Goal: Contribute content: Contribute content

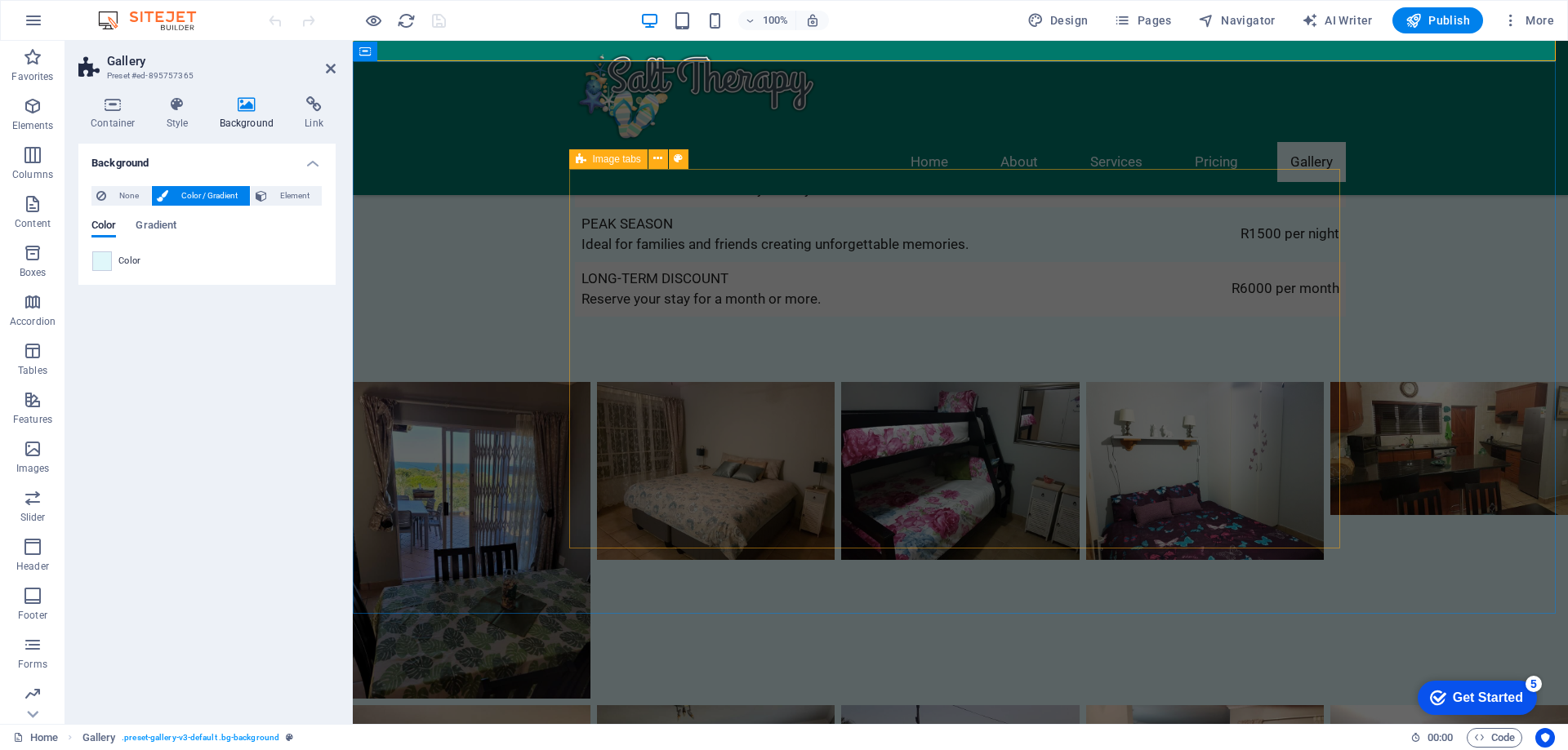
scroll to position [3348, 0]
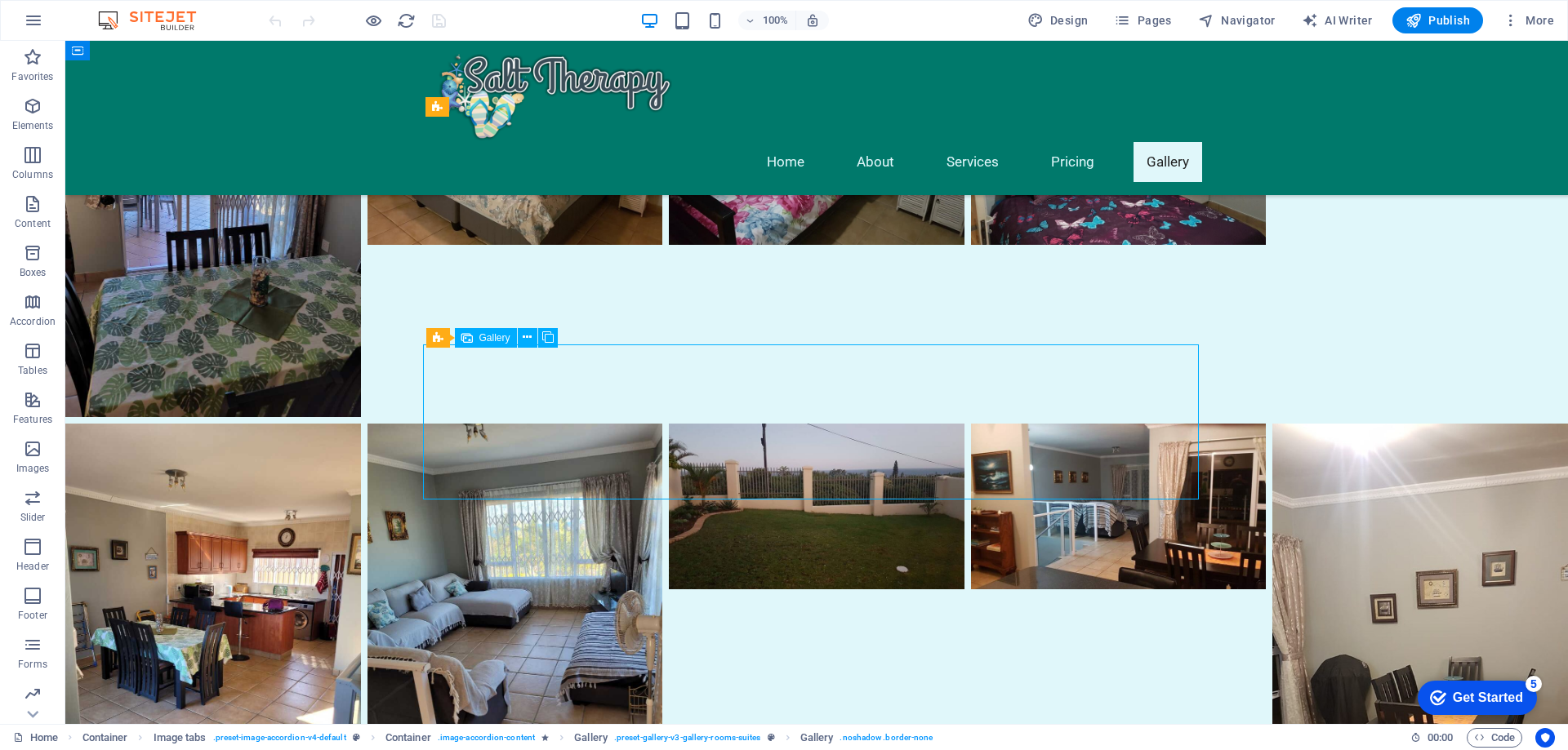
click at [495, 339] on span "Gallery" at bounding box center [495, 338] width 31 height 10
click at [529, 336] on icon at bounding box center [526, 337] width 9 height 17
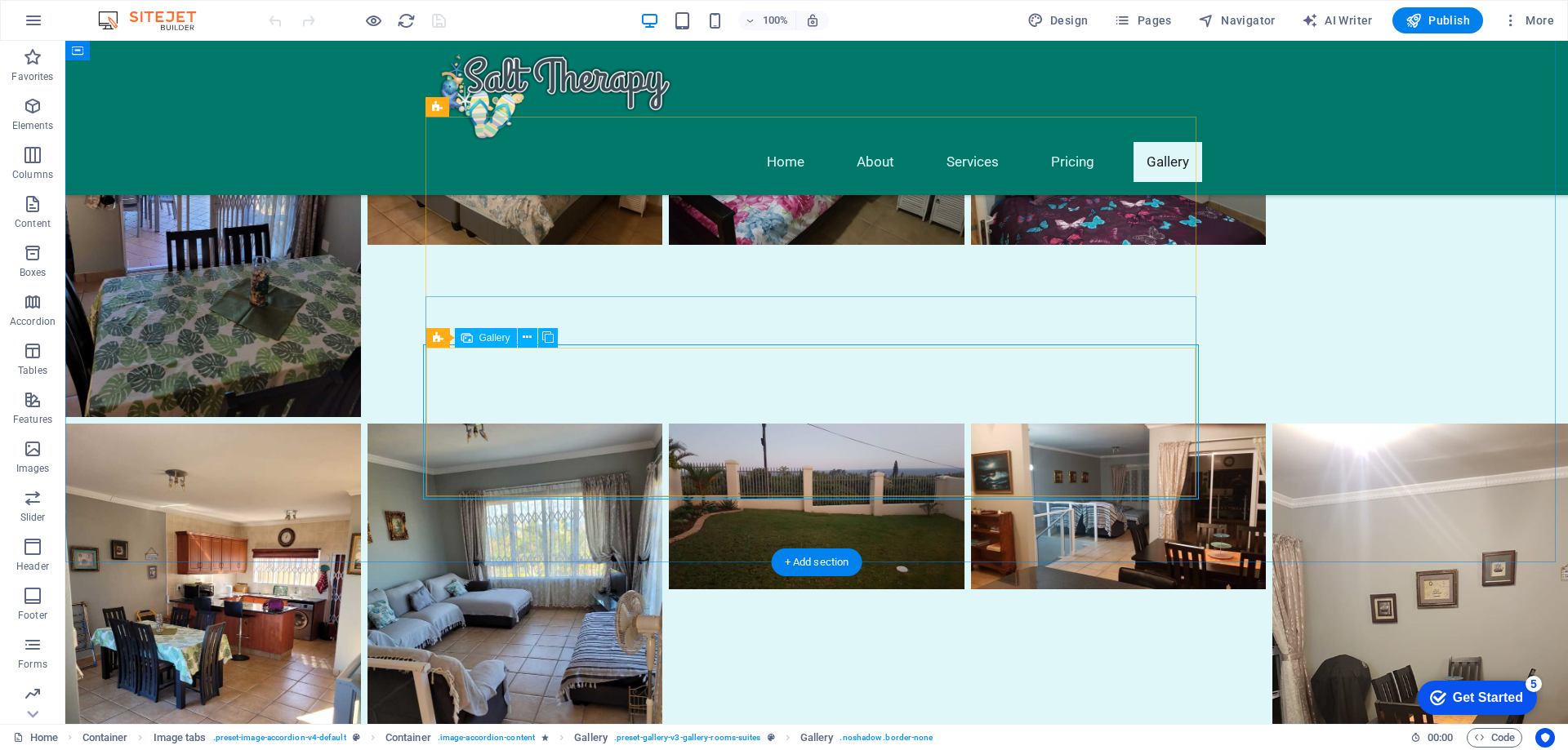
scroll to position [3348, 0]
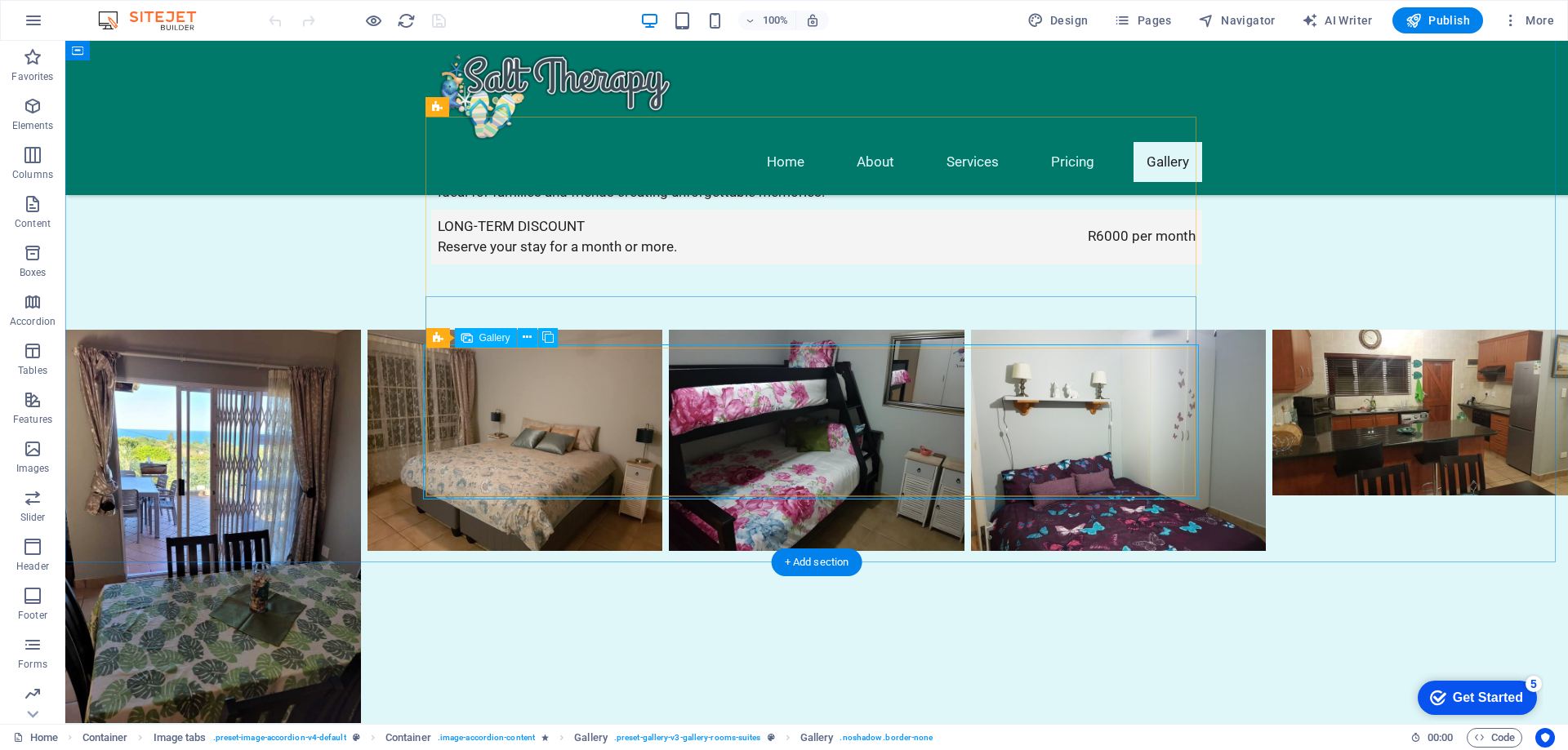
select select "4"
select select "px"
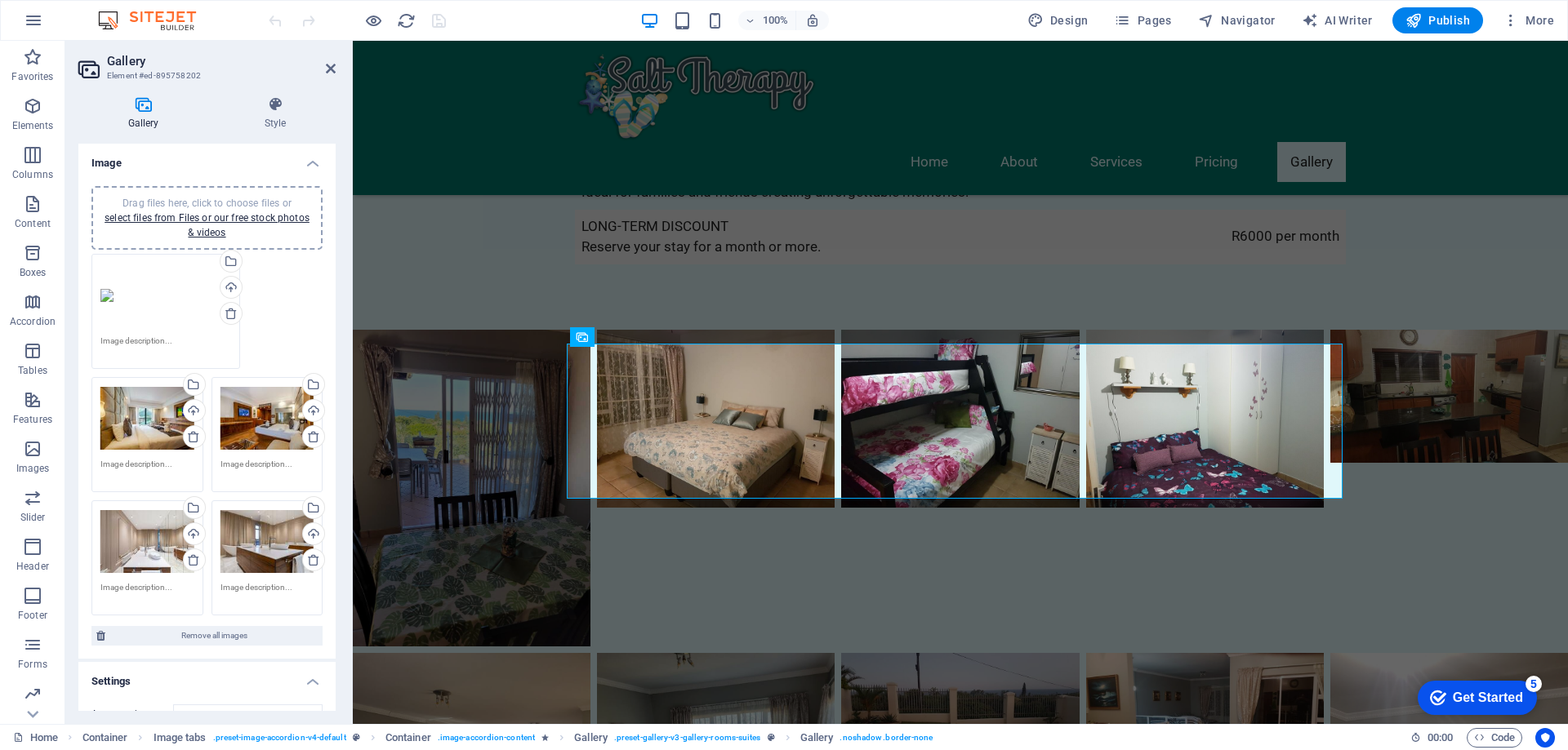
click at [144, 431] on div "Drag files here, click to choose files or select files from Files or our free s…" at bounding box center [148, 419] width 94 height 66
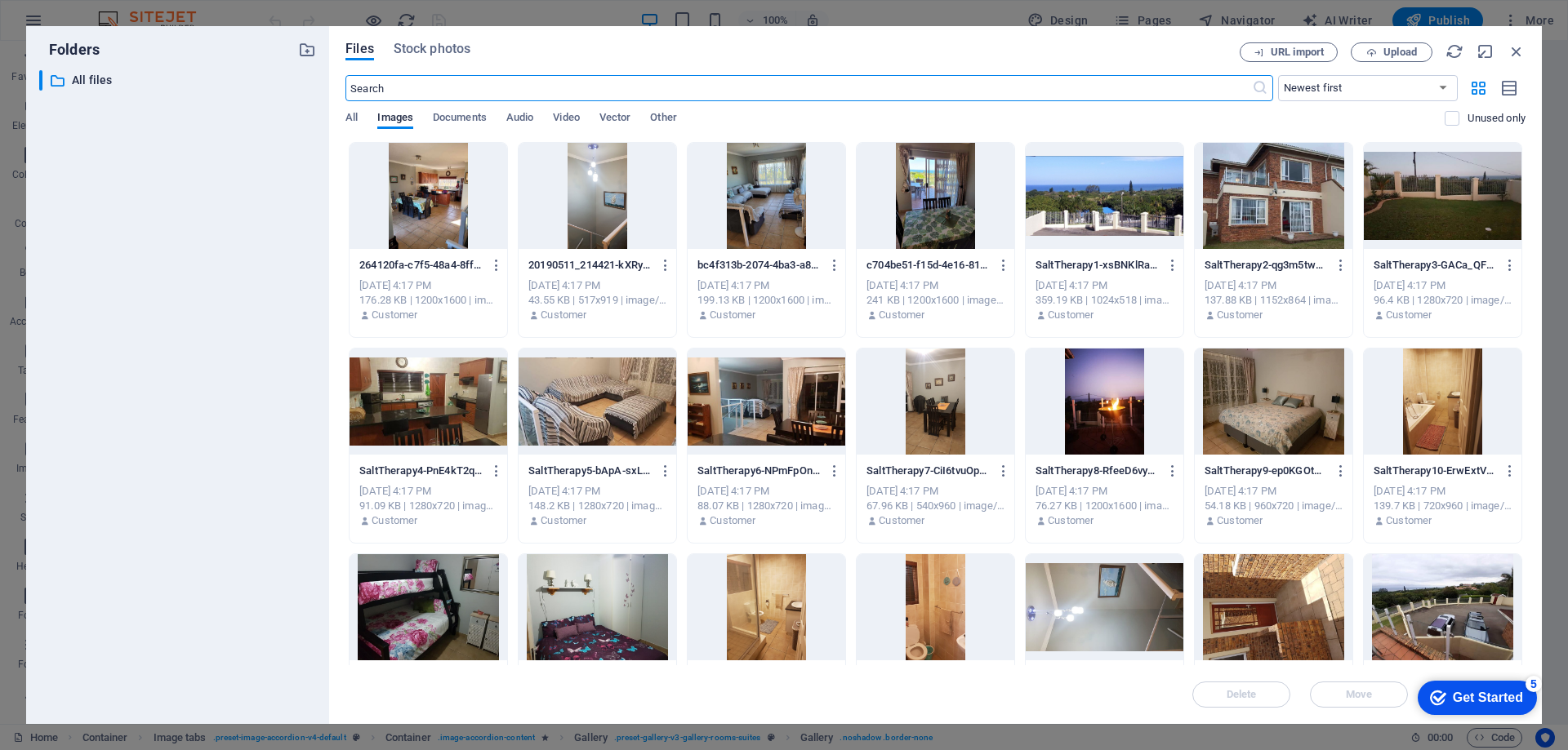
scroll to position [2920, 0]
click at [453, 183] on div at bounding box center [428, 195] width 157 height 106
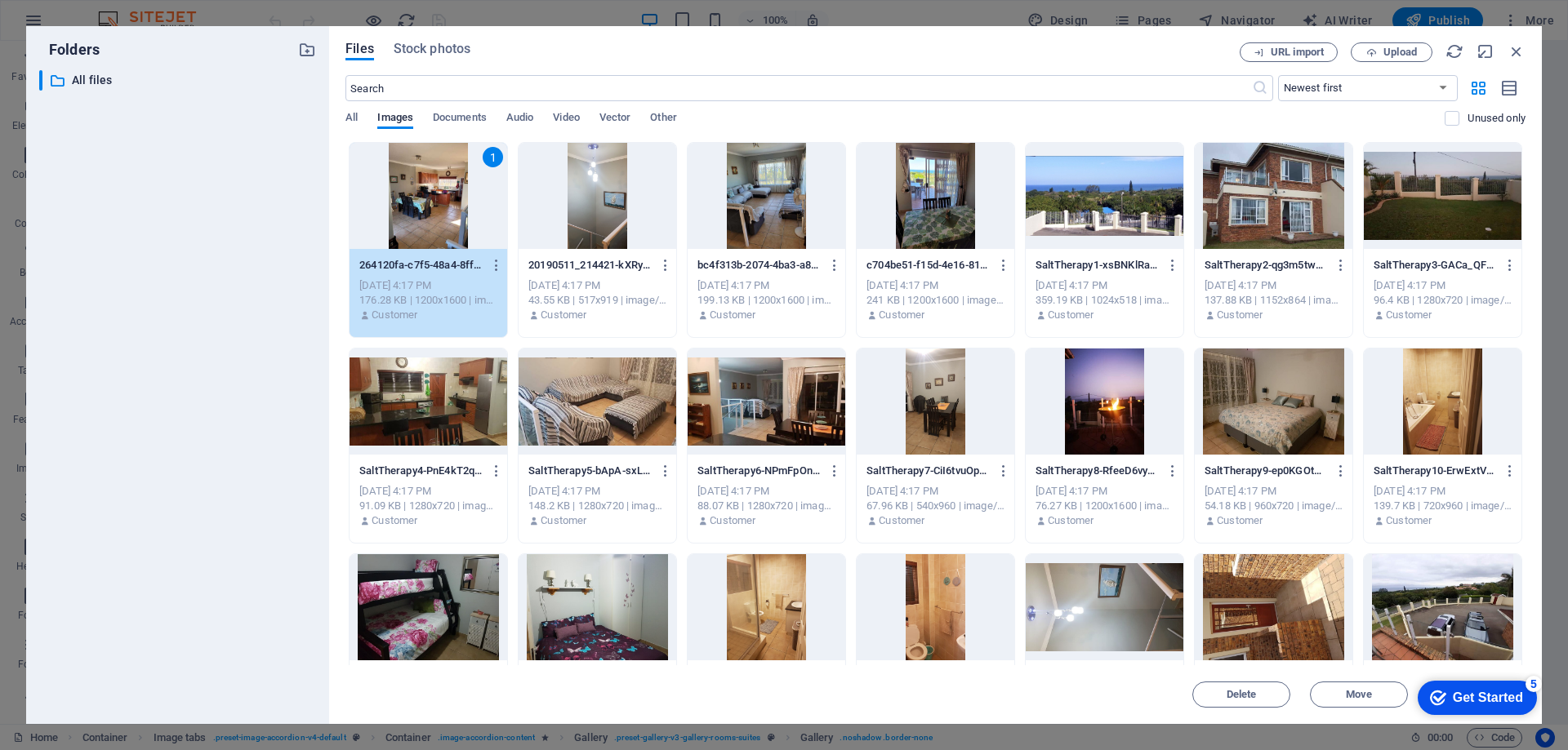
click at [748, 221] on div at bounding box center [767, 195] width 157 height 106
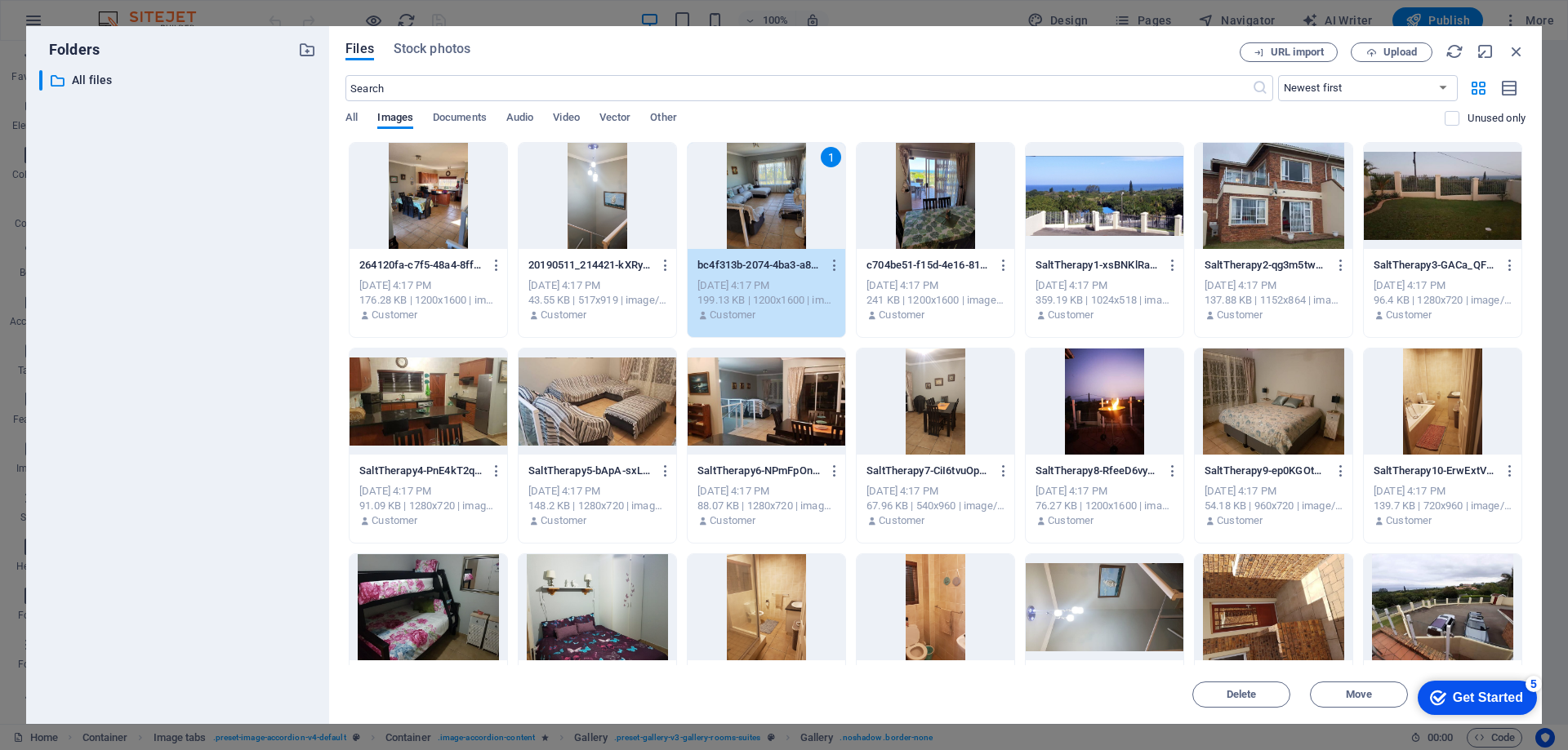
click at [444, 225] on div at bounding box center [428, 195] width 157 height 106
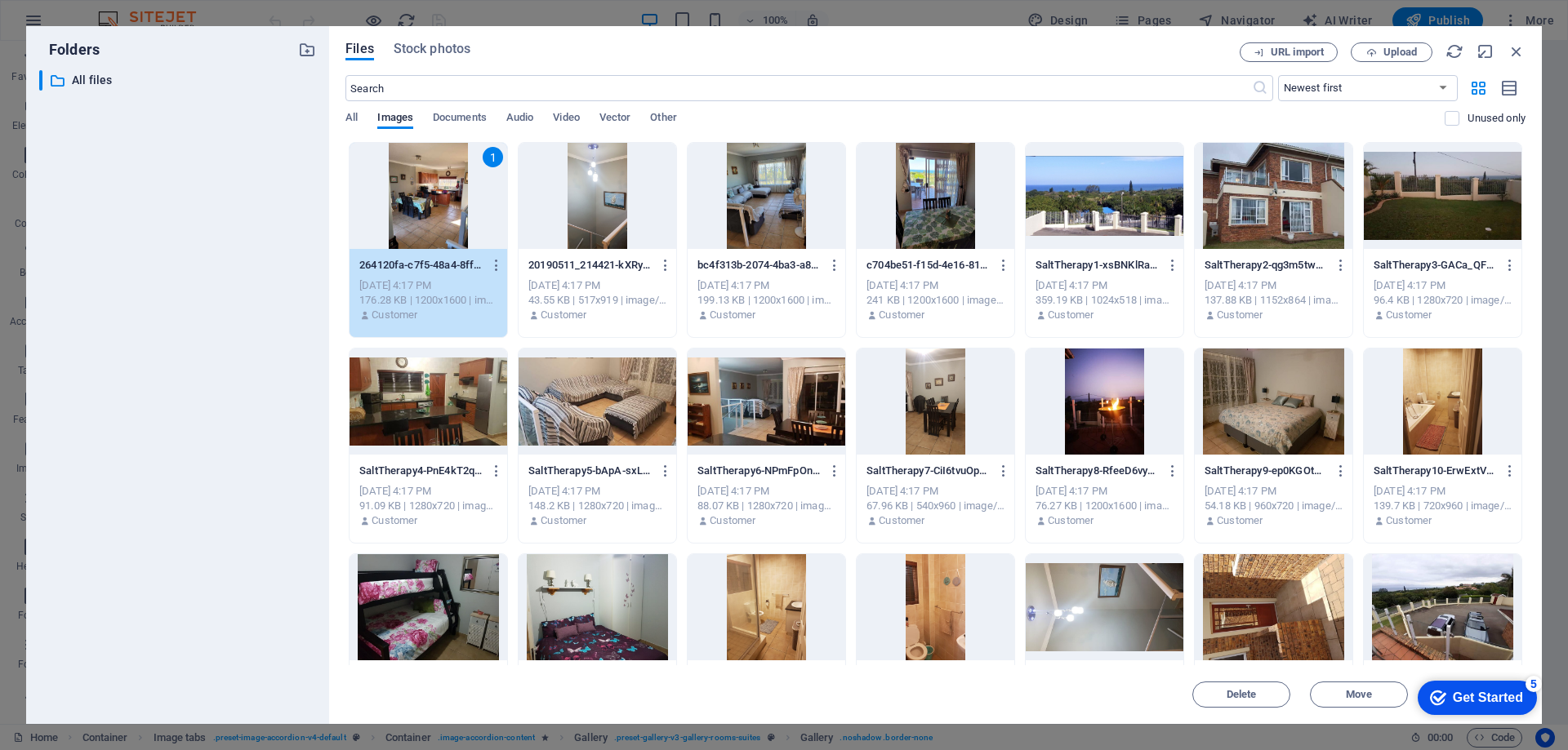
click at [431, 193] on div "1" at bounding box center [428, 195] width 157 height 106
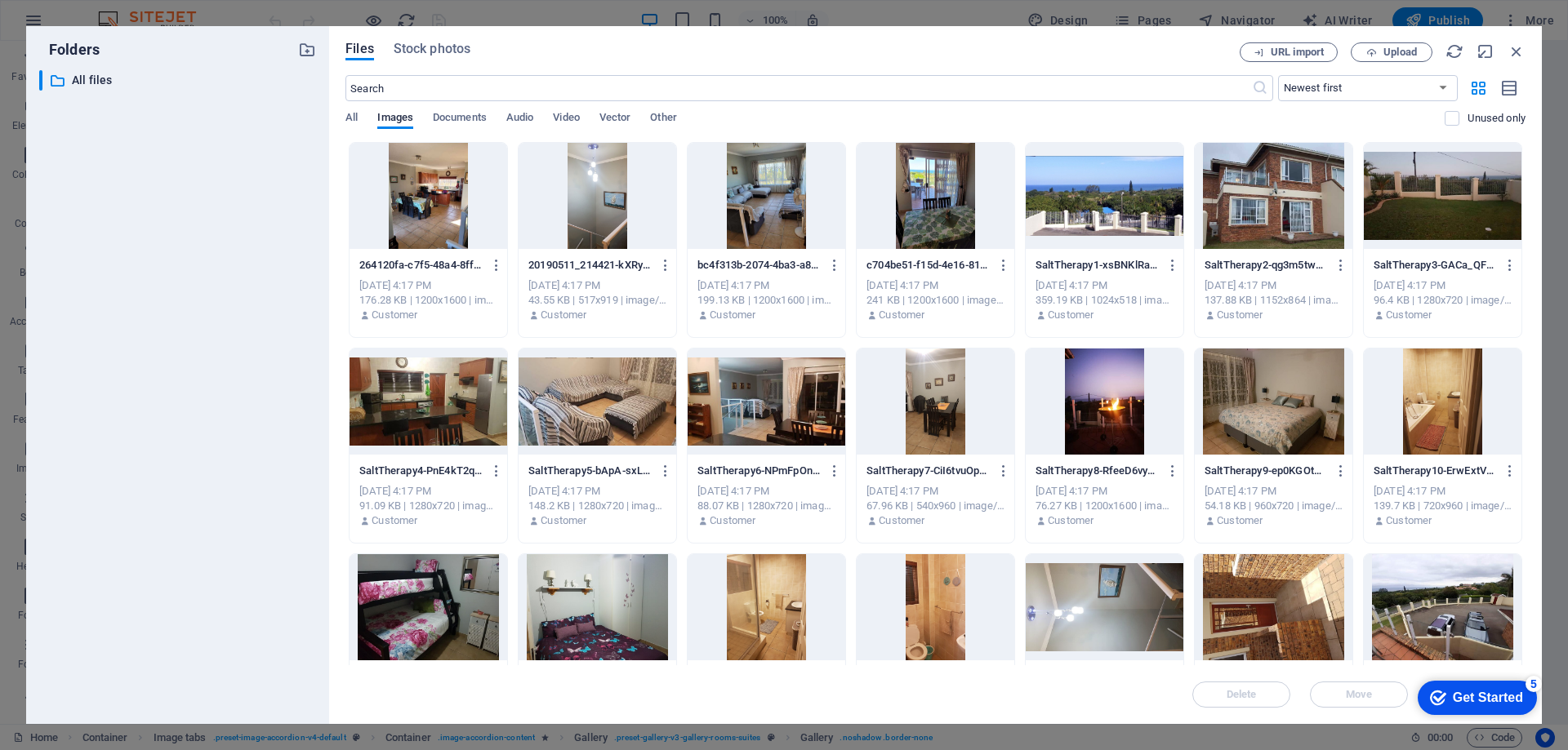
click at [431, 193] on div at bounding box center [428, 195] width 157 height 106
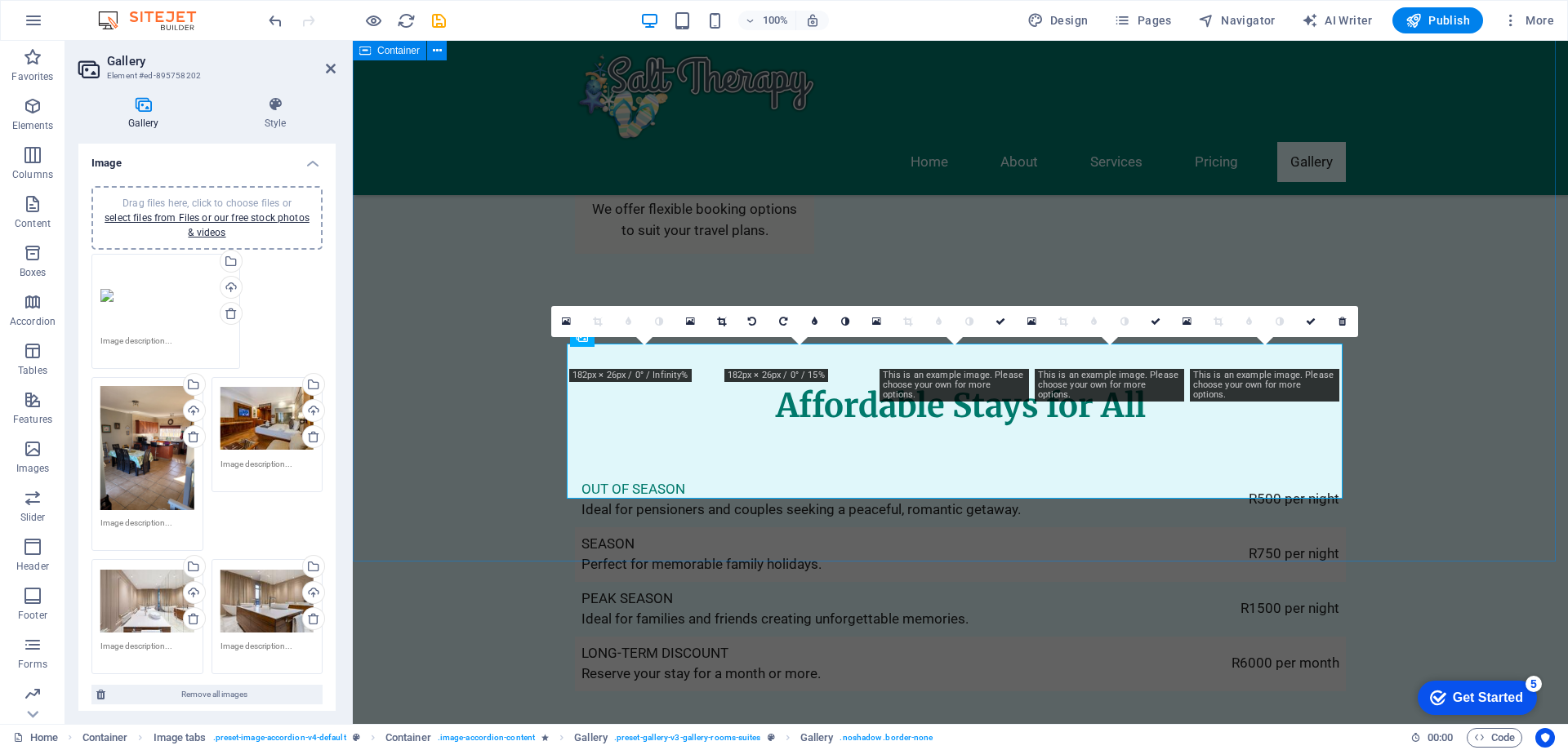
scroll to position [3348, 0]
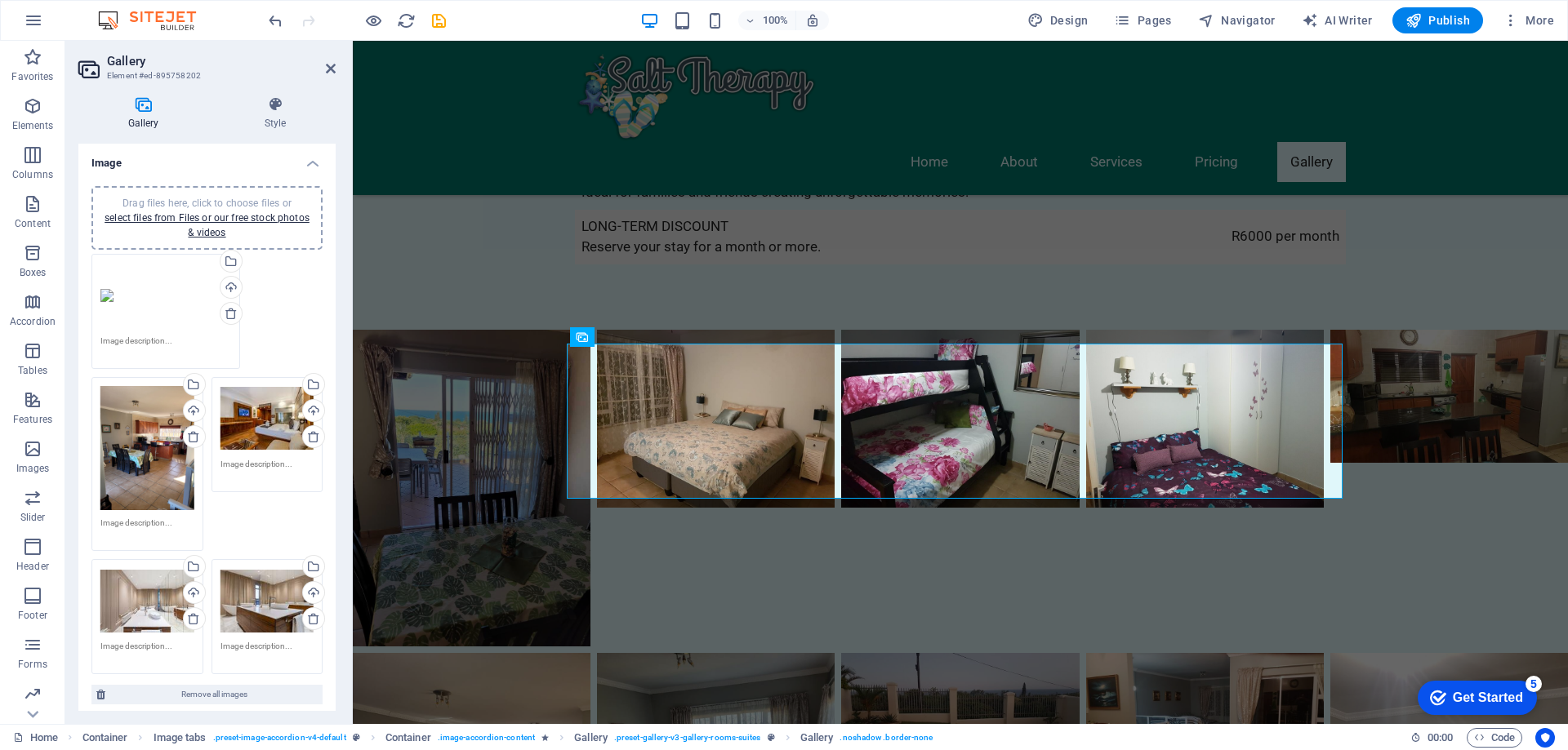
click at [272, 439] on div "Drag files here, click to choose files or select files from Files or our free s…" at bounding box center [267, 419] width 94 height 66
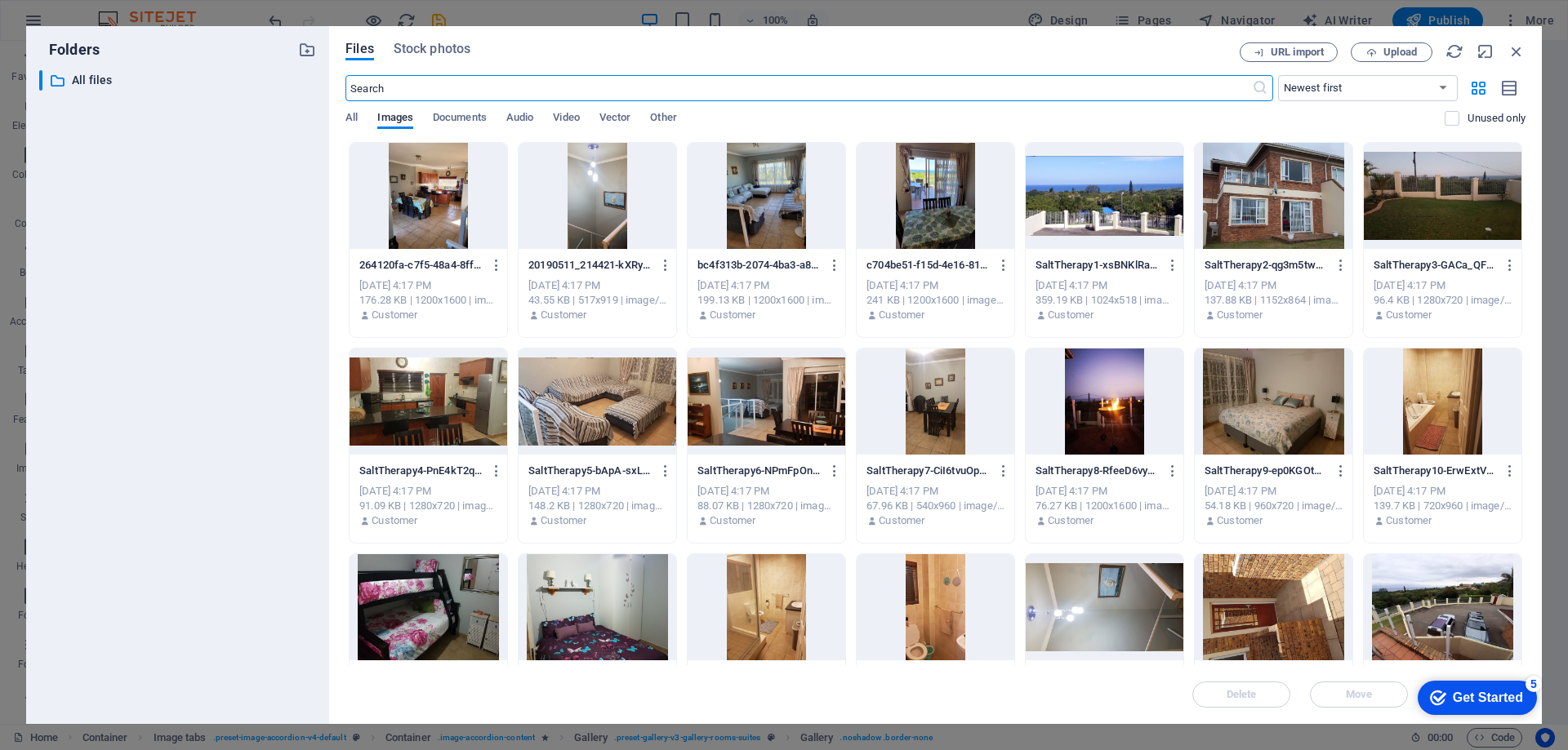
scroll to position [2920, 0]
click at [779, 212] on div at bounding box center [767, 195] width 157 height 106
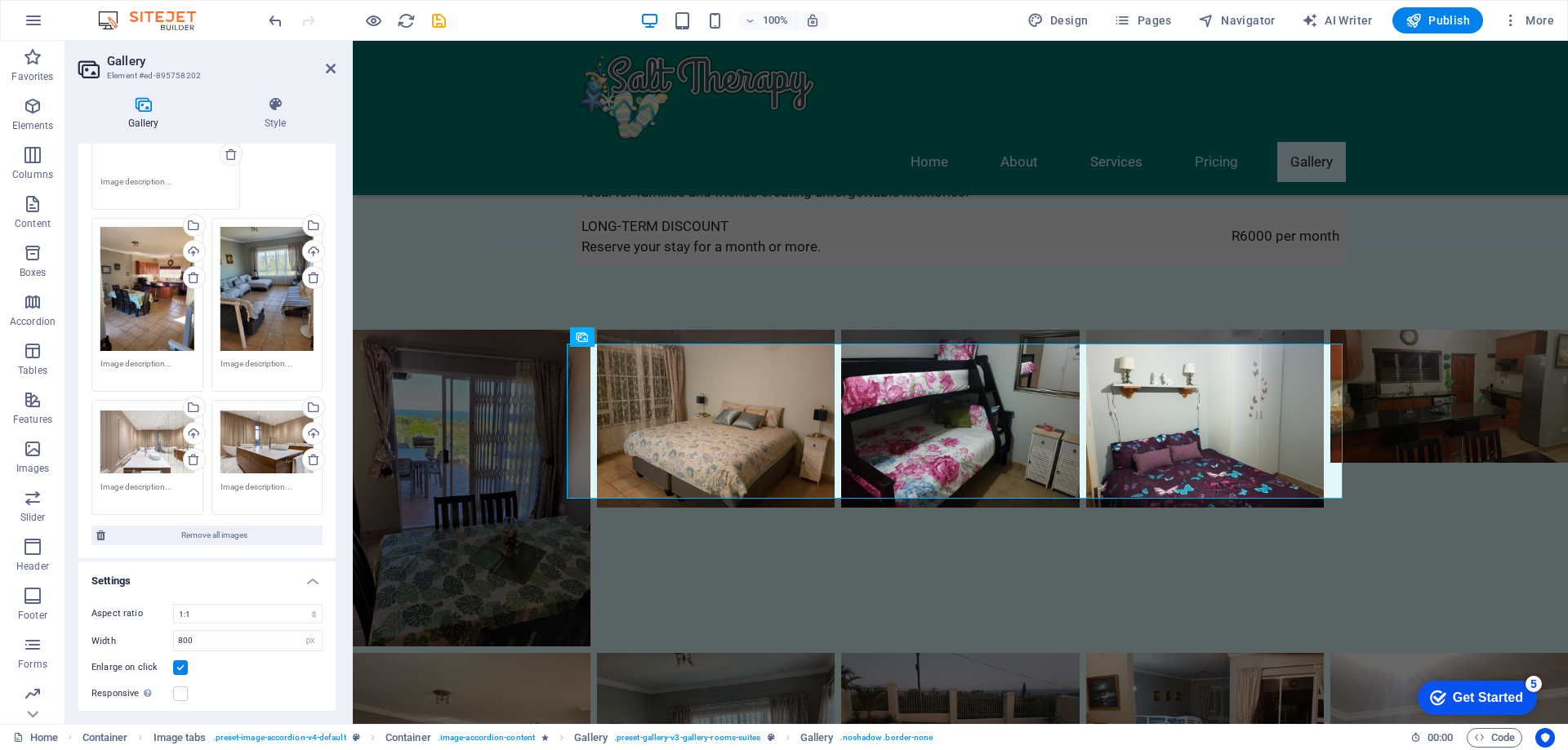
scroll to position [163, 0]
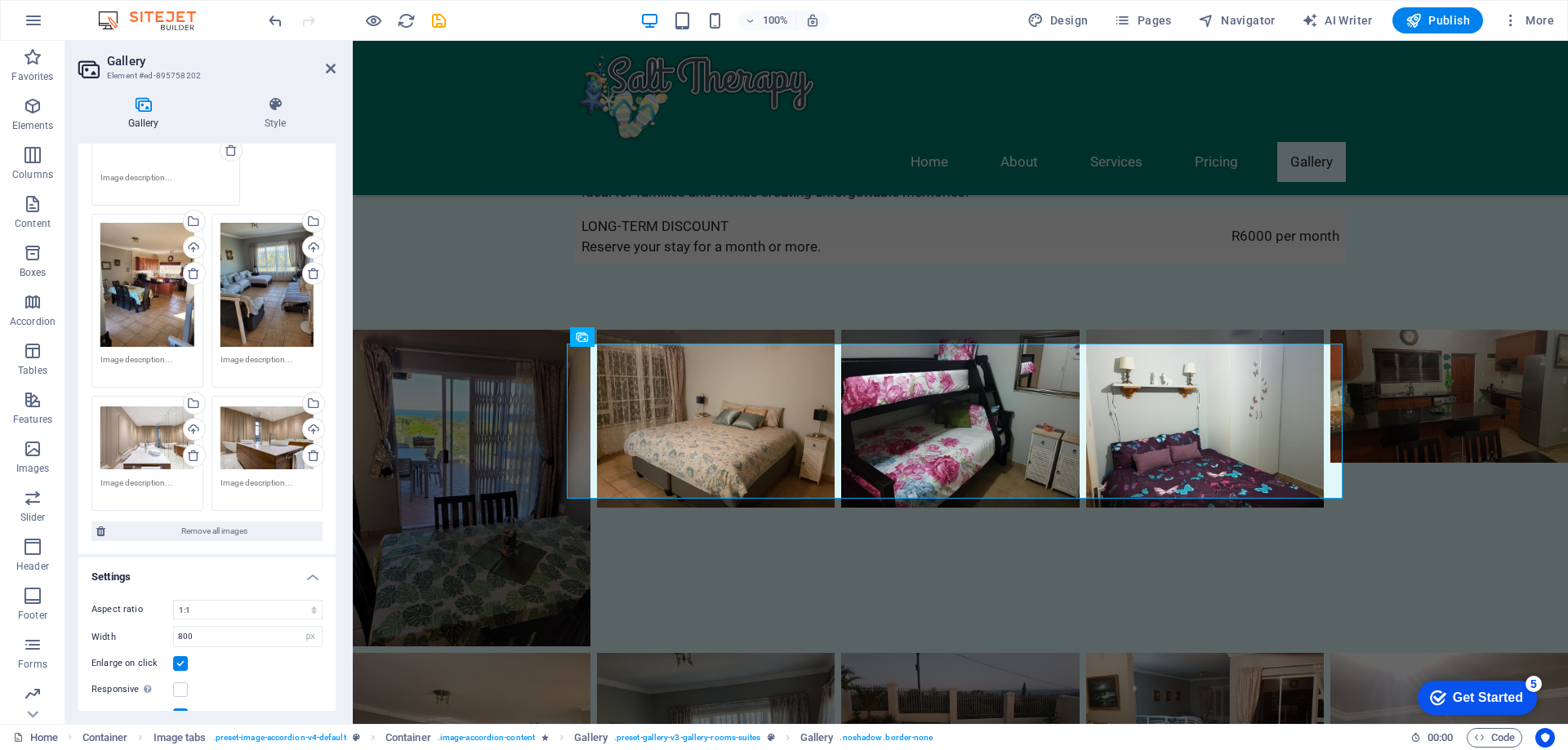
click at [145, 429] on div "Drag files here, click to choose files or select files from Files or our free s…" at bounding box center [148, 438] width 94 height 66
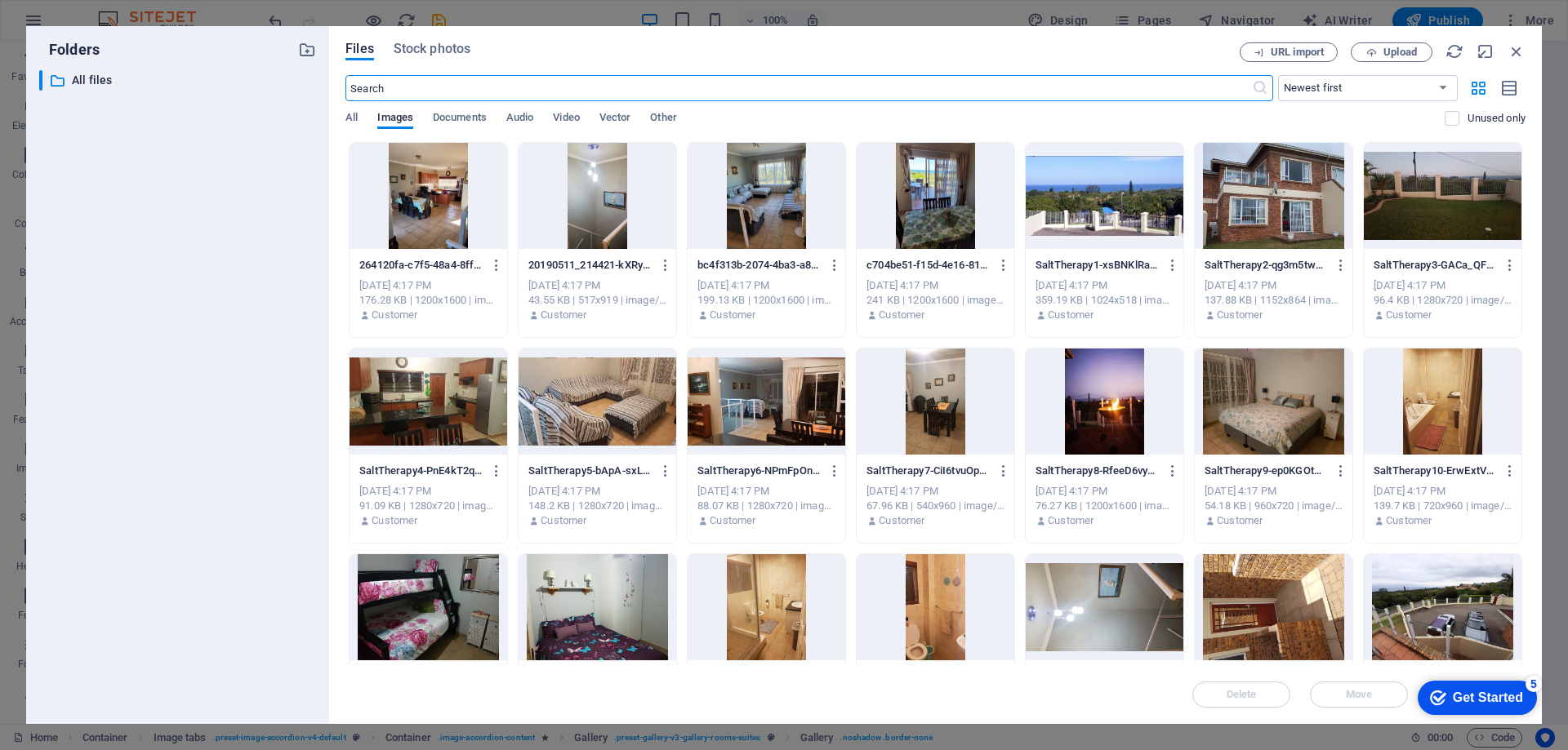
click at [929, 211] on div at bounding box center [936, 195] width 157 height 106
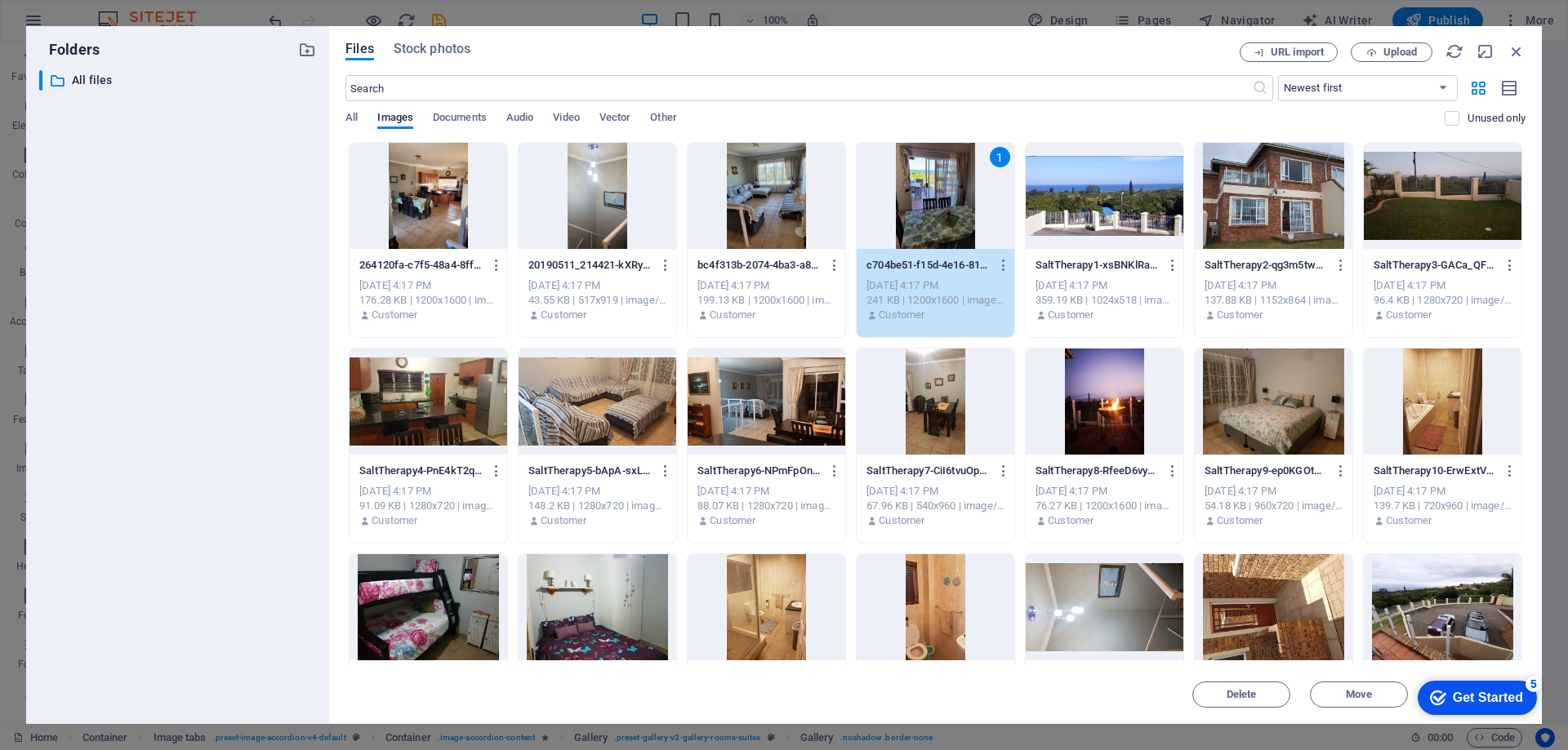
drag, startPoint x: 929, startPoint y: 211, endPoint x: 581, endPoint y: 200, distance: 348.2
click at [929, 211] on div "1" at bounding box center [936, 195] width 157 height 106
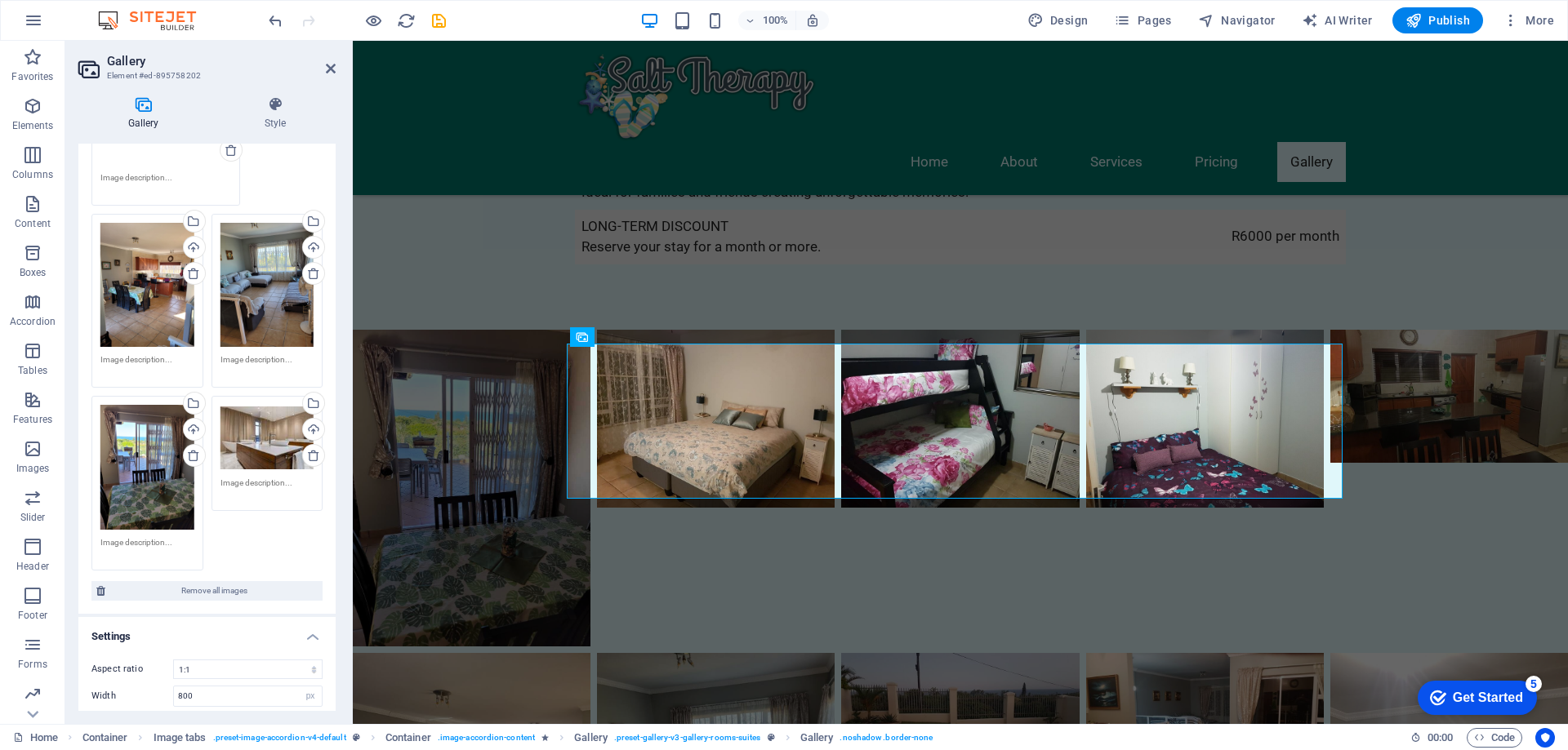
click at [239, 433] on div "Drag files here, click to choose files or select files from Files or our free s…" at bounding box center [267, 438] width 94 height 66
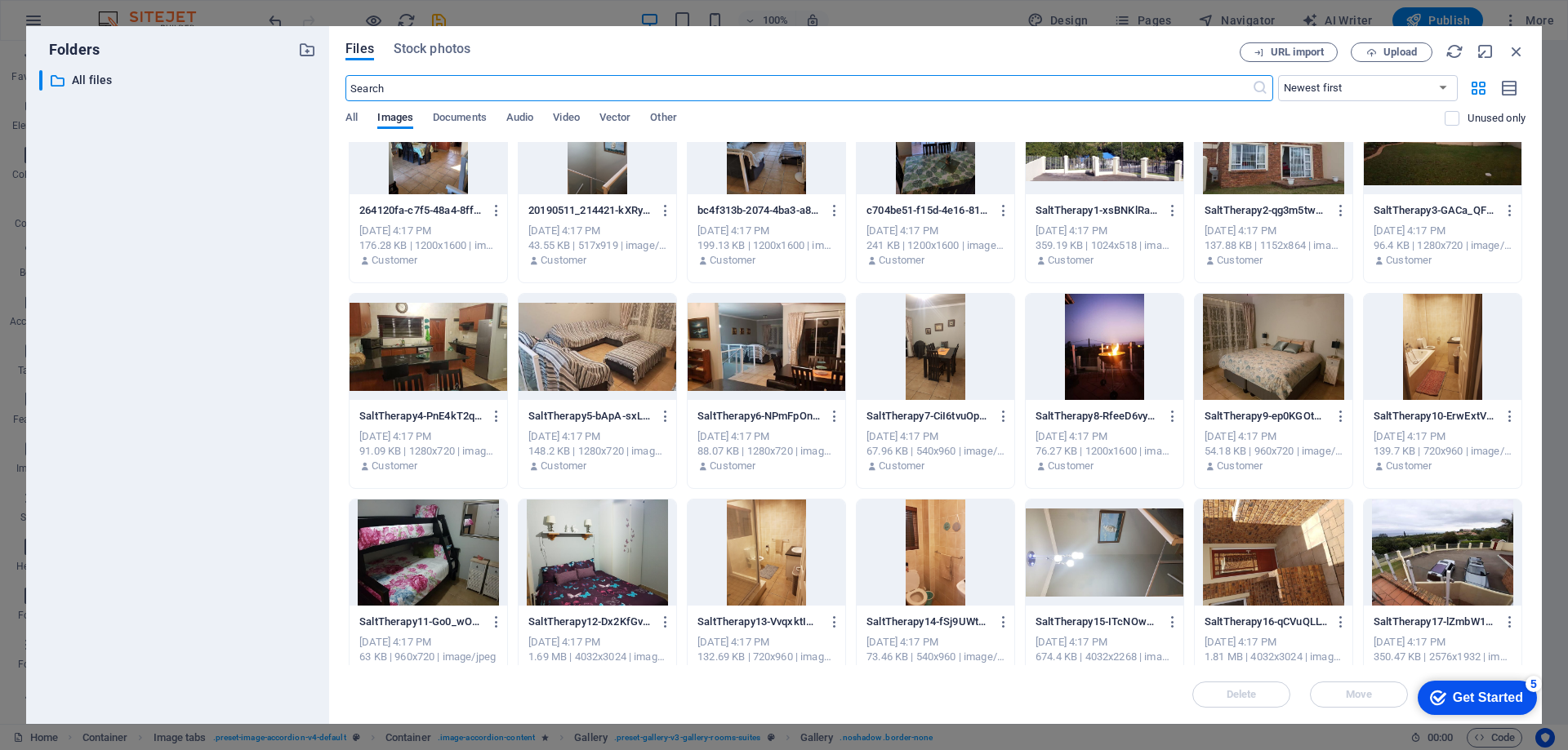
scroll to position [82, 0]
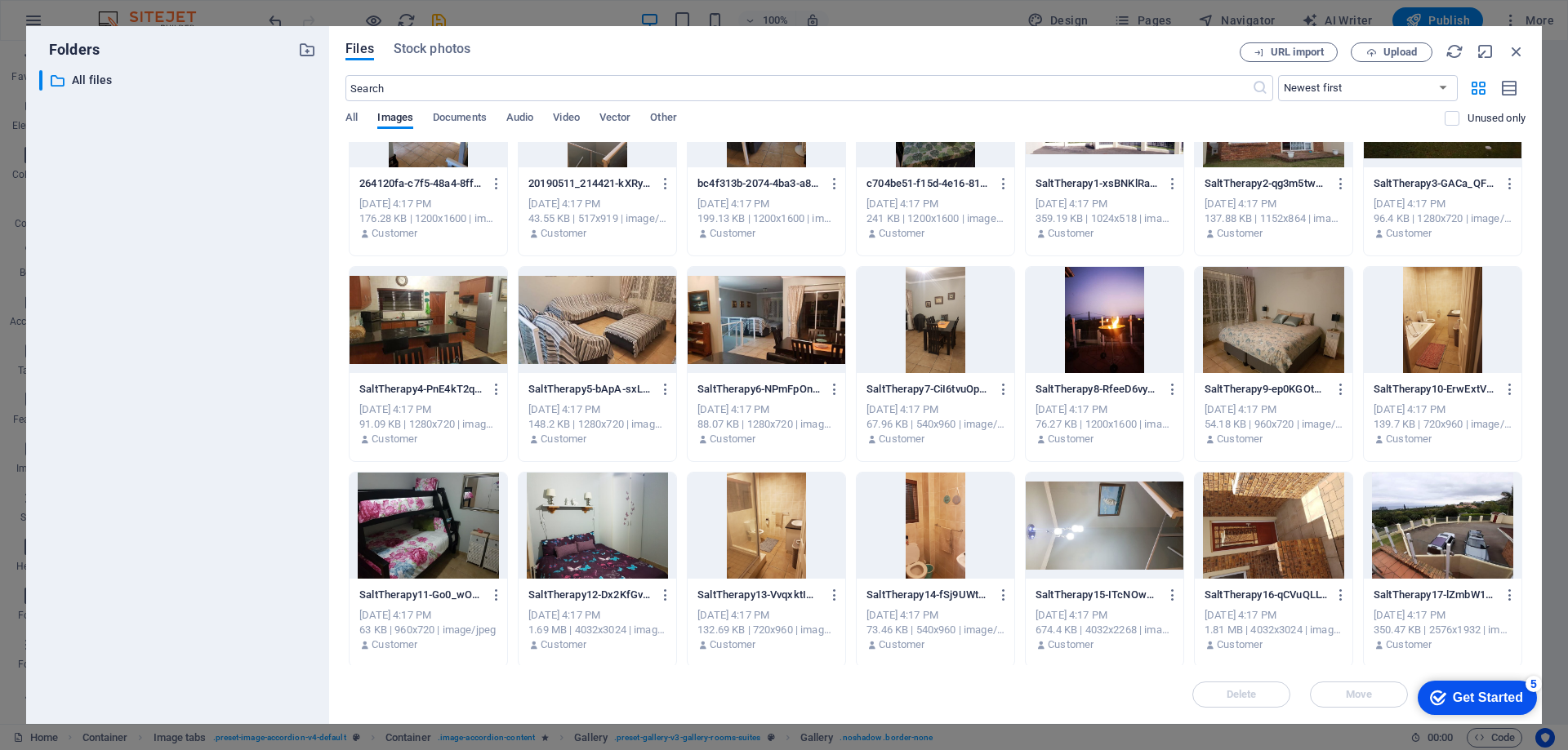
click at [941, 347] on div at bounding box center [936, 320] width 157 height 106
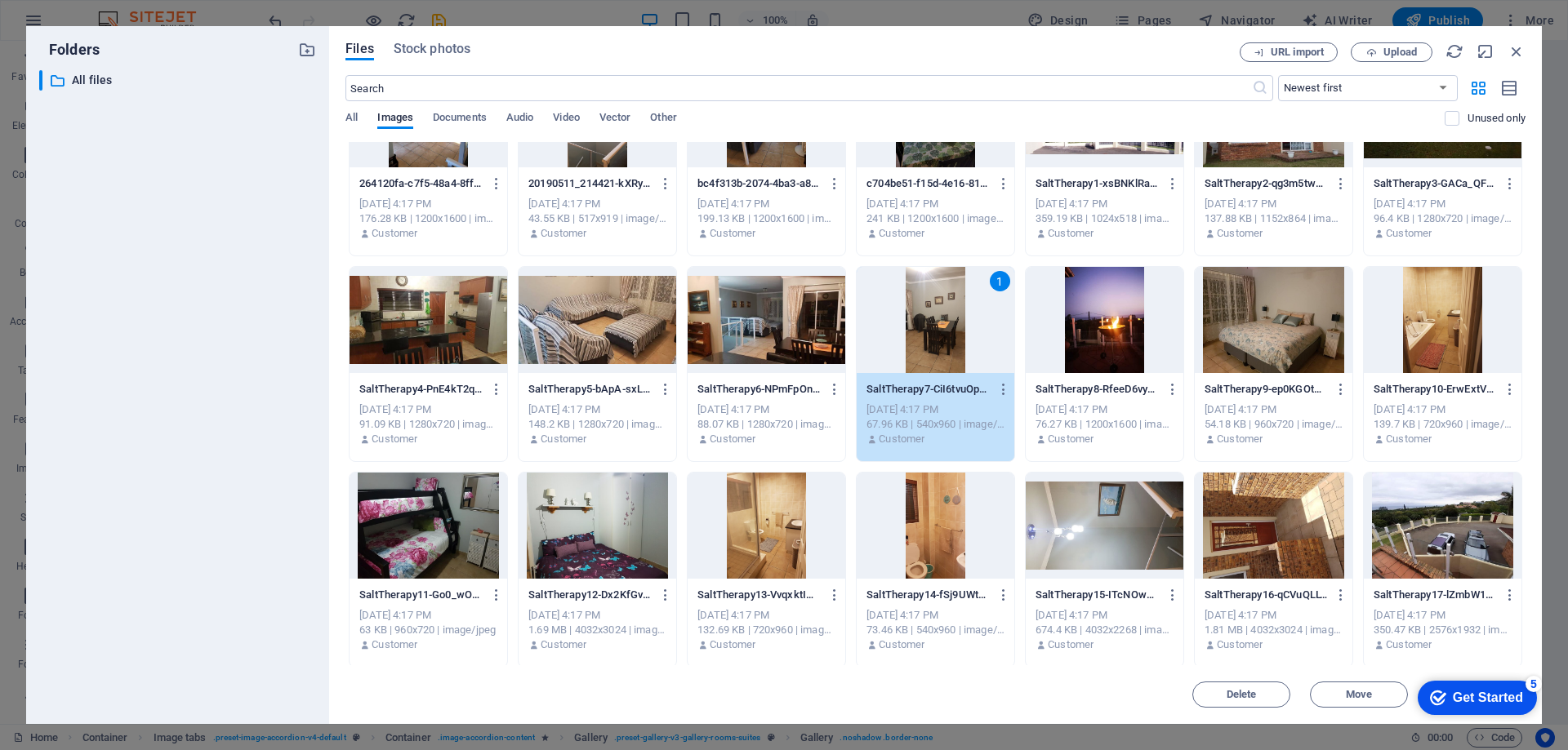
click at [941, 347] on div "1" at bounding box center [936, 320] width 157 height 106
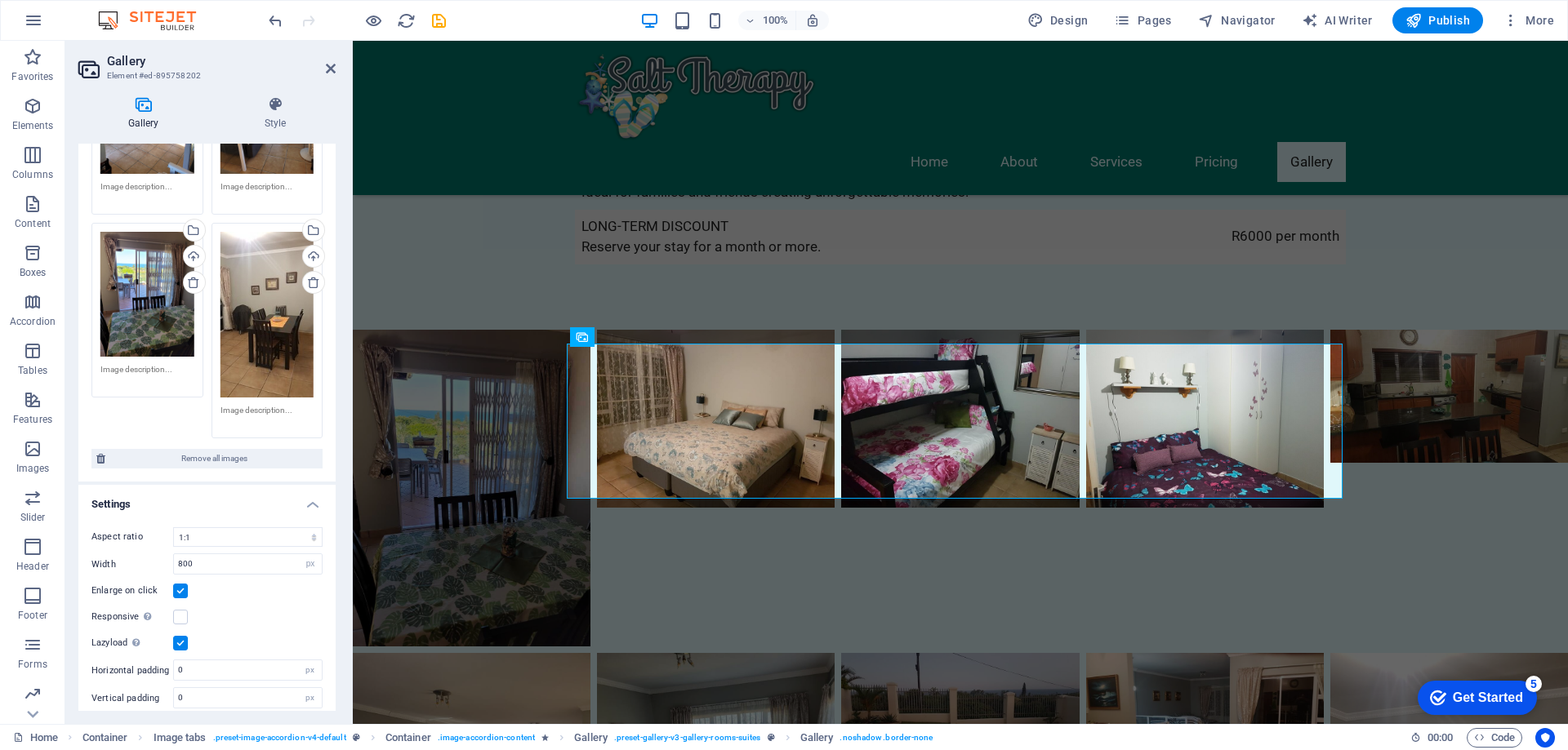
scroll to position [342, 0]
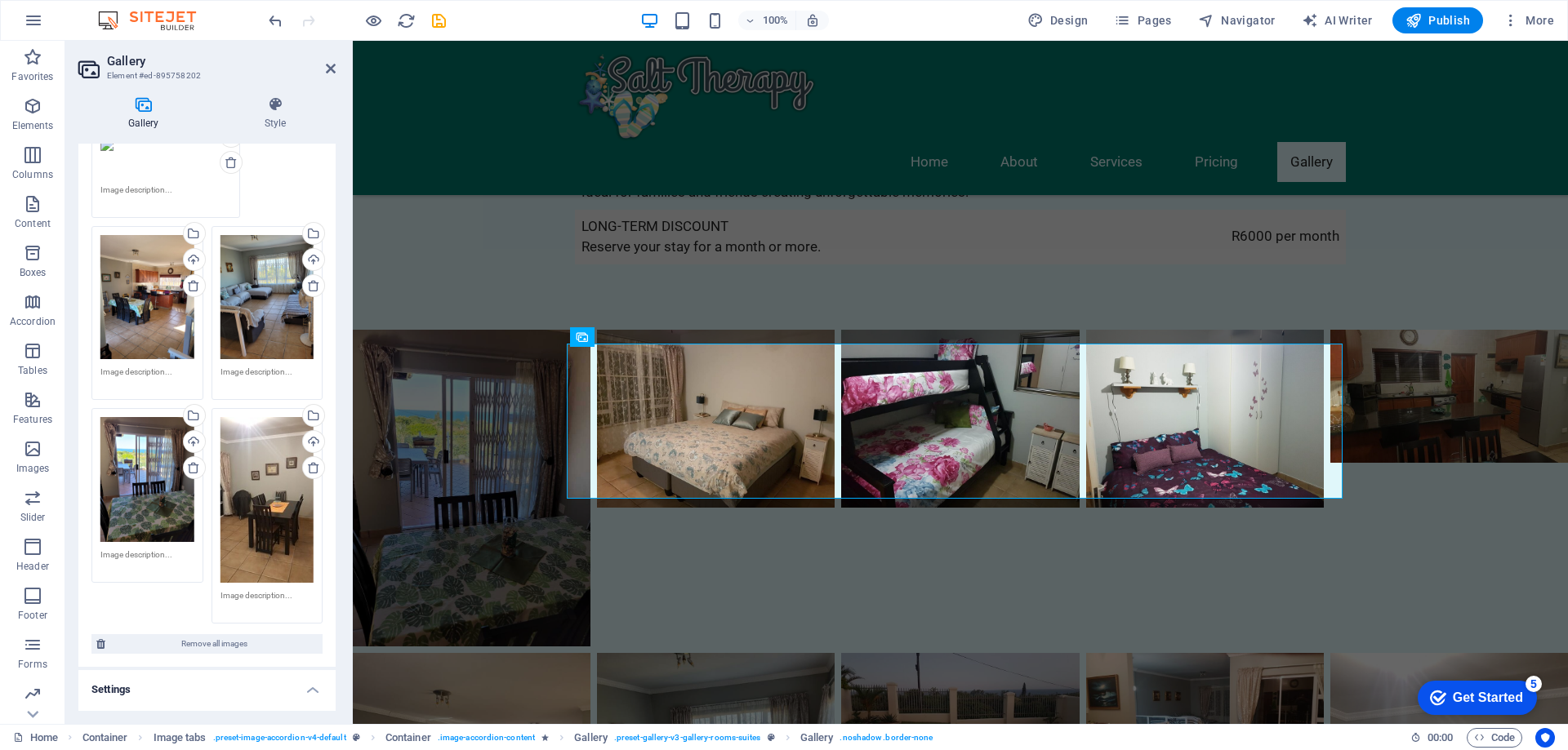
scroll to position [0, 0]
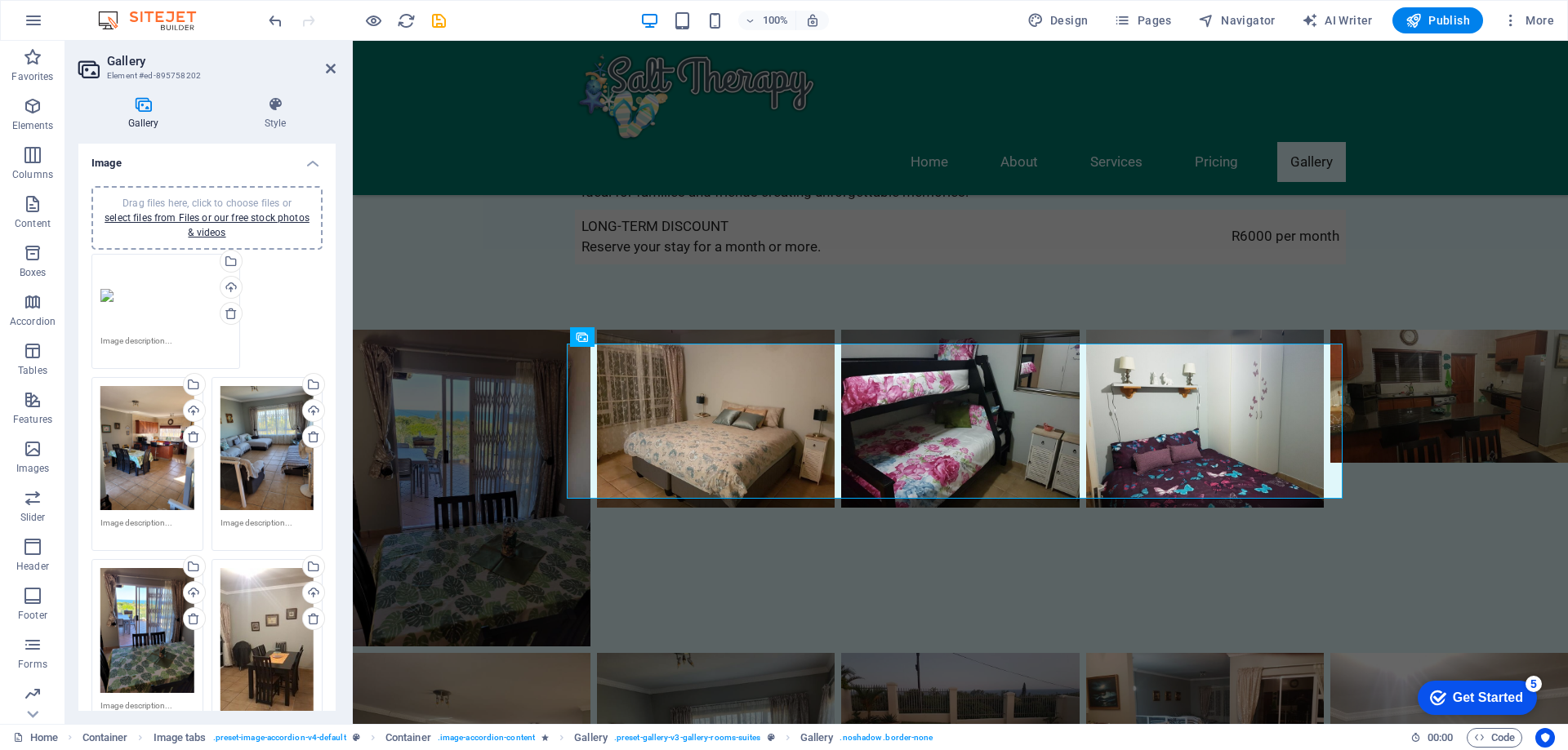
click at [124, 295] on div "Drag files here, click to choose files or select files from Files or our free s…" at bounding box center [166, 296] width 130 height 66
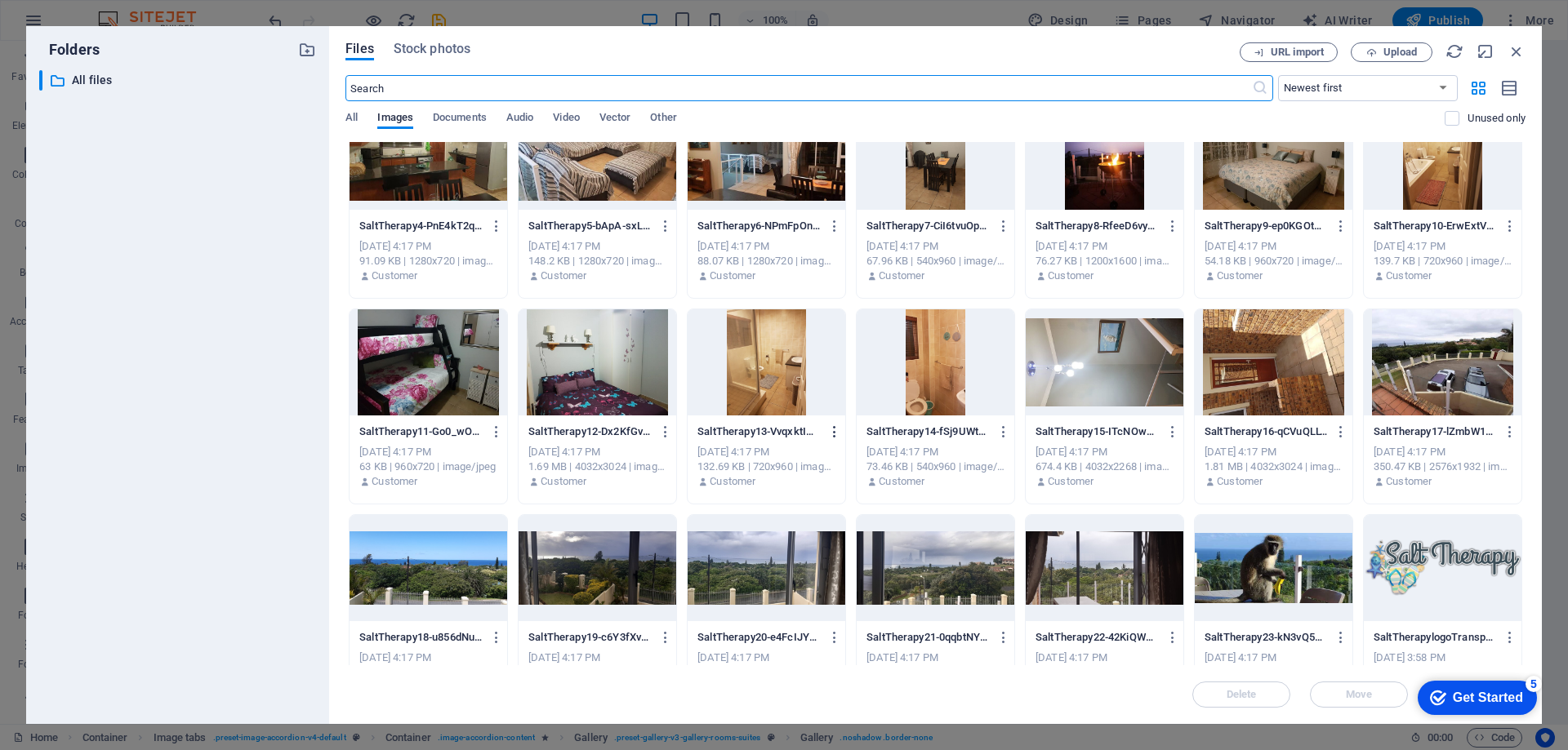
scroll to position [290, 0]
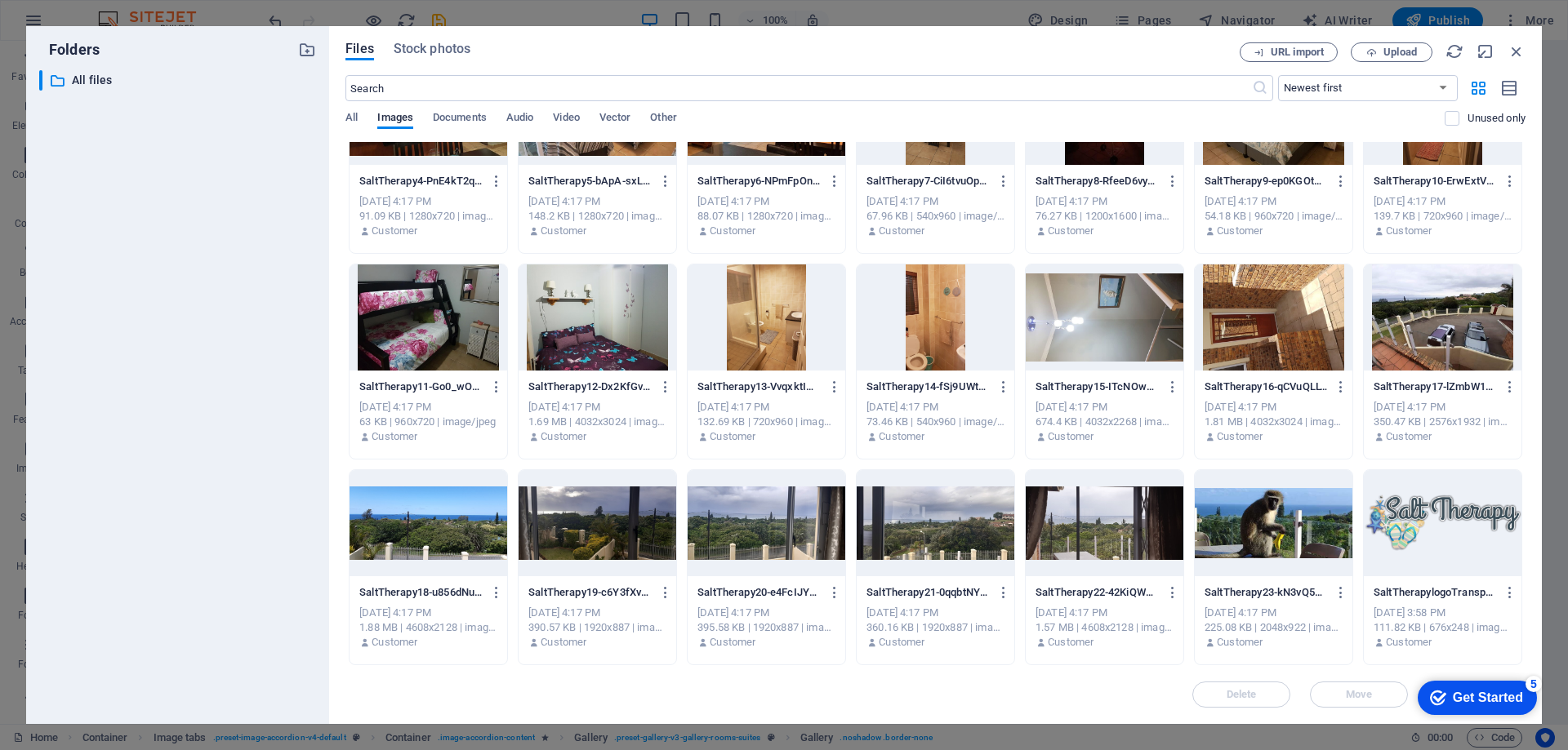
click at [1271, 530] on div at bounding box center [1274, 523] width 157 height 106
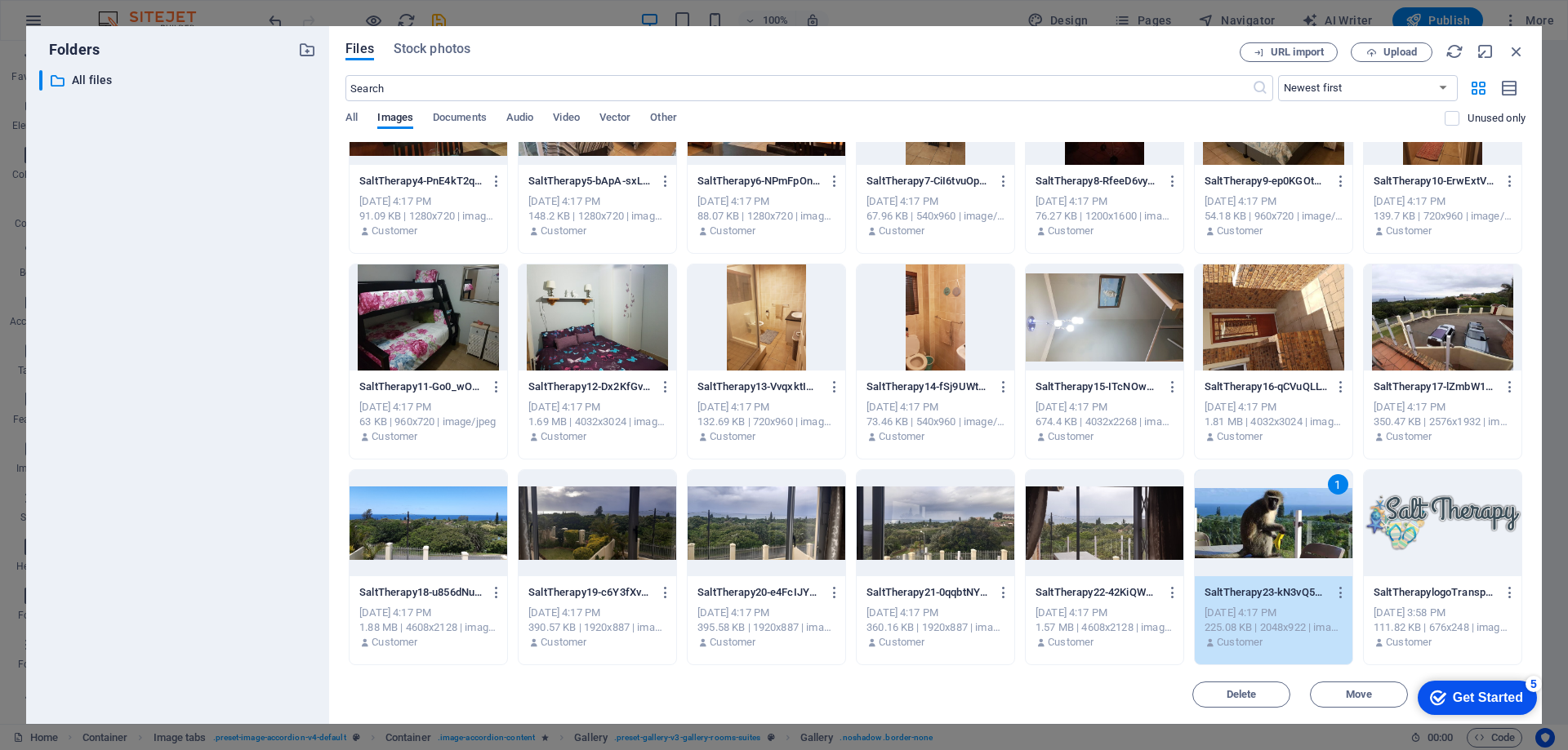
click at [1271, 530] on div "1" at bounding box center [1274, 523] width 157 height 106
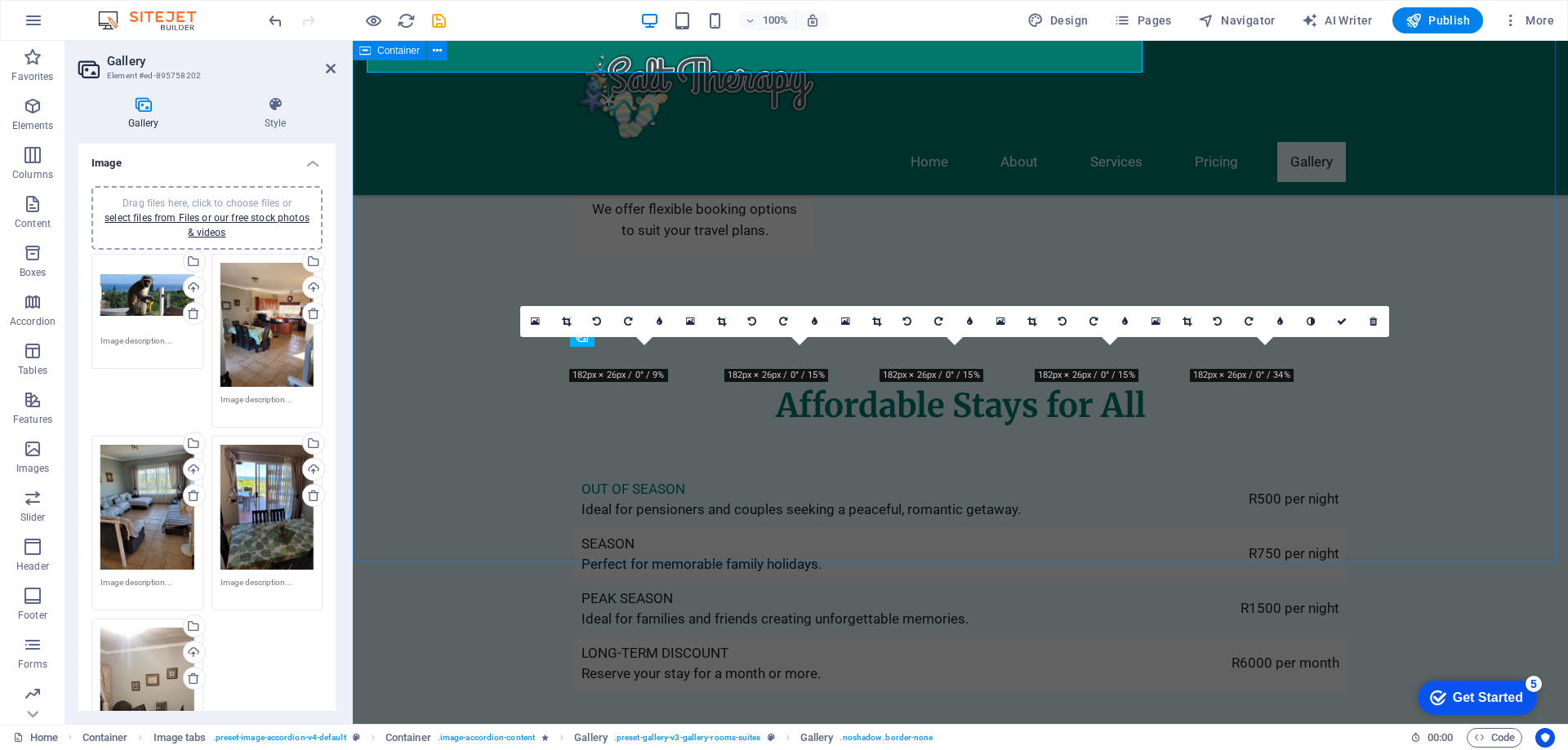
scroll to position [3348, 0]
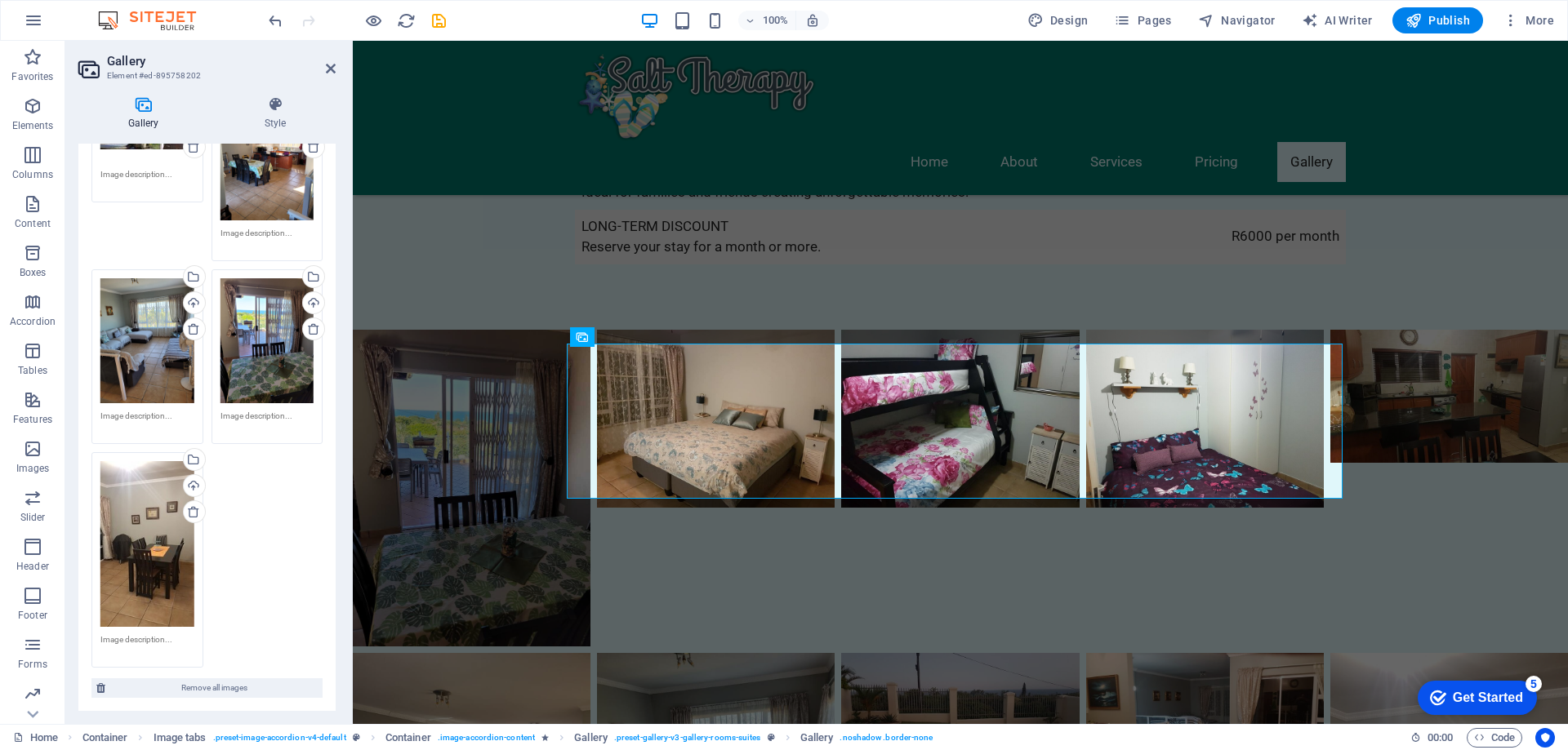
scroll to position [245, 0]
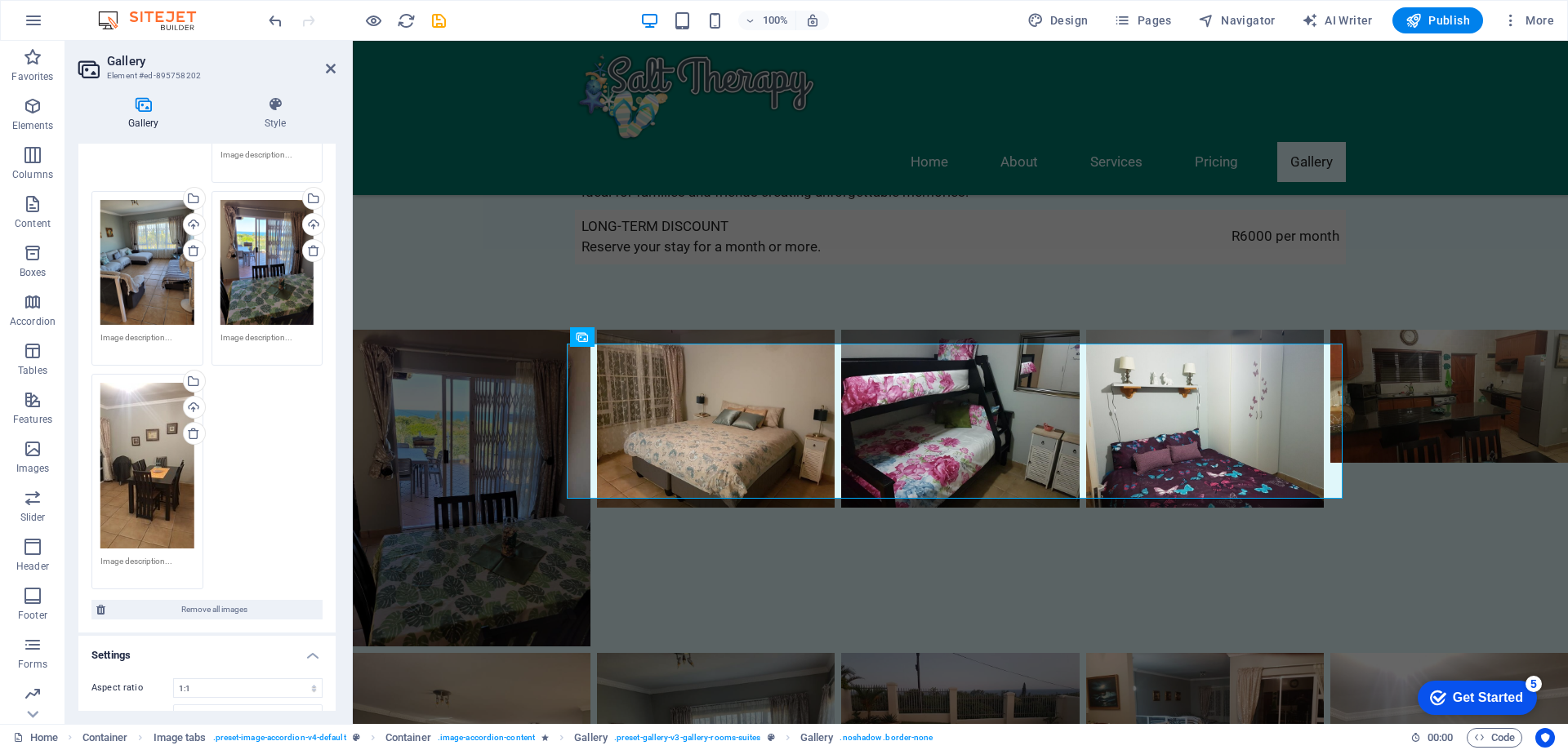
click at [276, 431] on div "Drag files here, click to choose files or select files from Files or our free s…" at bounding box center [207, 299] width 239 height 589
click at [153, 465] on div "Drag files here, click to choose files or select files from Files or our free s…" at bounding box center [148, 466] width 94 height 166
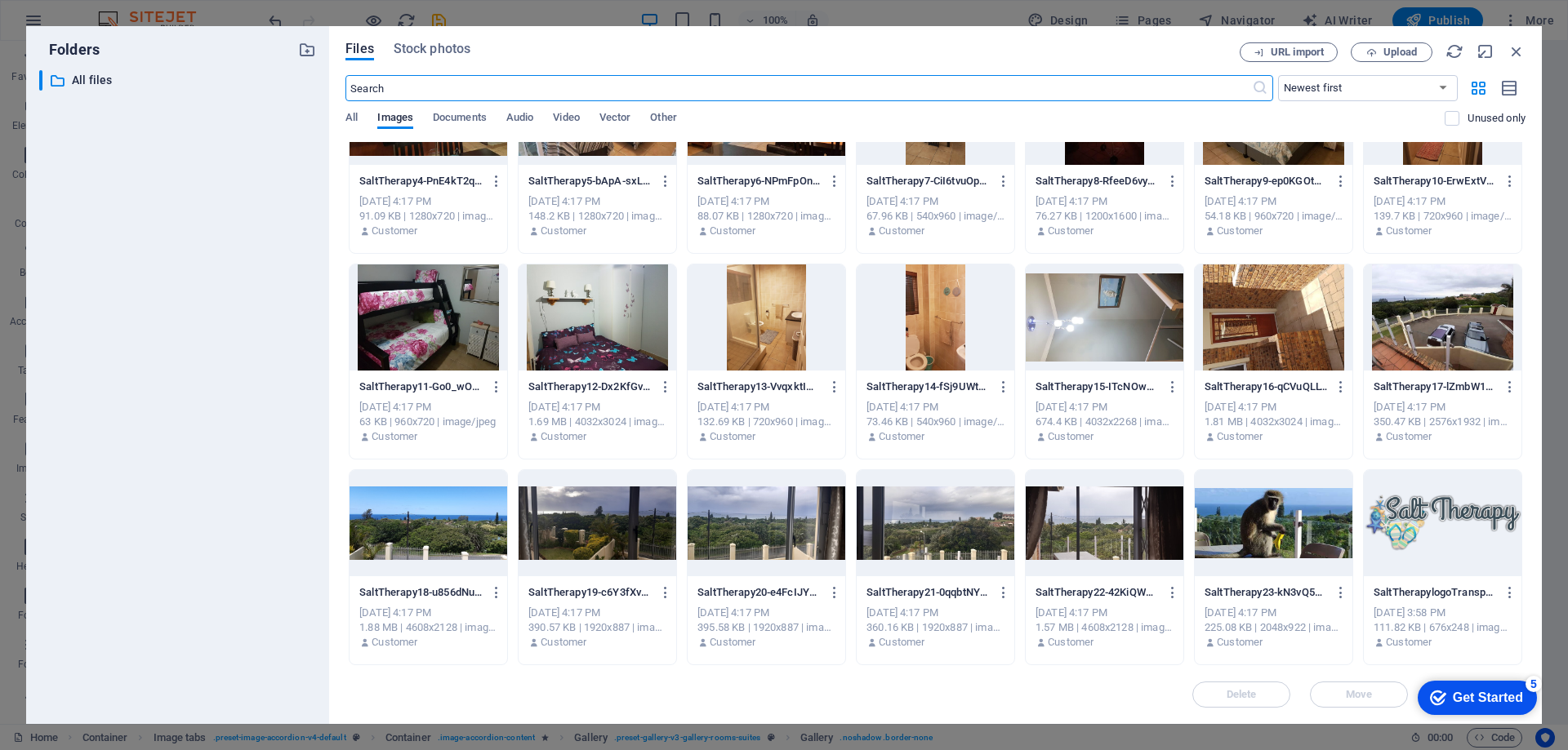
scroll to position [45, 0]
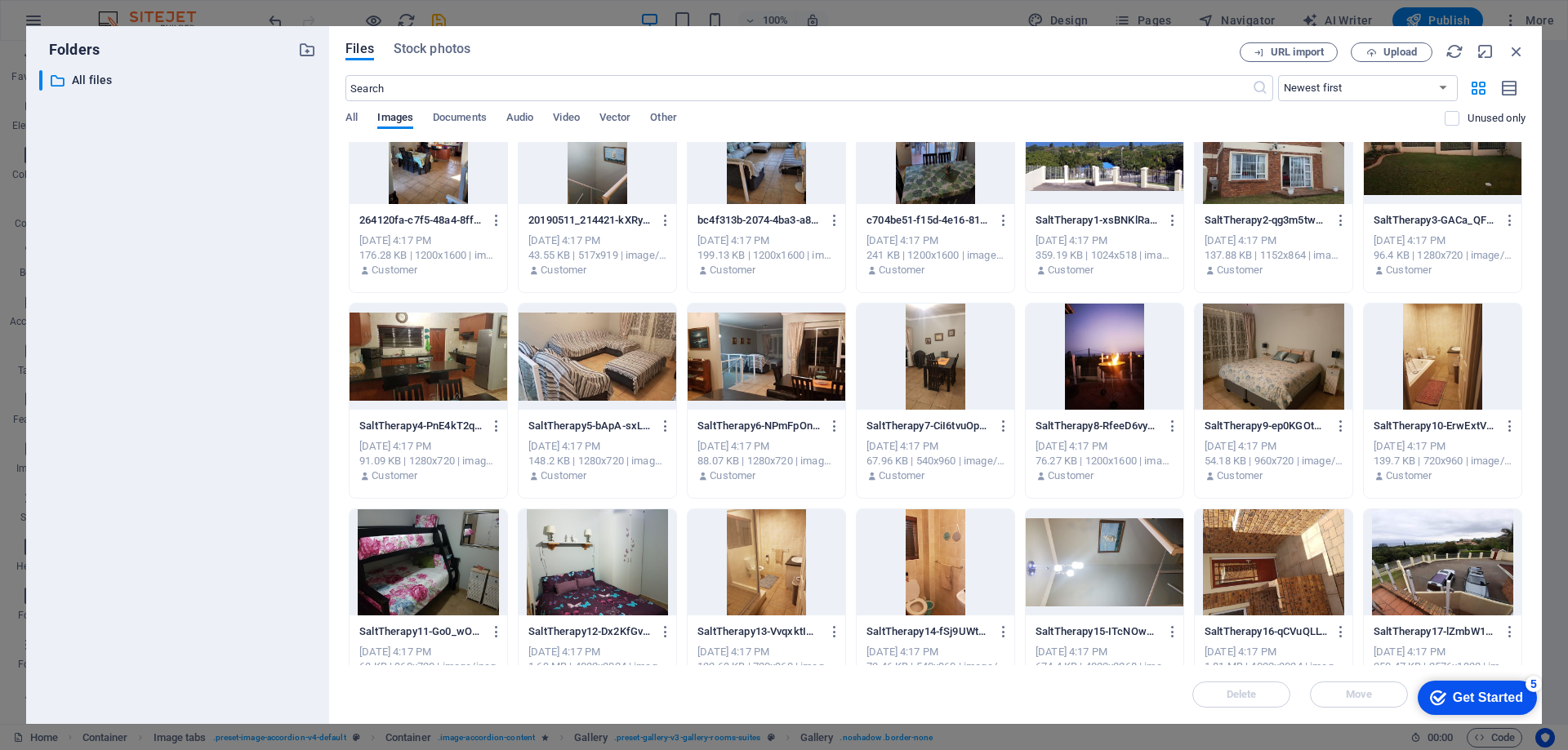
click at [1287, 382] on div at bounding box center [1274, 357] width 157 height 106
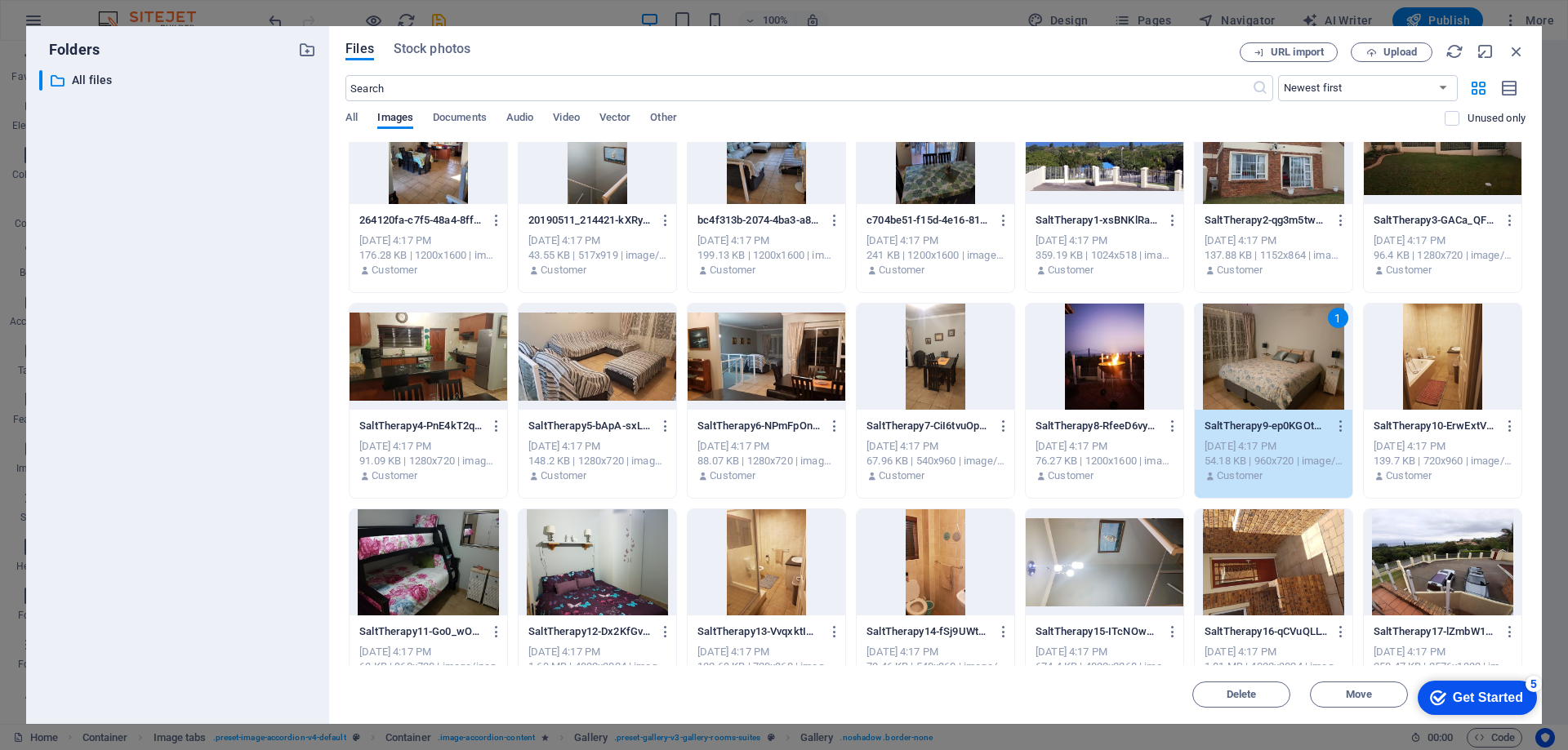
click at [1287, 382] on div "1" at bounding box center [1274, 357] width 157 height 106
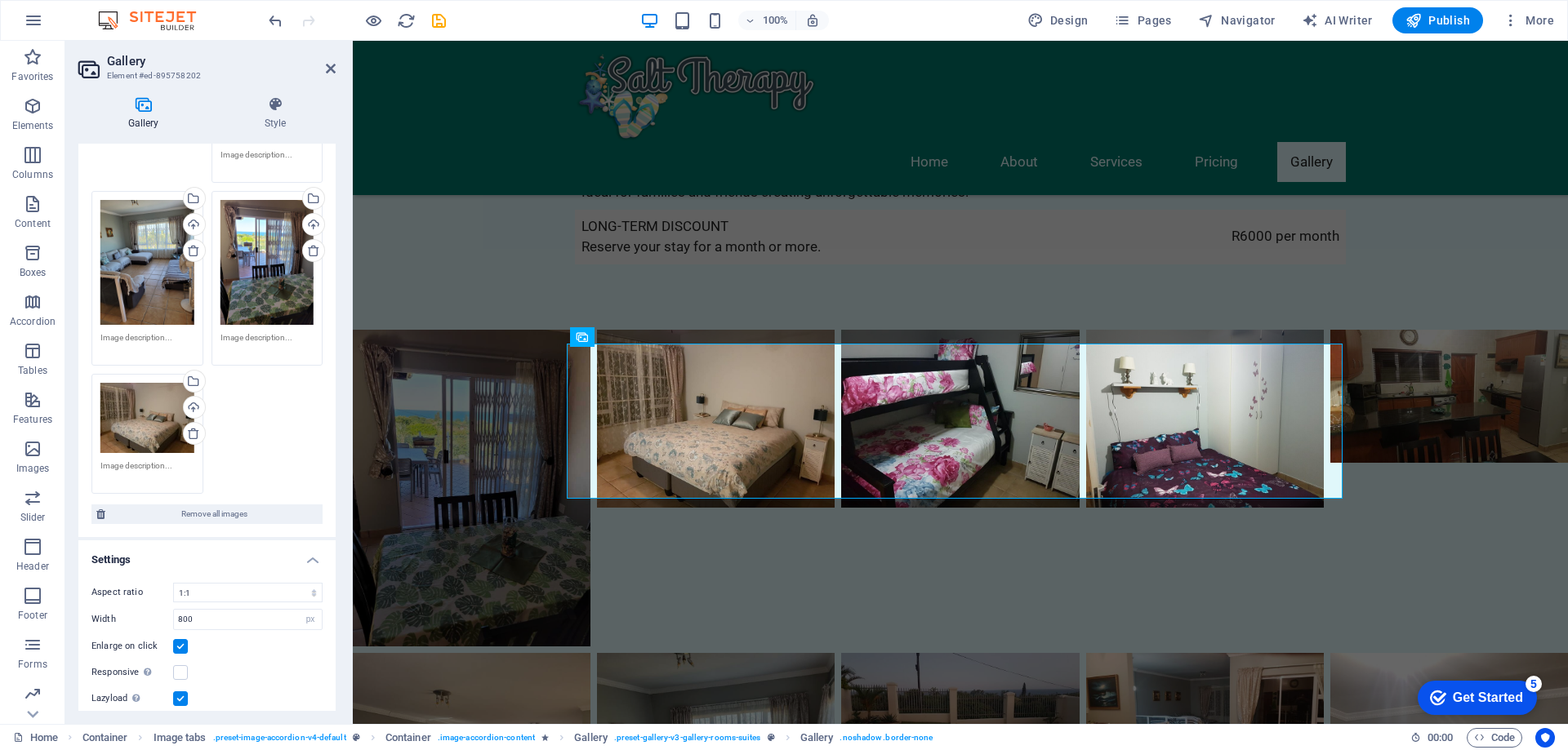
scroll to position [0, 0]
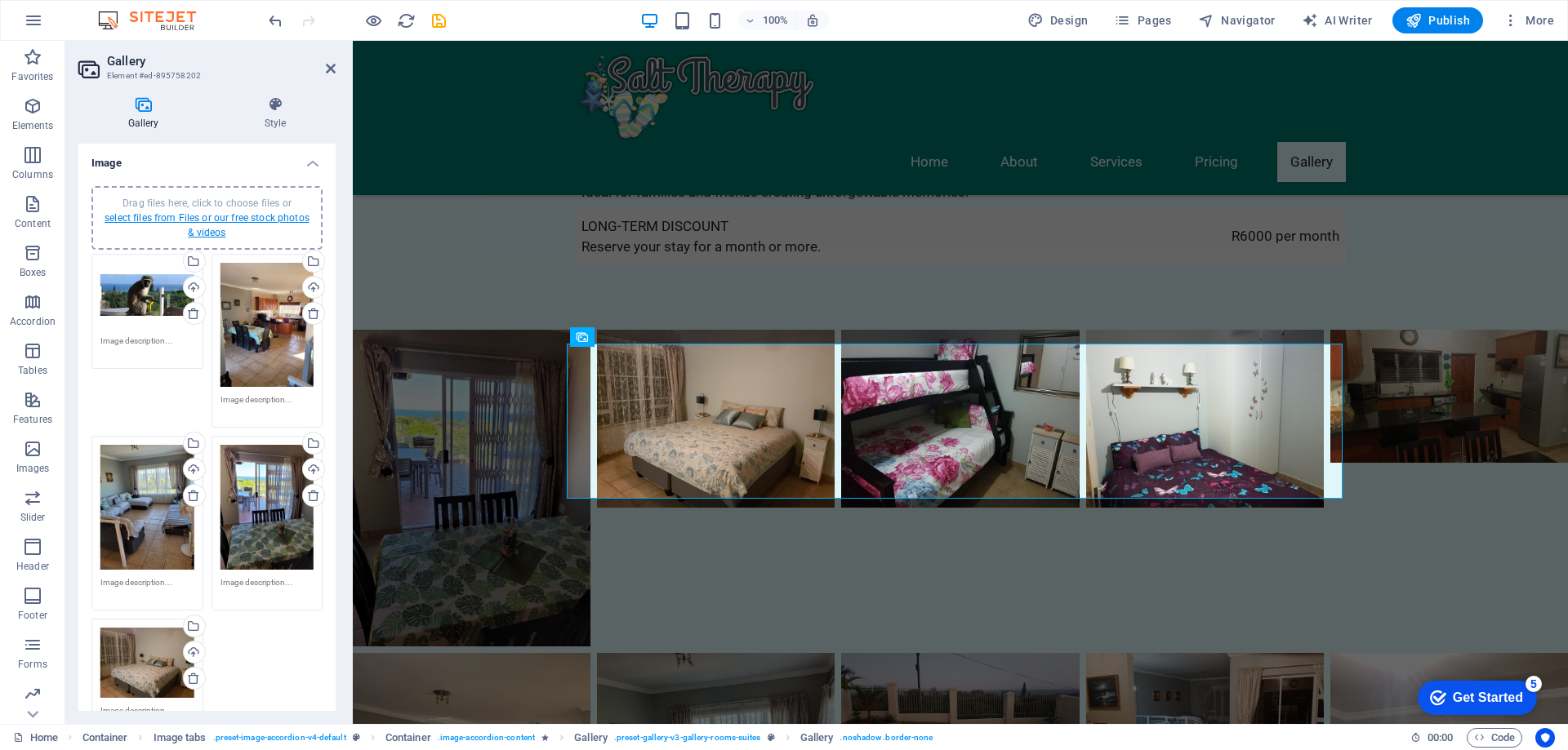
click at [180, 216] on link "select files from Files or our free stock photos & videos" at bounding box center [207, 225] width 205 height 26
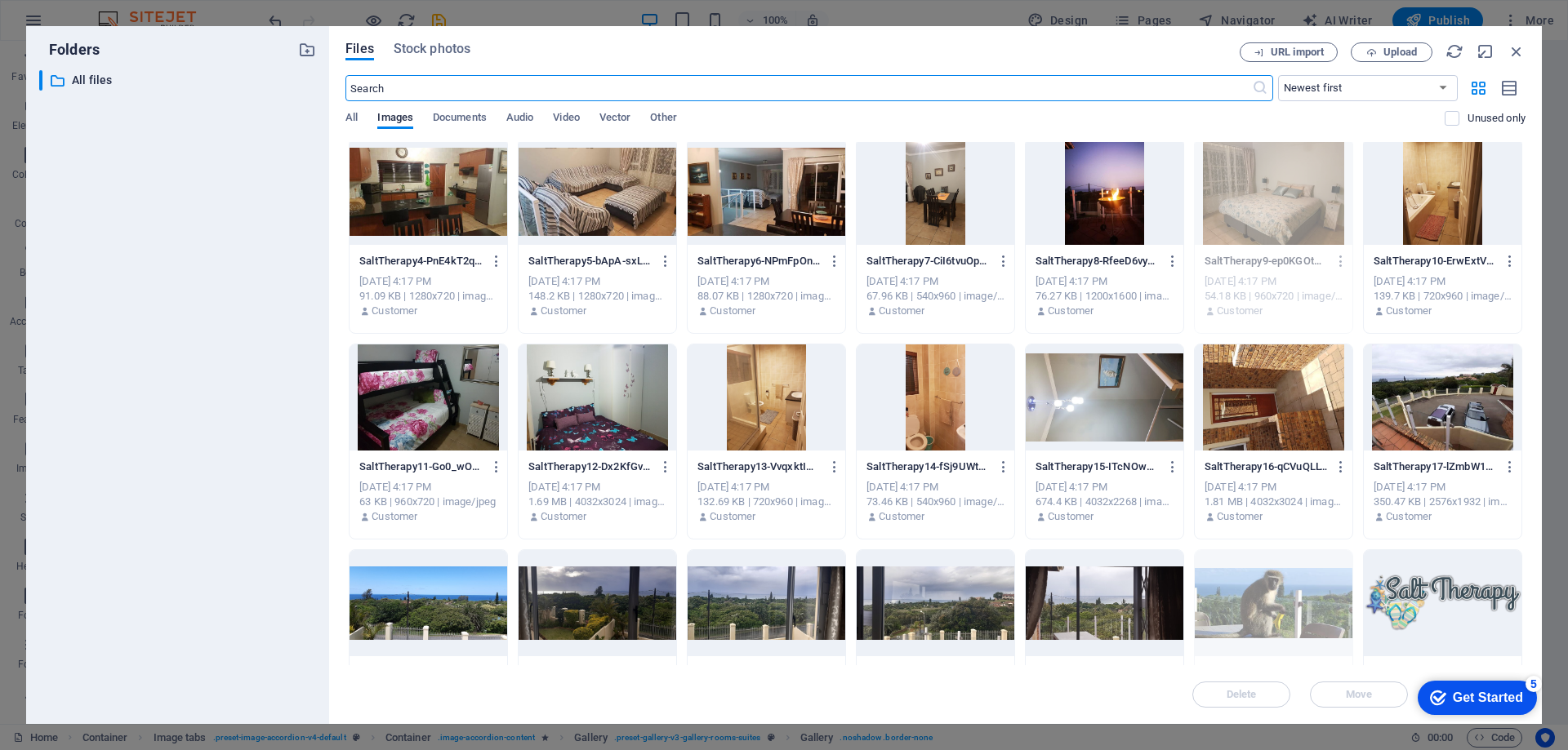
scroll to position [290, 0]
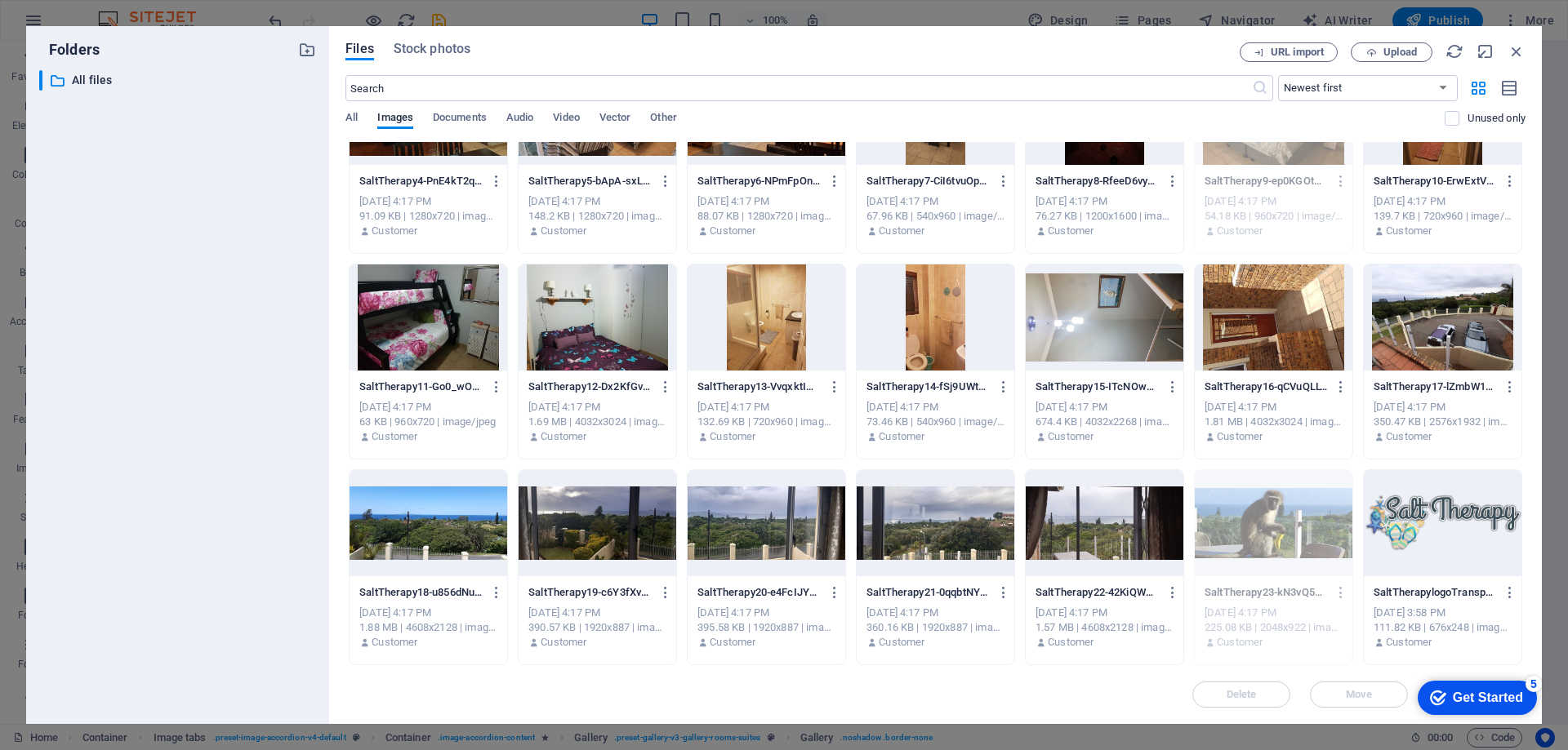
click at [426, 321] on div at bounding box center [428, 317] width 157 height 106
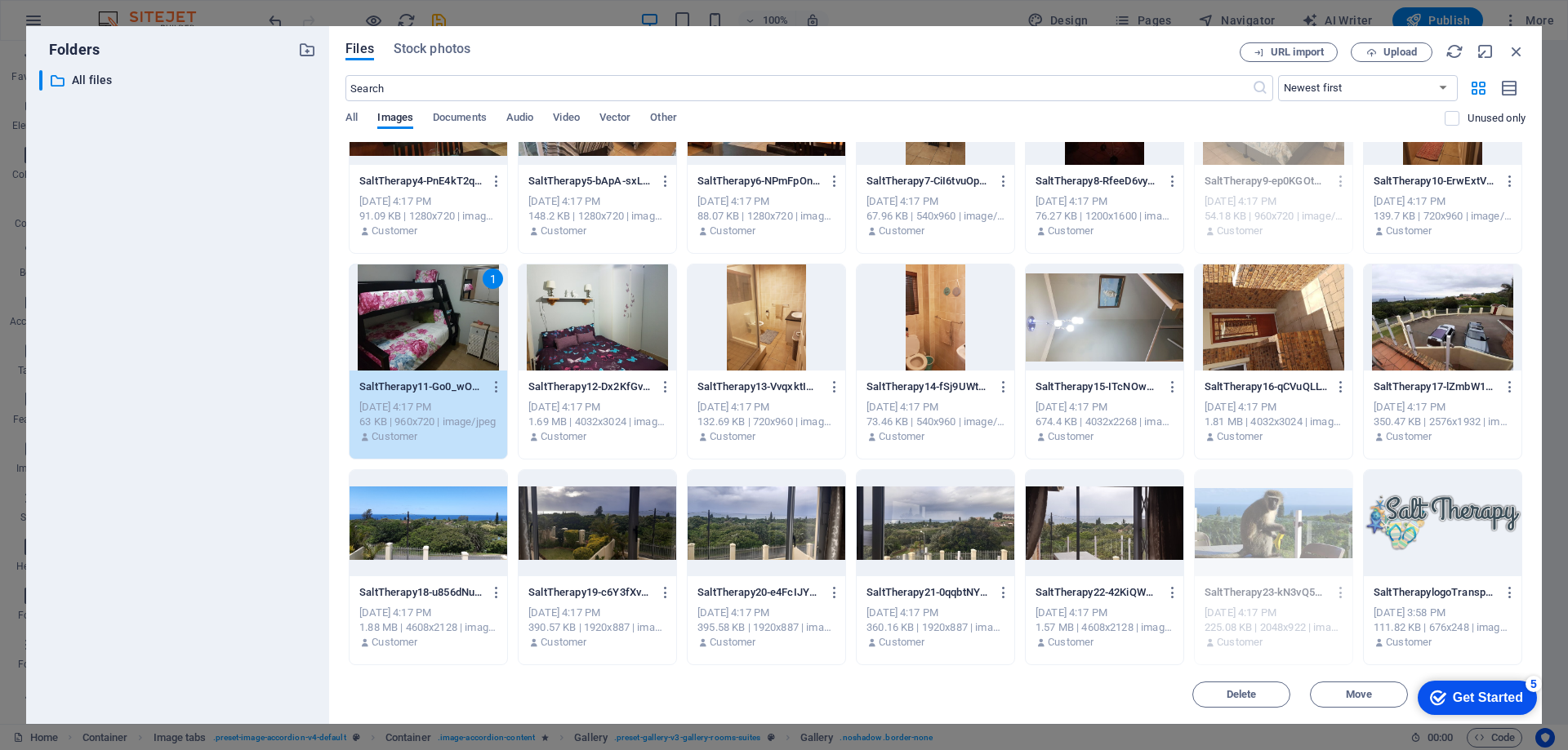
click at [594, 334] on div at bounding box center [597, 317] width 157 height 106
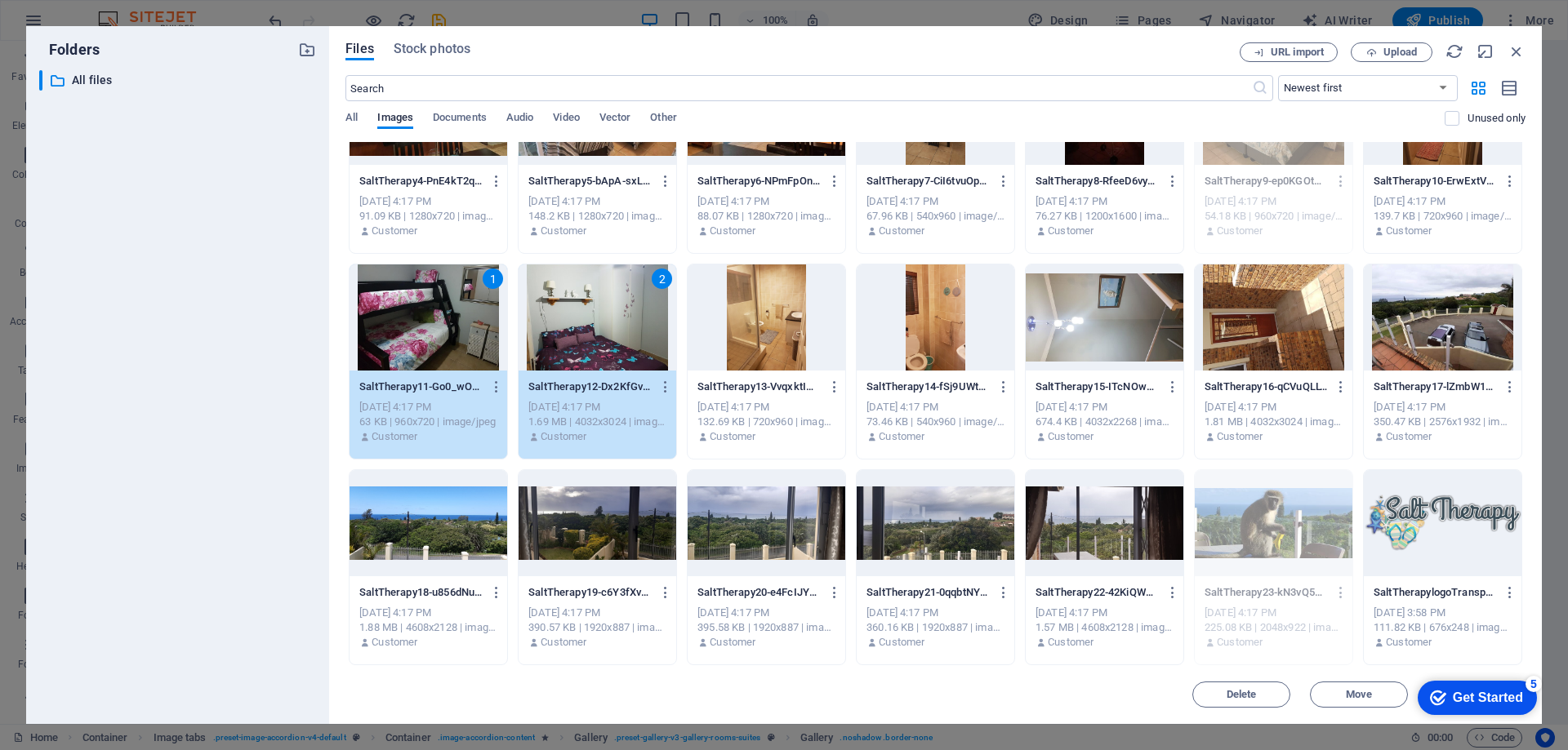
drag, startPoint x: 464, startPoint y: 324, endPoint x: 303, endPoint y: 243, distance: 180.2
click at [1517, 48] on icon "button" at bounding box center [1517, 52] width 18 height 18
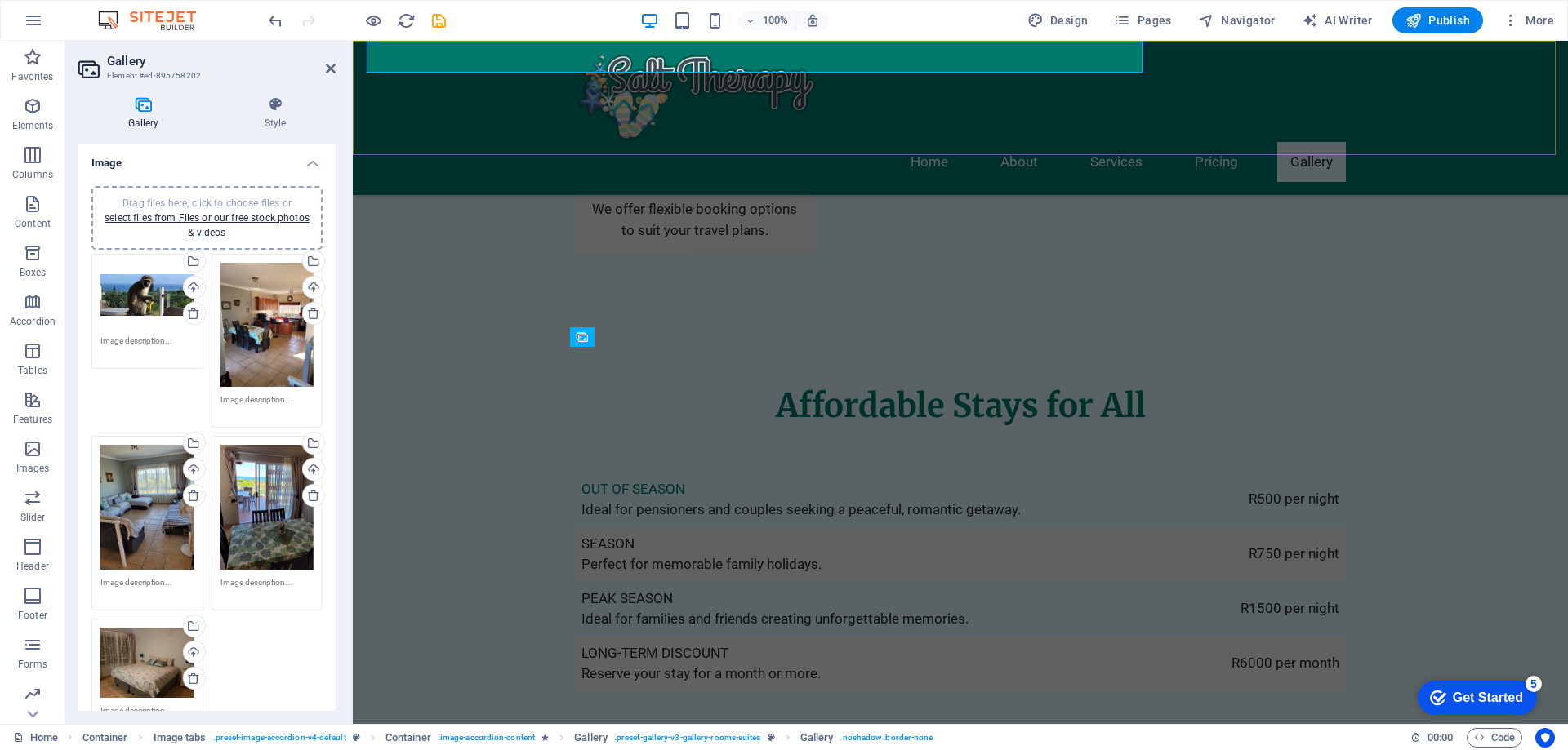
scroll to position [3348, 0]
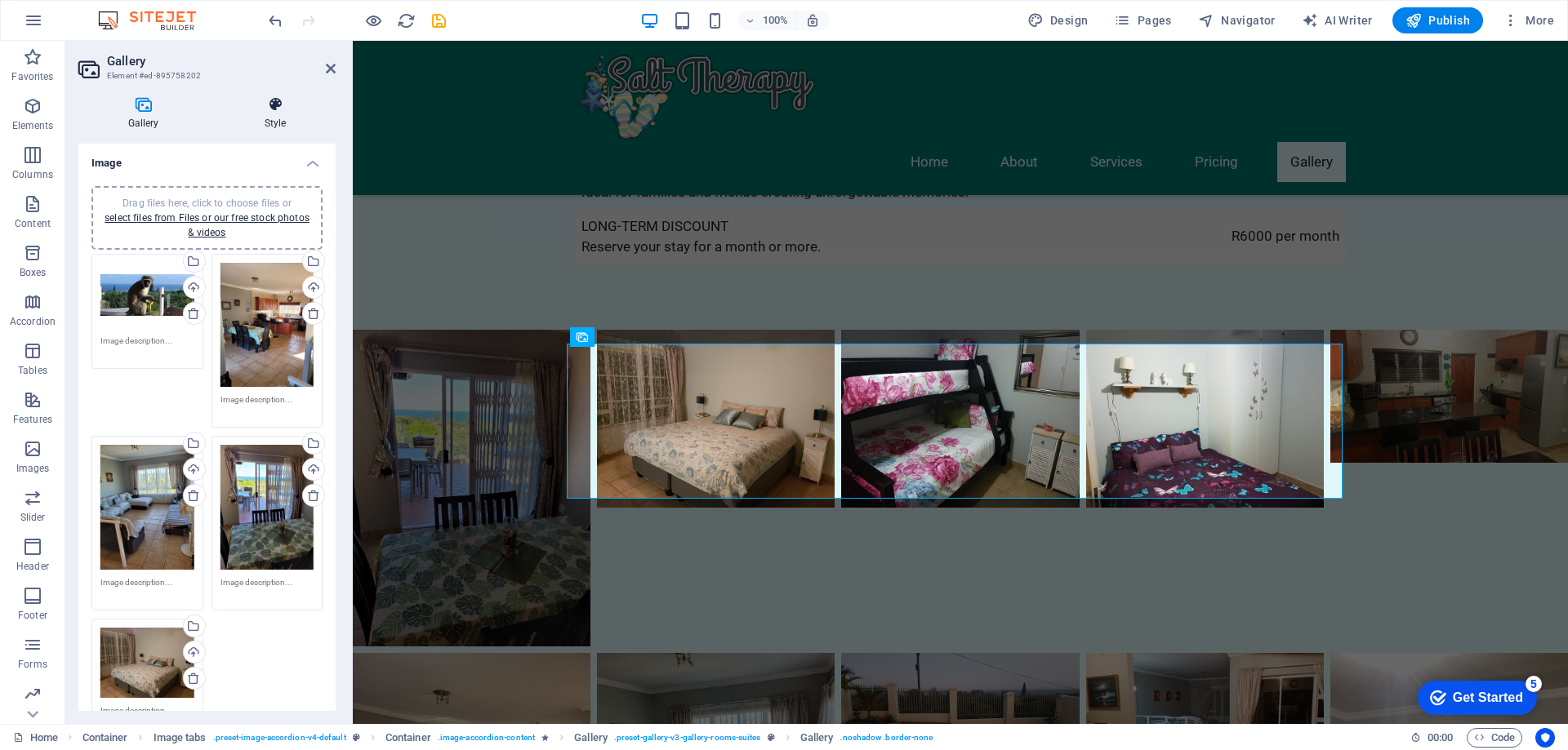
click at [273, 103] on icon at bounding box center [275, 105] width 121 height 16
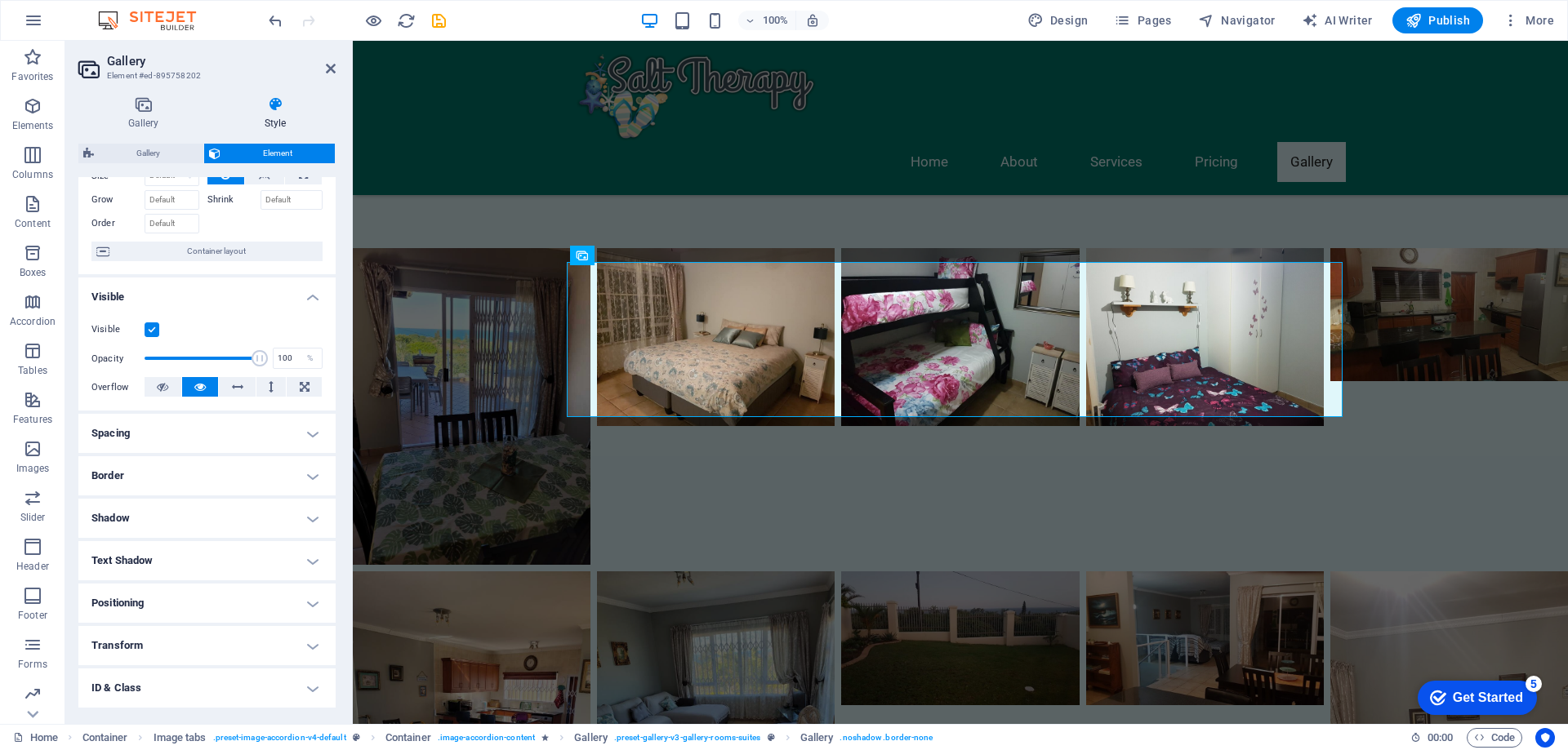
scroll to position [0, 0]
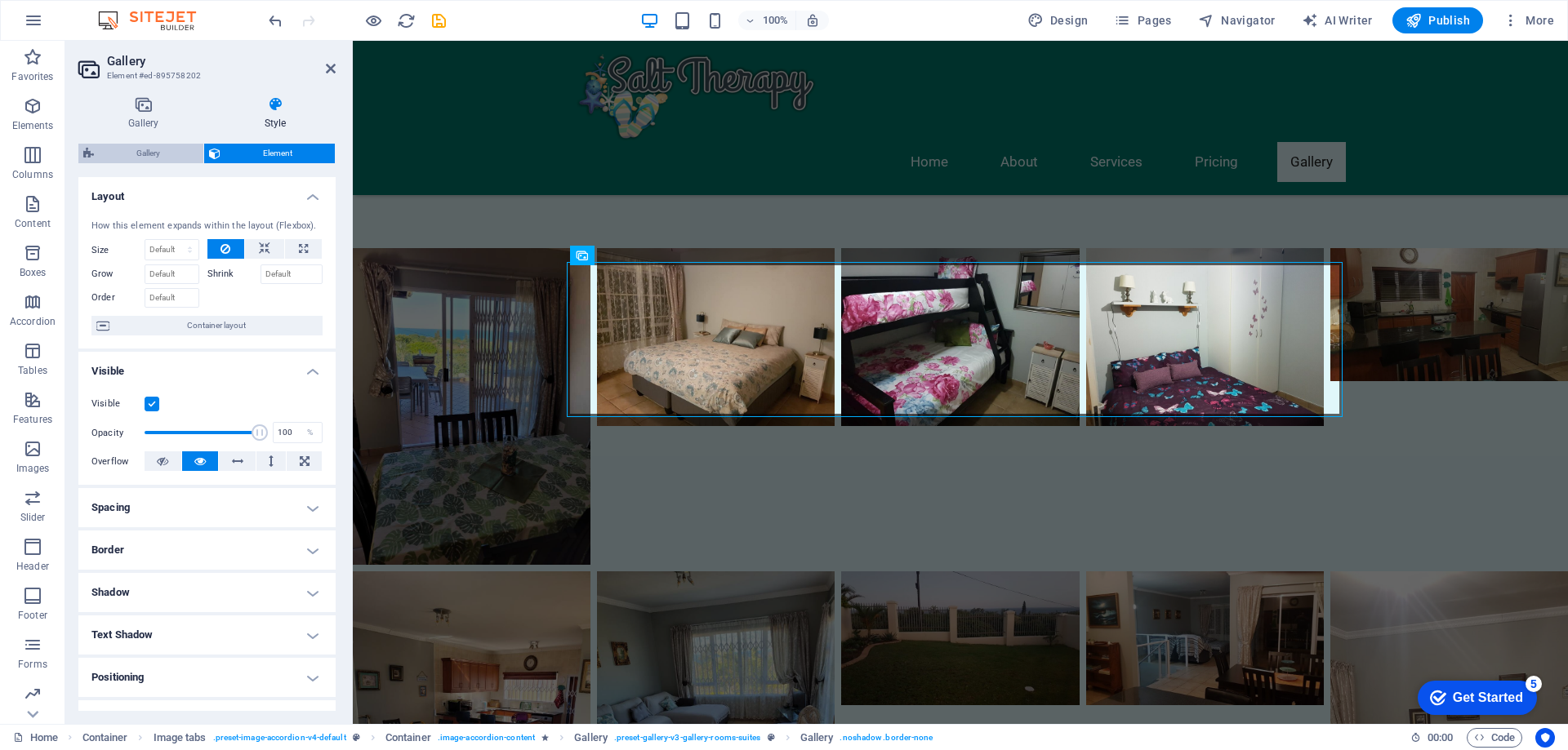
click at [166, 154] on span "Gallery" at bounding box center [149, 153] width 100 height 20
select select "rem"
select select "preset-gallery-v3-gallery-rooms-suites"
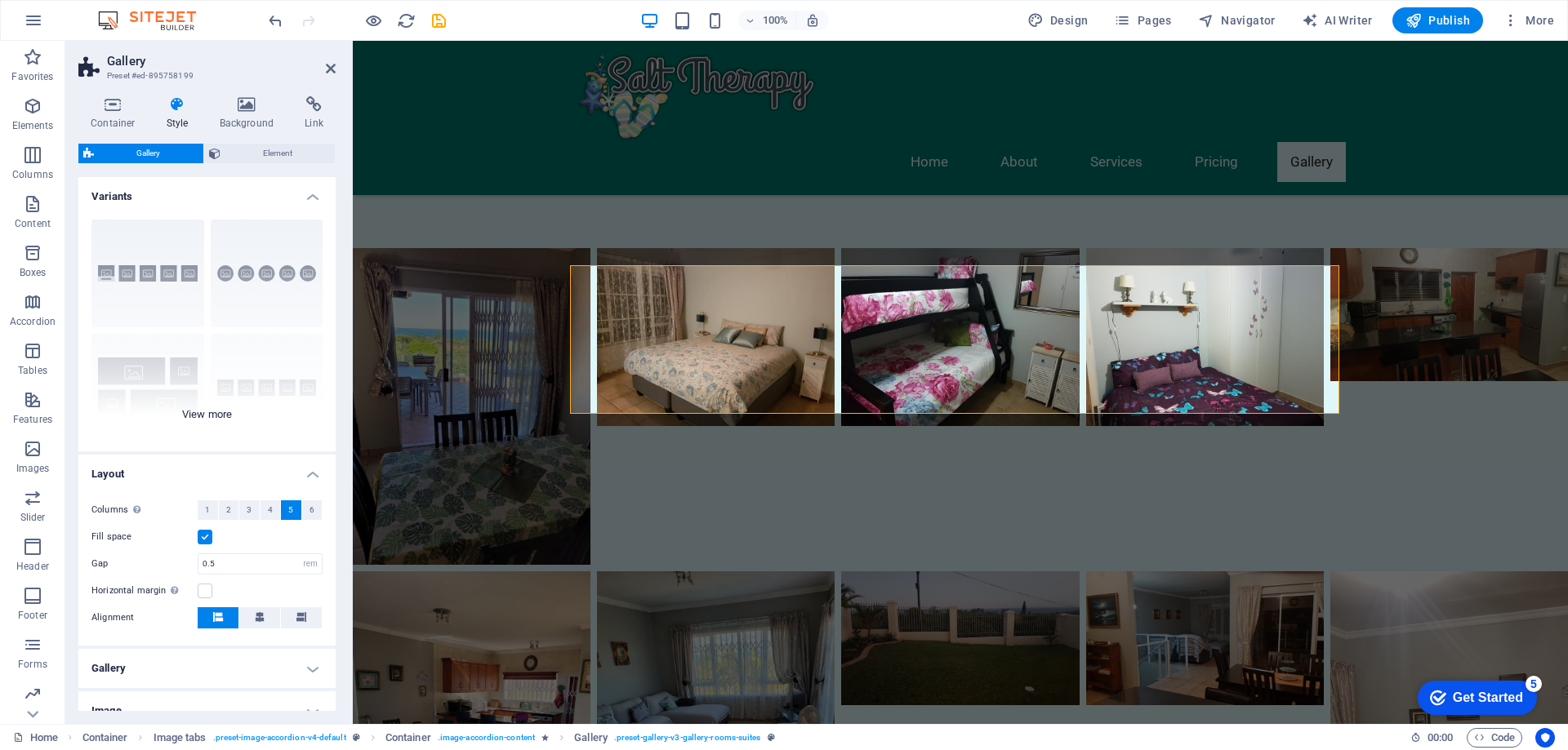
click at [258, 280] on div "Captions Circle Collage Default Grid Grid shifted" at bounding box center [207, 329] width 258 height 245
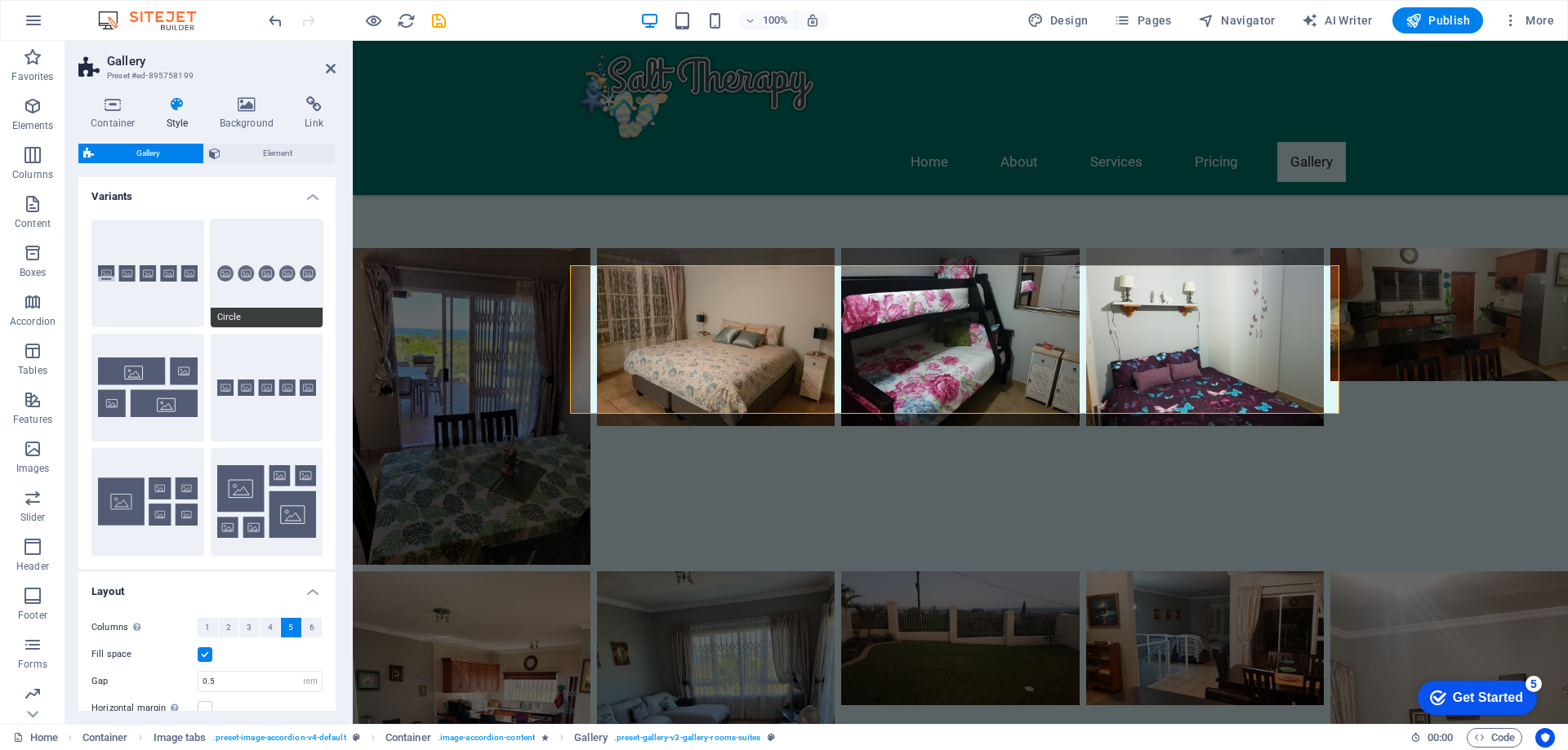
click at [271, 265] on button "Circle" at bounding box center [267, 273] width 112 height 107
type input "2"
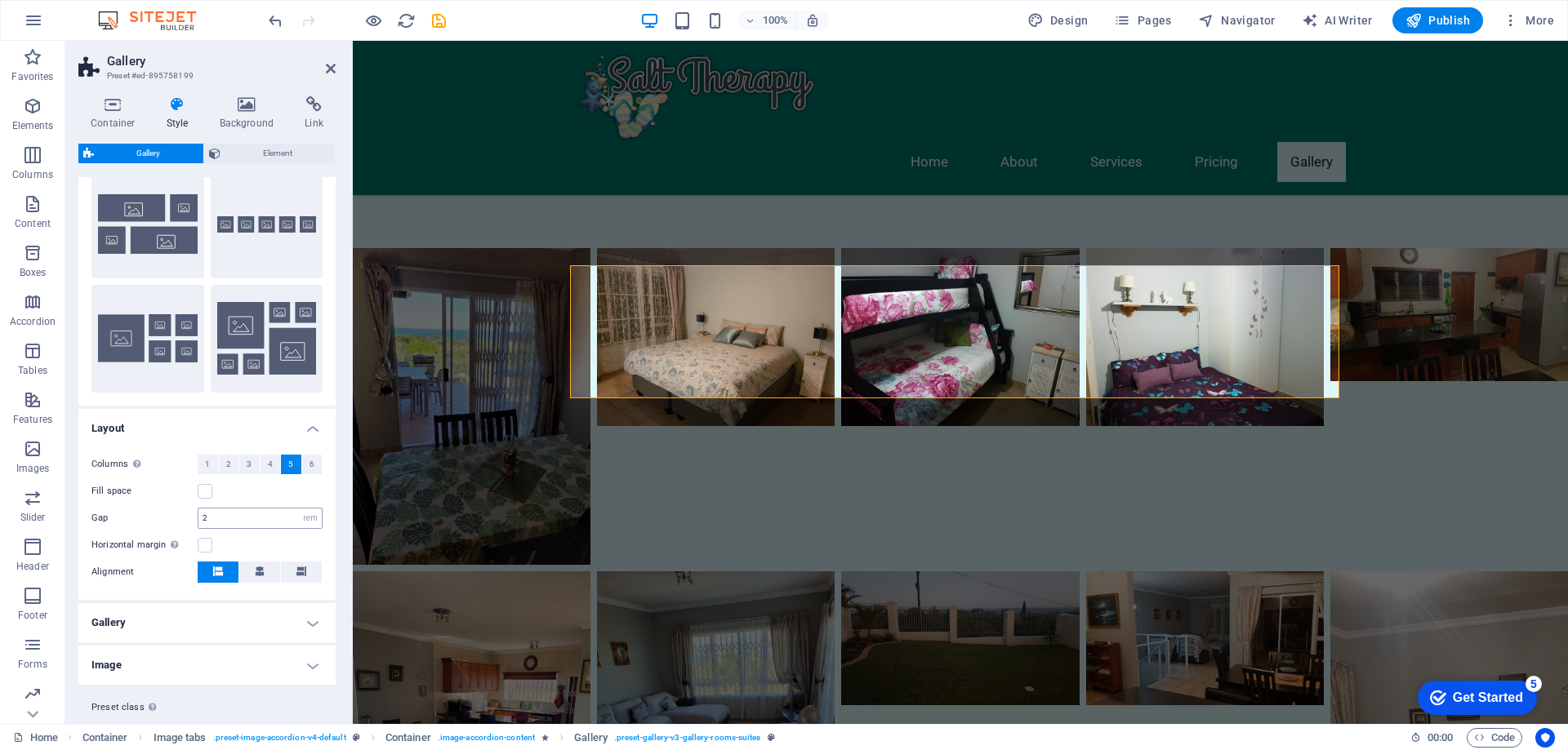
scroll to position [202, 0]
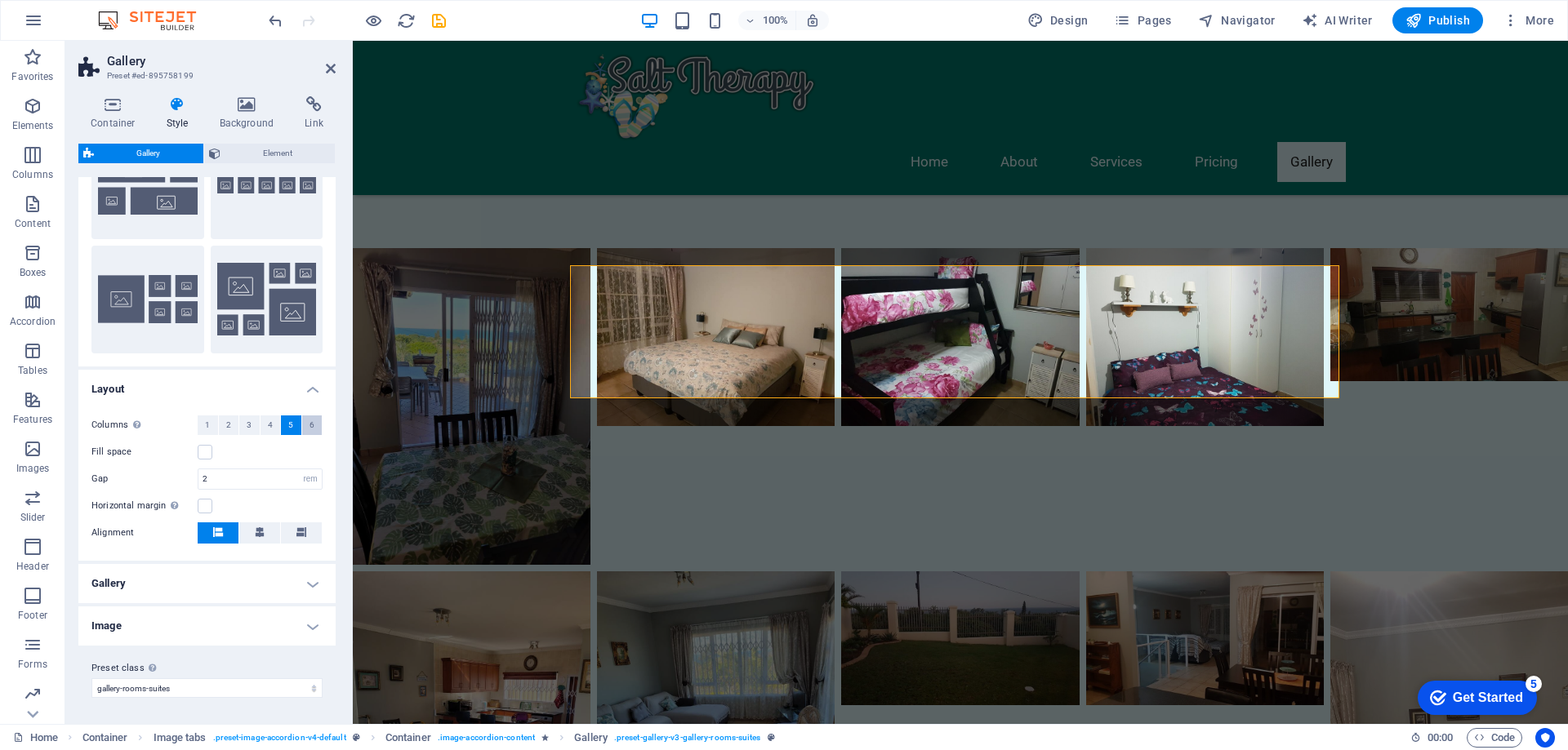
click at [310, 425] on span "6" at bounding box center [312, 425] width 5 height 20
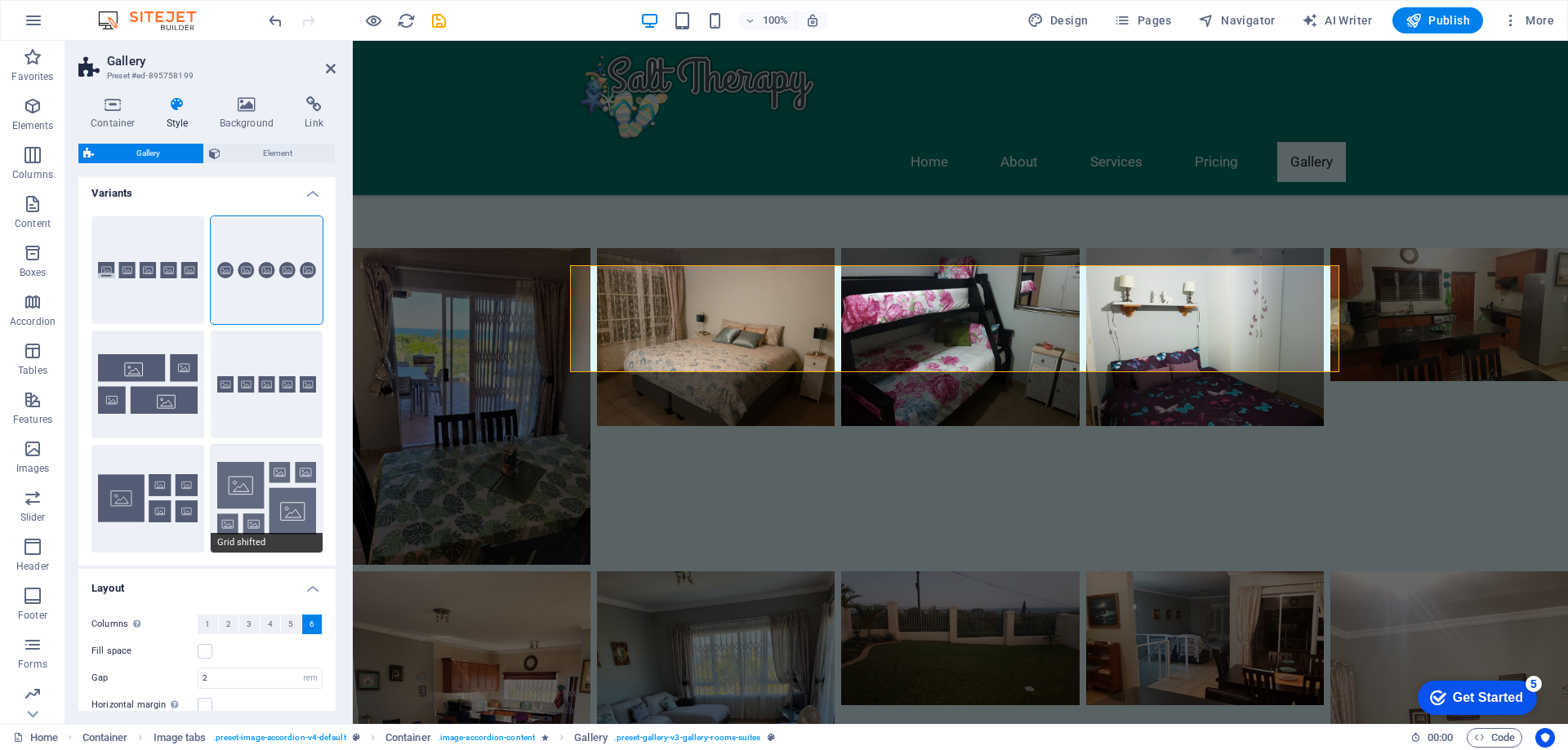
scroll to position [0, 0]
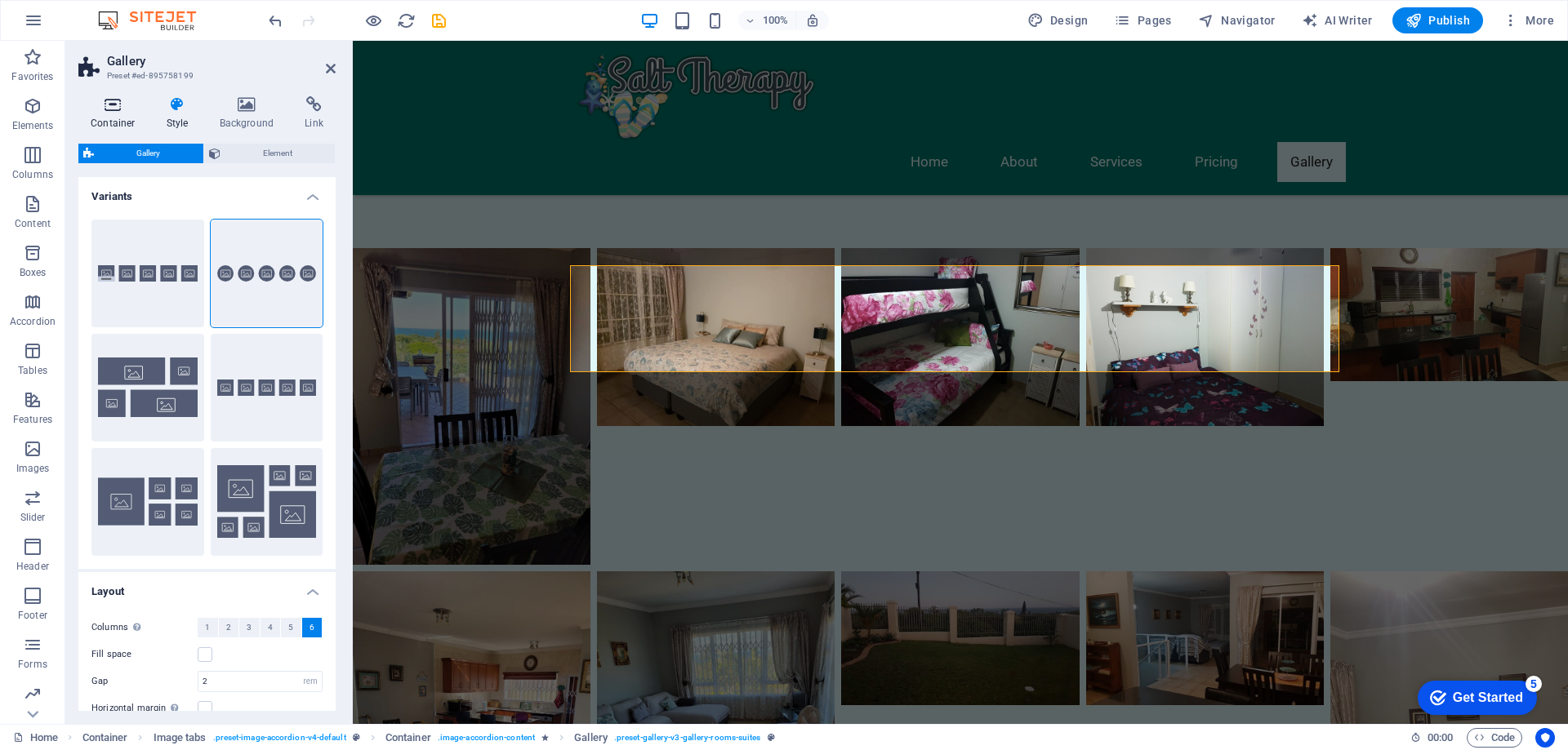
click at [110, 116] on h4 "Container" at bounding box center [116, 114] width 76 height 34
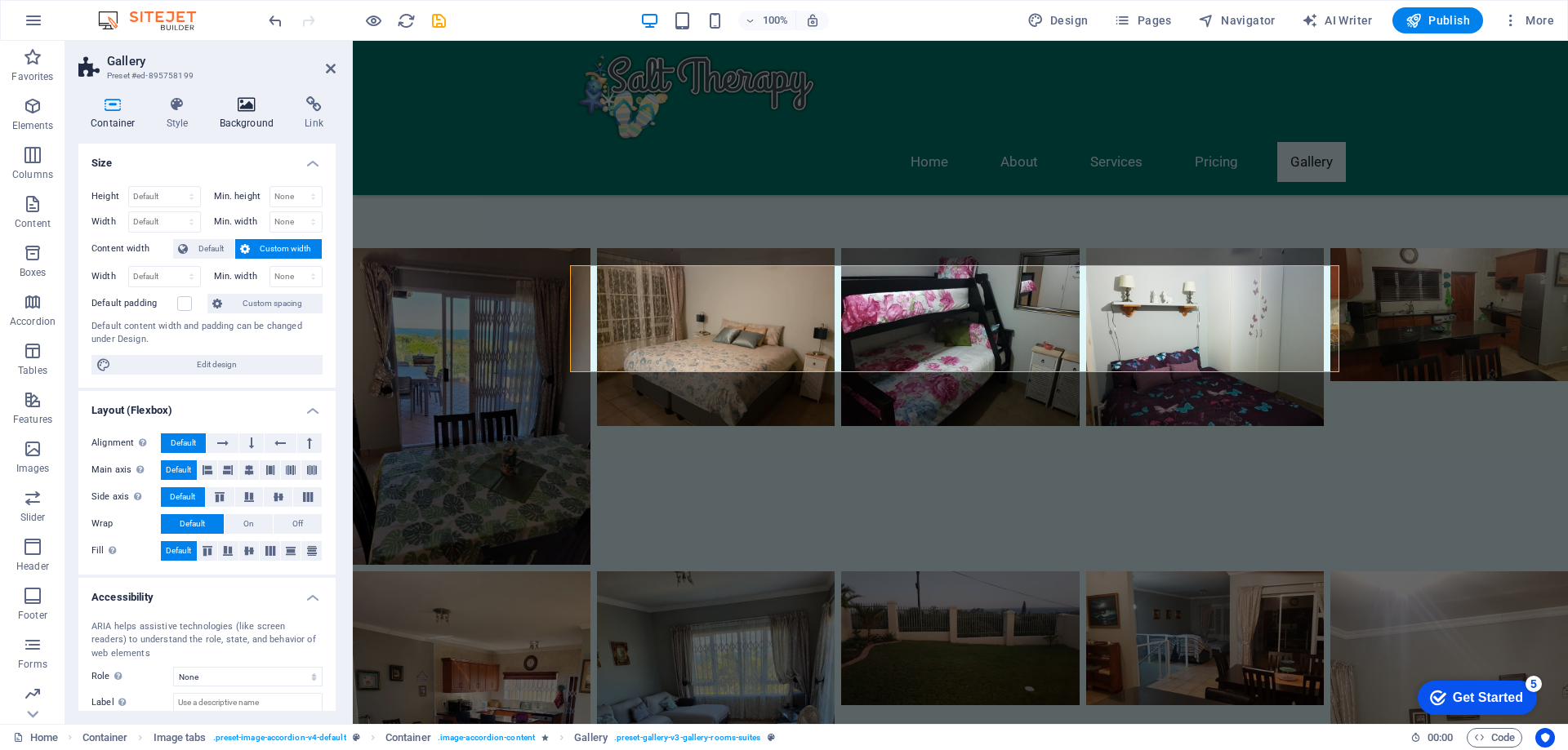
click at [239, 117] on h4 "Background" at bounding box center [250, 114] width 86 height 34
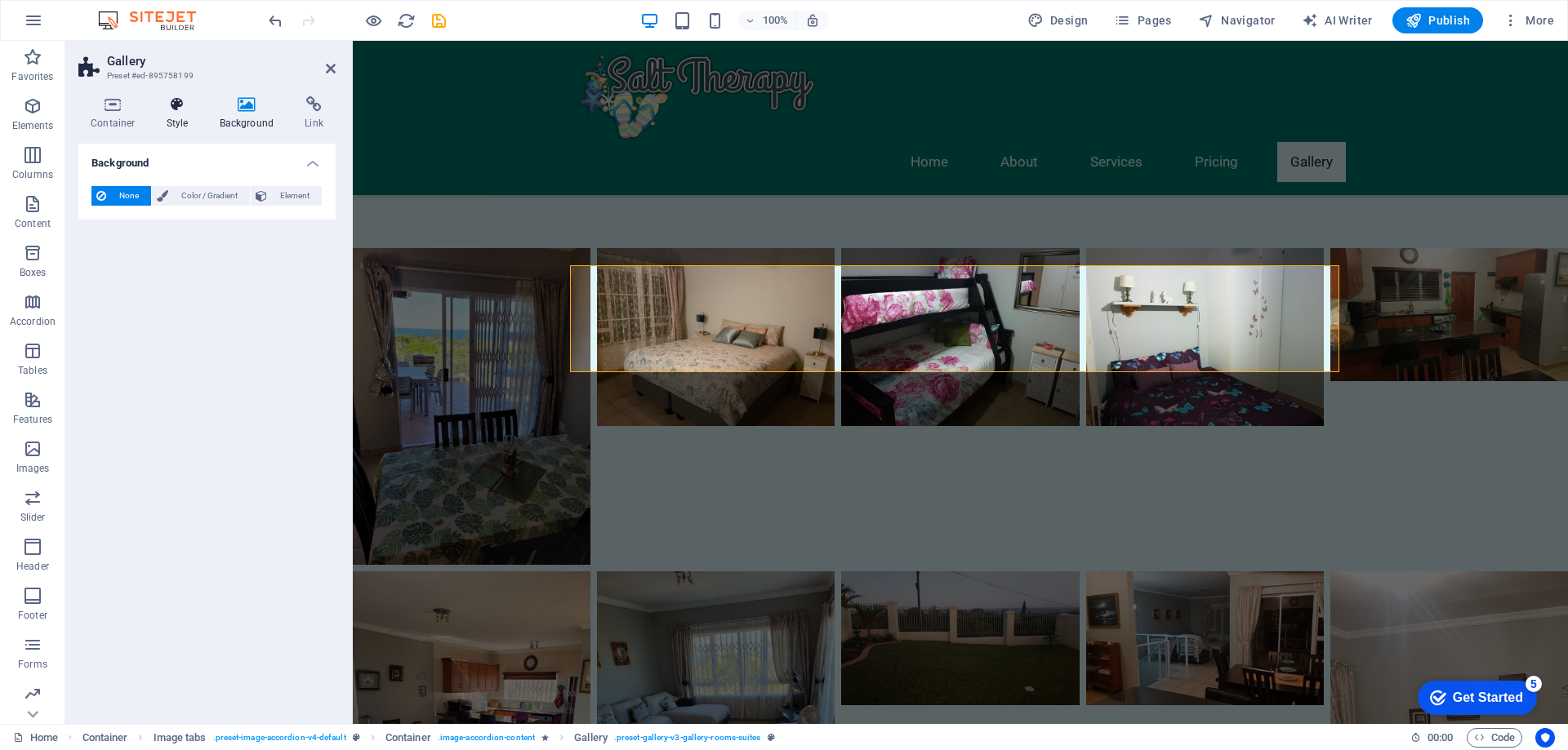
click at [154, 112] on h4 "Style" at bounding box center [180, 114] width 53 height 34
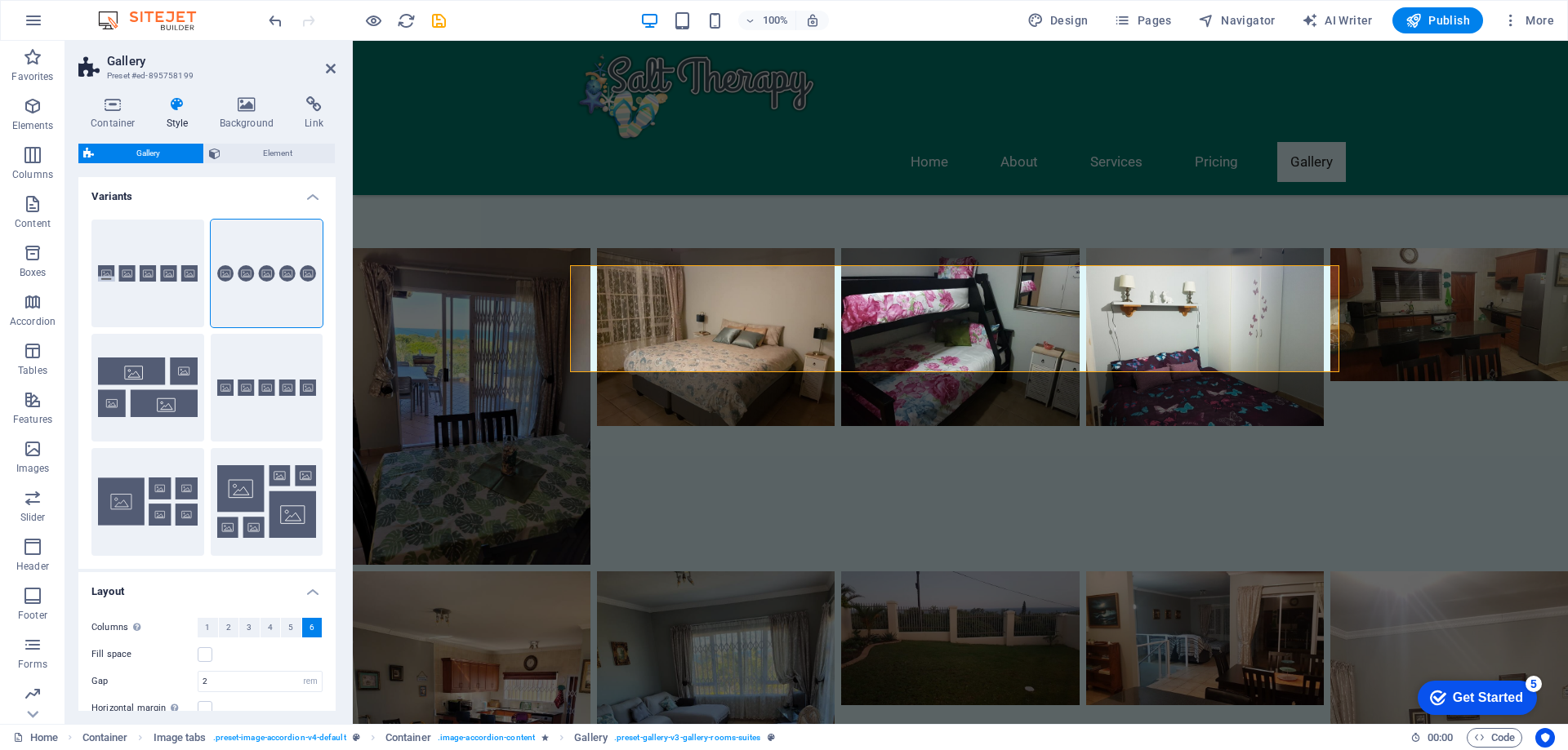
click at [138, 155] on span "Gallery" at bounding box center [149, 153] width 100 height 20
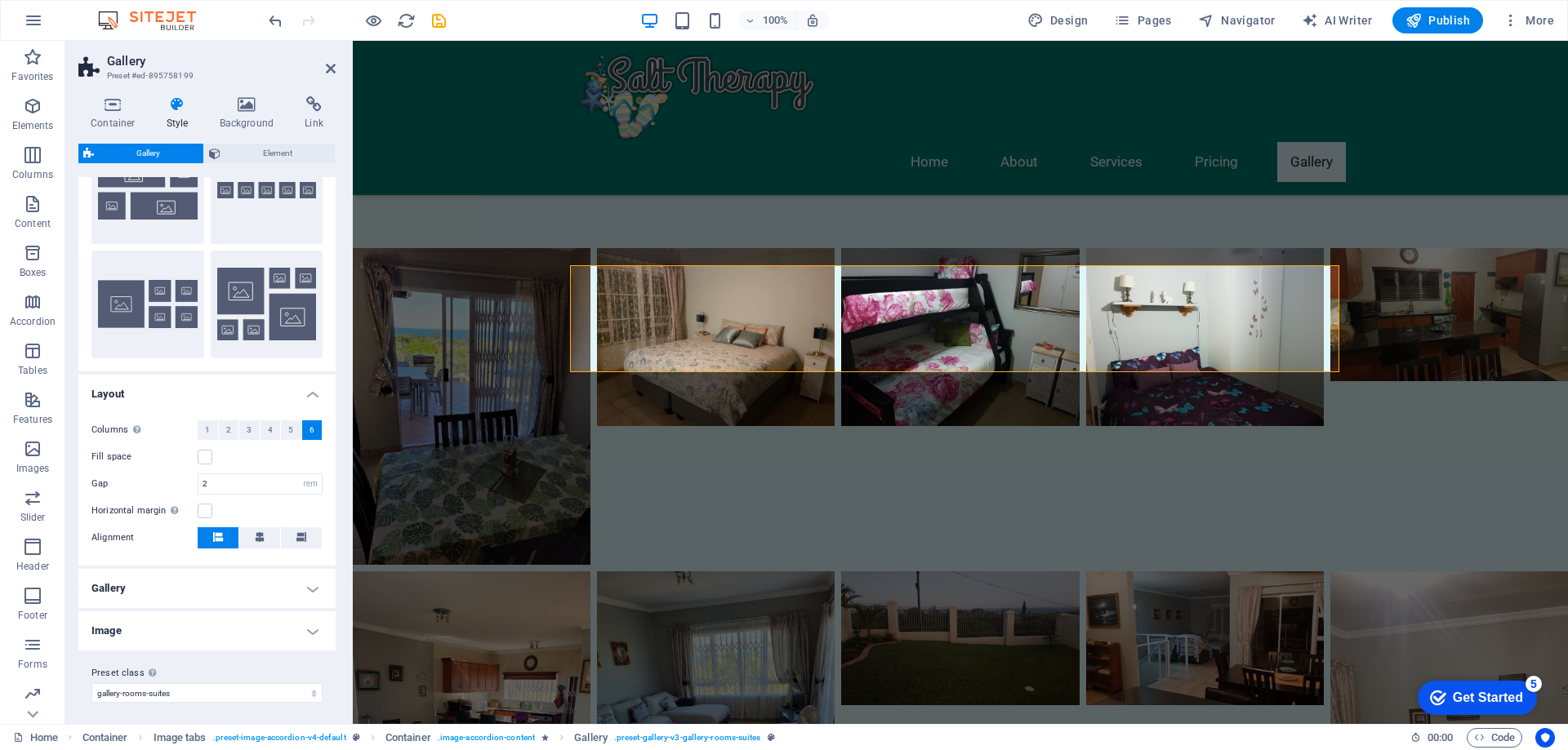
scroll to position [202, 0]
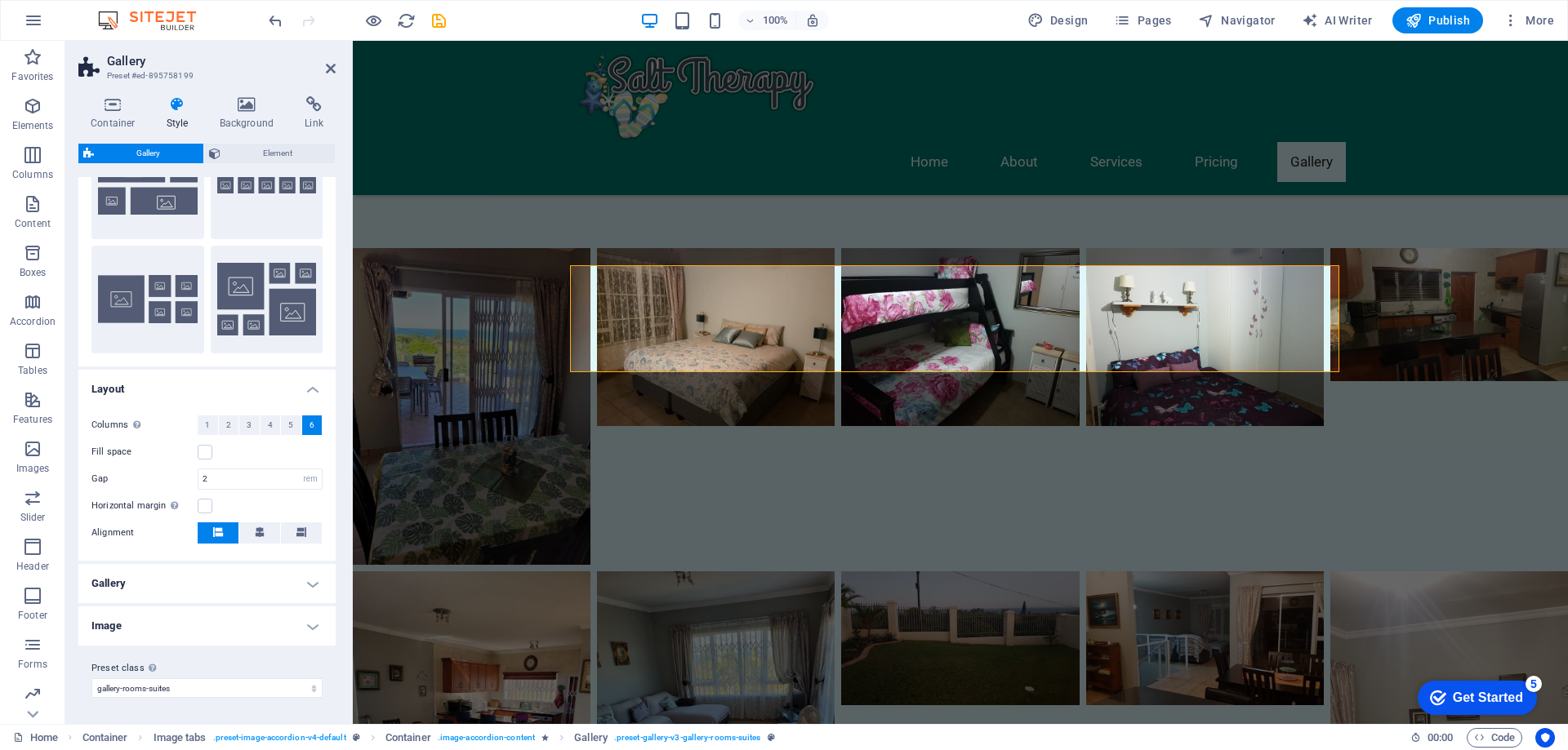
click at [189, 581] on h4 "Gallery" at bounding box center [207, 584] width 258 height 39
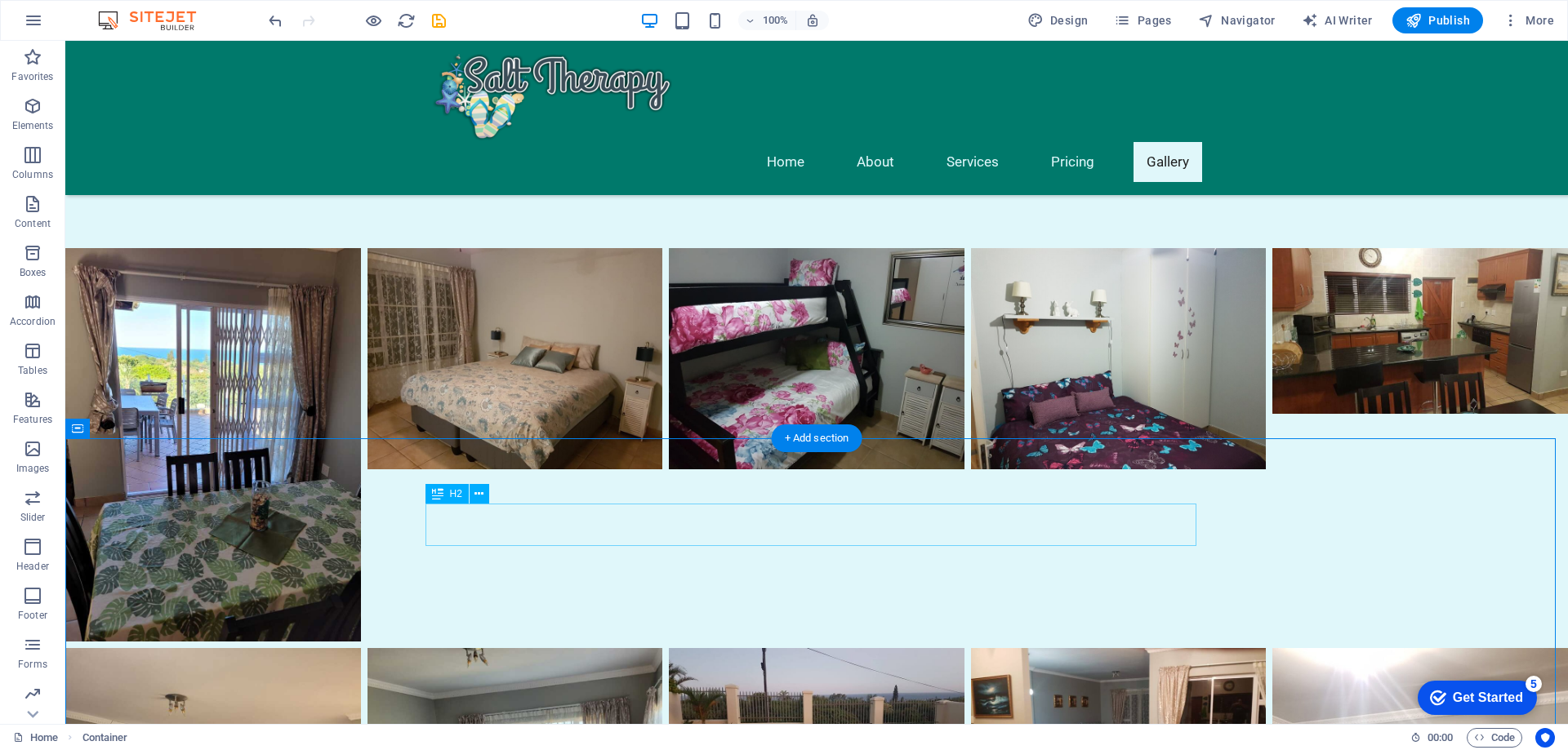
scroll to position [3735, 0]
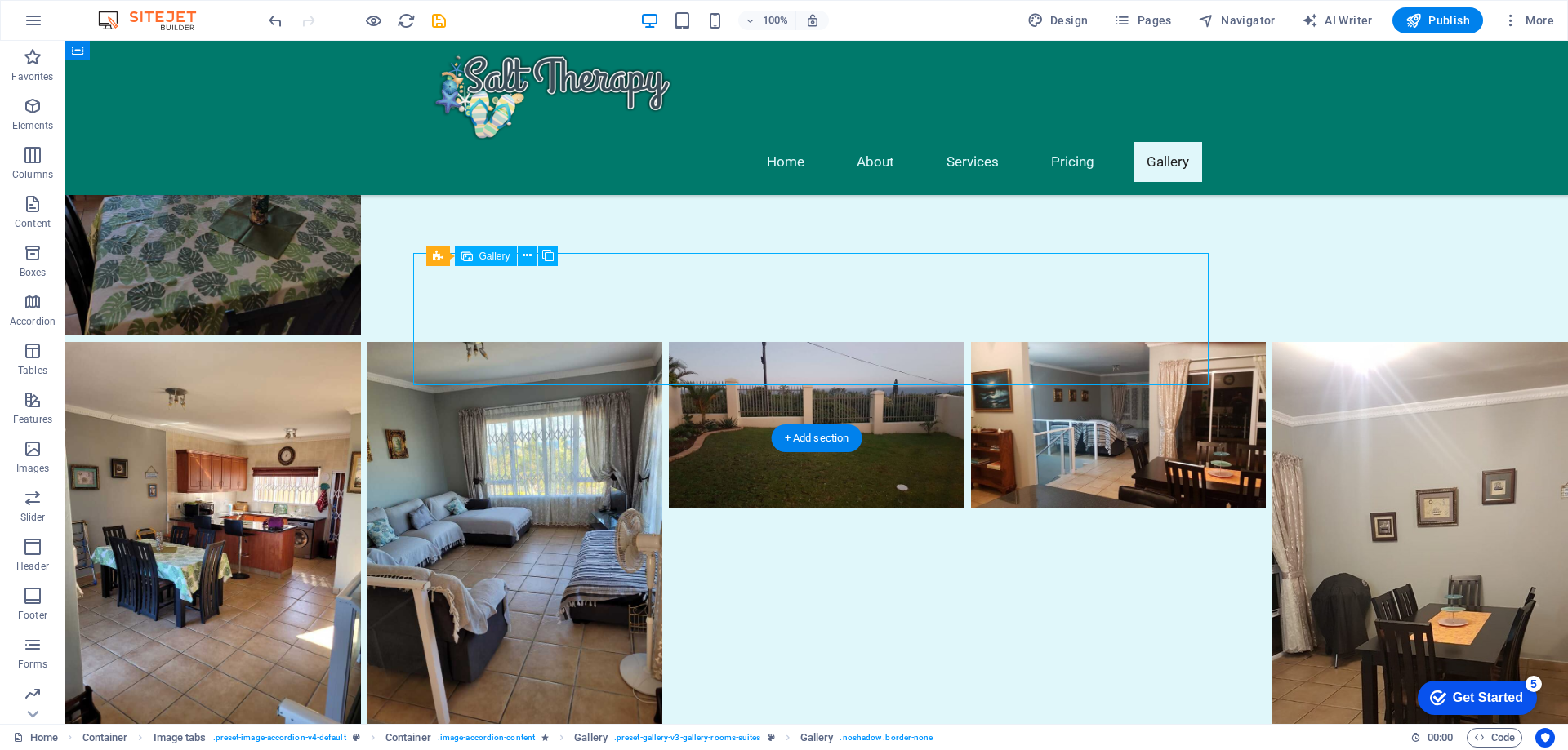
select select "4"
select select "px"
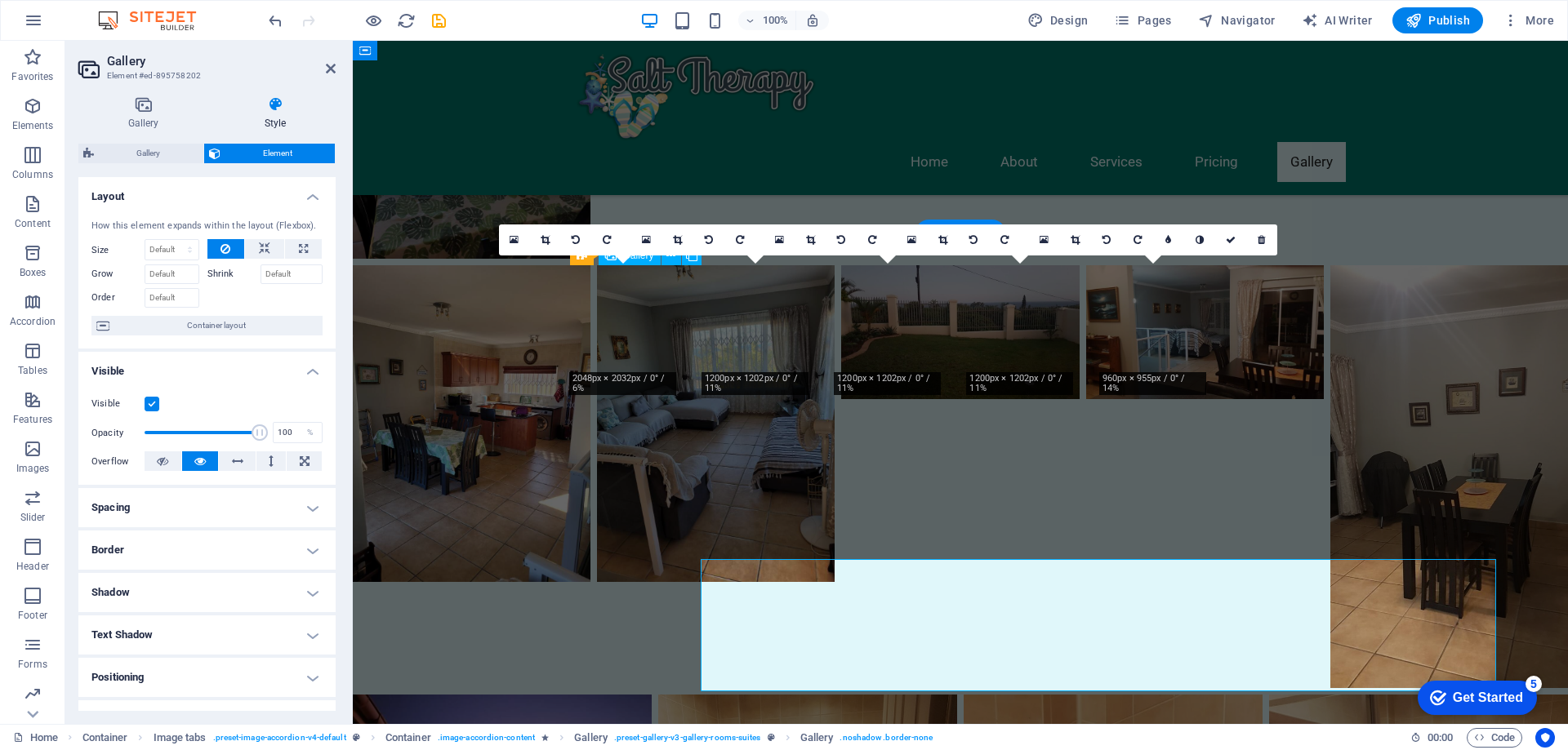
scroll to position [3429, 0]
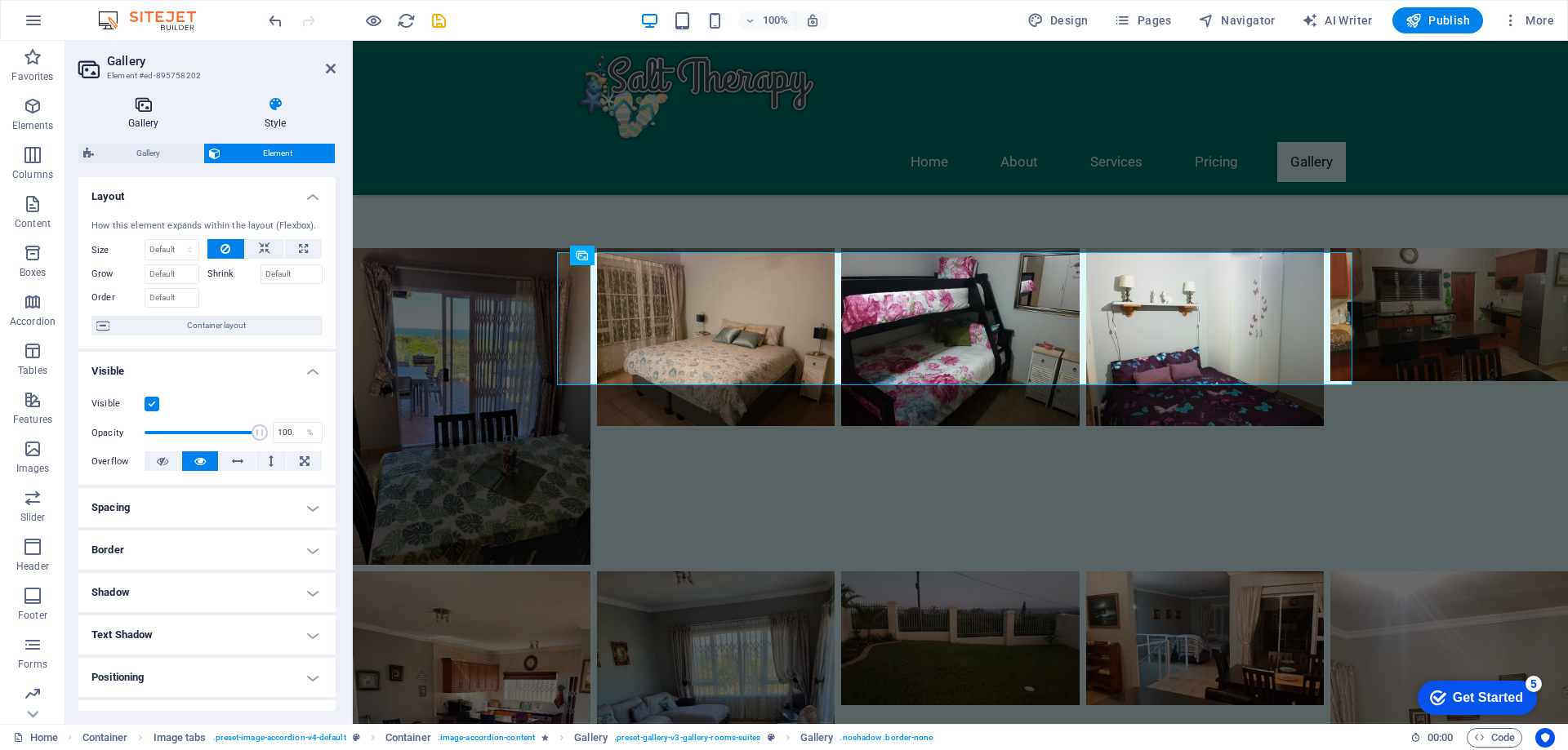
click at [132, 107] on icon at bounding box center [144, 105] width 130 height 16
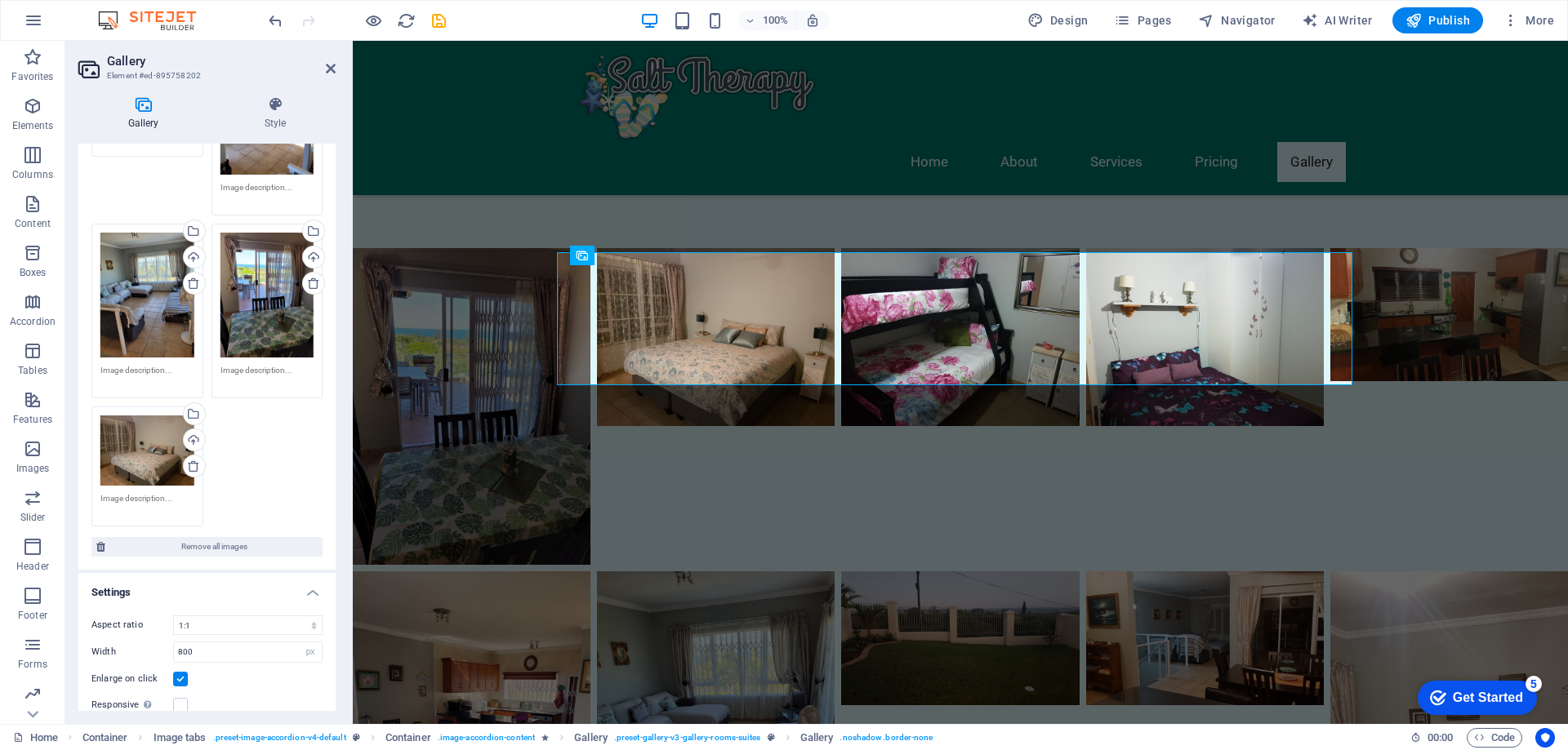
scroll to position [245, 0]
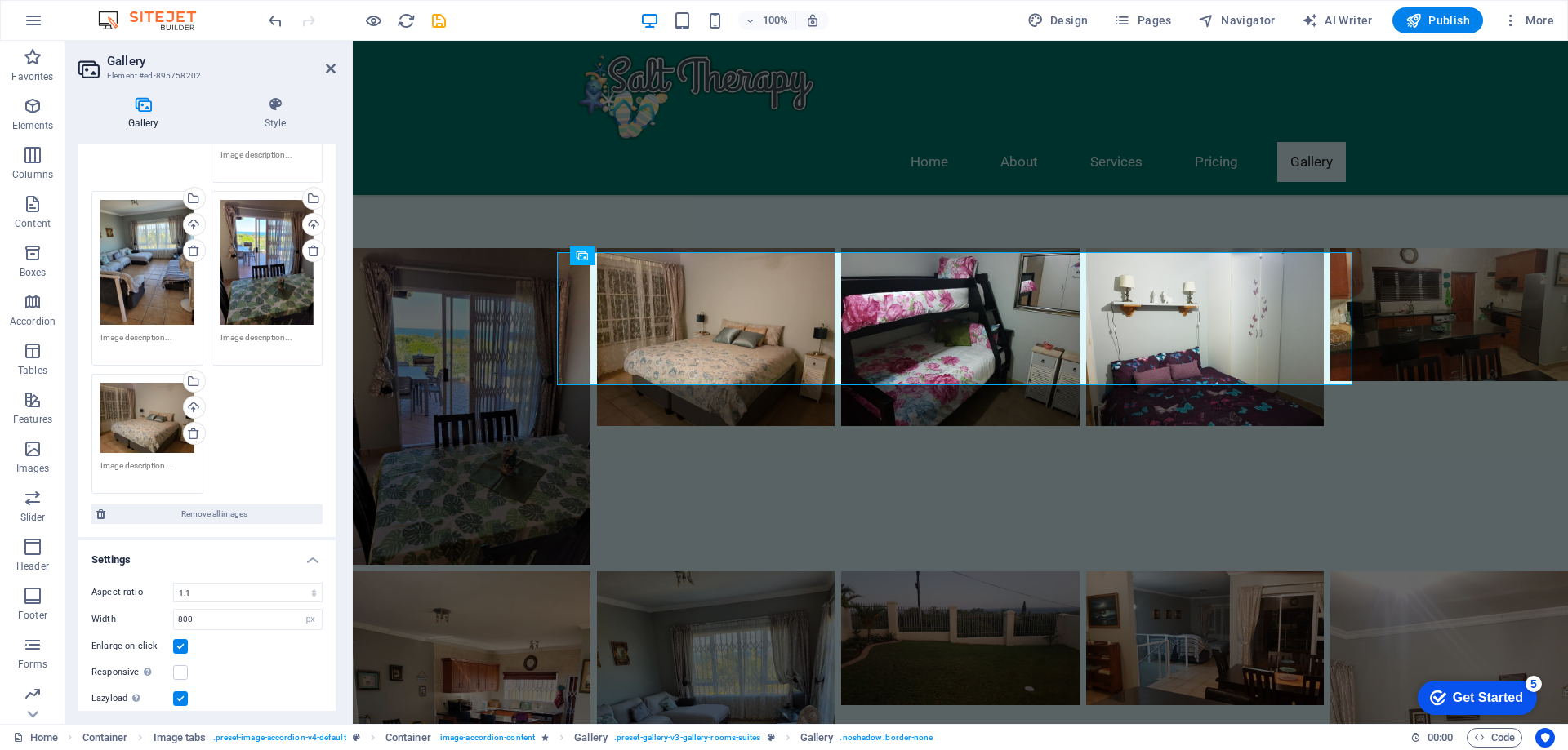
drag, startPoint x: 264, startPoint y: 425, endPoint x: 254, endPoint y: 447, distance: 24.2
click at [254, 447] on div "Drag files here, click to choose files or select files from Files or our free s…" at bounding box center [207, 252] width 239 height 493
click at [171, 460] on textarea at bounding box center [148, 472] width 94 height 25
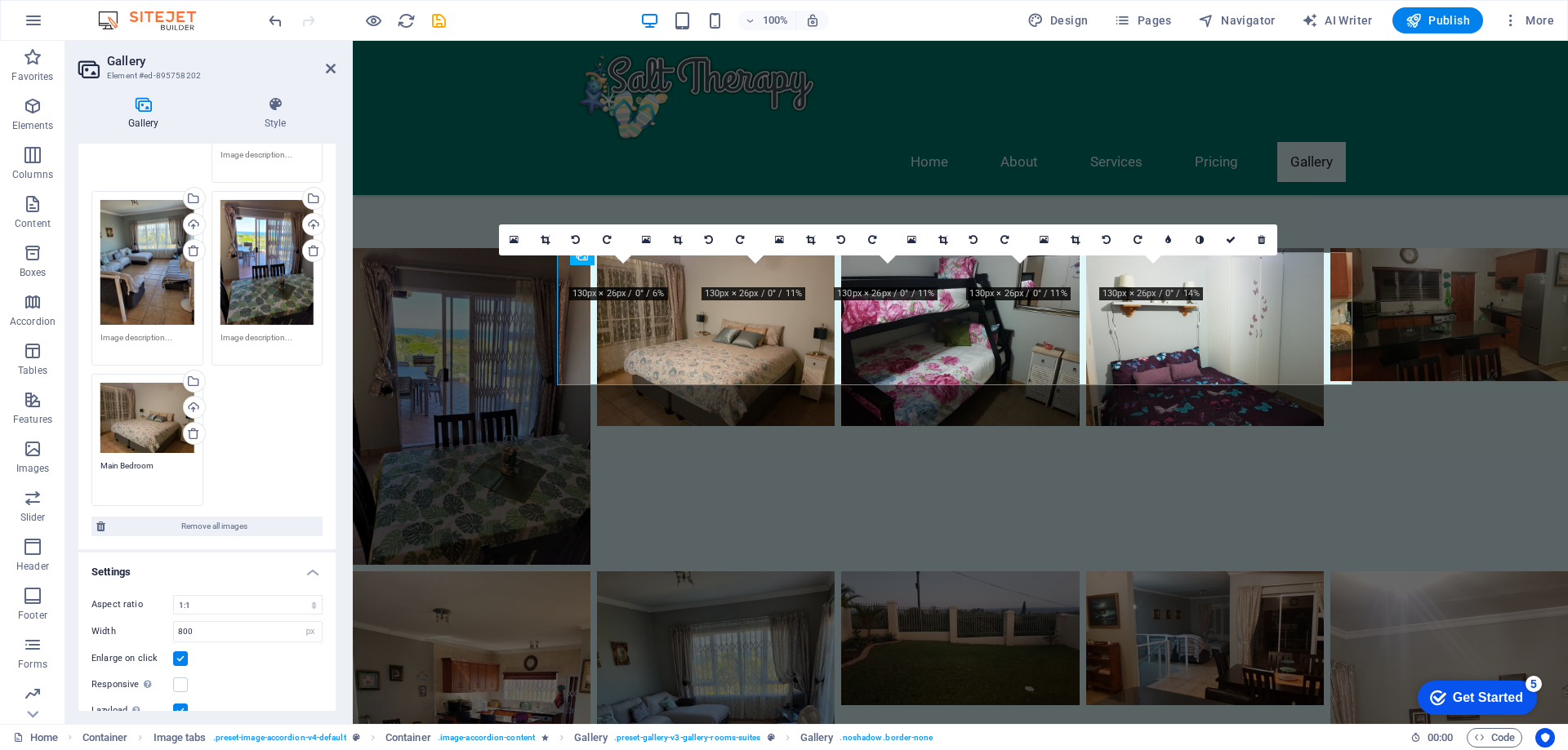
type textarea "Main Bedroom"
click at [144, 331] on textarea at bounding box center [148, 343] width 94 height 25
click at [255, 334] on textarea at bounding box center [267, 343] width 94 height 25
type textarea "Dining Area"
click at [143, 335] on textarea at bounding box center [148, 343] width 94 height 25
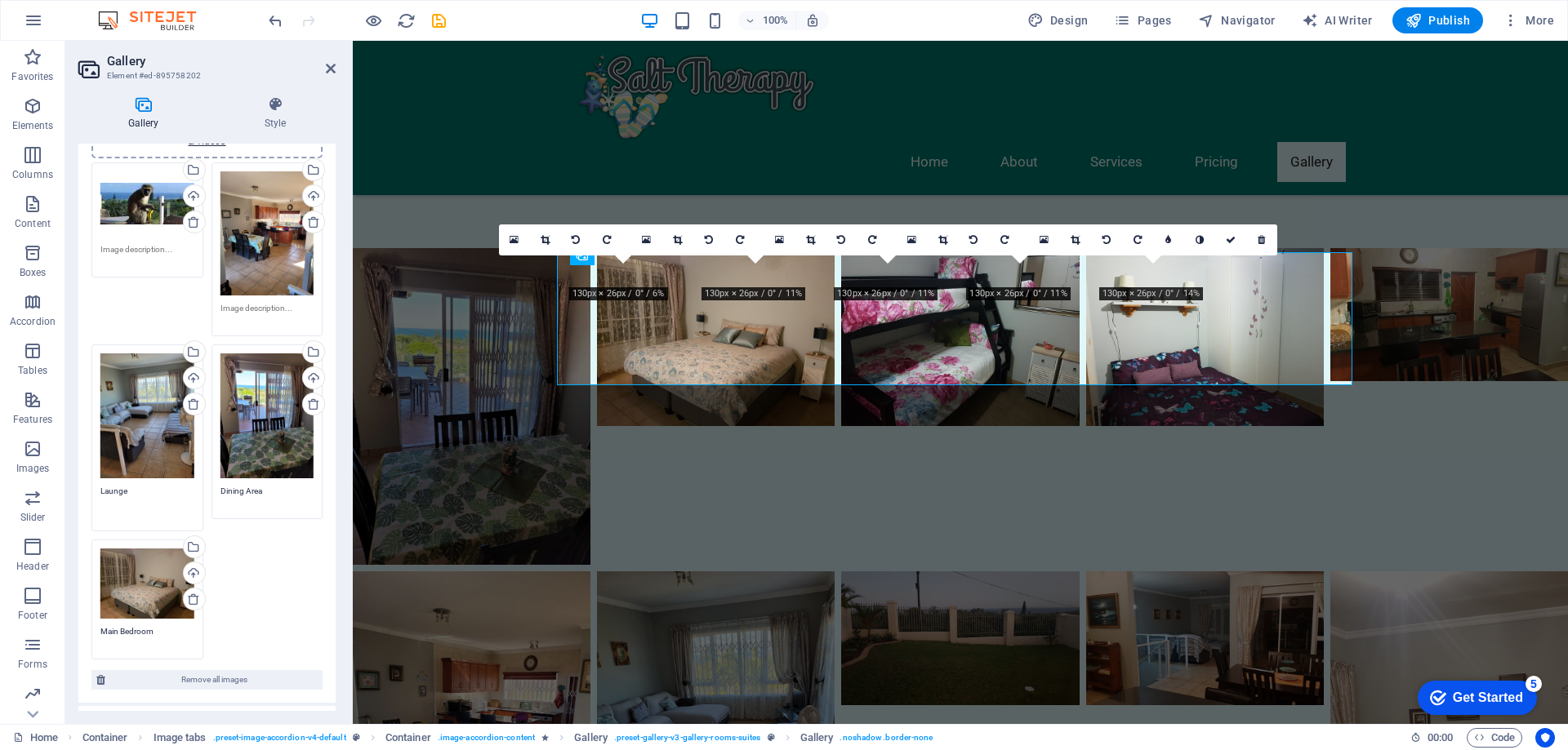
scroll to position [82, 0]
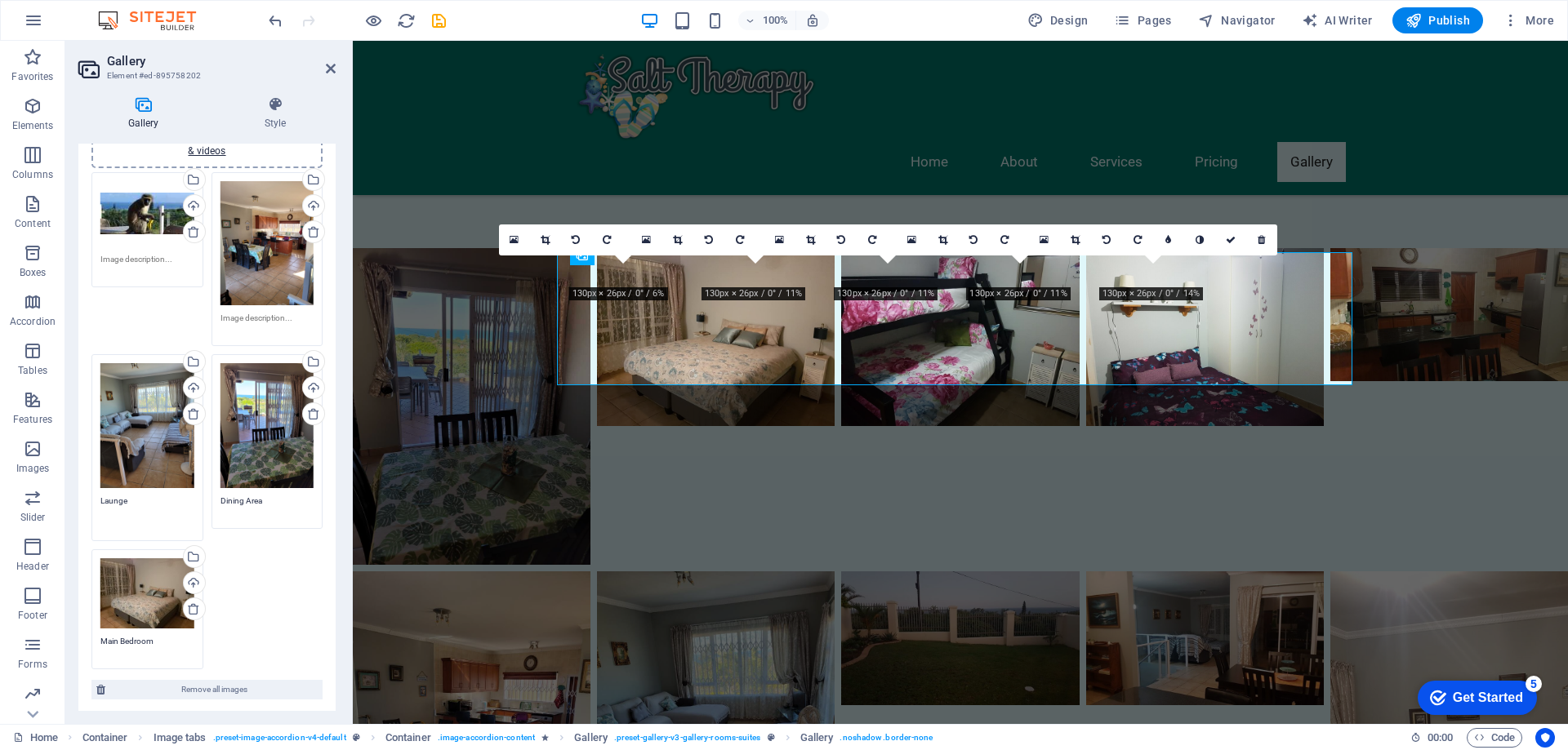
type textarea "Launge"
click at [144, 261] on textarea at bounding box center [148, 271] width 94 height 37
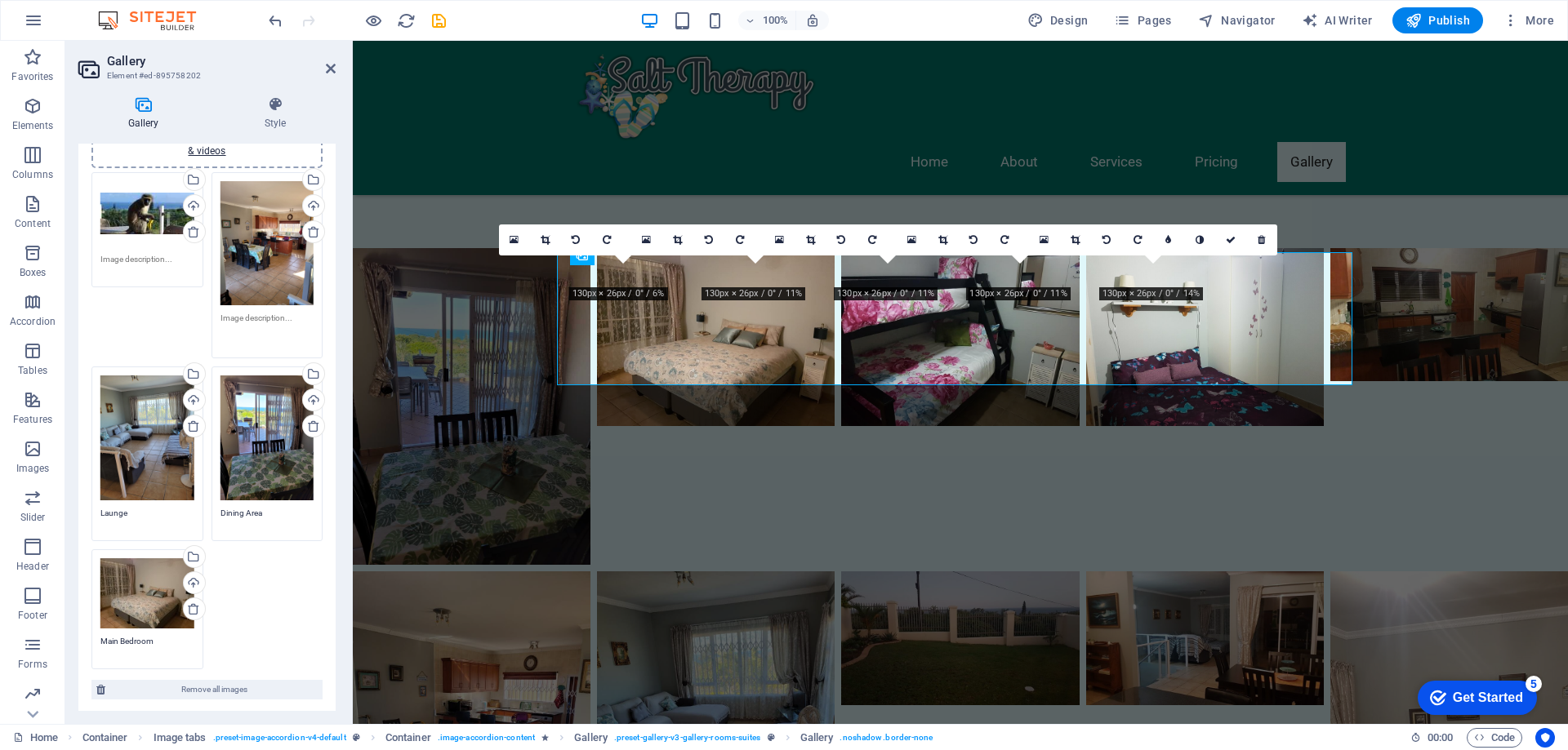
click at [271, 320] on textarea at bounding box center [267, 330] width 94 height 37
type textarea "Kitchen"
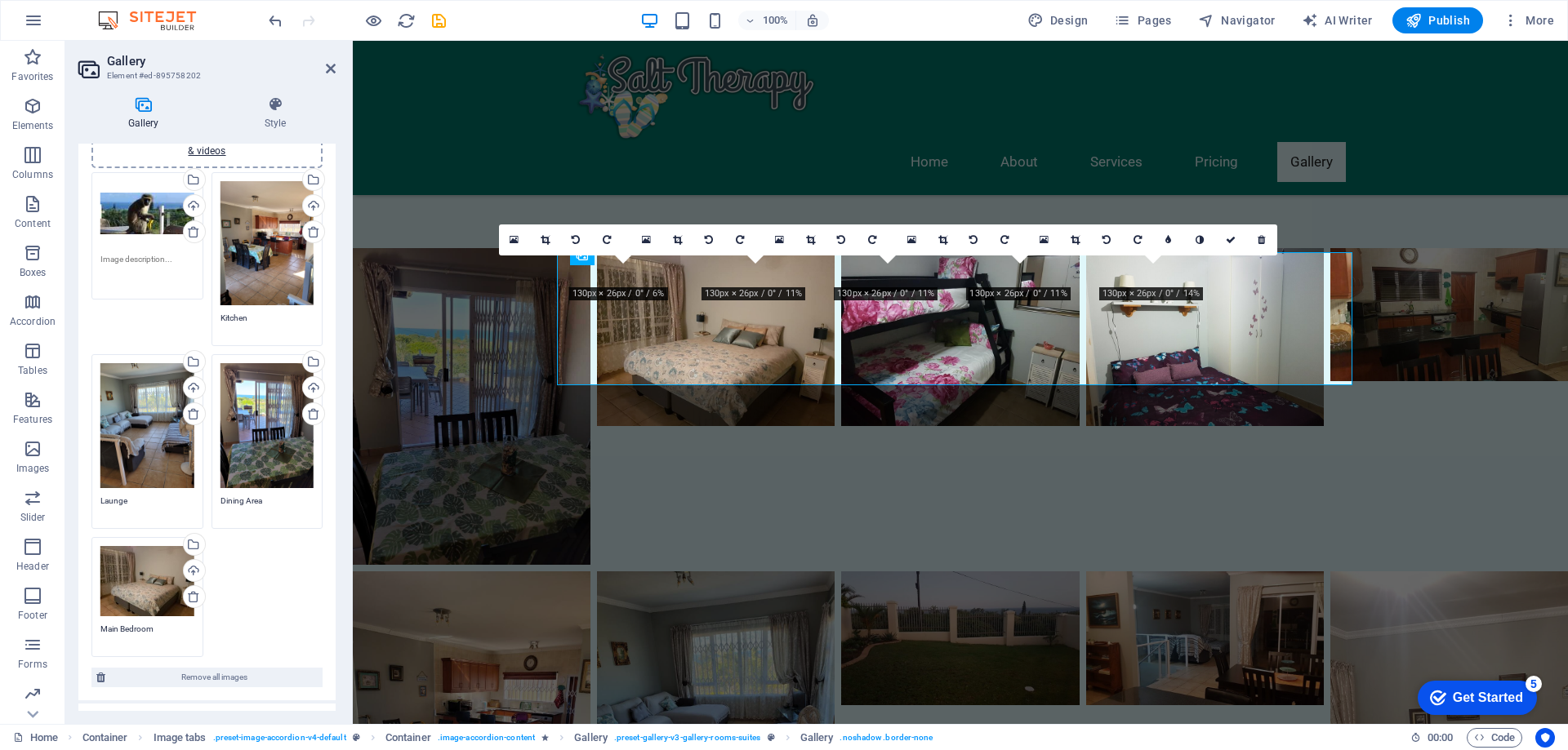
click at [163, 258] on textarea at bounding box center [148, 271] width 94 height 37
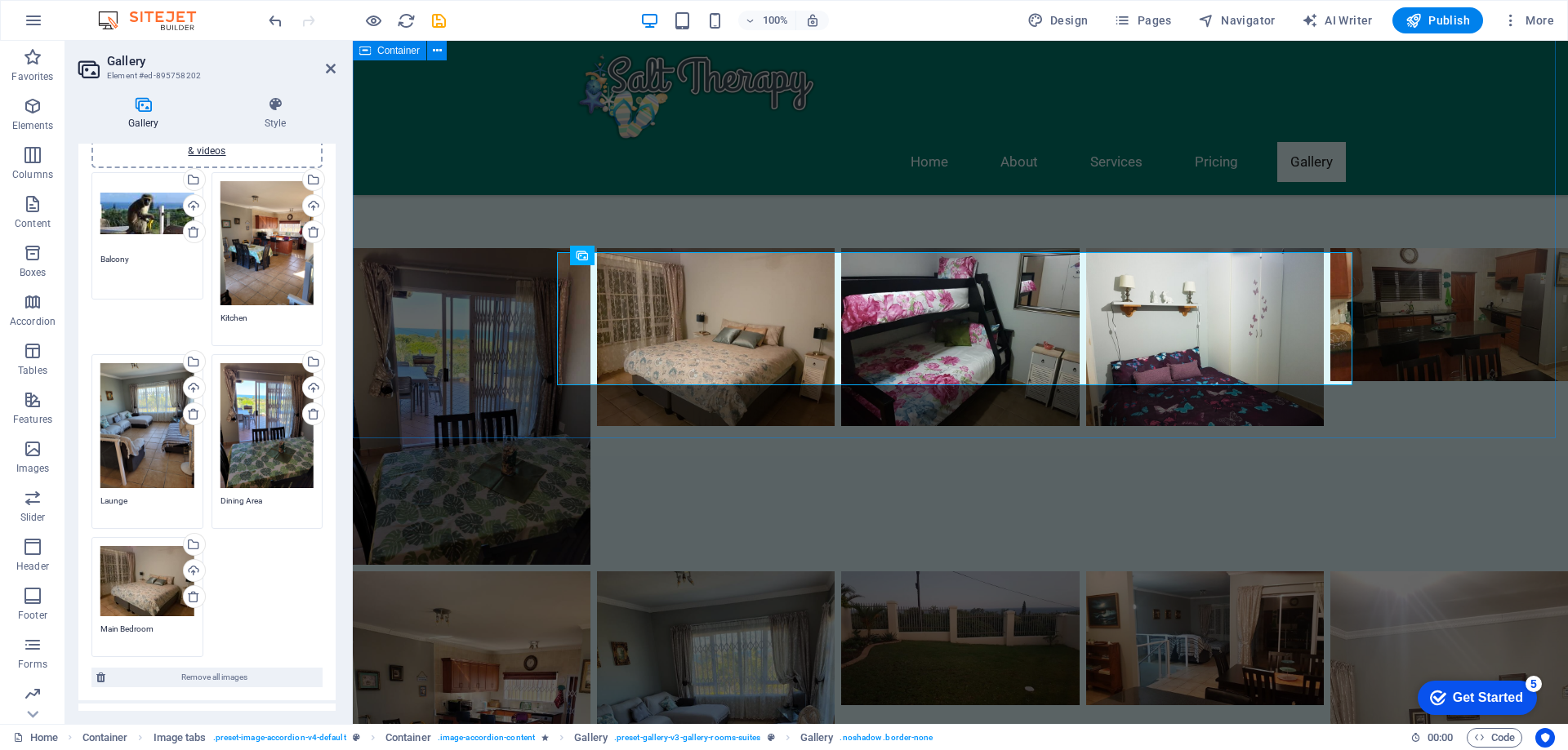
type textarea "Balcony"
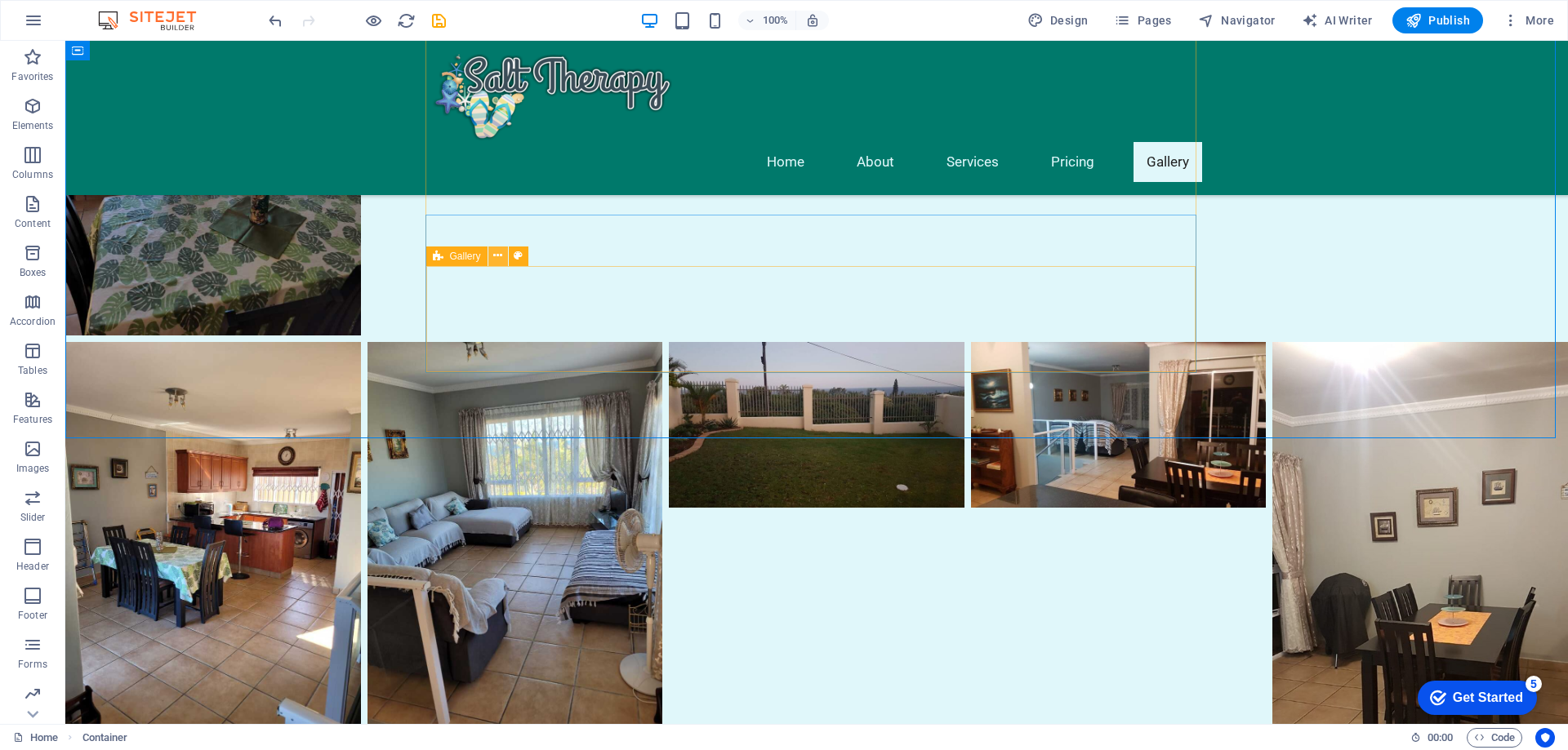
click at [500, 256] on icon at bounding box center [498, 256] width 9 height 17
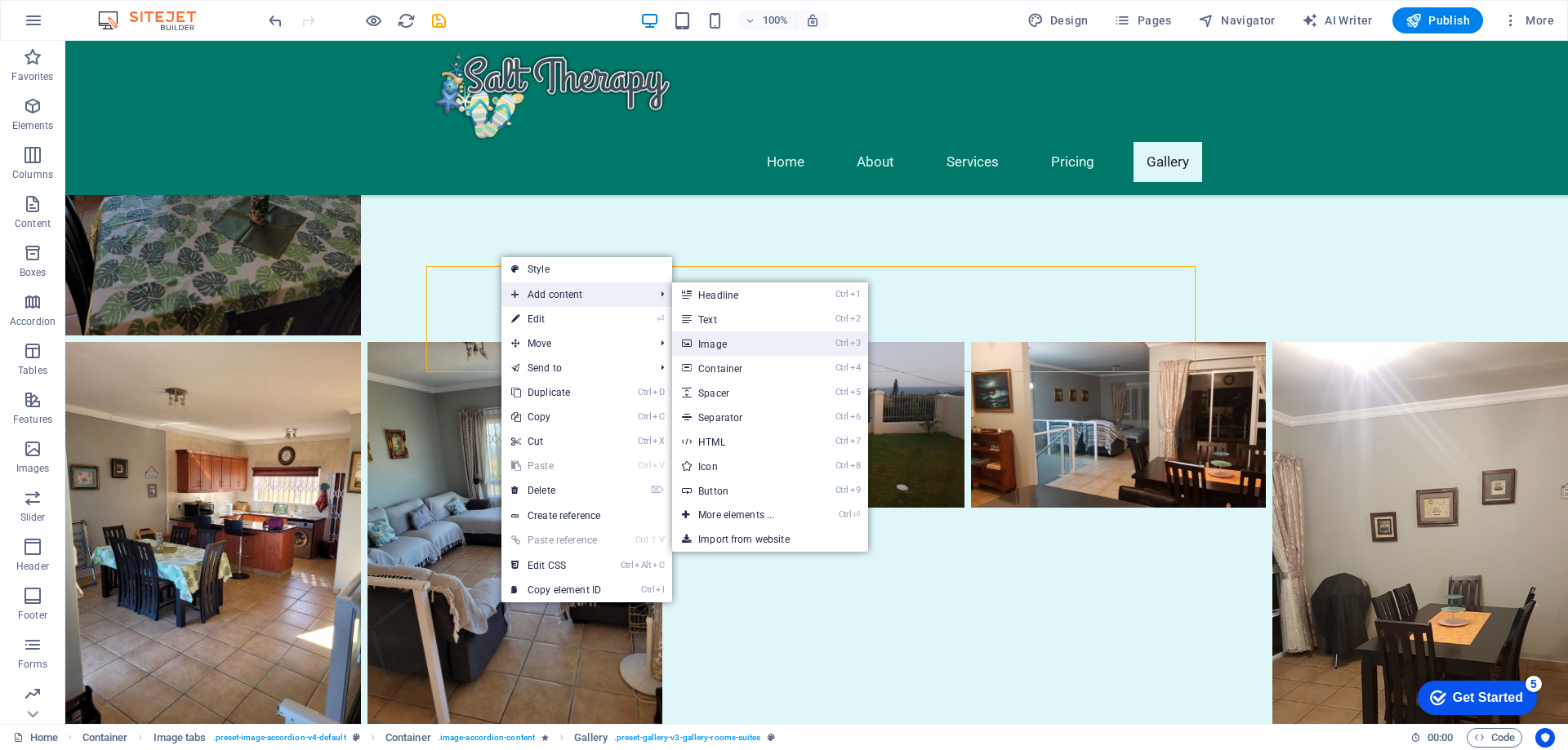
click at [758, 343] on link "Ctrl 3 Image" at bounding box center [740, 343] width 134 height 25
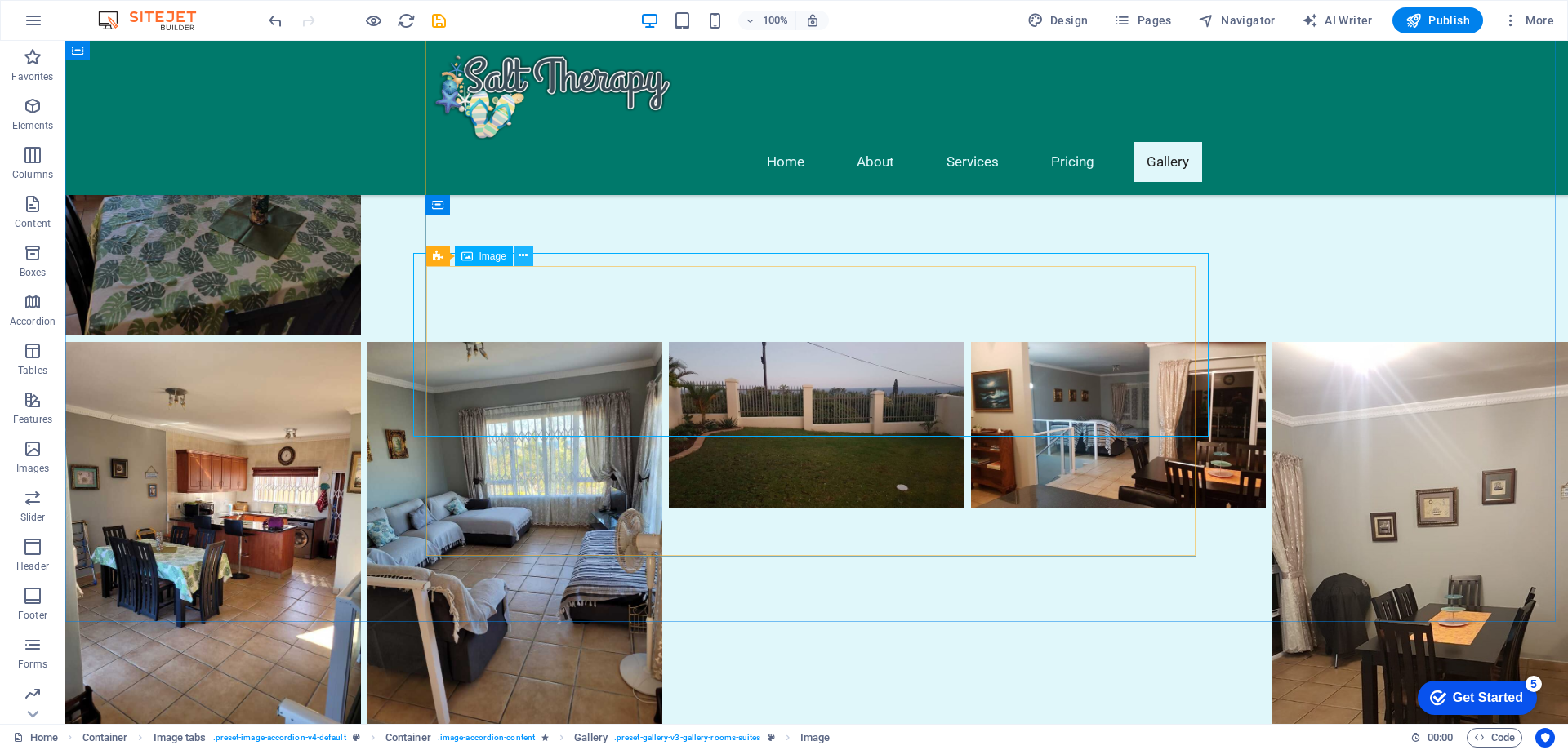
click at [522, 253] on icon at bounding box center [522, 256] width 9 height 17
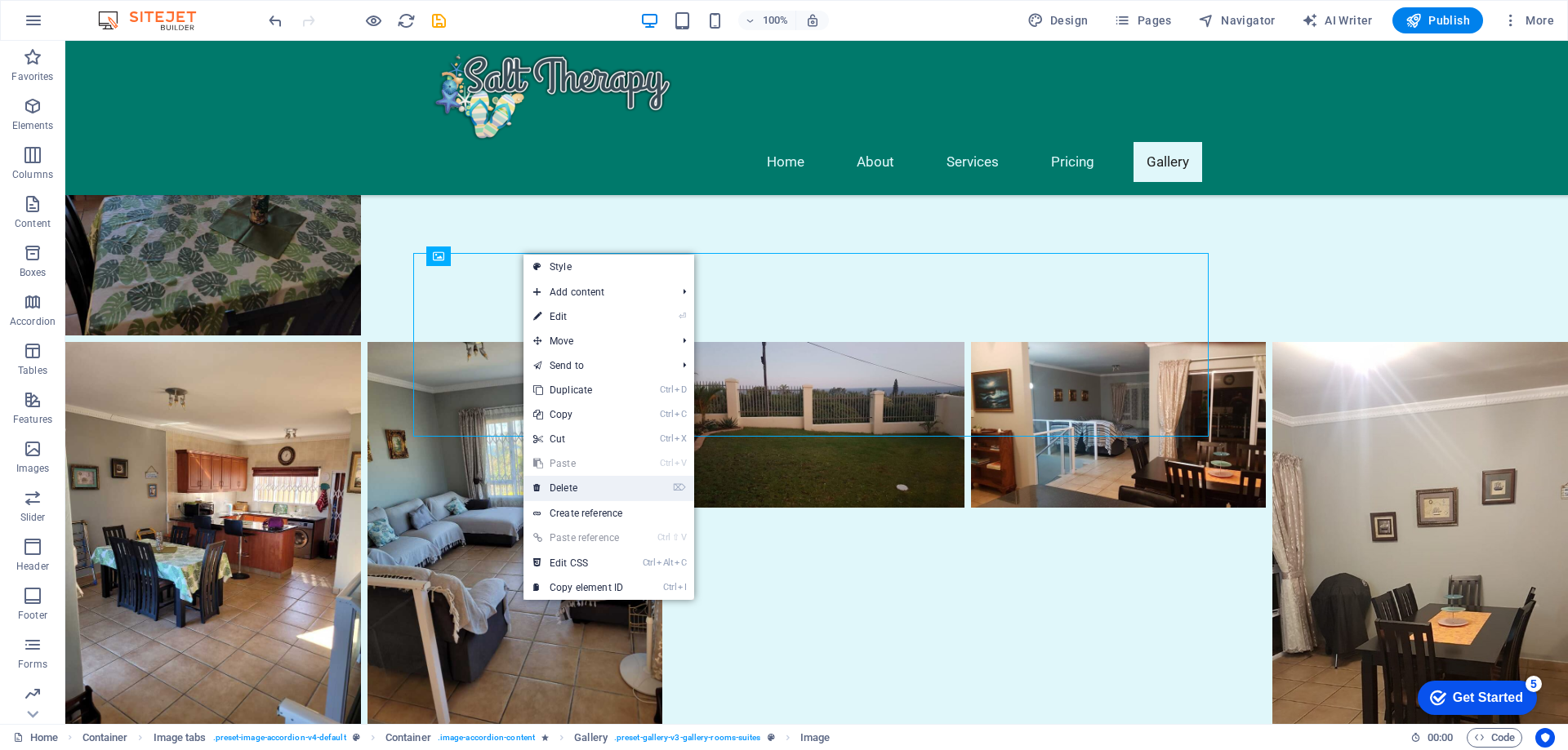
click at [567, 488] on link "⌦ Delete" at bounding box center [577, 489] width 109 height 25
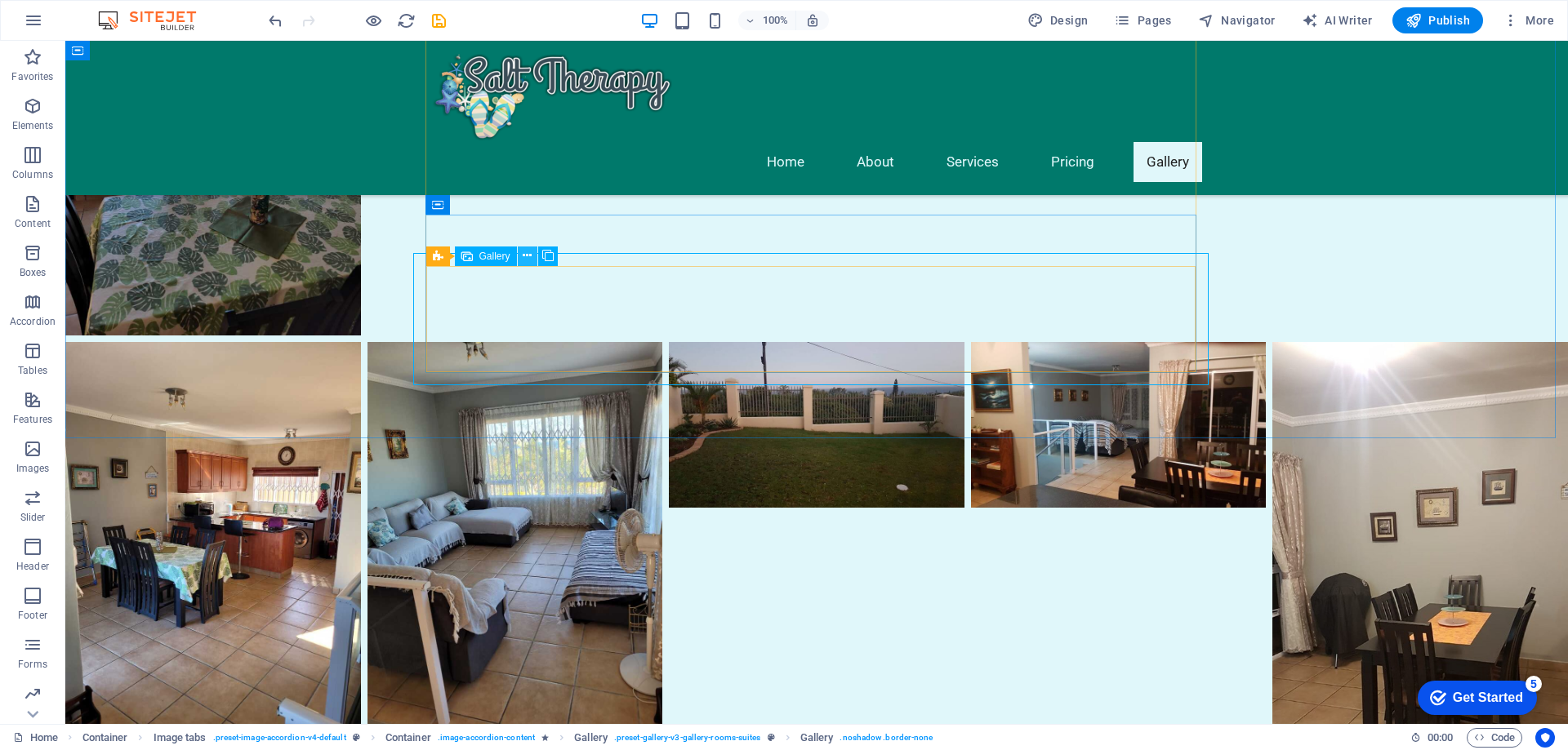
click at [526, 255] on icon at bounding box center [526, 256] width 9 height 17
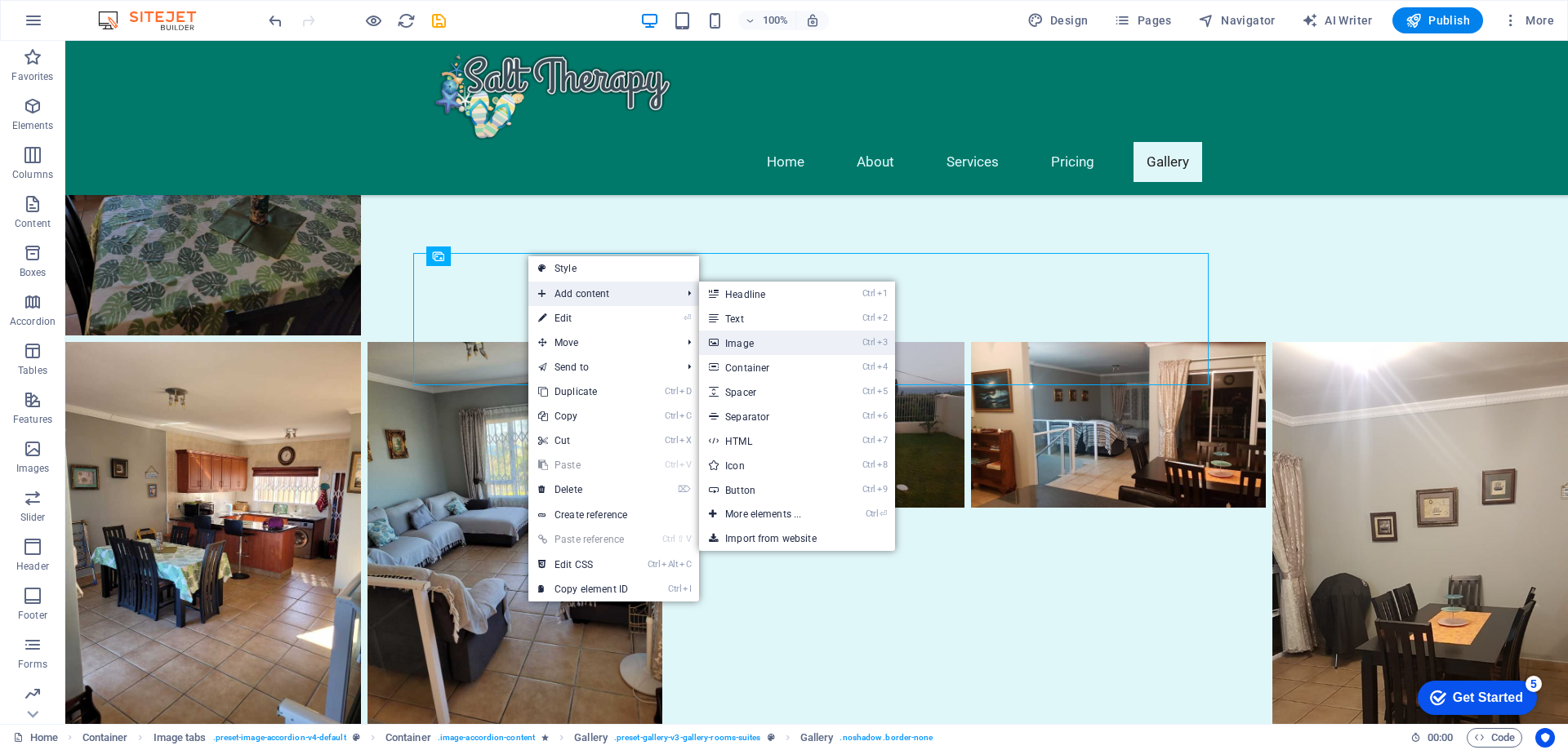
click at [768, 350] on link "Ctrl 3 Image" at bounding box center [767, 343] width 134 height 25
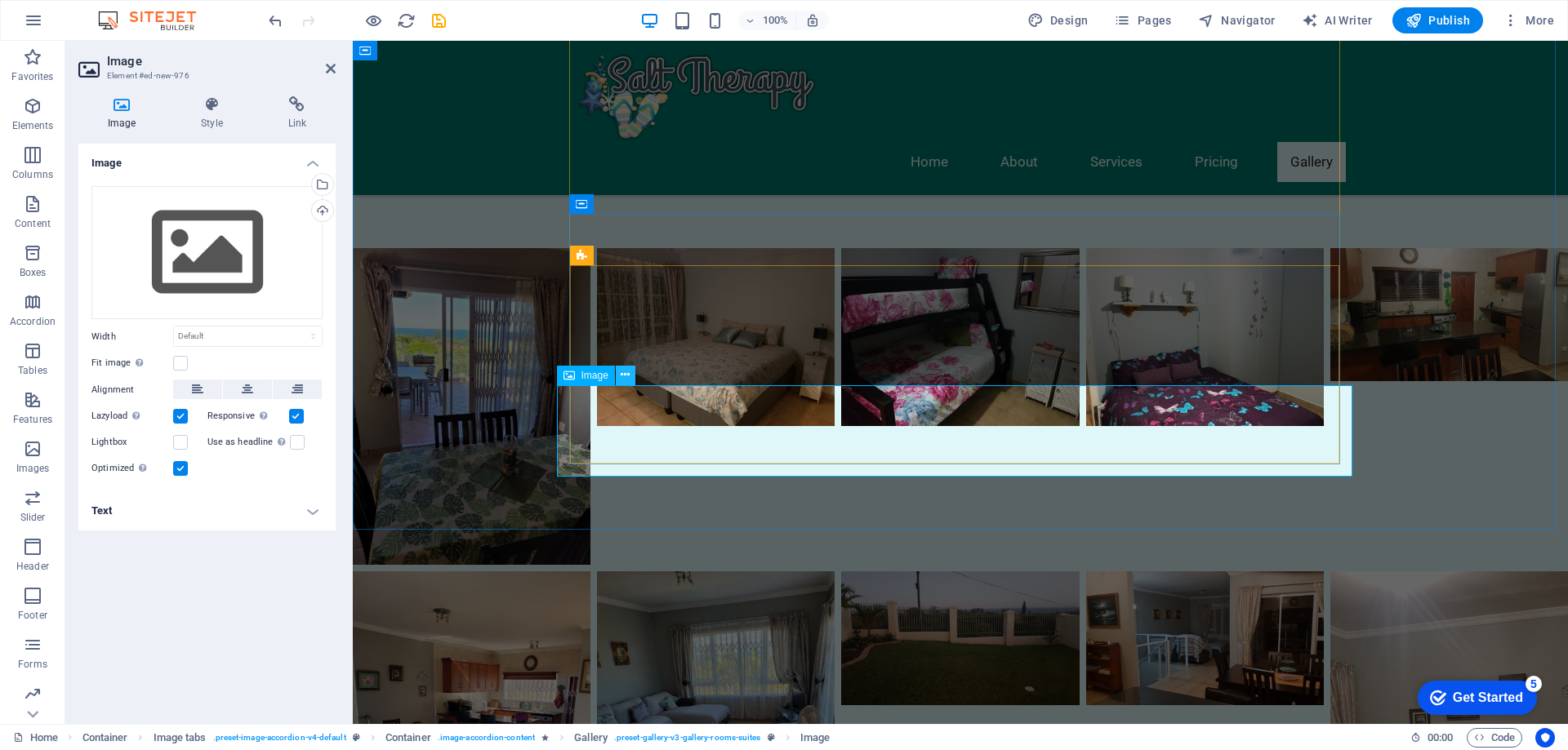
click at [627, 377] on icon at bounding box center [625, 375] width 9 height 17
click at [625, 373] on icon at bounding box center [625, 375] width 9 height 17
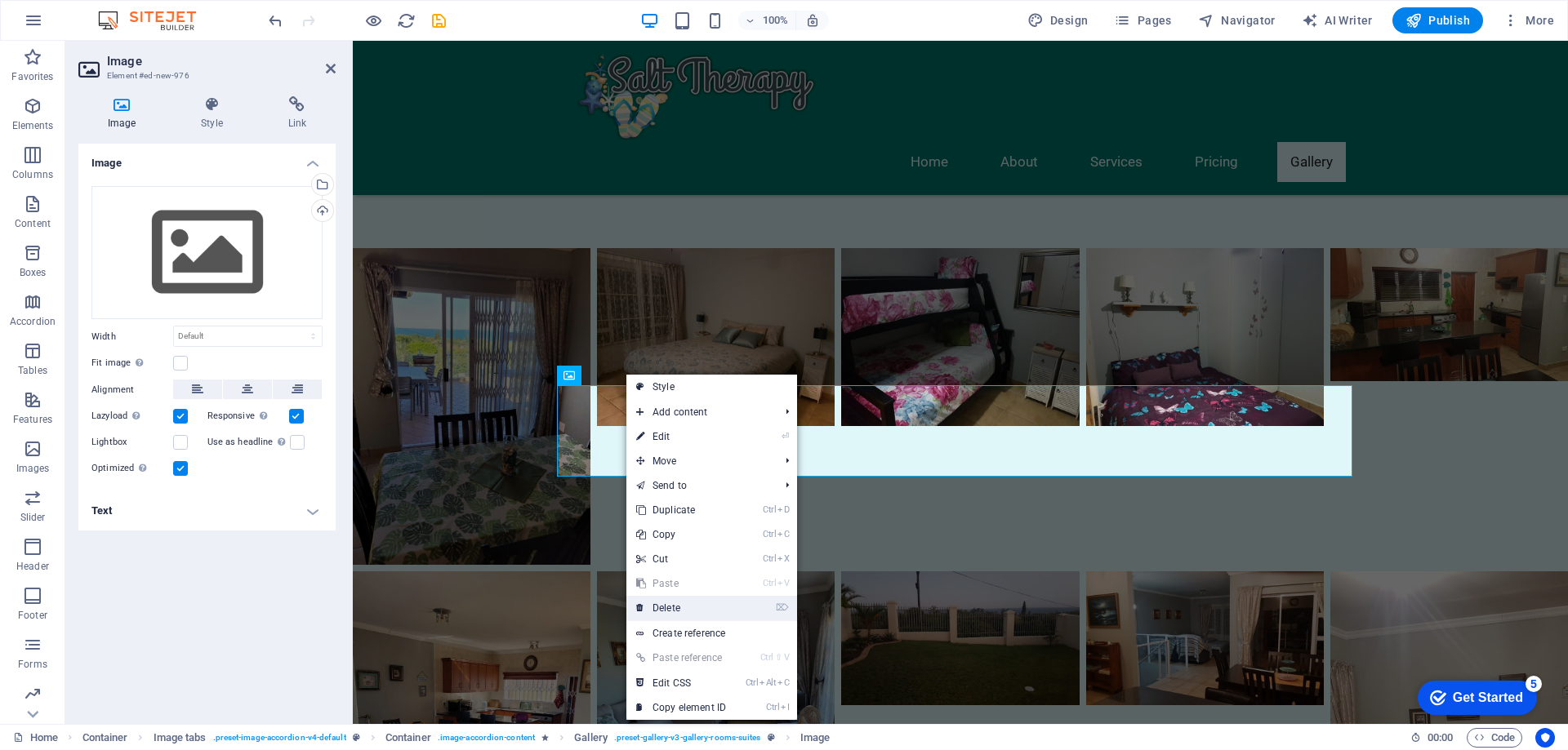
click at [654, 608] on link "⌦ Delete" at bounding box center [681, 608] width 109 height 25
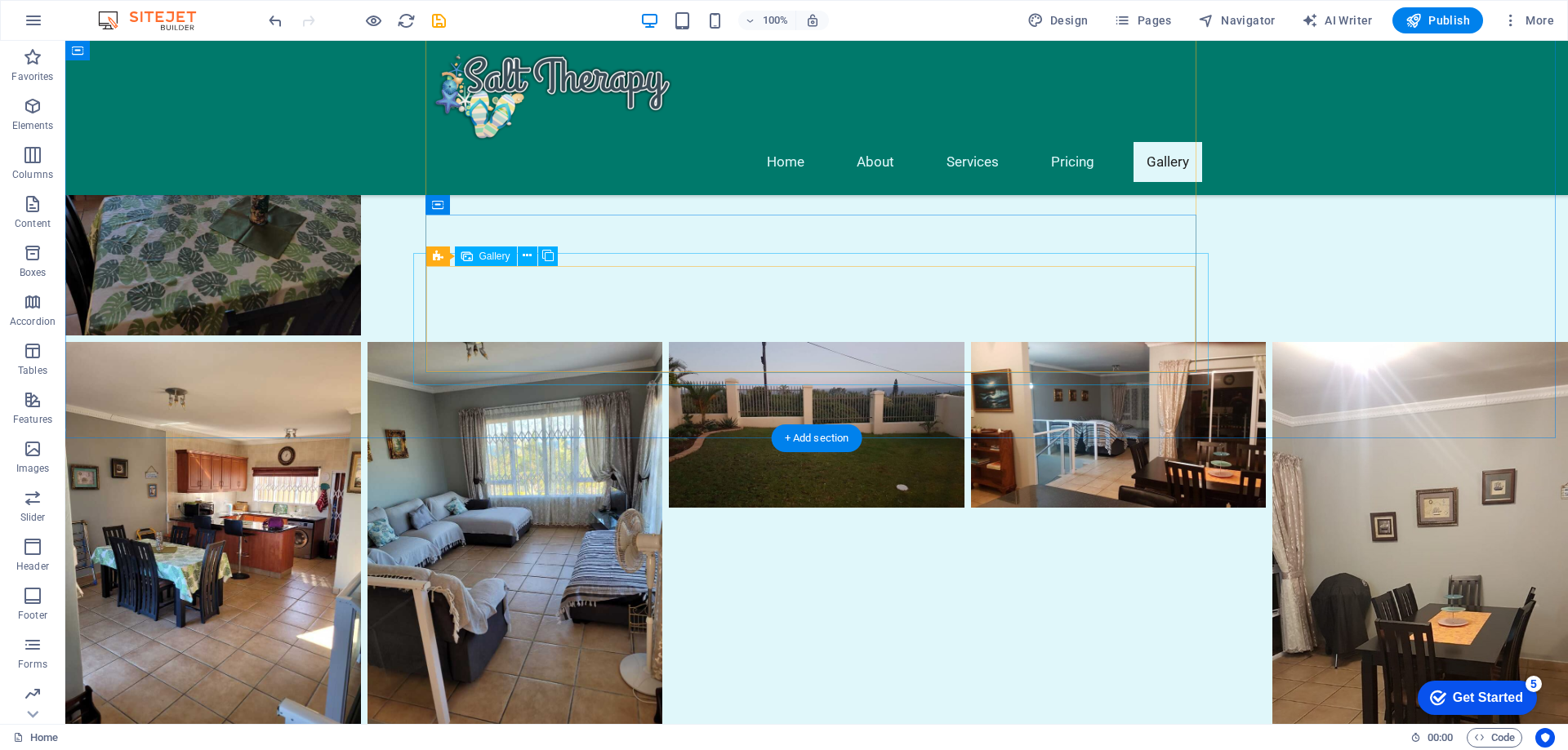
select select "4"
select select "px"
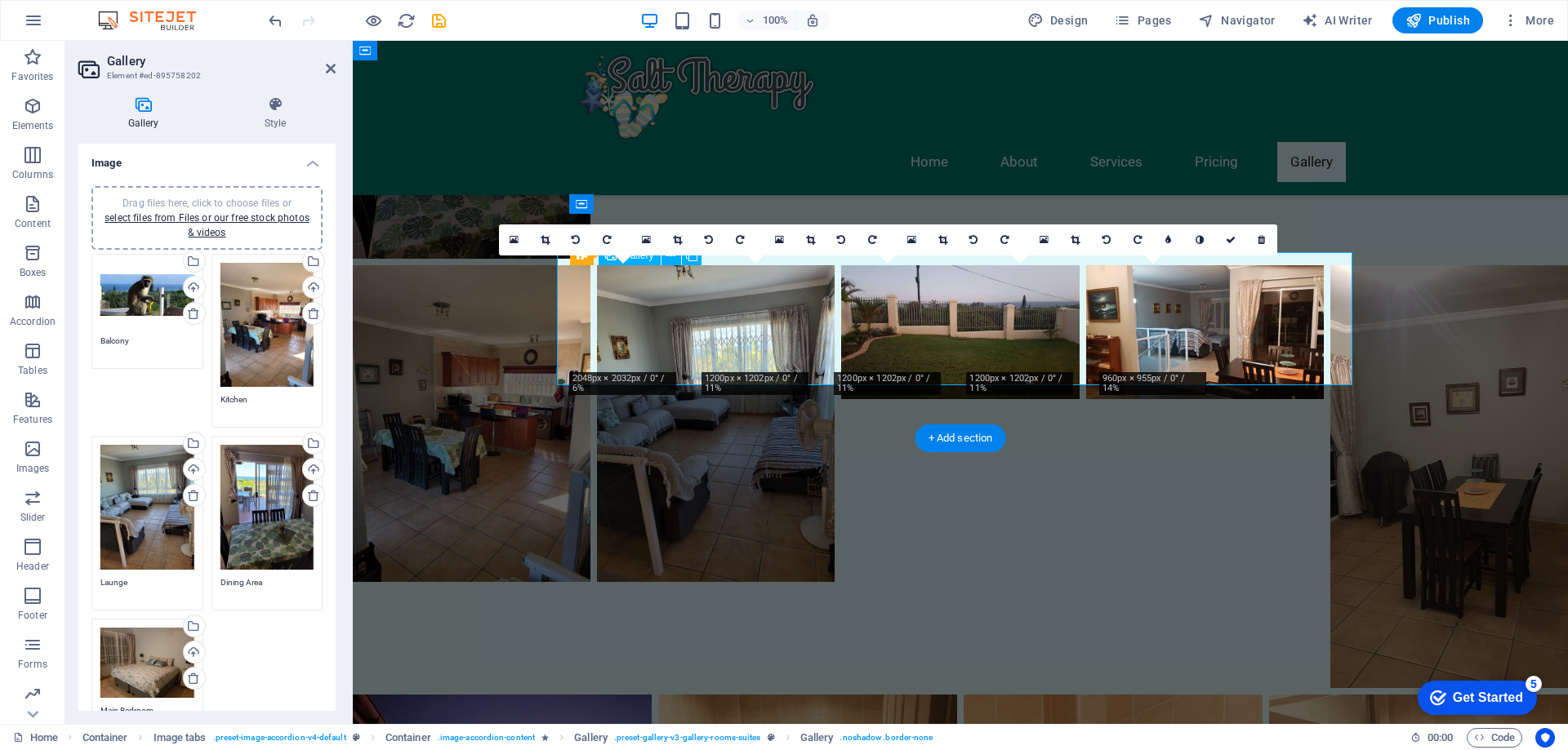
scroll to position [3429, 0]
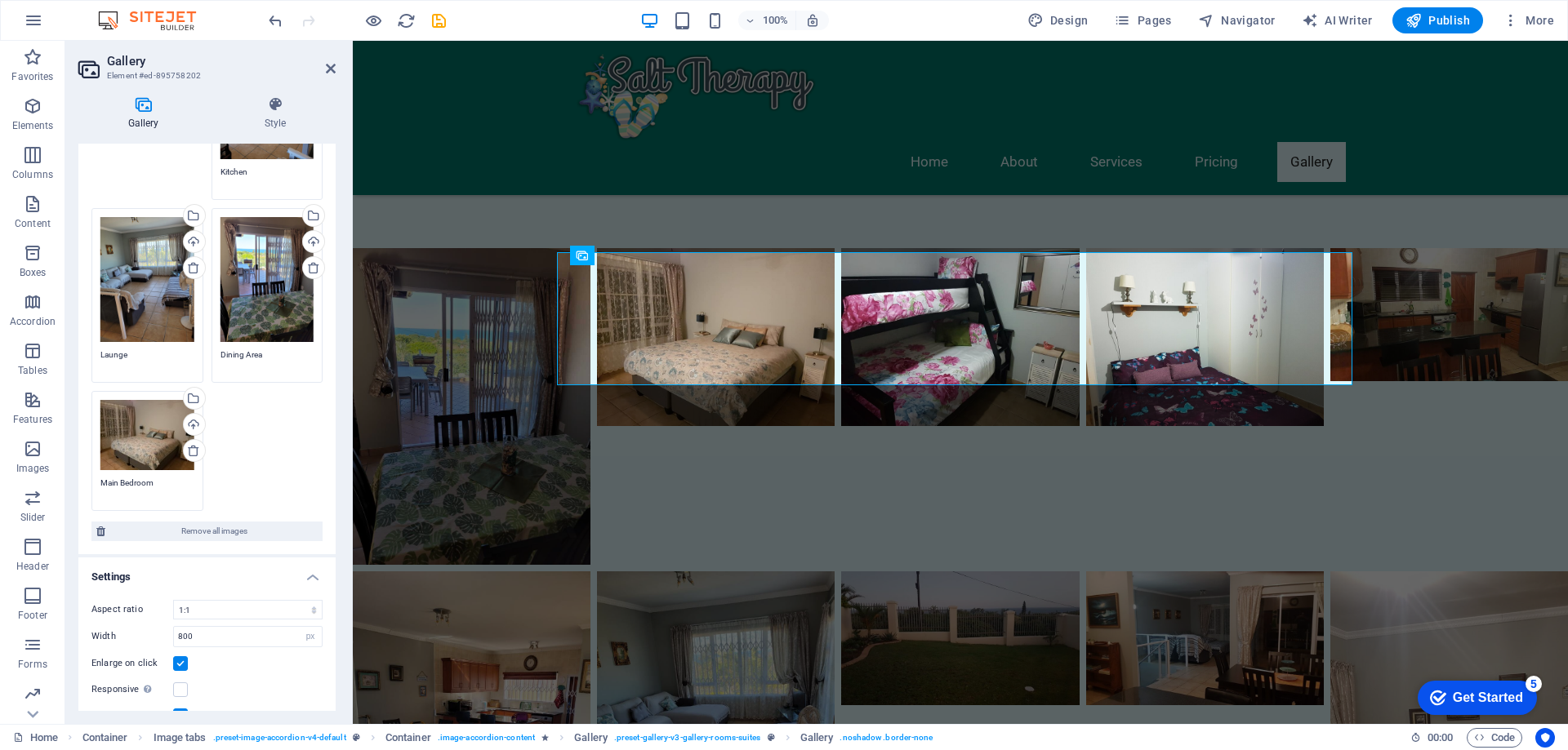
scroll to position [224, 0]
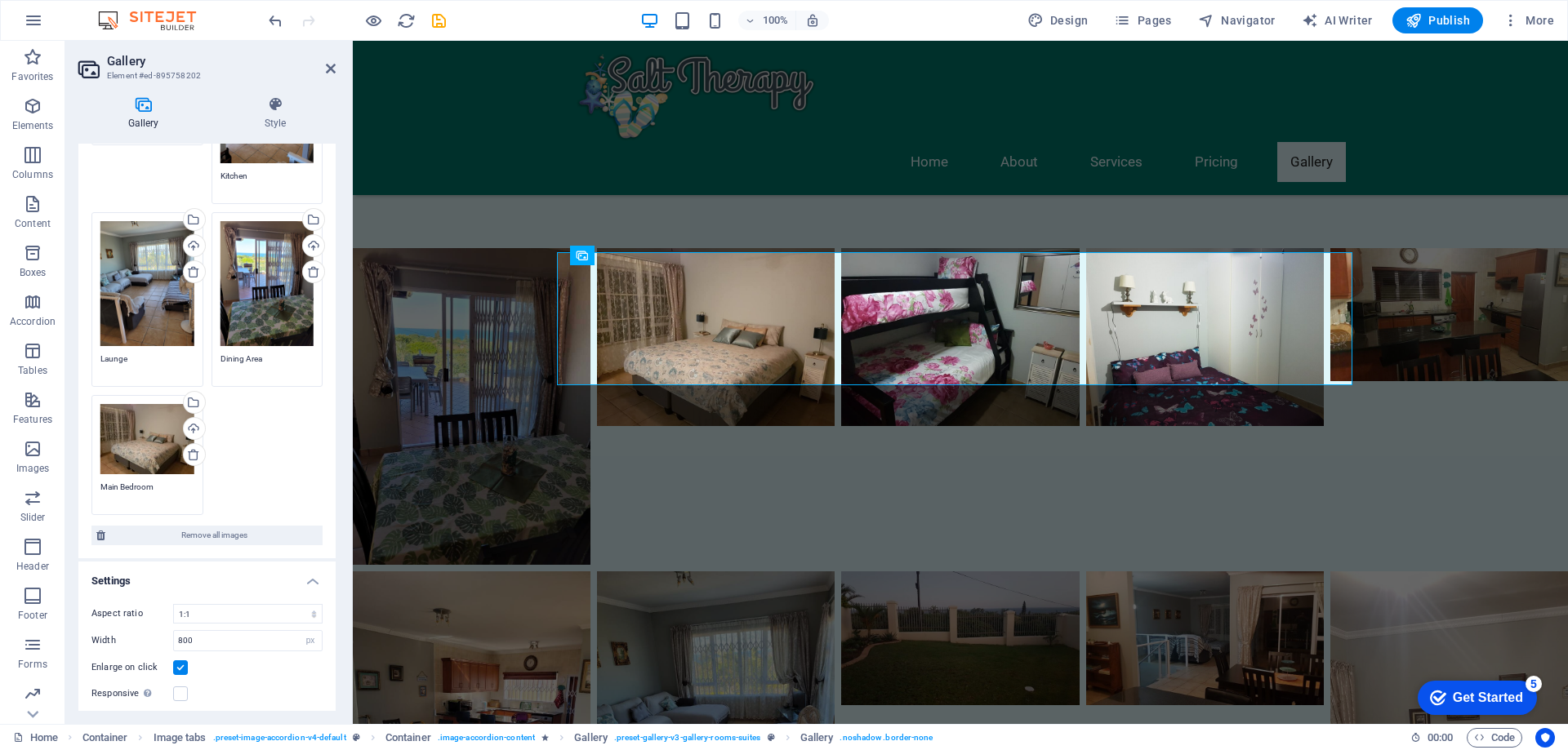
click at [129, 404] on div "Drag files here, click to choose files or select files from Files or our free s…" at bounding box center [148, 439] width 94 height 70
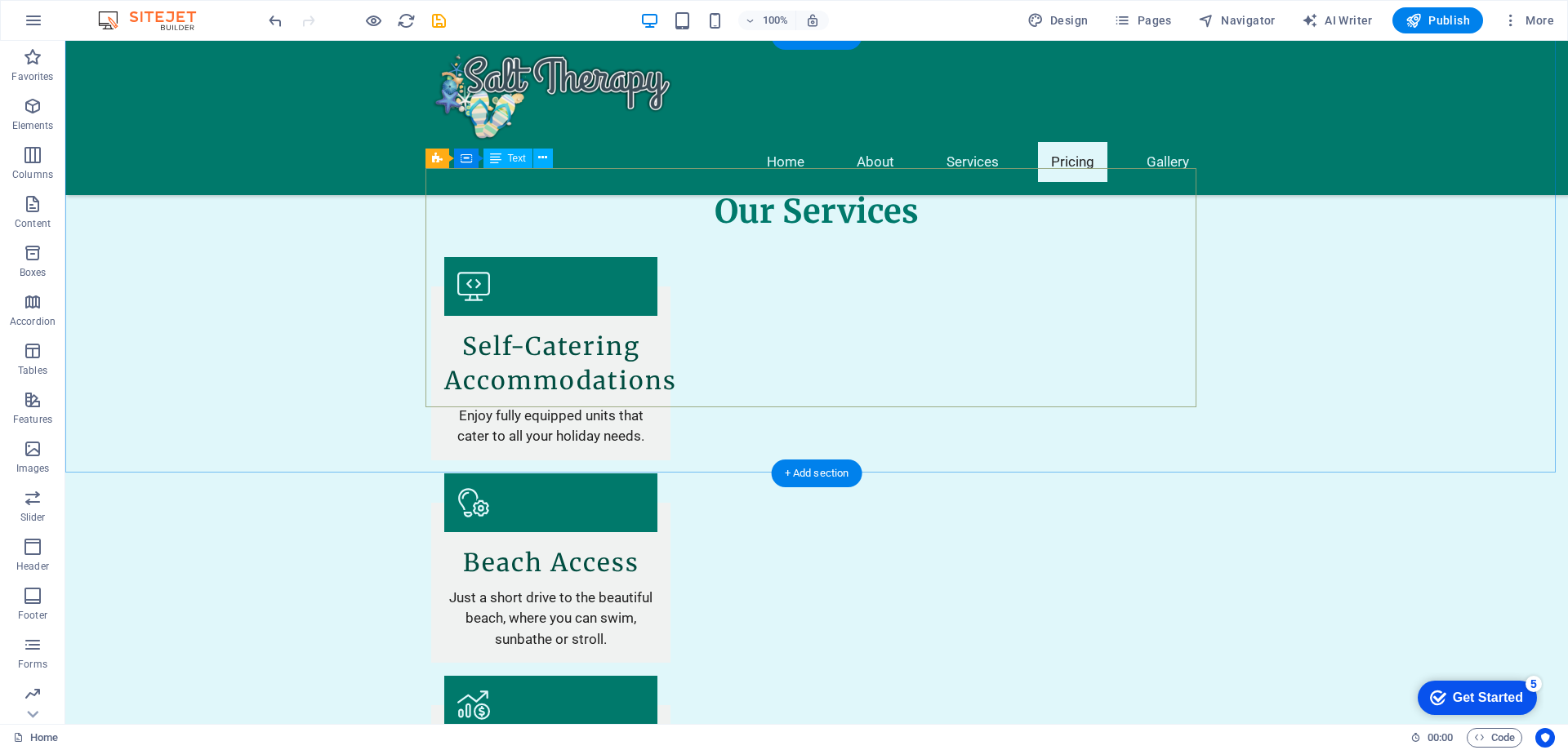
scroll to position [1612, 0]
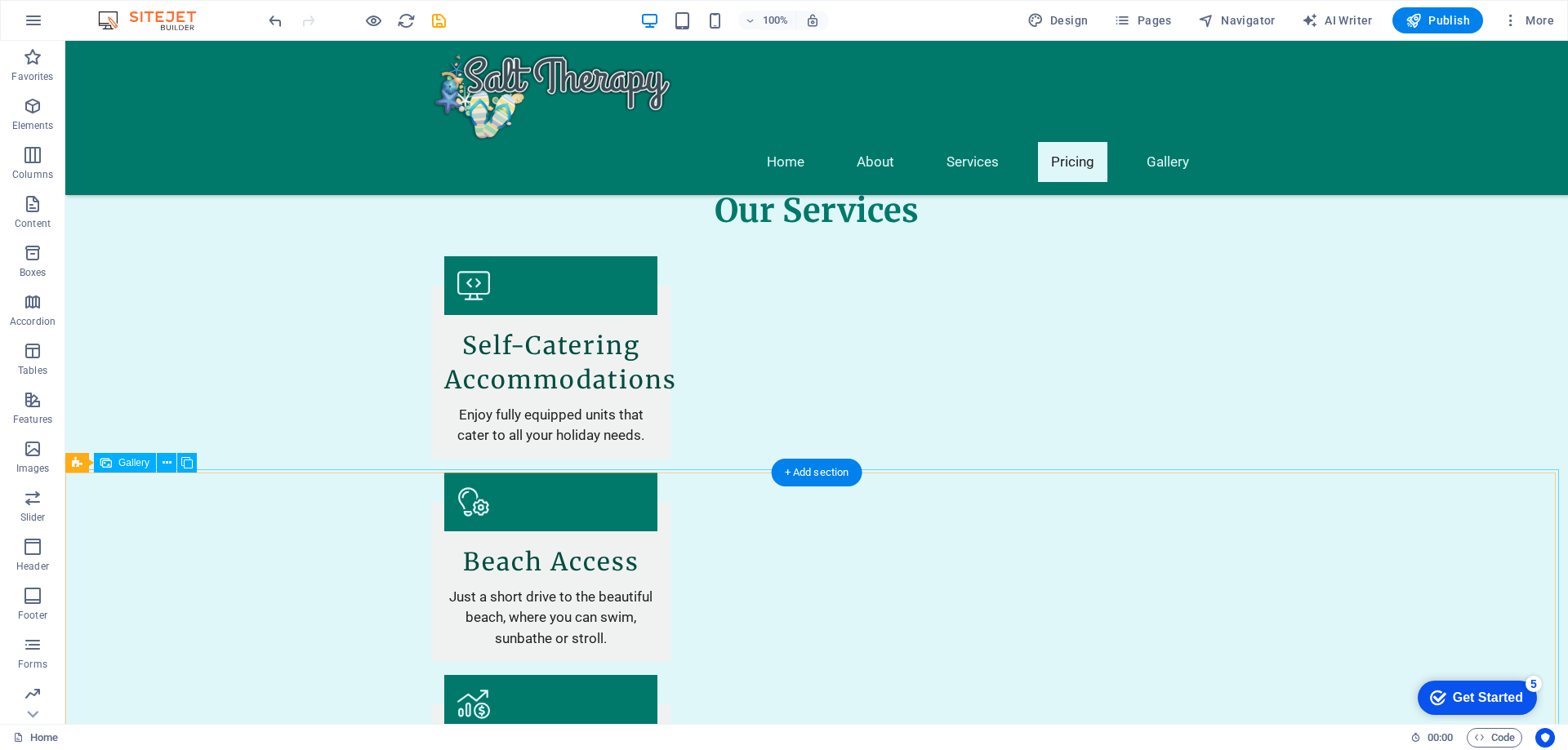
click at [161, 466] on button at bounding box center [166, 463] width 20 height 20
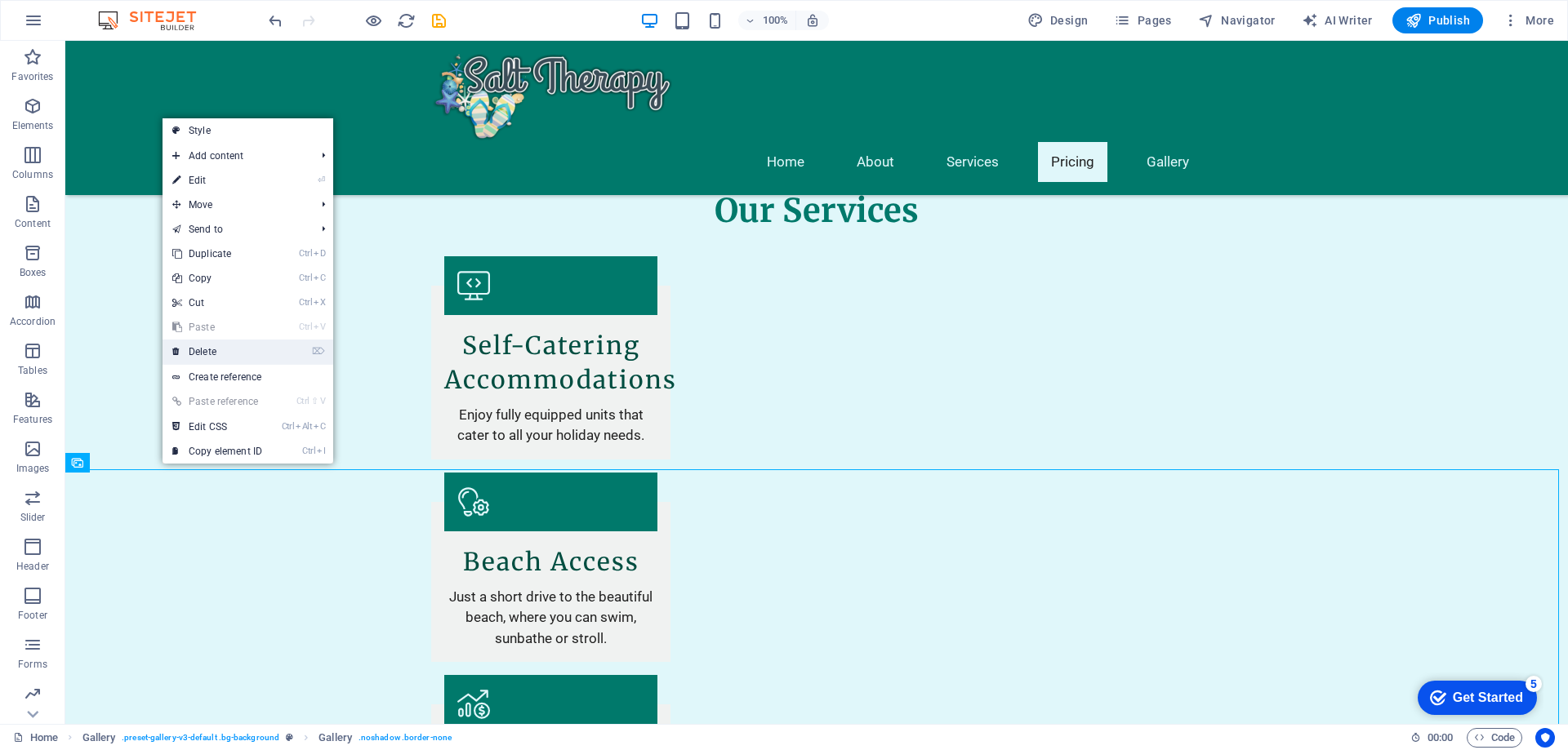
click at [194, 355] on link "⌦ Delete" at bounding box center [217, 352] width 109 height 25
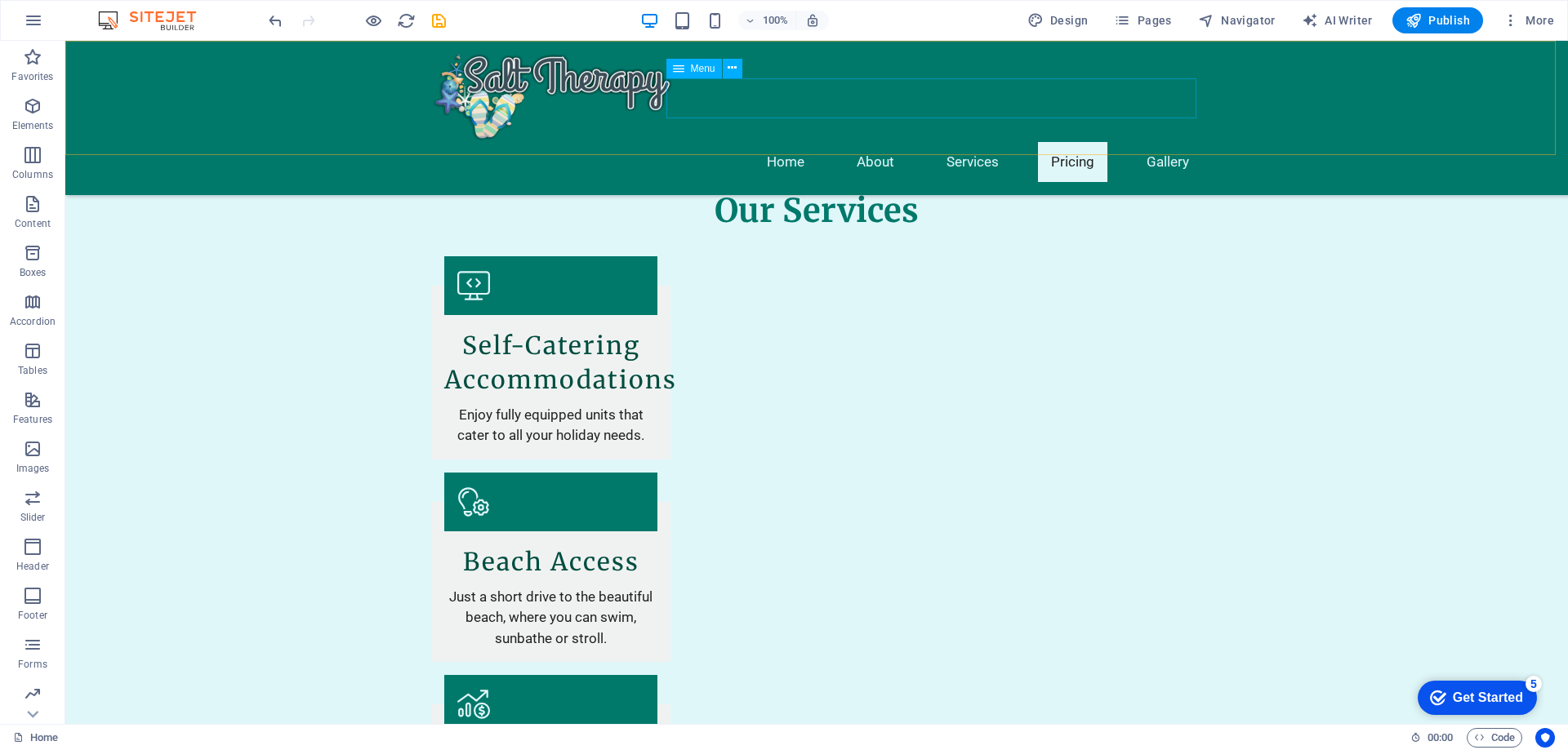
click at [1156, 142] on nav "Home About Services Pricing Gallery" at bounding box center [817, 161] width 771 height 40
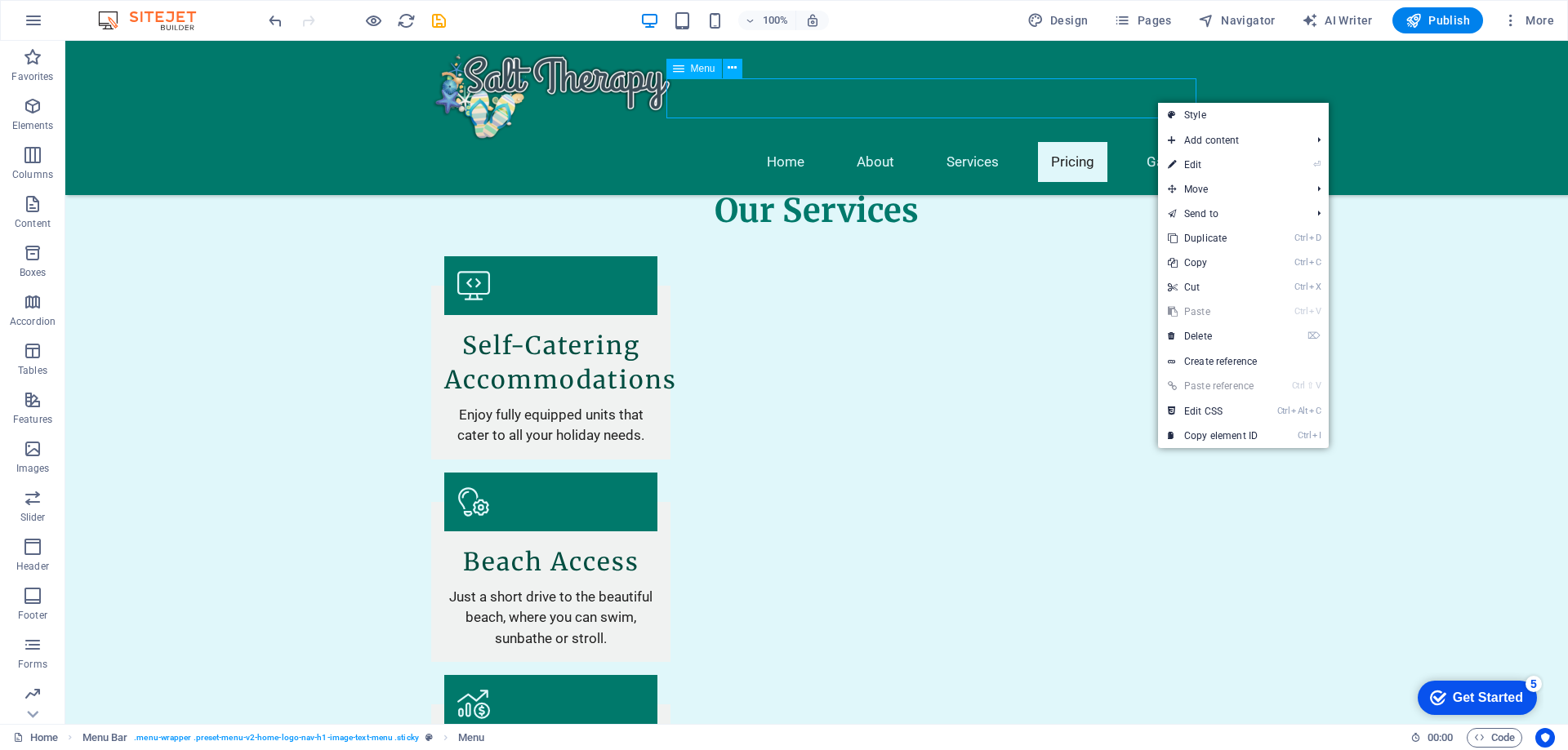
click at [1159, 142] on nav "Home About Services Pricing Gallery" at bounding box center [817, 161] width 771 height 40
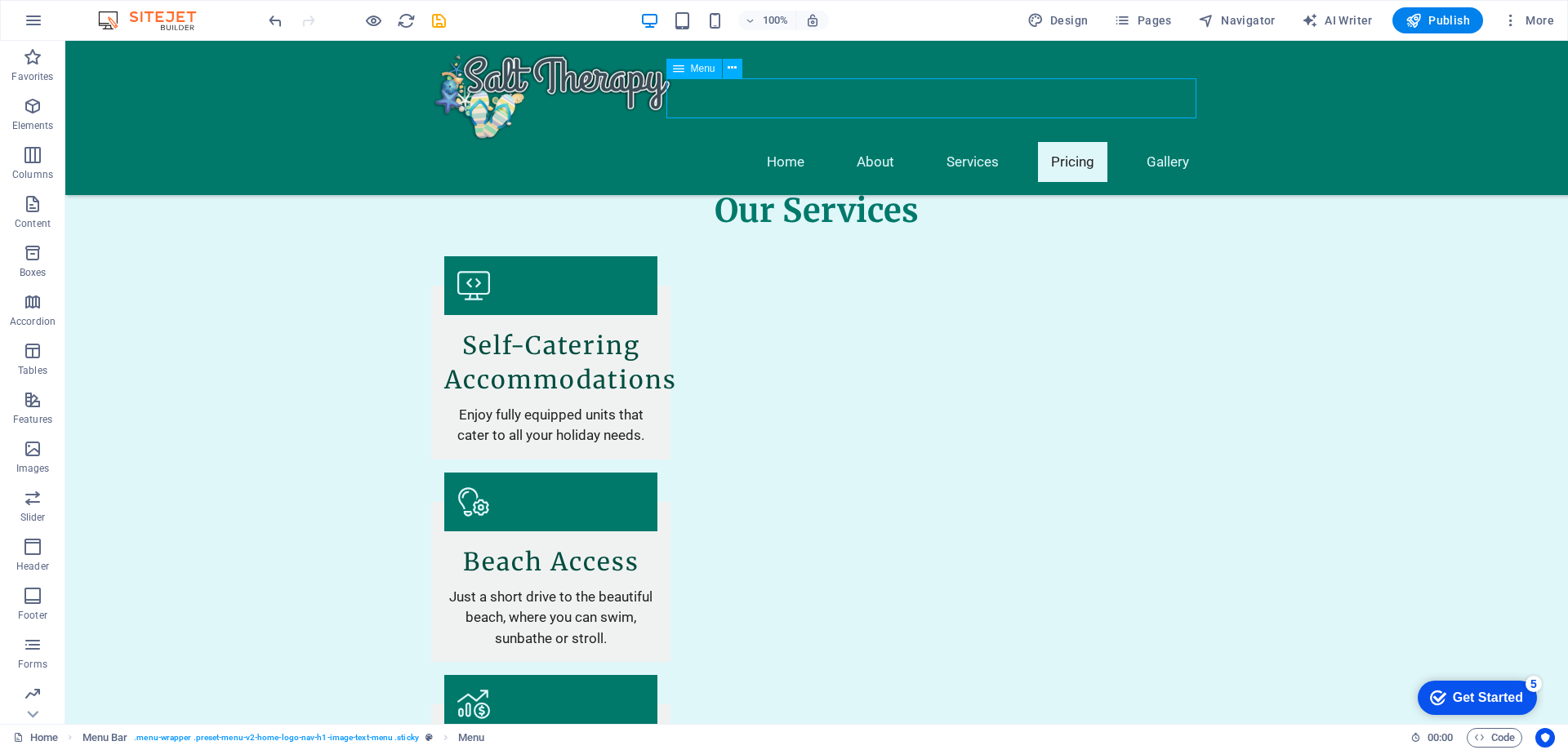
click at [1159, 142] on nav "Home About Services Pricing Gallery" at bounding box center [817, 161] width 771 height 40
select select
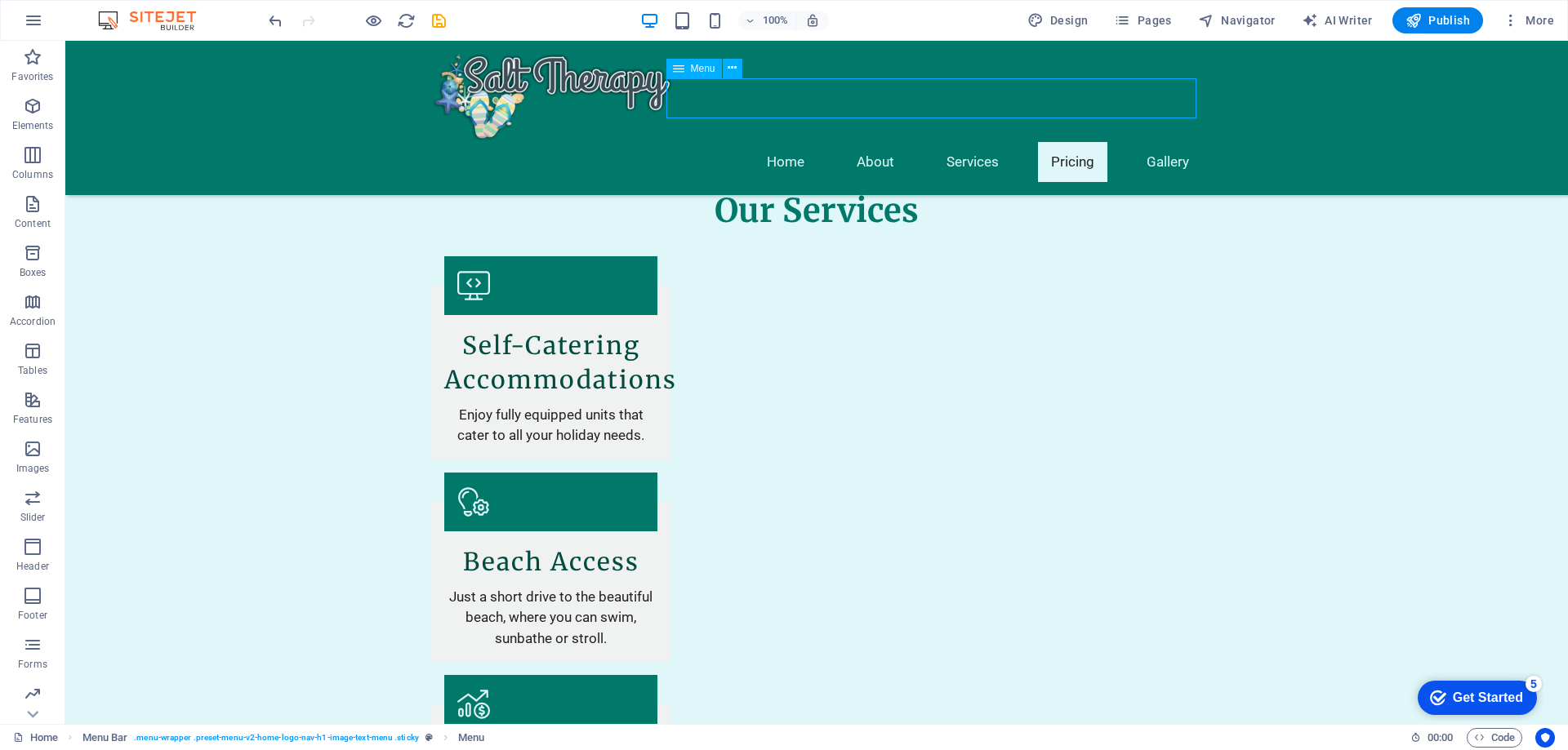
select select
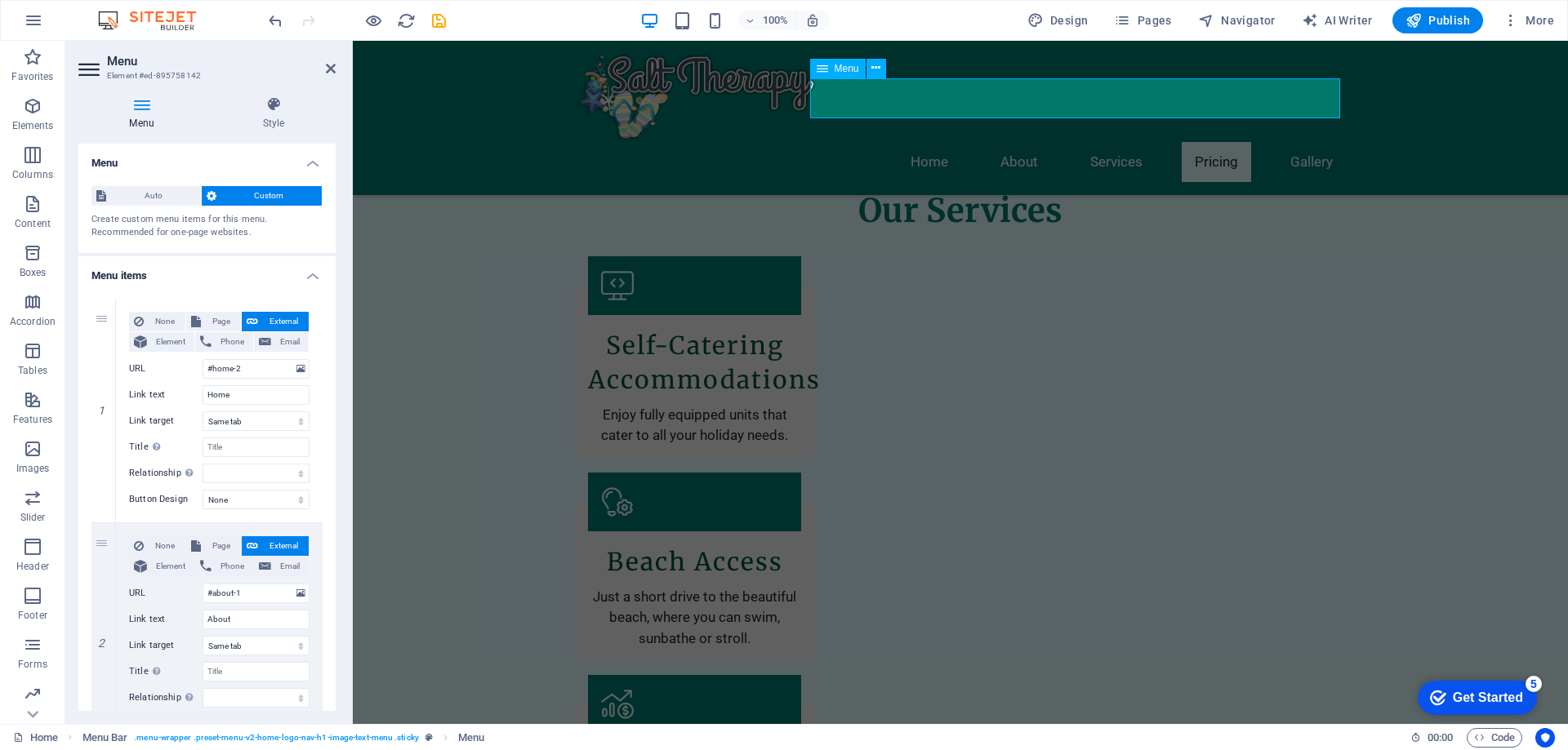
click at [1325, 142] on nav "Home About Services Pricing Gallery" at bounding box center [960, 161] width 771 height 40
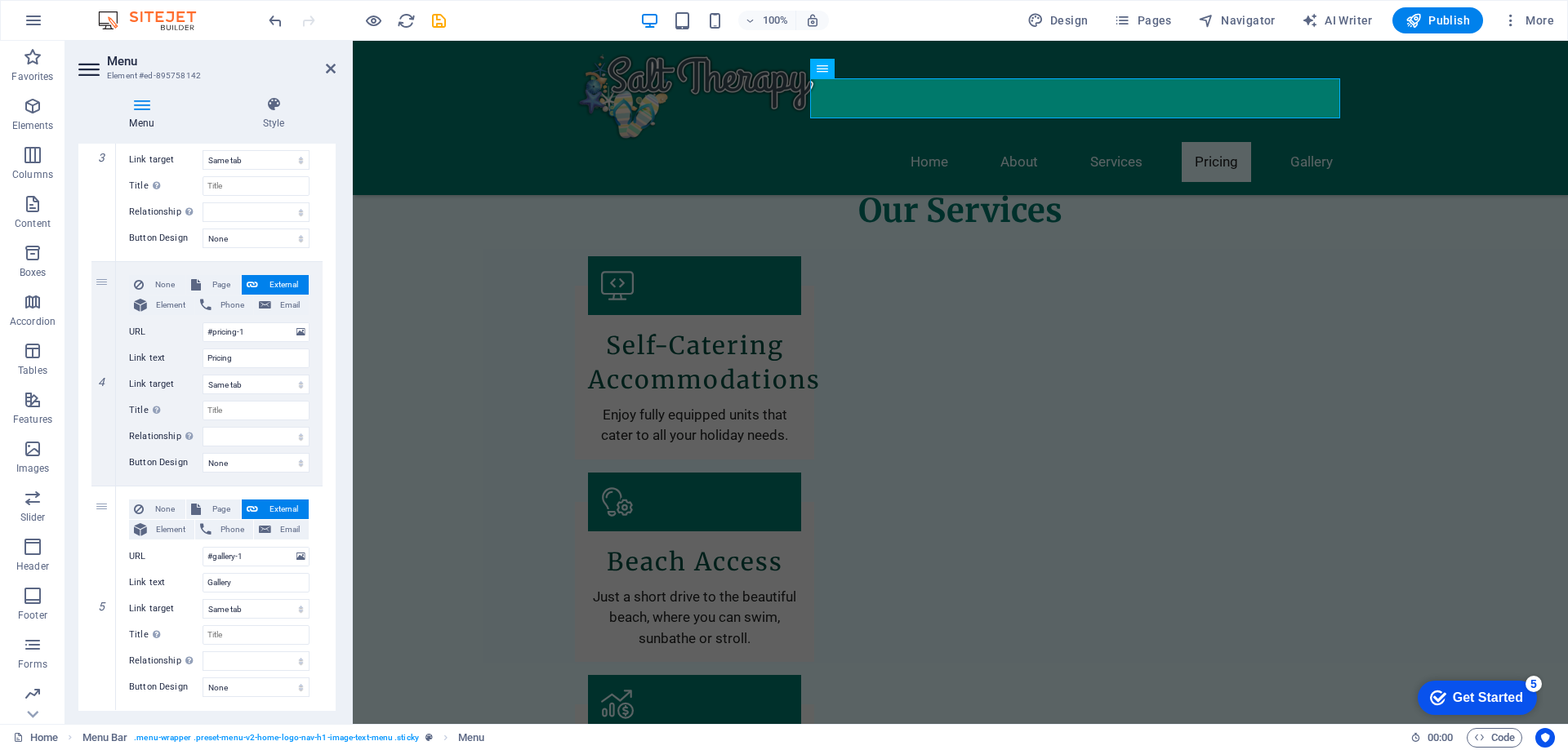
scroll to position [755, 0]
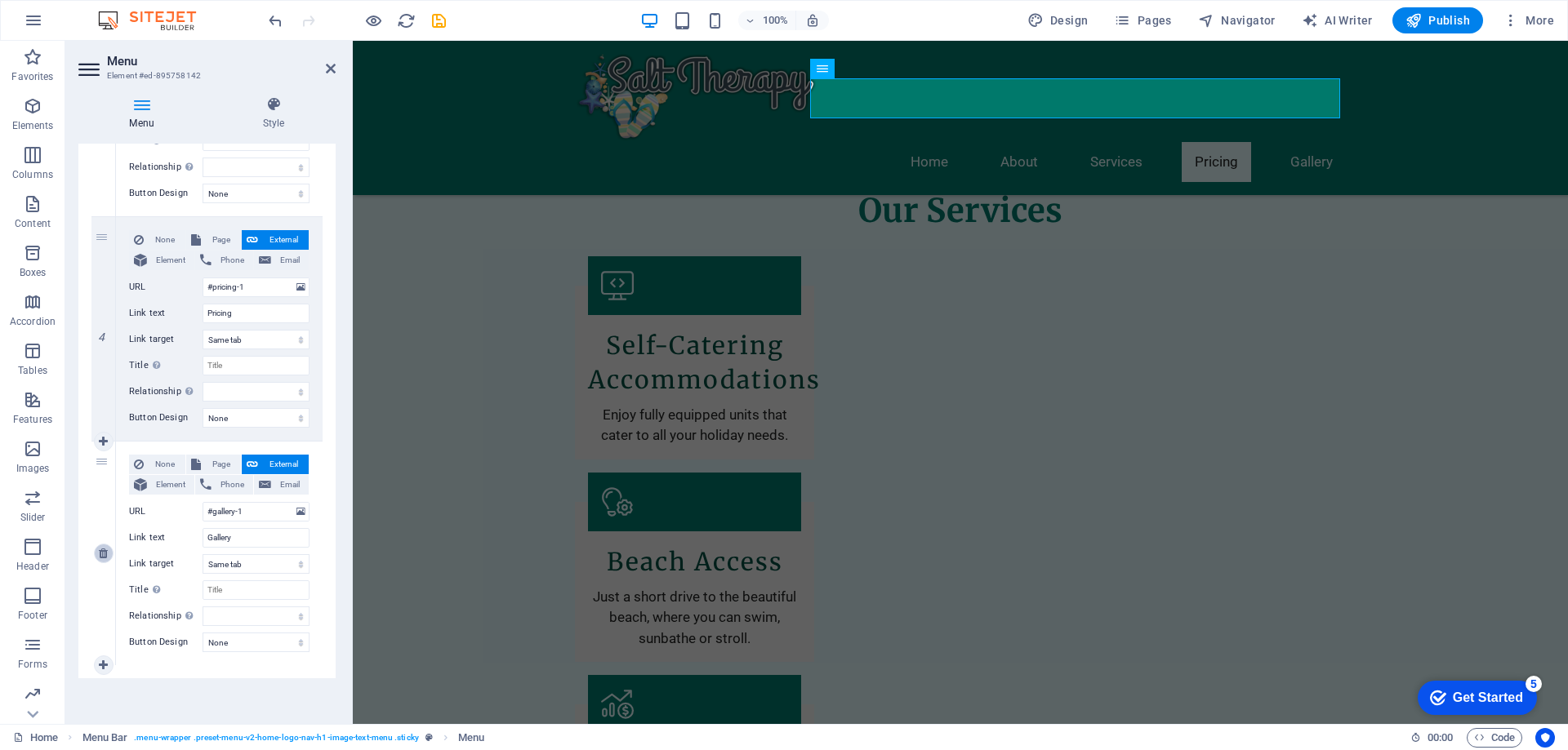
click at [104, 556] on icon at bounding box center [103, 553] width 9 height 11
select select
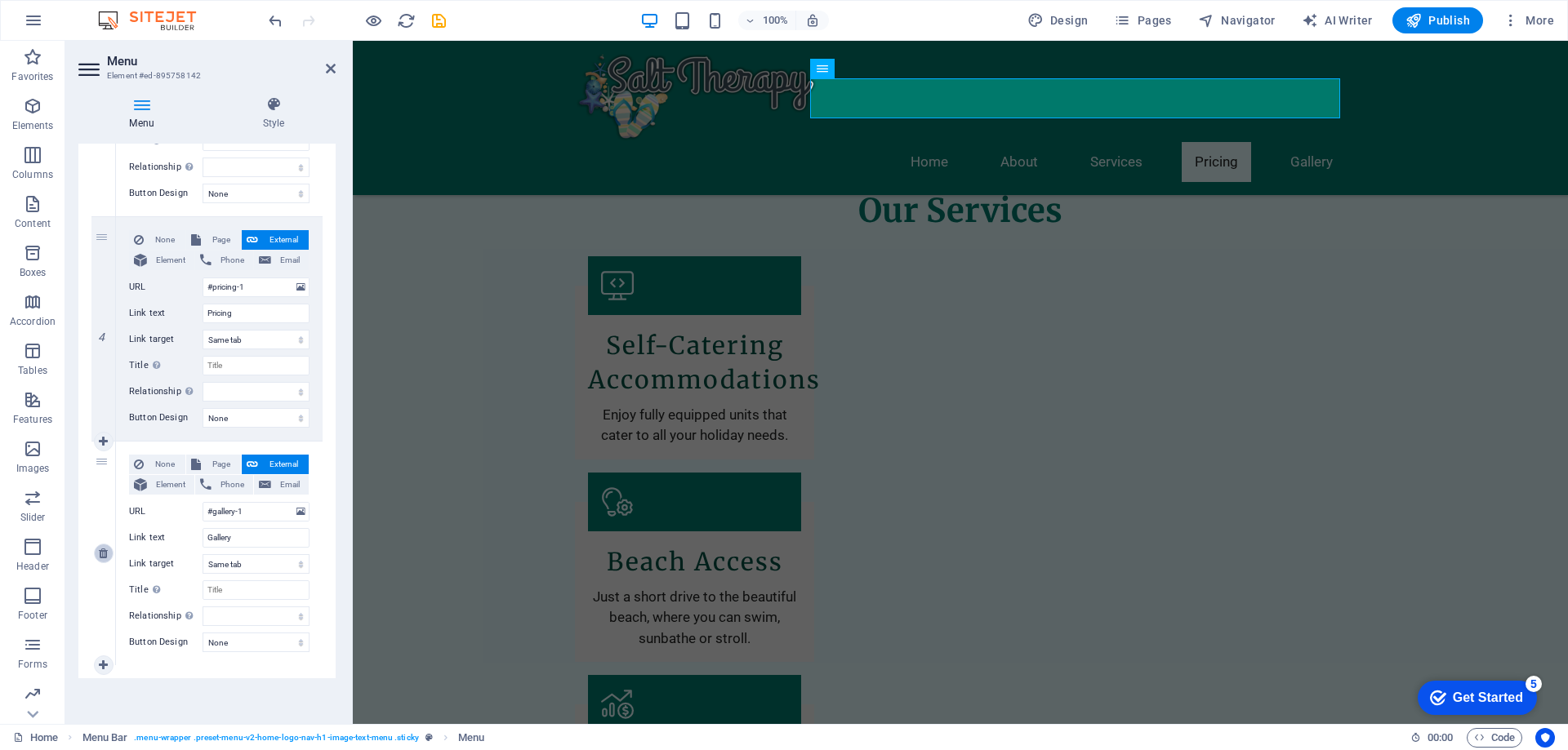
scroll to position [530, 0]
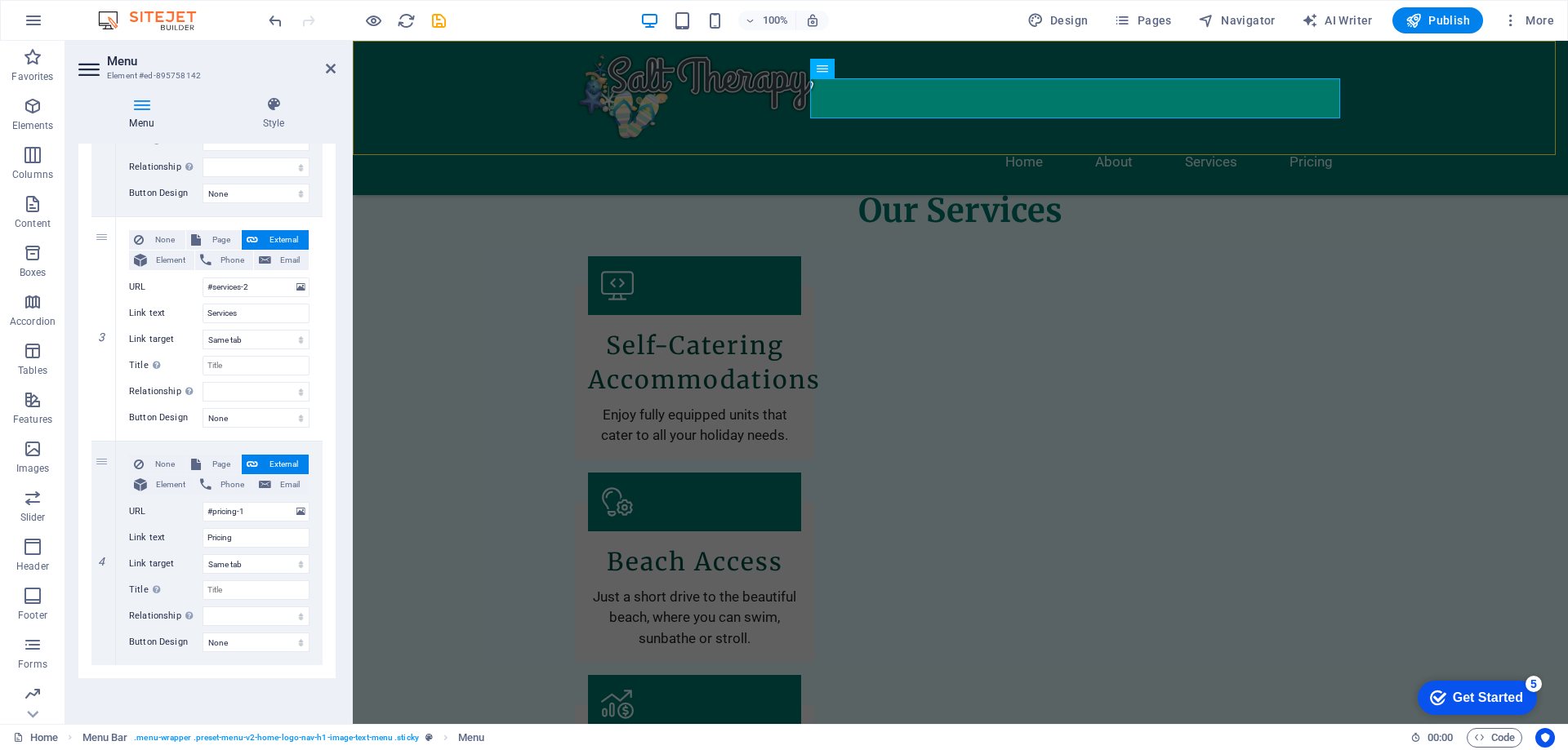
click at [419, 125] on div "Home About Services Pricing" at bounding box center [960, 118] width 1215 height 154
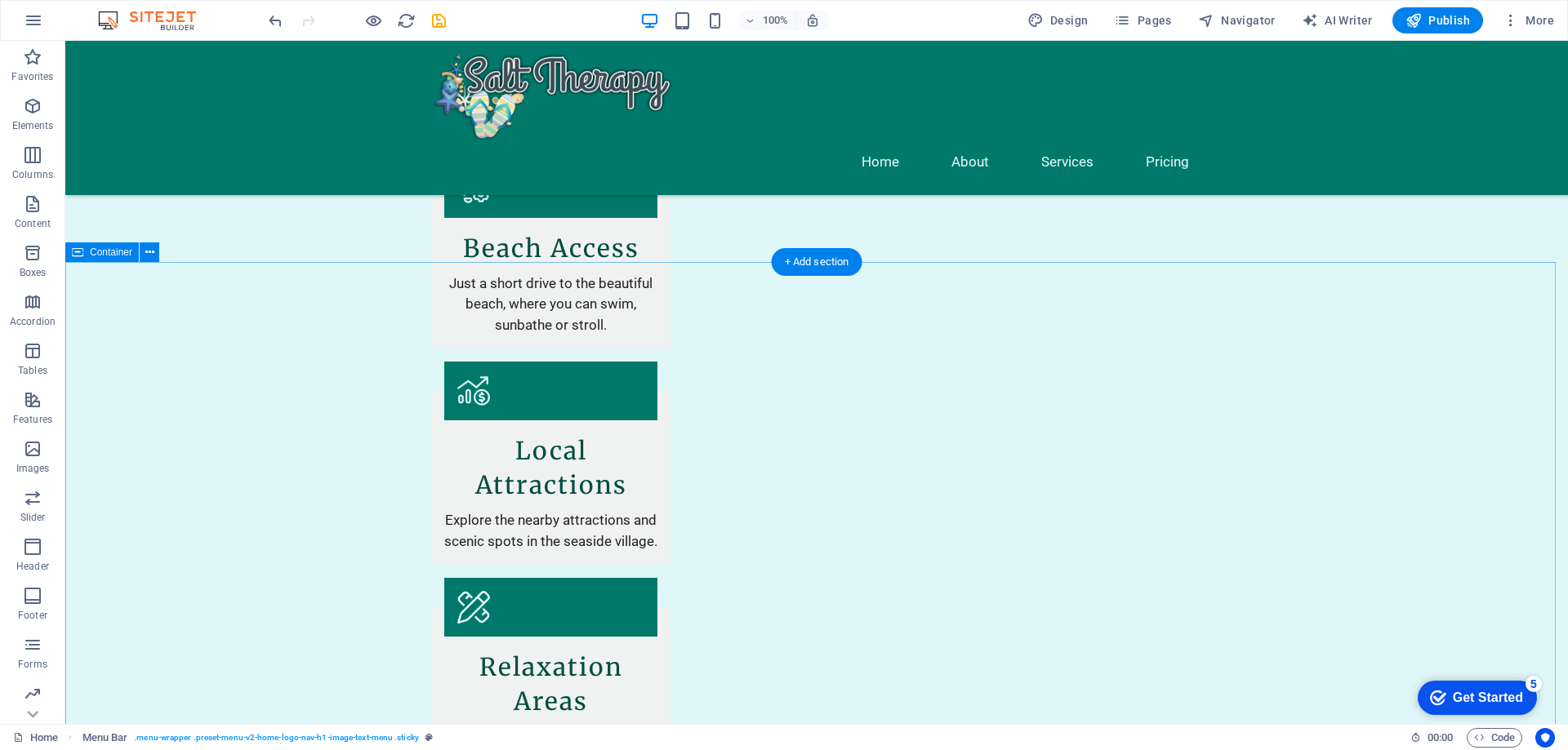
scroll to position [1939, 0]
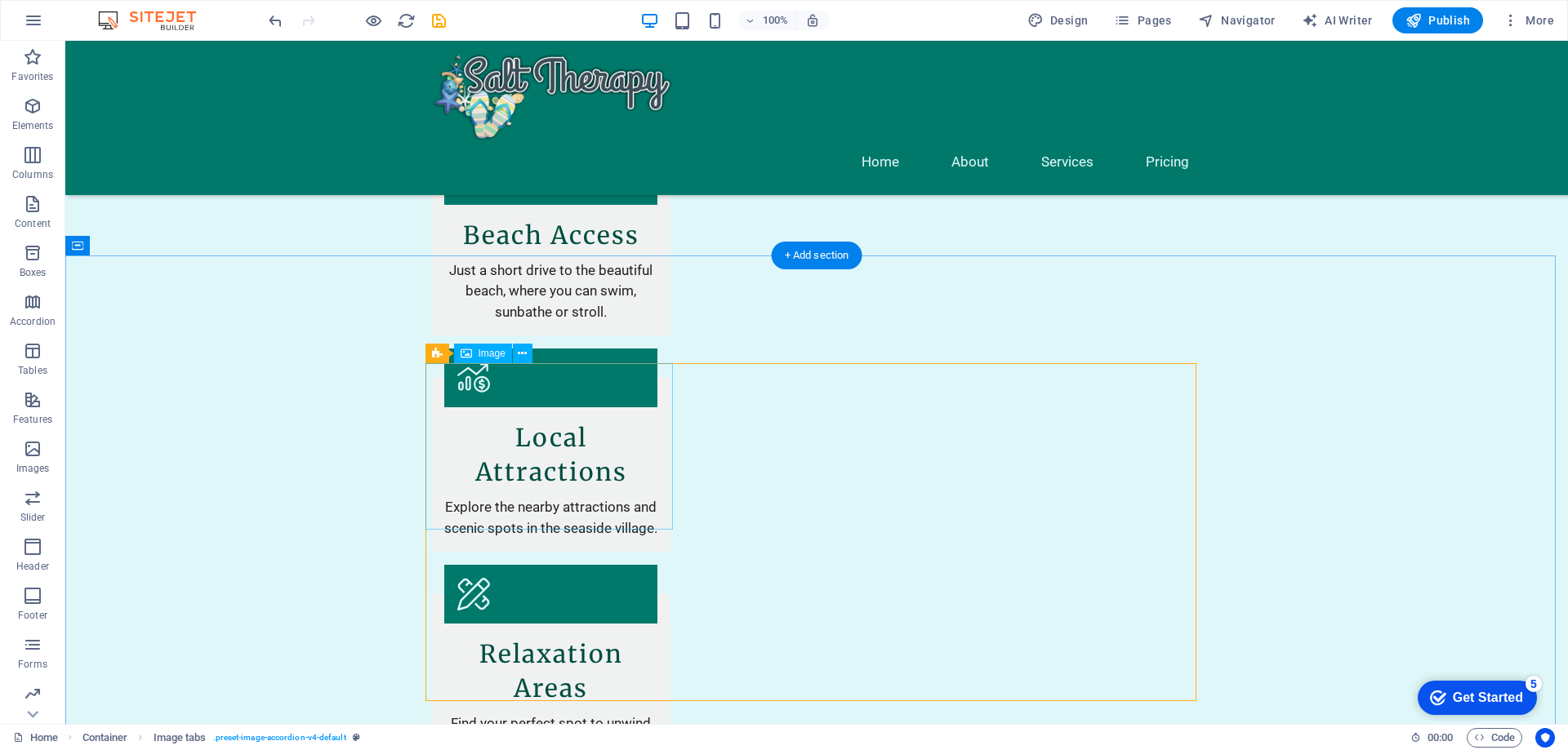
click at [517, 351] on button at bounding box center [523, 353] width 20 height 20
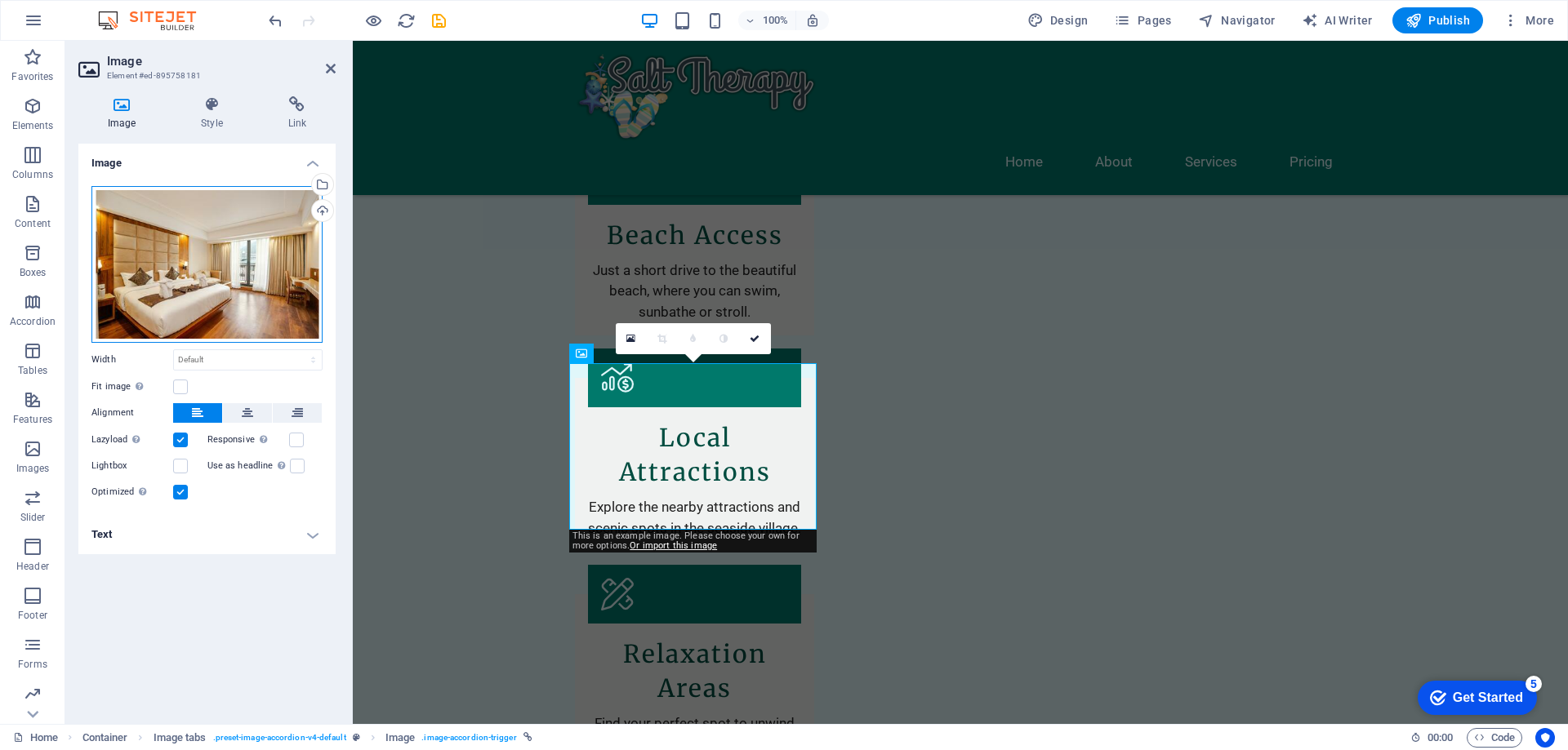
click at [217, 236] on div "Drag files here, click to choose files or select files from Files or our free s…" at bounding box center [207, 264] width 231 height 157
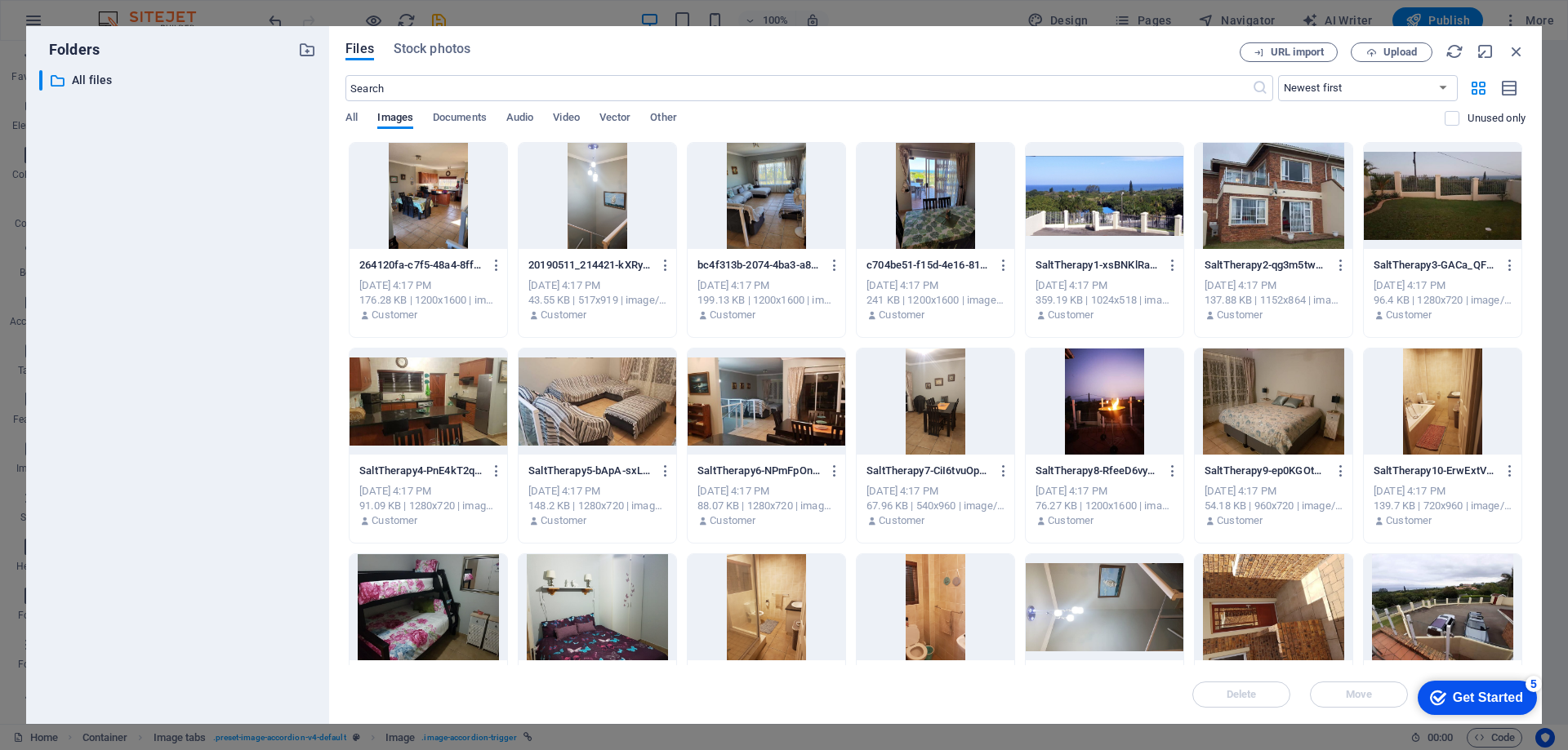
click at [1079, 193] on div at bounding box center [1105, 195] width 157 height 106
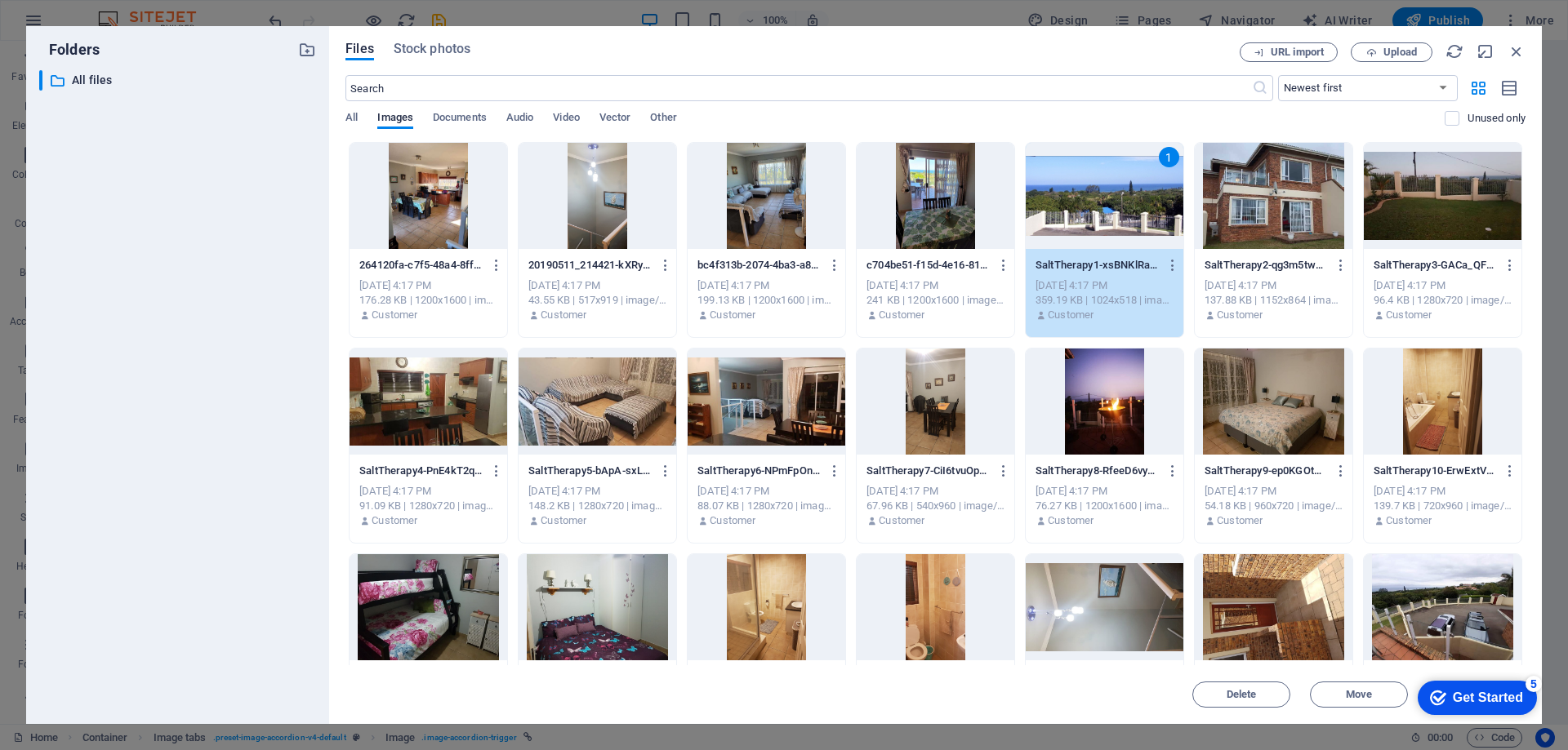
click at [1079, 193] on div "1" at bounding box center [1105, 195] width 157 height 106
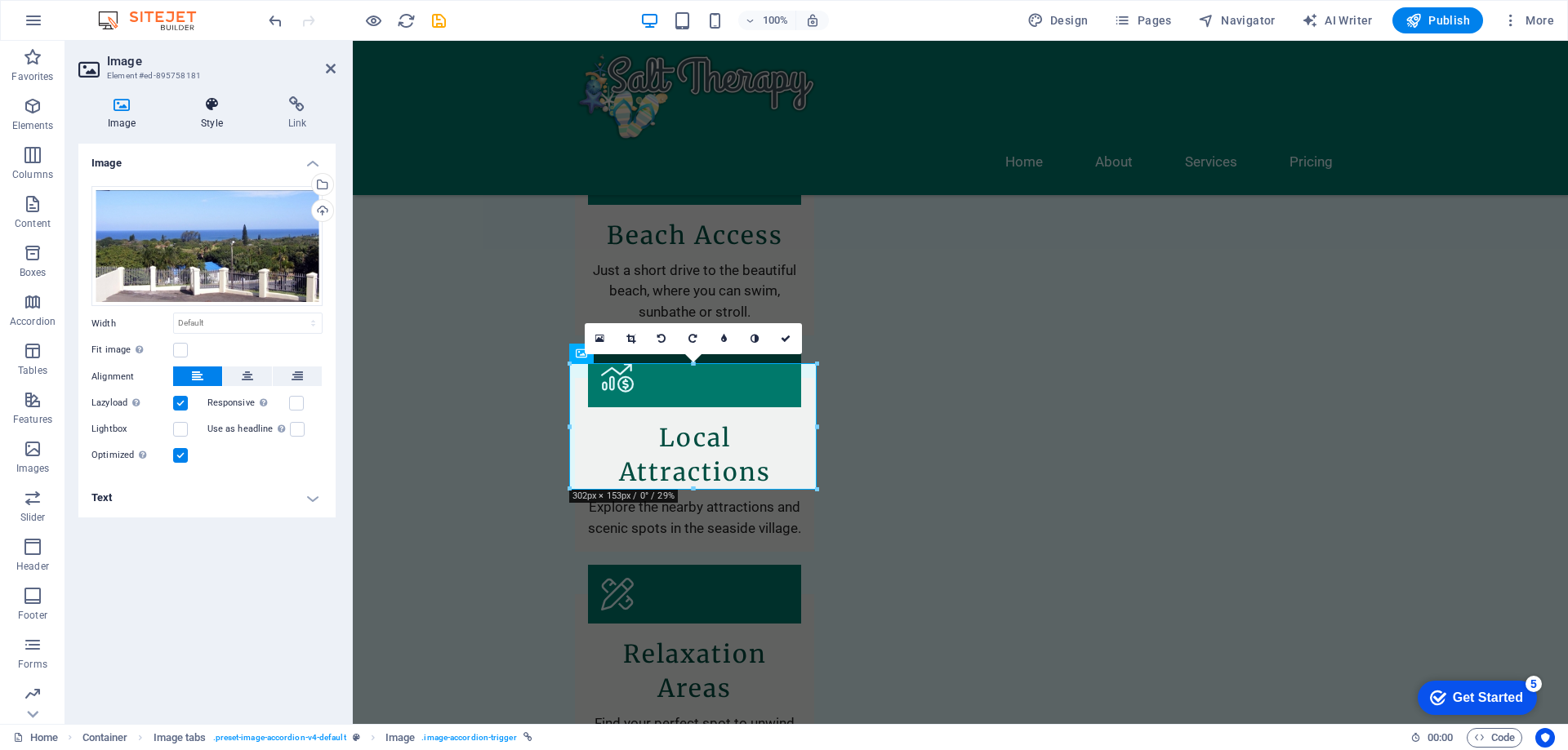
click at [210, 112] on h4 "Style" at bounding box center [215, 114] width 87 height 34
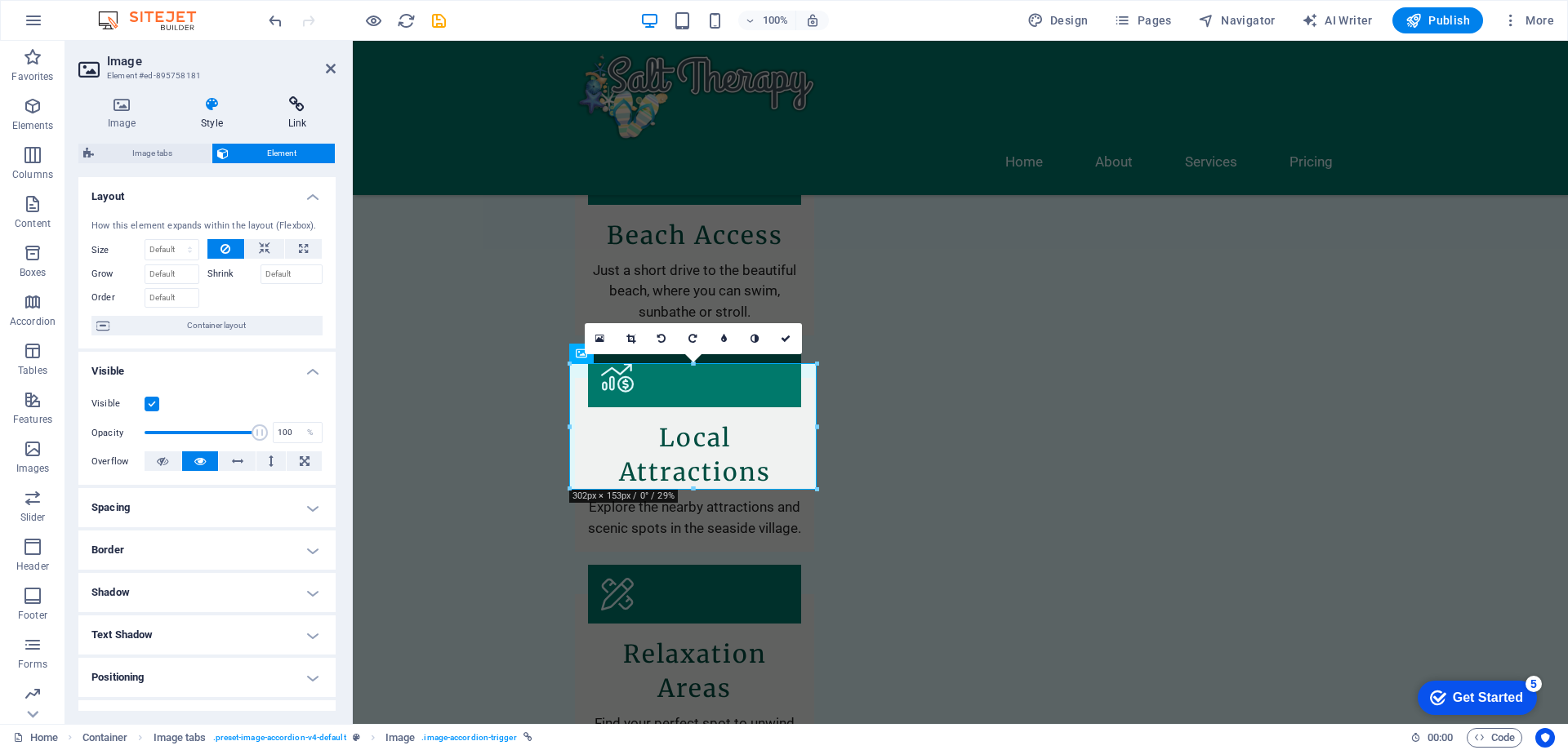
click at [303, 117] on h4 "Link" at bounding box center [298, 114] width 77 height 34
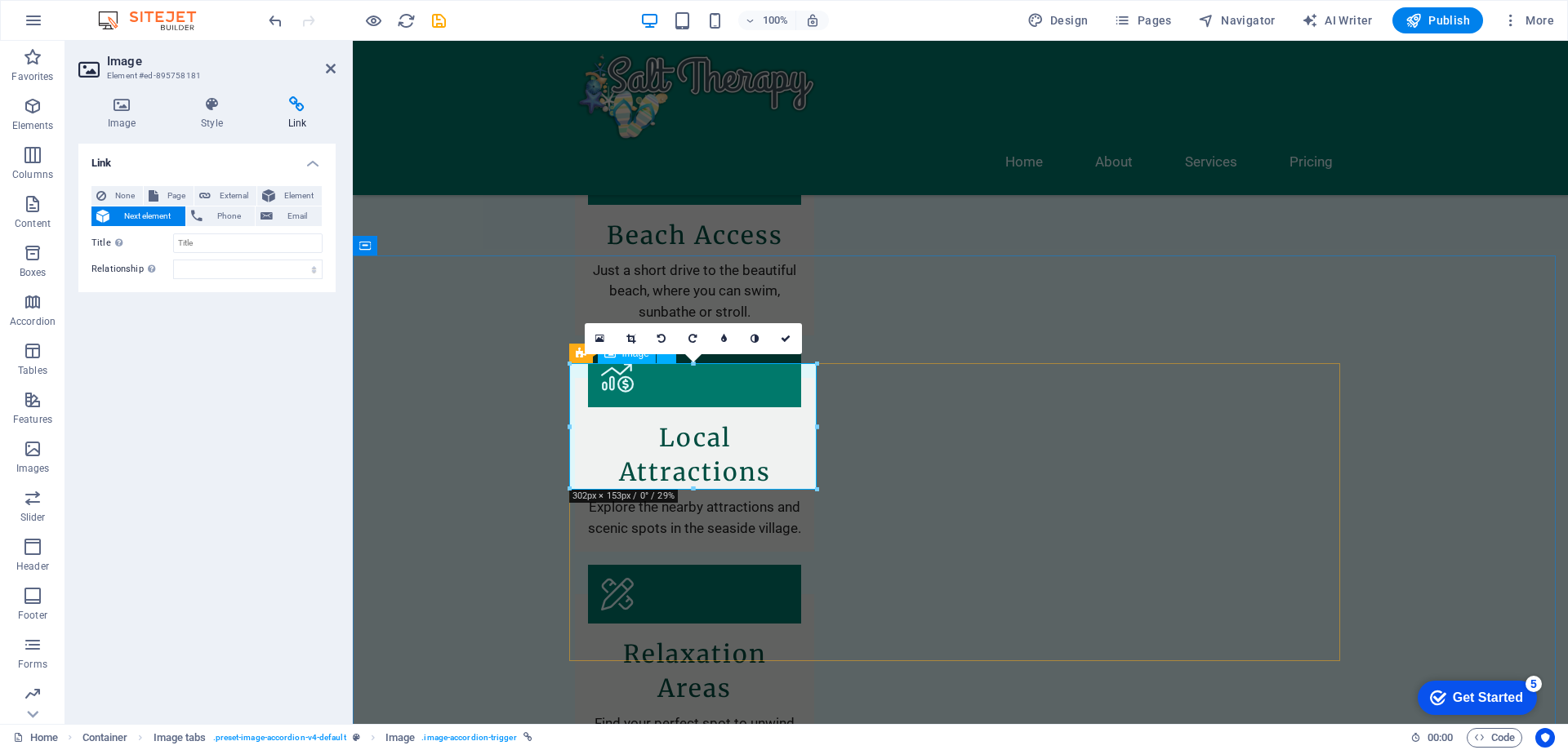
click at [124, 115] on h4 "Image" at bounding box center [125, 114] width 93 height 34
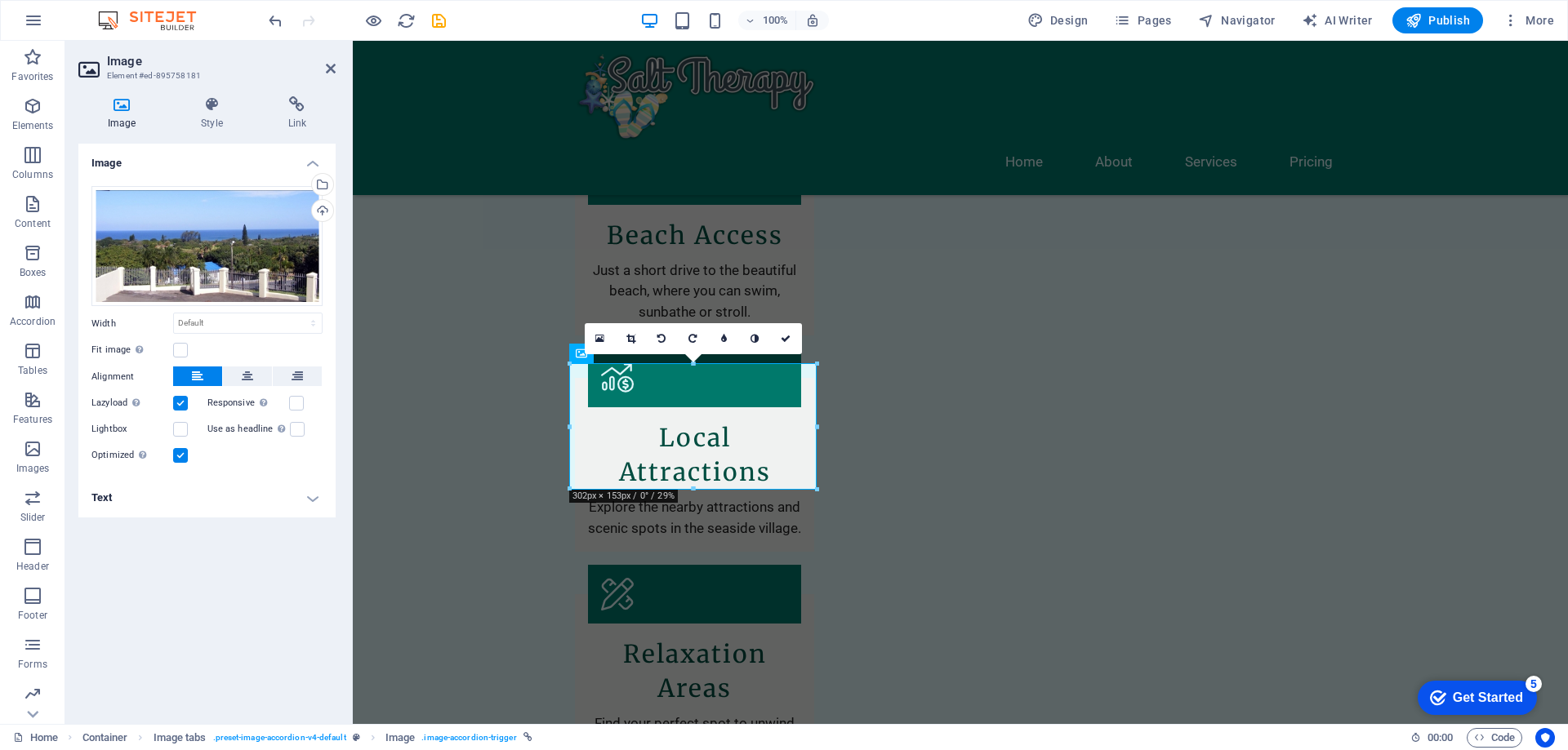
click at [312, 498] on h4 "Text" at bounding box center [207, 498] width 258 height 39
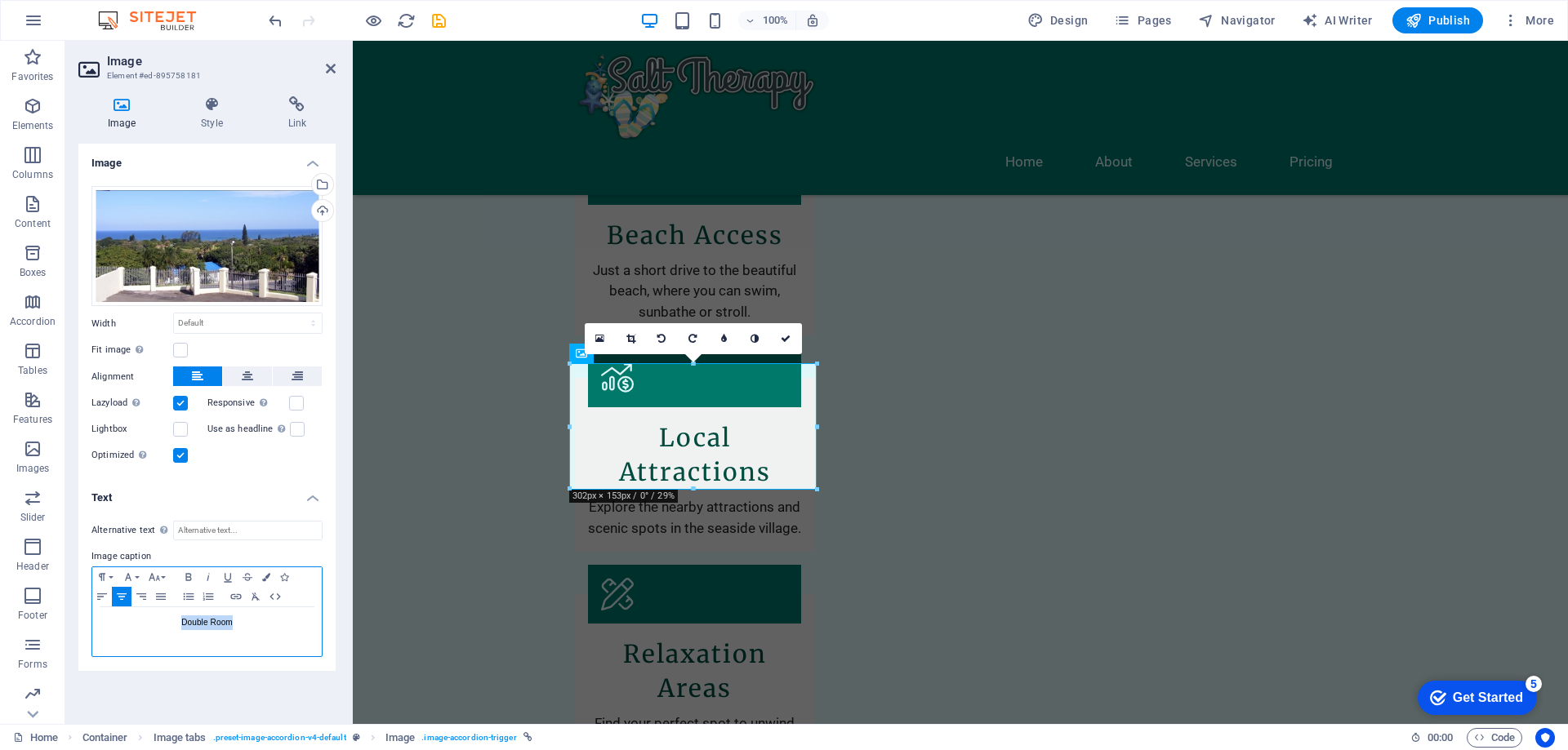
drag, startPoint x: 238, startPoint y: 624, endPoint x: 145, endPoint y: 621, distance: 93.0
click at [145, 621] on p "Double Room" at bounding box center [207, 623] width 213 height 15
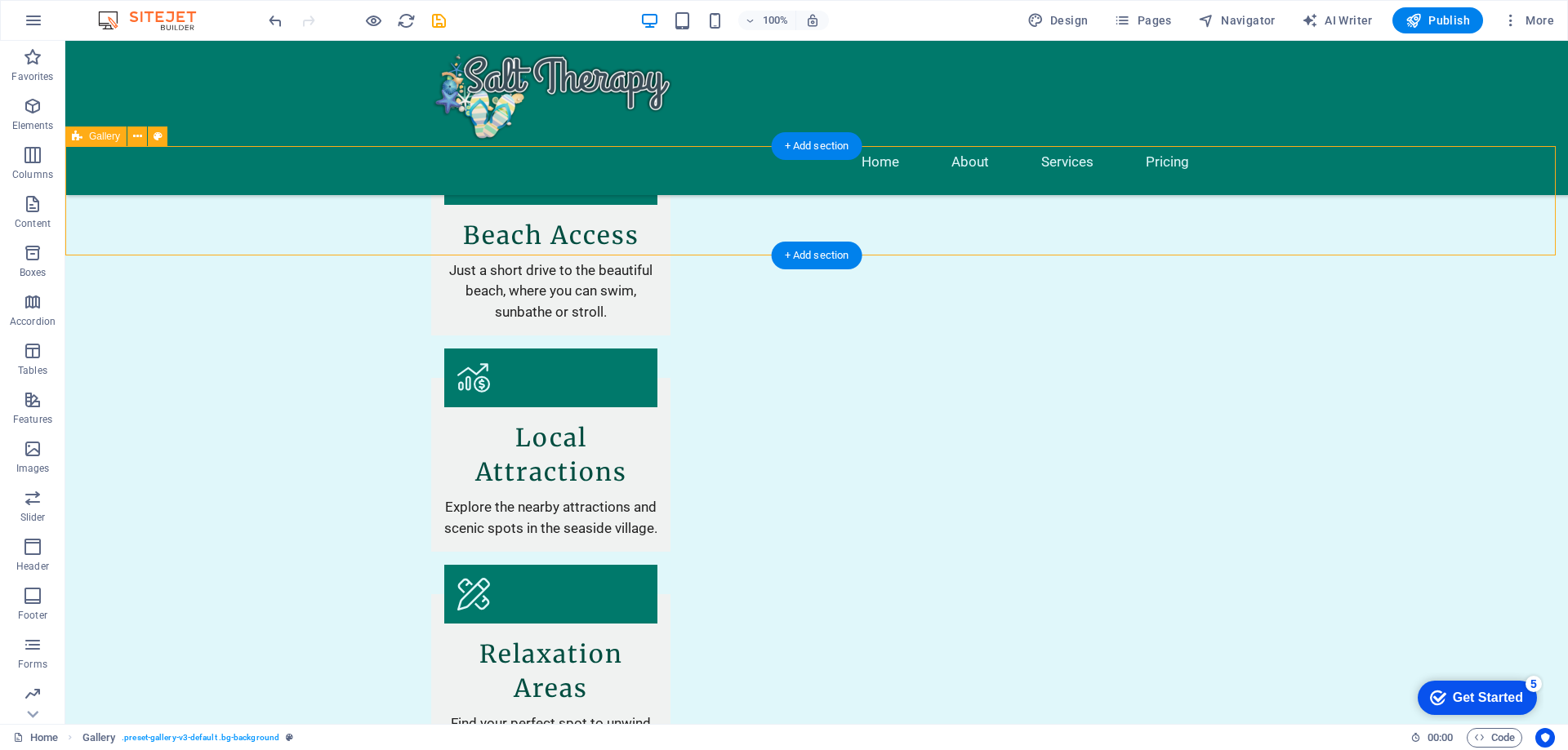
click at [1454, 20] on span "Publish" at bounding box center [1438, 20] width 65 height 16
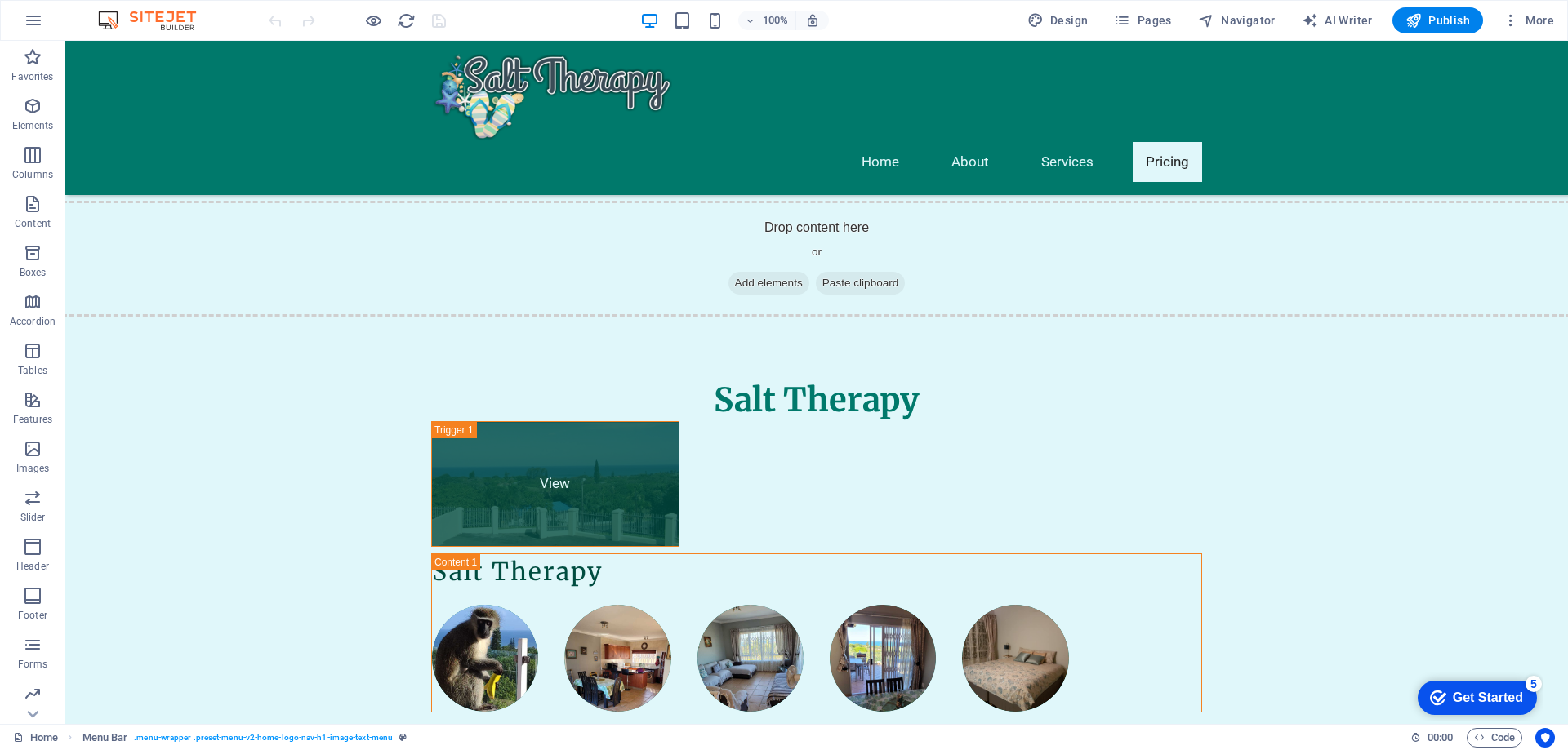
scroll to position [3498, 0]
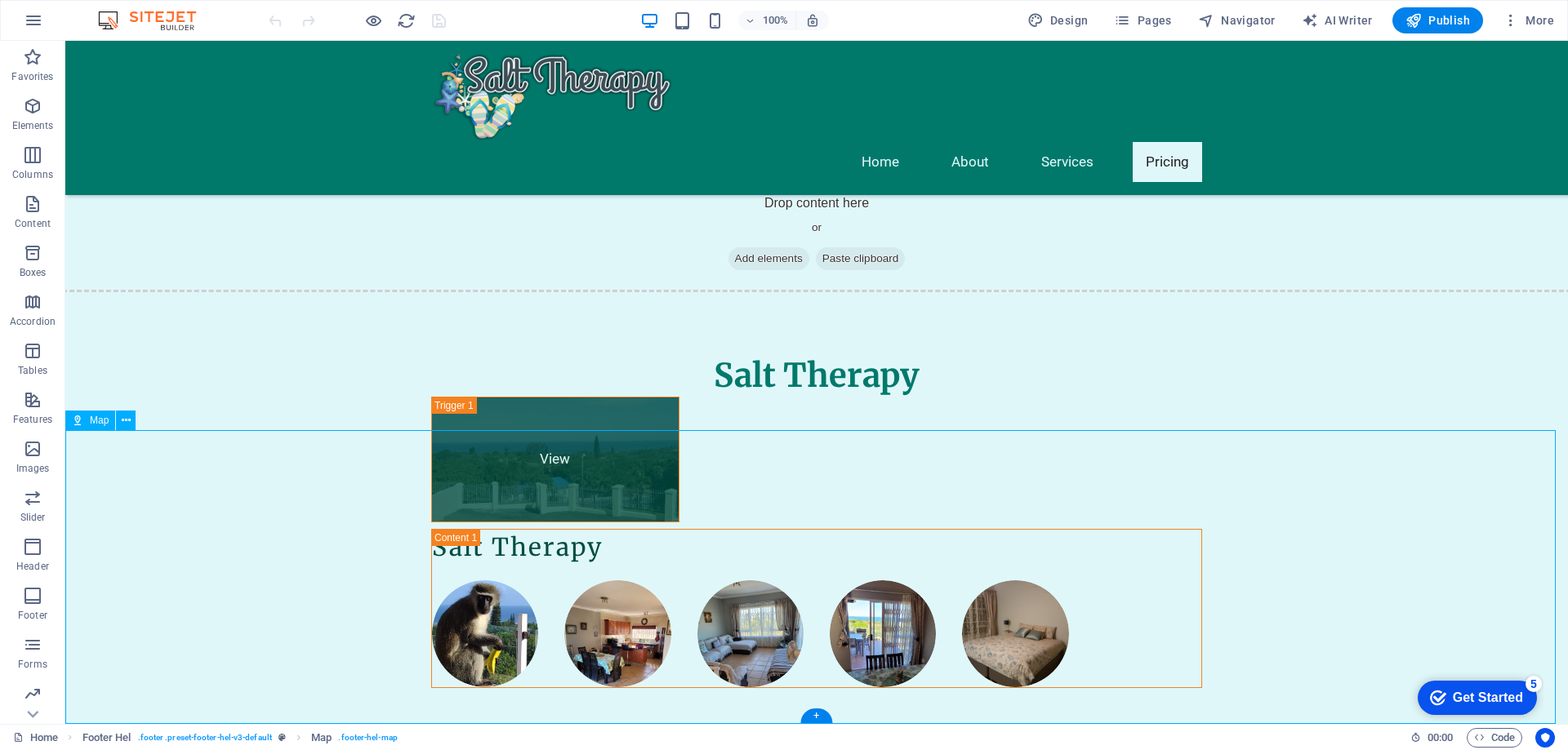
select select "1"
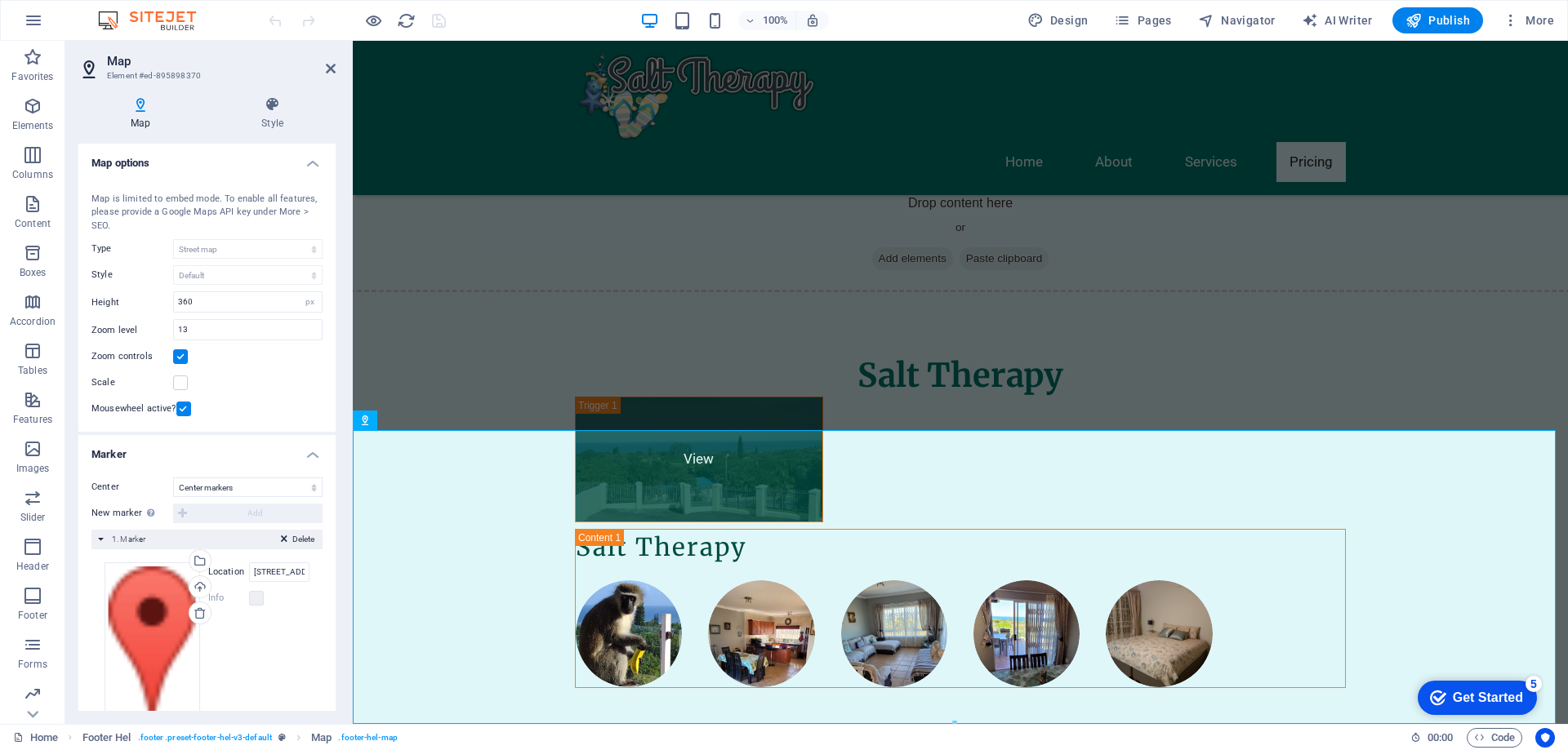
scroll to position [41, 0]
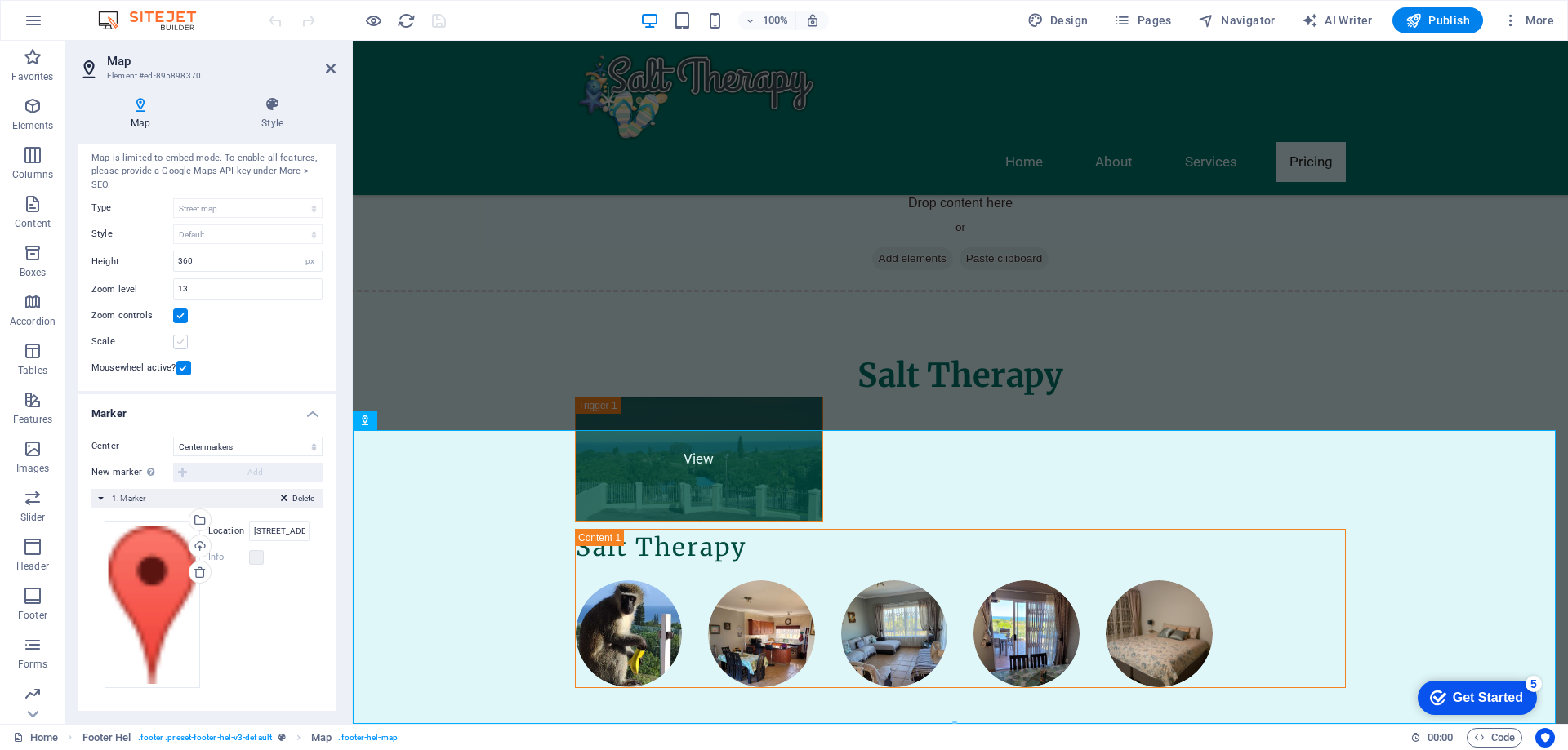
click at [181, 343] on label at bounding box center [180, 342] width 15 height 15
click at [0, 0] on input "Scale" at bounding box center [0, 0] width 0 height 0
click at [273, 114] on h4 "Style" at bounding box center [272, 114] width 126 height 34
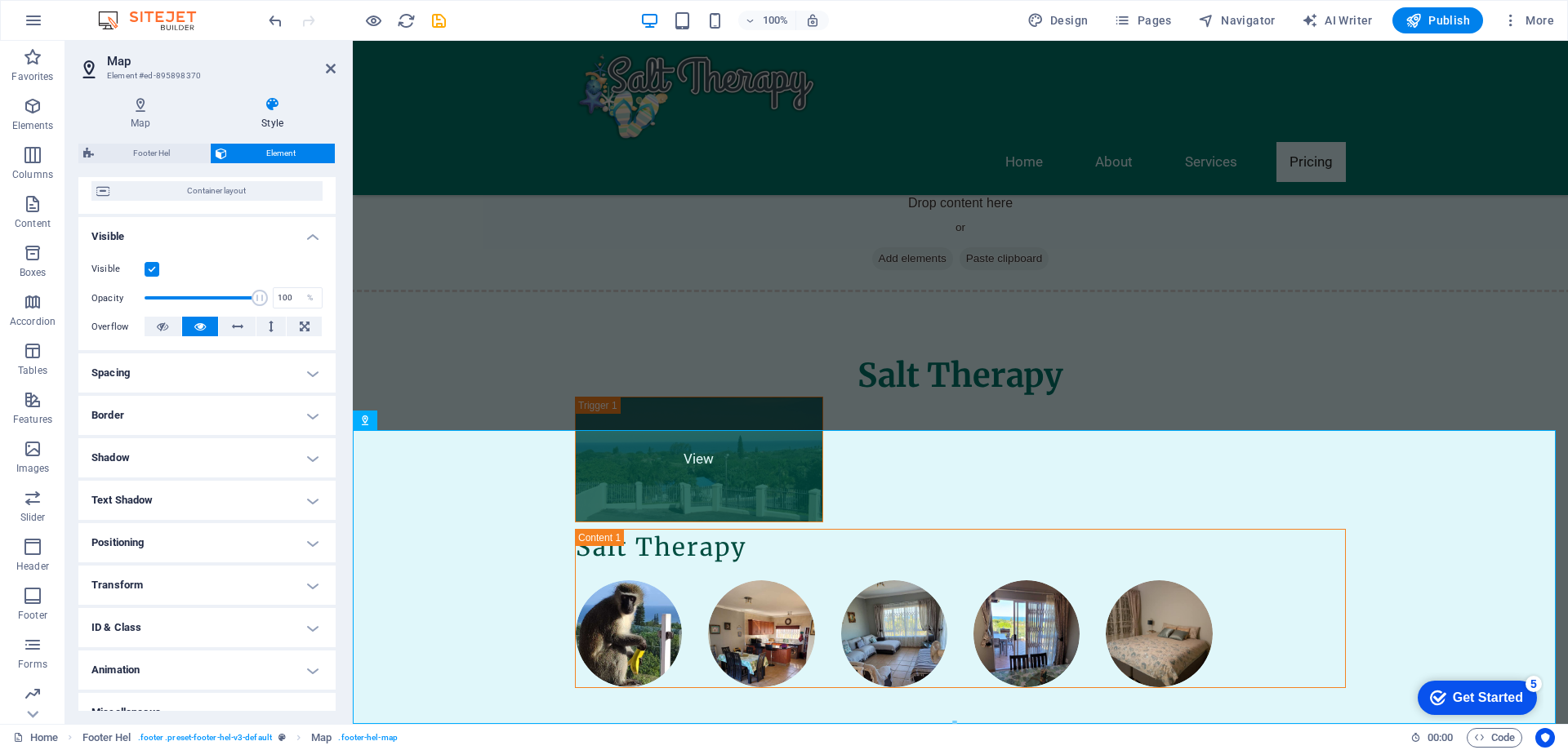
scroll to position [156, 0]
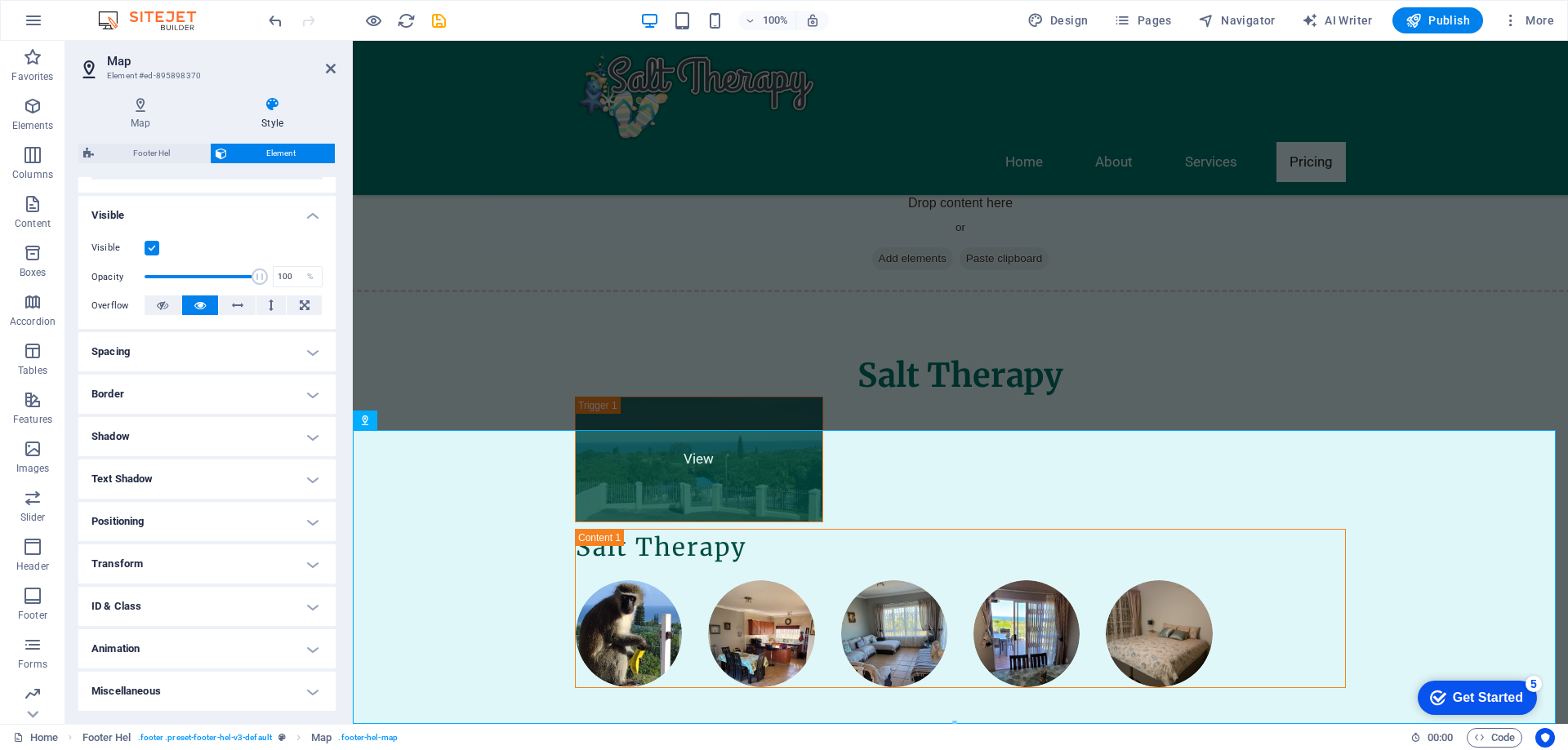
click at [309, 521] on h4 "Positioning" at bounding box center [207, 522] width 258 height 39
click at [309, 521] on h4 "Positioning" at bounding box center [207, 517] width 258 height 30
click at [324, 64] on h2 "Map" at bounding box center [221, 61] width 229 height 15
click at [330, 71] on icon at bounding box center [330, 69] width 10 height 13
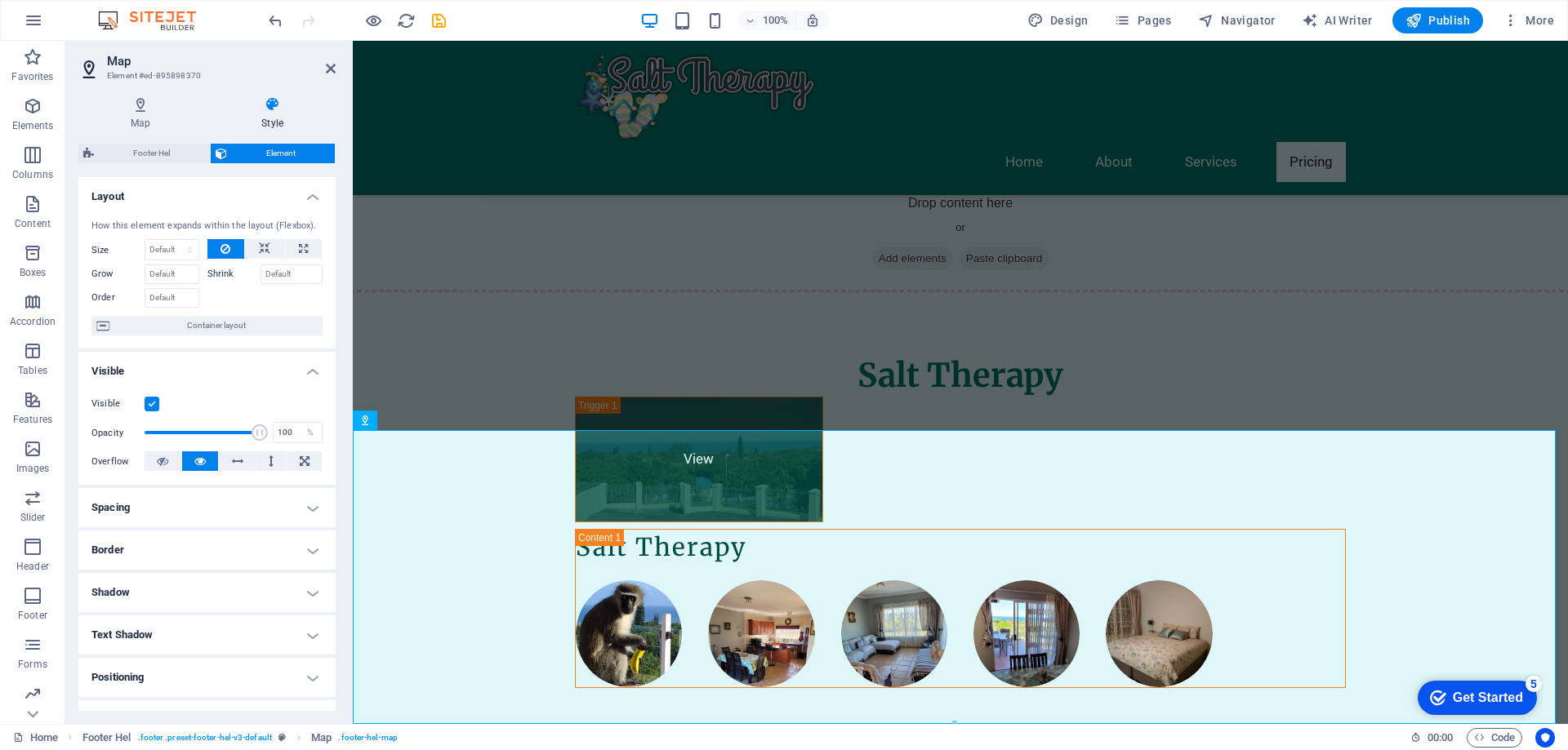
click at [293, 673] on h4 "Positioning" at bounding box center [207, 678] width 258 height 39
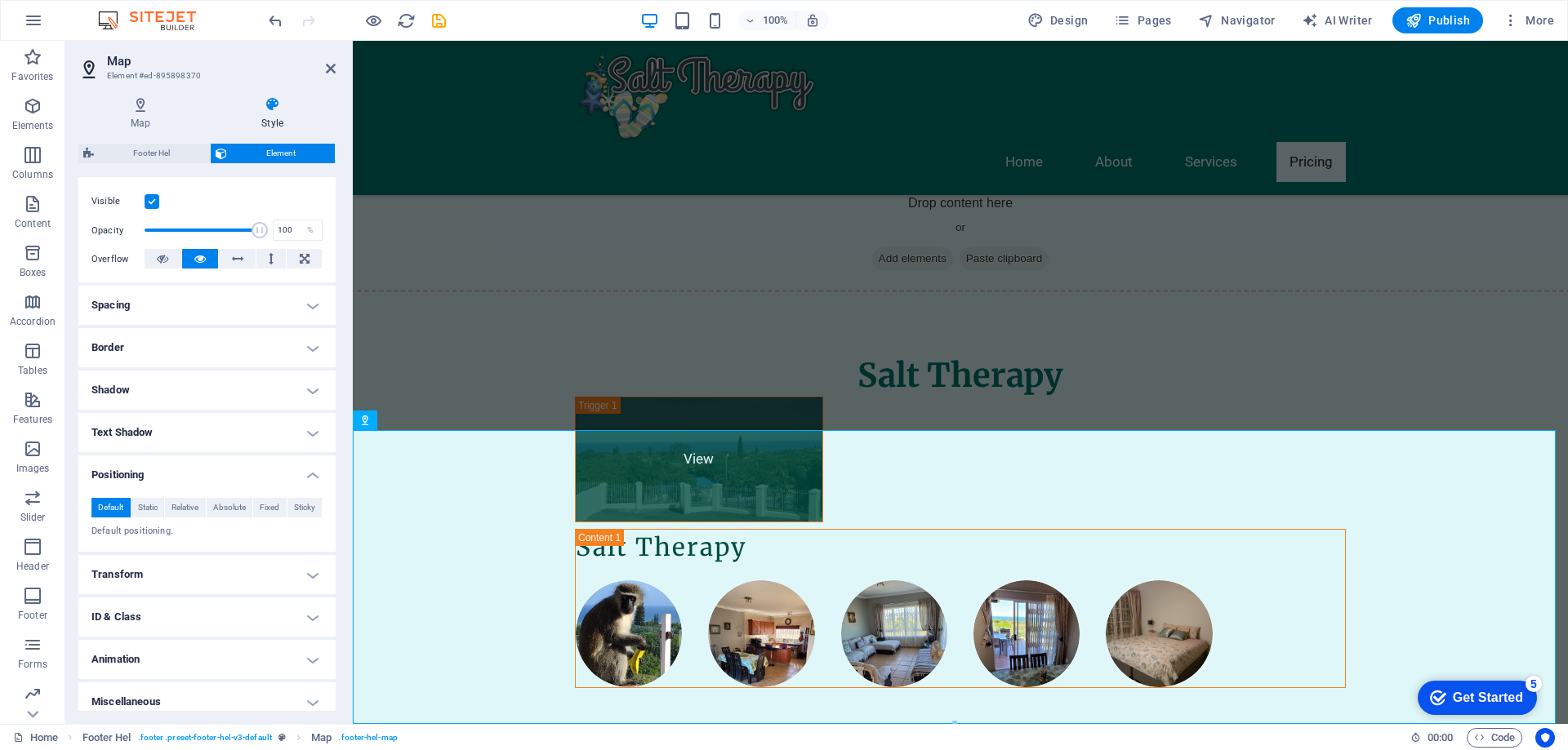
scroll to position [213, 0]
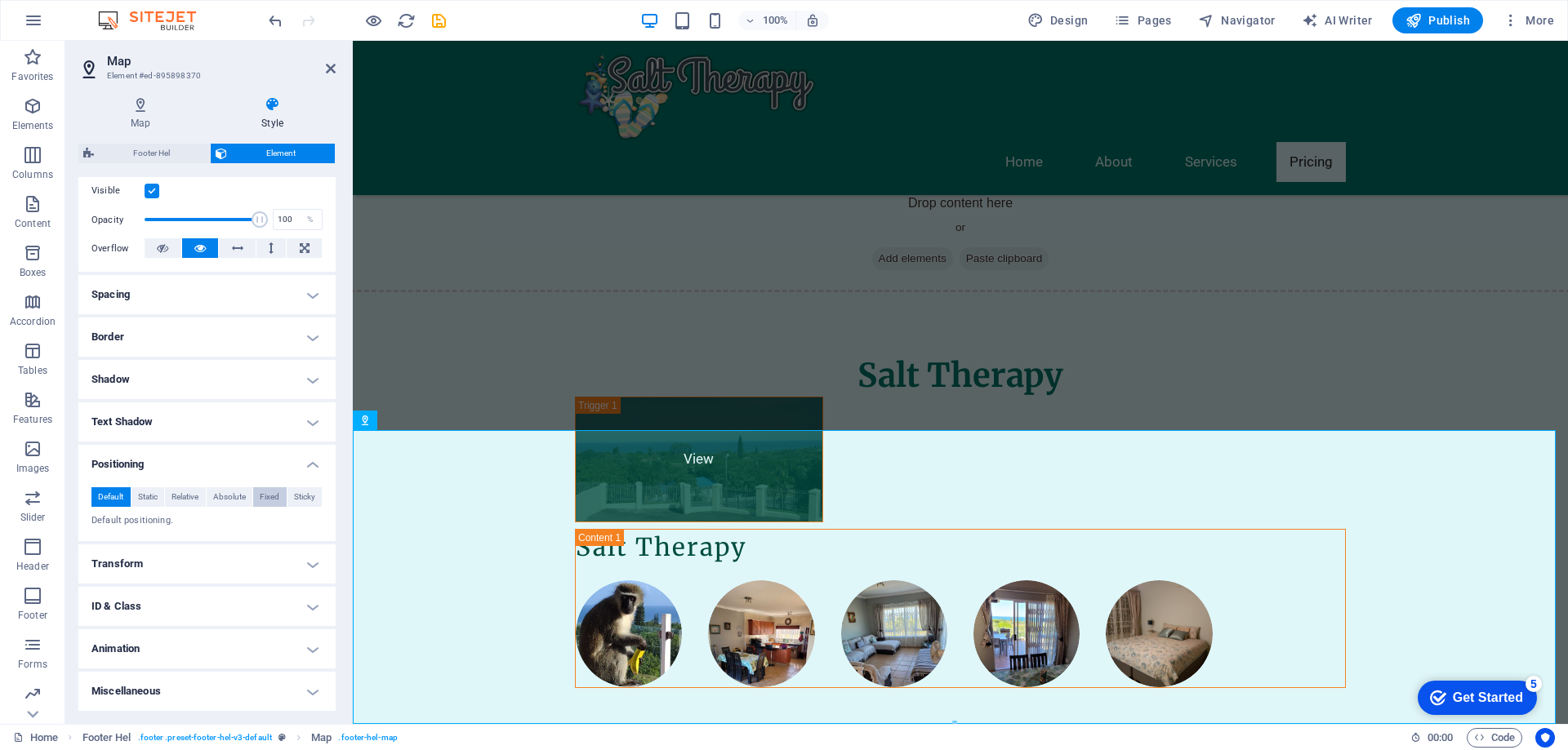
click at [263, 497] on span "Fixed" at bounding box center [270, 498] width 20 height 20
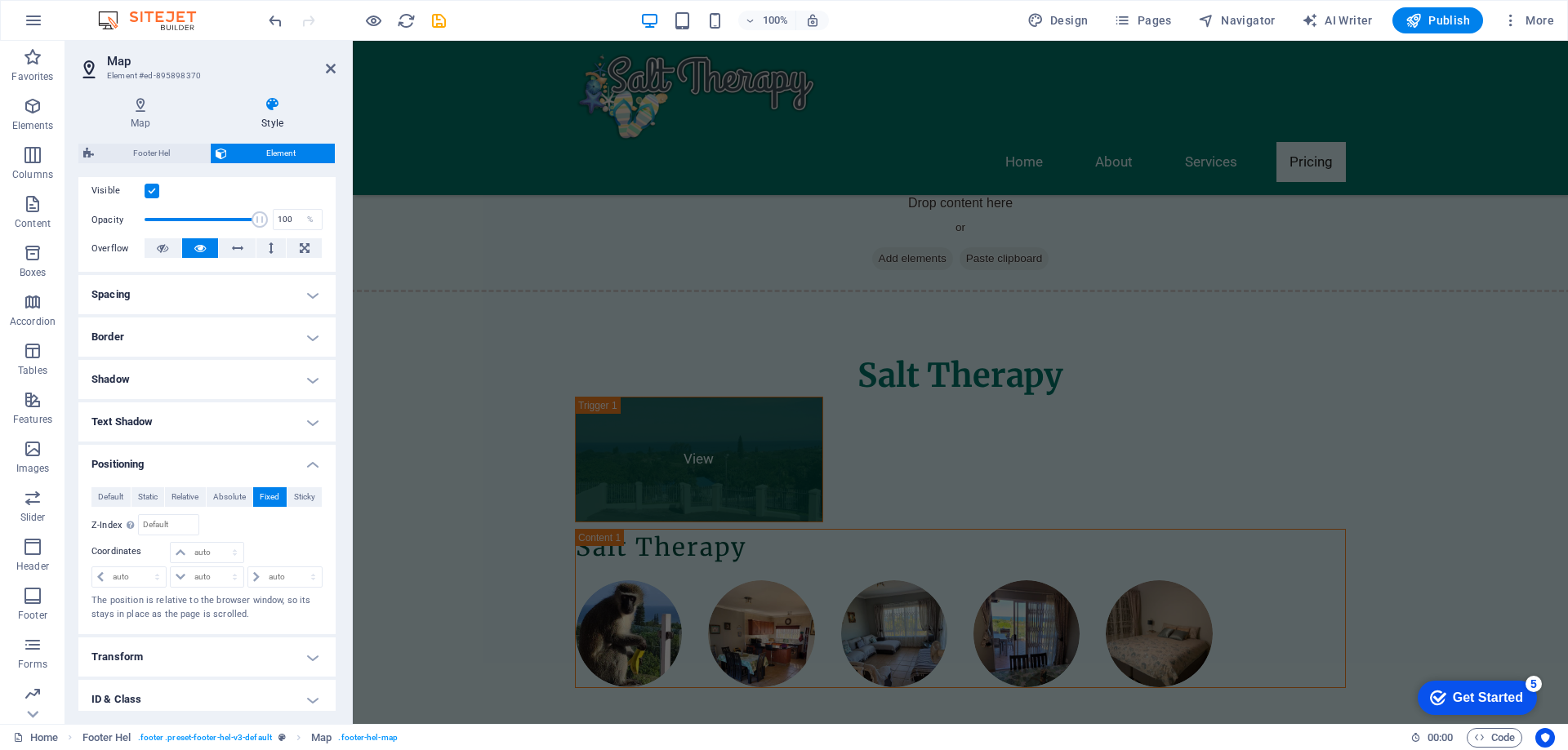
scroll to position [3203, 0]
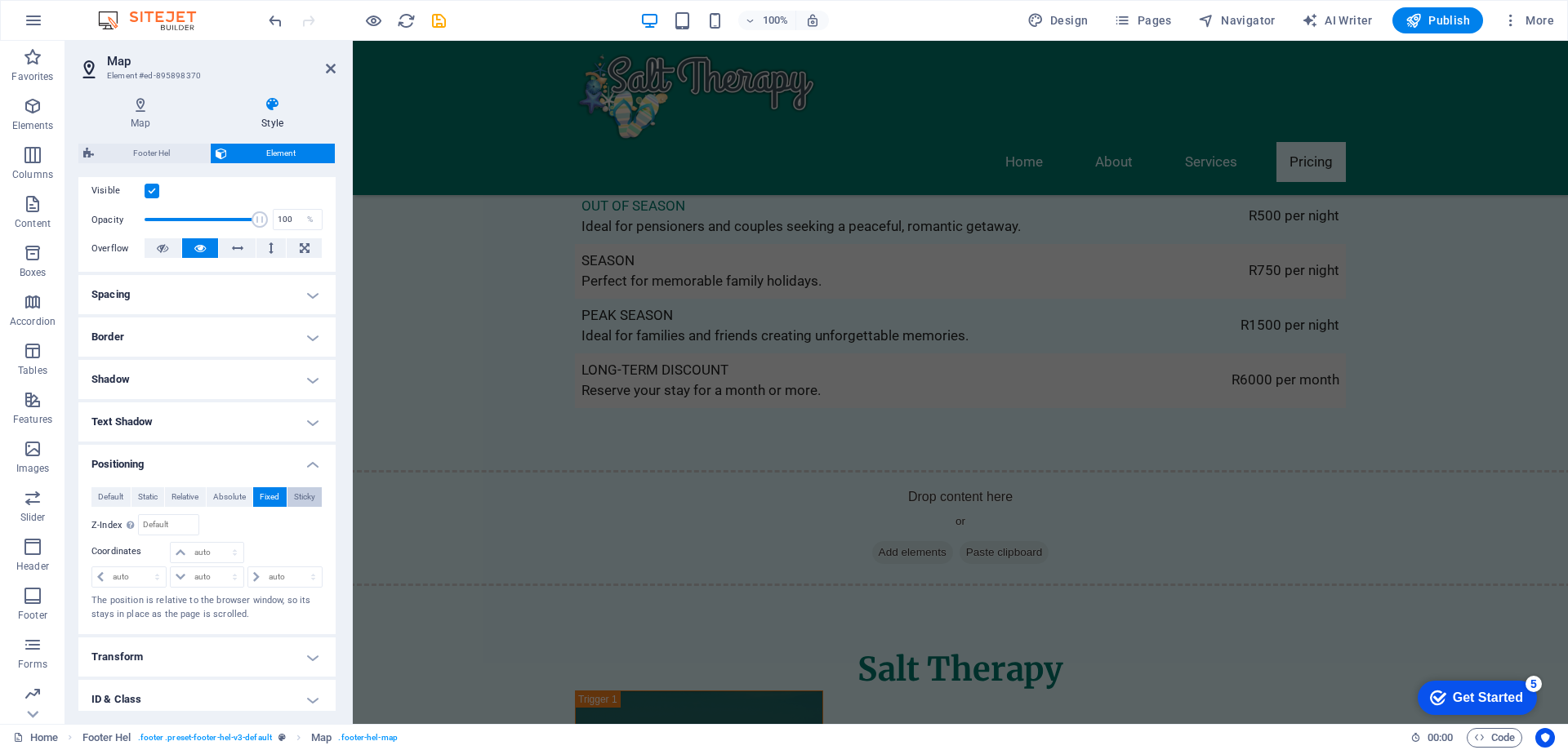
click at [303, 498] on span "Sticky" at bounding box center [305, 498] width 21 height 20
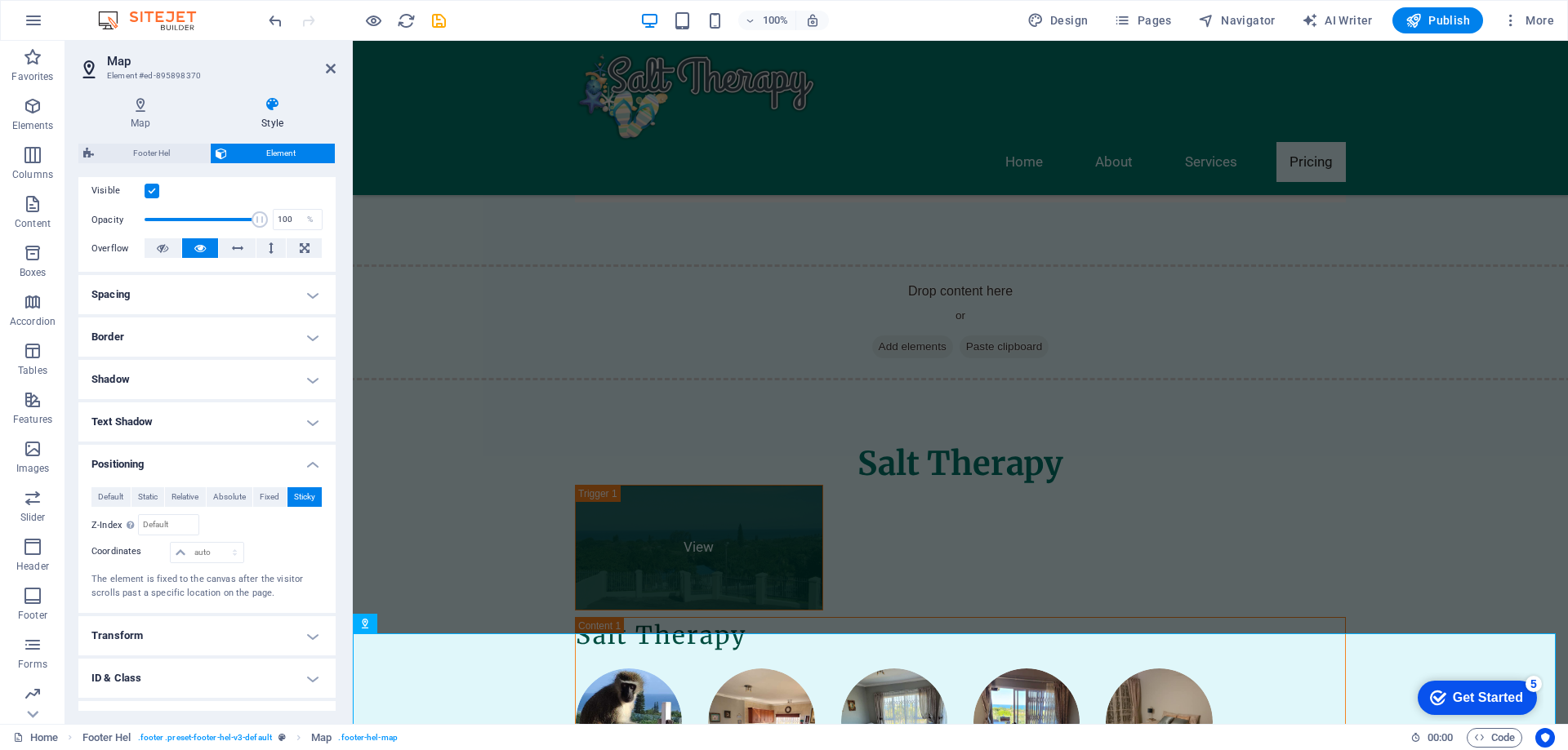
scroll to position [3498, 0]
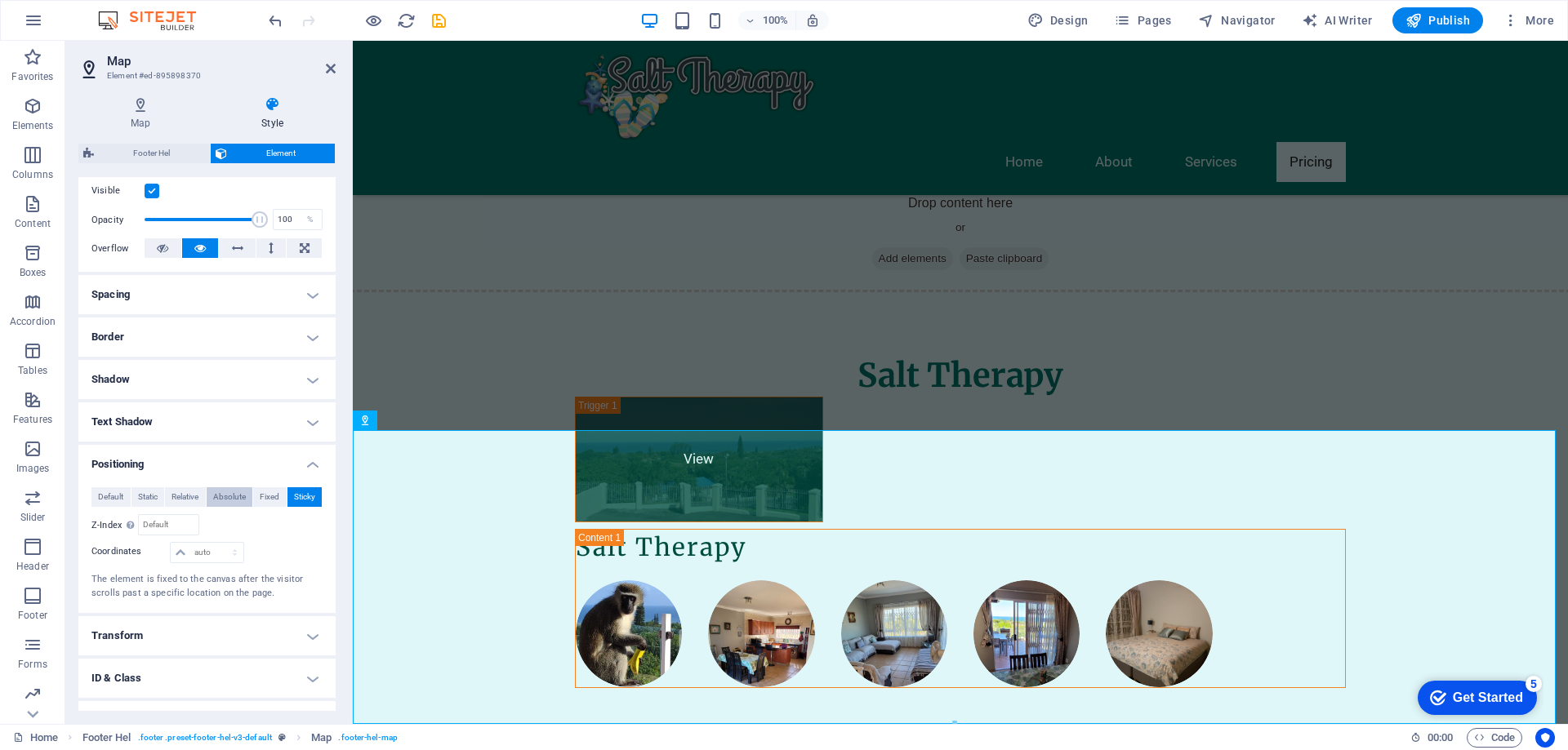
click at [229, 500] on span "Absolute" at bounding box center [230, 498] width 33 height 20
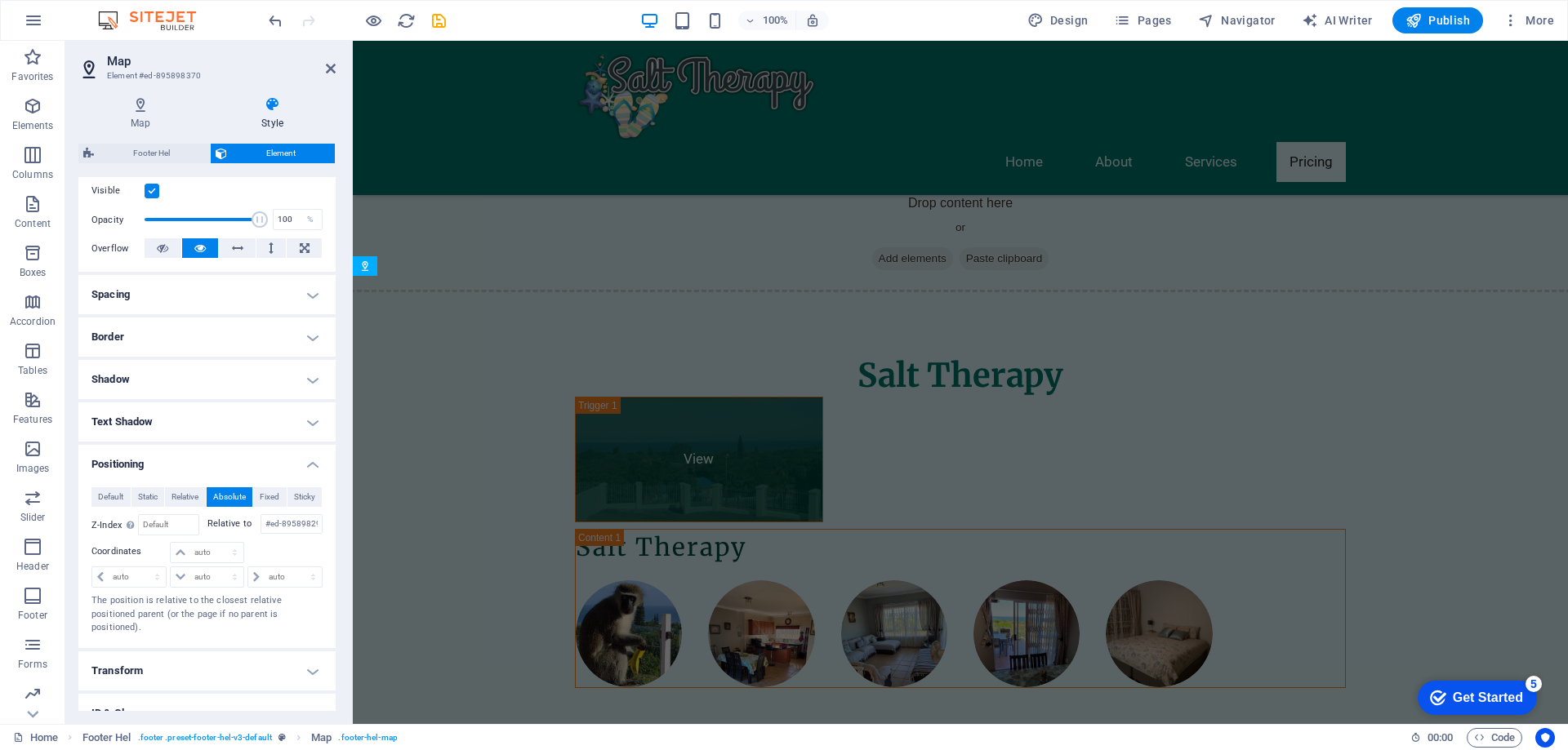
scroll to position [3203, 0]
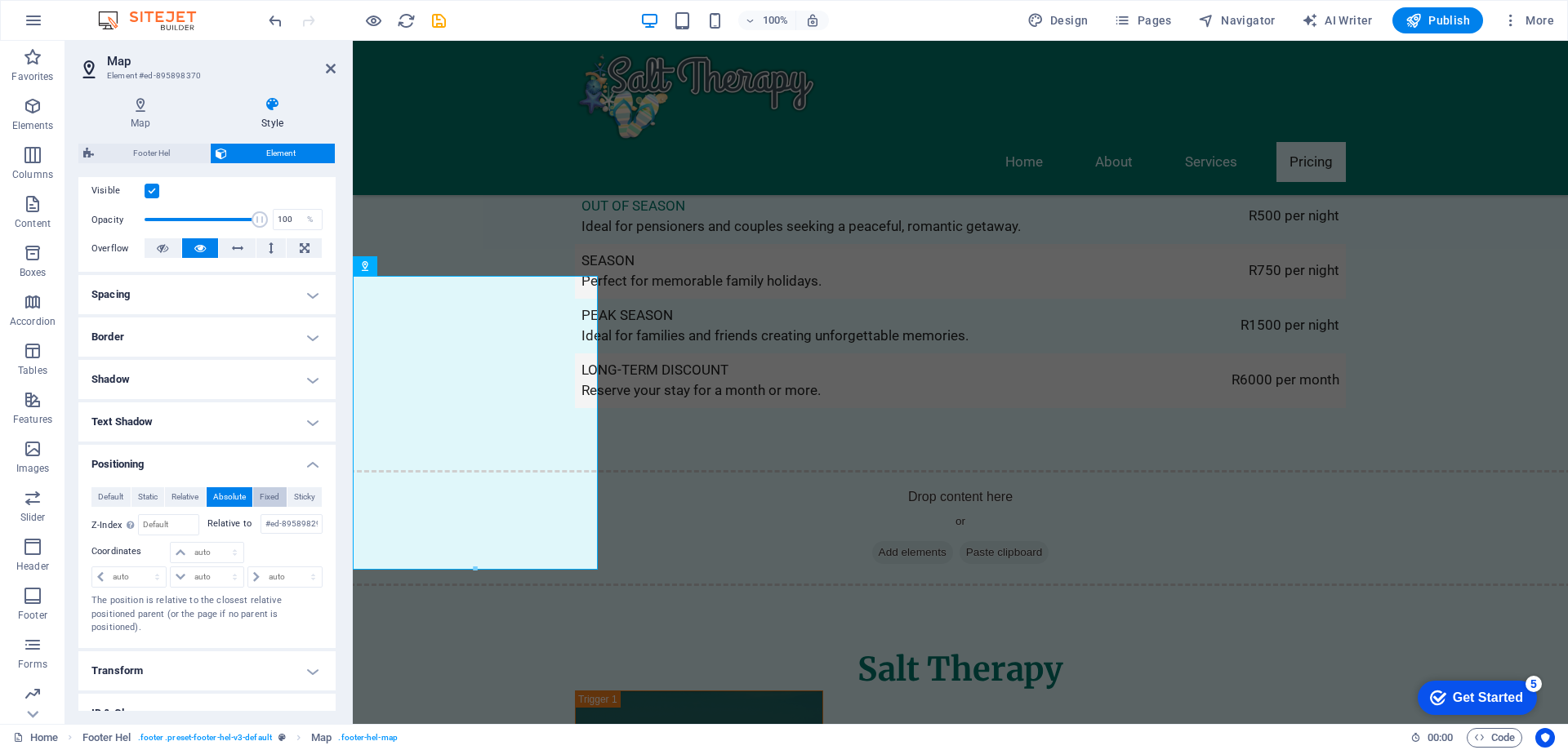
click at [271, 501] on span "Fixed" at bounding box center [270, 498] width 20 height 20
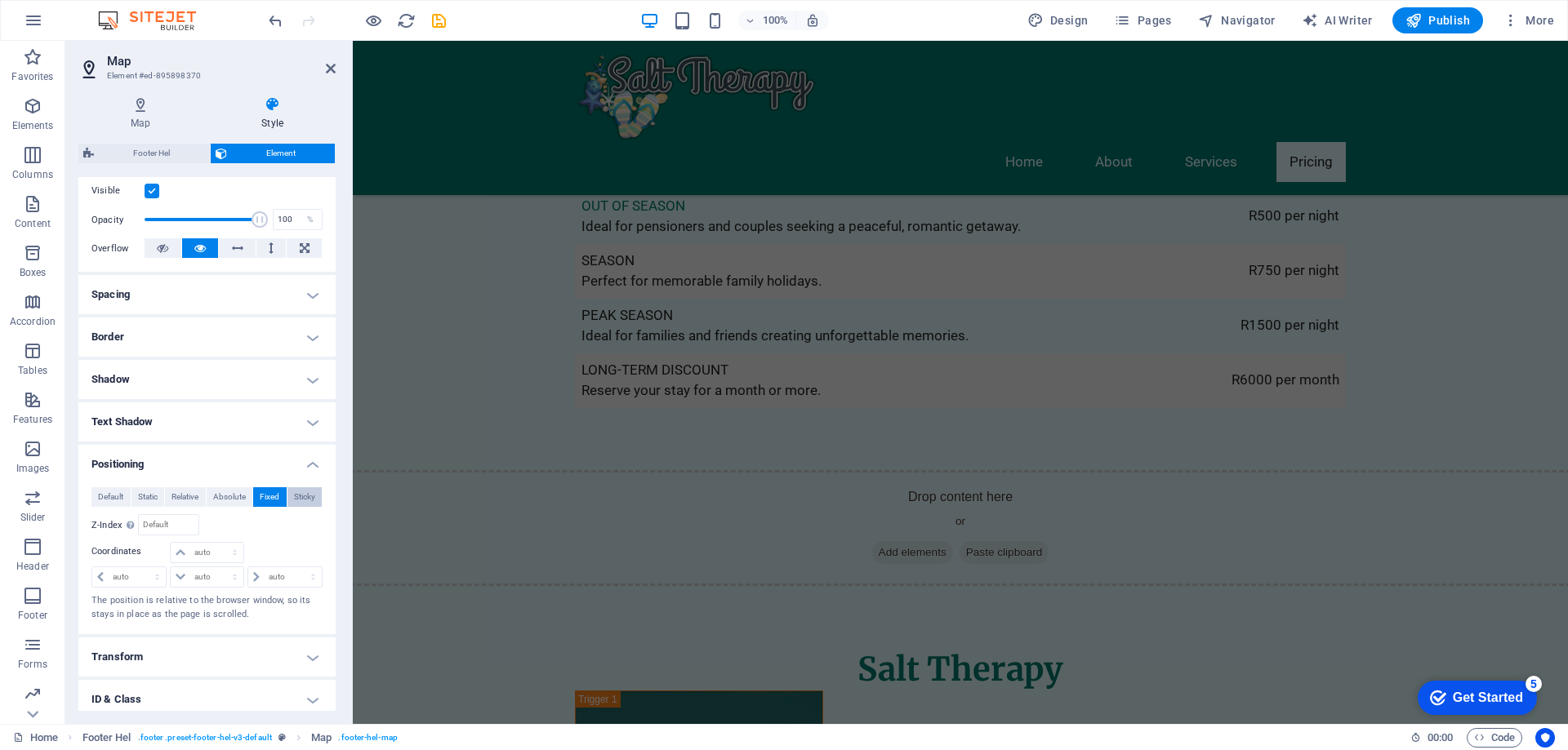
click at [309, 498] on span "Sticky" at bounding box center [305, 498] width 21 height 20
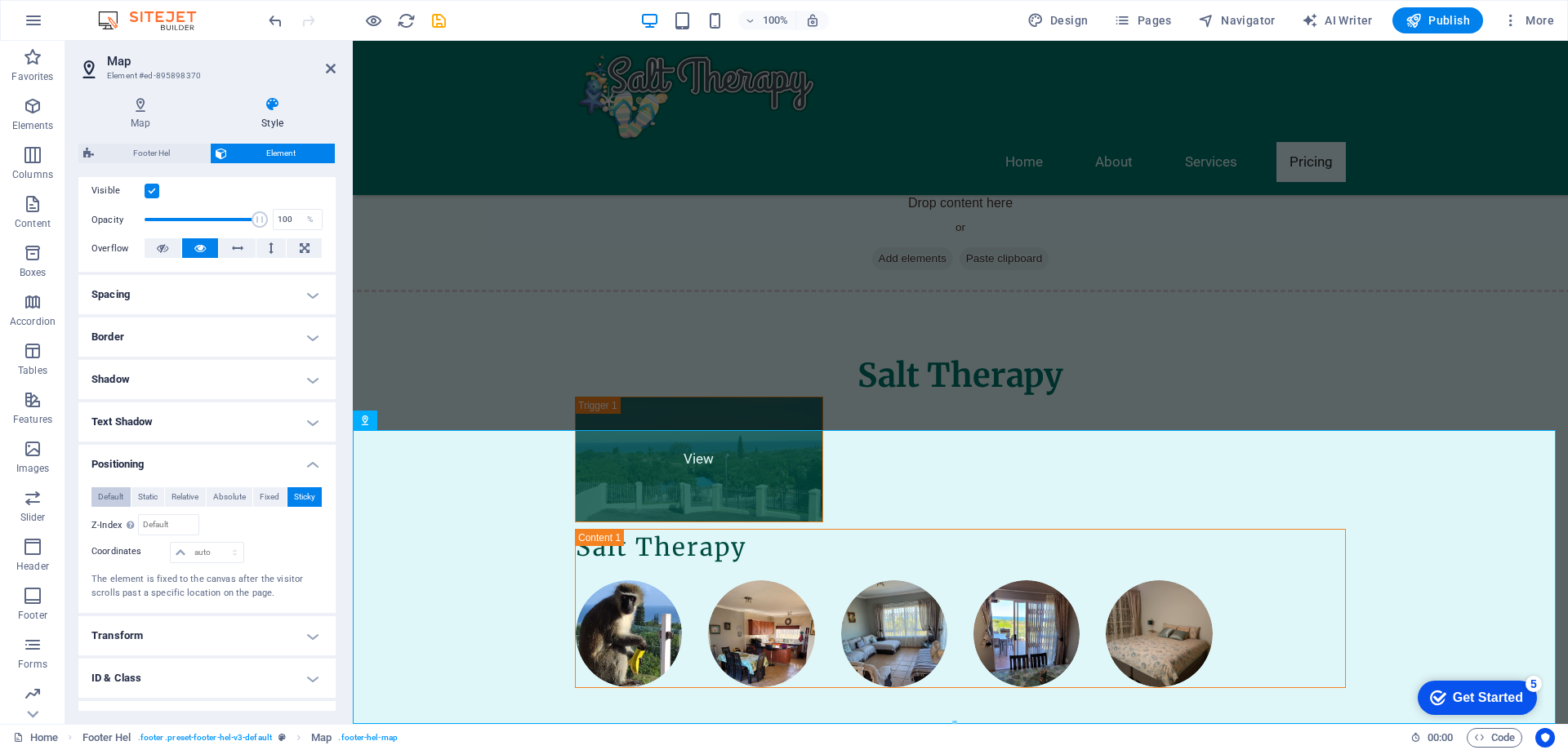
click at [116, 498] on span "Default" at bounding box center [111, 498] width 25 height 20
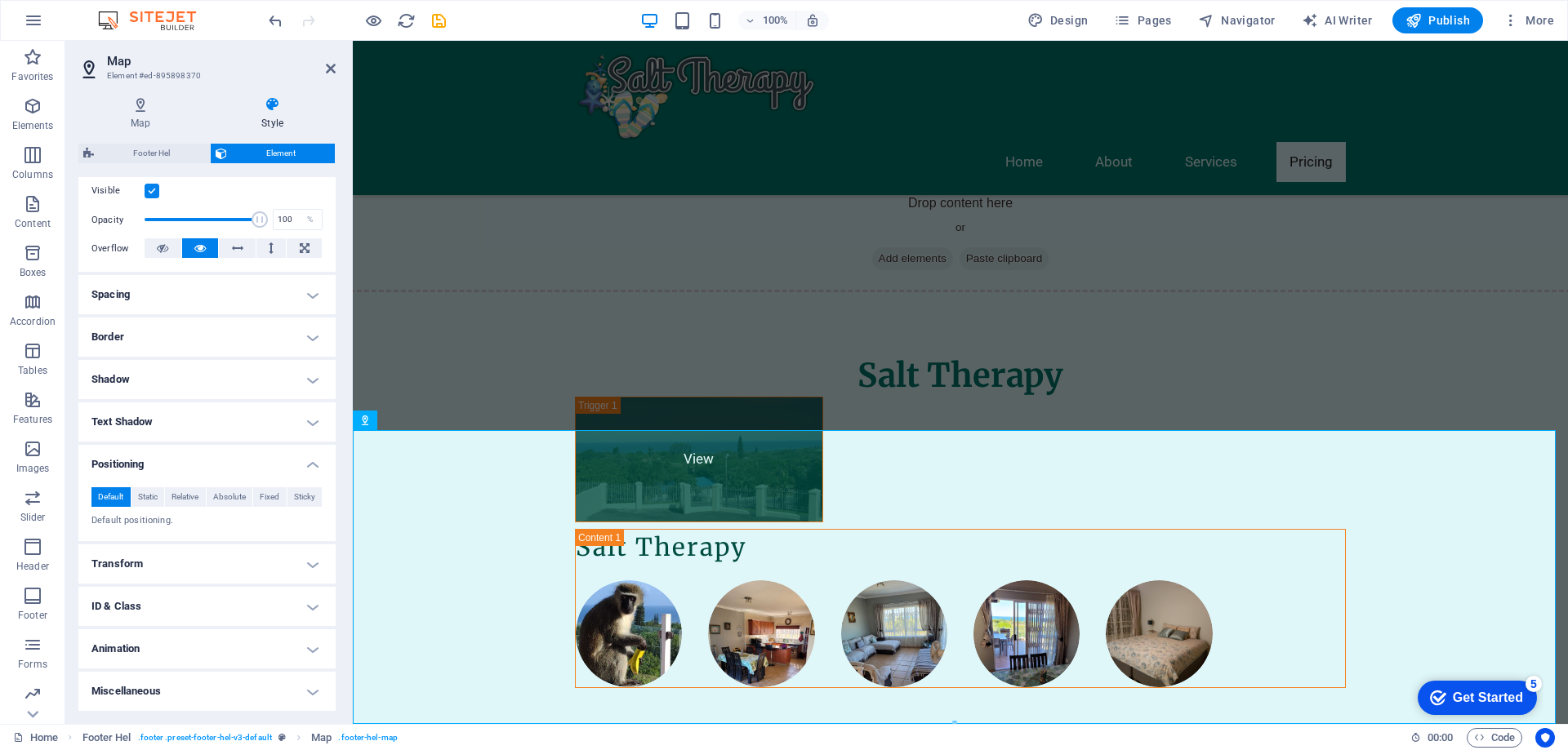
click at [312, 460] on h4 "Positioning" at bounding box center [207, 460] width 258 height 30
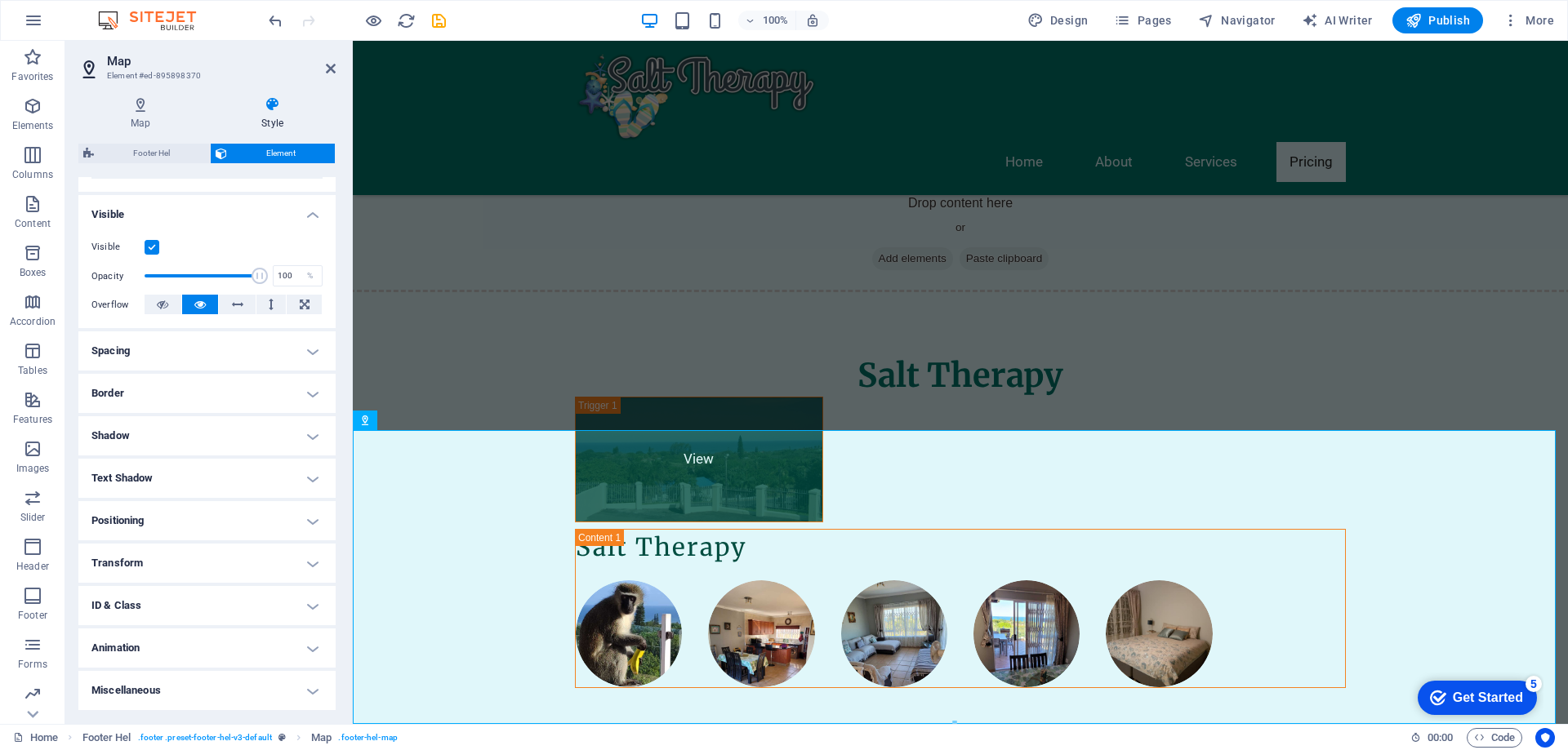
click at [308, 348] on h4 "Spacing" at bounding box center [207, 351] width 258 height 39
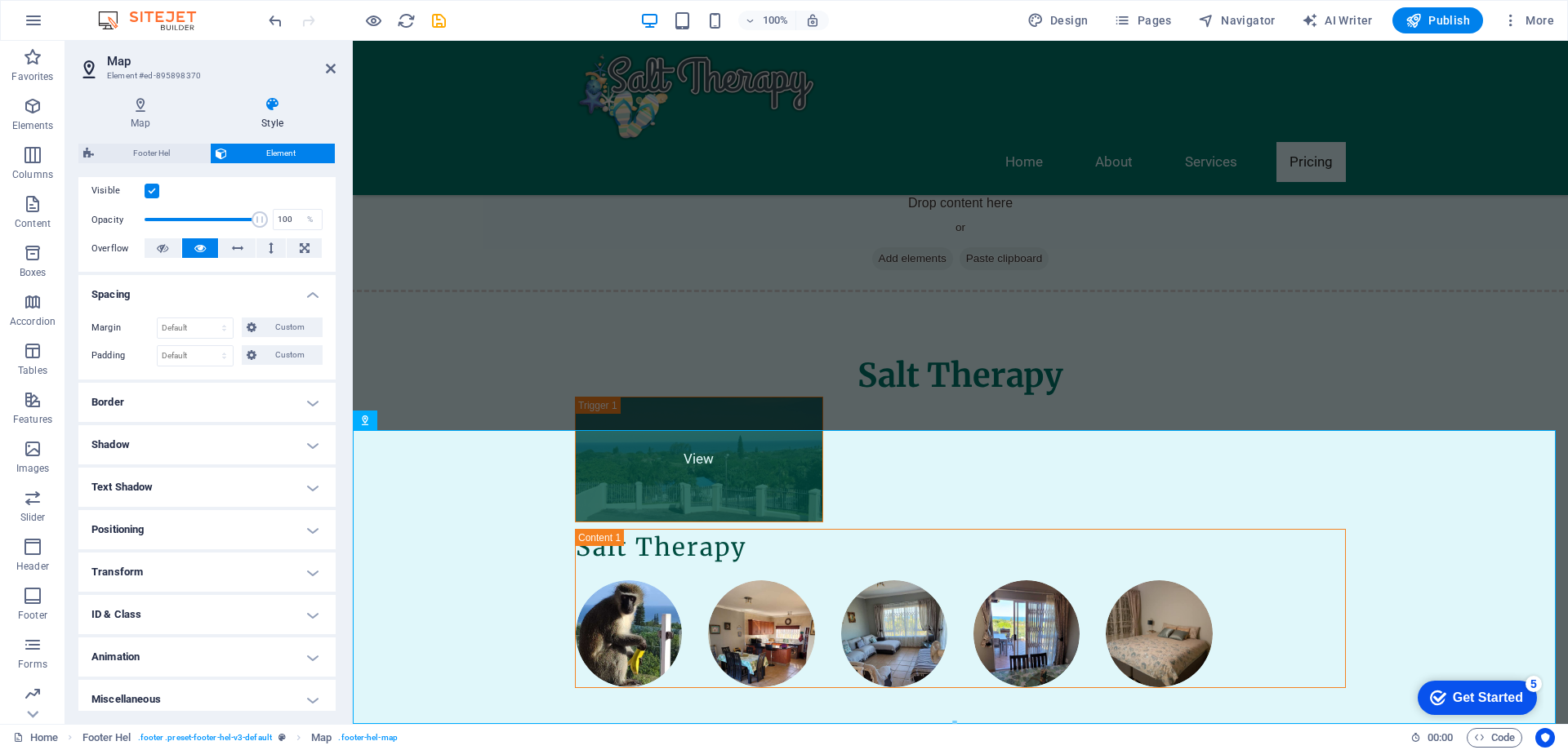
click at [312, 408] on h4 "Border" at bounding box center [207, 402] width 258 height 39
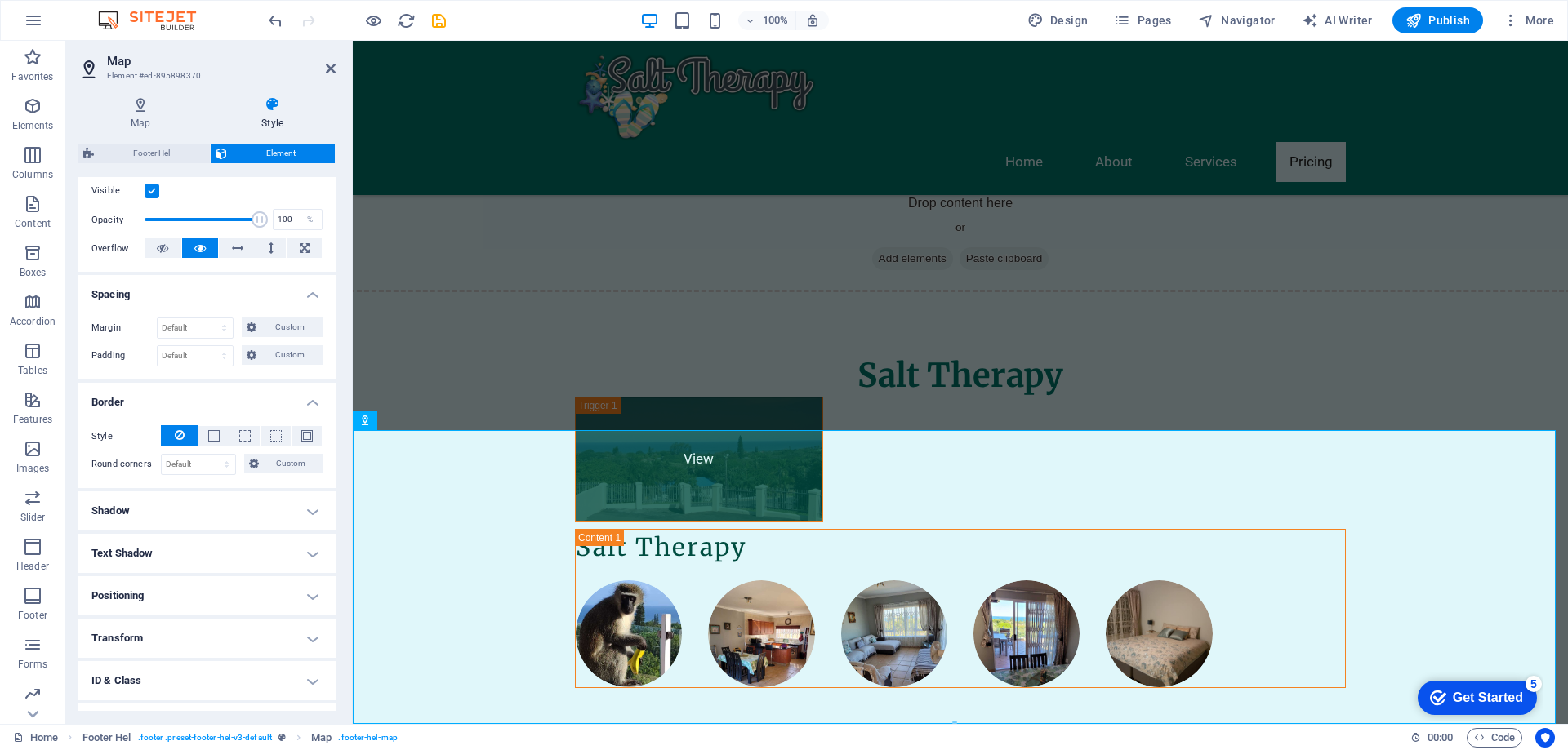
click at [304, 514] on h4 "Shadow" at bounding box center [207, 511] width 258 height 39
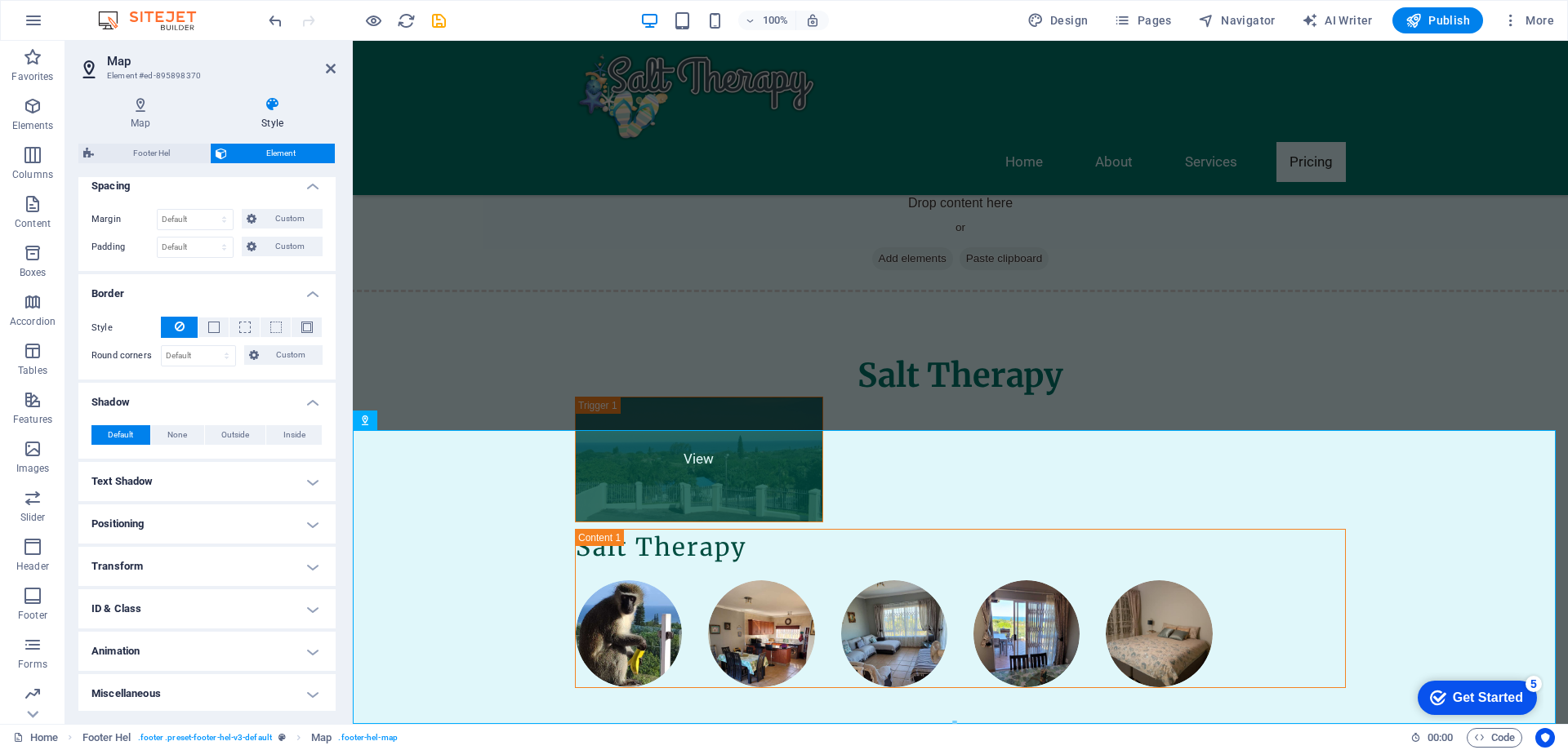
scroll to position [324, 0]
click at [306, 475] on h4 "Text Shadow" at bounding box center [207, 480] width 258 height 39
click at [309, 680] on h4 "Animation" at bounding box center [207, 686] width 258 height 39
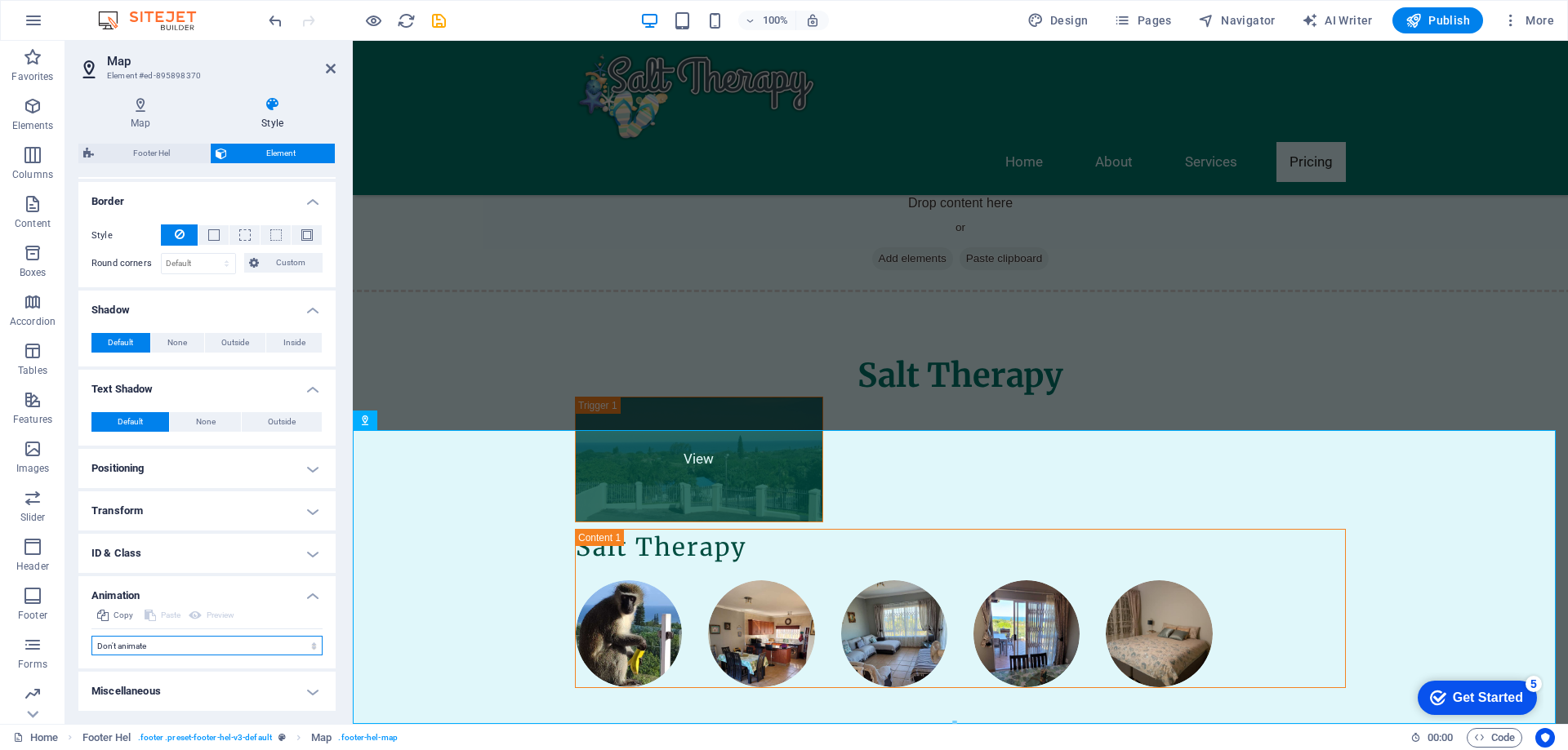
click at [139, 647] on select "Don't animate Show / Hide Slide up/down Zoom in/out Slide left to right Slide r…" at bounding box center [207, 646] width 231 height 20
click at [152, 648] on select "Don't animate Show / Hide Slide up/down Zoom in/out Slide left to right Slide r…" at bounding box center [207, 646] width 231 height 20
click at [308, 690] on h4 "Miscellaneous" at bounding box center [207, 692] width 258 height 39
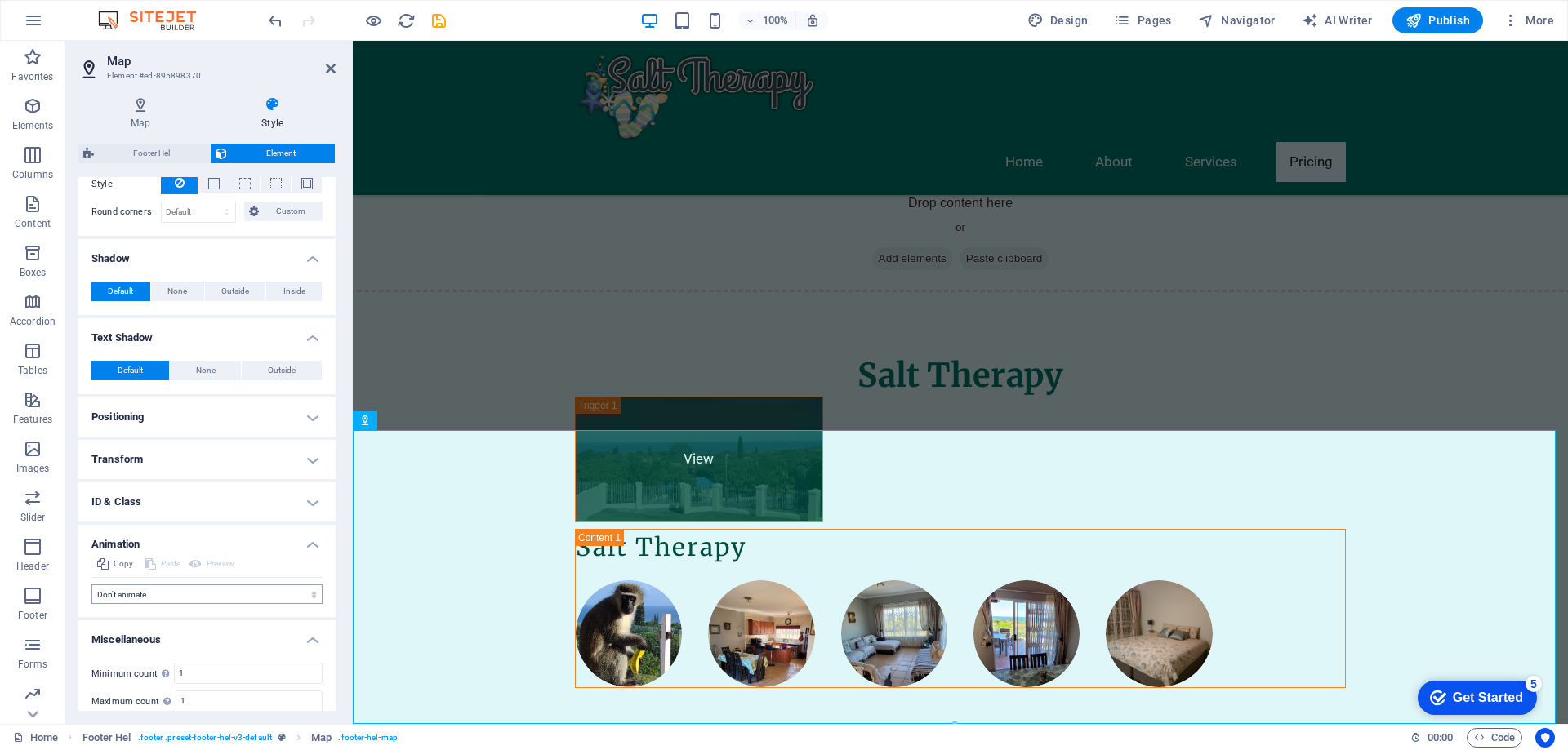
scroll to position [515, 0]
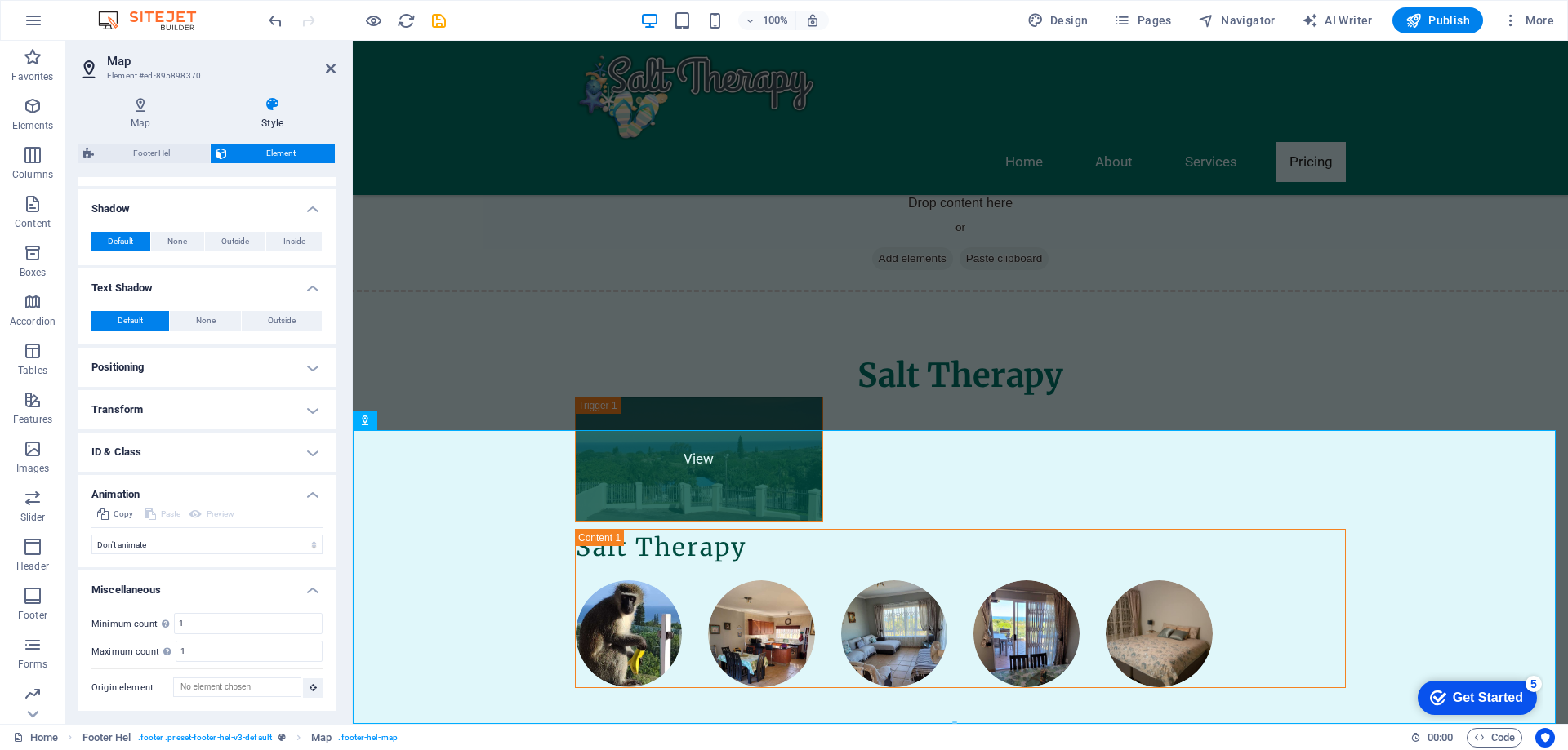
click at [307, 449] on h4 "ID & Class" at bounding box center [207, 452] width 258 height 39
click at [306, 403] on h4 "Transform" at bounding box center [207, 410] width 258 height 39
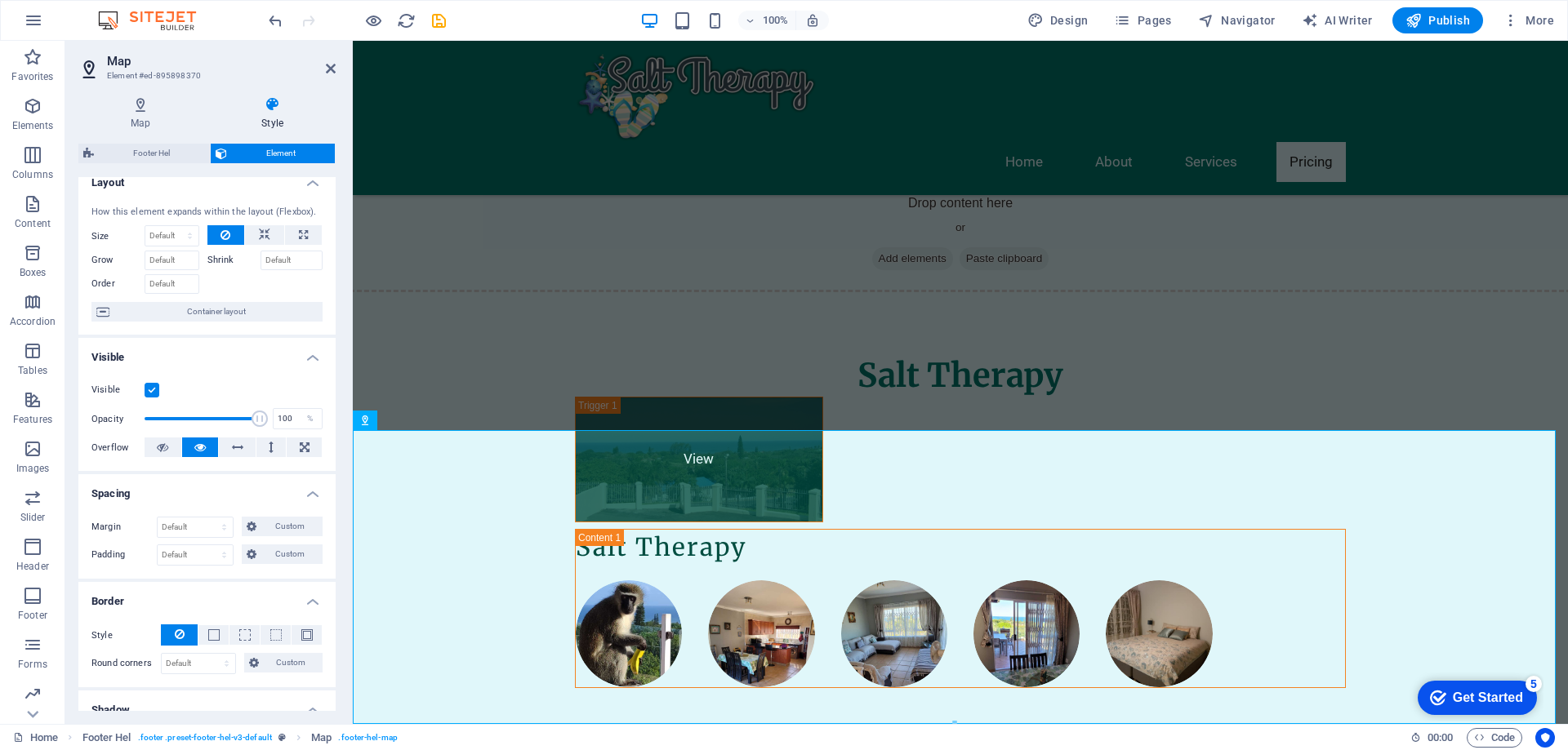
scroll to position [0, 0]
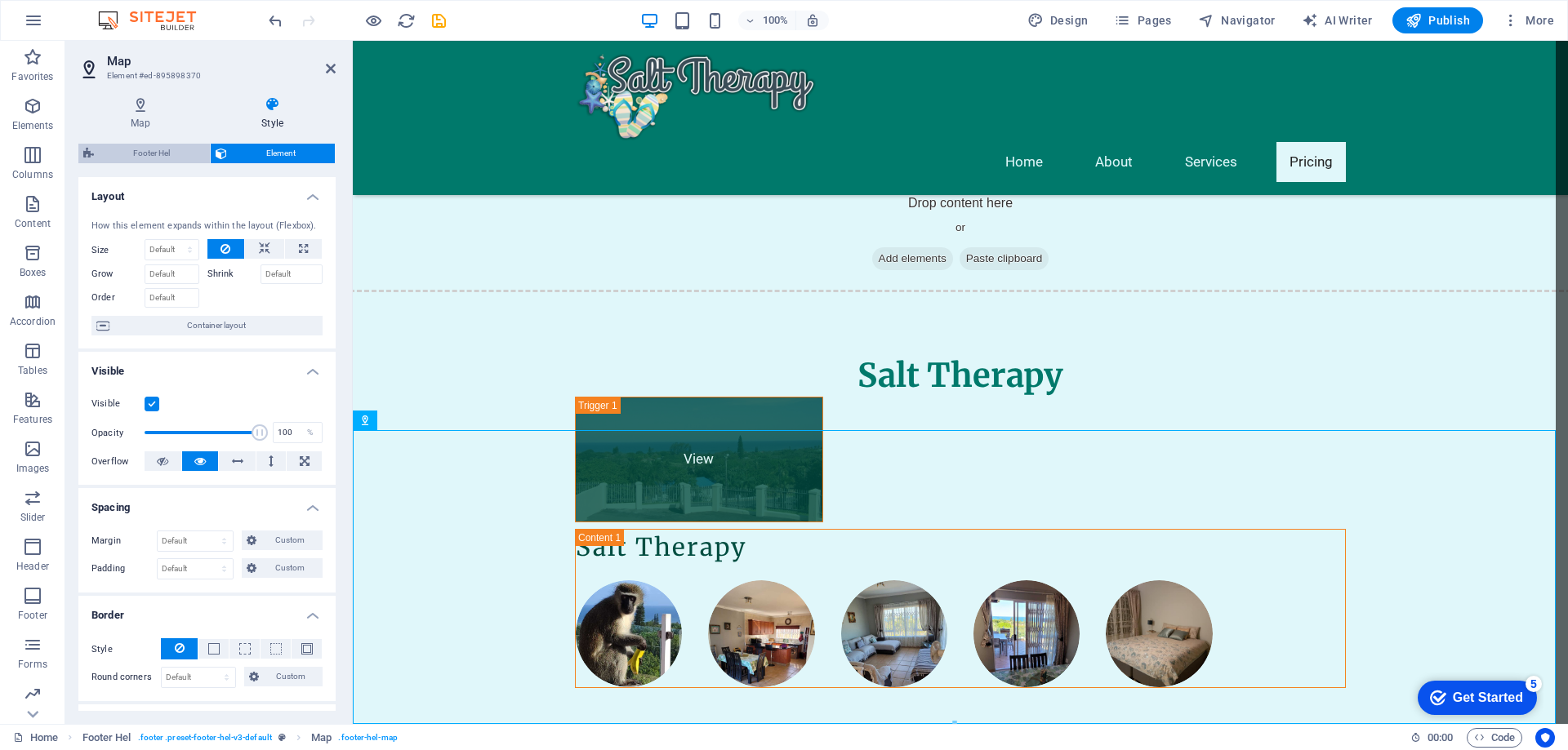
click at [166, 157] on span "Footer Hel" at bounding box center [152, 153] width 106 height 20
select select "%"
select select "rem"
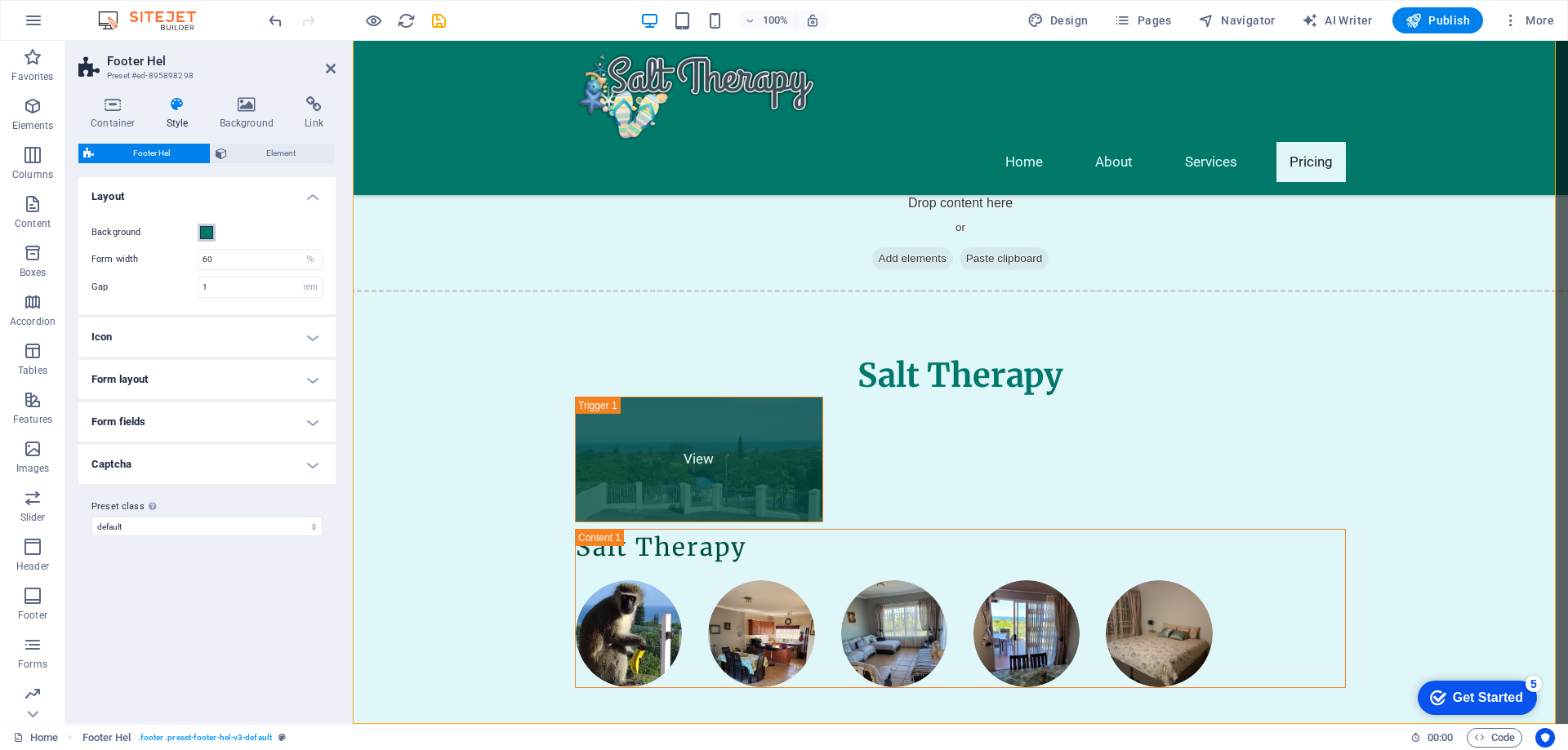
click at [202, 234] on span at bounding box center [207, 233] width 13 height 13
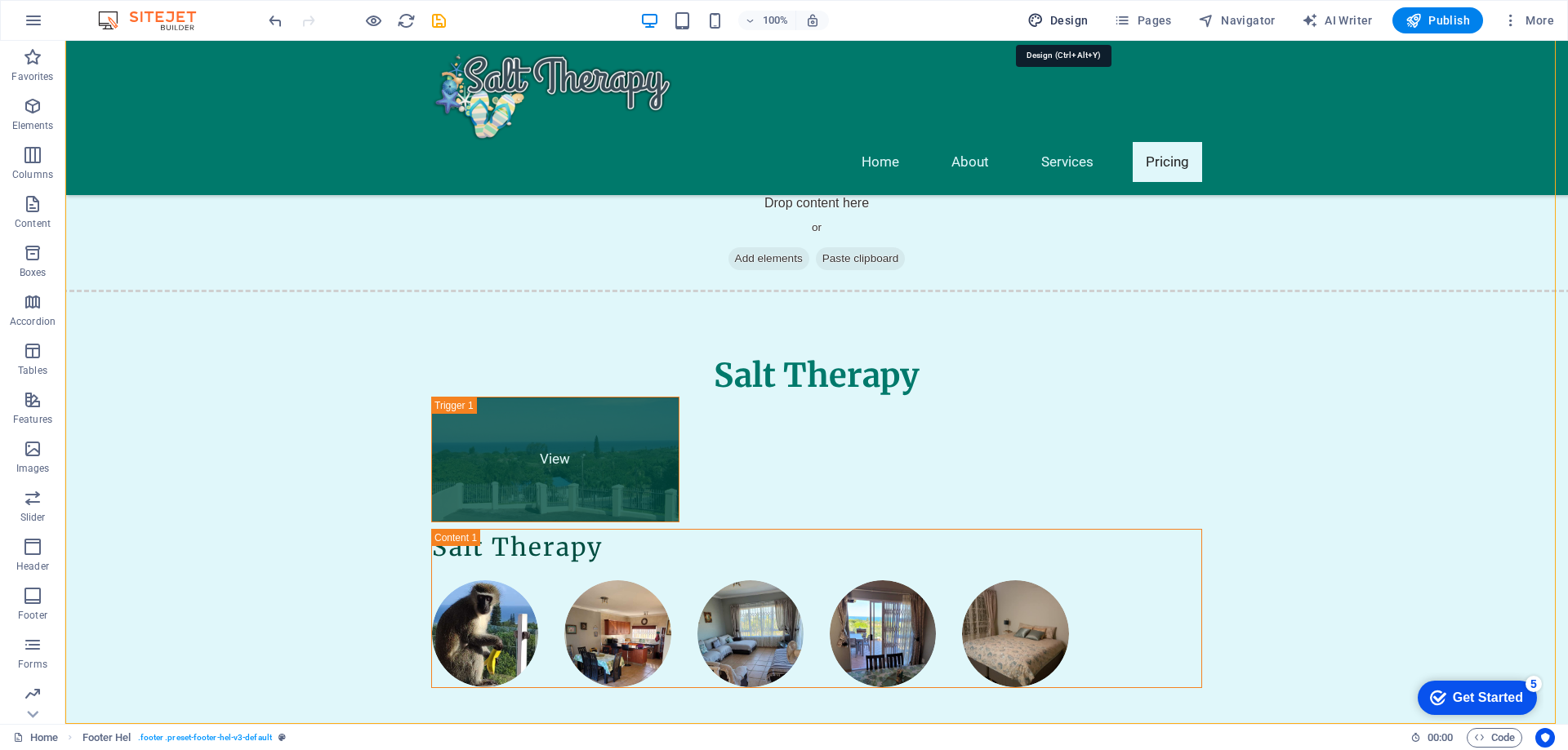
click at [1060, 17] on span "Design" at bounding box center [1058, 20] width 62 height 16
select select "px"
select select "200"
select select "px"
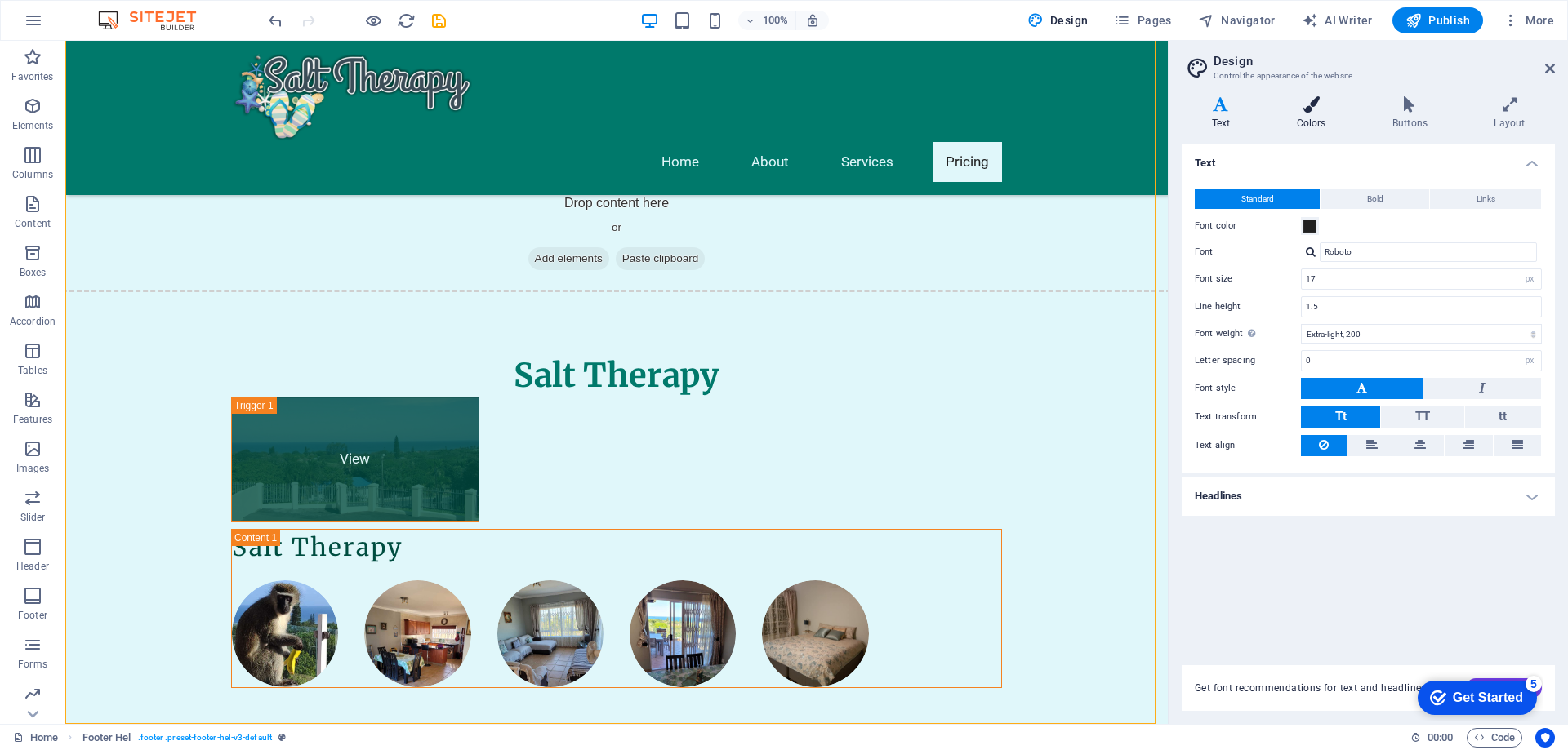
click at [1325, 105] on icon at bounding box center [1311, 105] width 89 height 16
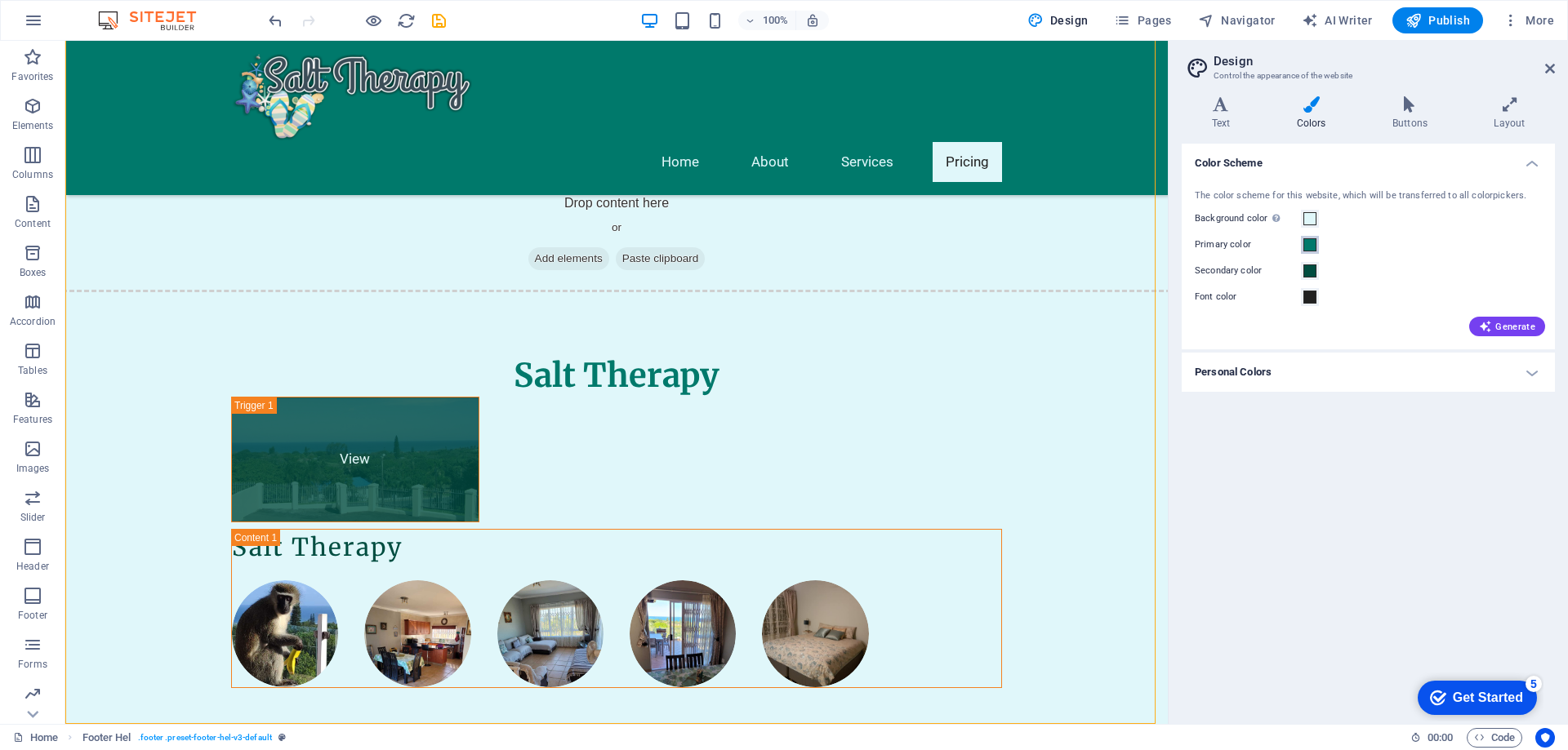
click at [1310, 246] on span at bounding box center [1310, 245] width 13 height 13
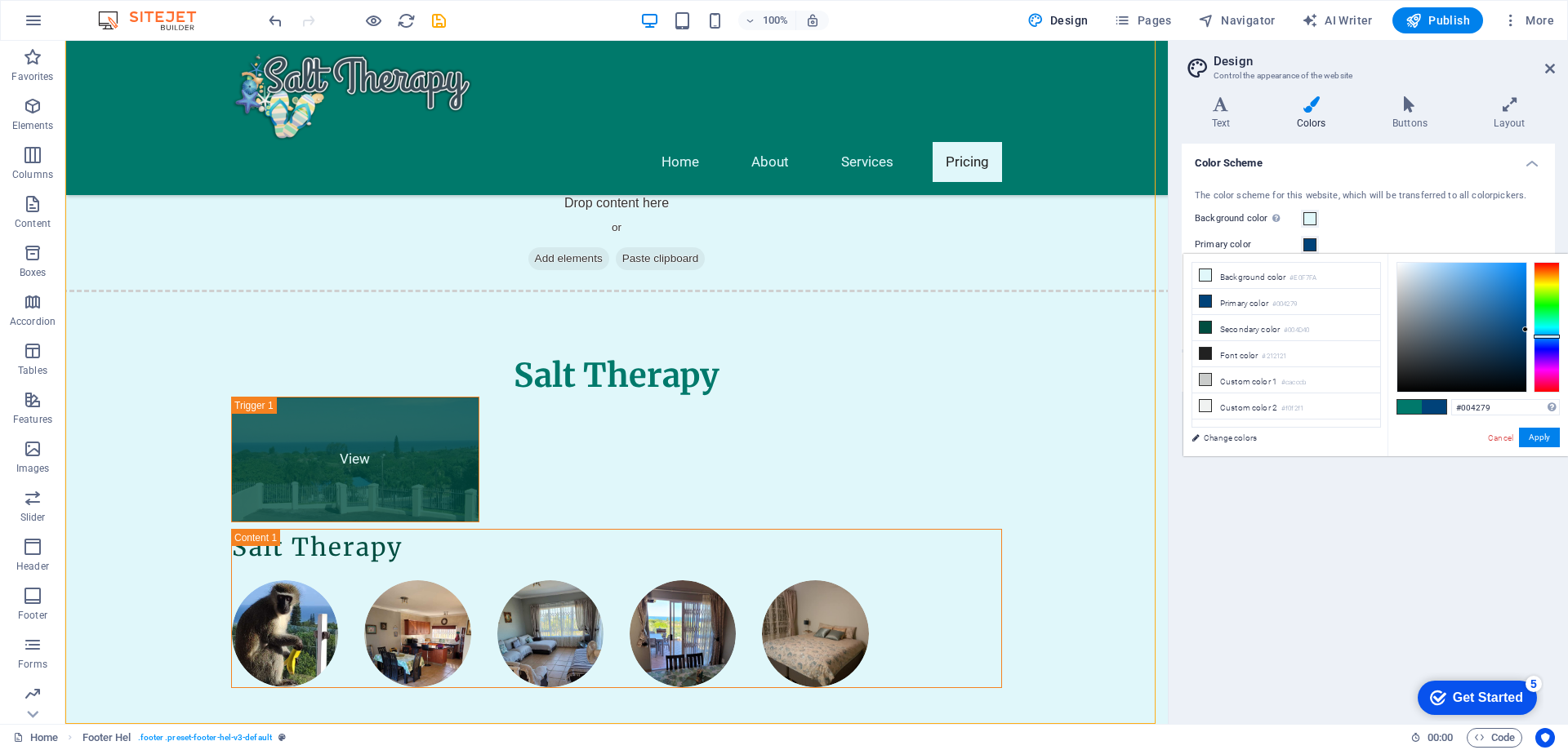
drag, startPoint x: 1547, startPoint y: 326, endPoint x: 1547, endPoint y: 336, distance: 10.0
click at [1547, 336] on div at bounding box center [1547, 336] width 26 height 4
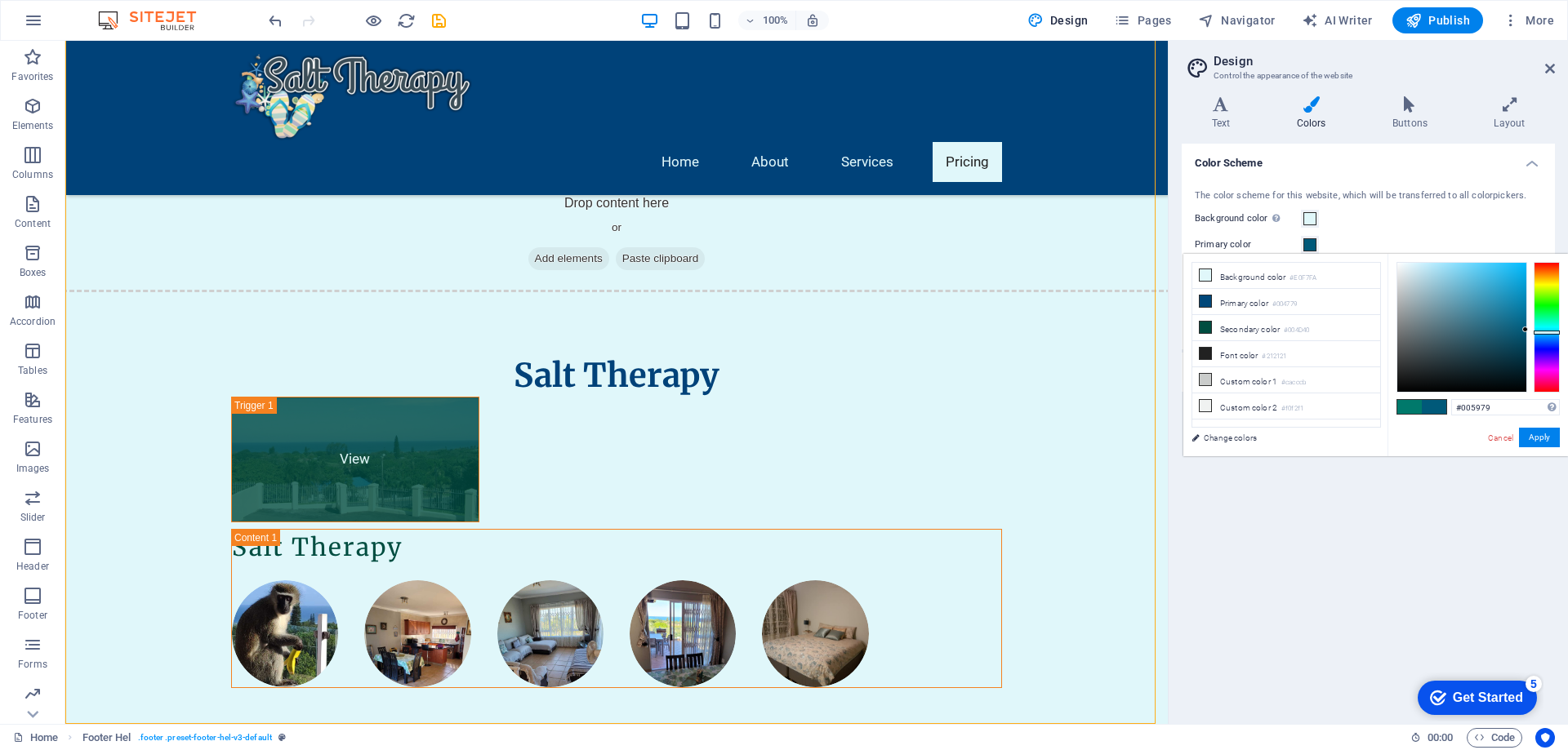
click at [1545, 332] on div at bounding box center [1547, 332] width 26 height 4
click at [1454, 284] on div at bounding box center [1461, 327] width 129 height 129
click at [1437, 407] on span at bounding box center [1434, 407] width 25 height 14
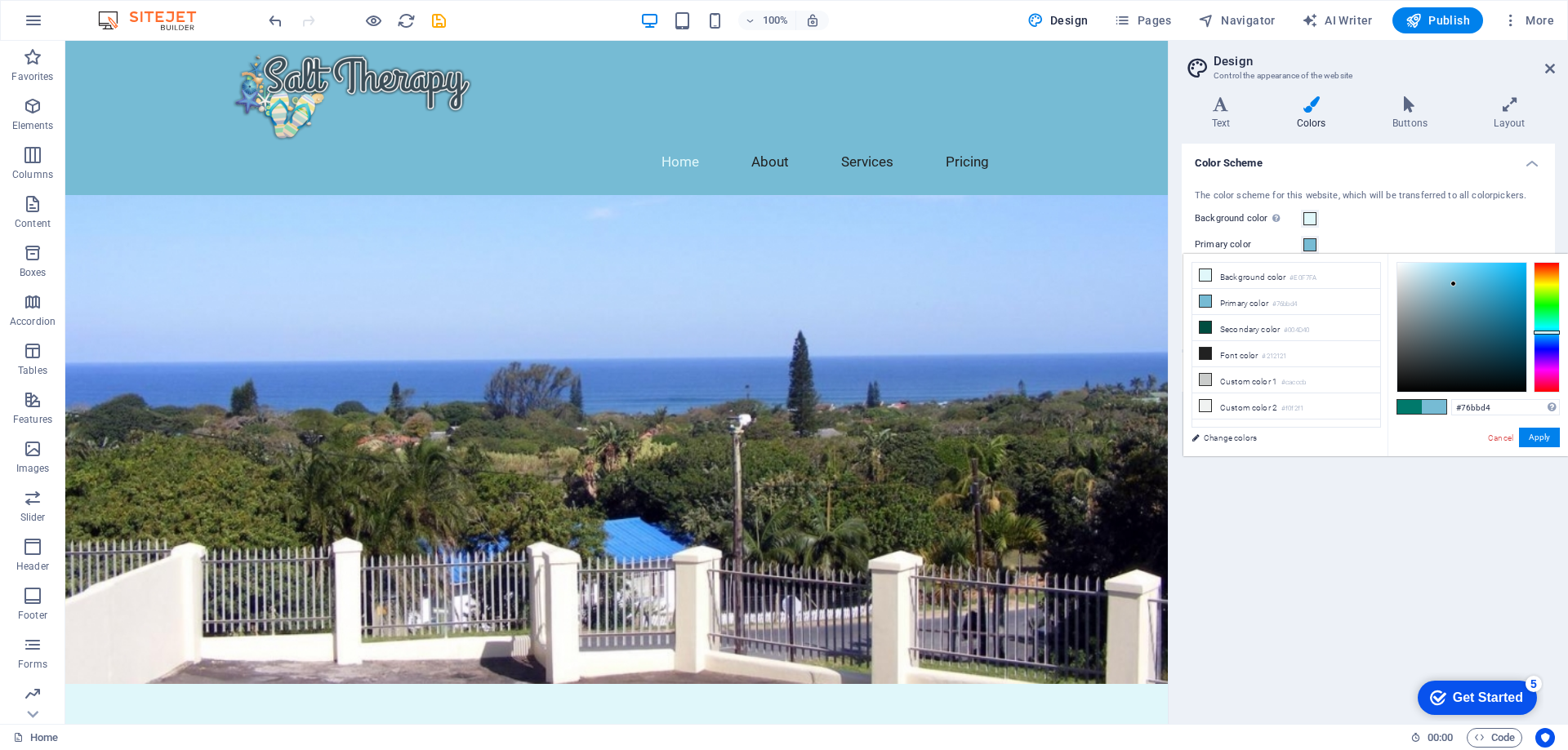
type input "#4097b7"
click at [1481, 299] on div at bounding box center [1461, 327] width 129 height 129
click at [1441, 407] on span at bounding box center [1434, 407] width 25 height 14
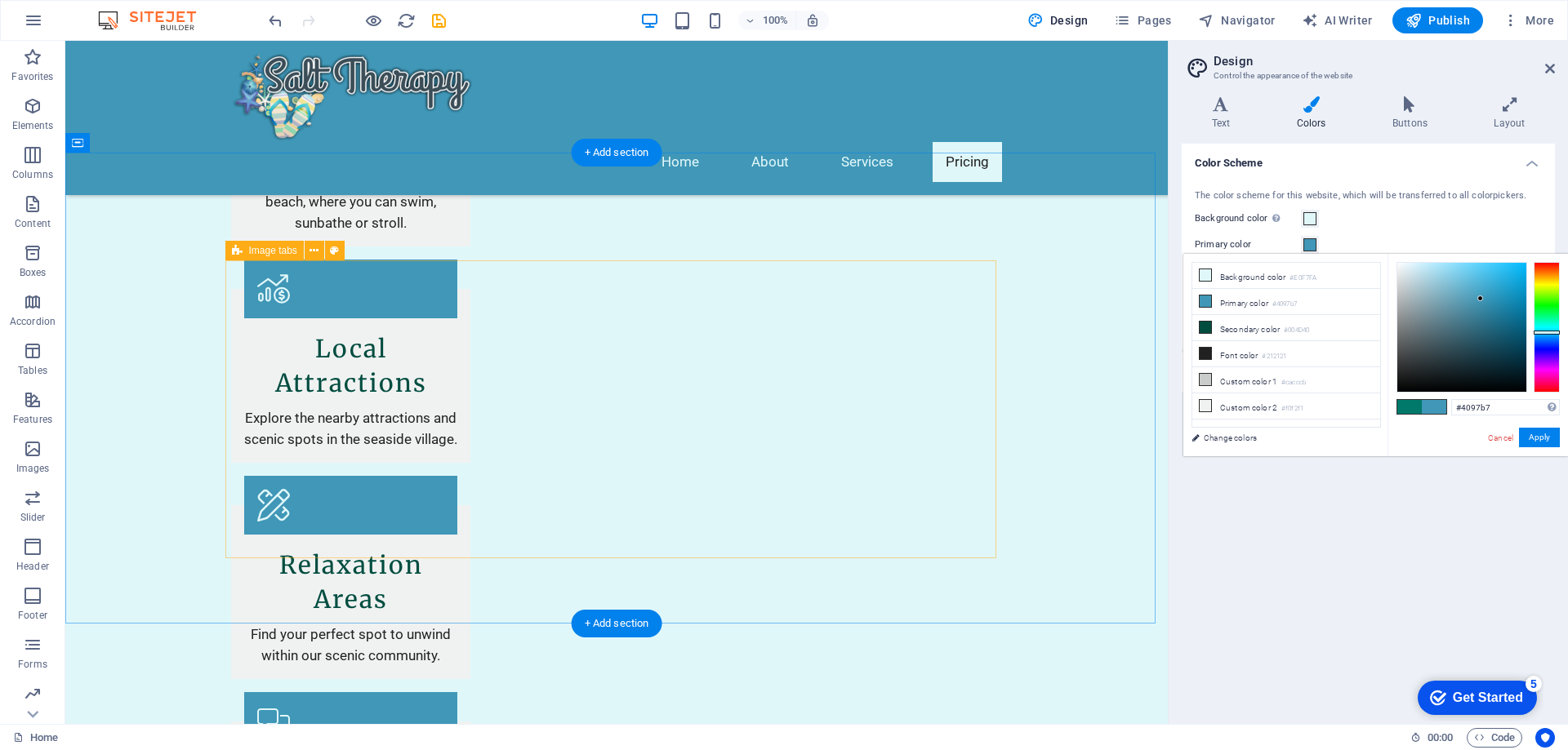
scroll to position [2518, 0]
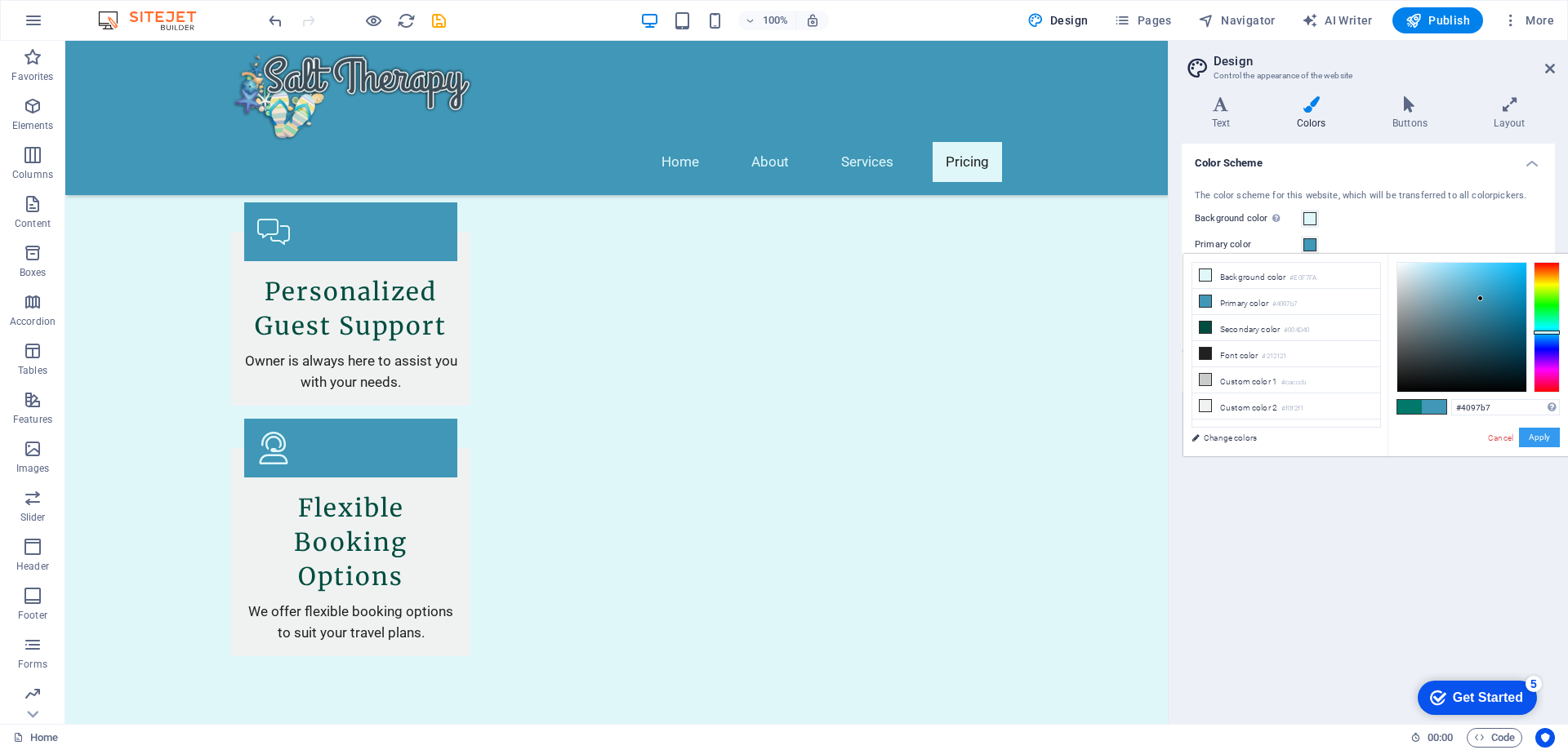
click at [1545, 434] on button "Apply" at bounding box center [1540, 438] width 41 height 20
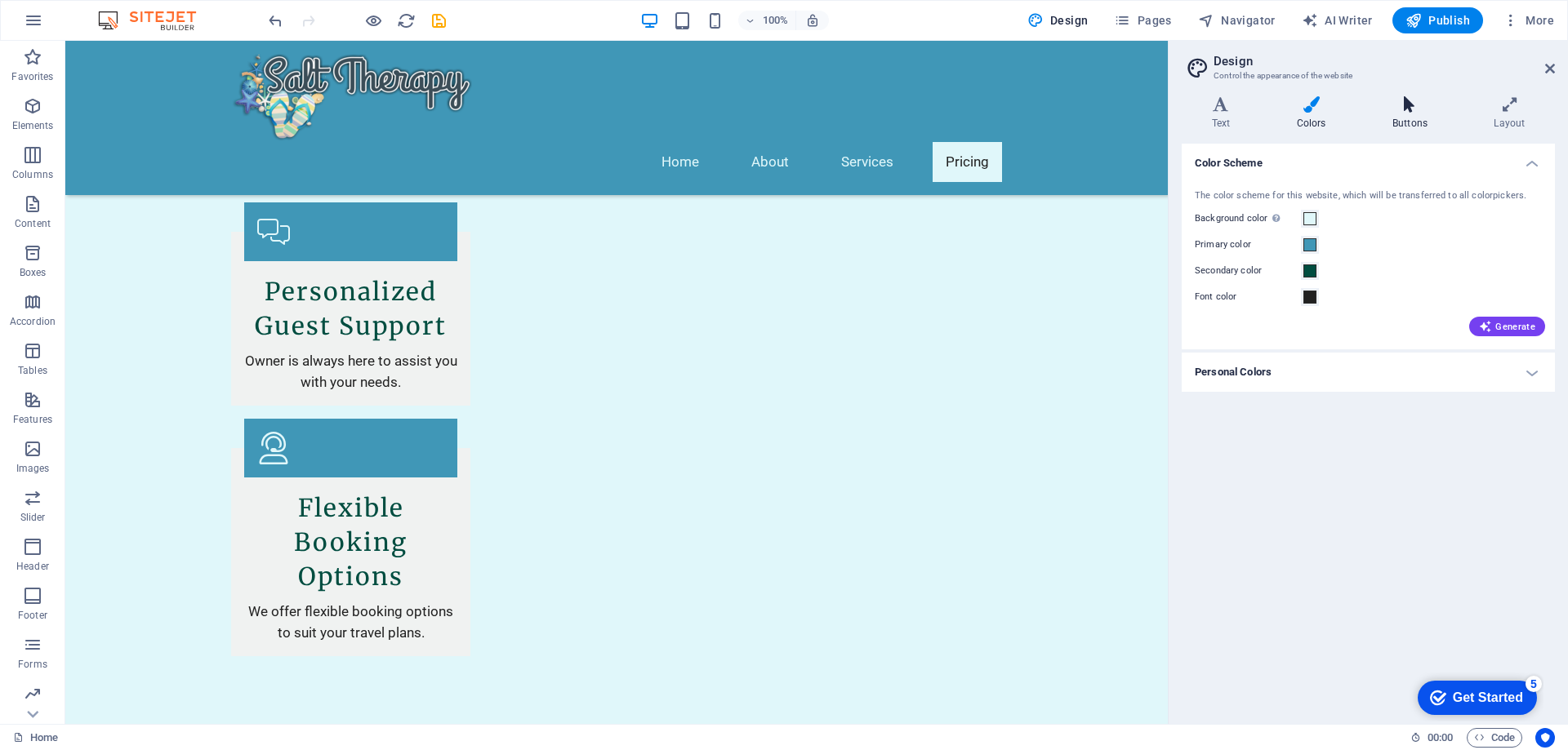
click at [1409, 114] on h4 "Buttons" at bounding box center [1413, 114] width 102 height 34
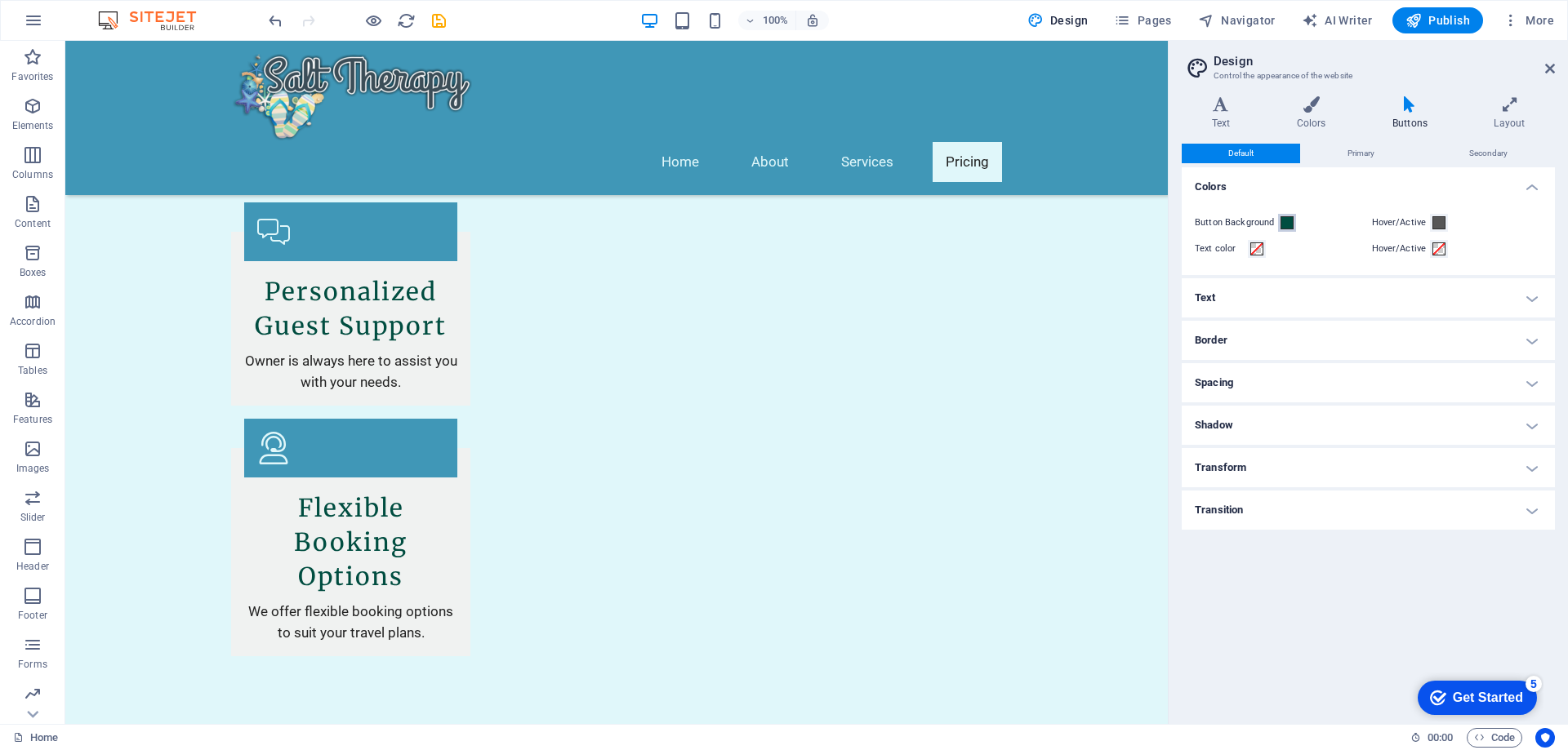
click at [1287, 220] on span at bounding box center [1288, 223] width 13 height 13
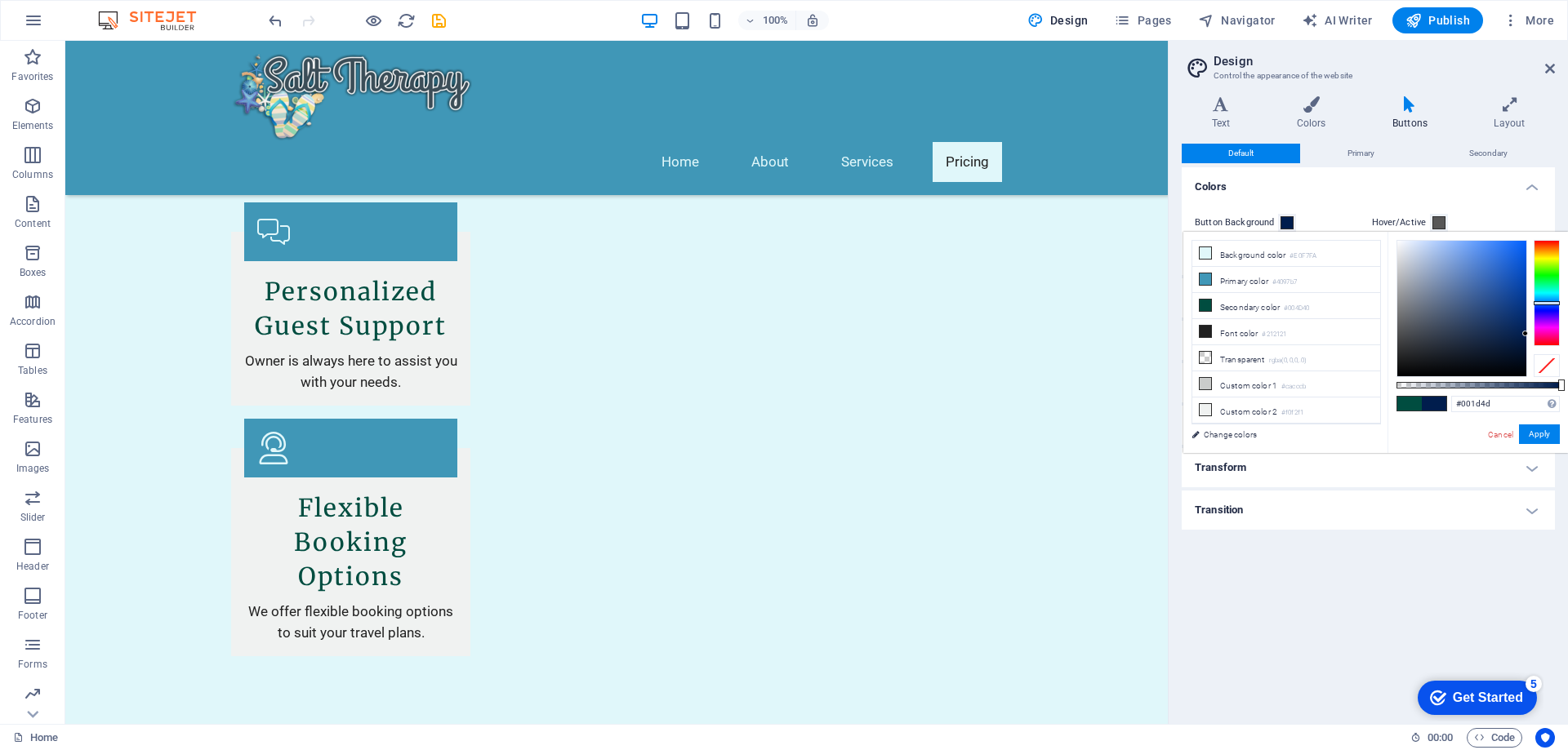
drag, startPoint x: 1543, startPoint y: 291, endPoint x: 1544, endPoint y: 303, distance: 12.0
click at [1544, 303] on div at bounding box center [1547, 303] width 26 height 4
click at [1479, 259] on div at bounding box center [1461, 308] width 129 height 135
type input "#3c79dd"
drag, startPoint x: 1479, startPoint y: 259, endPoint x: 1491, endPoint y: 258, distance: 12.0
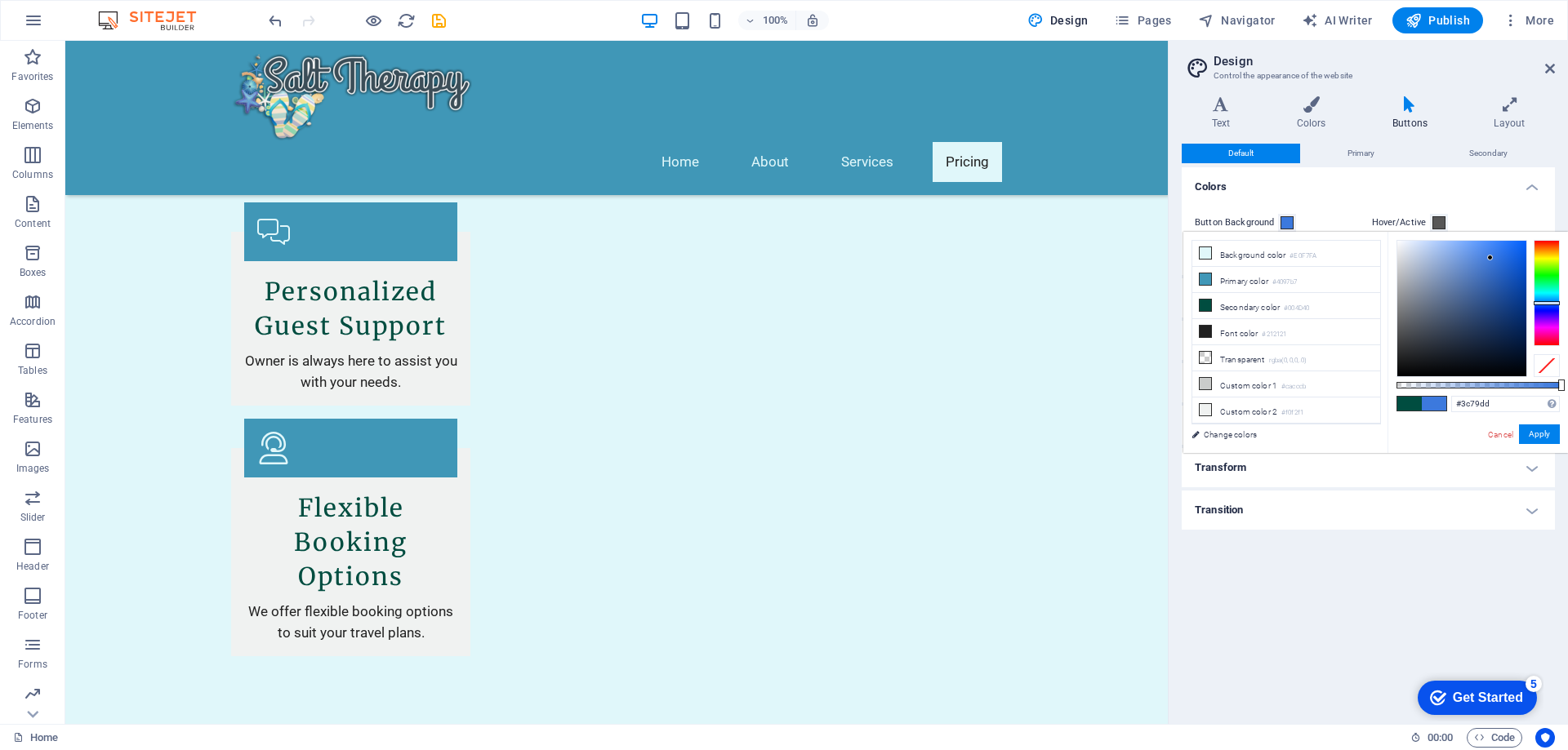
click at [1491, 258] on div at bounding box center [1490, 257] width 6 height 6
click at [1434, 405] on span at bounding box center [1434, 403] width 25 height 14
click at [1541, 435] on button "Apply" at bounding box center [1540, 434] width 41 height 20
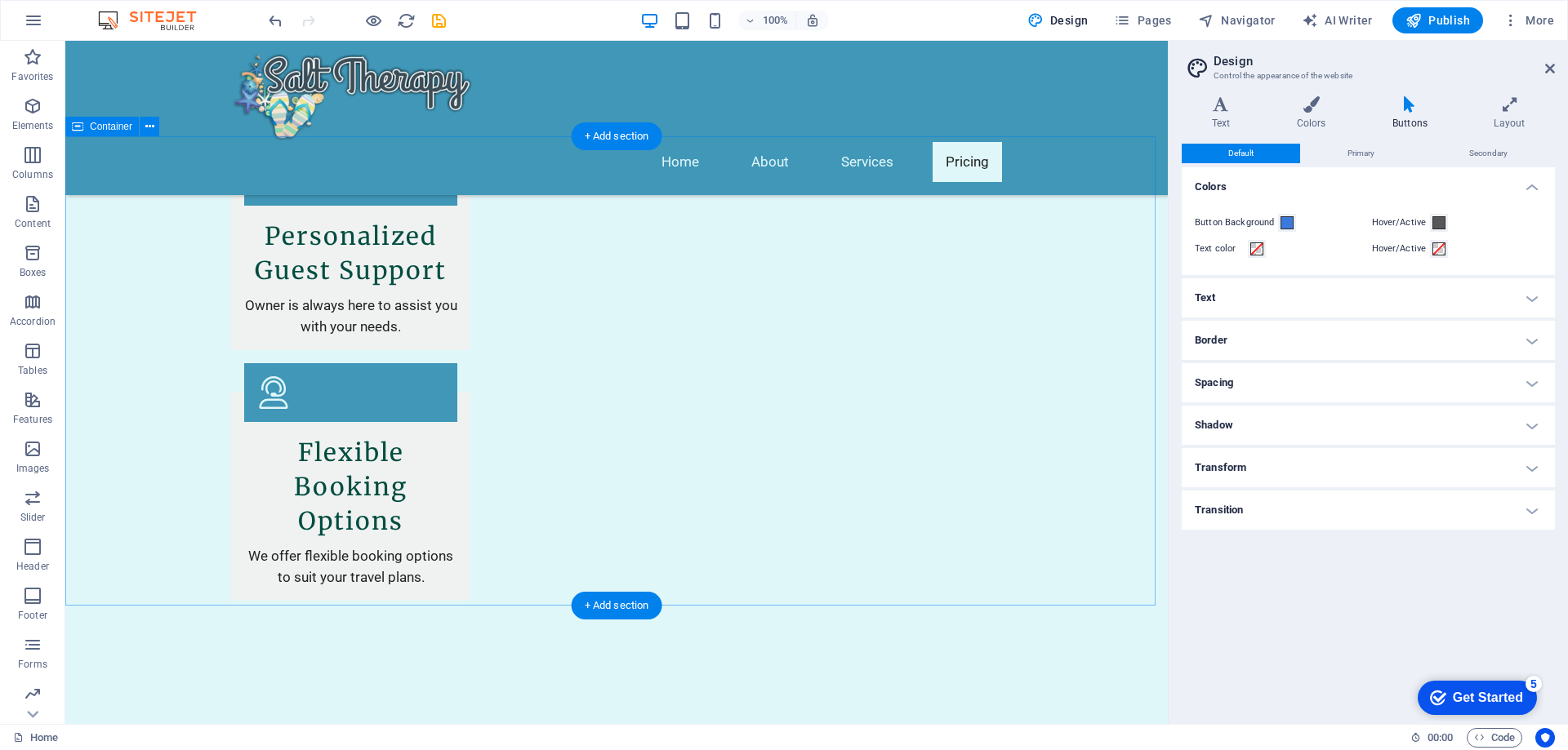
scroll to position [2599, 0]
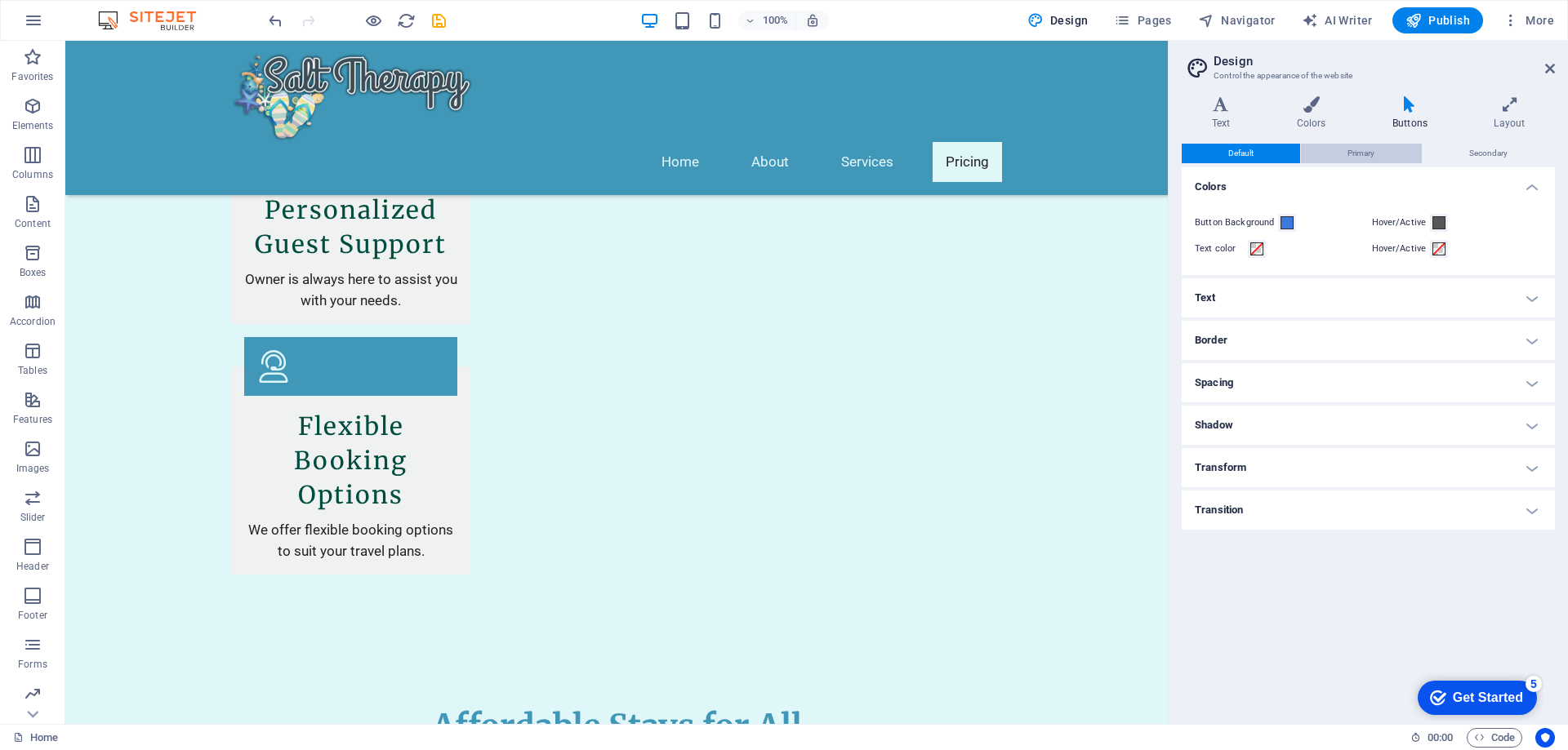
click at [1392, 158] on button "Primary" at bounding box center [1361, 153] width 120 height 20
click at [1497, 155] on span "Secondary" at bounding box center [1488, 153] width 39 height 20
click at [1315, 116] on h4 "Colors" at bounding box center [1315, 114] width 96 height 34
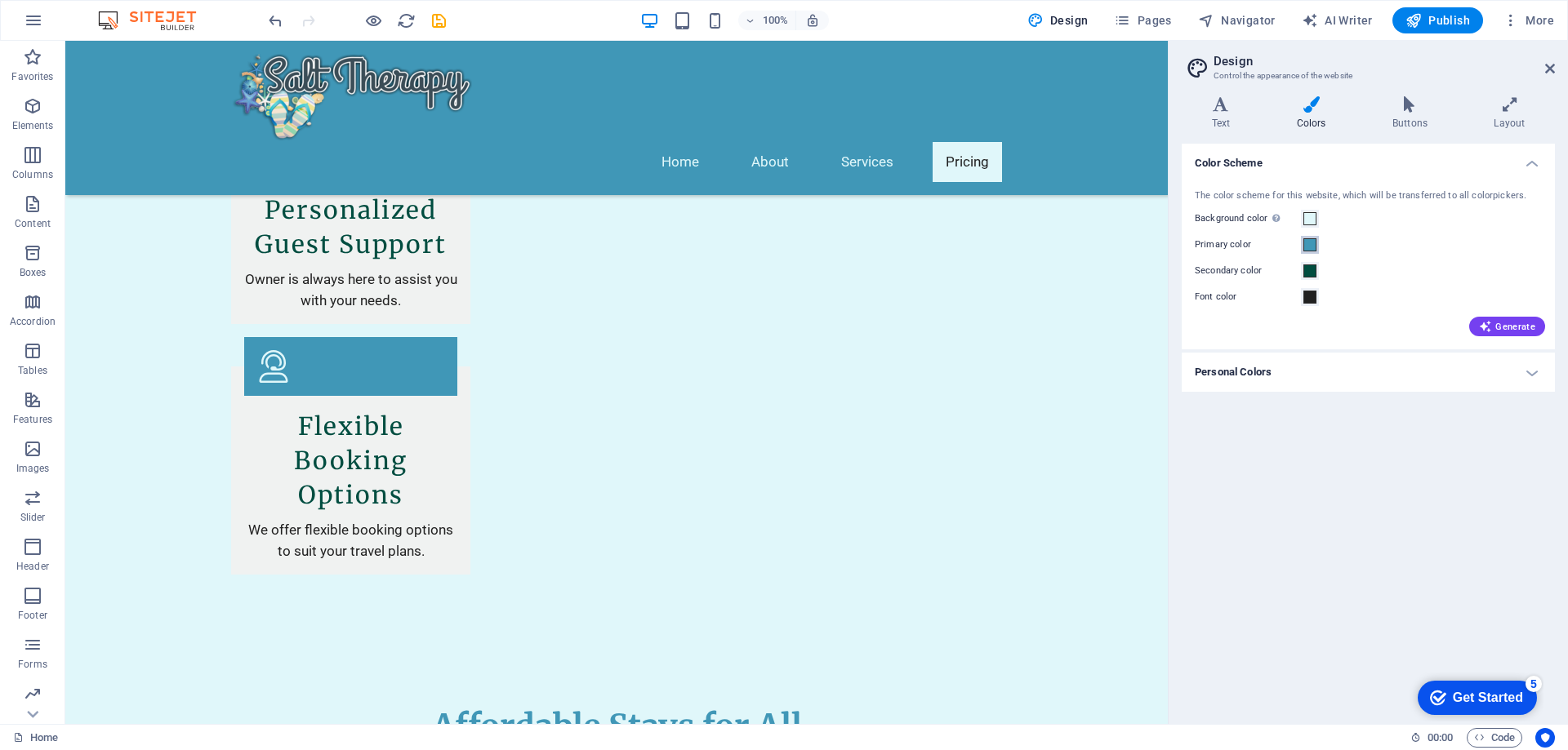
click at [1312, 240] on span at bounding box center [1310, 245] width 13 height 13
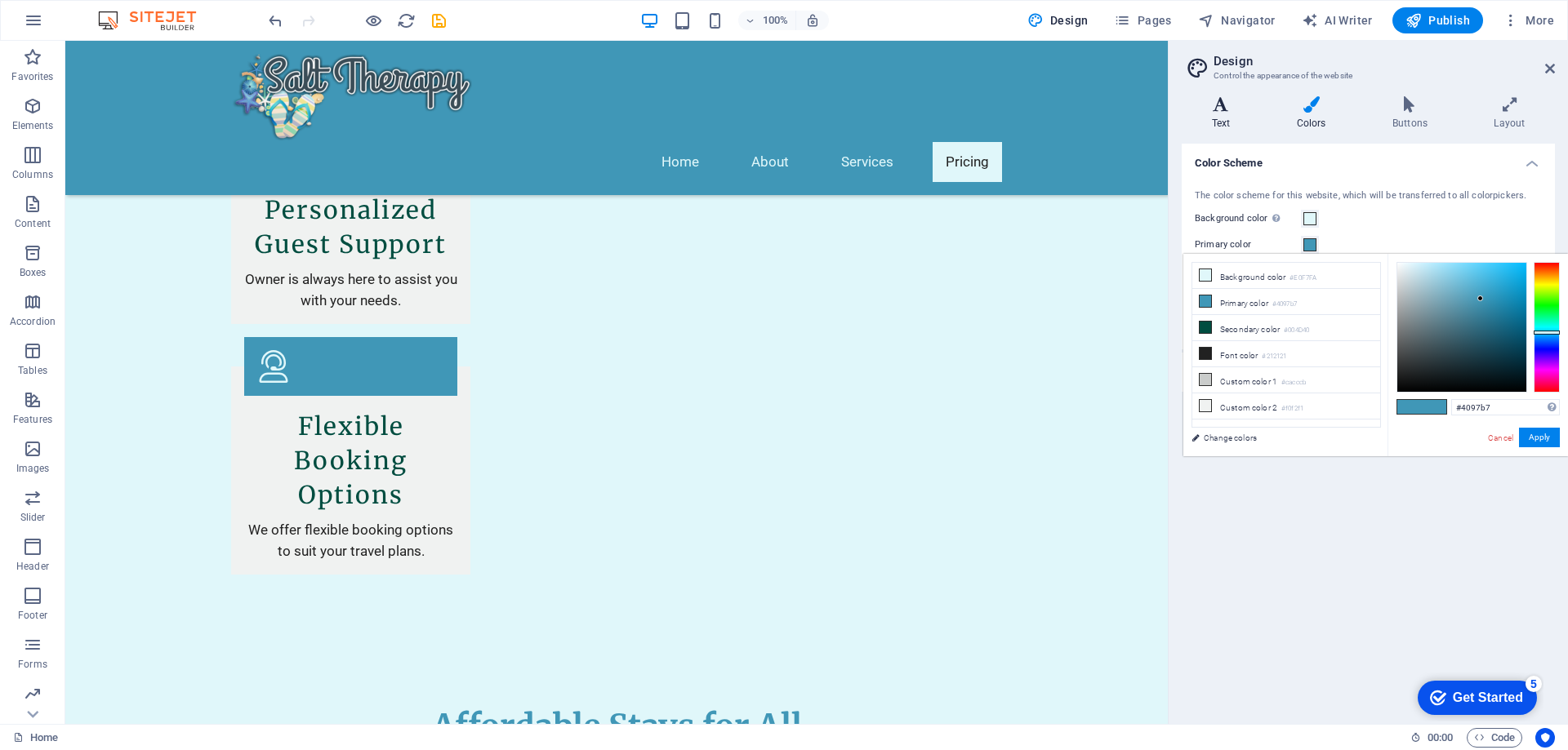
click at [1223, 115] on h4 "Text" at bounding box center [1224, 114] width 85 height 34
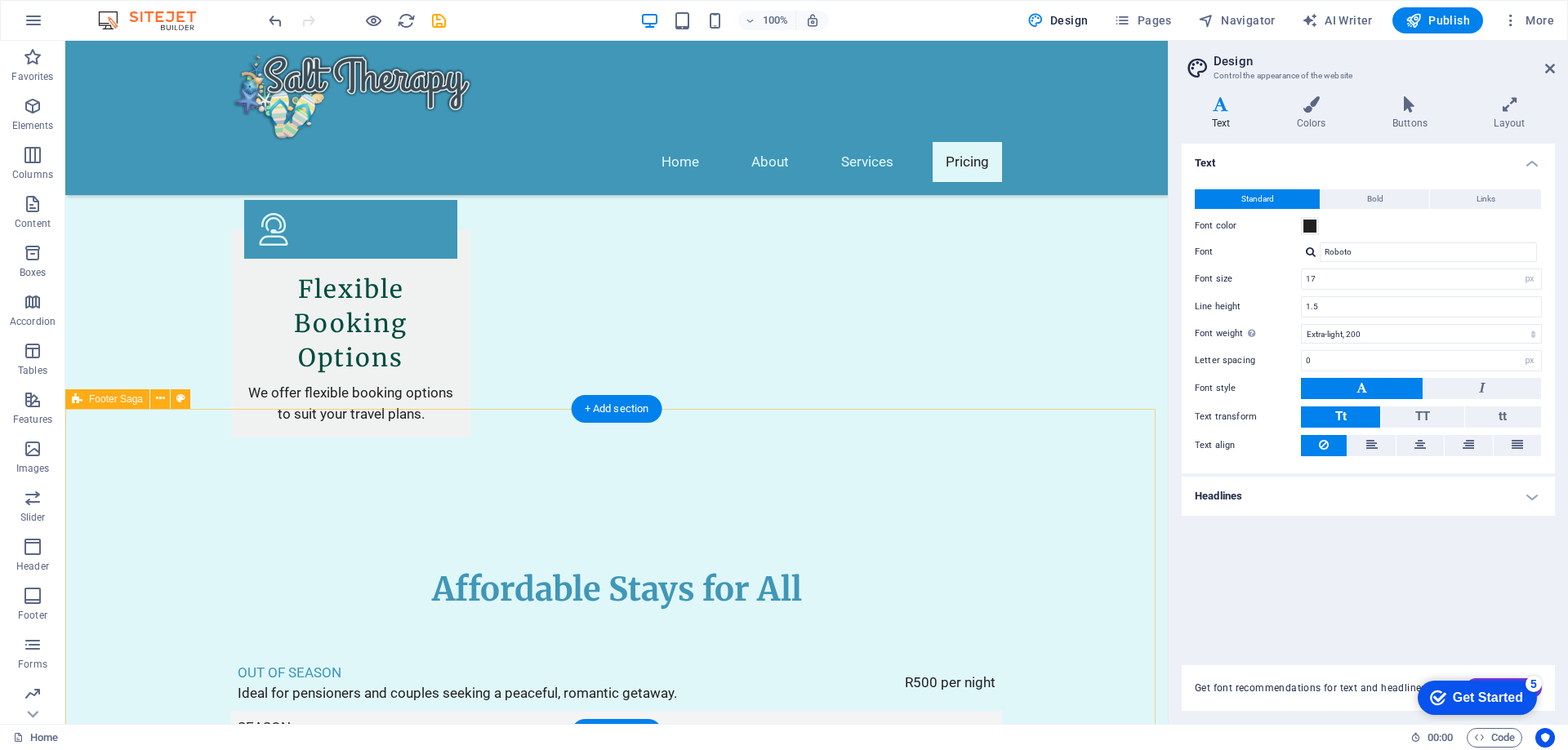
scroll to position [2763, 0]
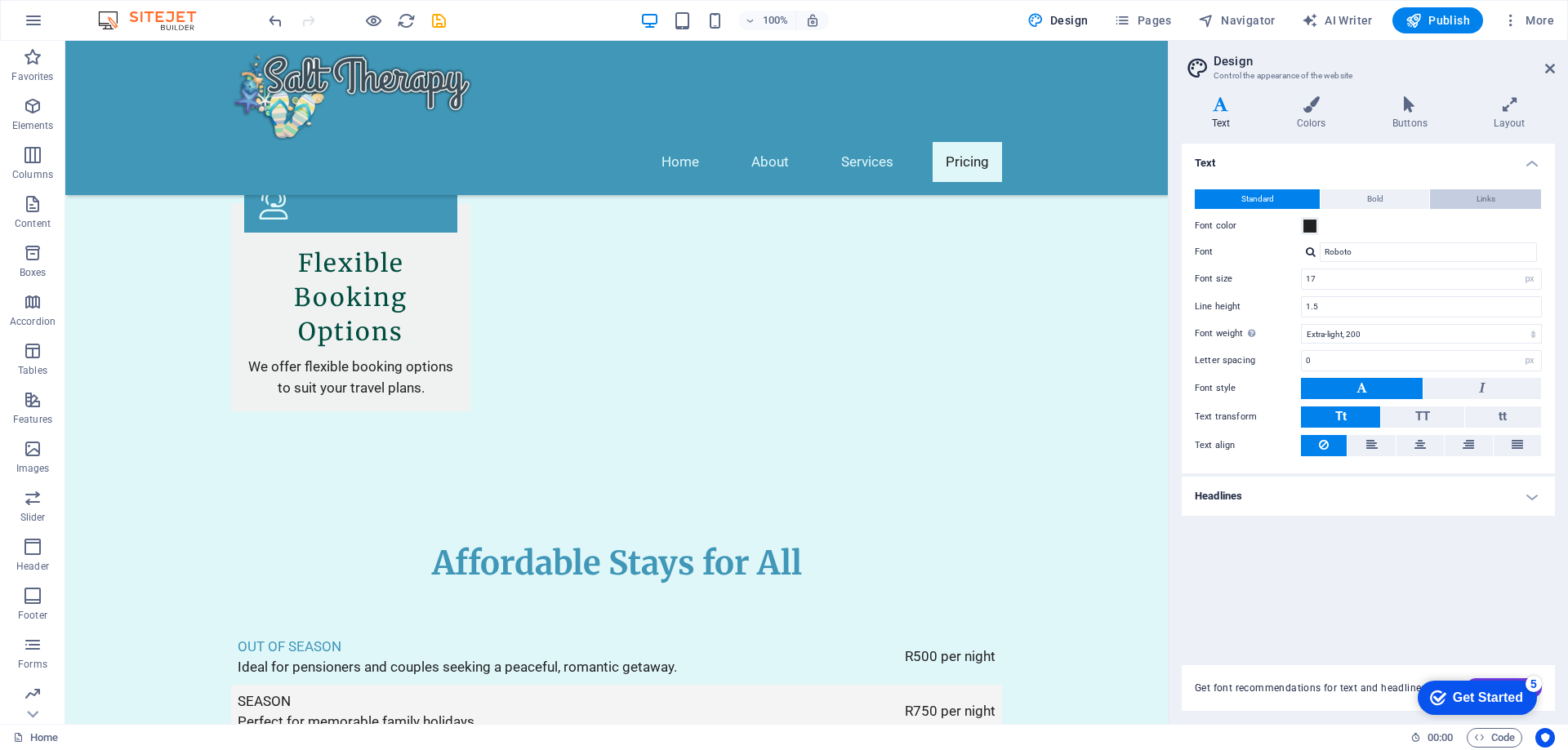
click at [1470, 195] on button "Links" at bounding box center [1485, 199] width 111 height 20
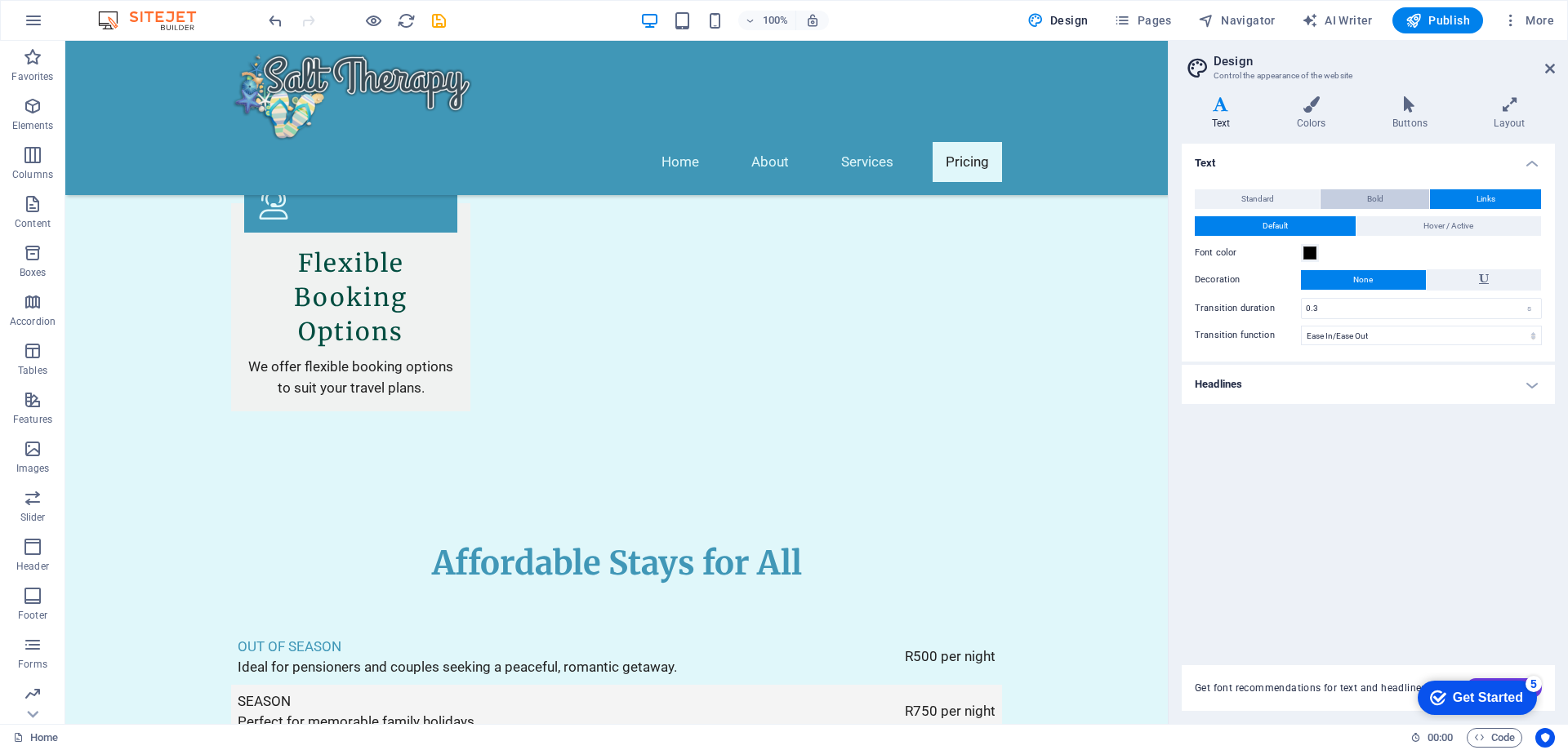
click at [1381, 198] on span "Bold" at bounding box center [1375, 199] width 16 height 20
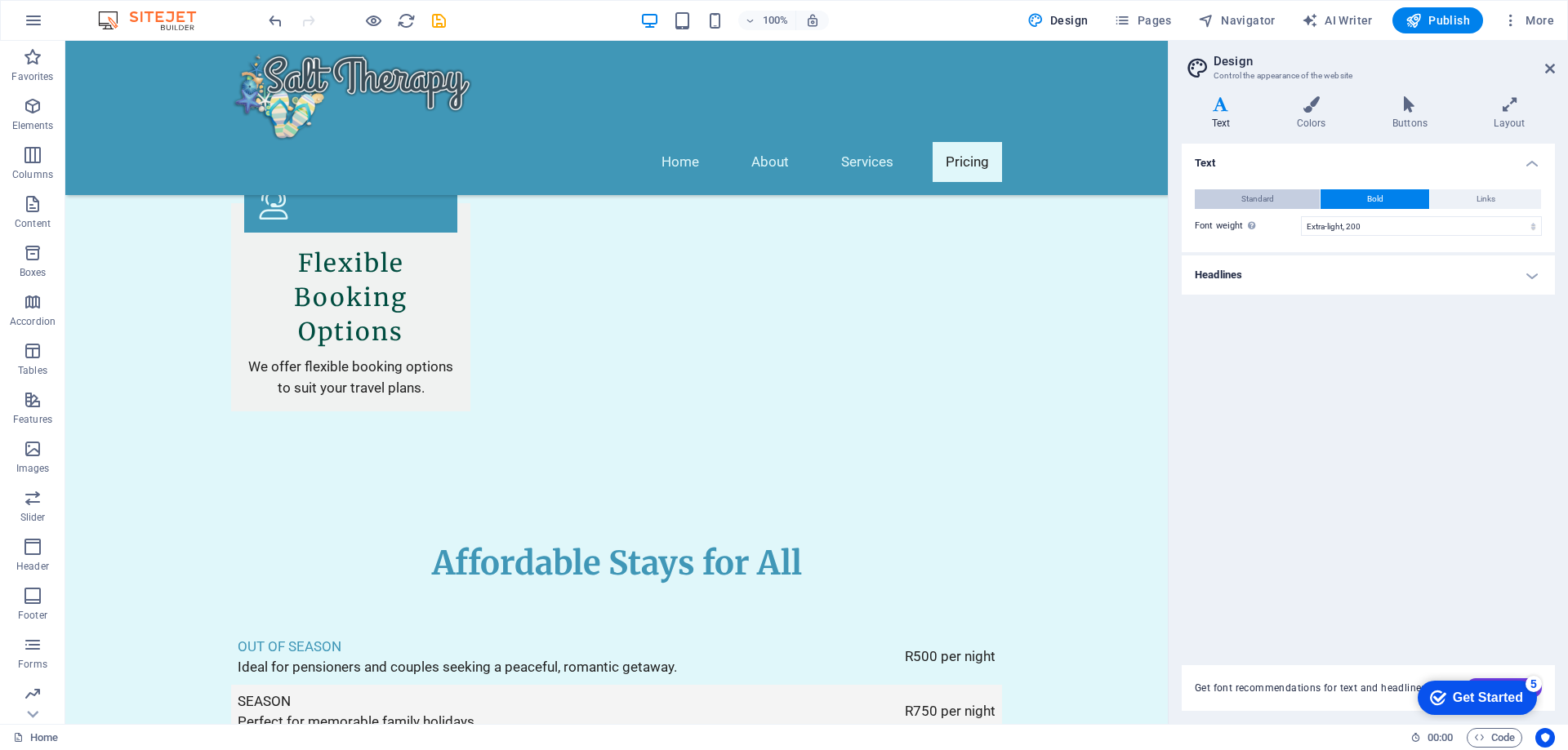
click at [1267, 193] on span "Standard" at bounding box center [1258, 199] width 33 height 20
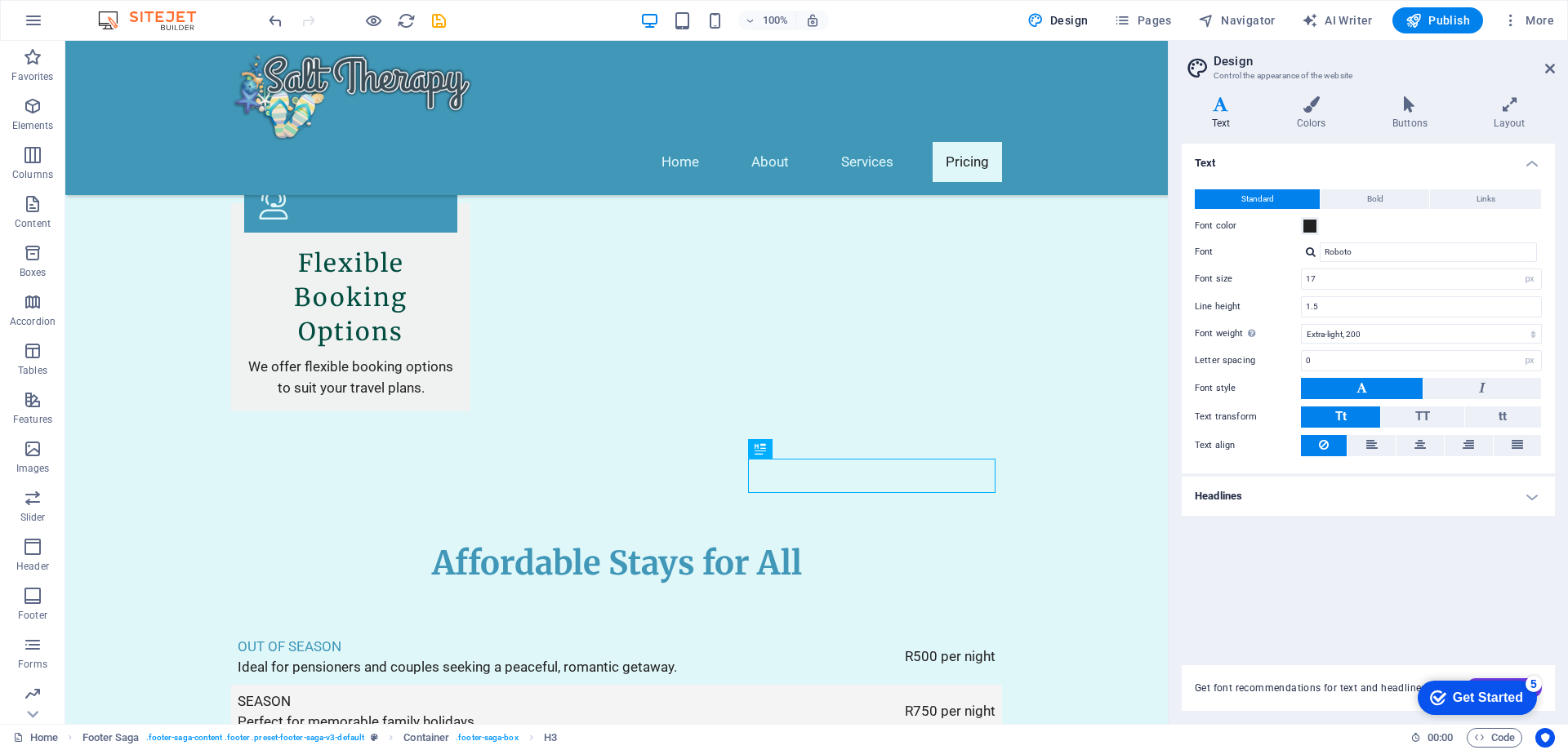
click at [1530, 499] on h4 "Headlines" at bounding box center [1368, 497] width 373 height 39
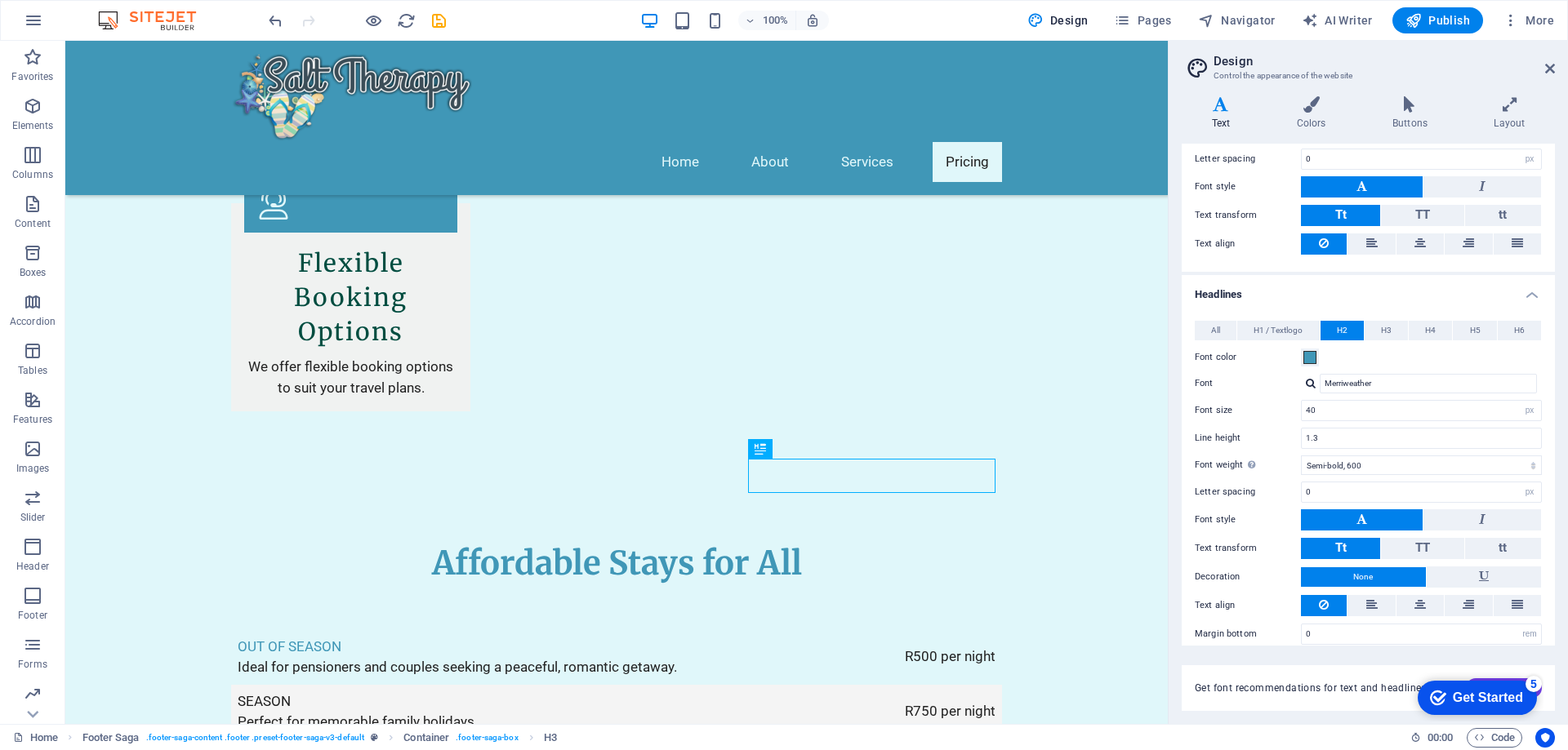
scroll to position [217, 0]
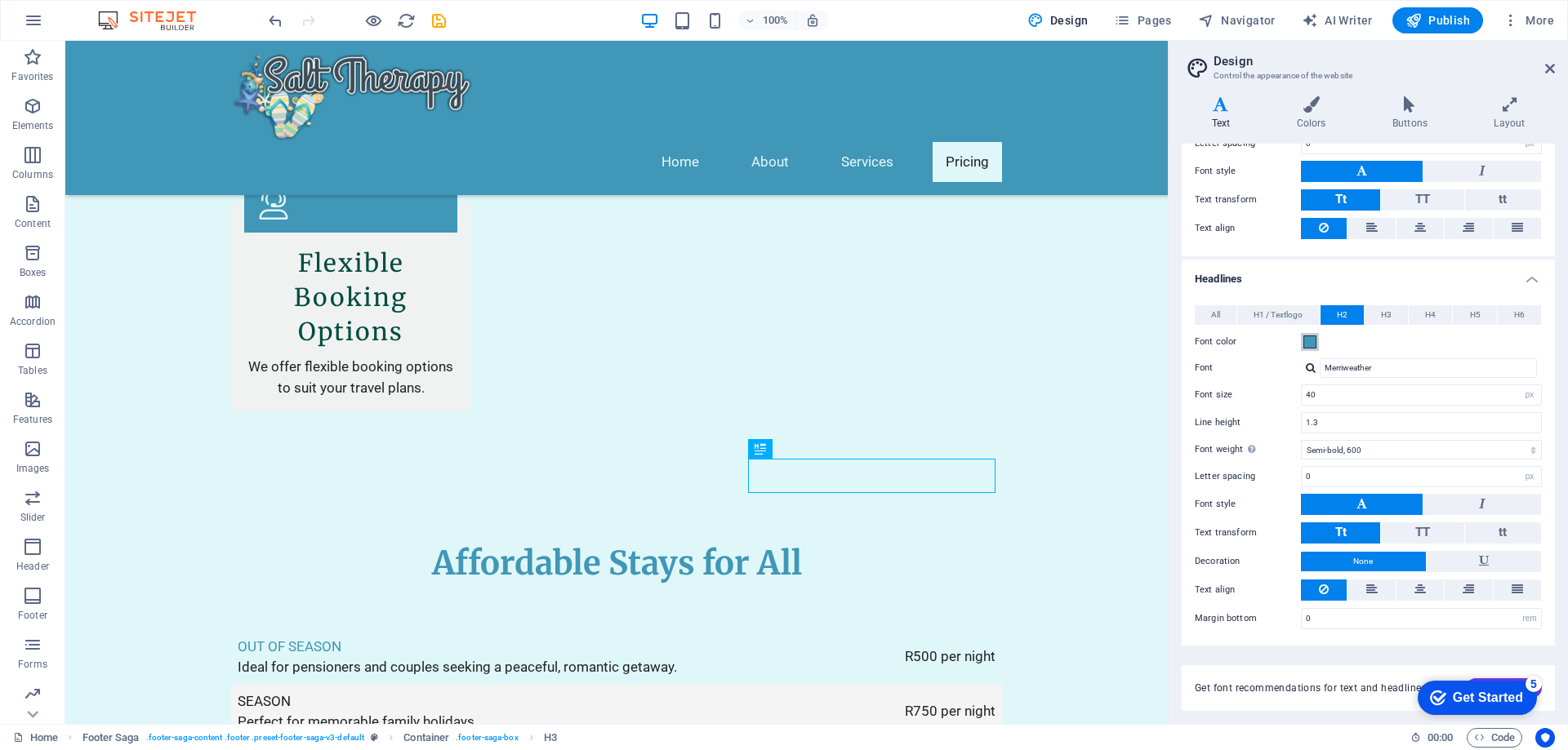
click at [1308, 343] on span at bounding box center [1310, 342] width 13 height 13
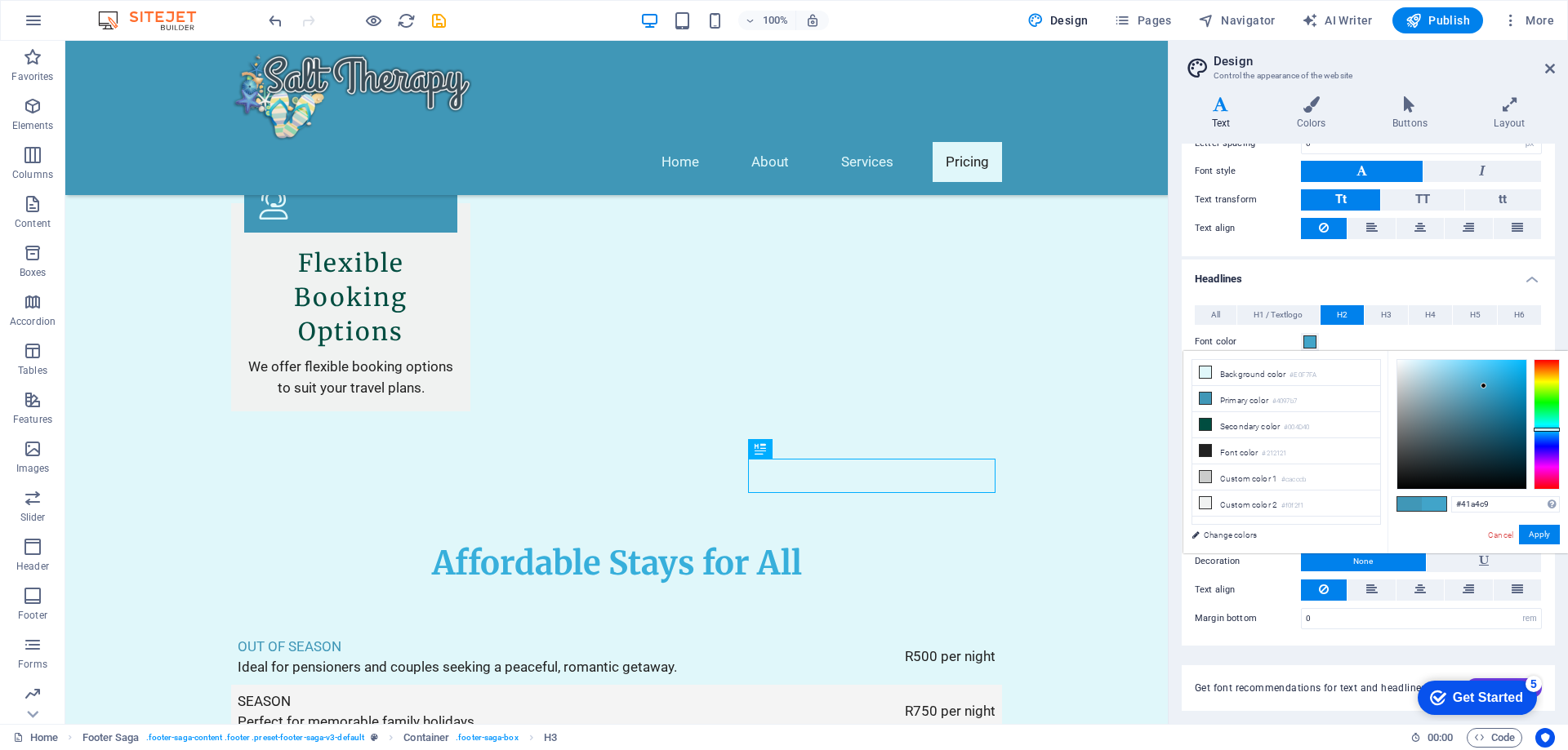
click at [1484, 386] on div at bounding box center [1484, 385] width 6 height 6
click at [1400, 365] on div at bounding box center [1461, 424] width 129 height 129
type input "#f9fdff"
click at [1400, 357] on div at bounding box center [1399, 358] width 6 height 6
click at [1436, 502] on span at bounding box center [1434, 504] width 25 height 14
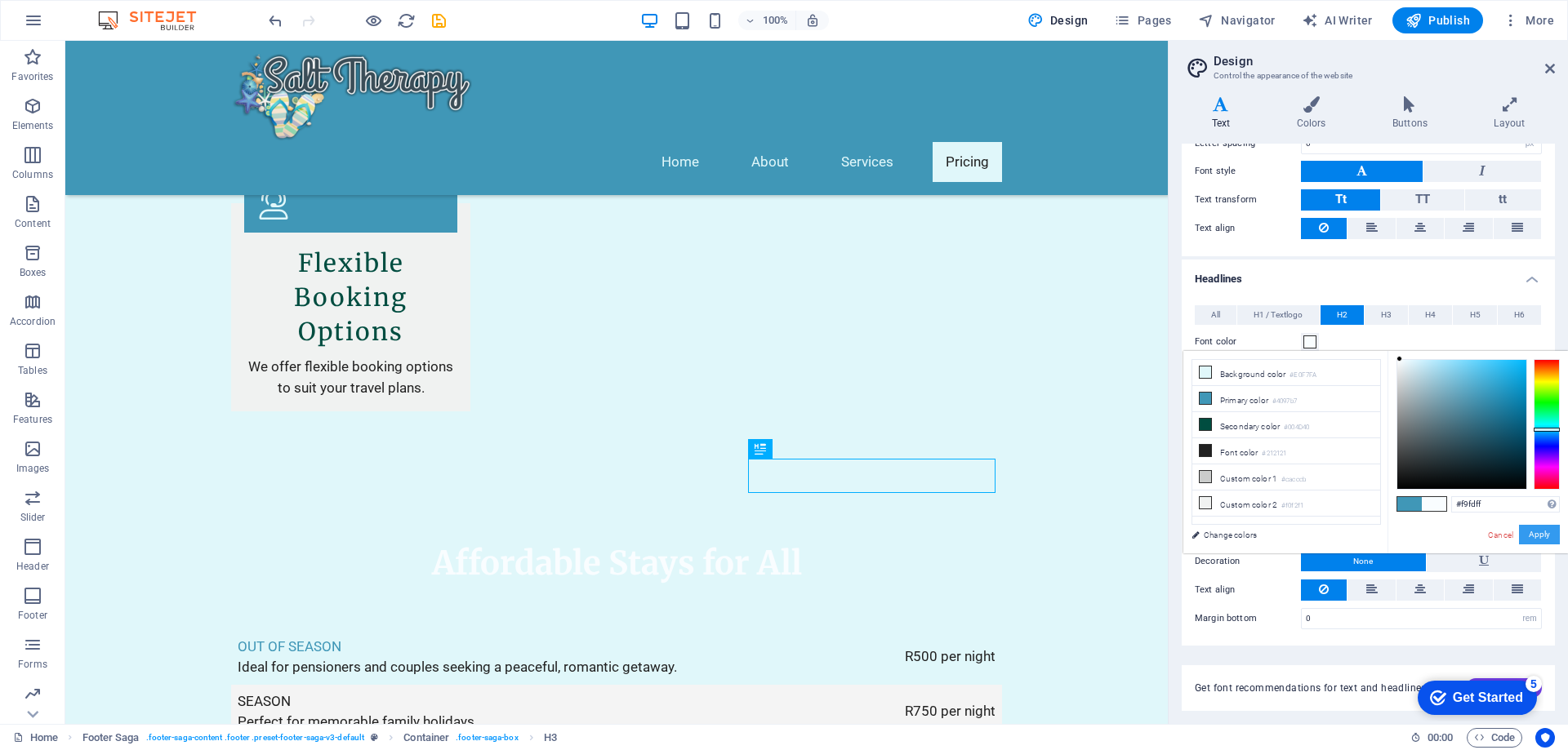
click at [1546, 532] on button "Apply" at bounding box center [1540, 534] width 41 height 20
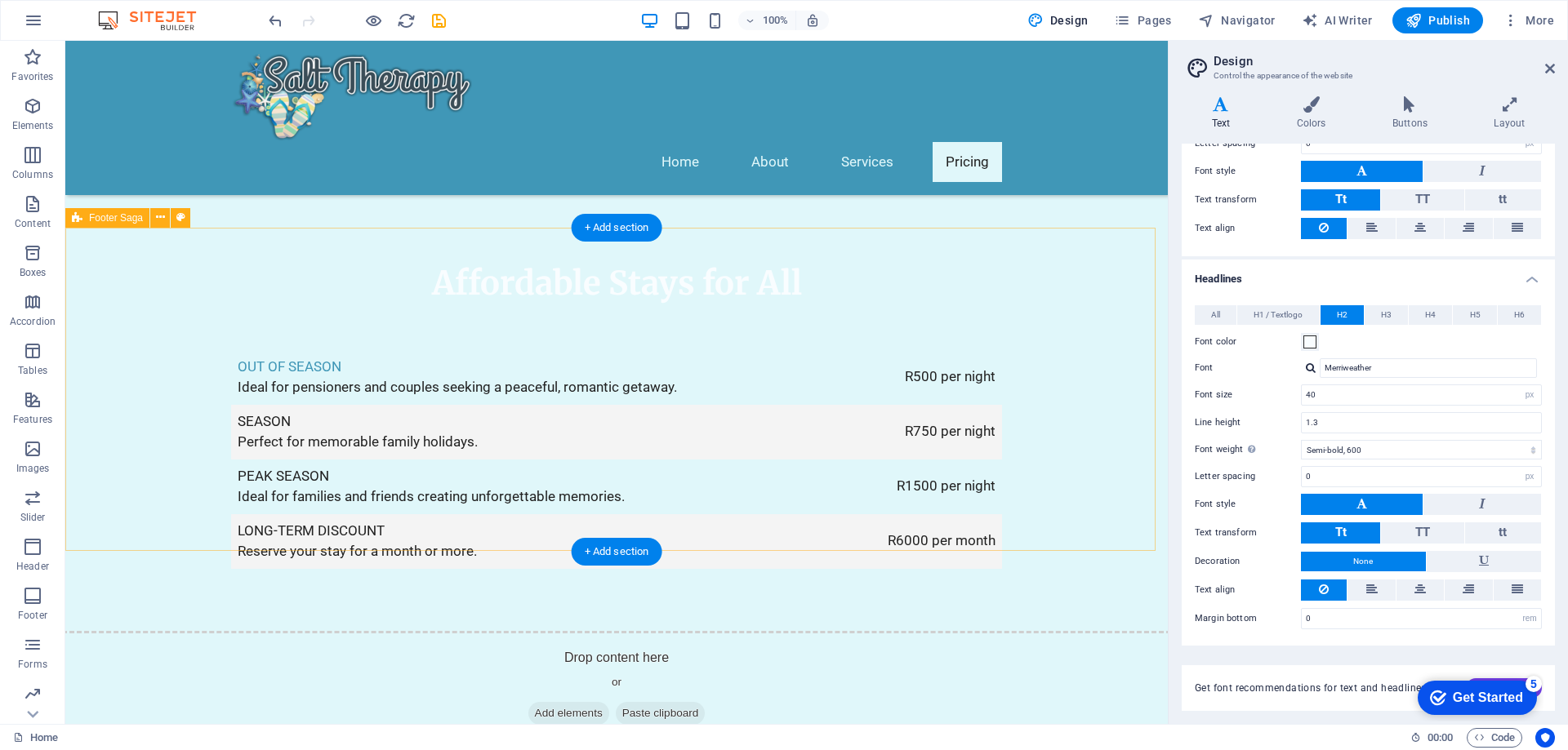
scroll to position [2844, 0]
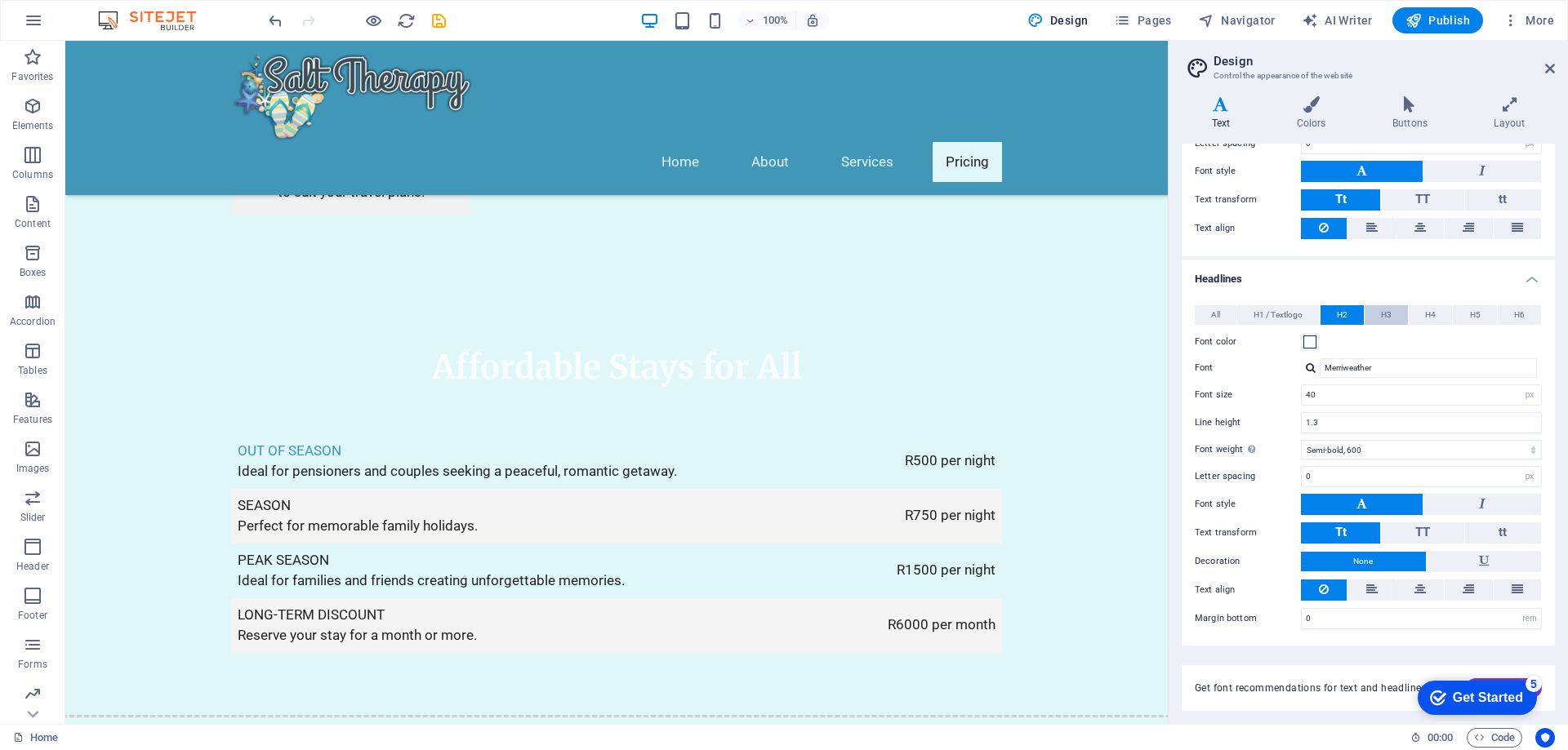
click at [1387, 318] on span "H3" at bounding box center [1386, 316] width 11 height 20
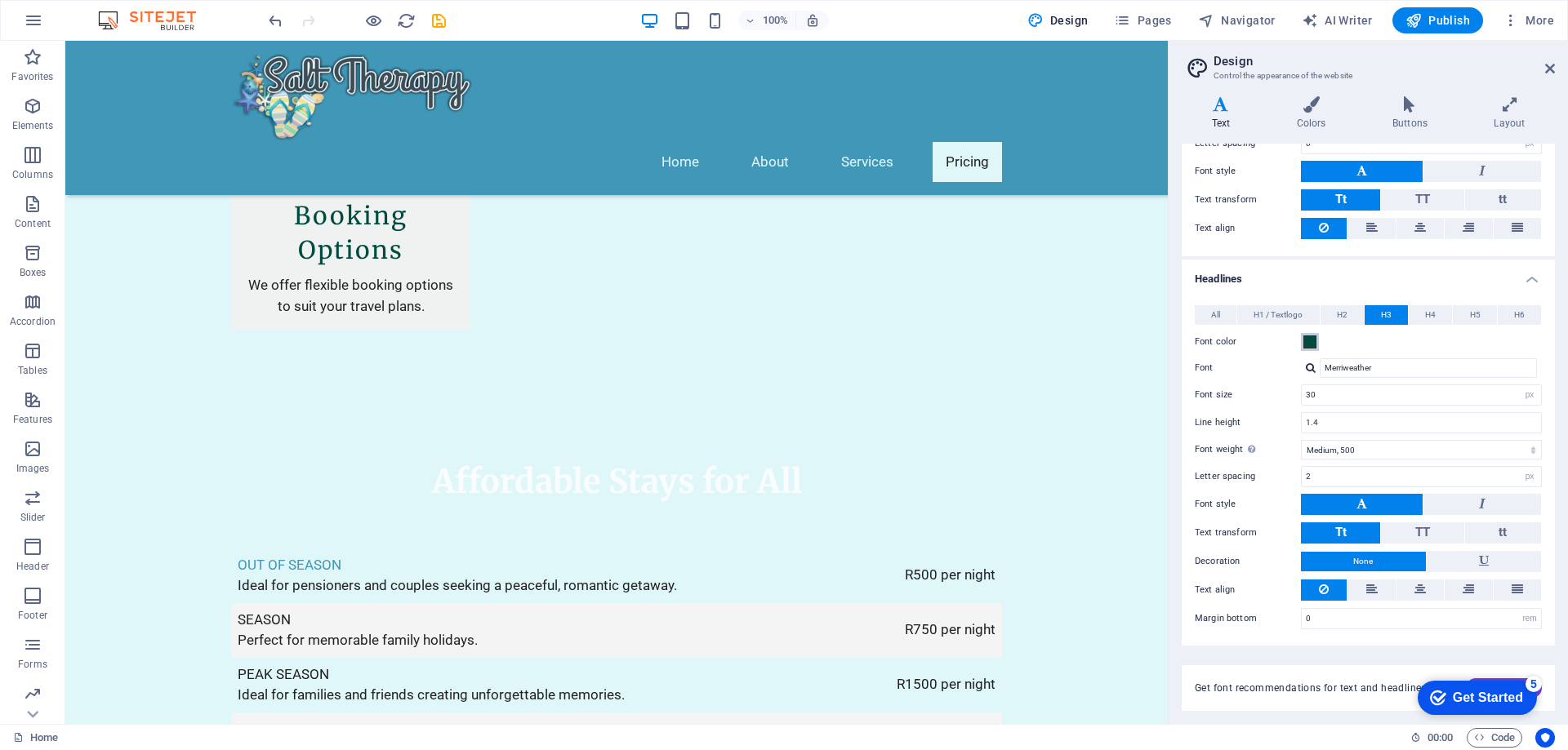
click at [1311, 343] on span at bounding box center [1310, 342] width 13 height 13
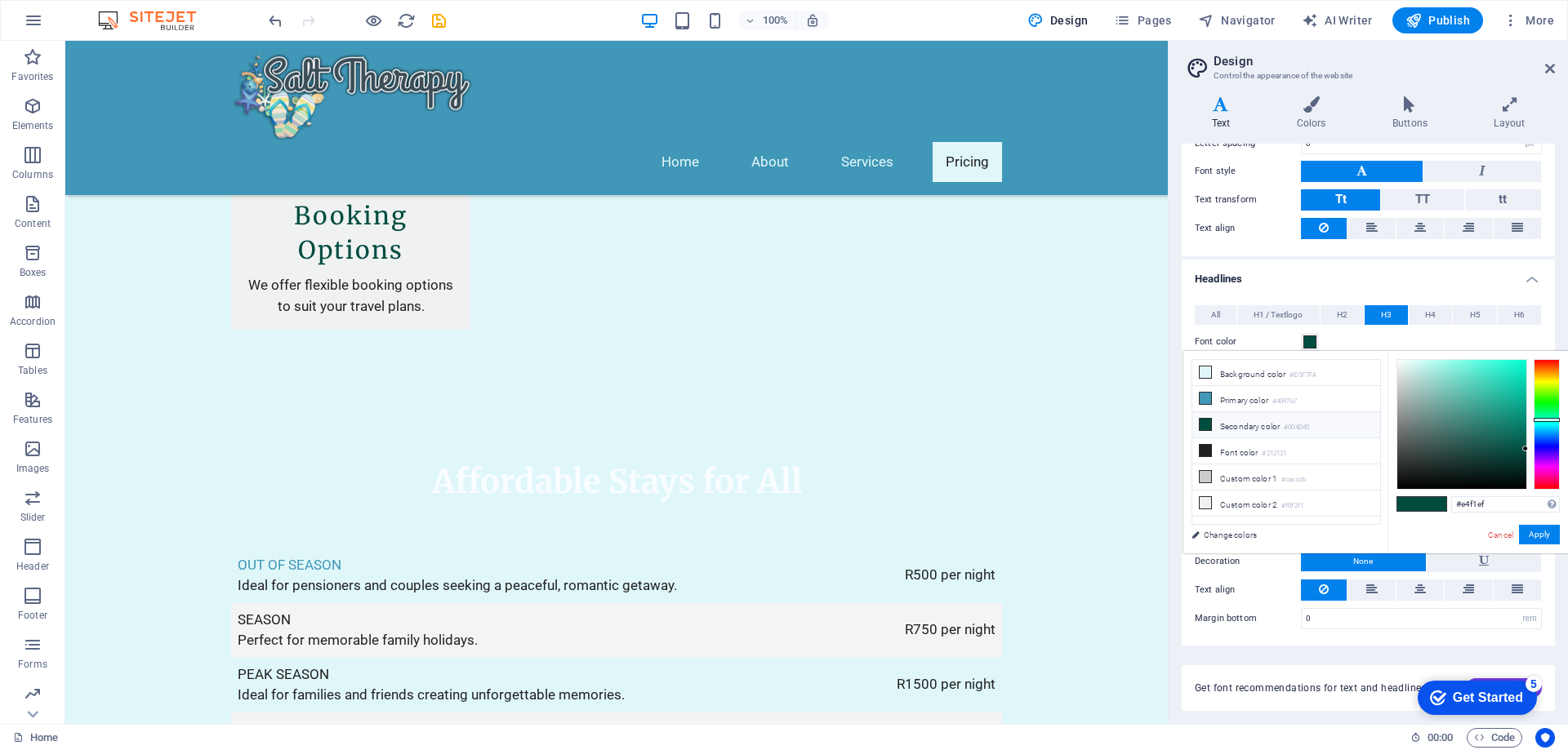
click at [1404, 366] on div at bounding box center [1461, 424] width 129 height 129
type input "#edf5f3"
click at [1401, 364] on div at bounding box center [1400, 363] width 6 height 6
click at [1442, 505] on span at bounding box center [1434, 504] width 25 height 14
click at [1543, 534] on button "Apply" at bounding box center [1540, 534] width 41 height 20
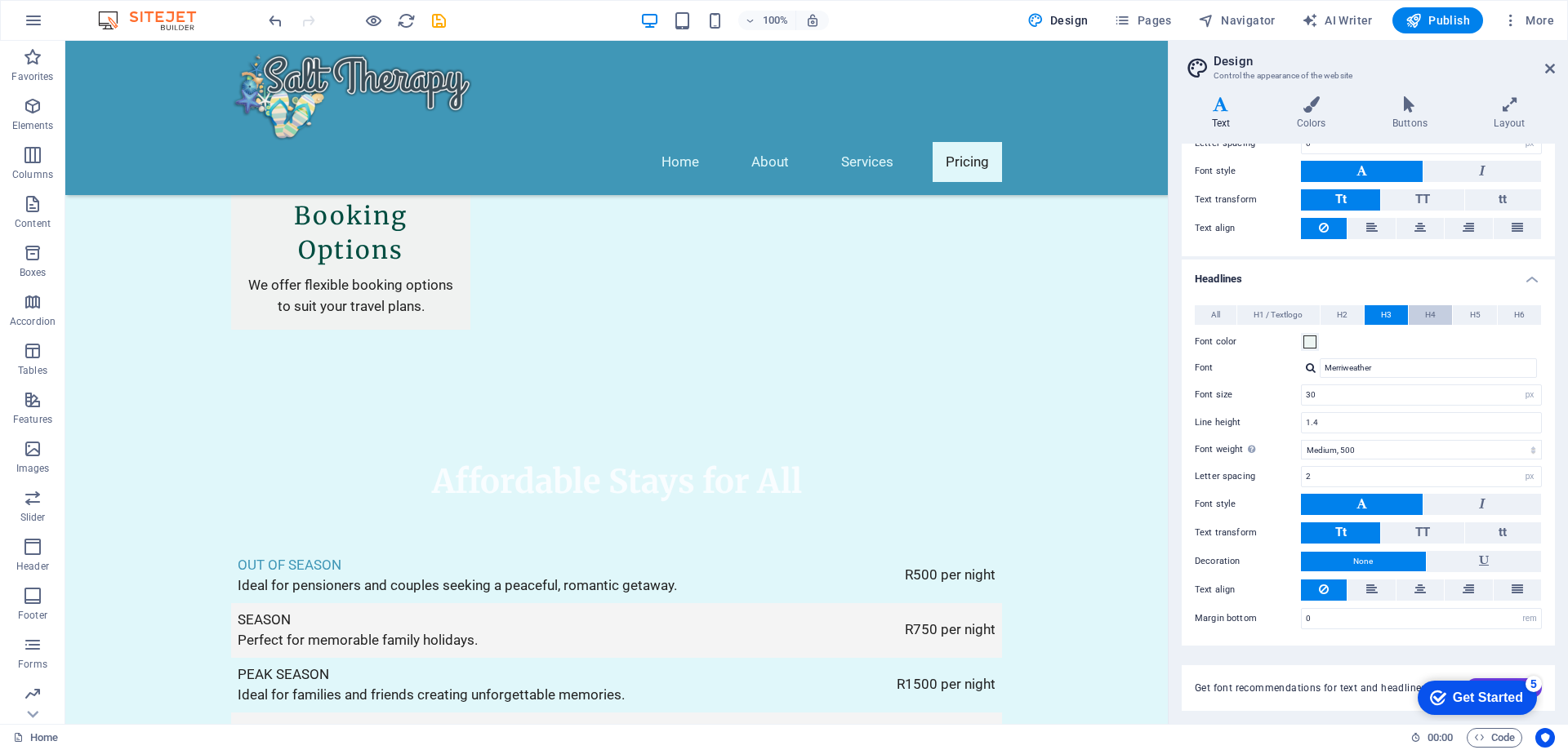
click at [1435, 307] on button "H4" at bounding box center [1430, 316] width 43 height 20
click at [1312, 343] on span at bounding box center [1310, 342] width 13 height 13
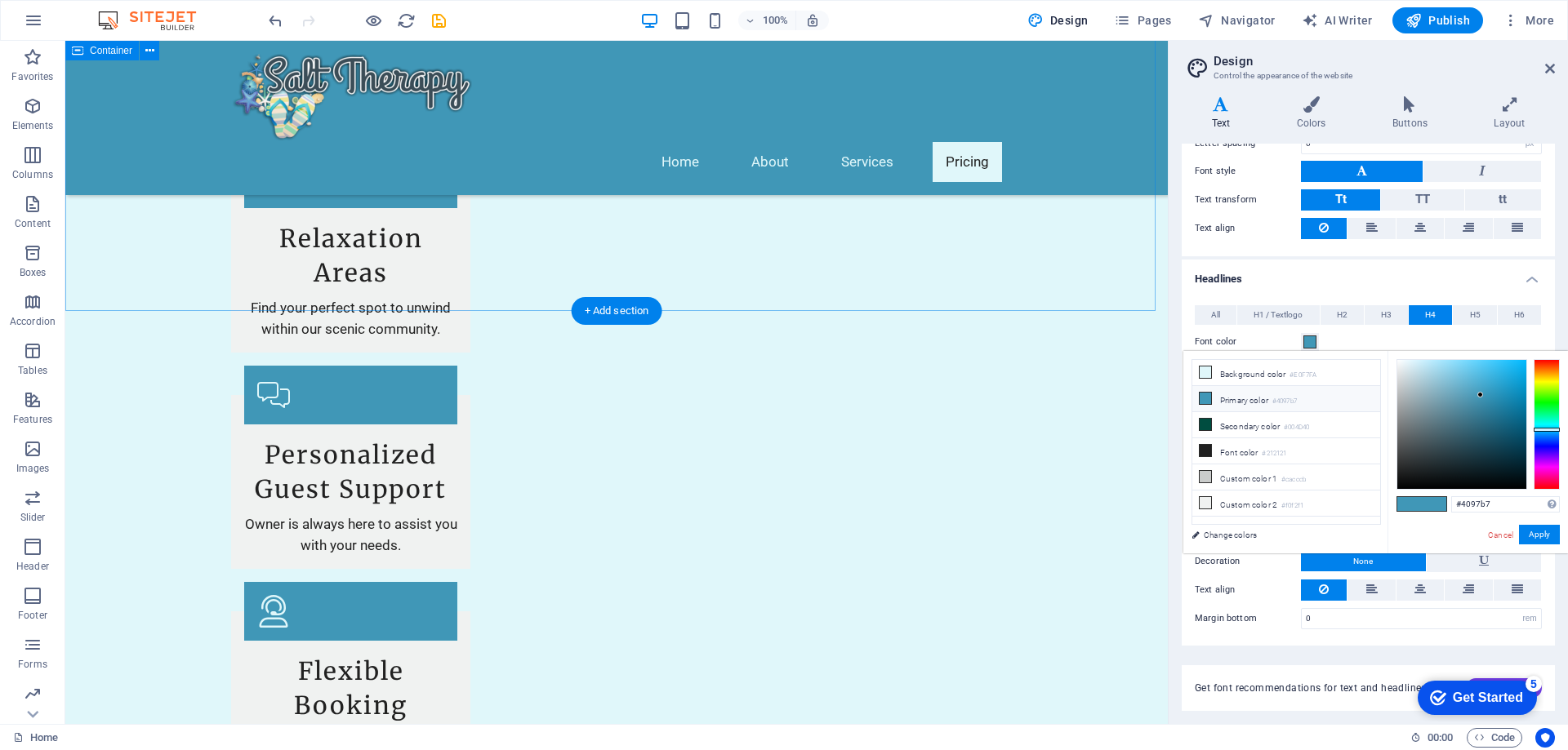
scroll to position [2436, 0]
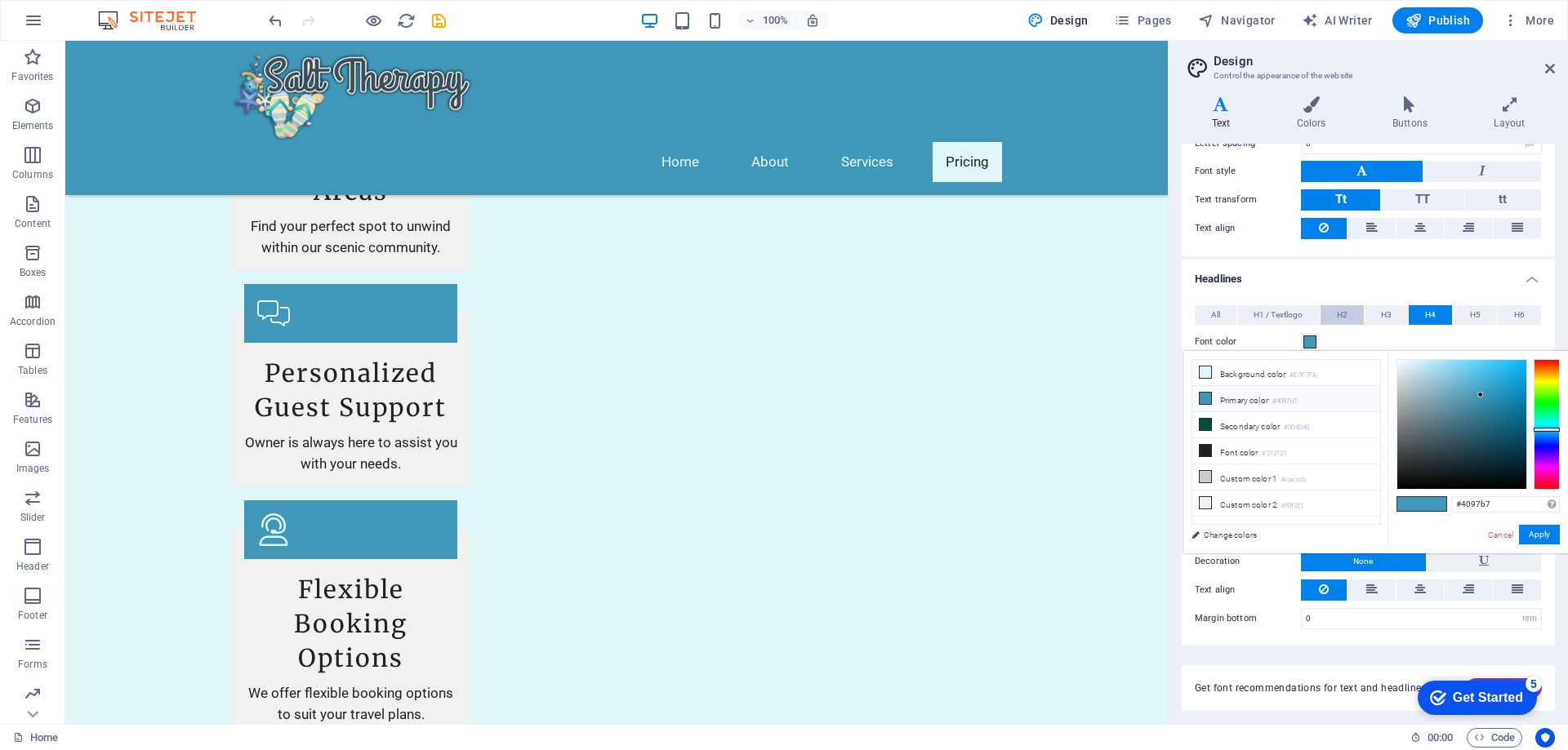
click at [1346, 317] on span "H2" at bounding box center [1342, 316] width 11 height 20
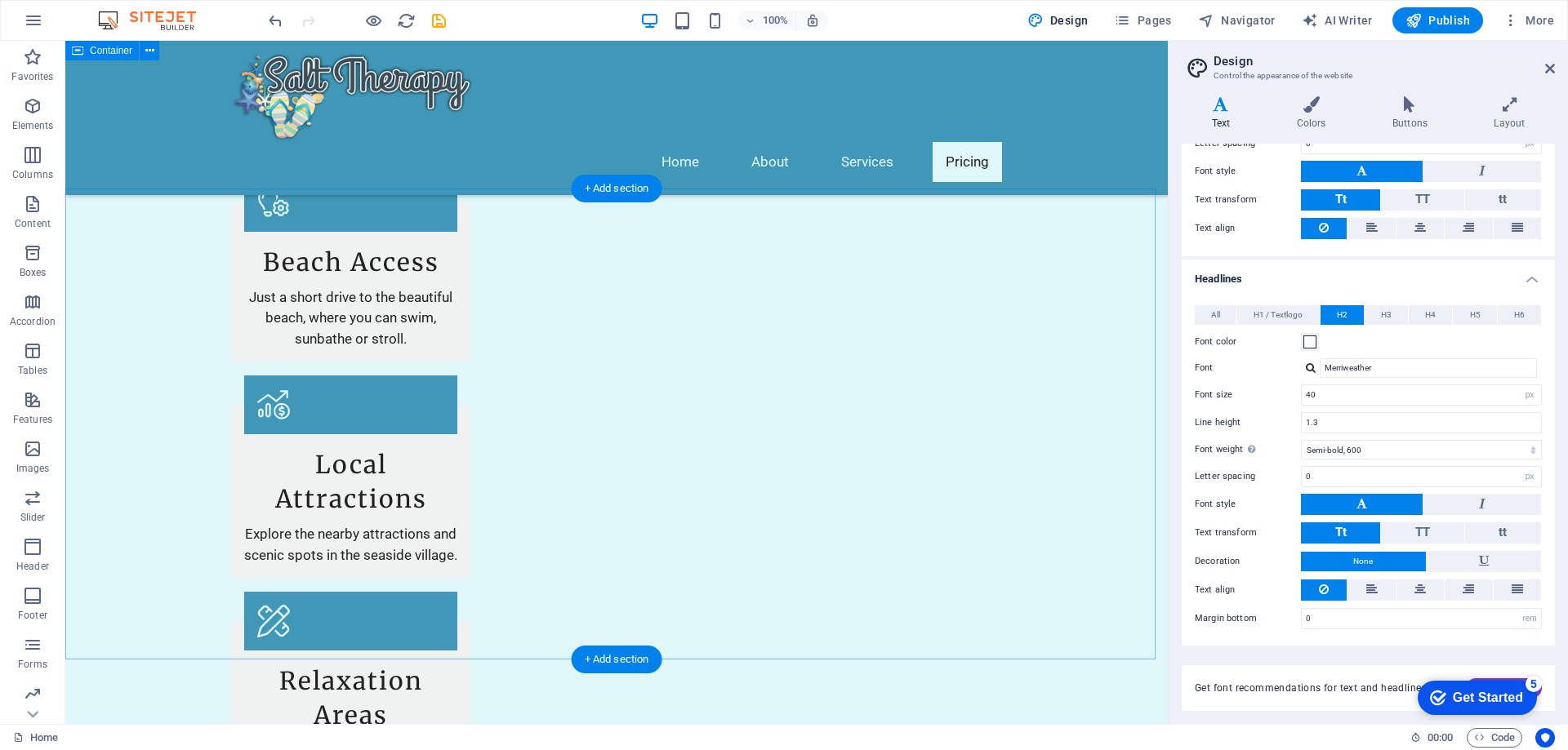
scroll to position [1783, 0]
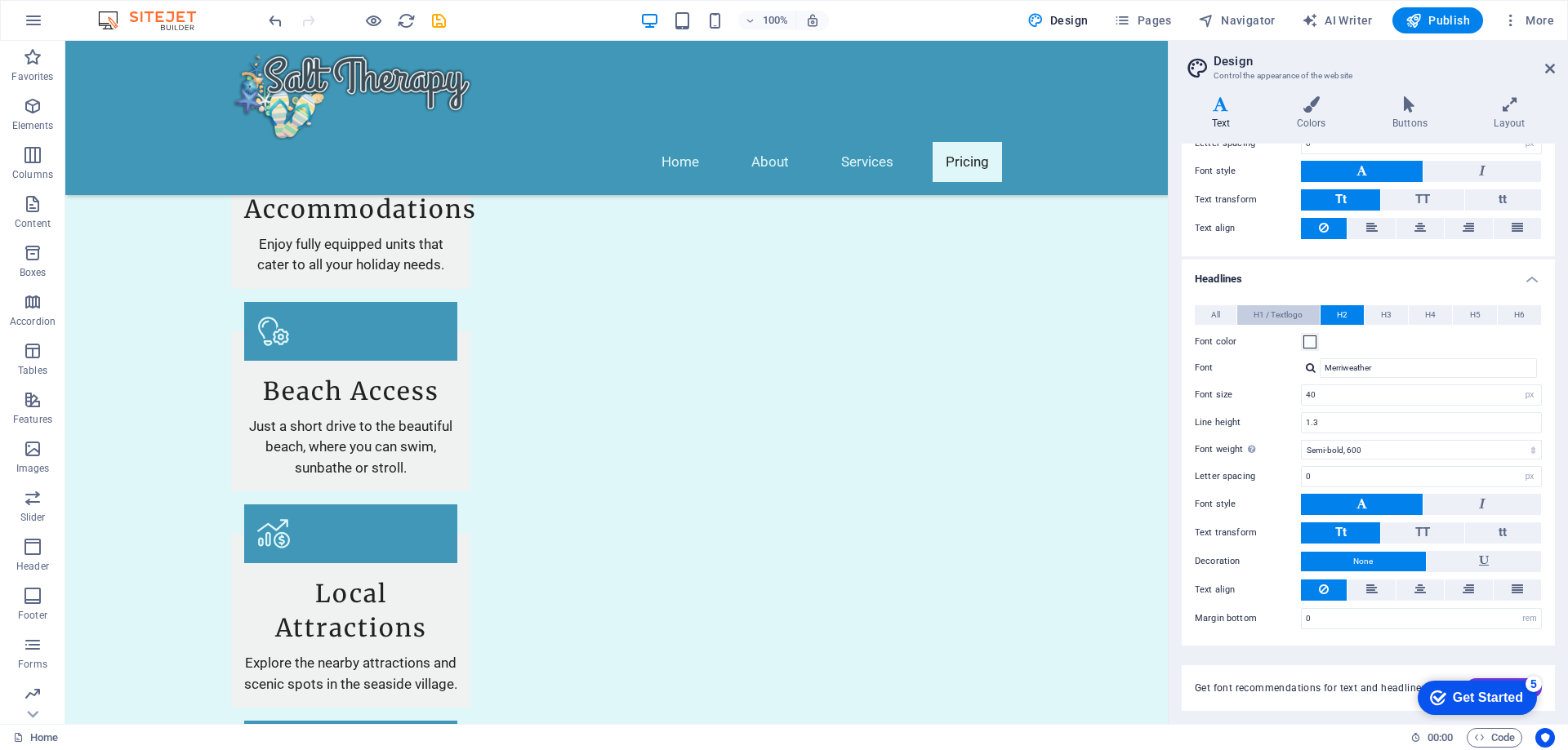
click at [1278, 316] on span "H1 / Textlogo" at bounding box center [1279, 316] width 49 height 20
click at [1307, 341] on span at bounding box center [1310, 342] width 13 height 13
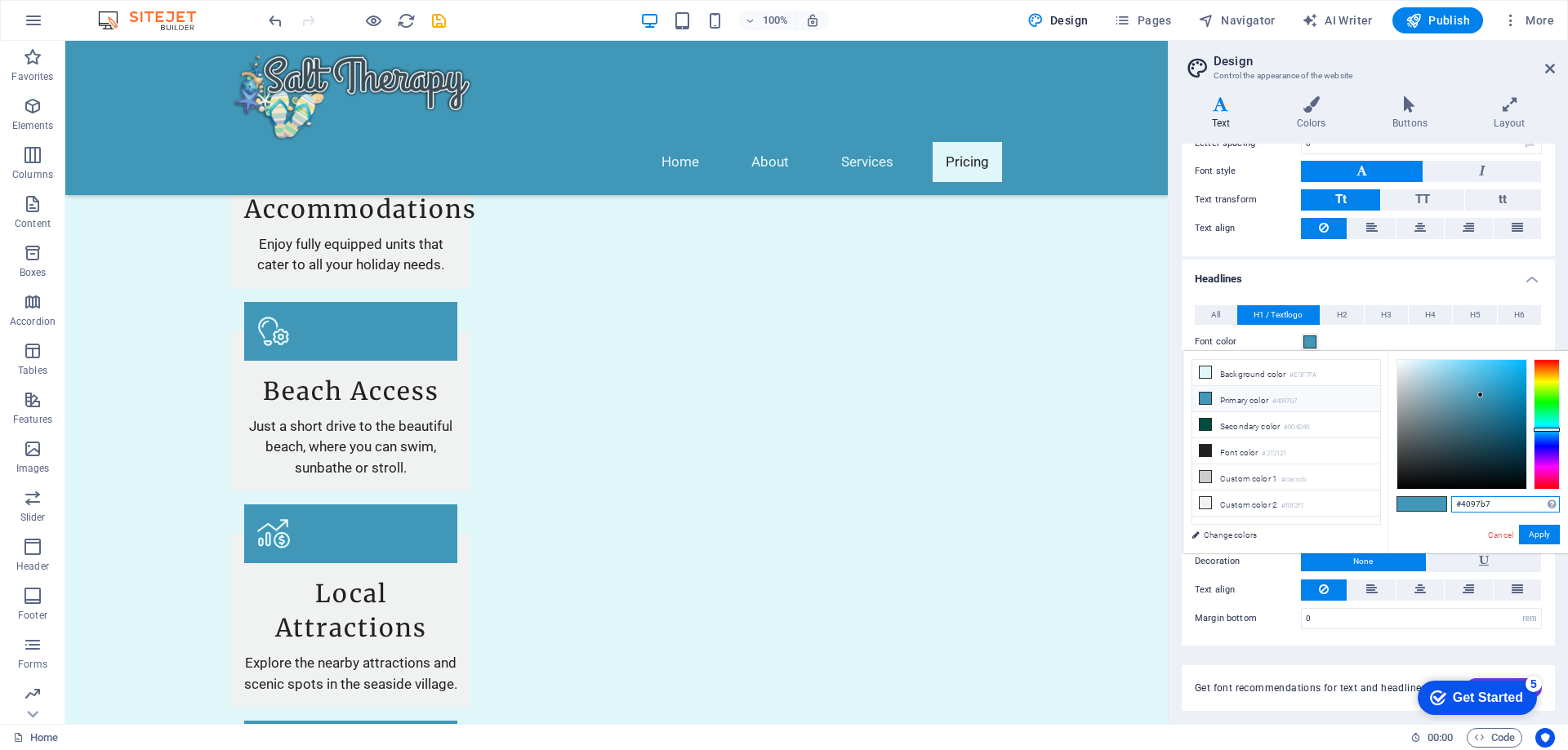
drag, startPoint x: 1479, startPoint y: 499, endPoint x: 1397, endPoint y: 493, distance: 82.2
click at [1397, 493] on div "#4097b7 Supported formats #0852ed rgb(8, 82, 237) rgba(8, 82, 237, 90%) hsv(221…" at bounding box center [1478, 570] width 180 height 439
click at [1347, 312] on button "H2" at bounding box center [1342, 316] width 43 height 20
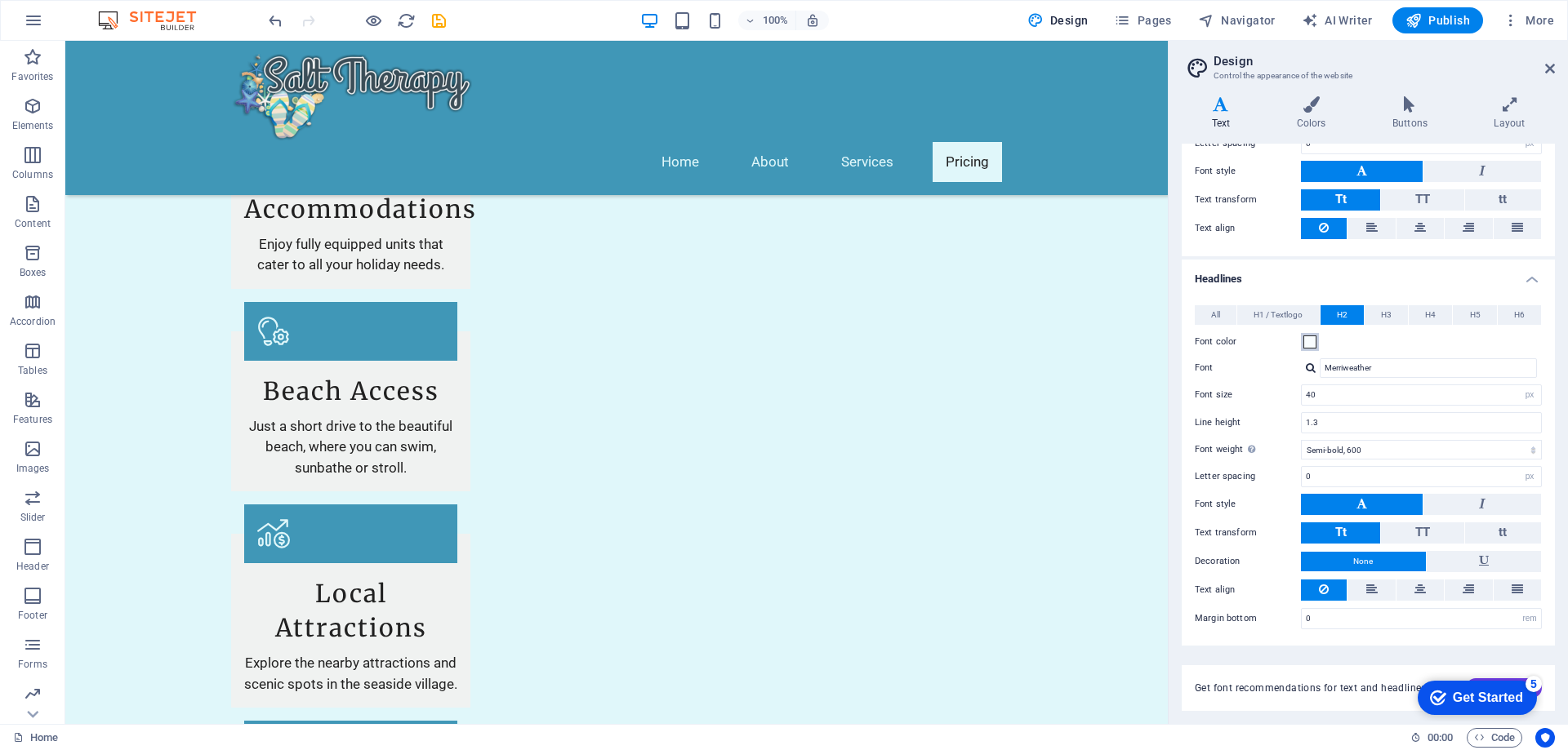
click at [1309, 339] on span at bounding box center [1310, 342] width 13 height 13
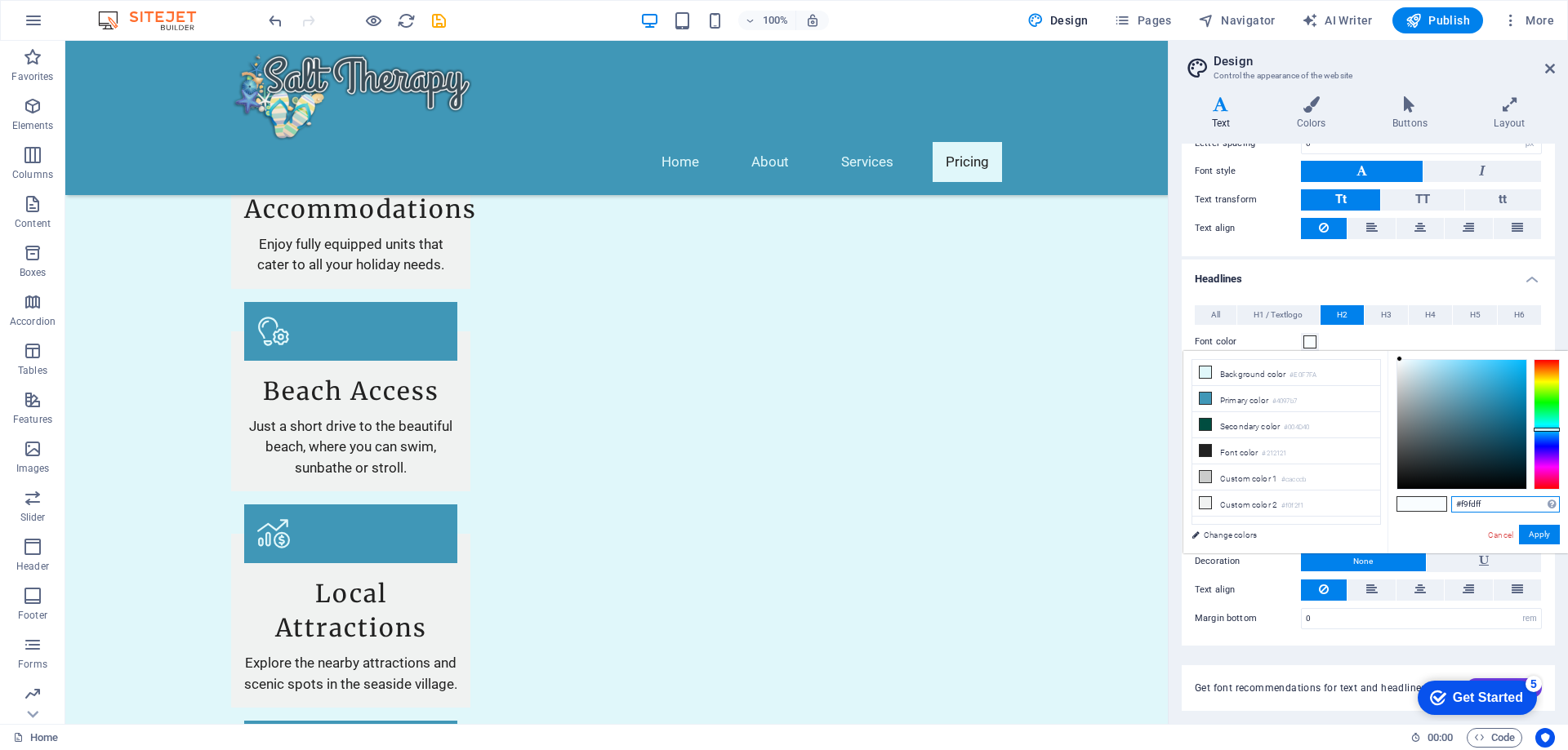
drag, startPoint x: 1489, startPoint y: 502, endPoint x: 1405, endPoint y: 498, distance: 84.1
click at [1406, 498] on div "#f9fdff Supported formats #0852ed rgb(8, 82, 237) rgba(8, 82, 237, 90%) hsv(221…" at bounding box center [1478, 570] width 180 height 439
paste input "4097b7"
type input "#4097b7"
click at [1547, 535] on button "Apply" at bounding box center [1540, 534] width 41 height 20
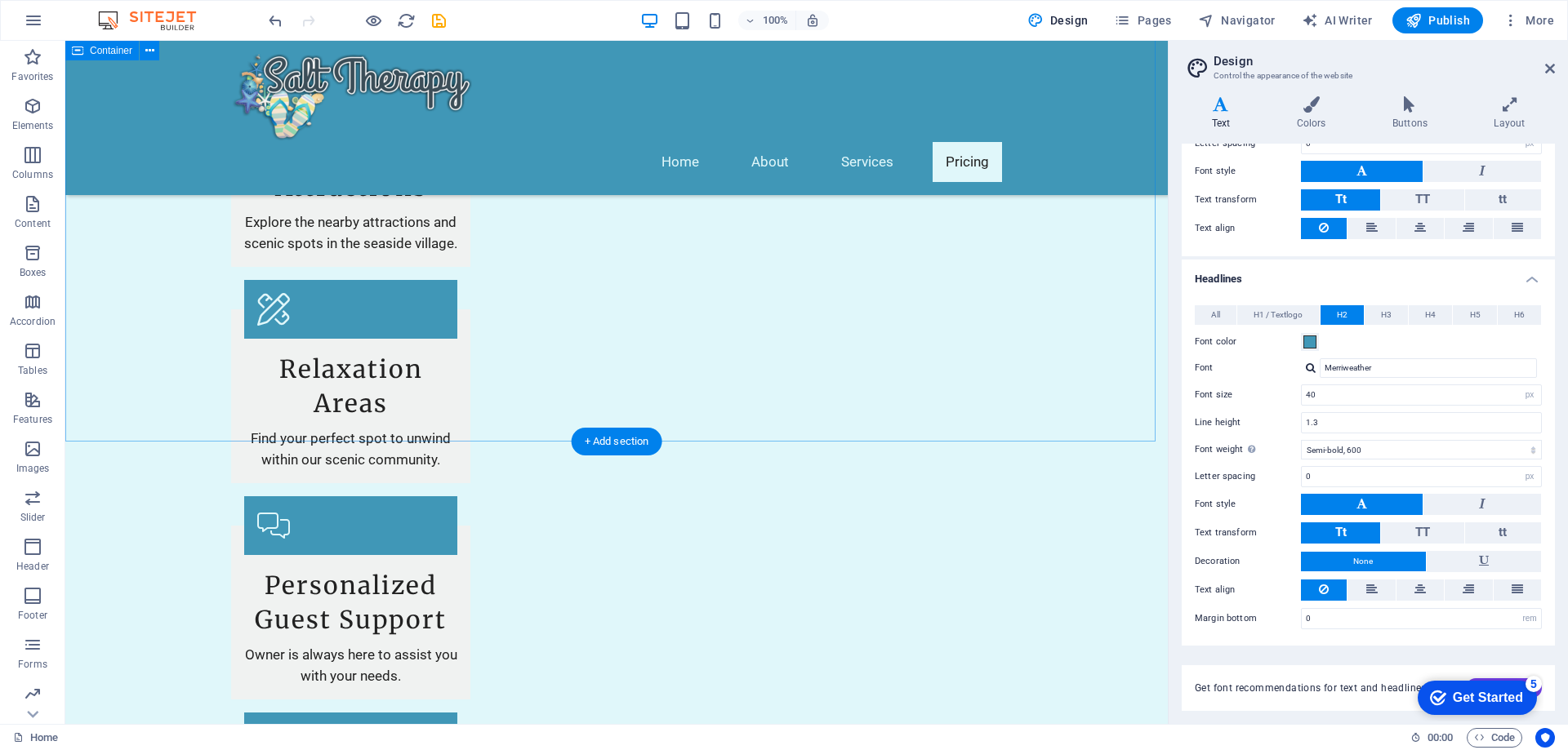
scroll to position [2110, 0]
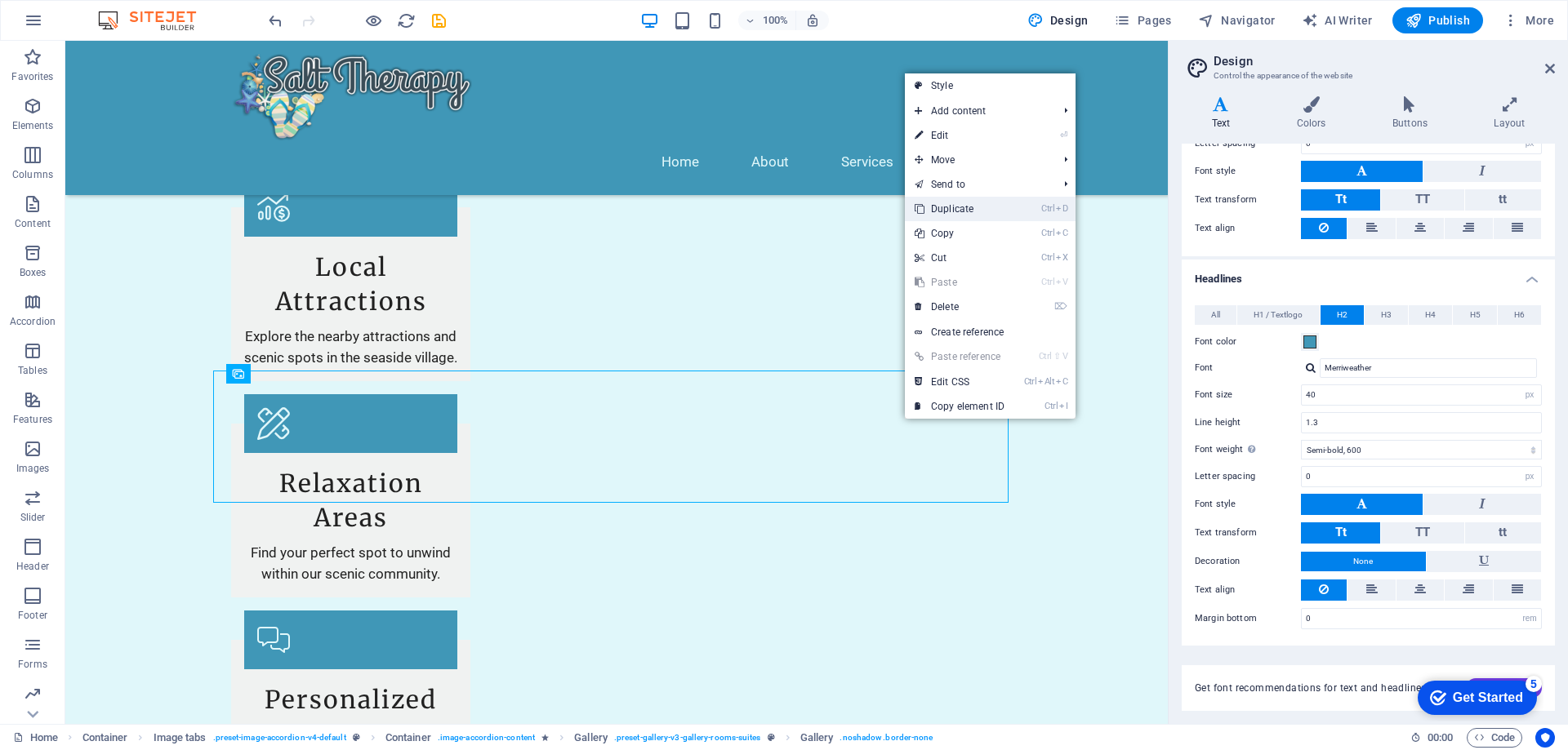
click at [978, 207] on link "Ctrl D Duplicate" at bounding box center [959, 209] width 109 height 25
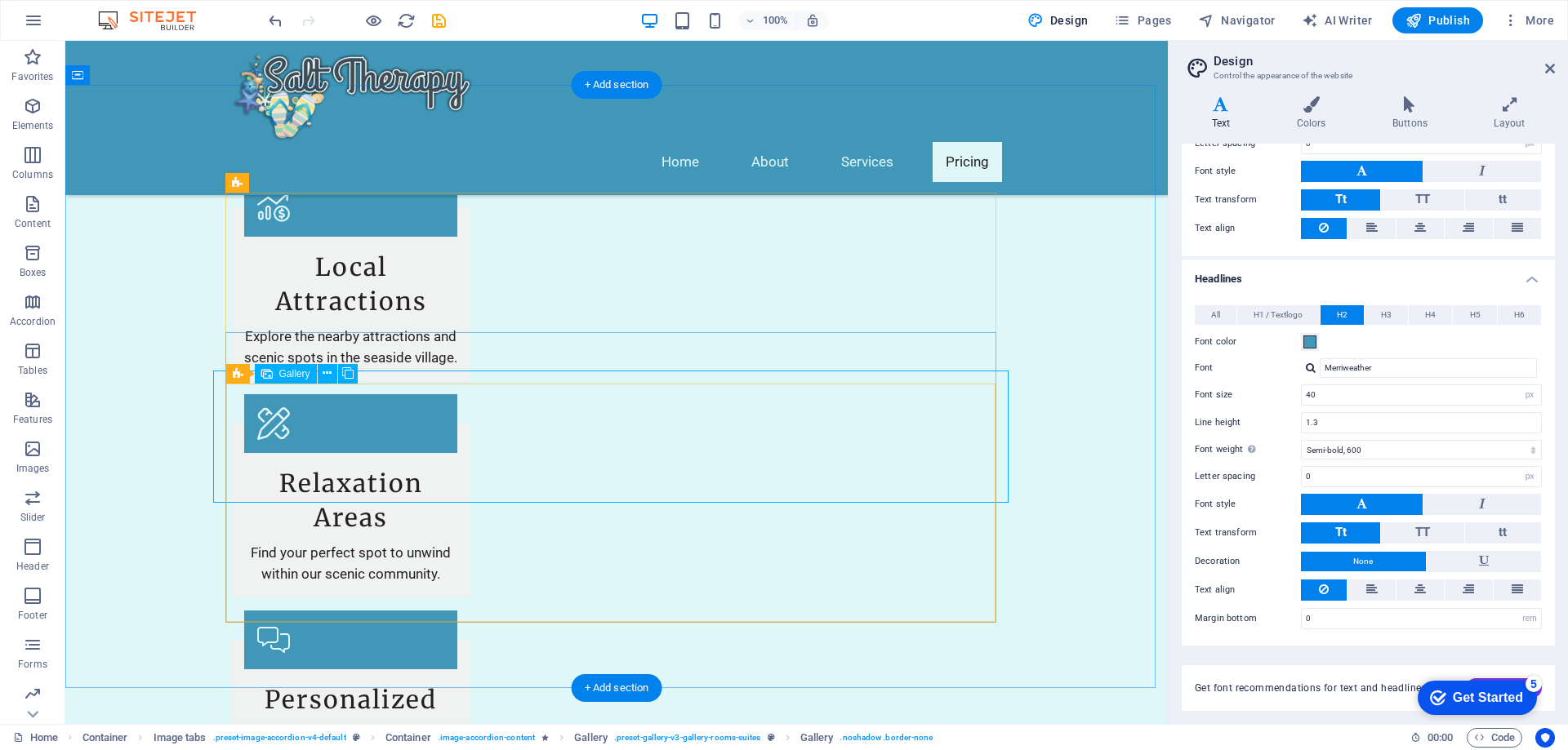
select select "4"
select select "px"
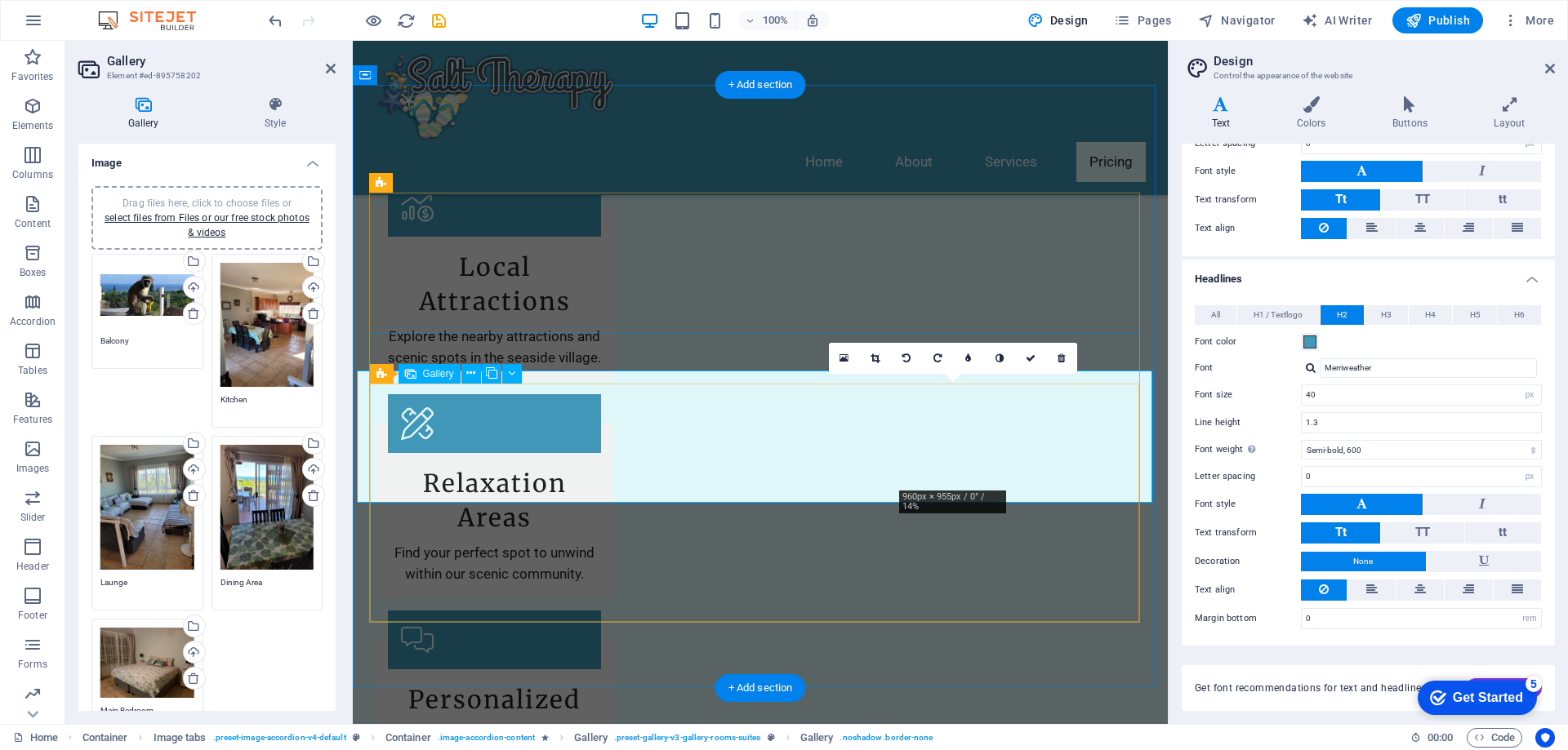
drag, startPoint x: 951, startPoint y: 423, endPoint x: 917, endPoint y: 426, distance: 34.1
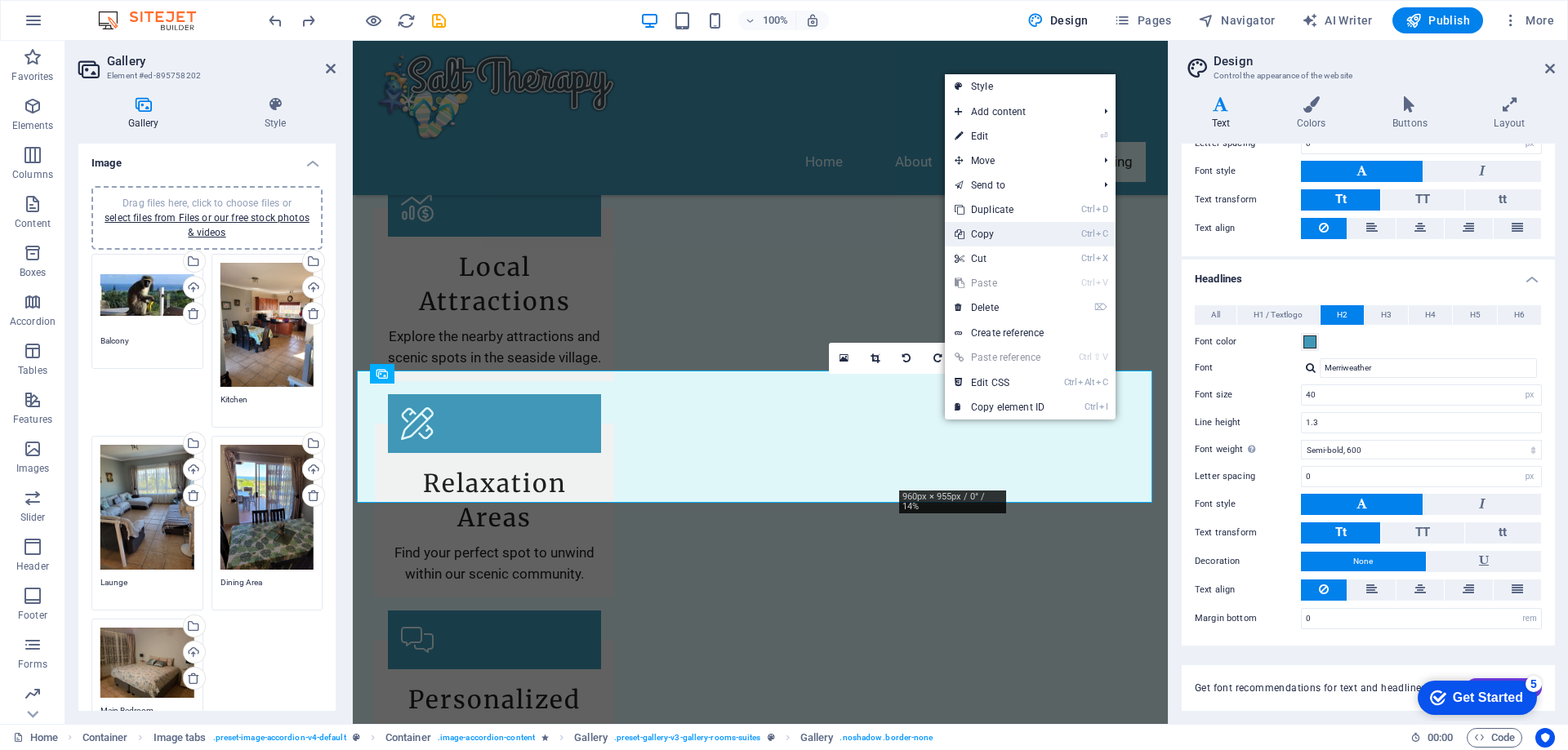
click at [995, 234] on link "Ctrl C Copy" at bounding box center [999, 234] width 109 height 25
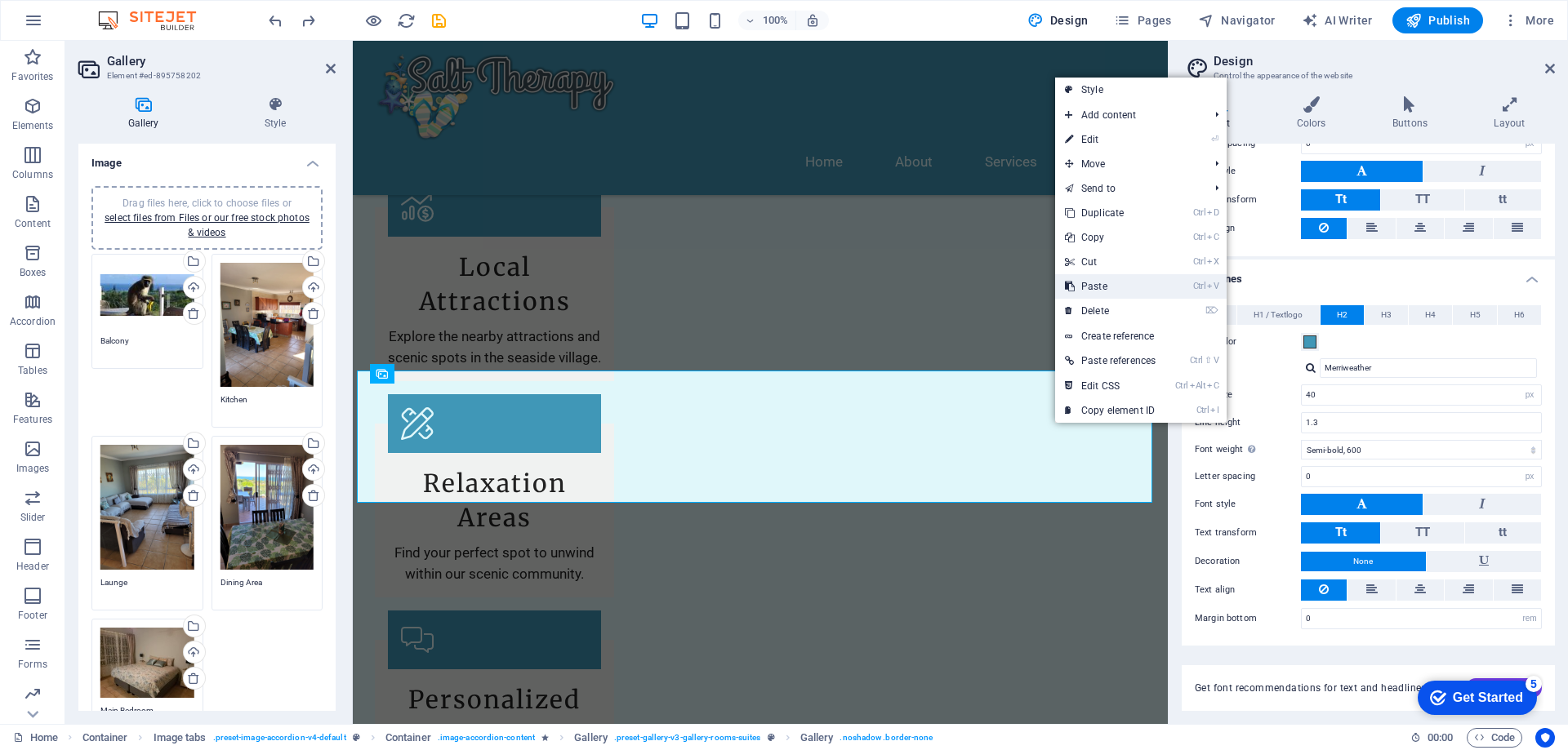
click at [1083, 289] on link "Ctrl V Paste" at bounding box center [1110, 287] width 110 height 25
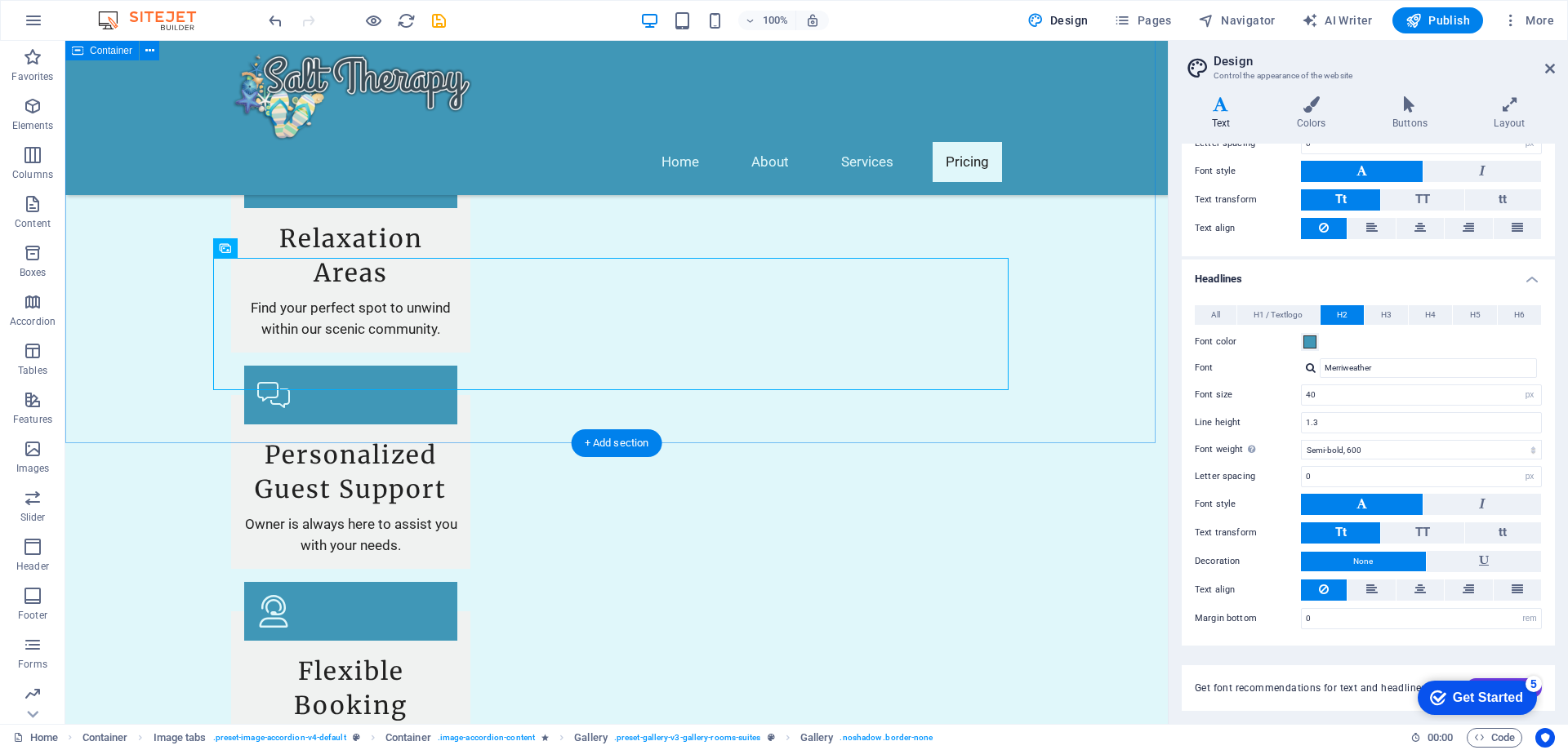
scroll to position [2191, 0]
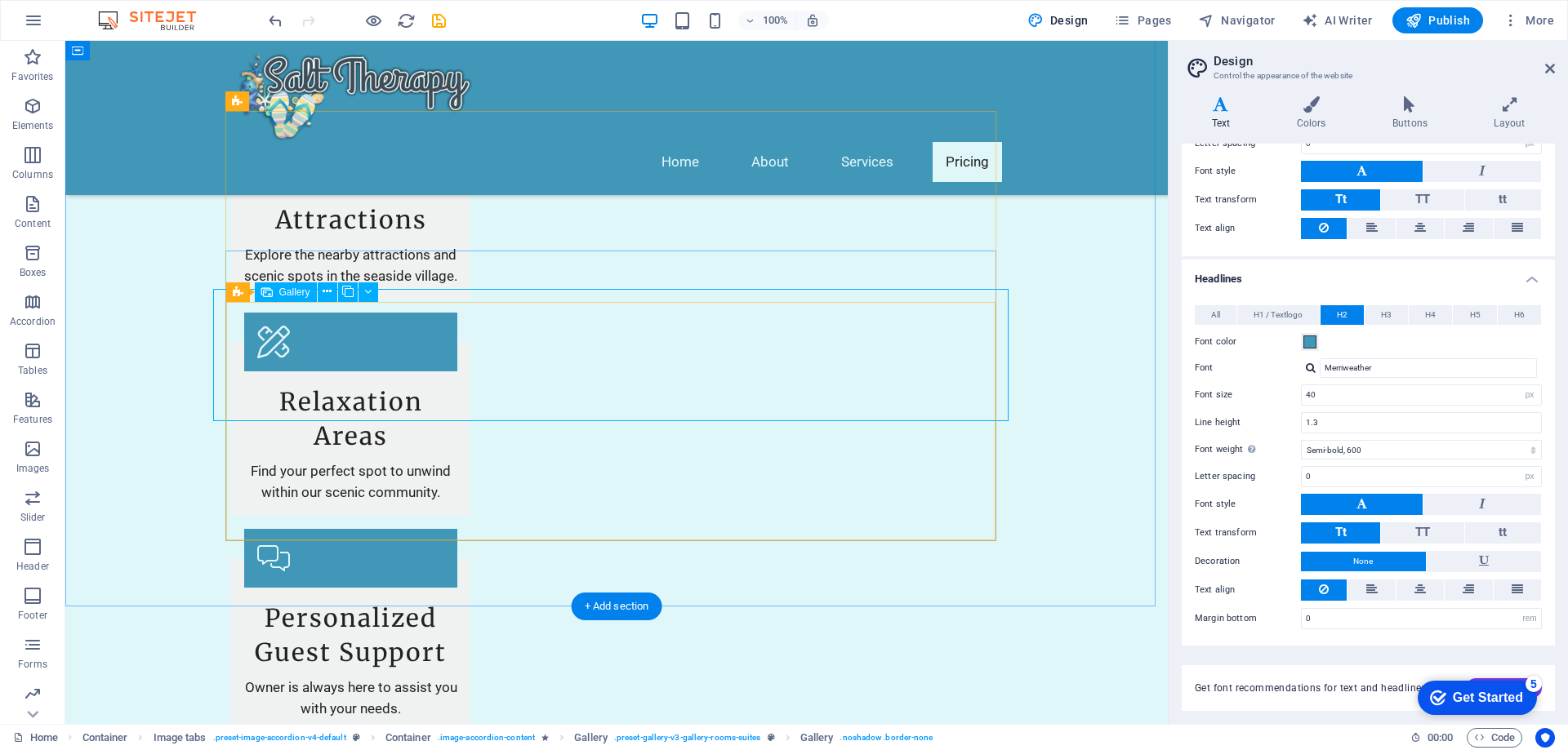
select select "4"
select select "px"
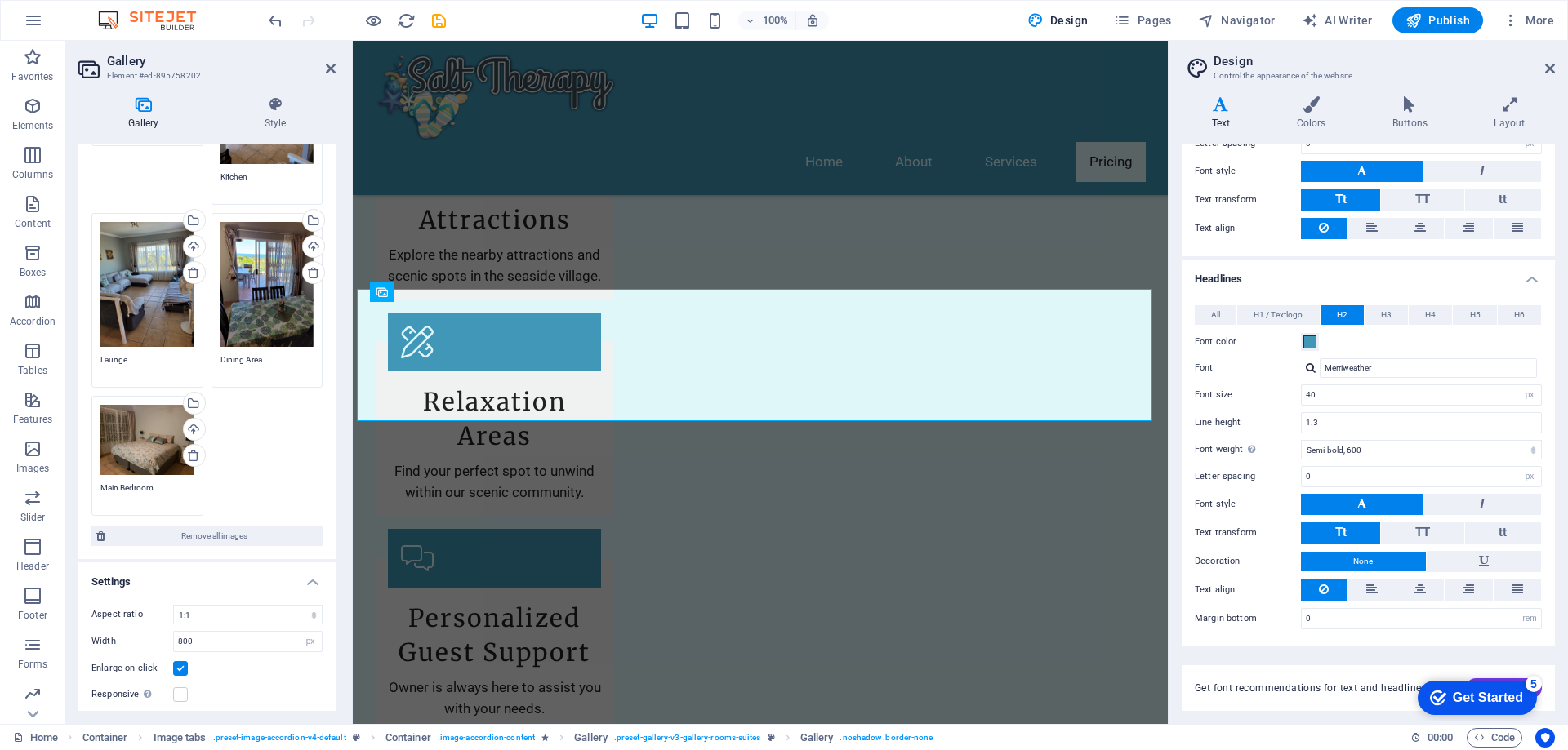
scroll to position [245, 0]
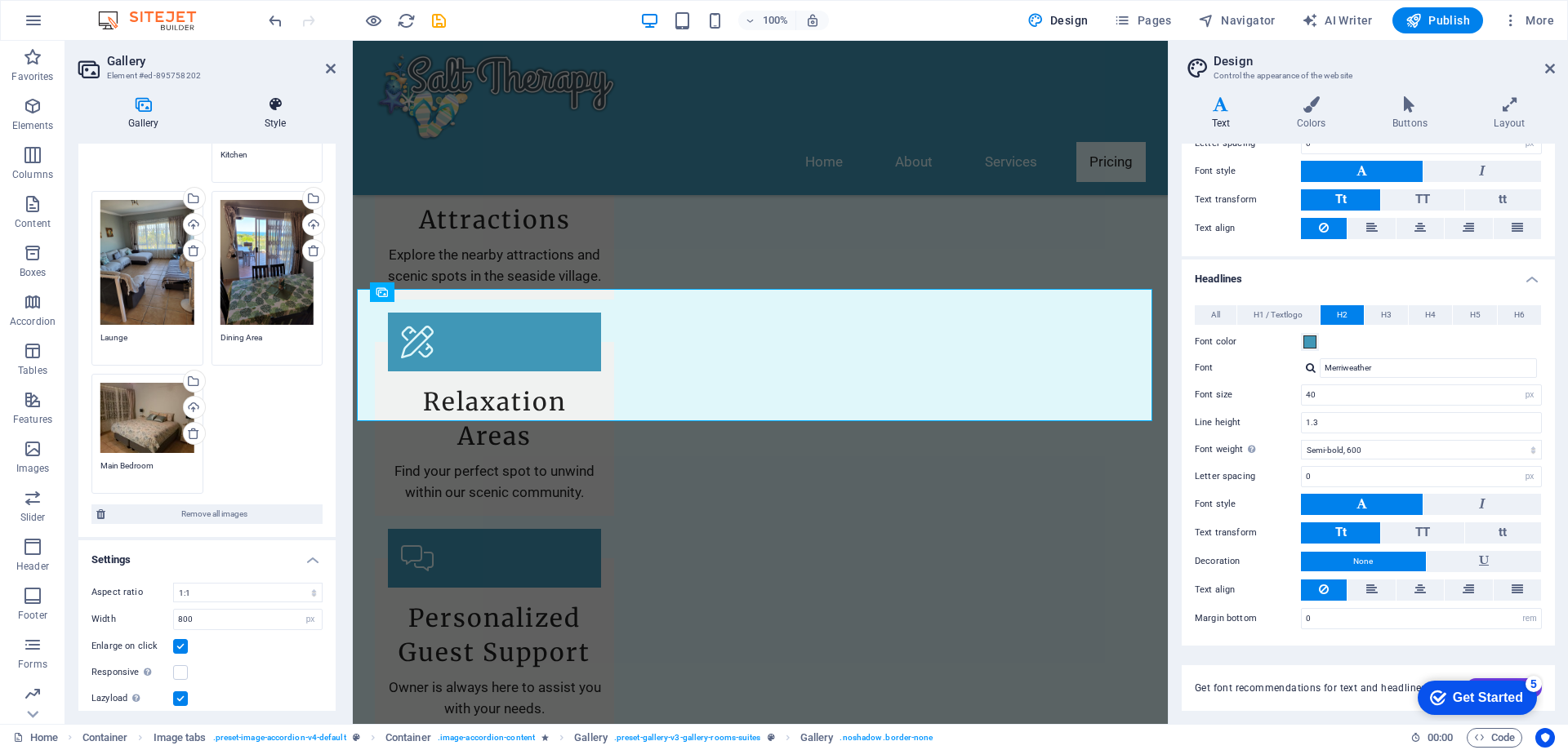
click at [276, 106] on icon at bounding box center [275, 105] width 121 height 16
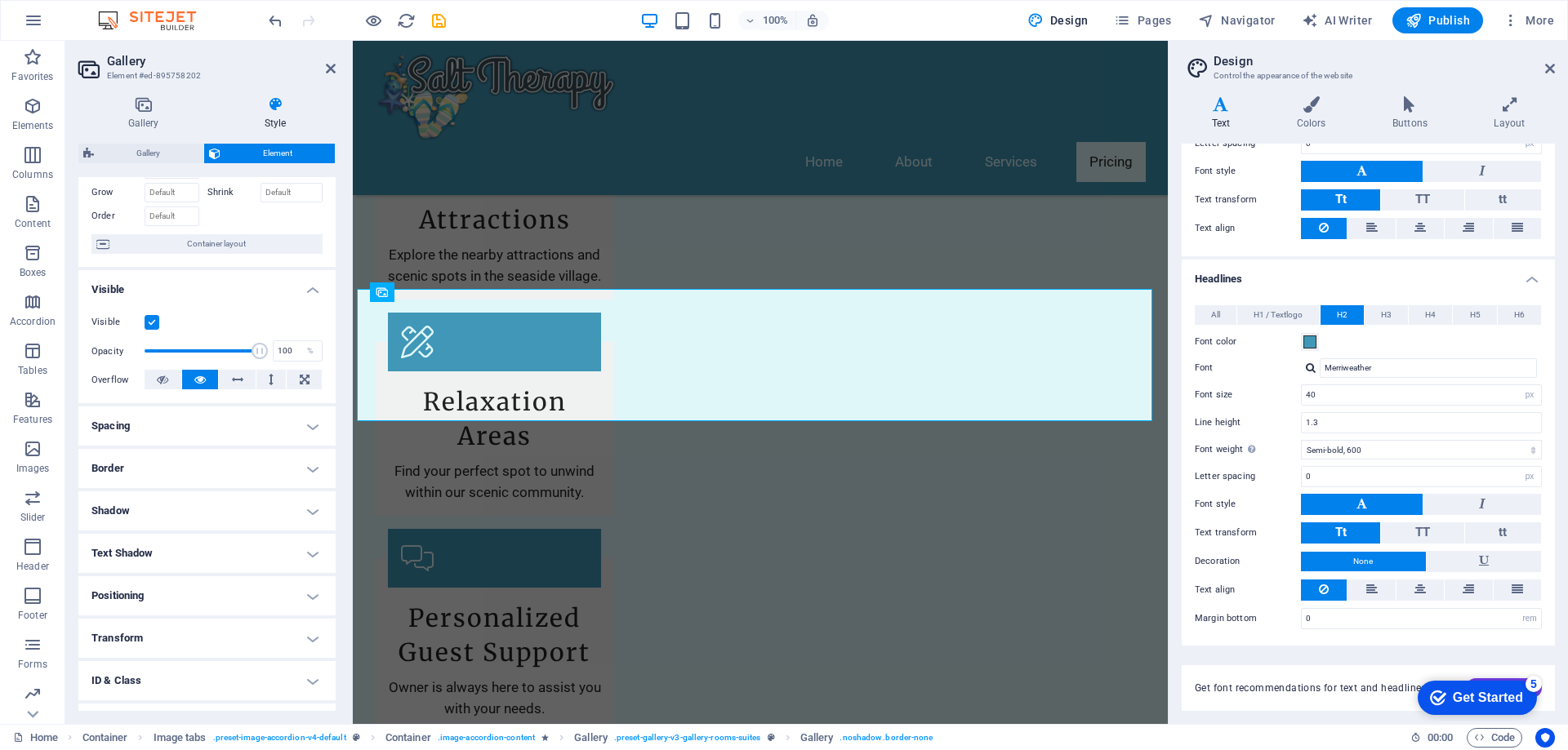
scroll to position [156, 0]
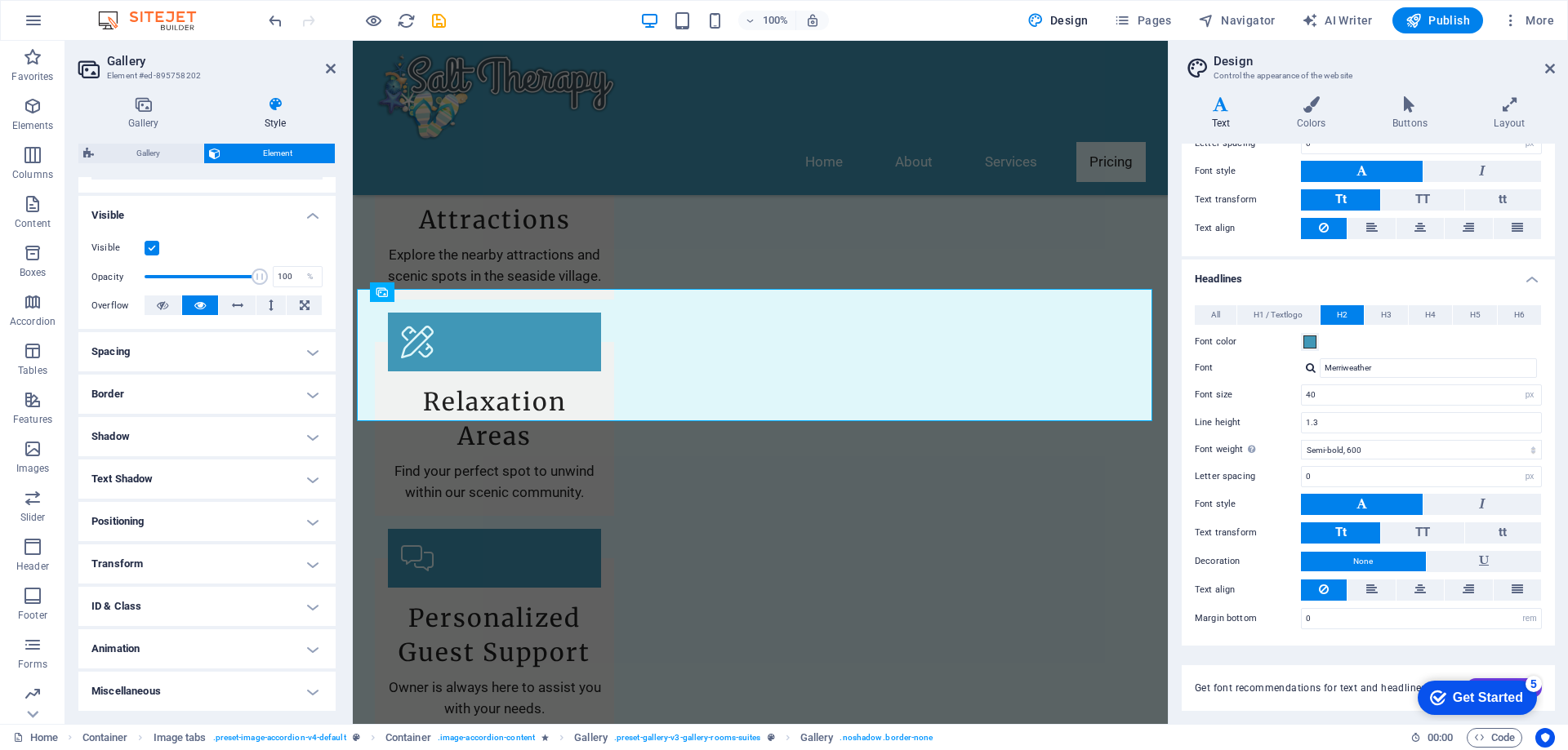
click at [306, 354] on h4 "Spacing" at bounding box center [207, 352] width 258 height 39
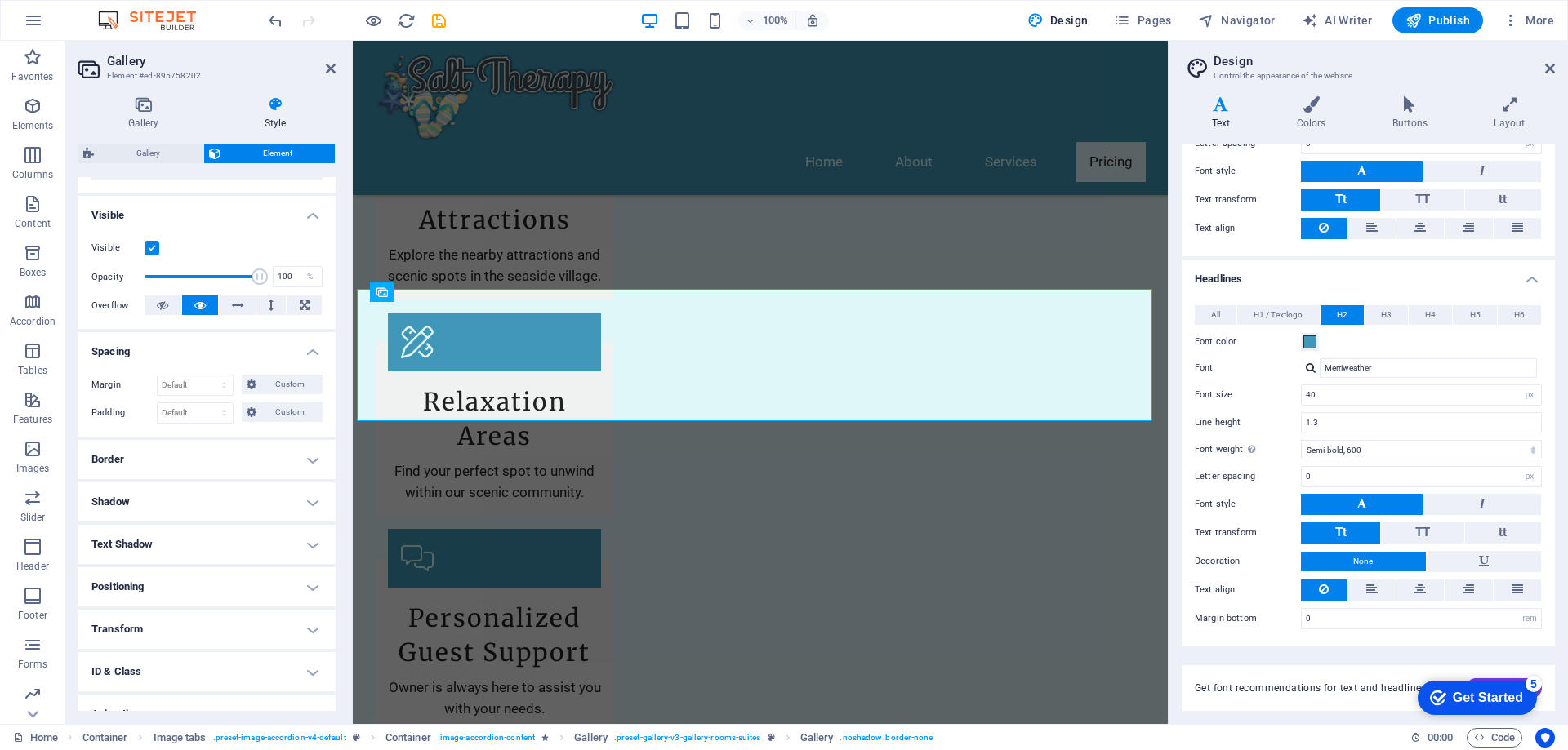
click at [306, 458] on h4 "Border" at bounding box center [207, 460] width 258 height 39
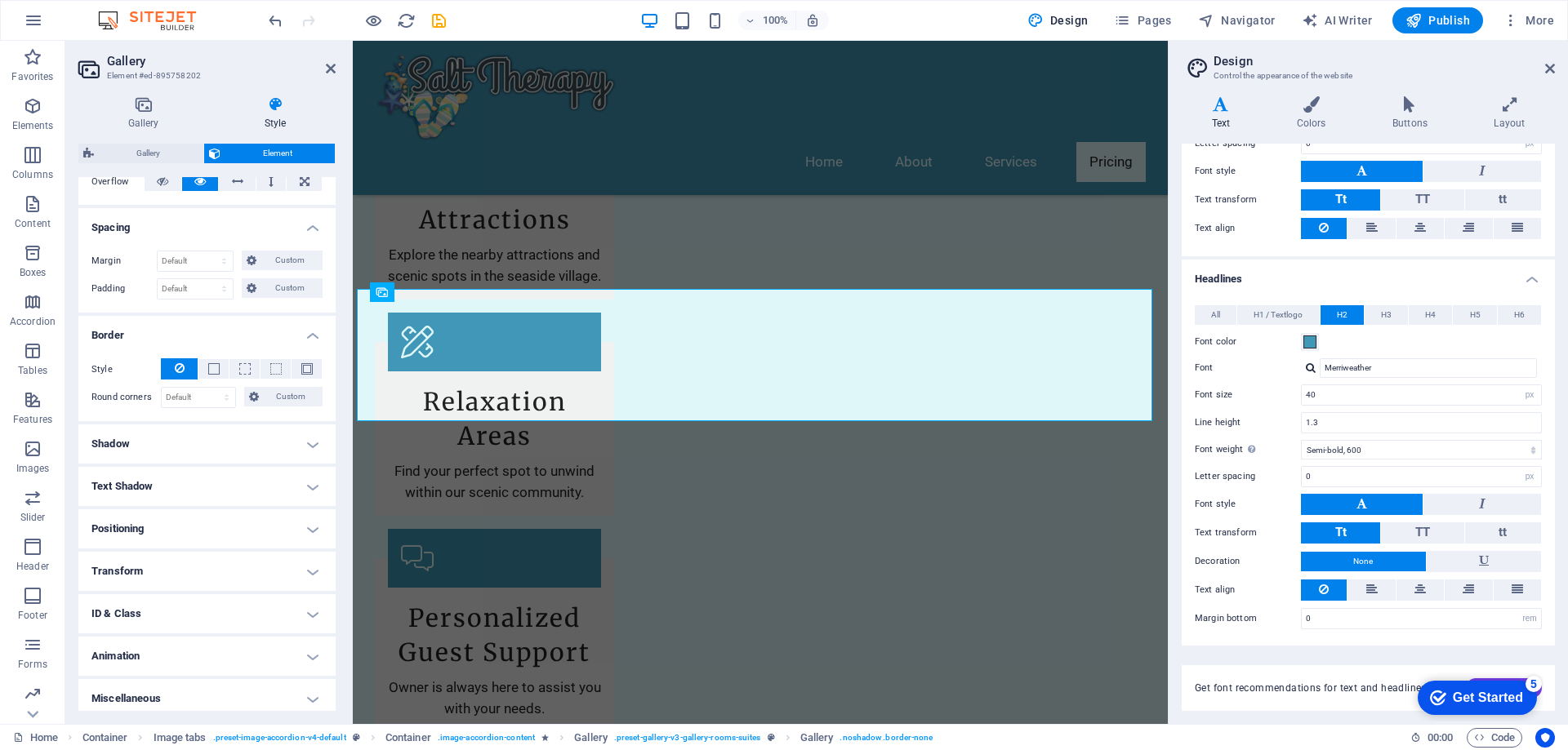
scroll to position [288, 0]
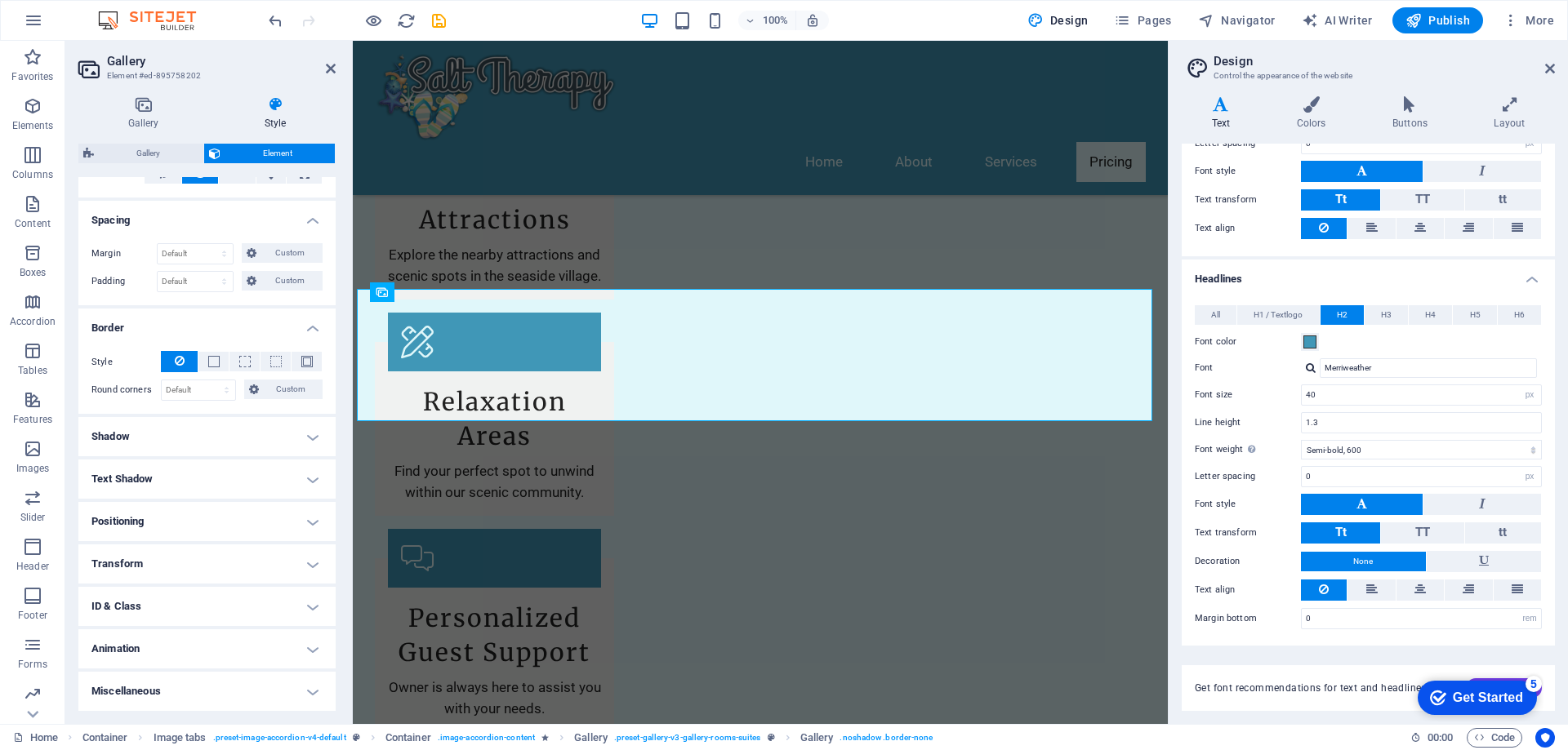
click at [295, 523] on h4 "Positioning" at bounding box center [207, 522] width 258 height 39
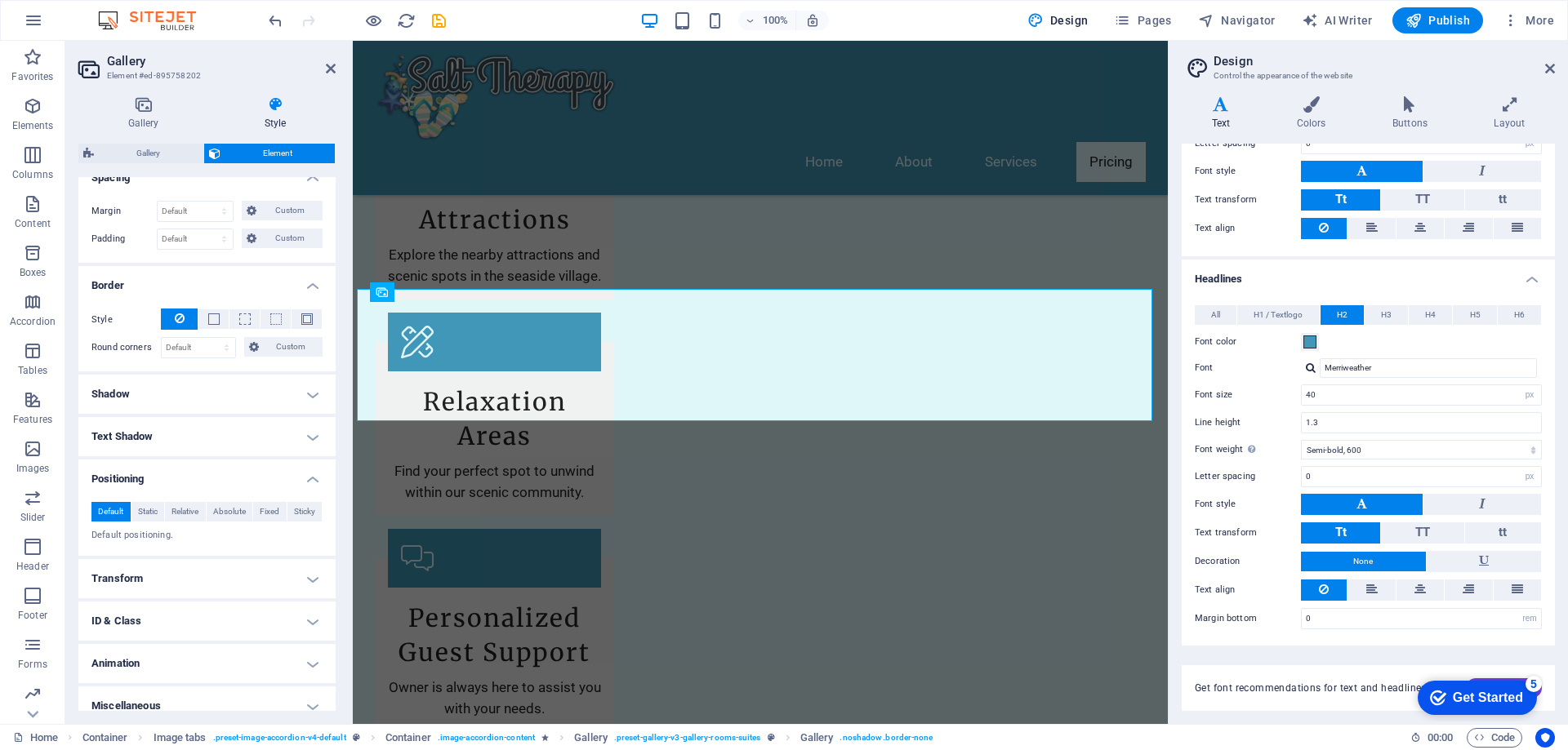
scroll to position [344, 0]
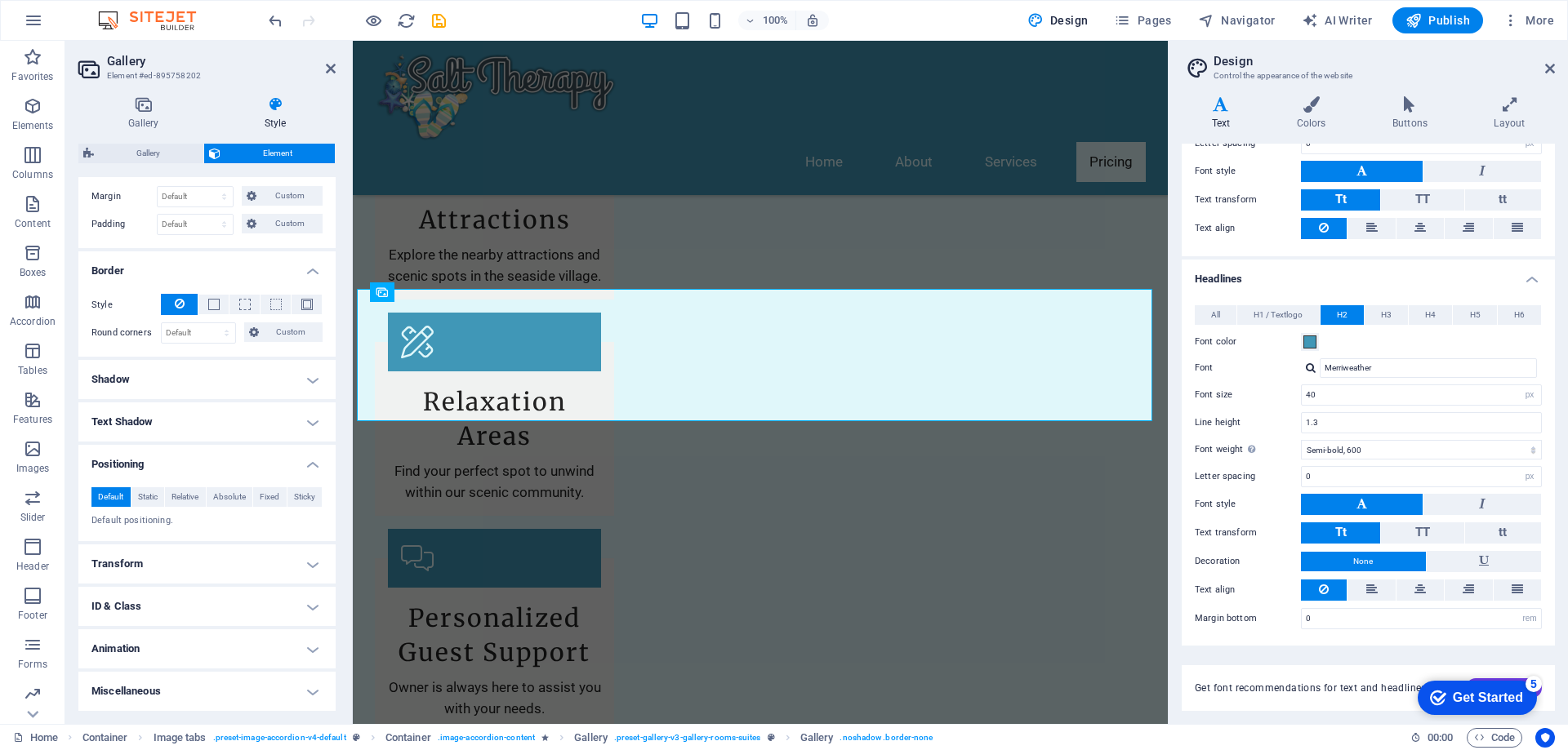
click at [209, 562] on h4 "Transform" at bounding box center [207, 564] width 258 height 39
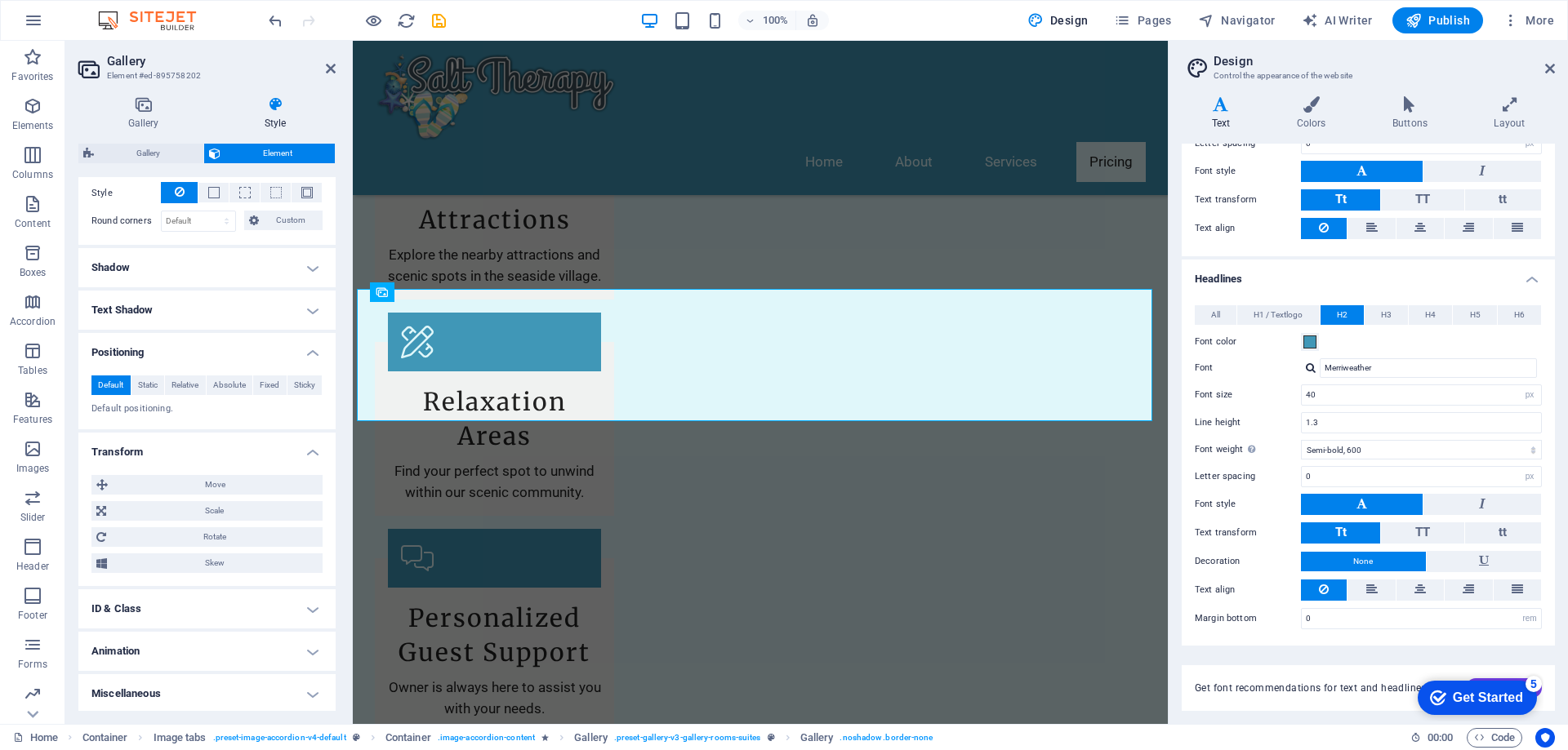
scroll to position [459, 0]
click at [169, 605] on h4 "ID & Class" at bounding box center [207, 607] width 258 height 39
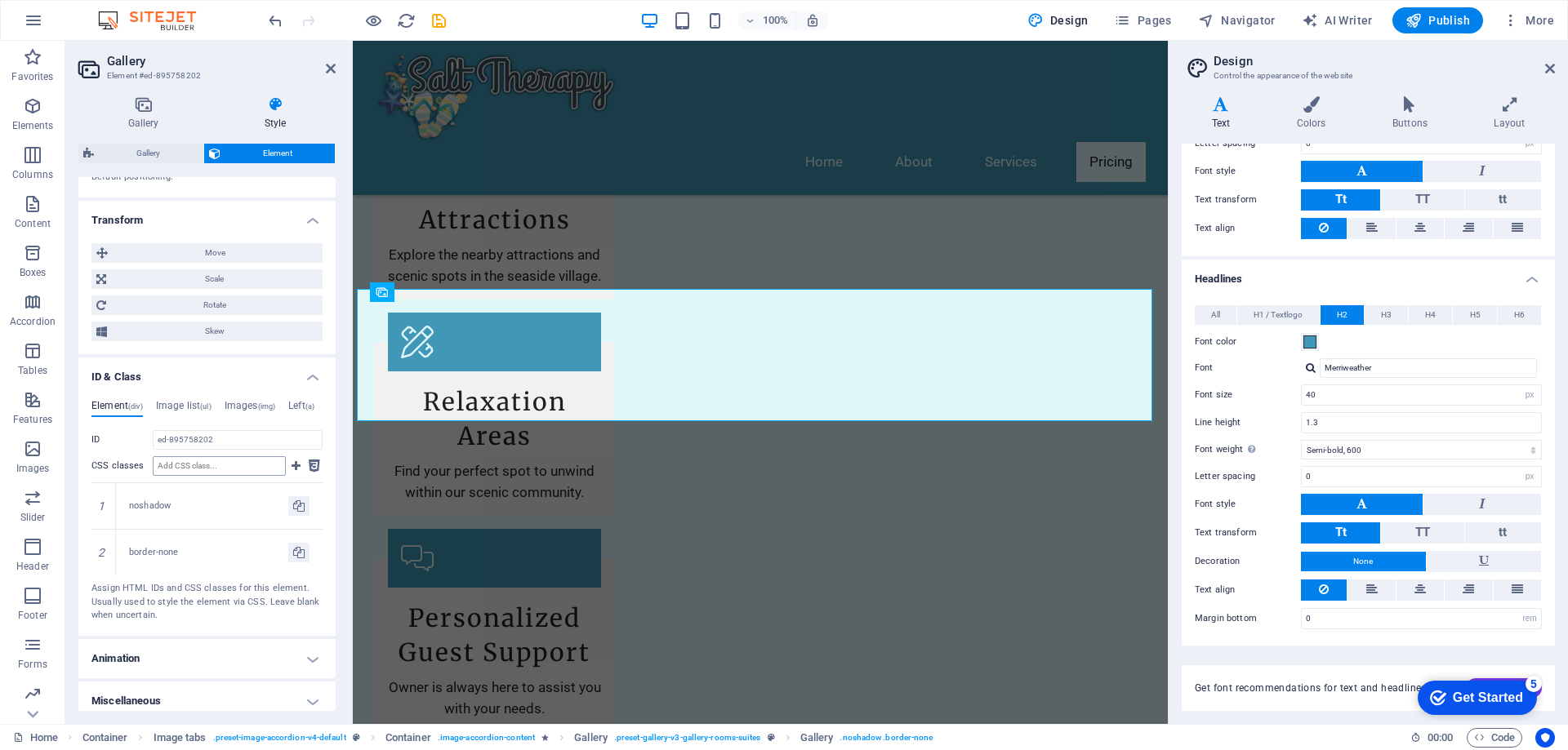
scroll to position [698, 0]
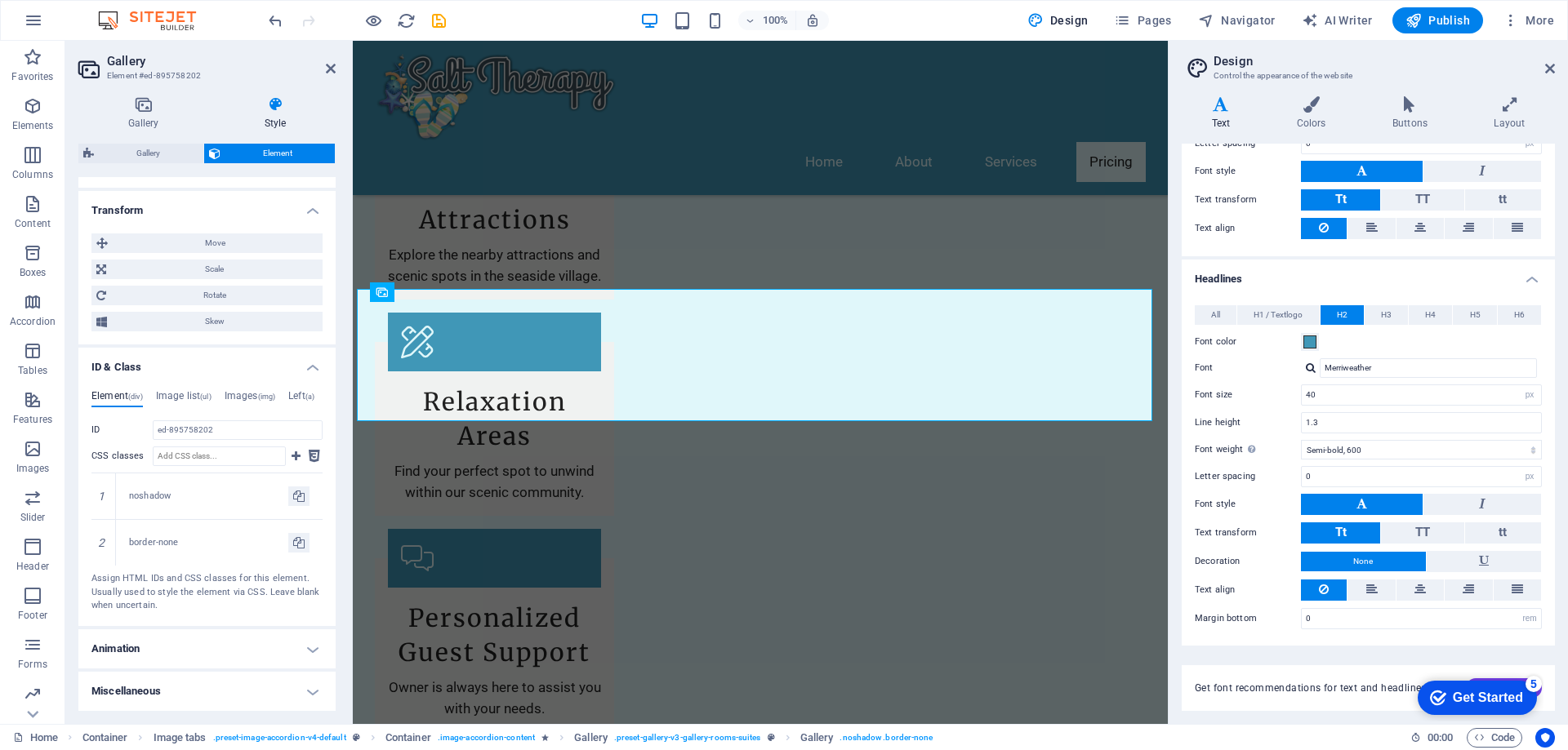
click at [198, 640] on h4 "Animation" at bounding box center [207, 649] width 258 height 39
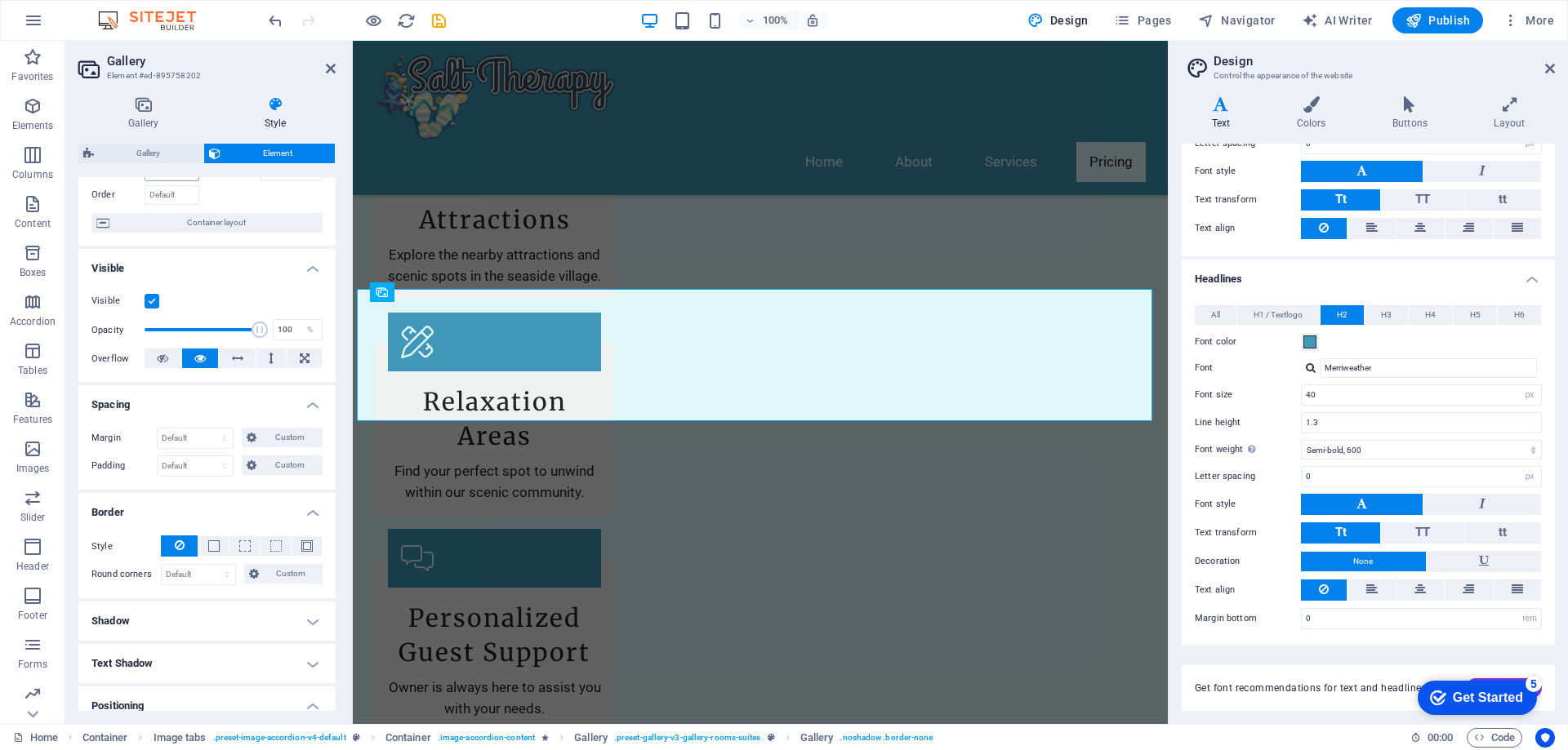
scroll to position [98, 0]
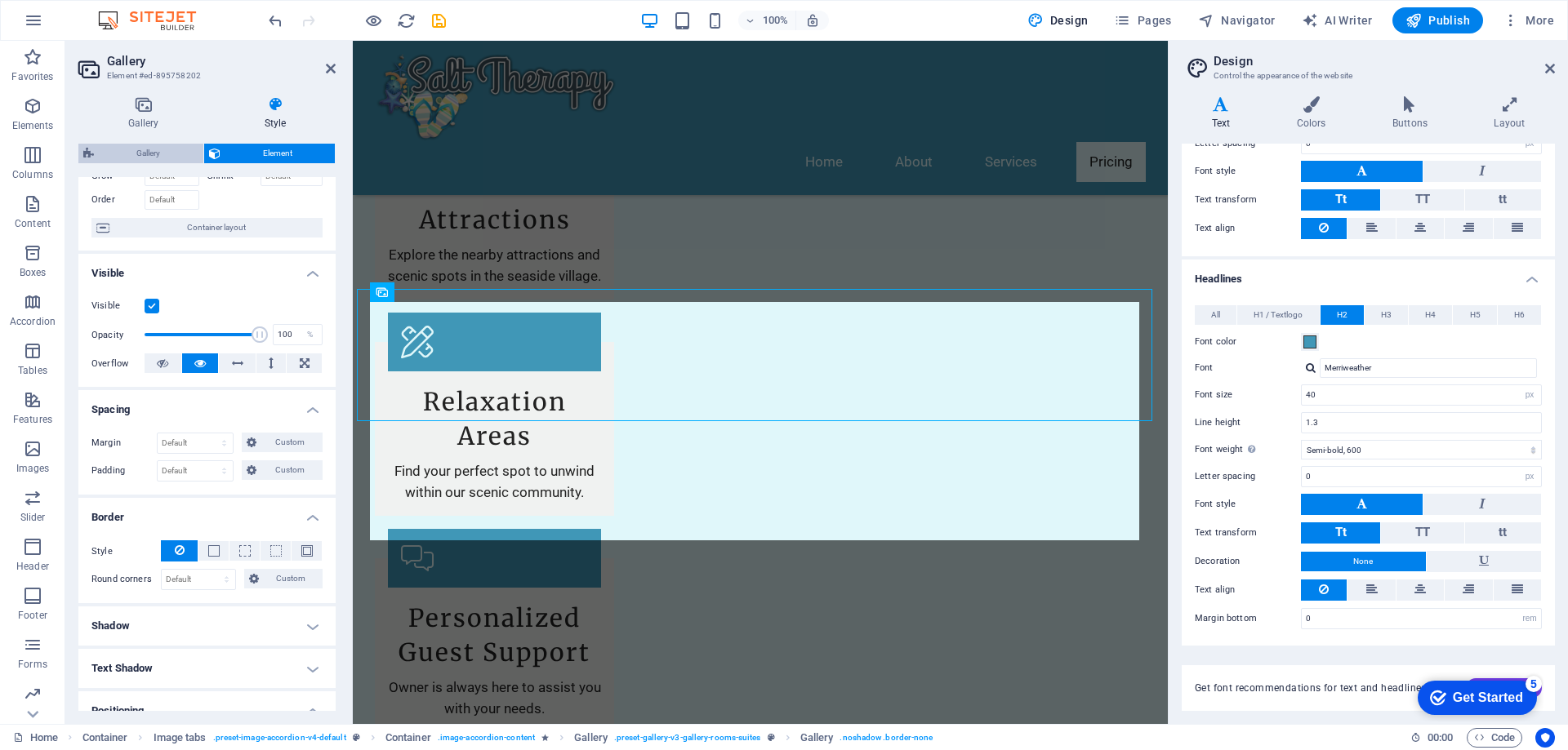
click at [163, 150] on span "Gallery" at bounding box center [149, 153] width 100 height 20
select select "rem"
select select "preset-gallery-v3-gallery-rooms-suites"
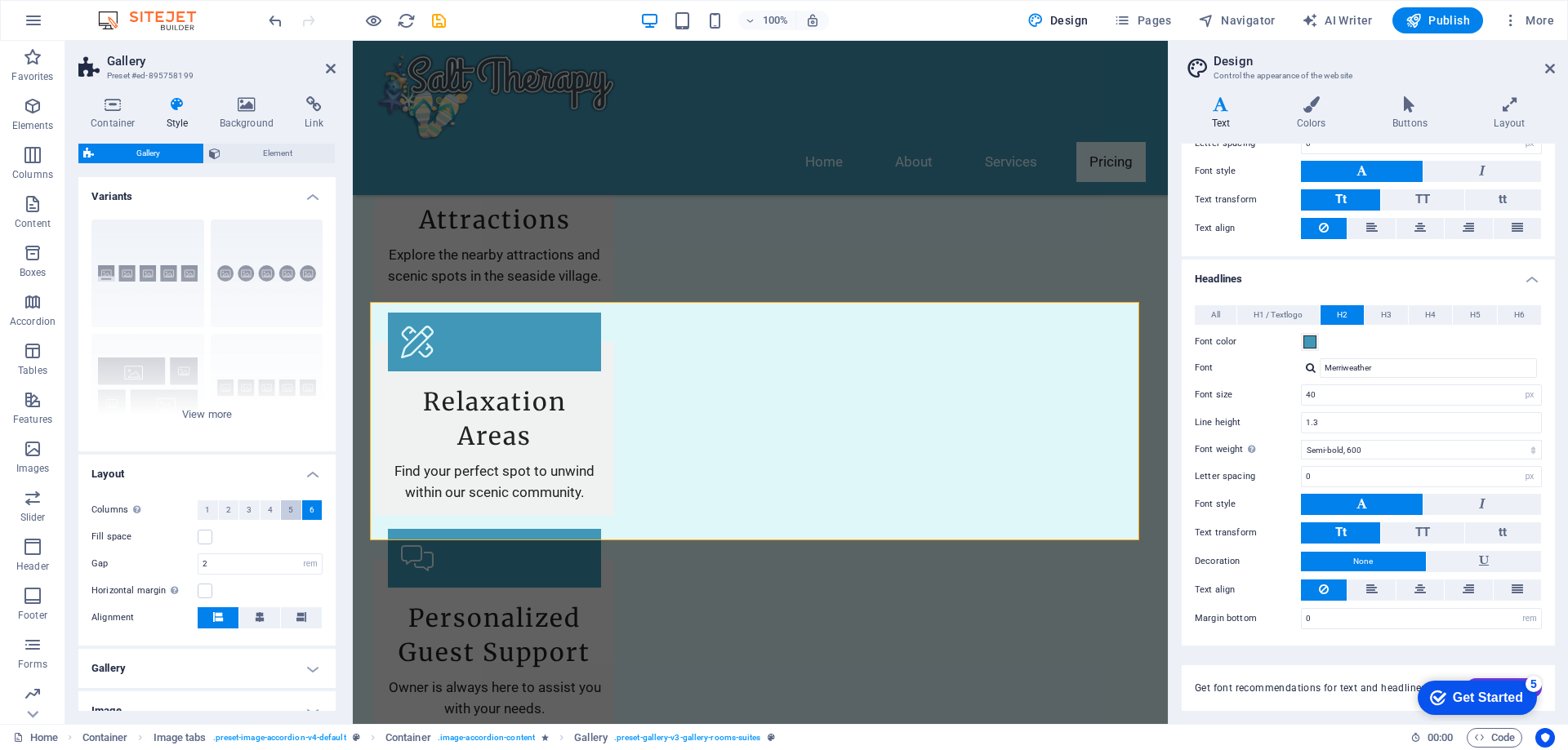
click at [285, 510] on button "5" at bounding box center [291, 511] width 21 height 20
click at [310, 510] on span "6" at bounding box center [312, 511] width 5 height 20
click at [289, 511] on span "5" at bounding box center [291, 511] width 5 height 20
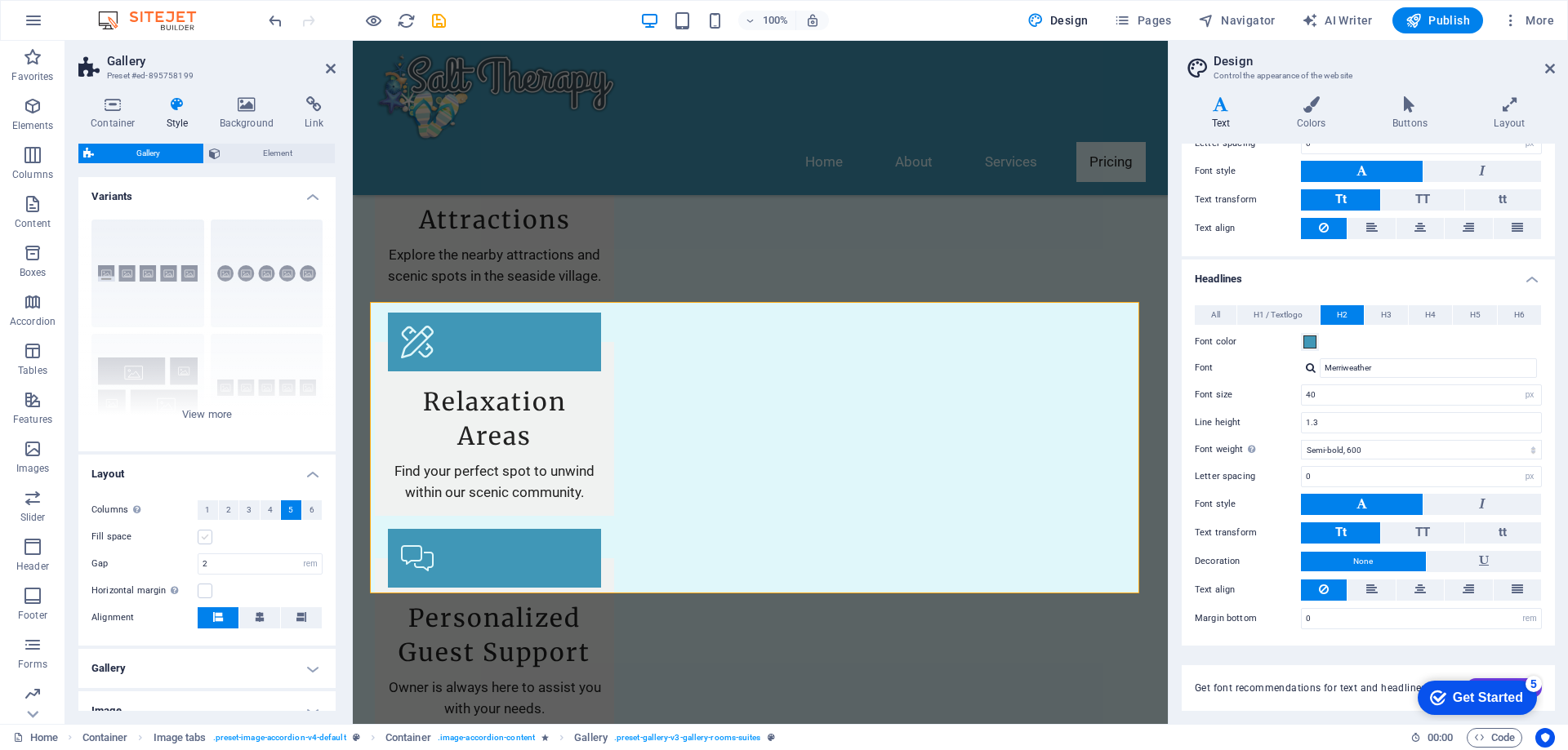
click at [205, 538] on label at bounding box center [205, 537] width 15 height 15
click at [0, 0] on input "Fill space" at bounding box center [0, 0] width 0 height 0
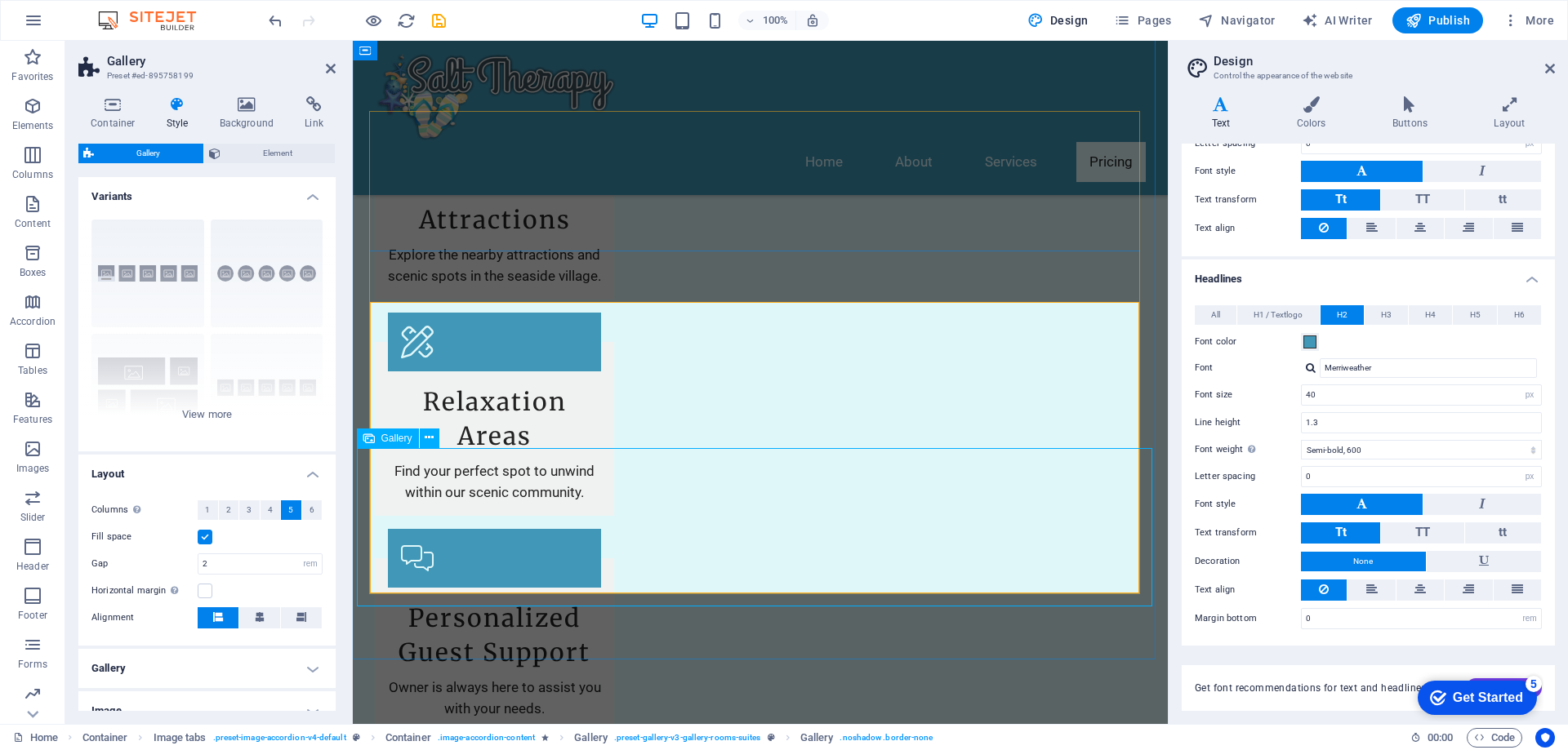
select select "4"
select select "px"
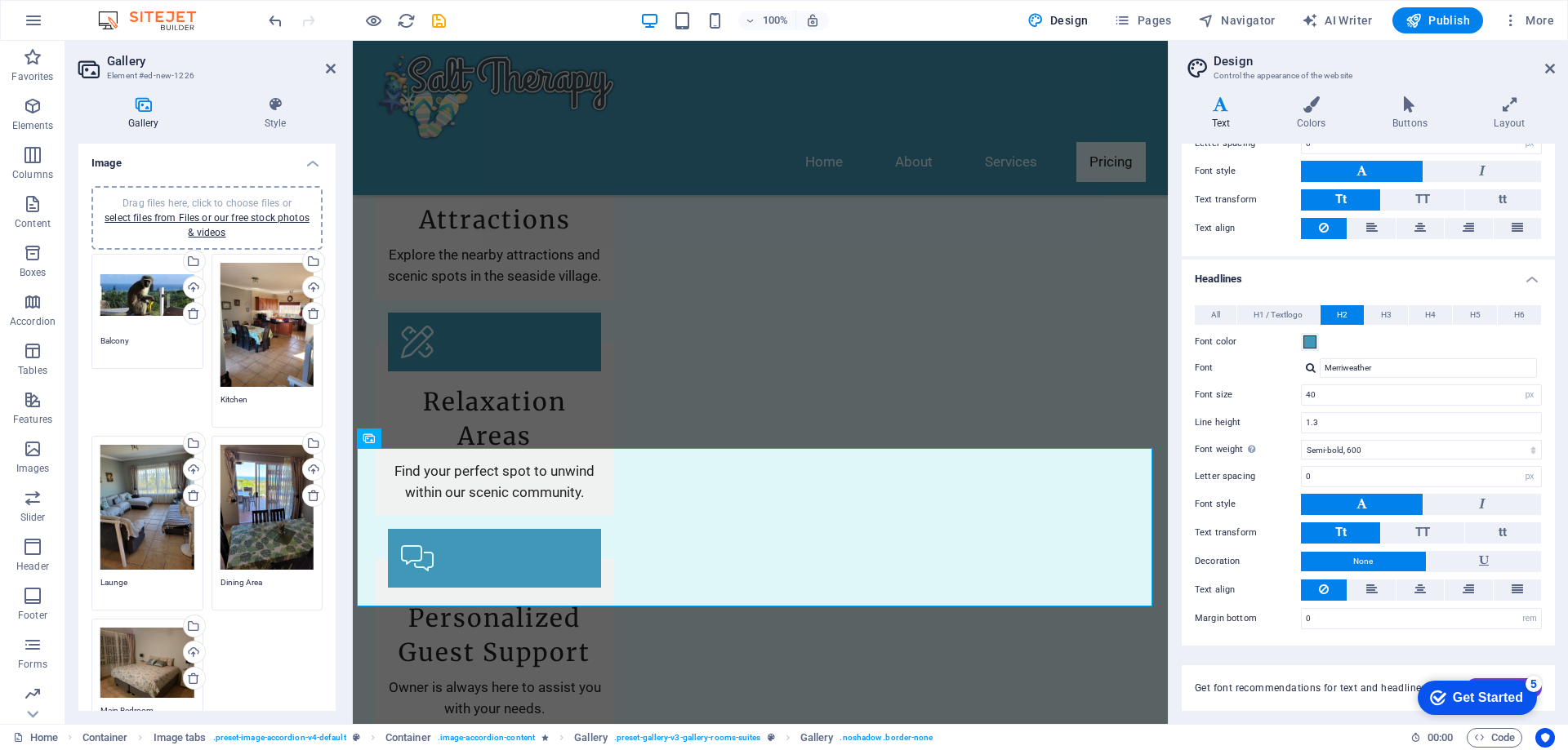
click at [146, 301] on div "Drag files here, click to choose files or select files from Files or our free s…" at bounding box center [148, 296] width 94 height 66
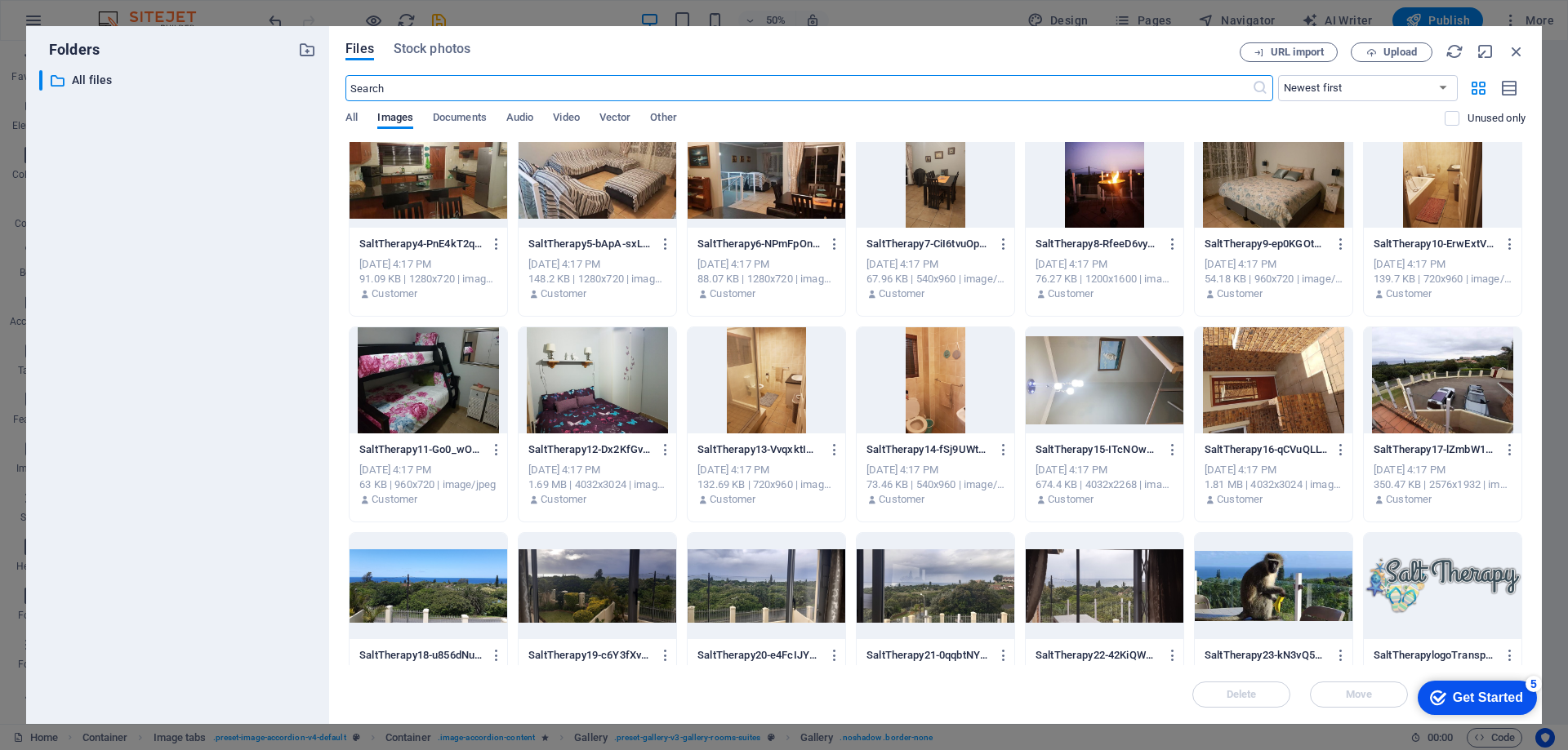
scroll to position [245, 0]
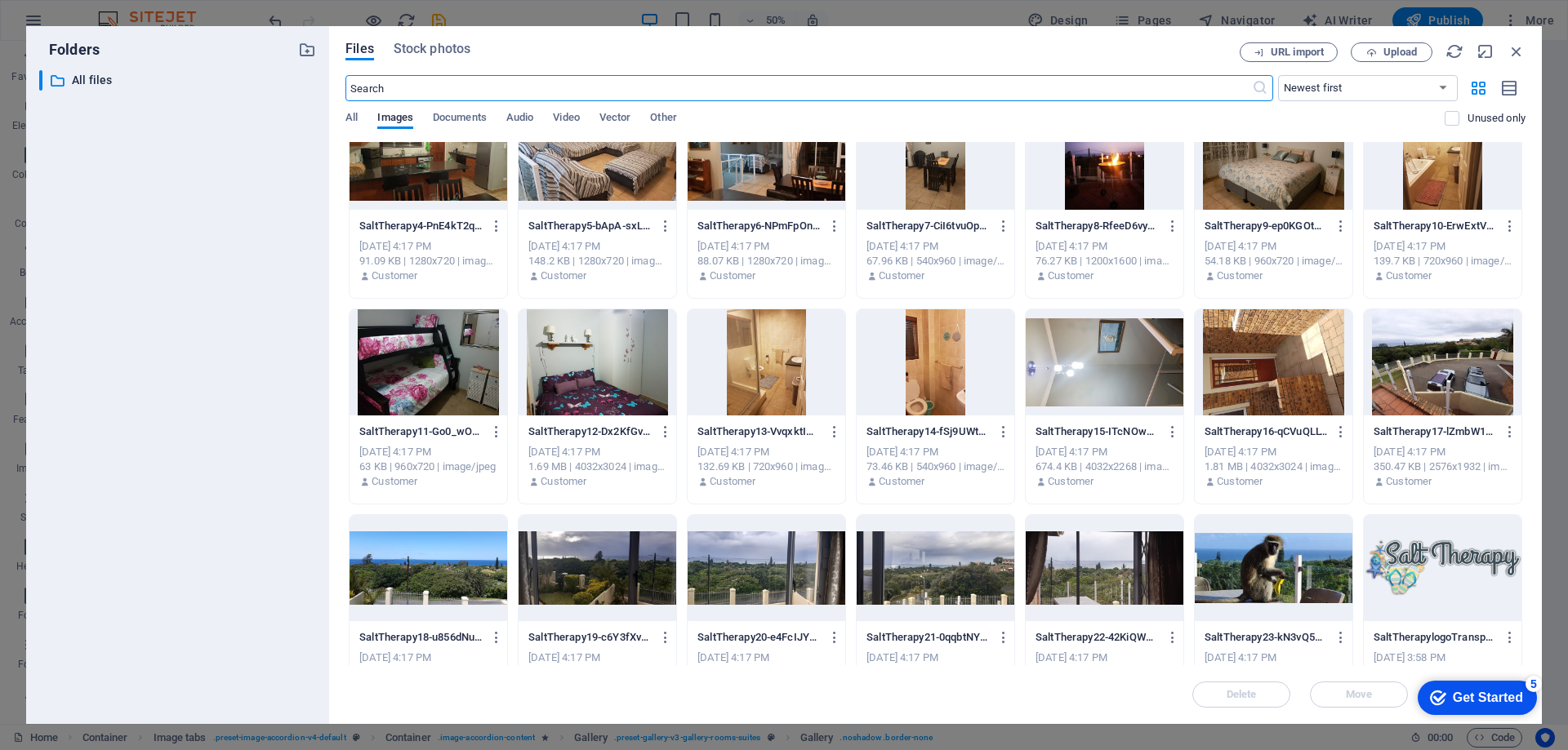
click at [443, 358] on div at bounding box center [428, 361] width 157 height 106
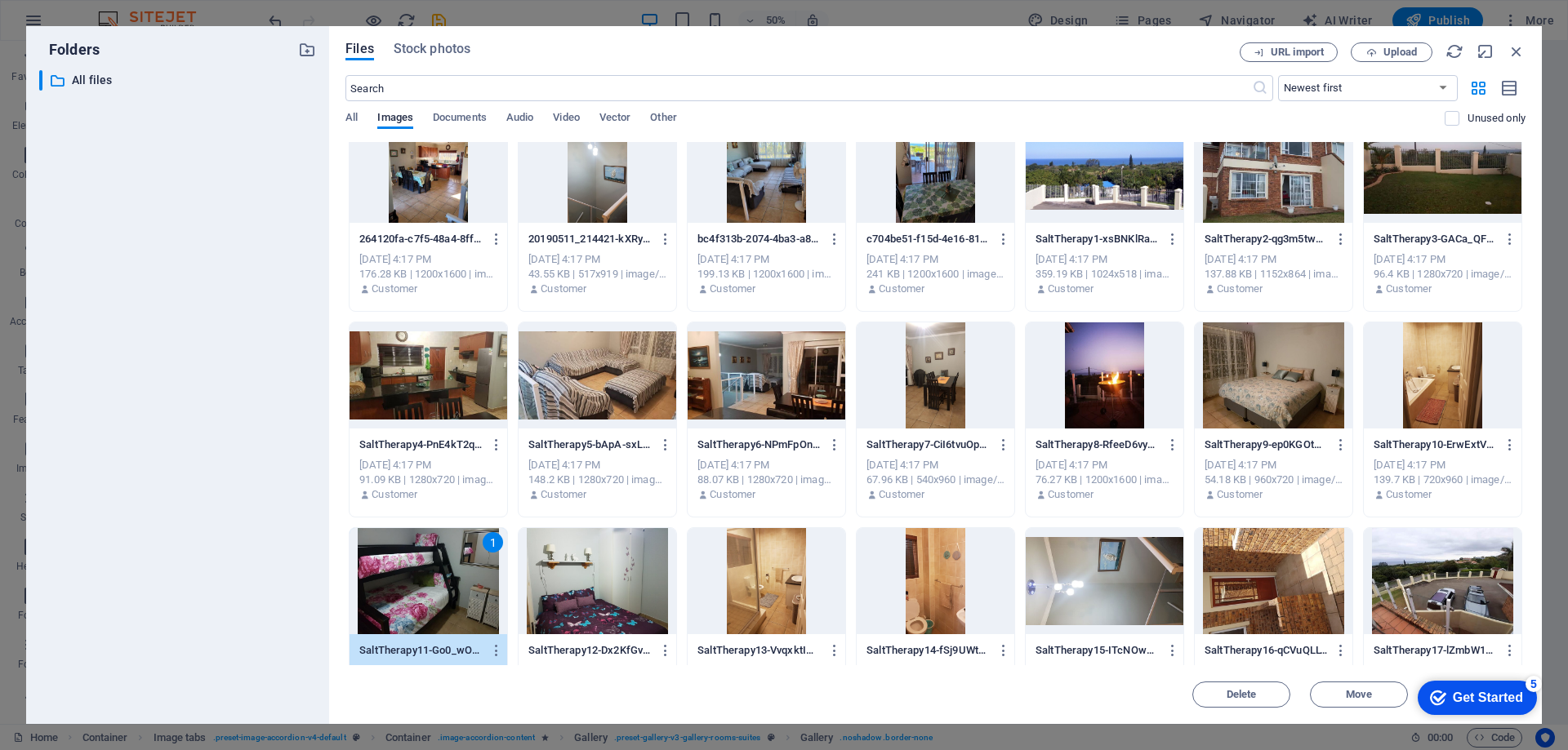
scroll to position [0, 0]
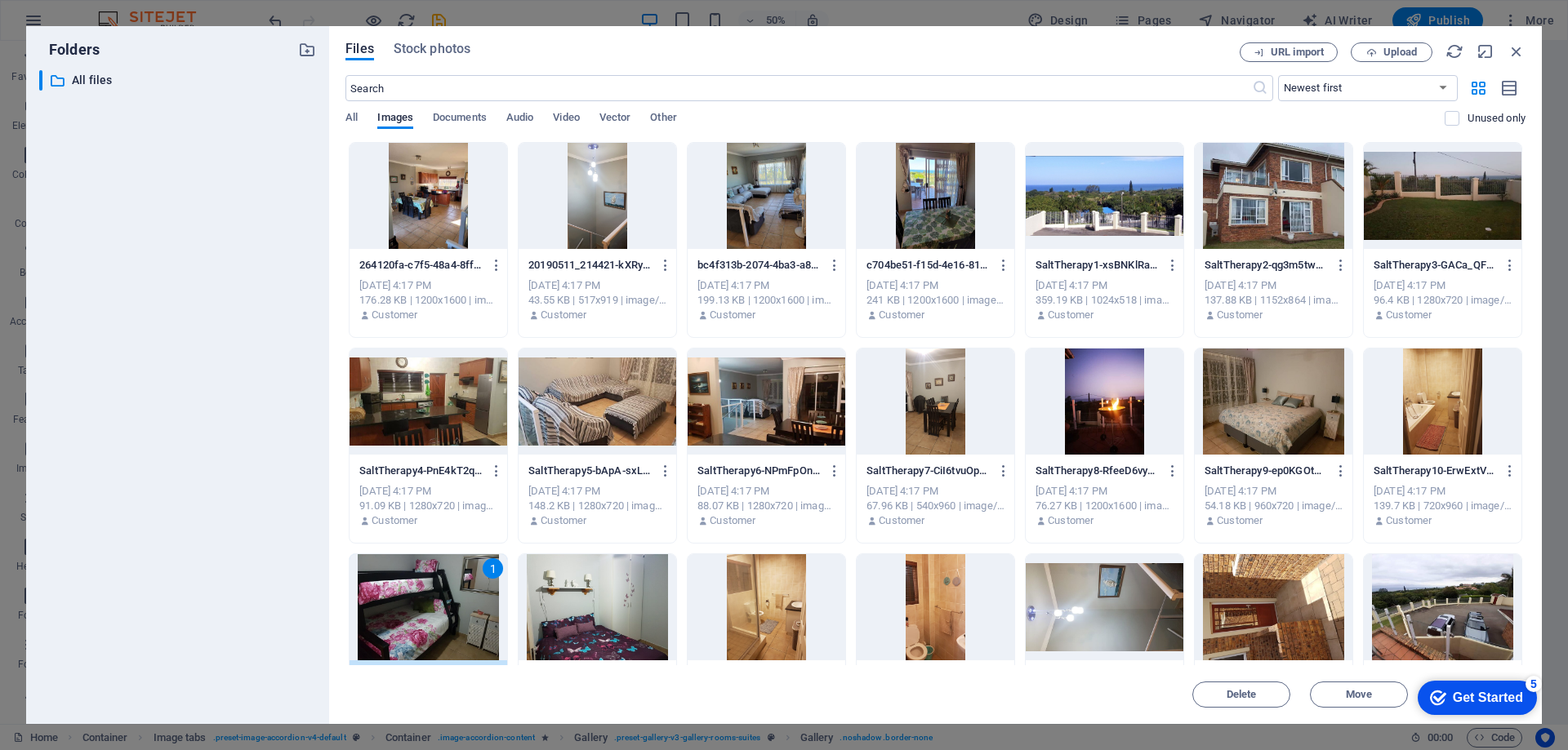
click at [1274, 400] on div at bounding box center [1274, 401] width 157 height 106
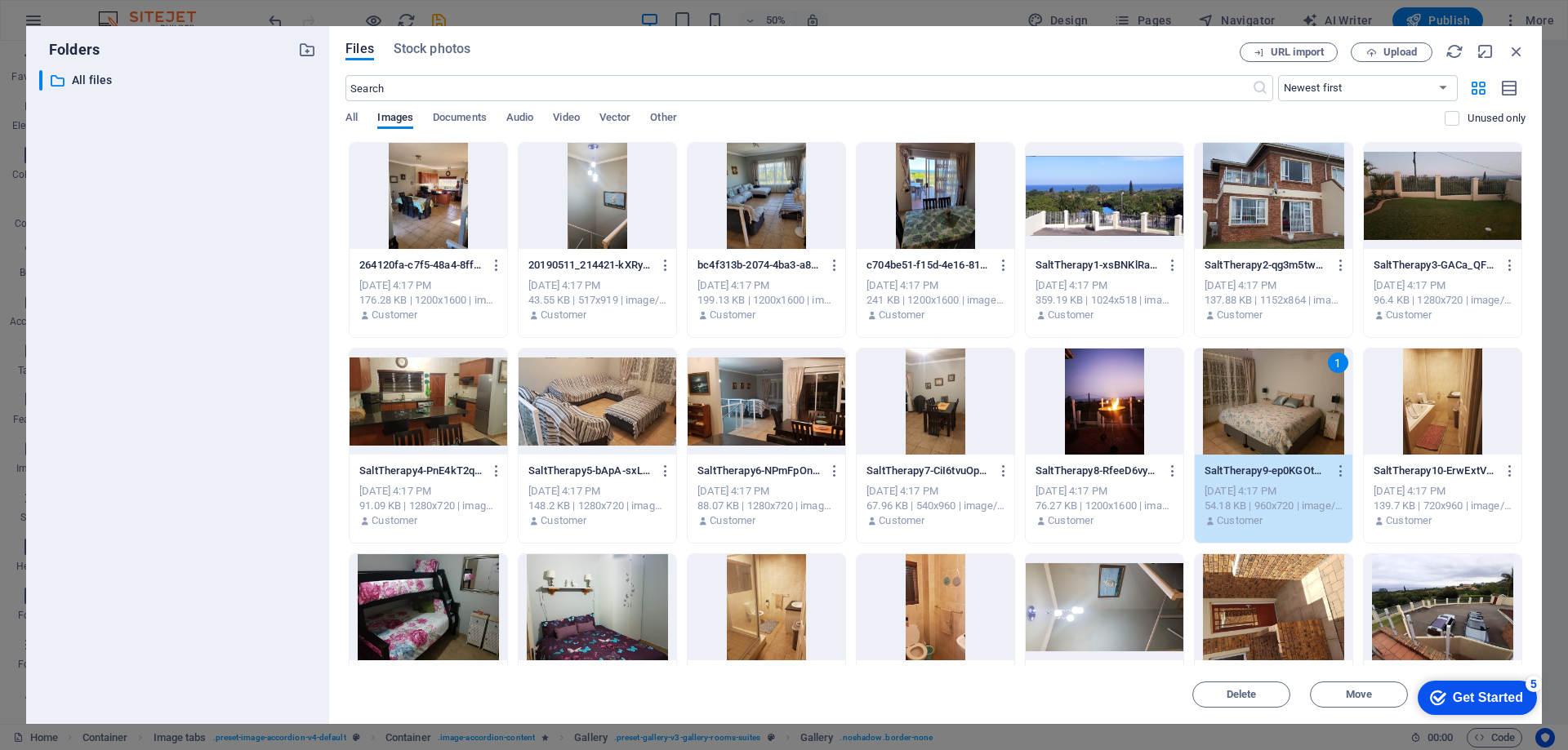
click at [1274, 400] on div "1" at bounding box center [1274, 401] width 157 height 106
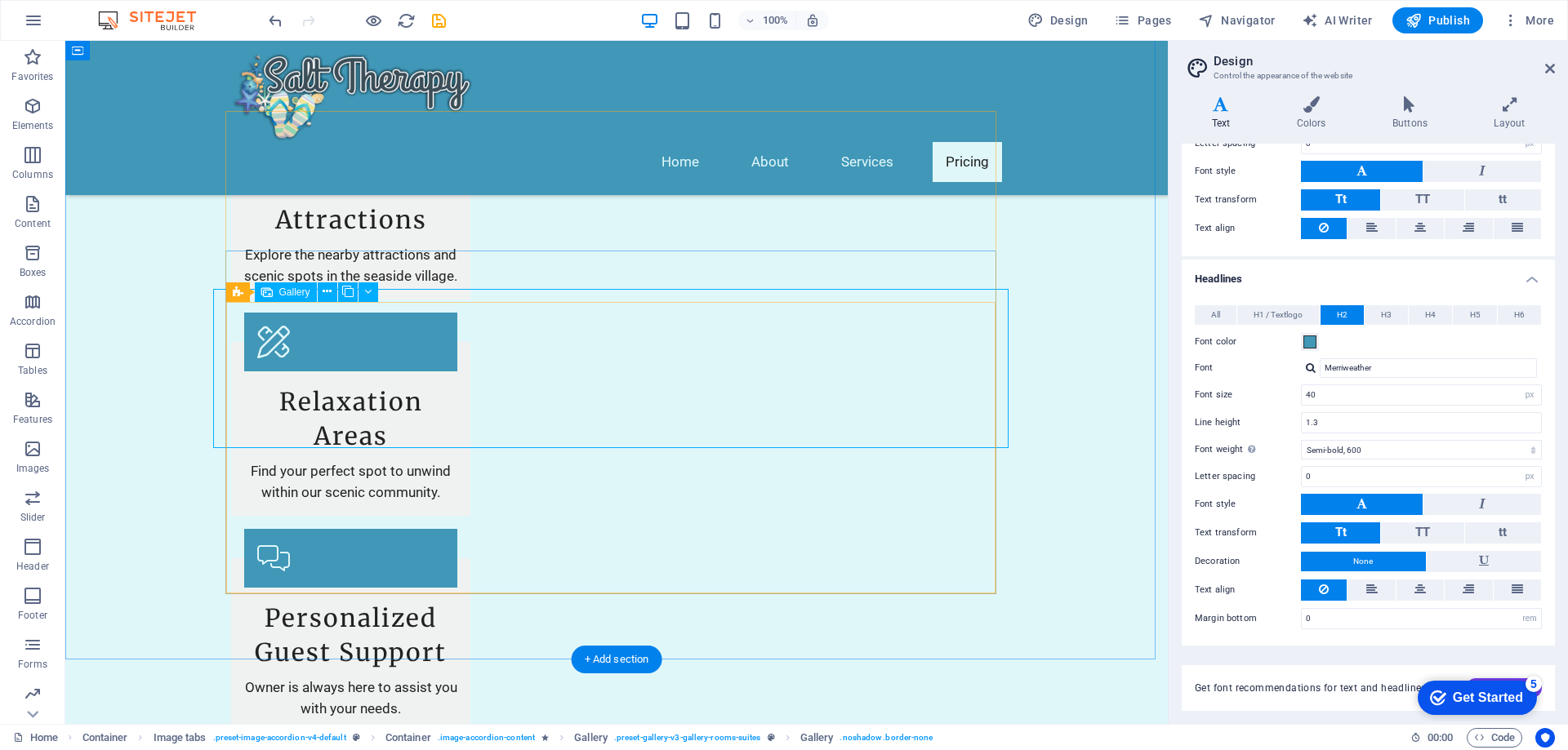
drag, startPoint x: 917, startPoint y: 366, endPoint x: 629, endPoint y: 366, distance: 288.0
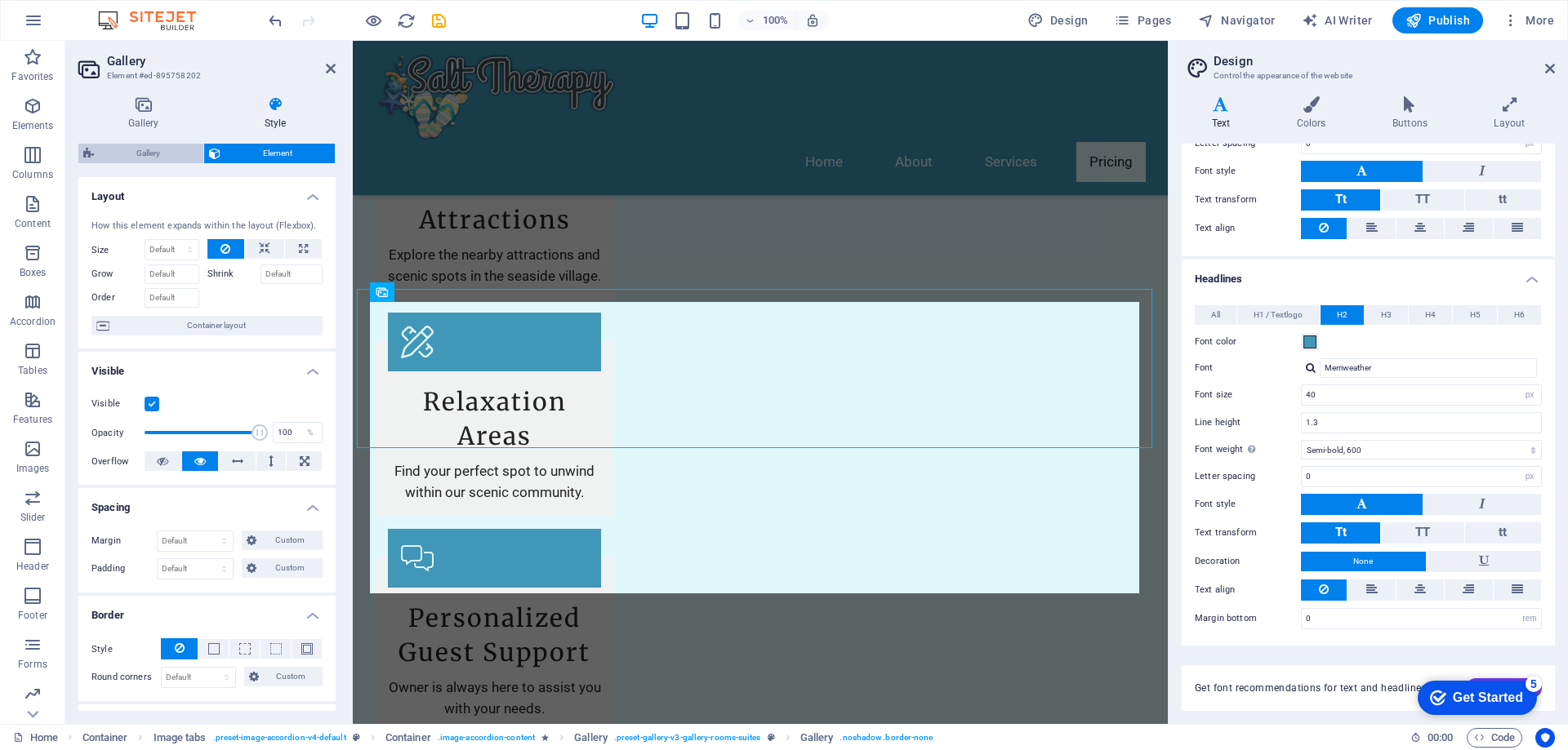
click at [156, 148] on span "Gallery" at bounding box center [149, 153] width 100 height 20
select select "rem"
select select "preset-gallery-v3-gallery-rooms-suites"
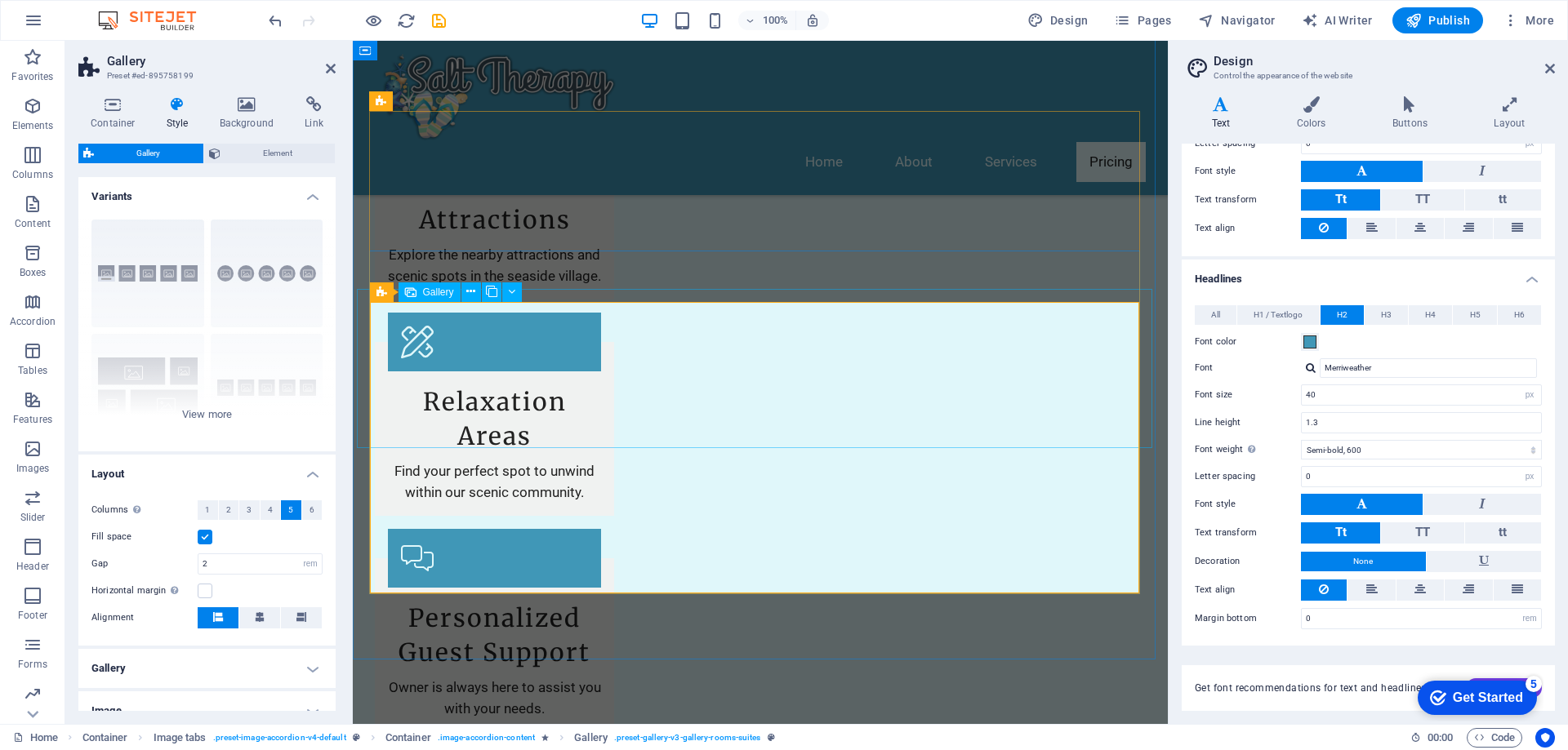
click at [431, 293] on span "Gallery" at bounding box center [439, 293] width 31 height 10
click at [271, 148] on span "Element" at bounding box center [278, 153] width 105 height 20
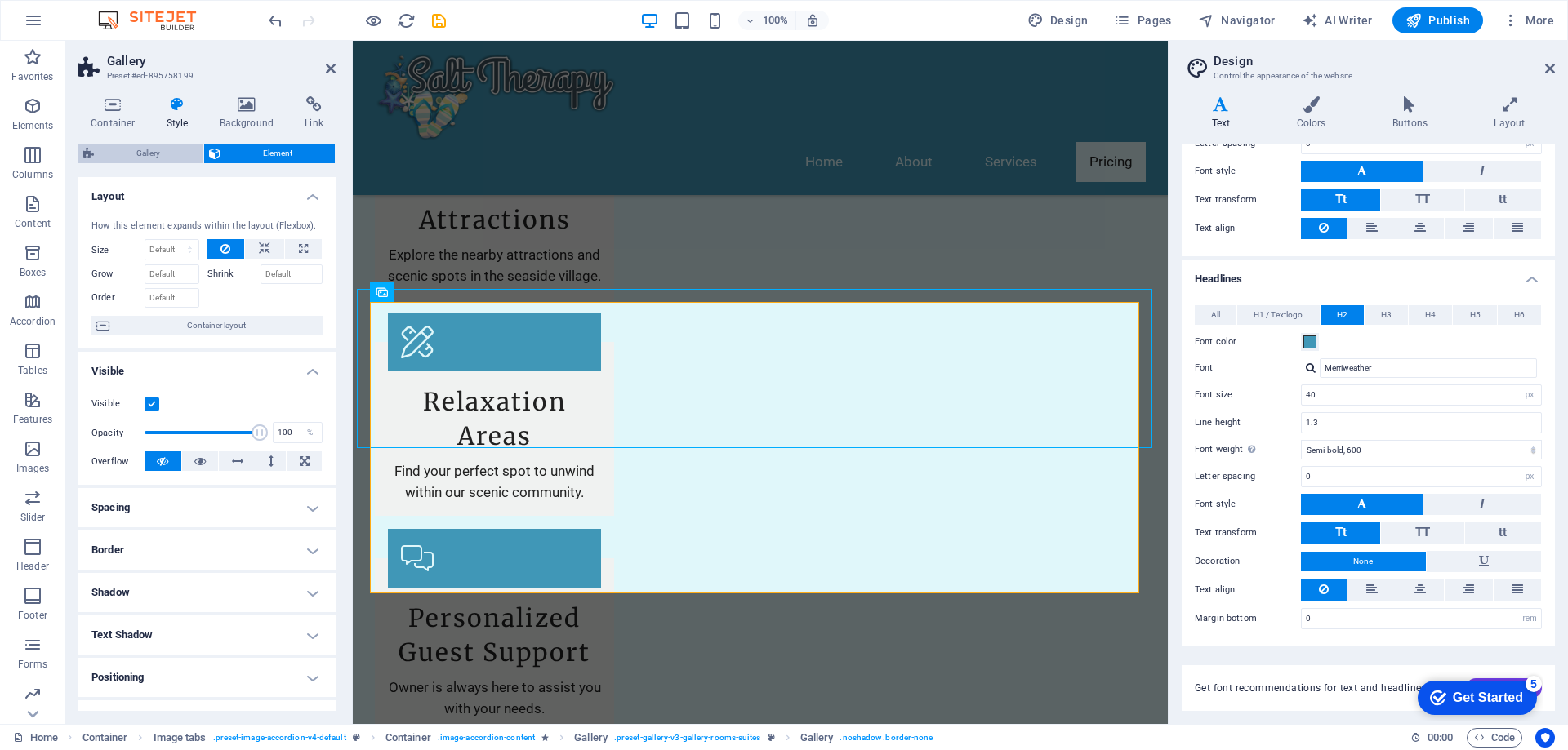
click at [162, 146] on span "Gallery" at bounding box center [149, 153] width 100 height 20
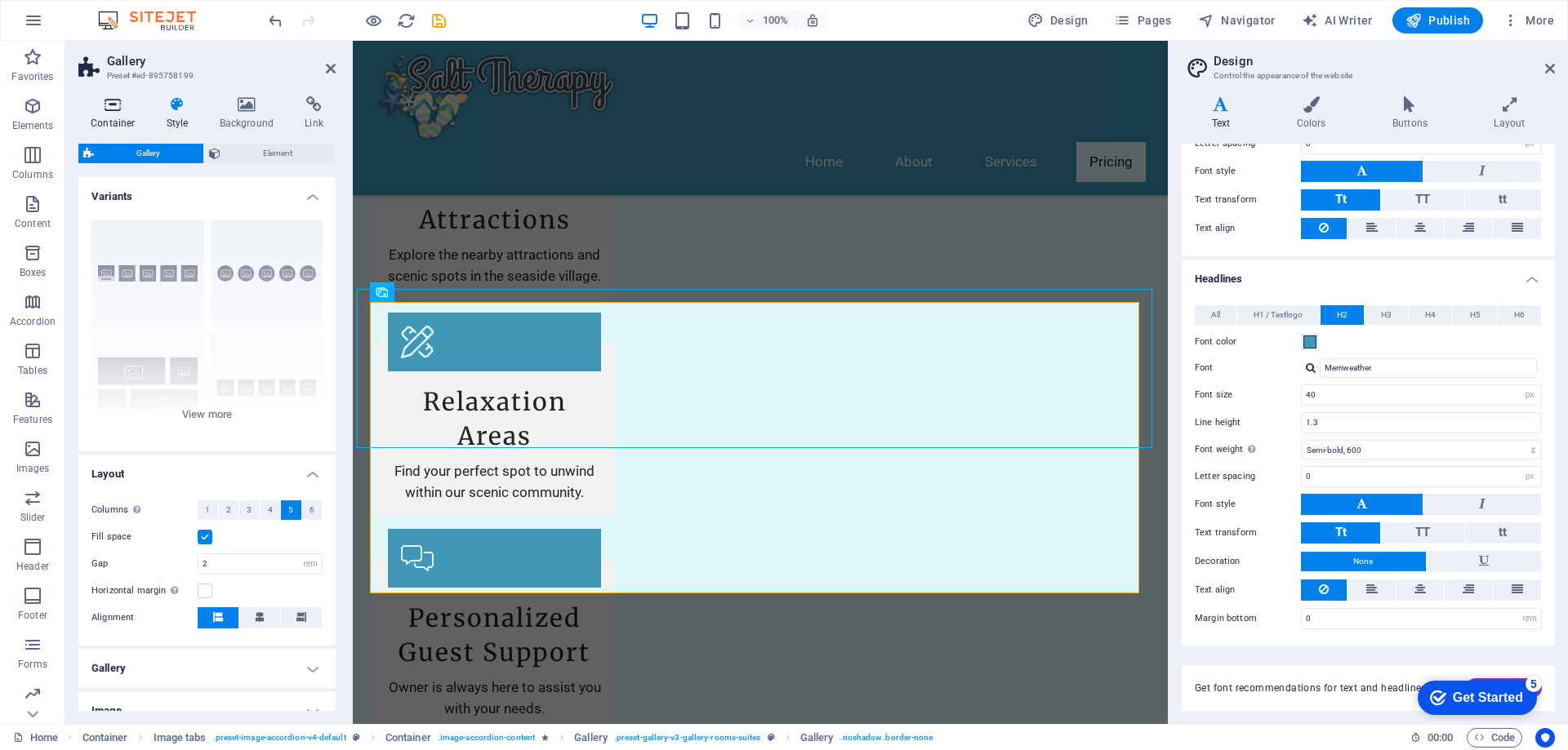
click at [108, 107] on icon at bounding box center [113, 105] width 70 height 16
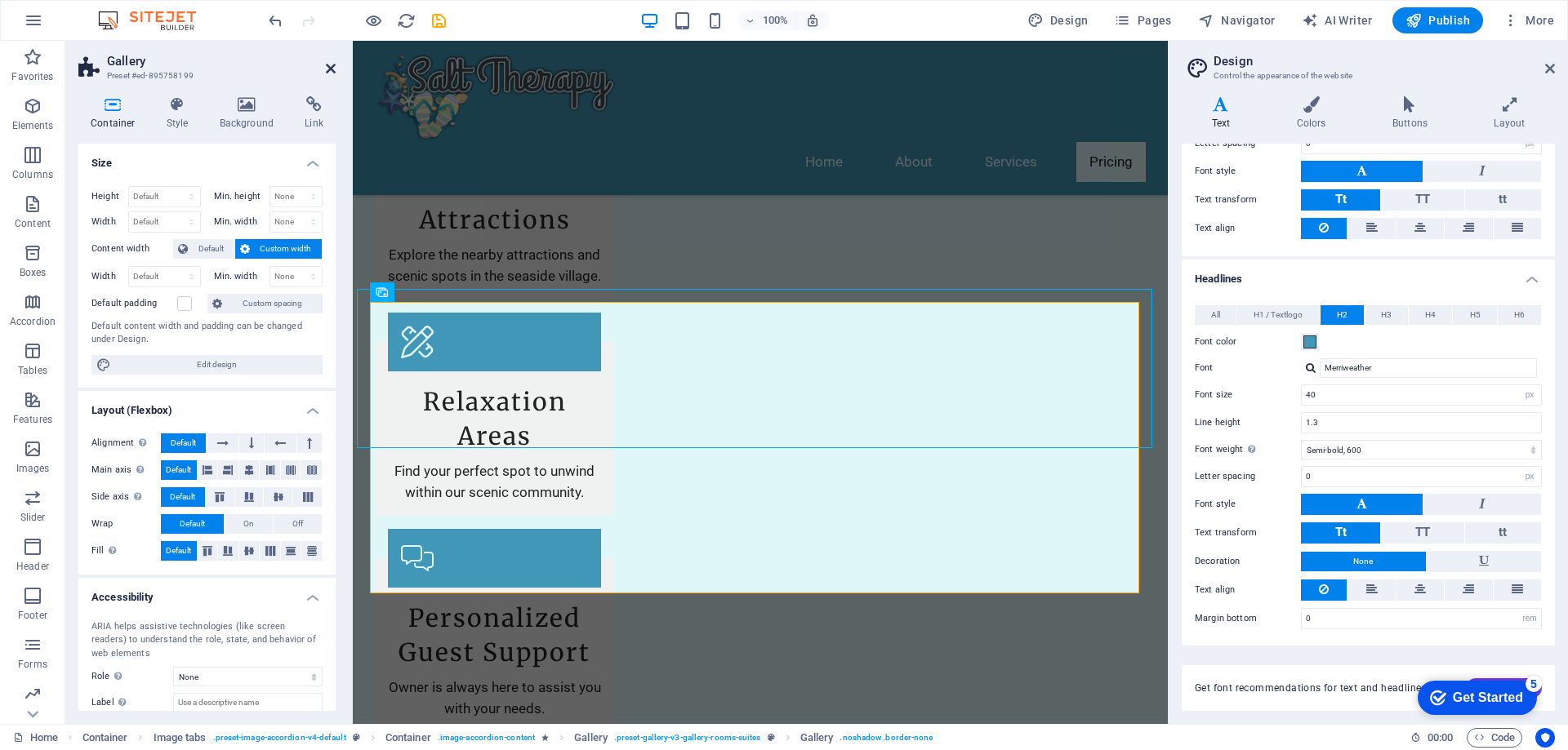
click at [332, 62] on icon at bounding box center [330, 69] width 10 height 13
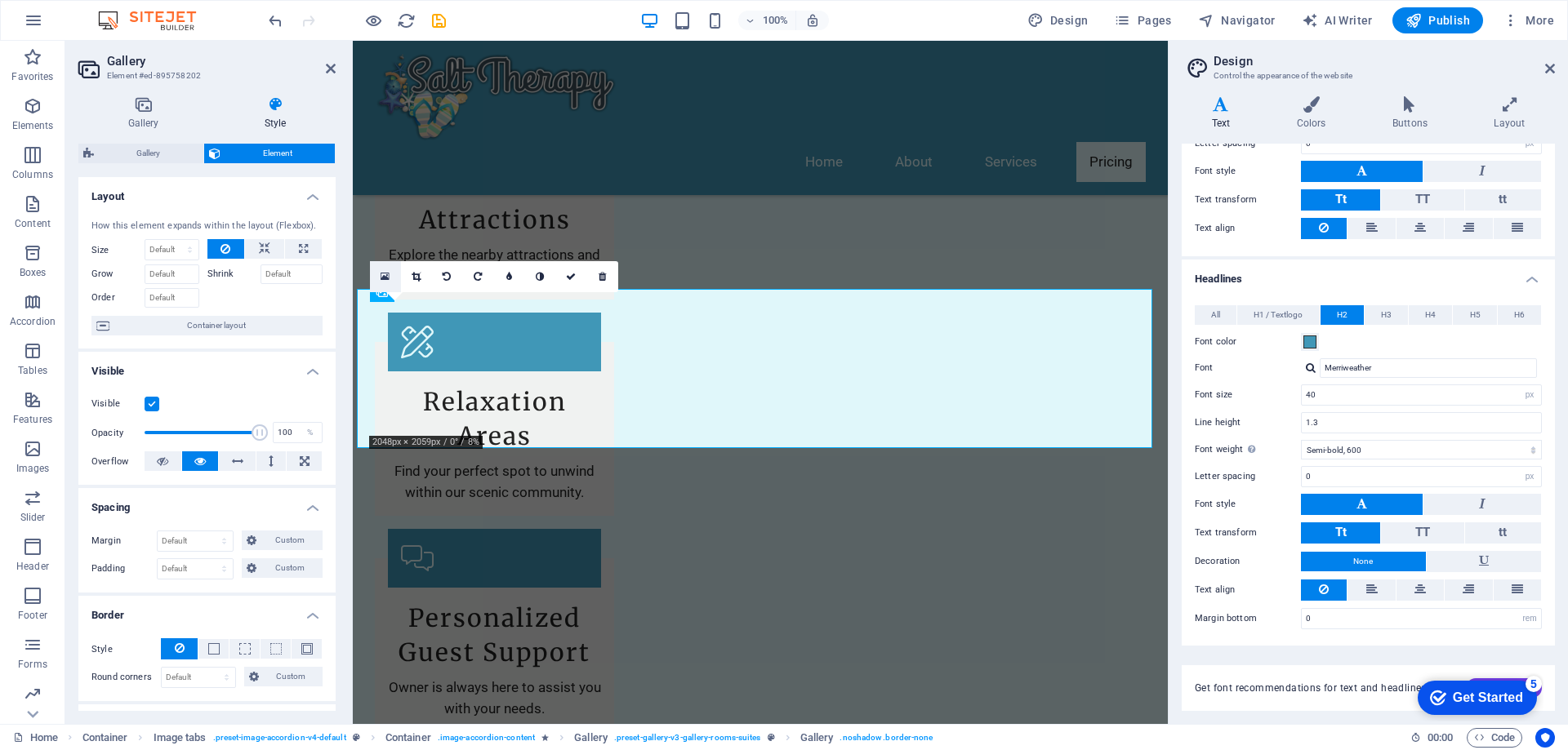
click at [385, 276] on icon at bounding box center [385, 277] width 9 height 11
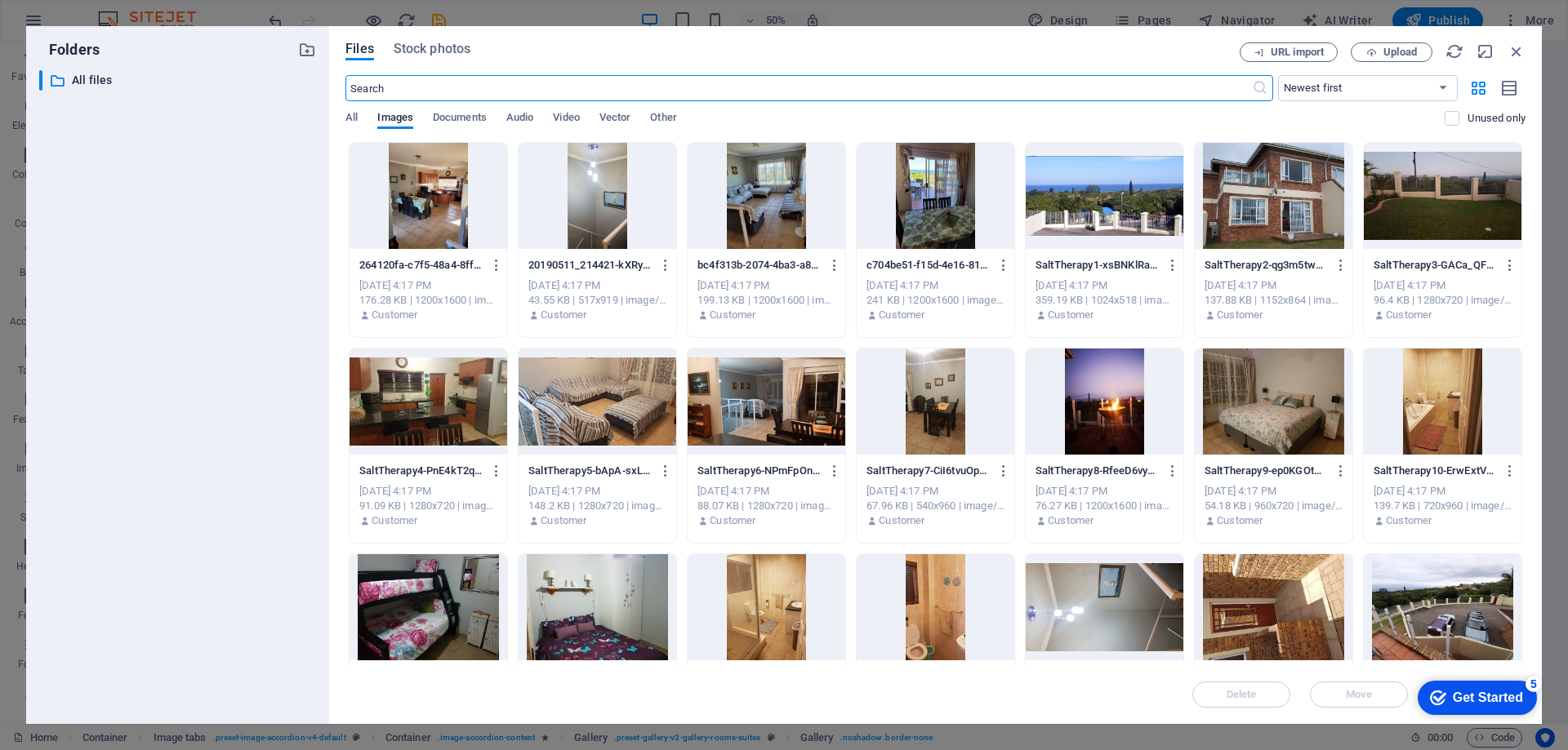
click at [1087, 382] on div at bounding box center [1105, 401] width 157 height 106
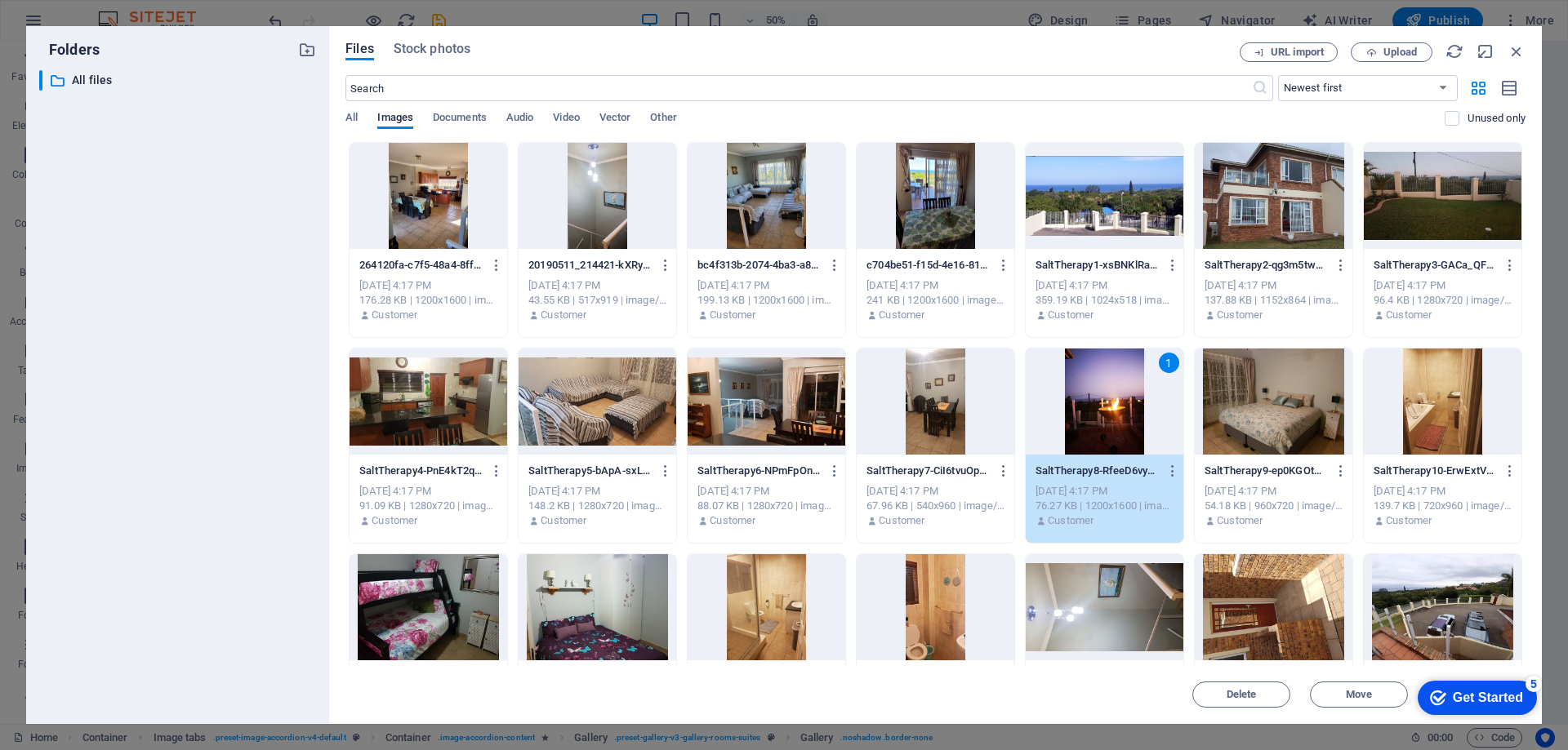
drag, startPoint x: 1087, startPoint y: 382, endPoint x: 734, endPoint y: 343, distance: 355.1
click at [1087, 382] on div "1" at bounding box center [1105, 401] width 157 height 106
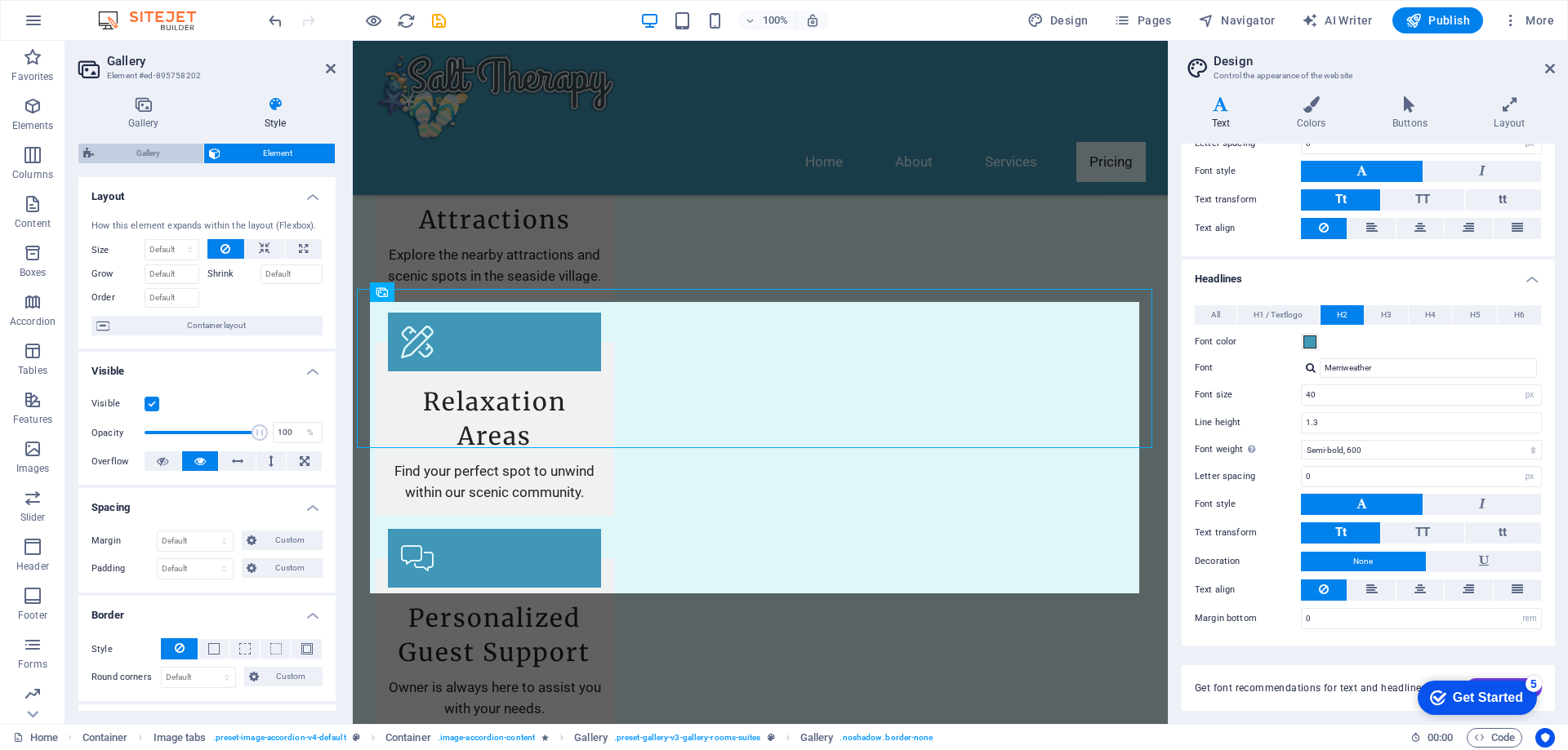
click at [162, 155] on span "Gallery" at bounding box center [149, 153] width 100 height 20
select select "rem"
select select "preset-gallery-v3-gallery-rooms-suites"
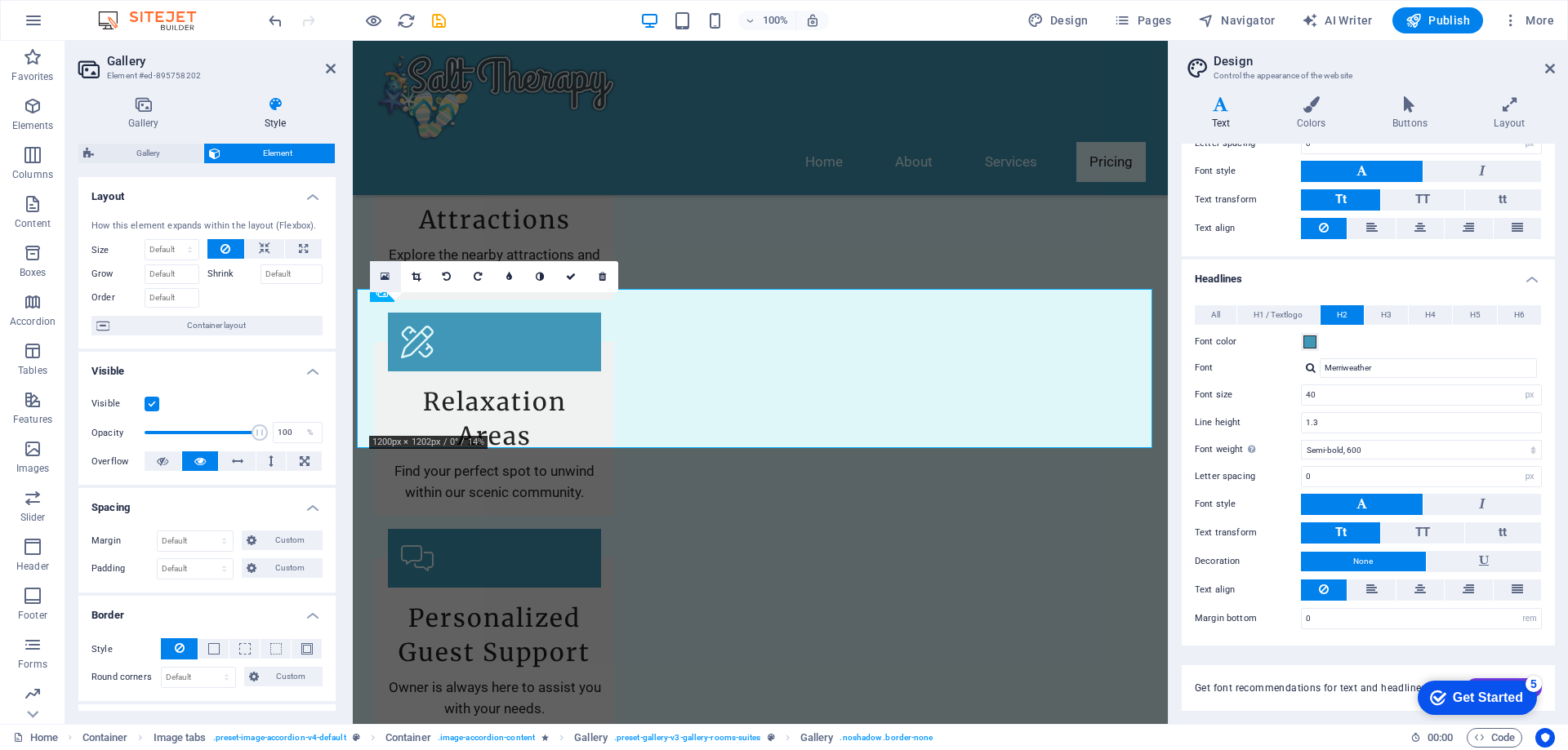
drag, startPoint x: 386, startPoint y: 275, endPoint x: 67, endPoint y: 472, distance: 374.9
click at [386, 275] on icon at bounding box center [385, 277] width 9 height 11
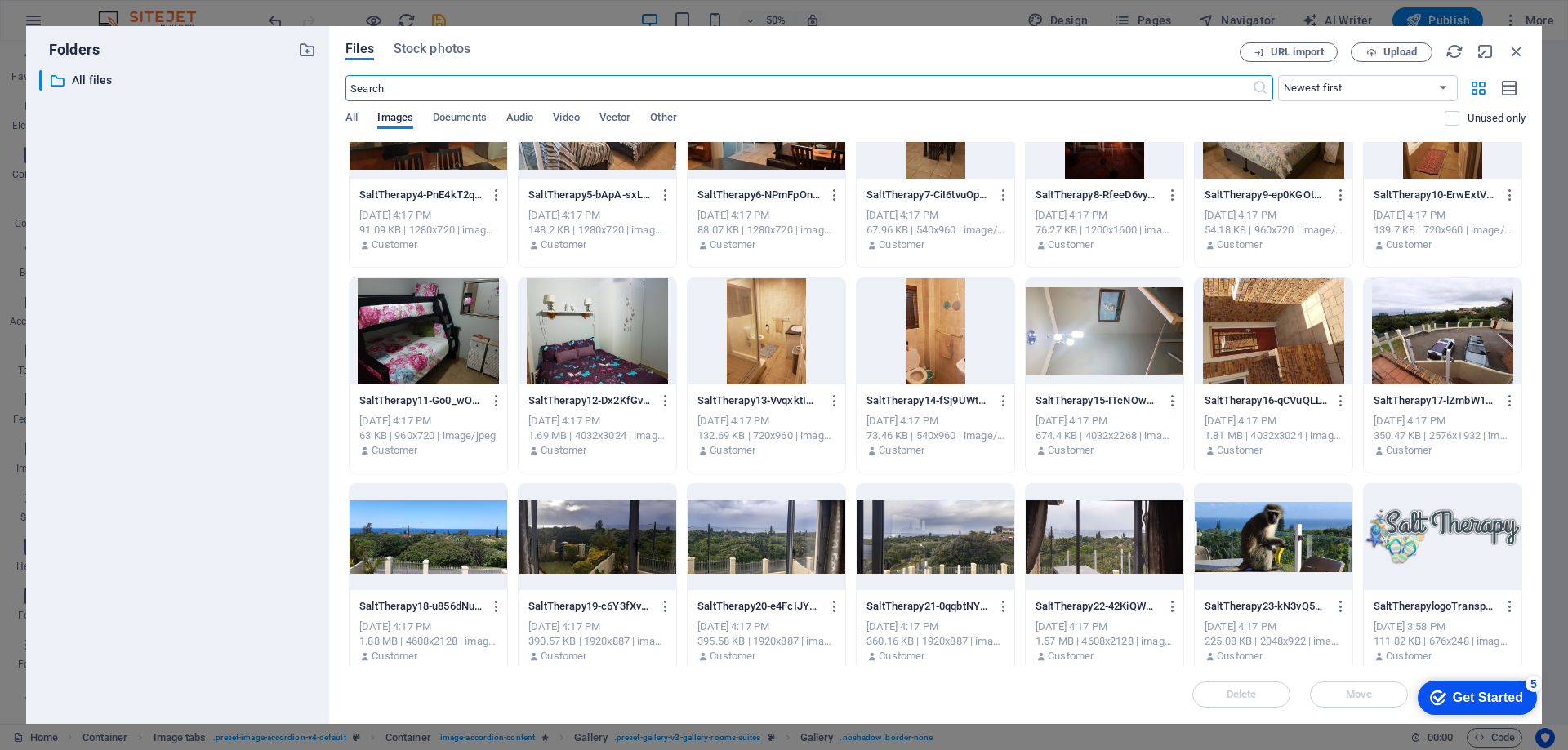
scroll to position [290, 0]
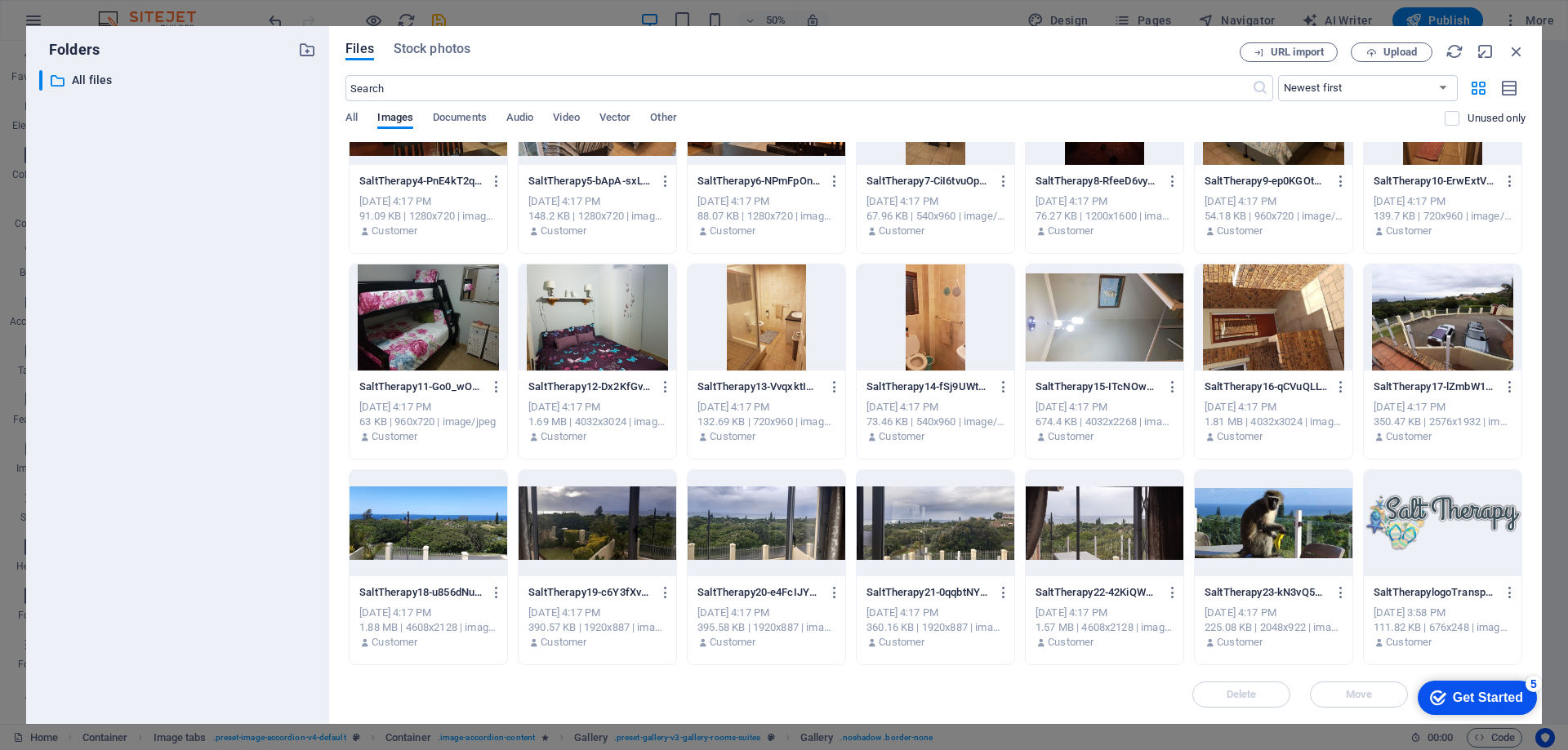
click at [1283, 520] on div at bounding box center [1274, 523] width 157 height 106
click at [1283, 520] on div at bounding box center [1274, 523] width 157 height 106
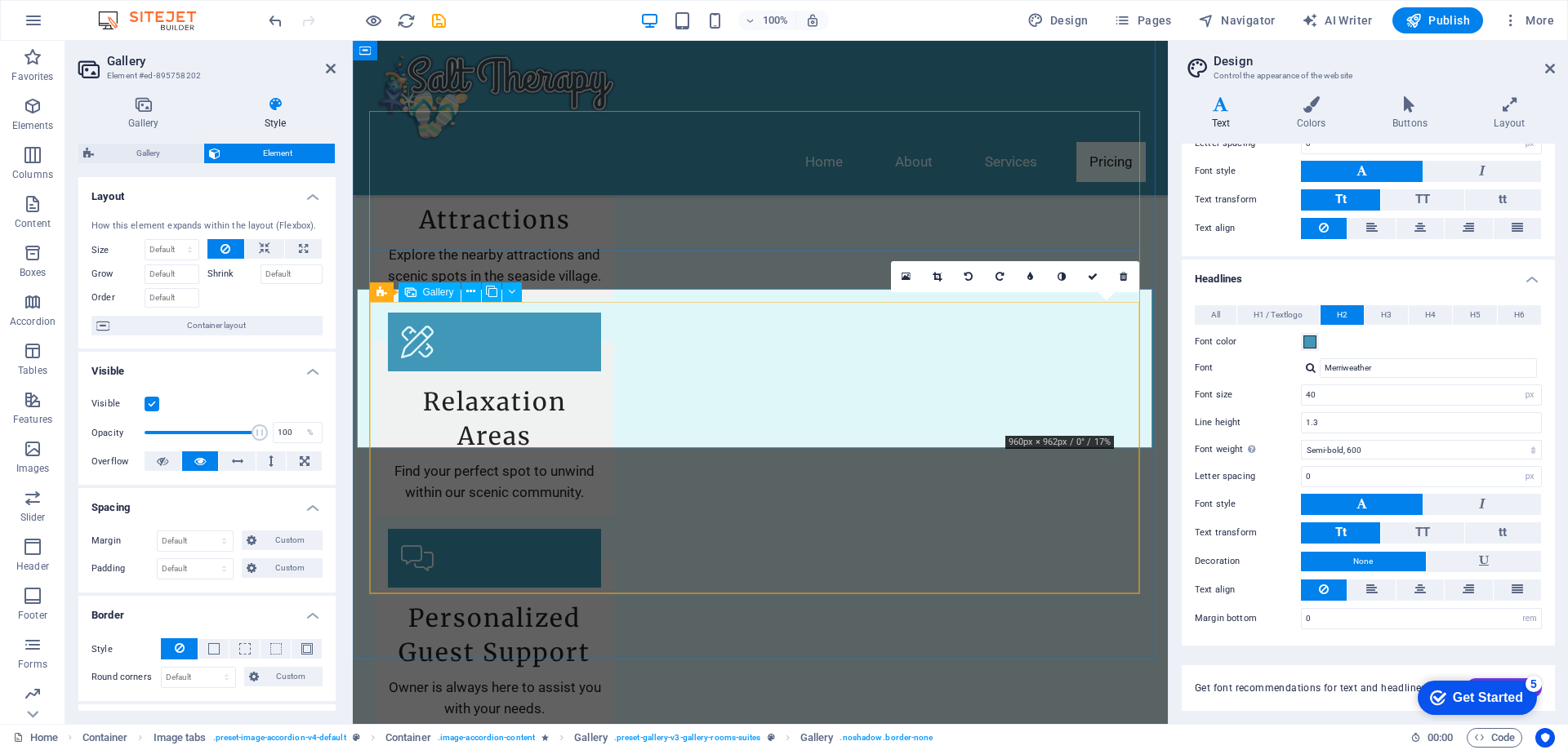
click at [902, 271] on icon at bounding box center [906, 277] width 9 height 11
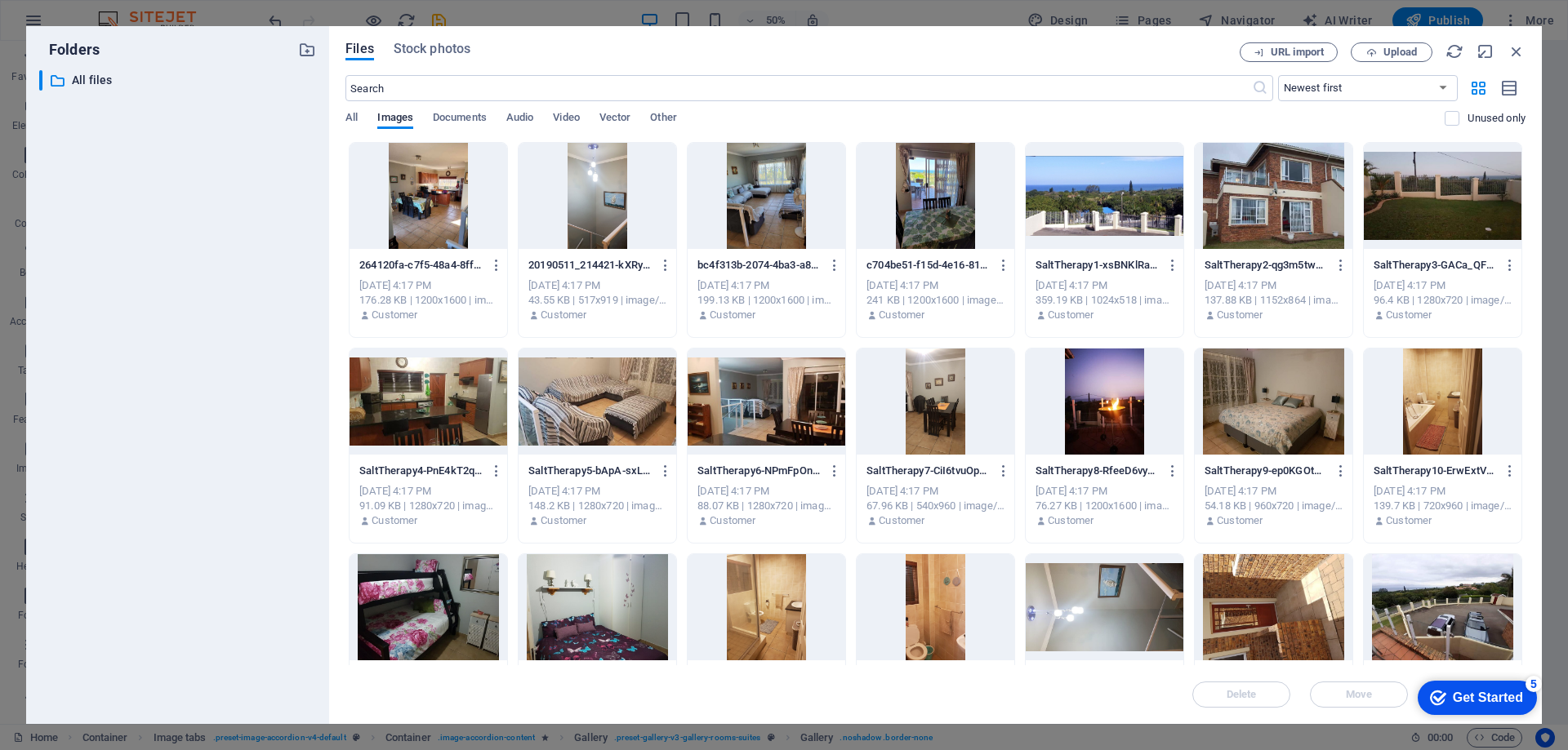
click at [1107, 402] on div at bounding box center [1105, 401] width 157 height 106
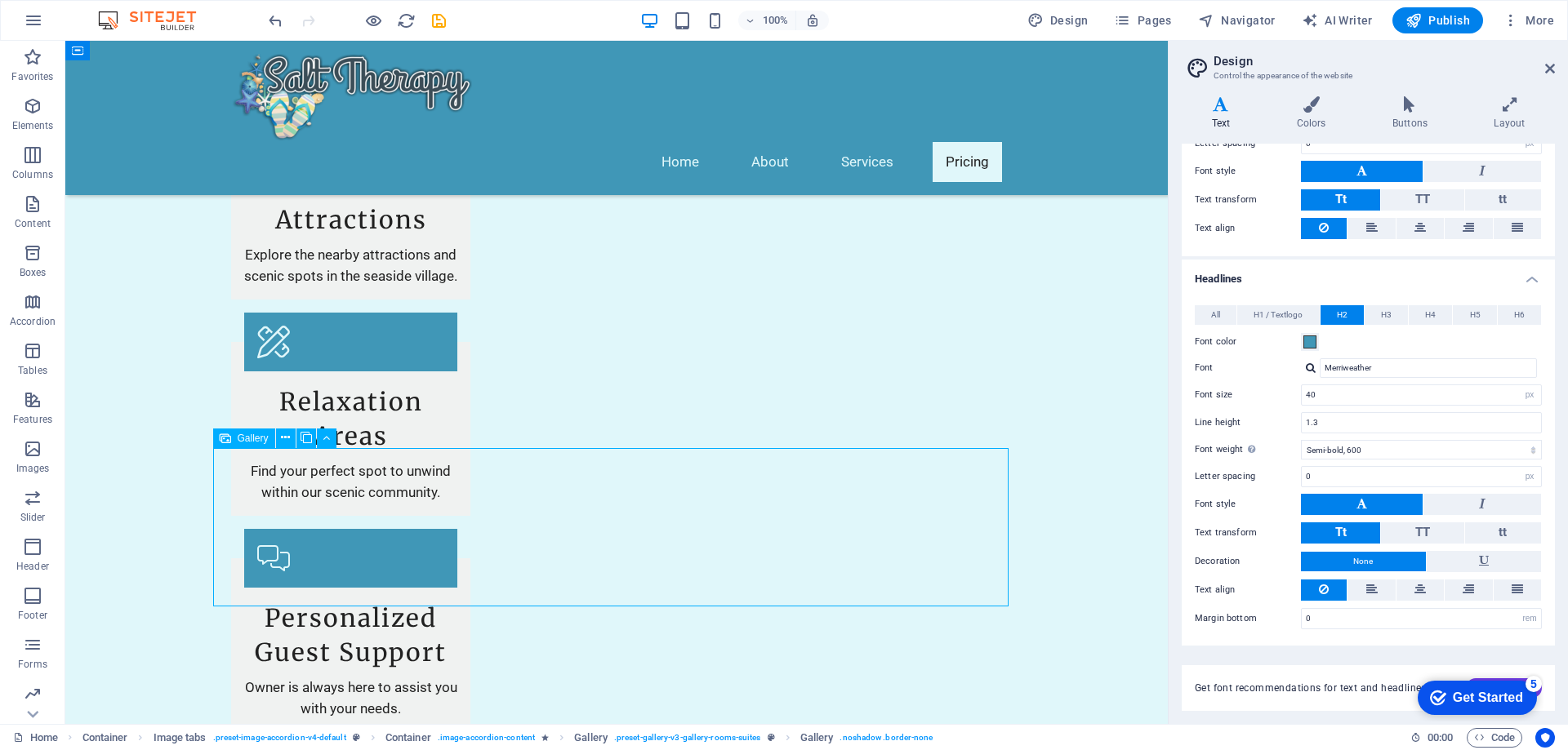
select select "4"
select select "px"
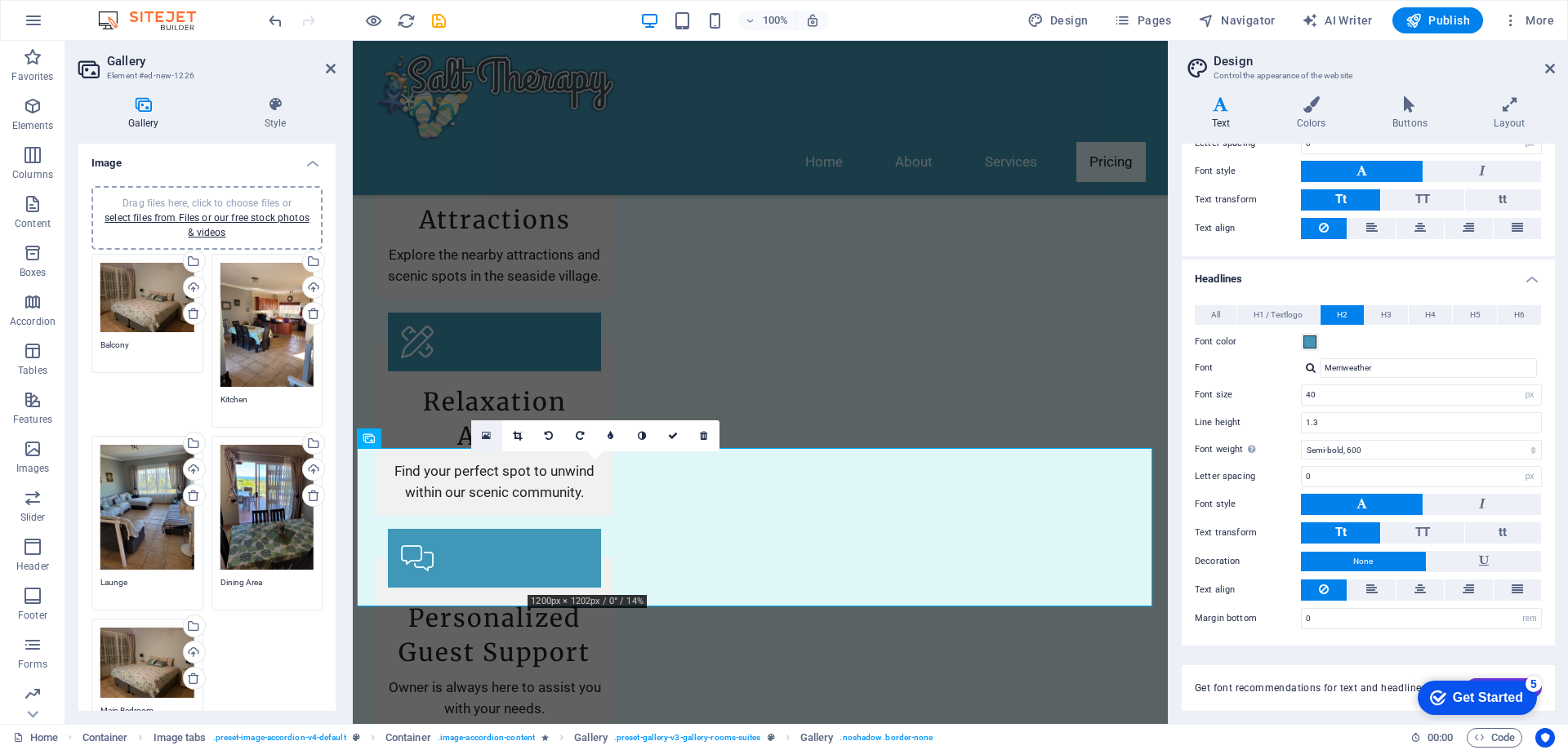
click at [490, 430] on icon at bounding box center [486, 436] width 9 height 11
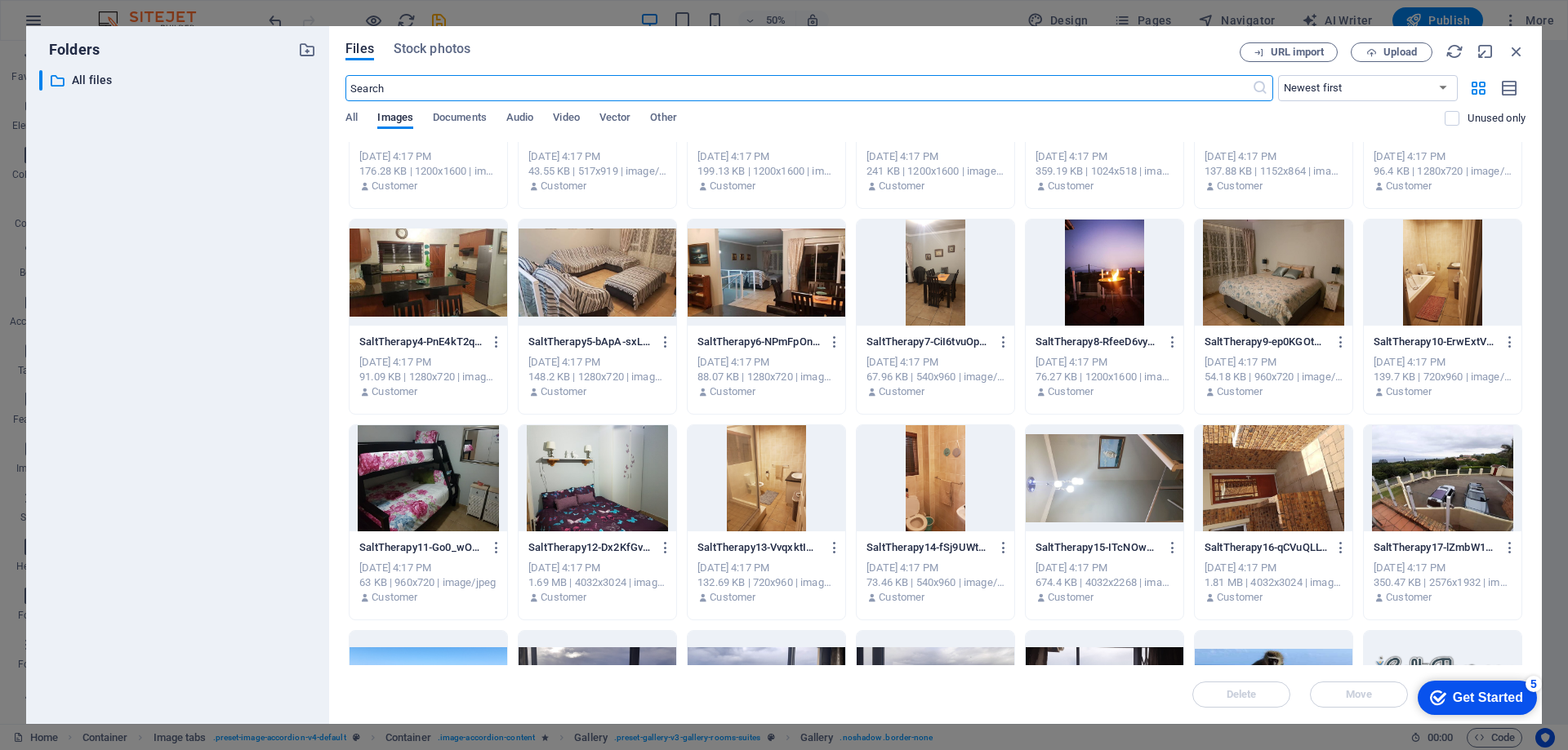
scroll to position [163, 0]
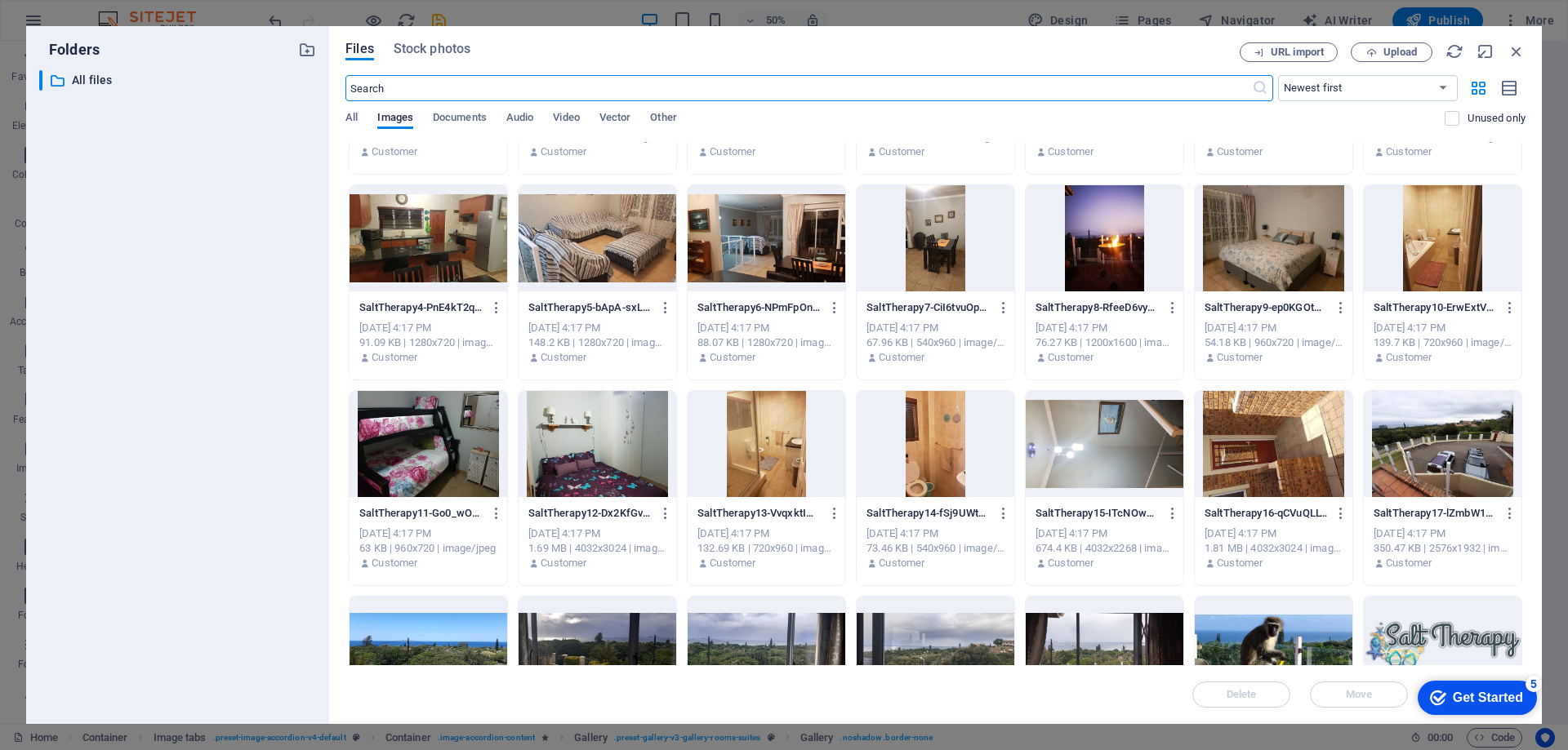
click at [443, 452] on div at bounding box center [428, 443] width 157 height 106
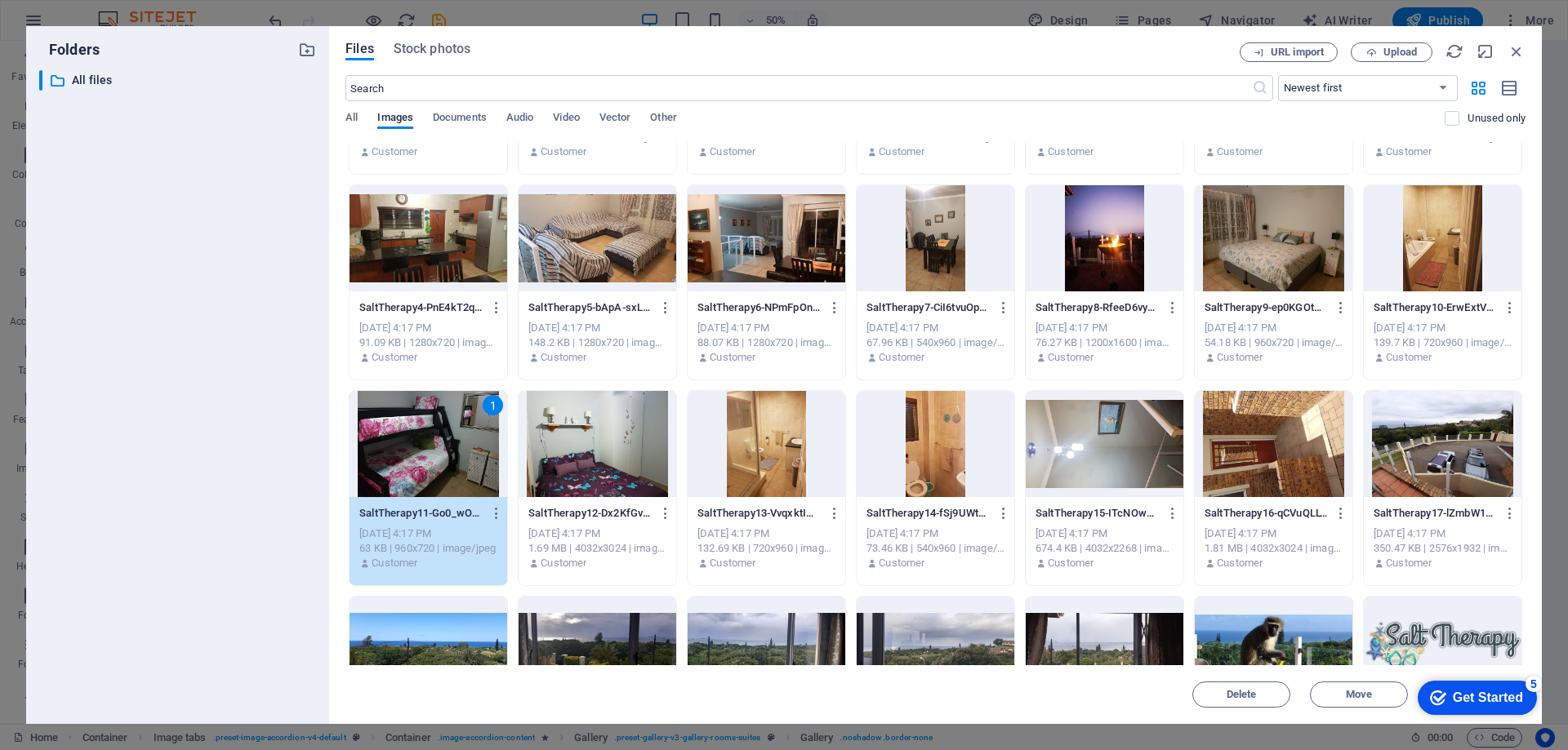
drag, startPoint x: 443, startPoint y: 452, endPoint x: 94, endPoint y: 411, distance: 351.4
click at [443, 452] on div "1" at bounding box center [428, 443] width 157 height 106
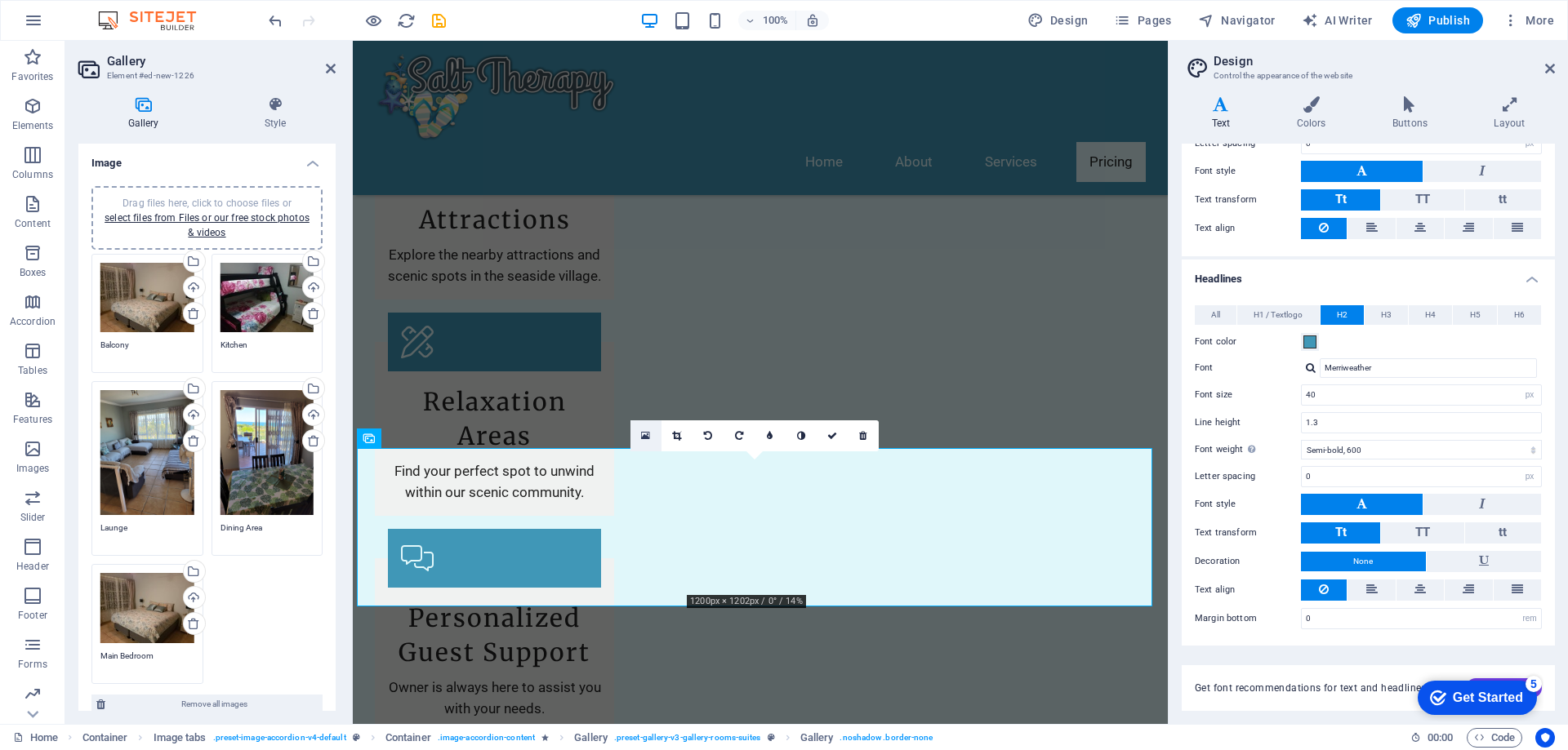
click at [636, 433] on link at bounding box center [646, 436] width 31 height 31
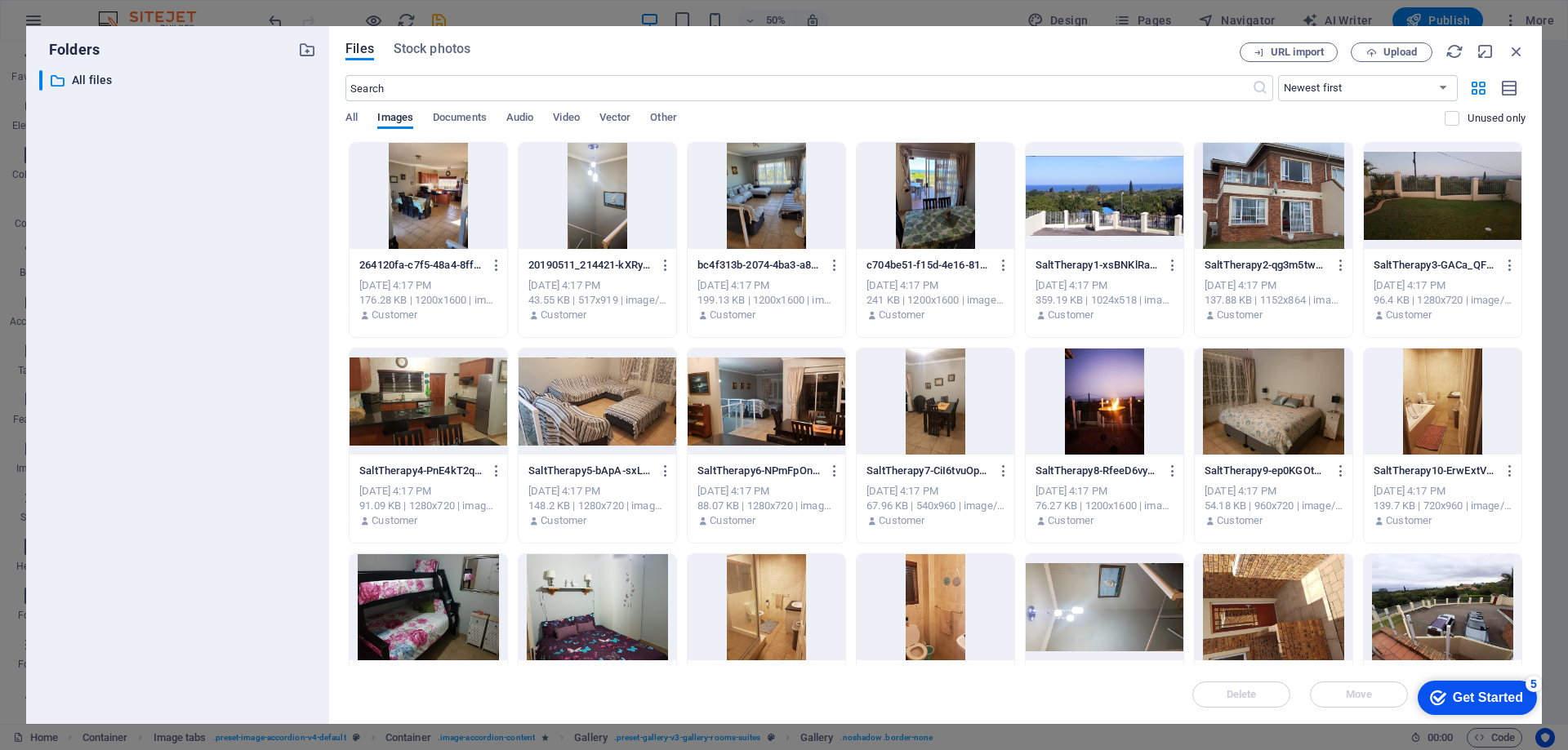
click at [606, 607] on div at bounding box center [597, 607] width 157 height 106
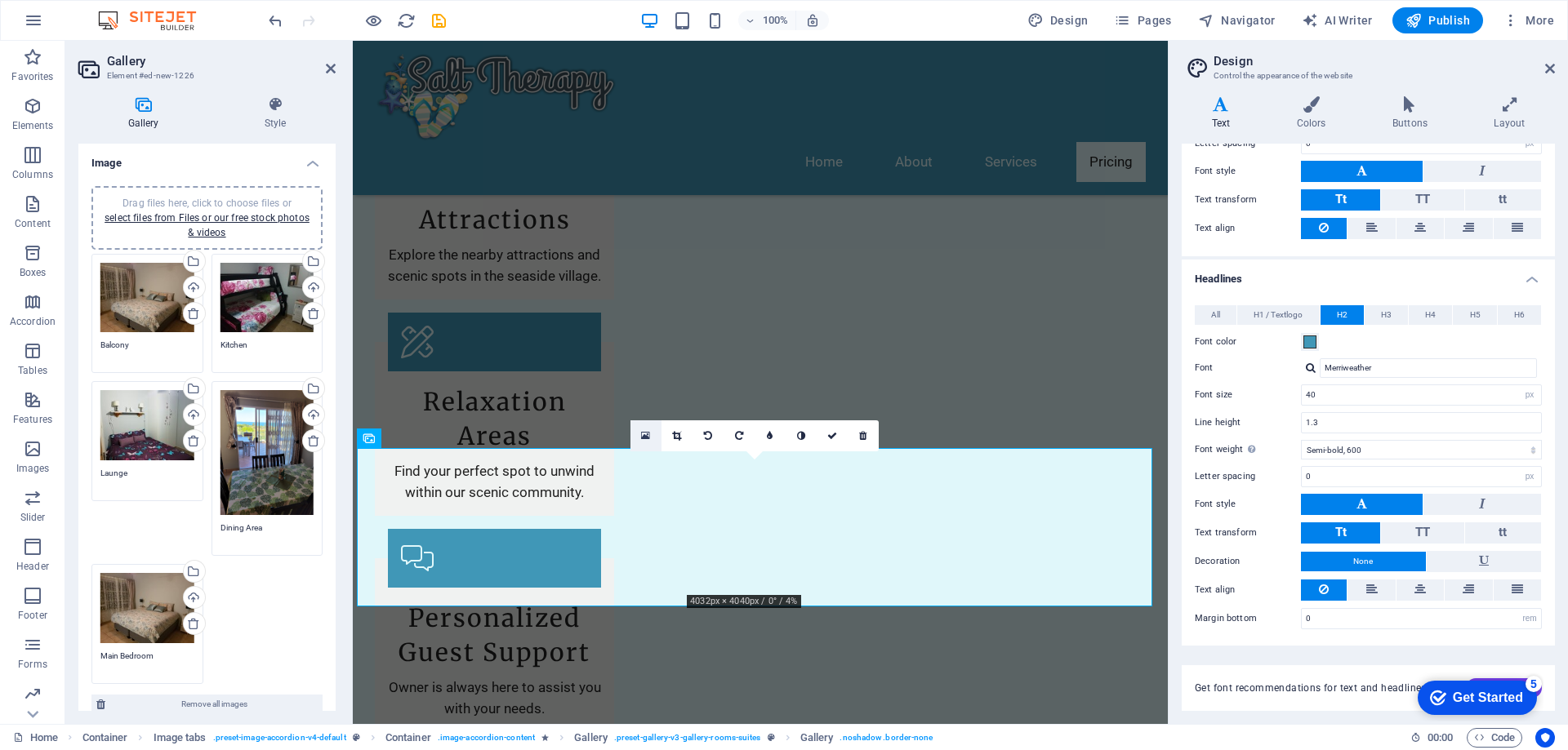
click at [643, 431] on icon at bounding box center [645, 436] width 9 height 11
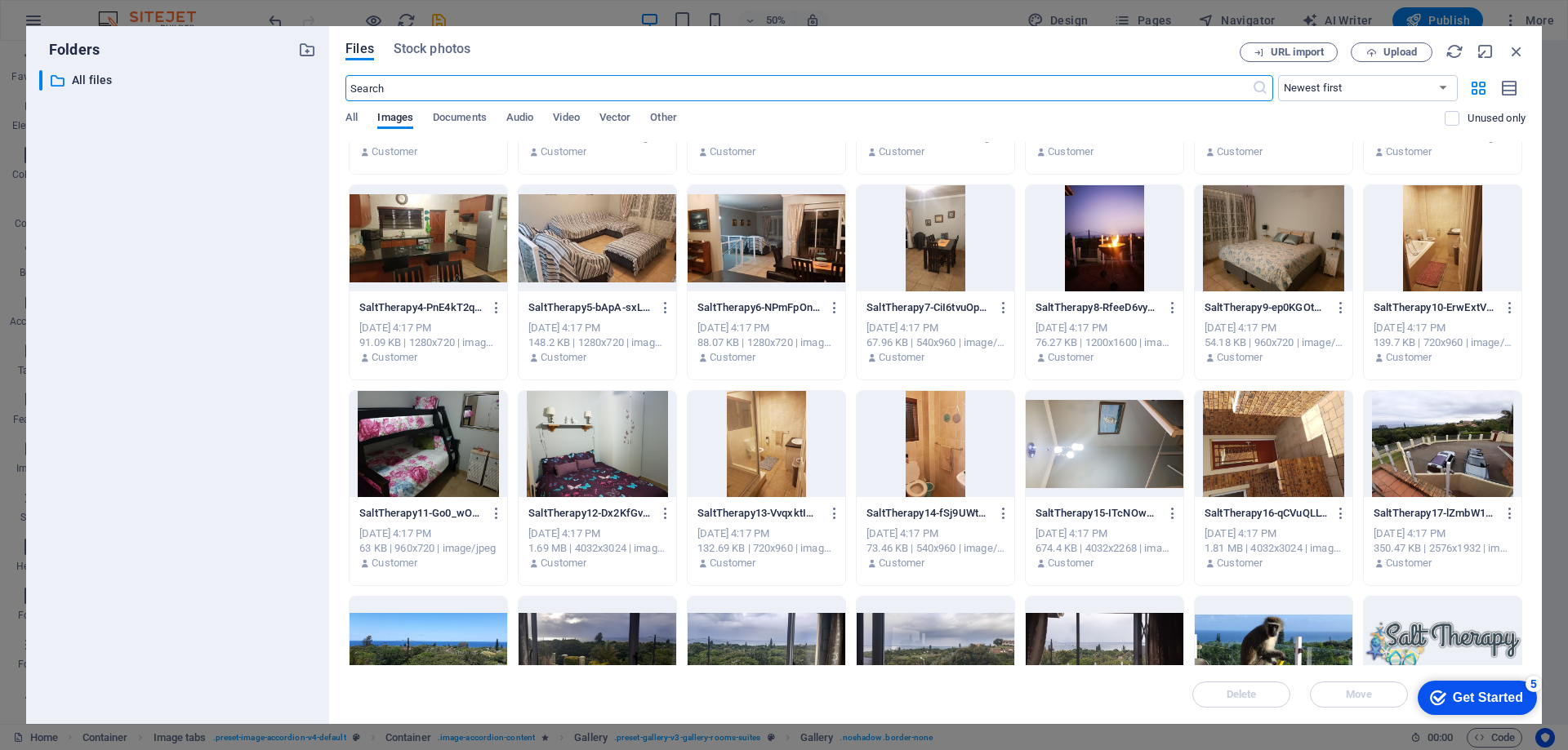
click at [774, 439] on div at bounding box center [767, 443] width 157 height 106
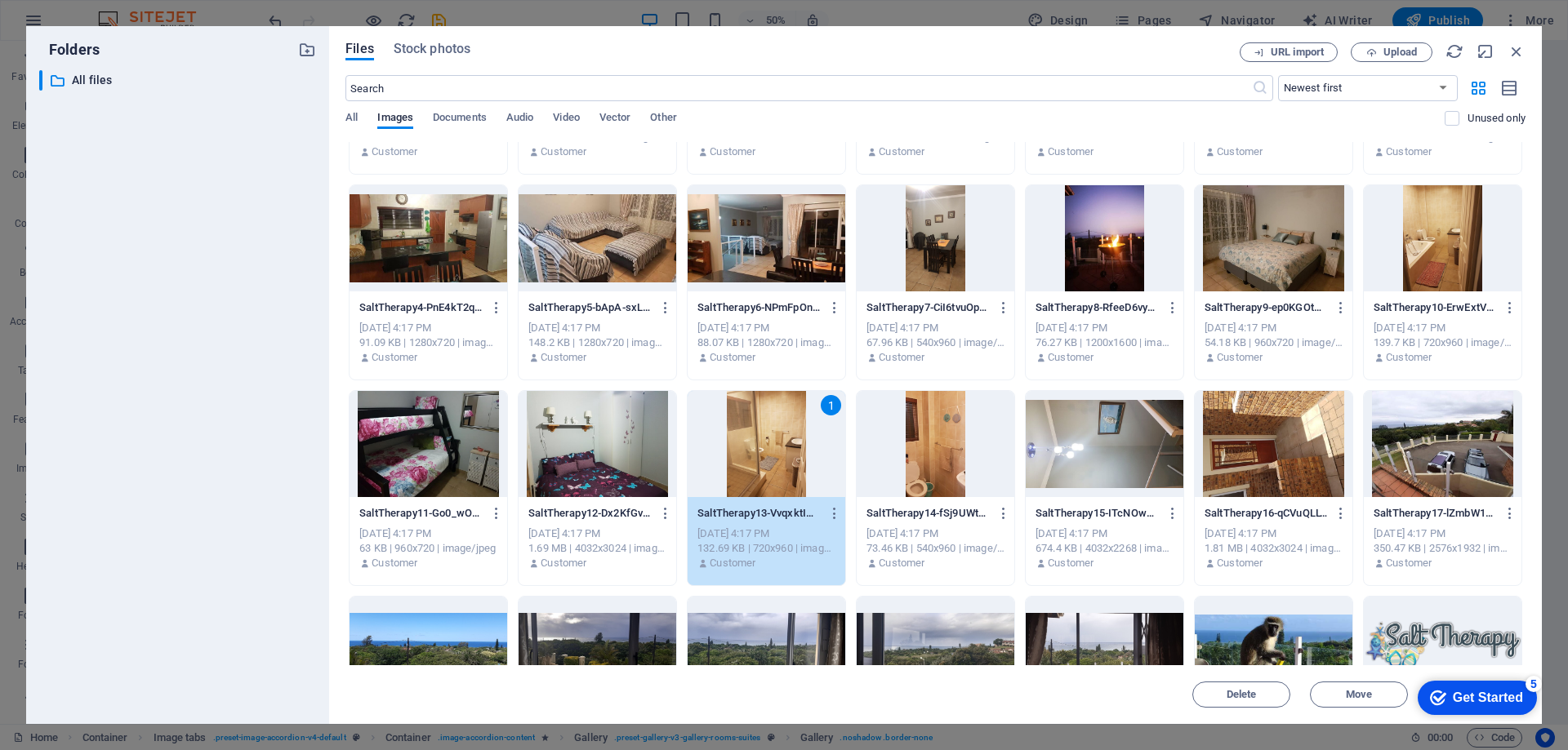
click at [774, 439] on div "1" at bounding box center [767, 443] width 157 height 106
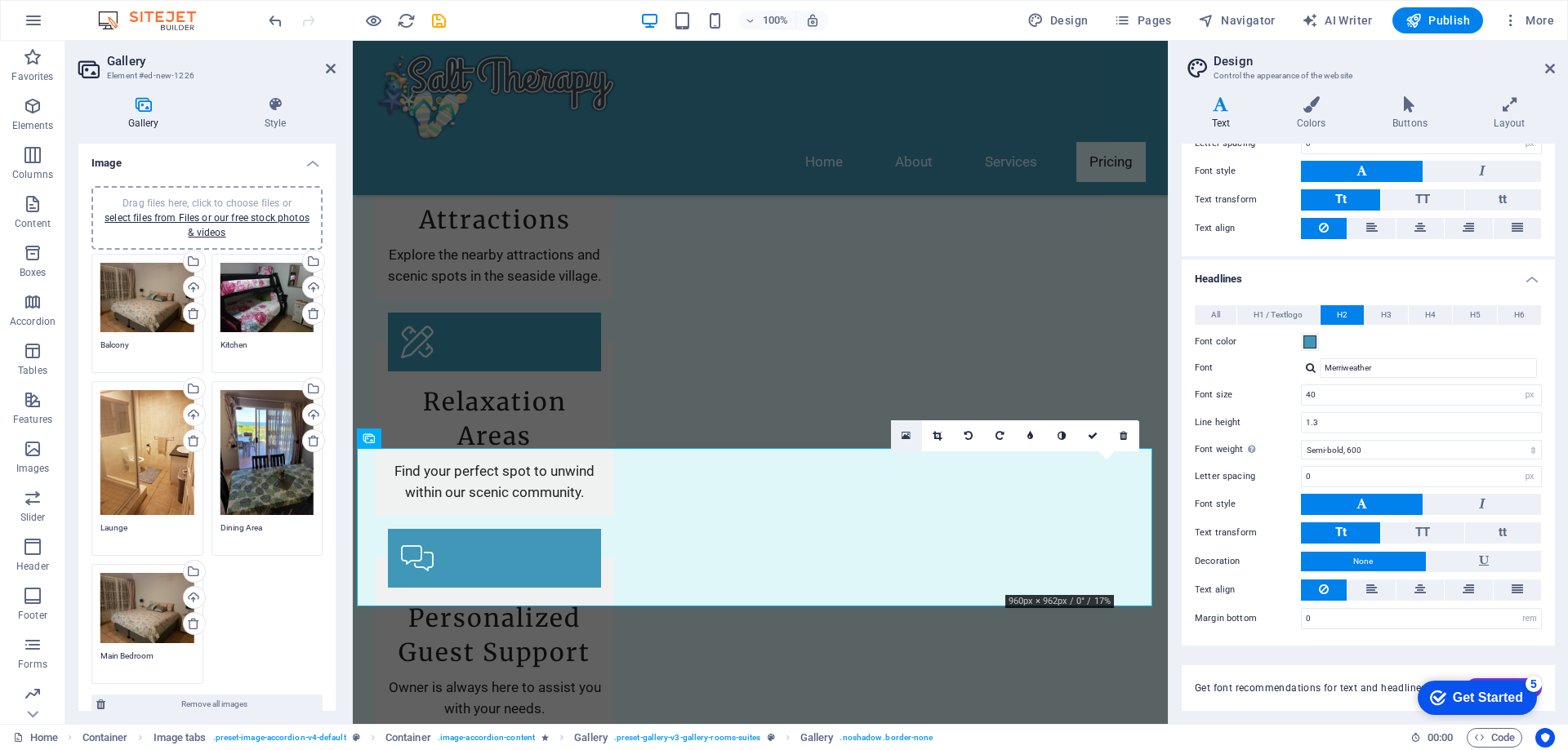
click at [901, 433] on link at bounding box center [907, 436] width 31 height 31
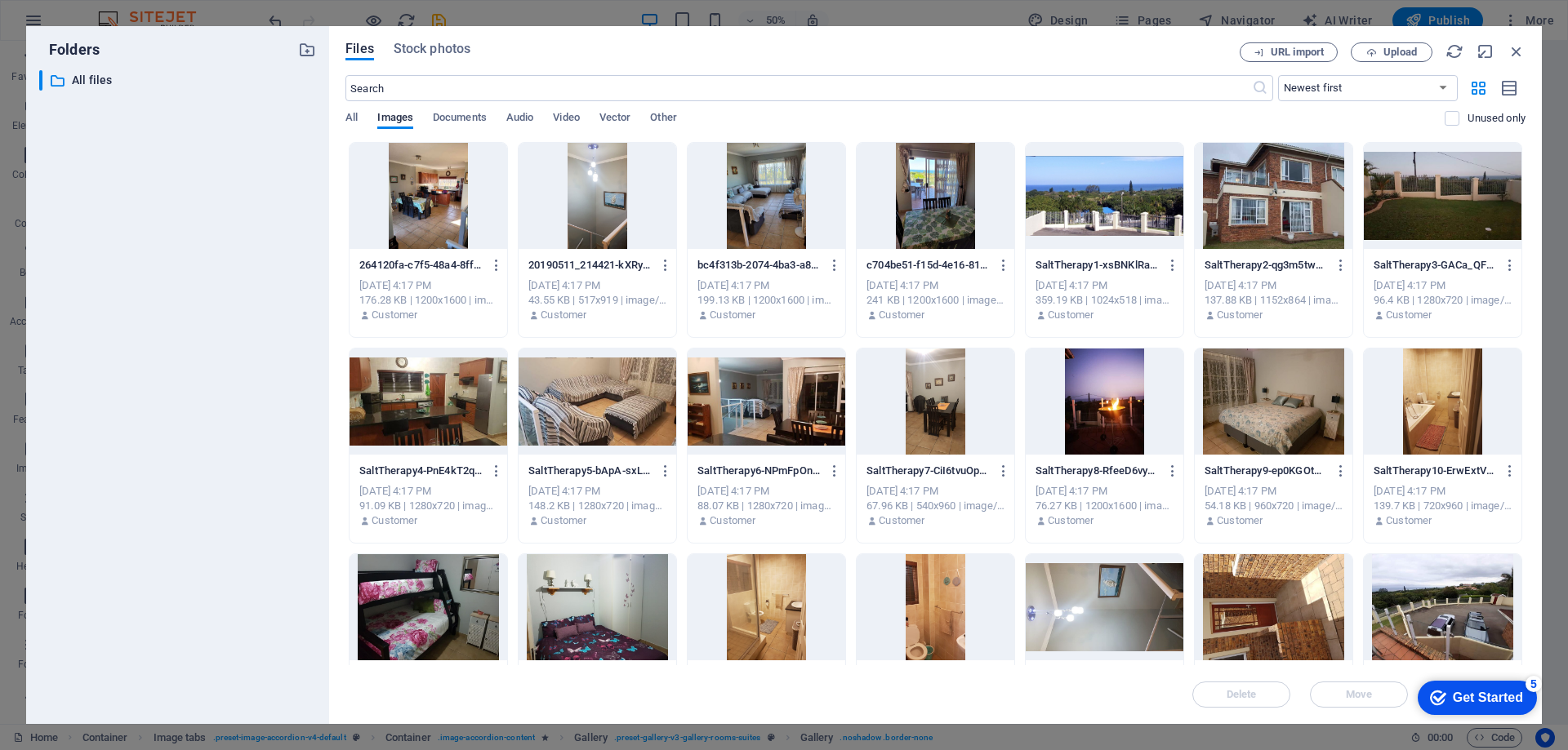
click at [1459, 423] on div at bounding box center [1443, 401] width 157 height 106
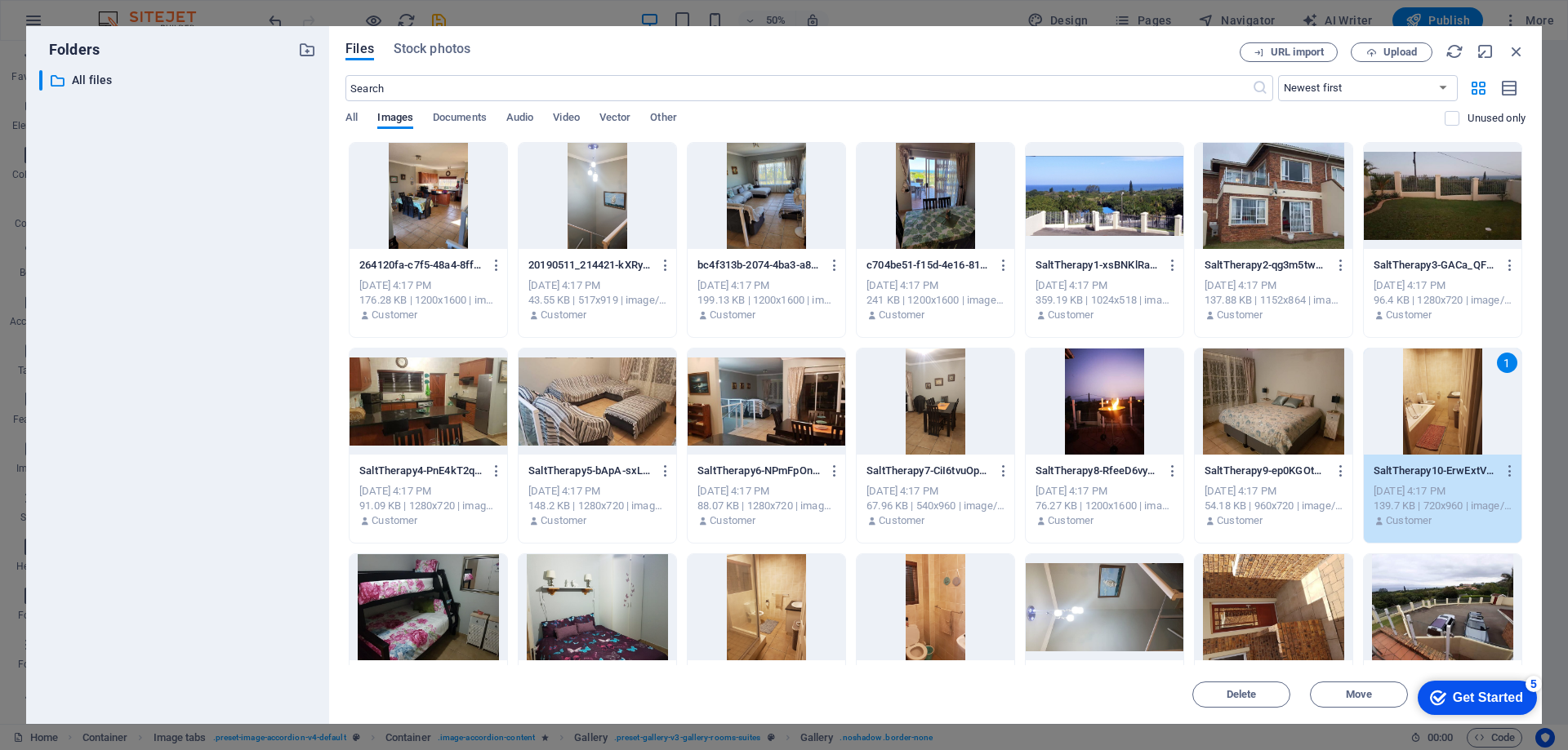
click at [1459, 423] on div "1" at bounding box center [1443, 401] width 157 height 106
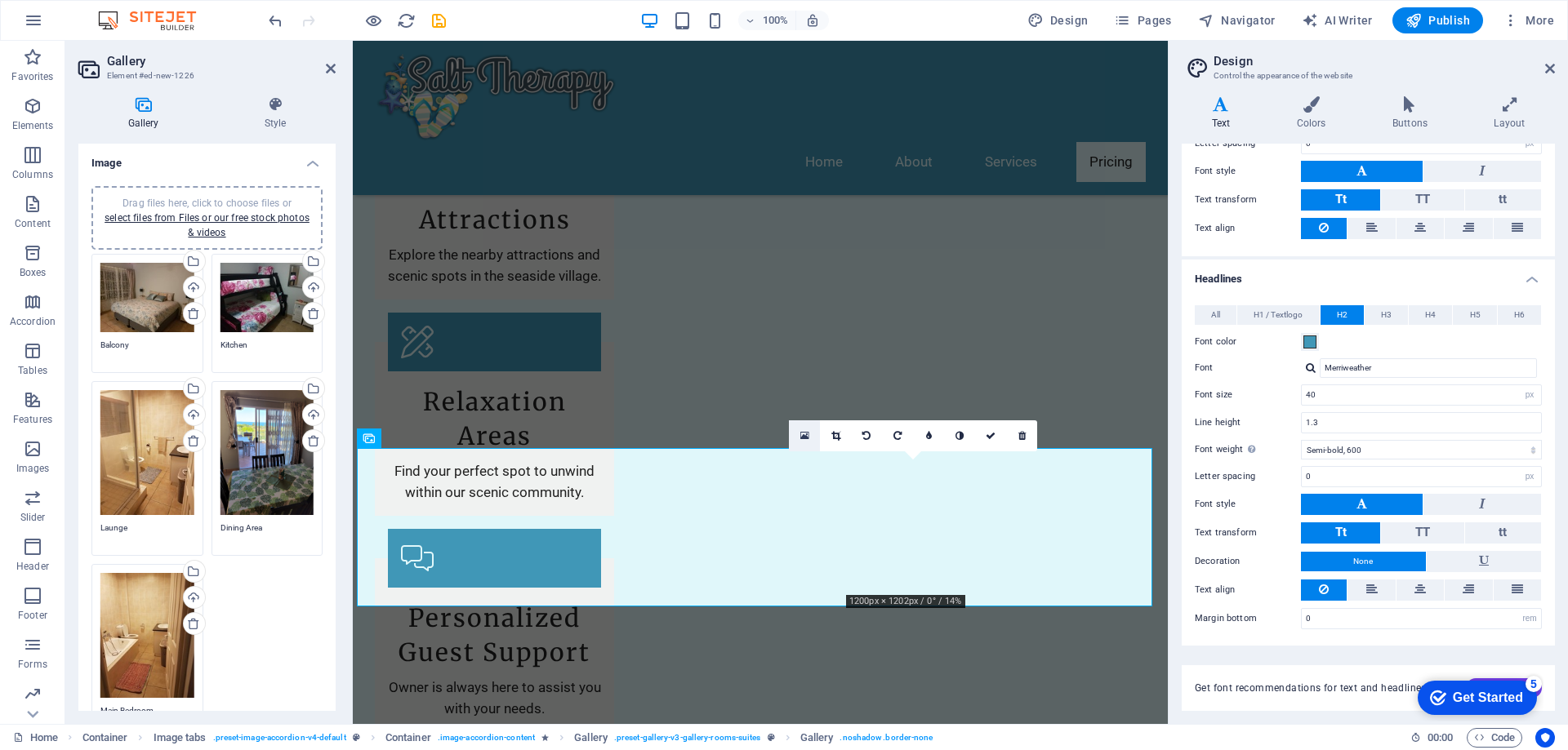
click at [806, 431] on icon at bounding box center [805, 436] width 9 height 11
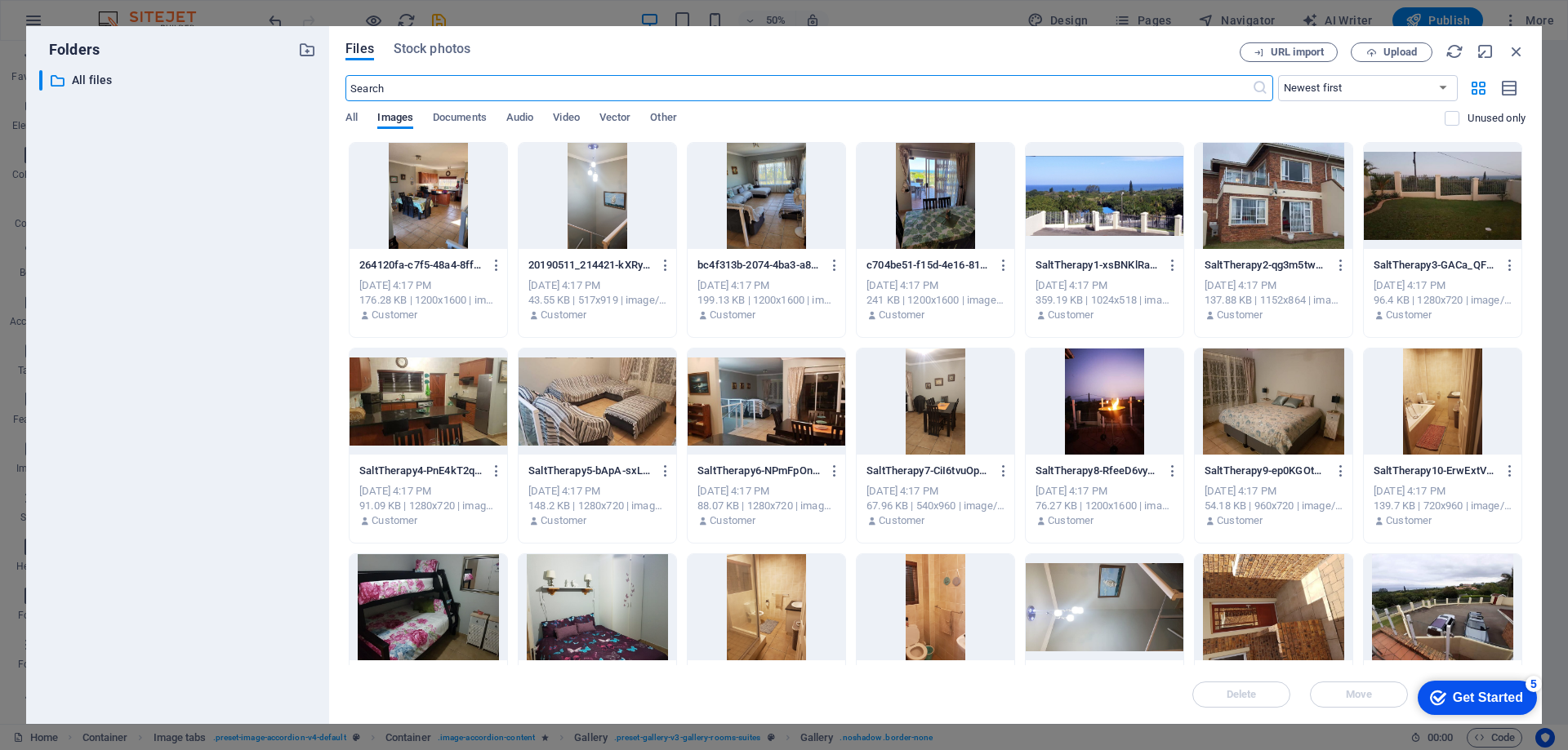
click at [795, 593] on div at bounding box center [767, 607] width 157 height 106
click at [795, 593] on div "1" at bounding box center [767, 607] width 157 height 106
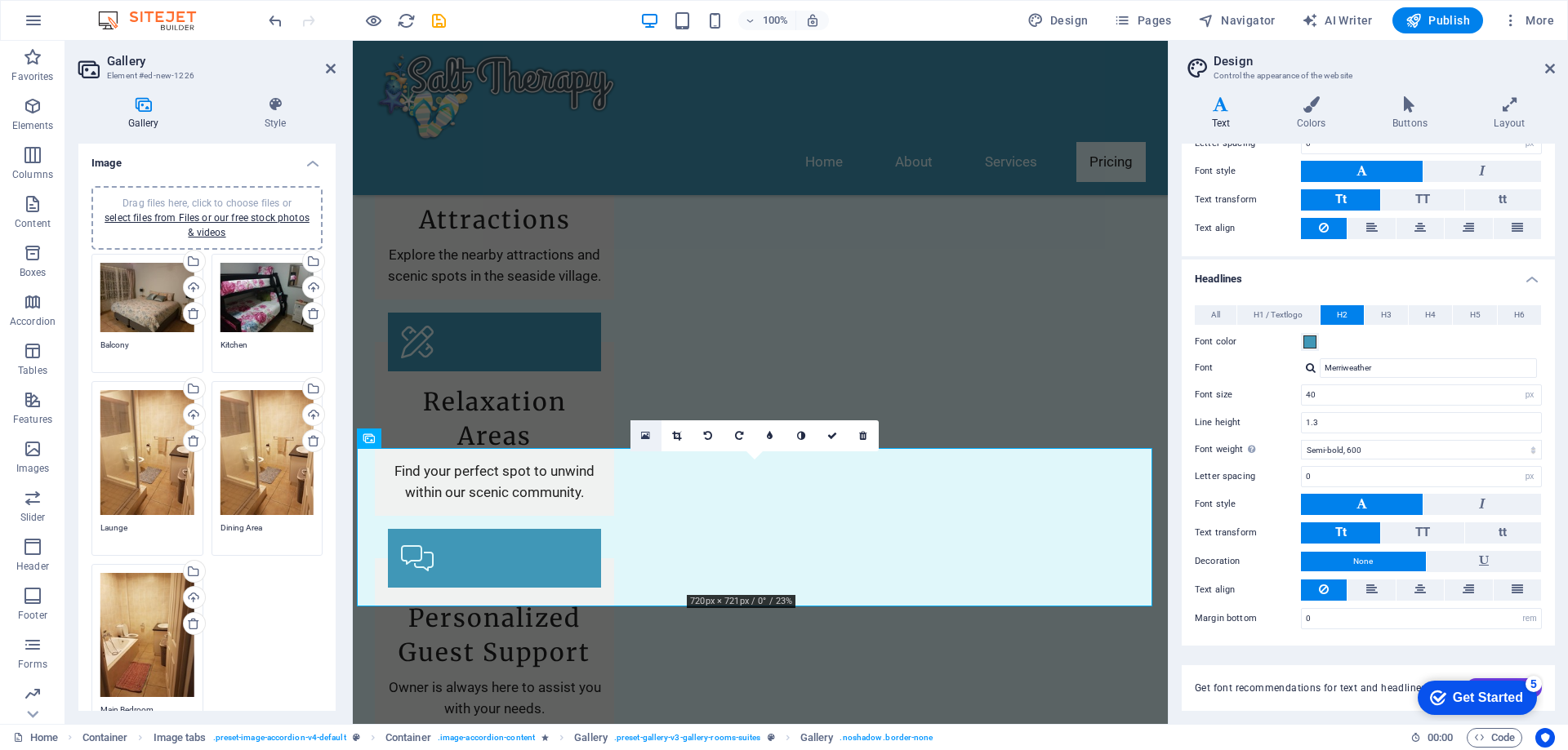
click at [647, 434] on icon at bounding box center [645, 436] width 9 height 11
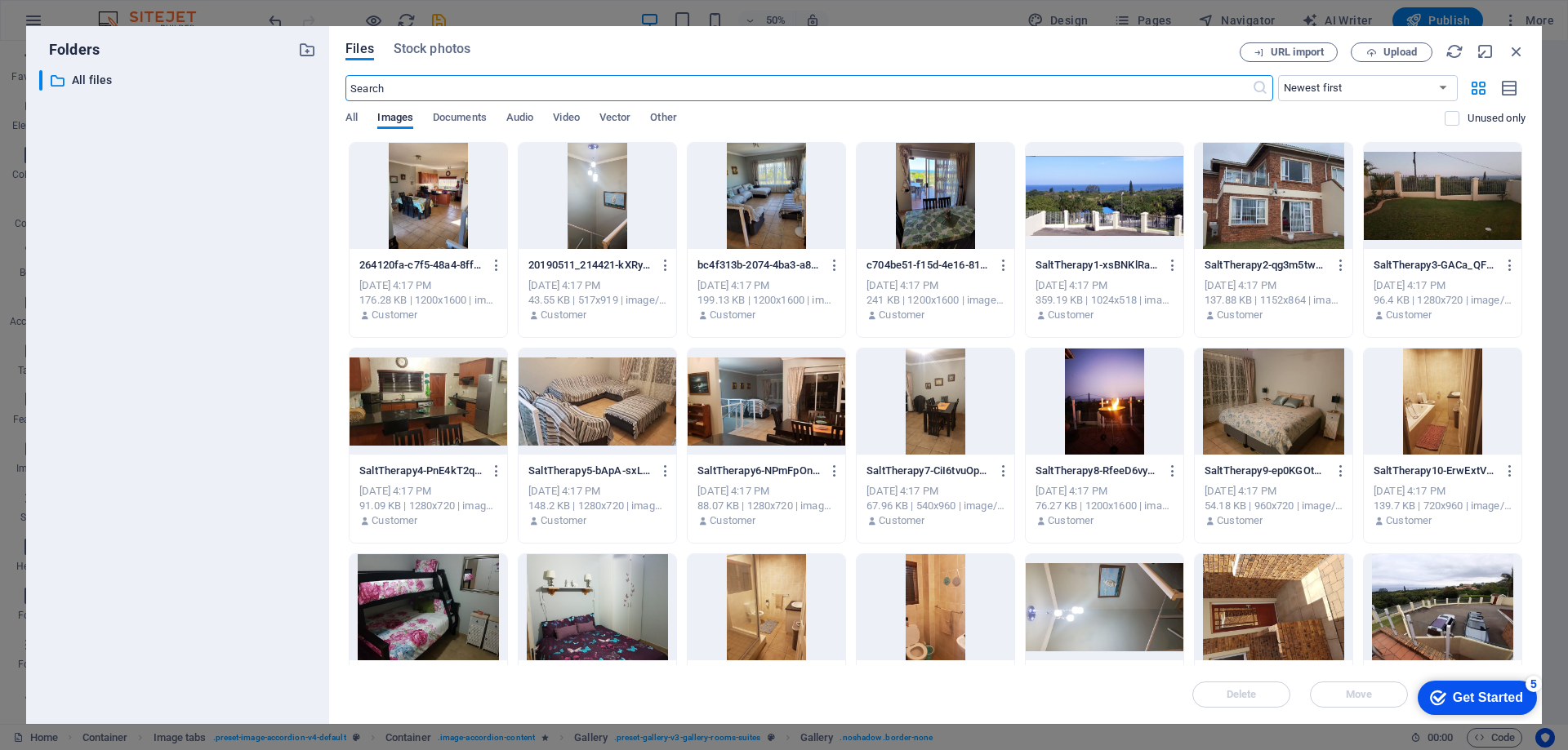
click at [574, 604] on div at bounding box center [597, 607] width 157 height 106
click at [574, 604] on div "1" at bounding box center [597, 607] width 157 height 106
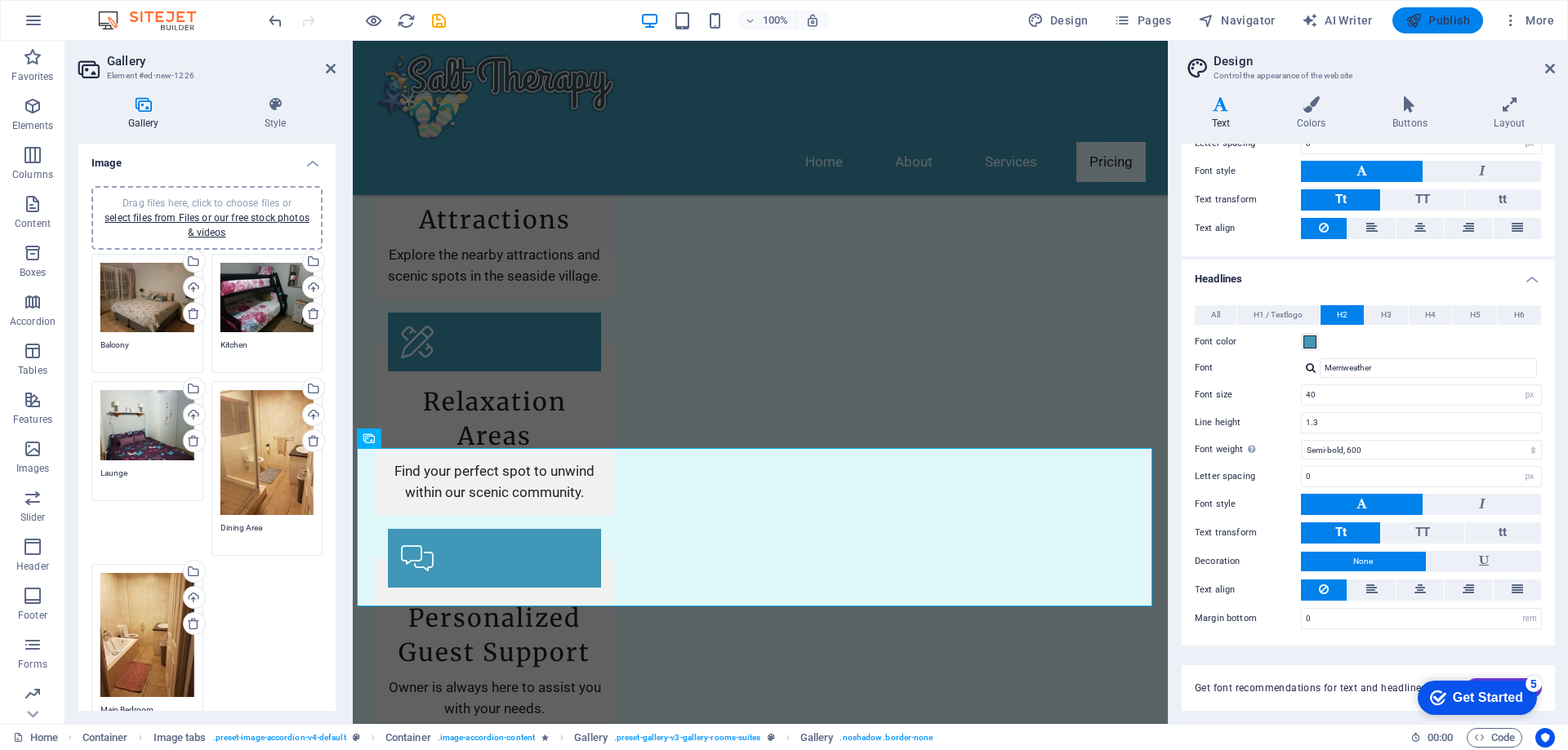
click at [1453, 24] on span "Publish" at bounding box center [1438, 20] width 65 height 16
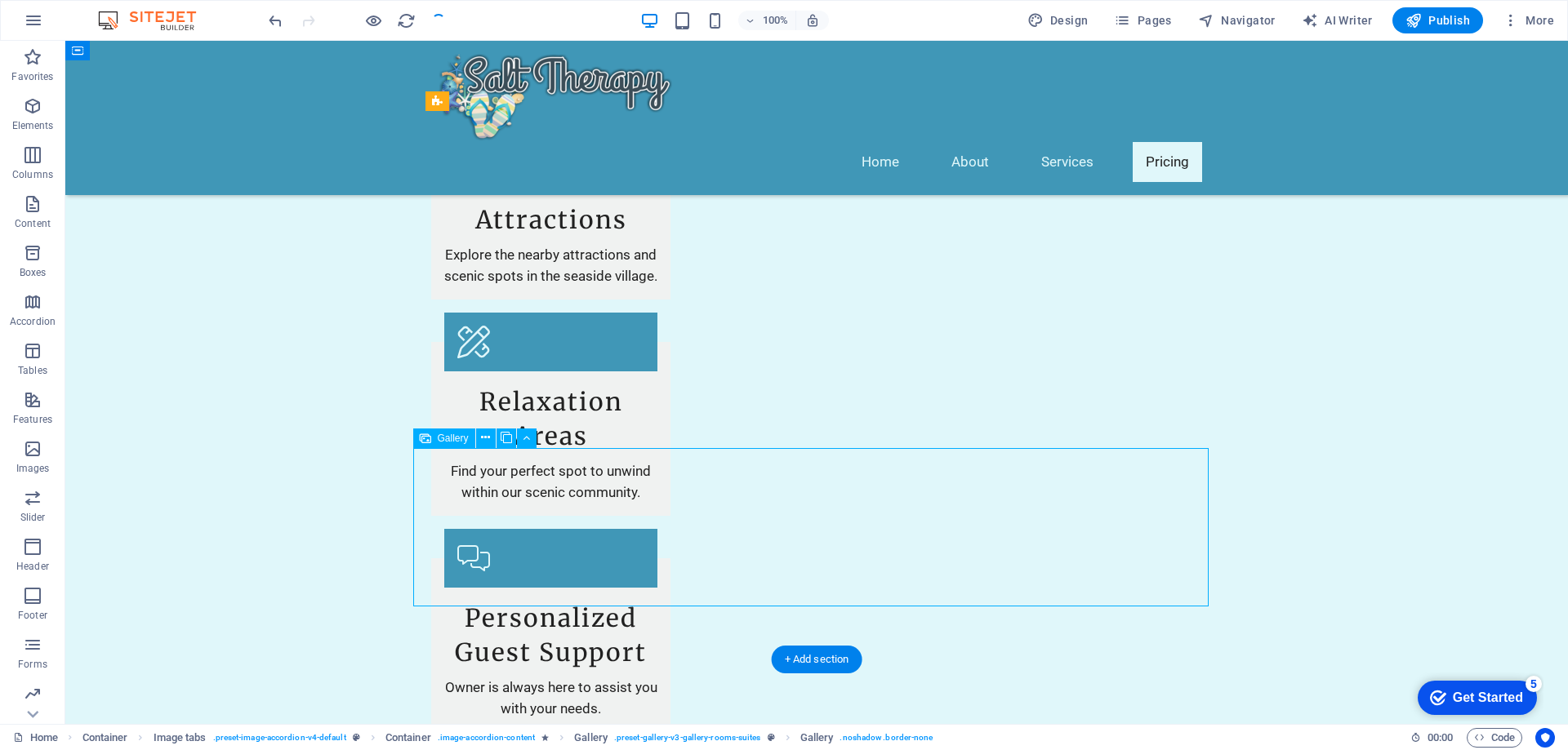
select select "4"
select select "px"
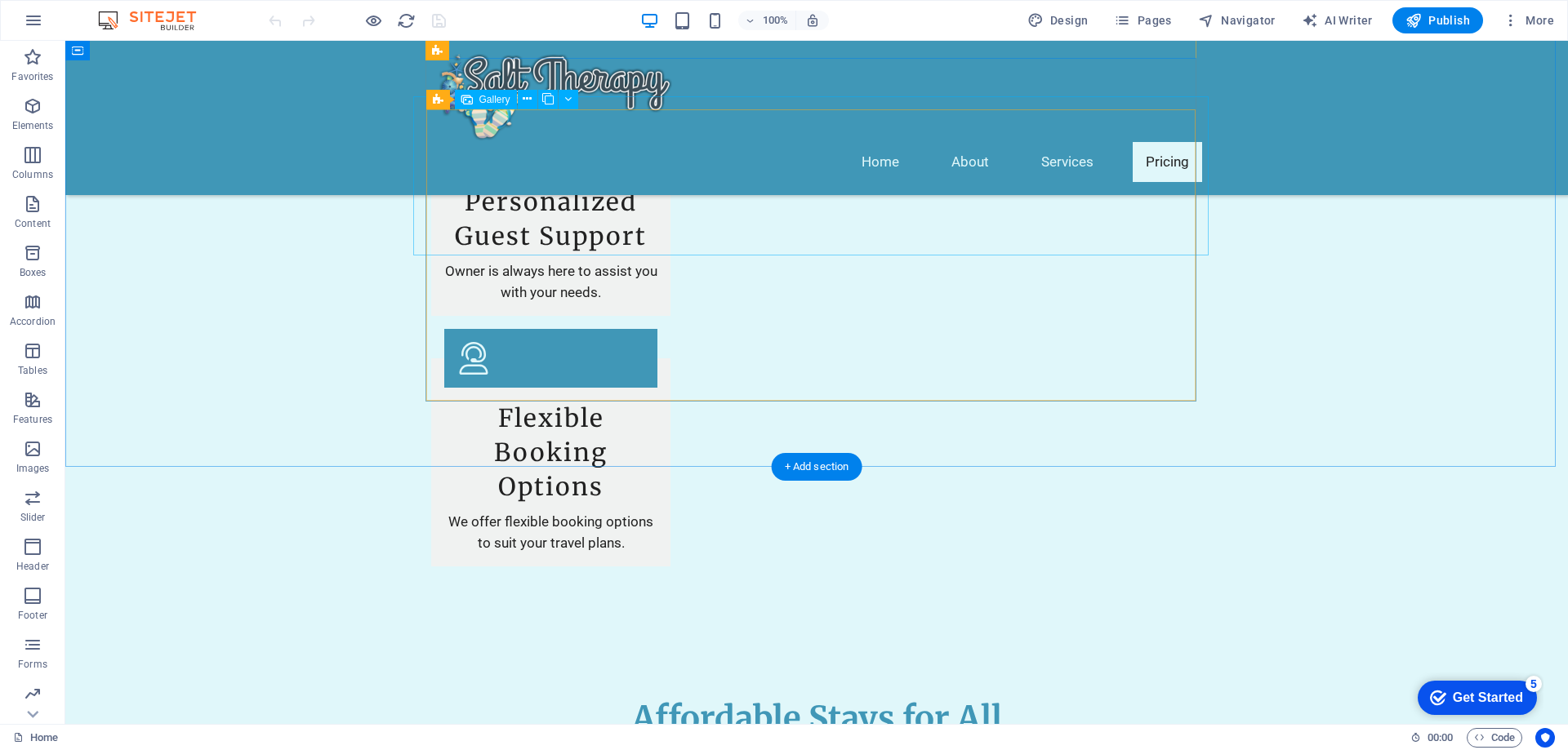
scroll to position [2857, 0]
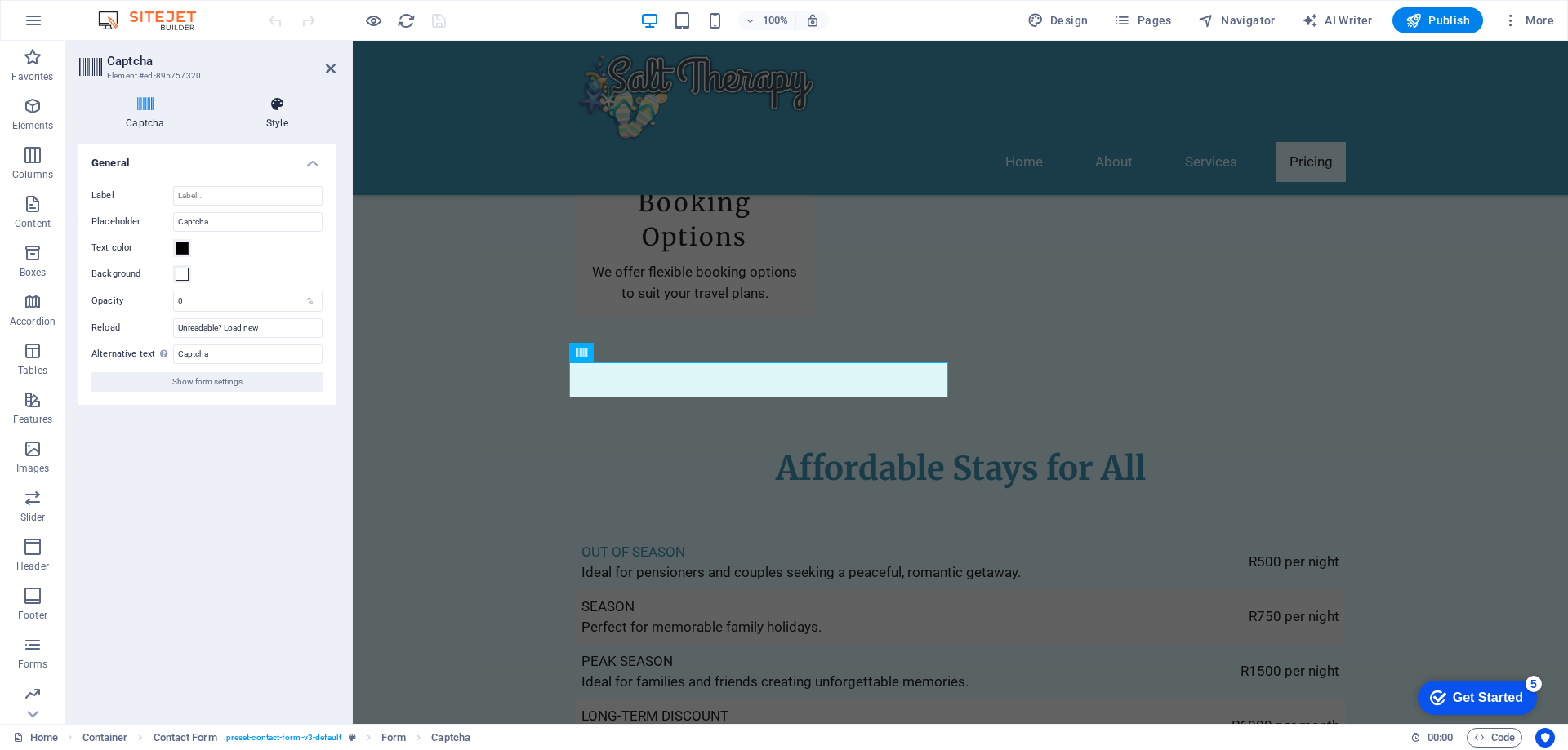
click at [289, 111] on icon at bounding box center [277, 105] width 116 height 16
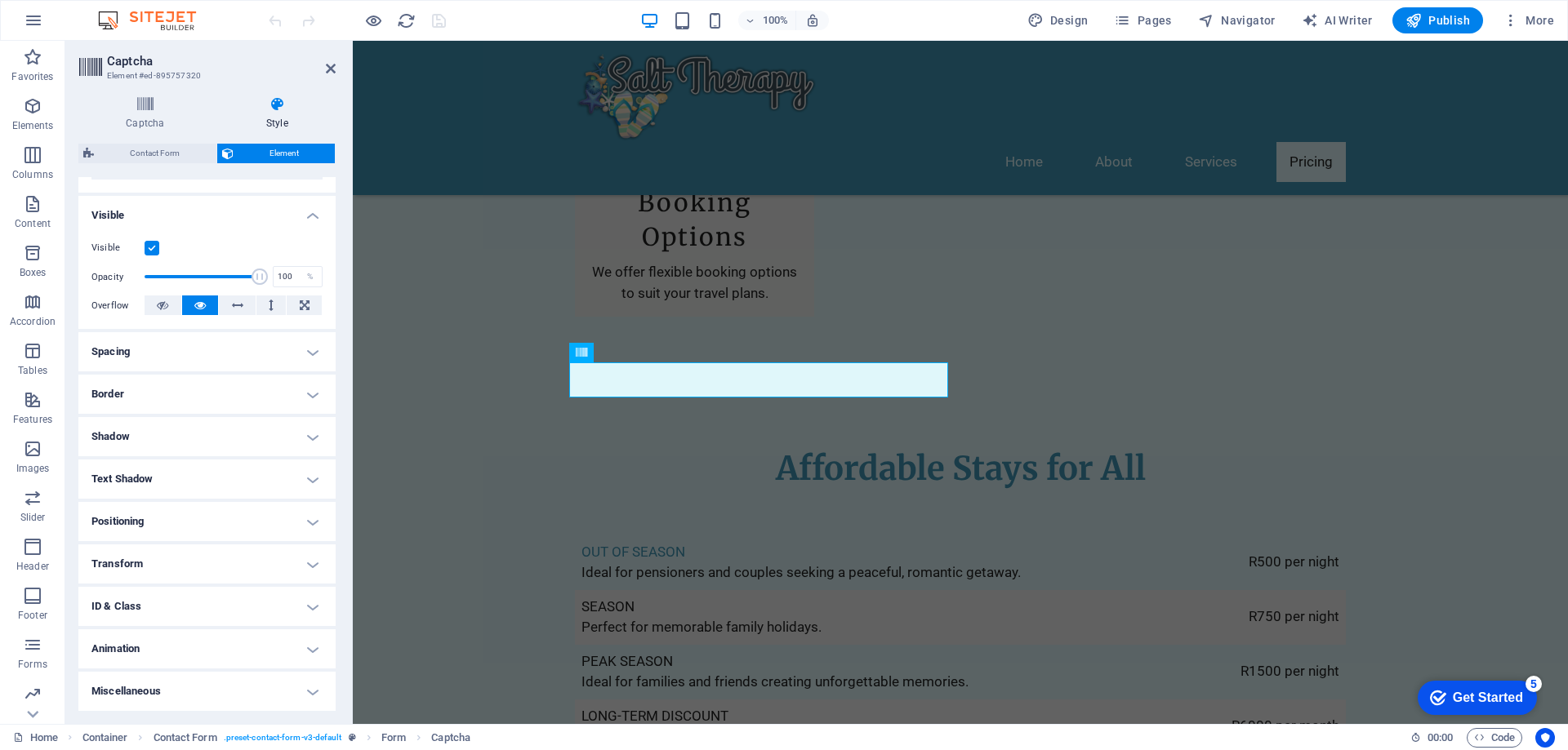
scroll to position [0, 0]
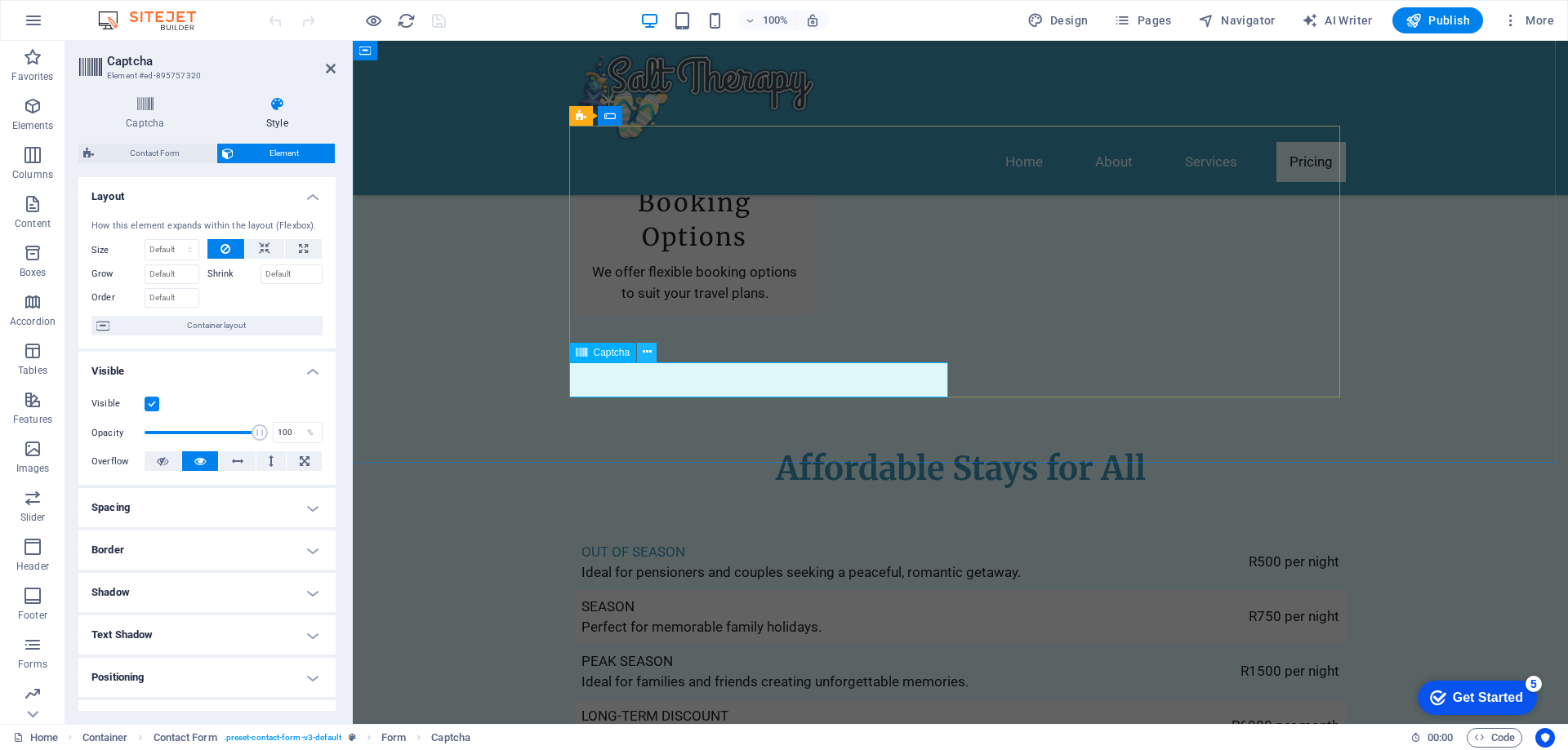
click at [647, 352] on icon at bounding box center [647, 352] width 9 height 17
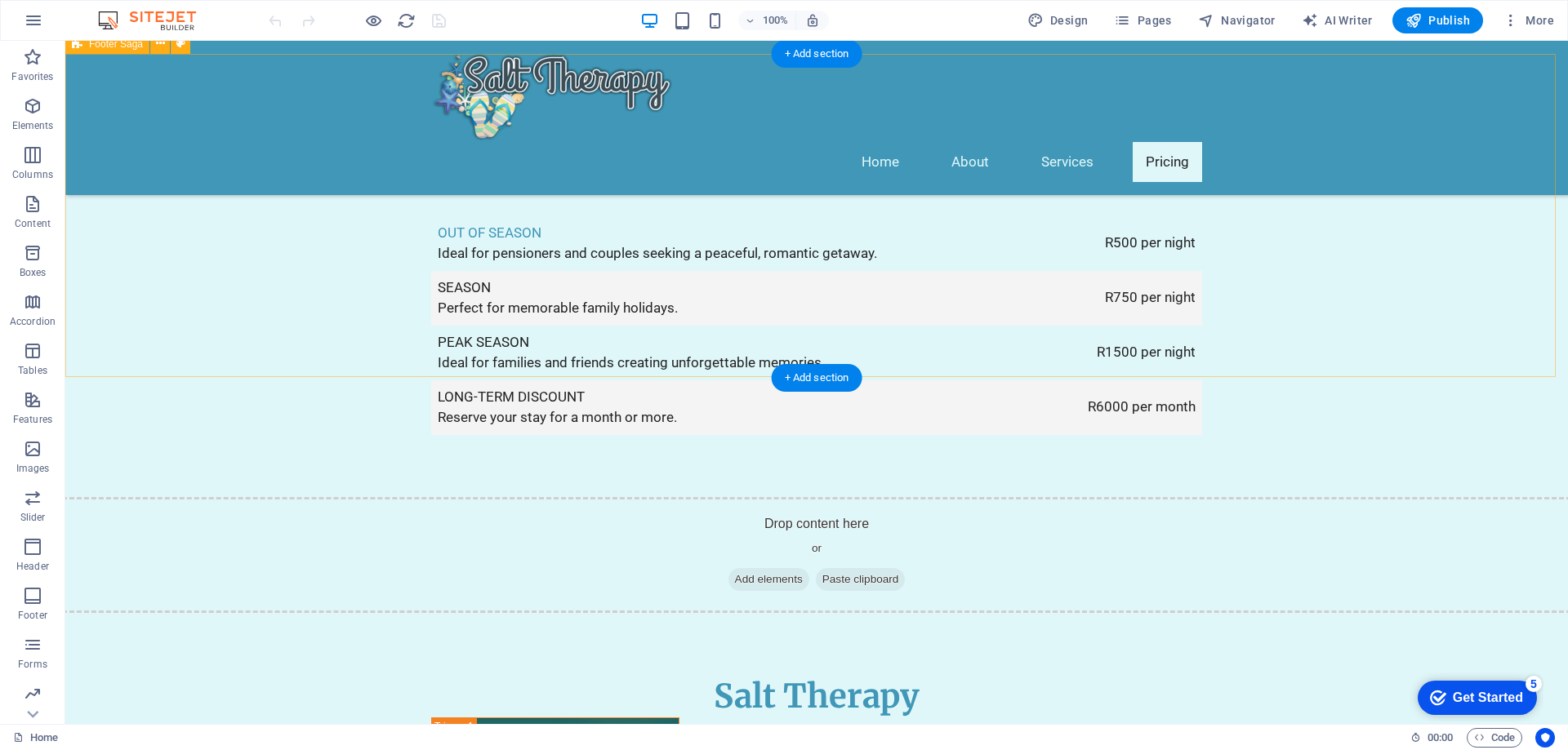
scroll to position [3266, 0]
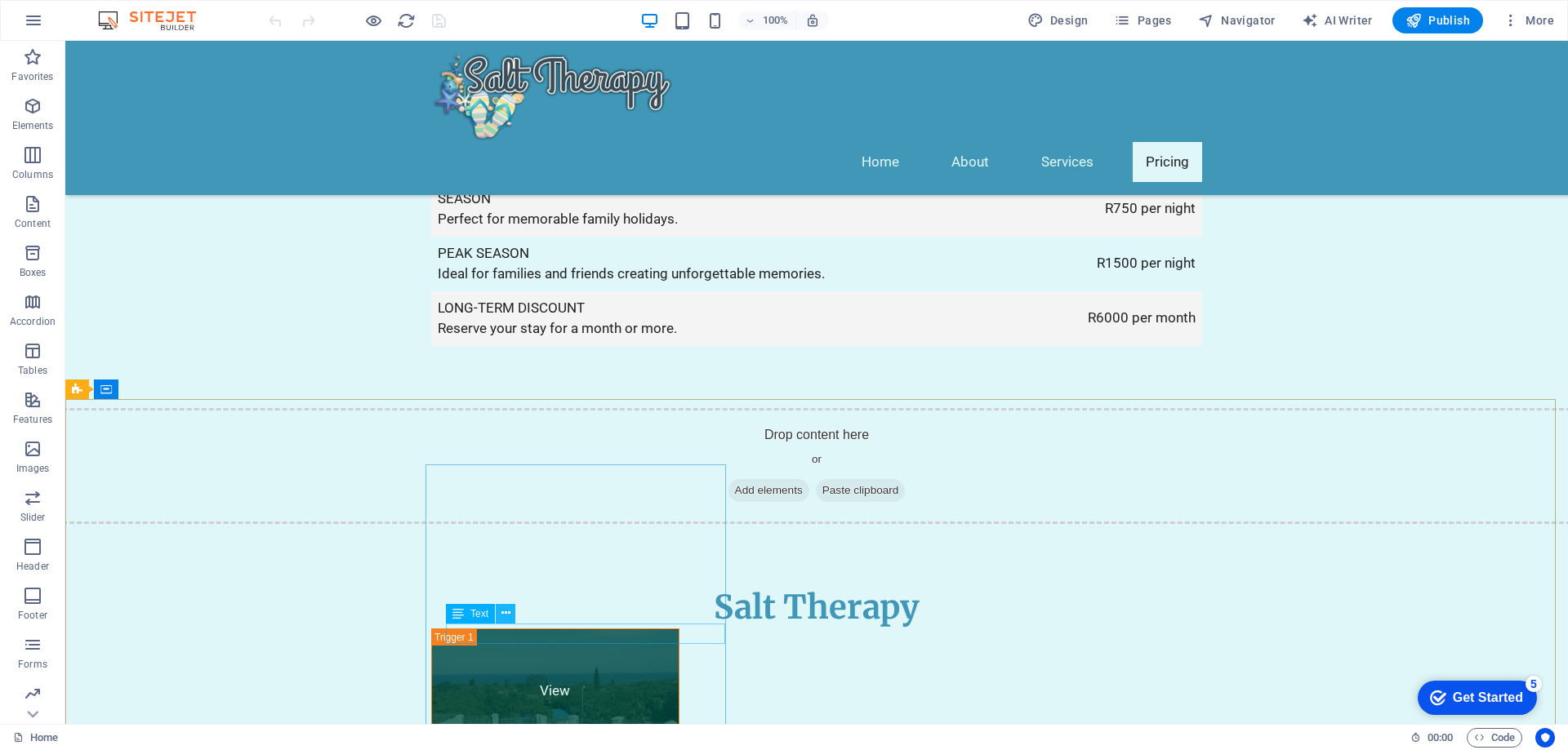
click at [510, 615] on icon at bounding box center [506, 613] width 9 height 17
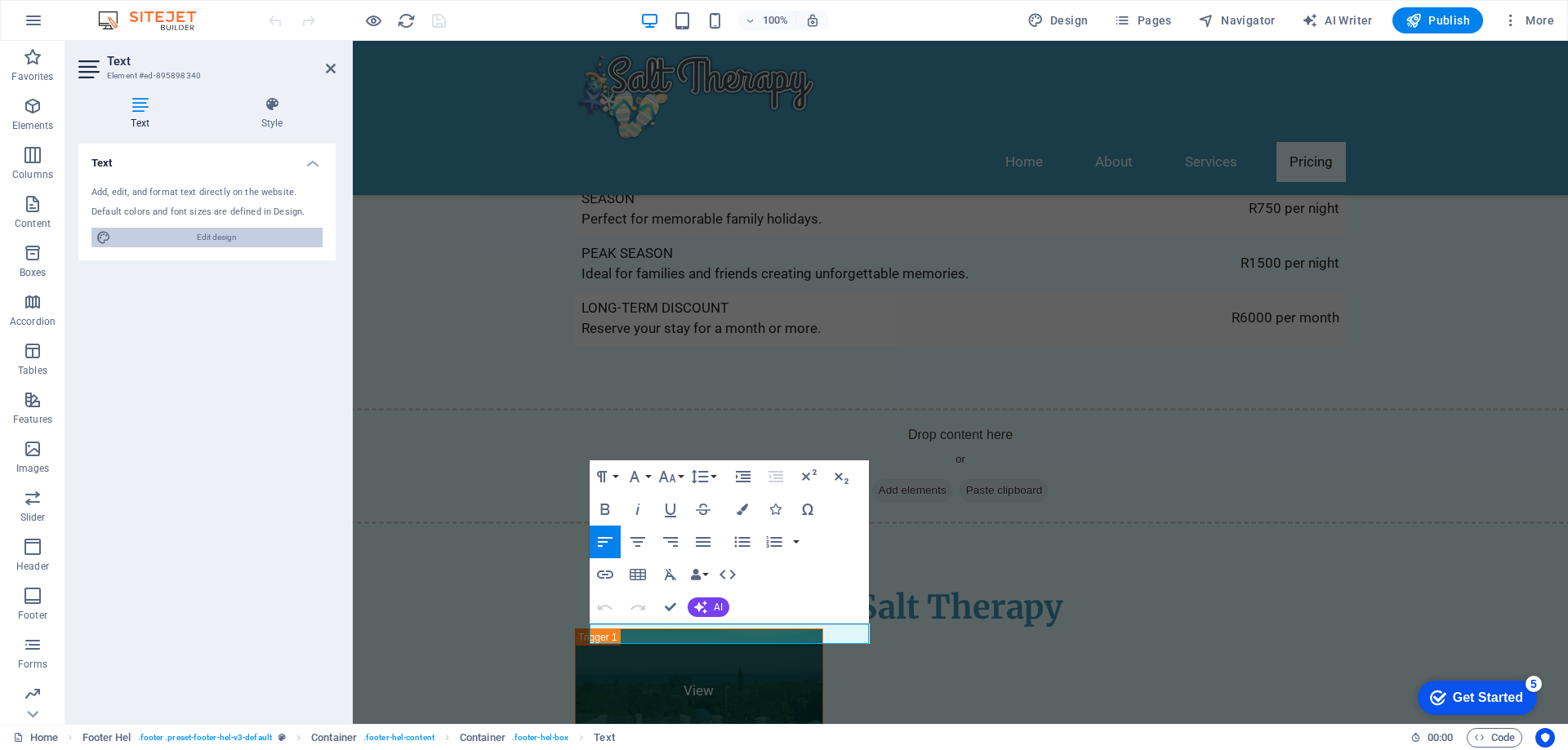
drag, startPoint x: 220, startPoint y: 238, endPoint x: 440, endPoint y: 247, distance: 220.2
click at [220, 238] on span "Edit design" at bounding box center [217, 238] width 202 height 20
select select "px"
select select "200"
select select "px"
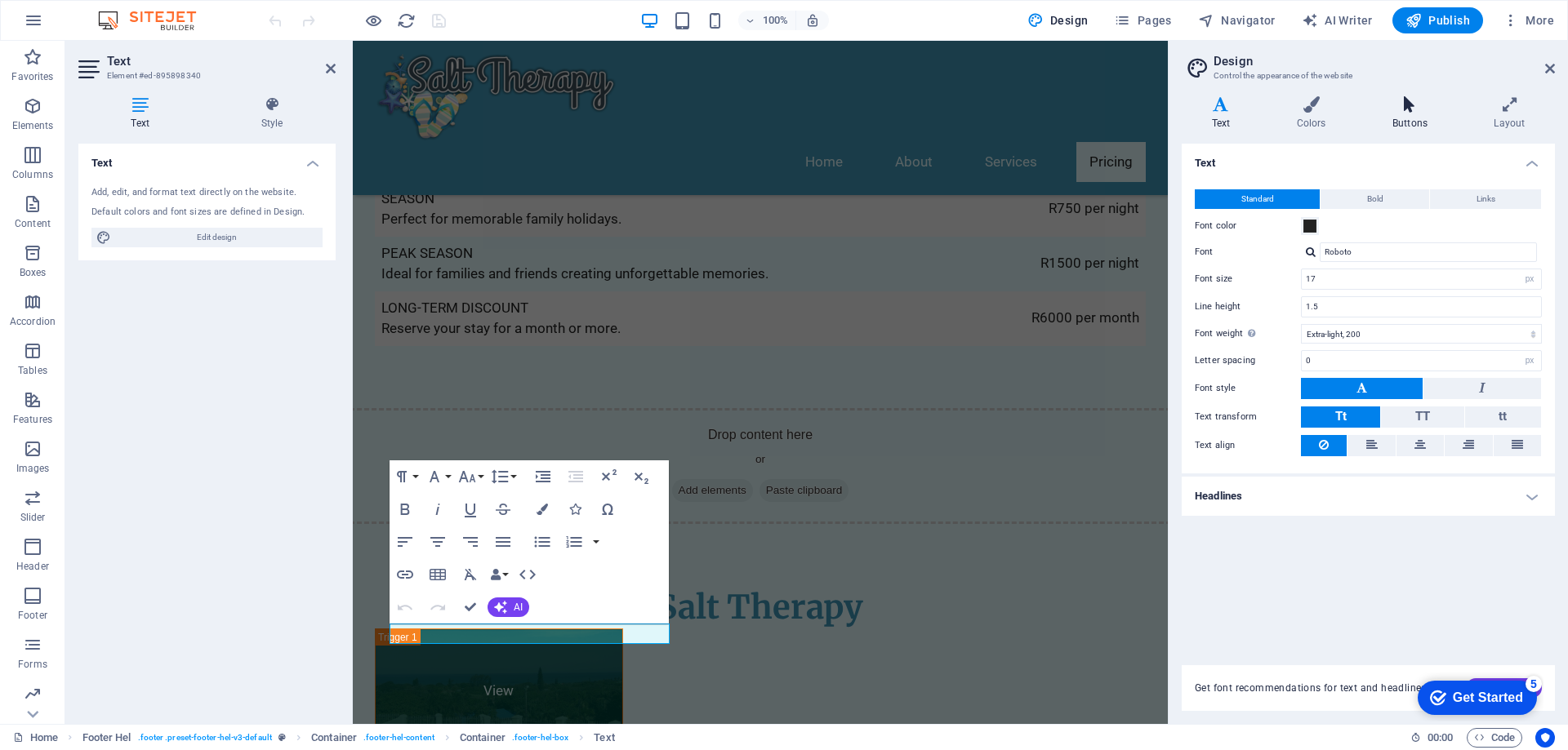
click at [1409, 98] on icon at bounding box center [1410, 105] width 95 height 16
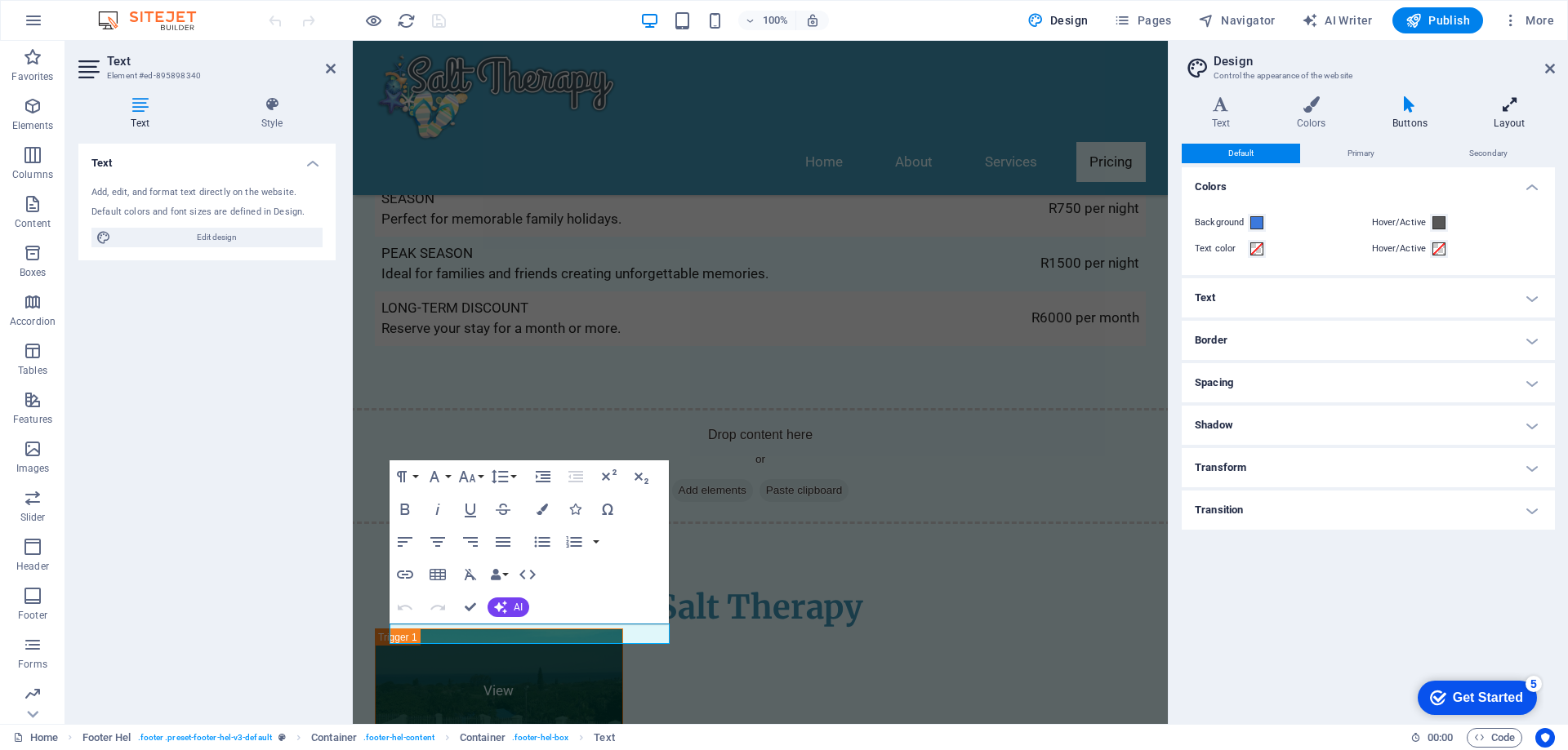
click at [1536, 107] on icon at bounding box center [1510, 105] width 91 height 16
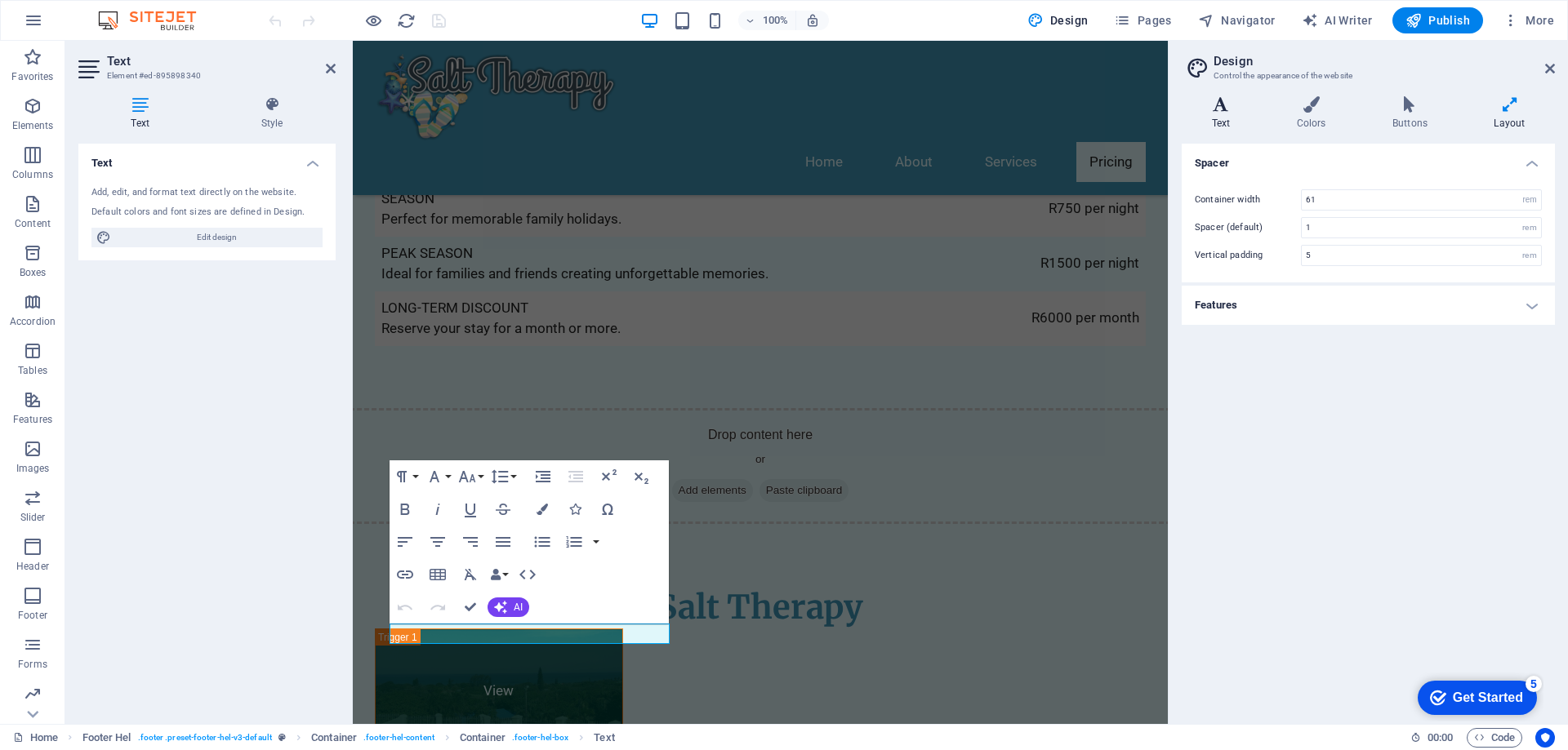
click at [1224, 110] on icon at bounding box center [1221, 105] width 79 height 16
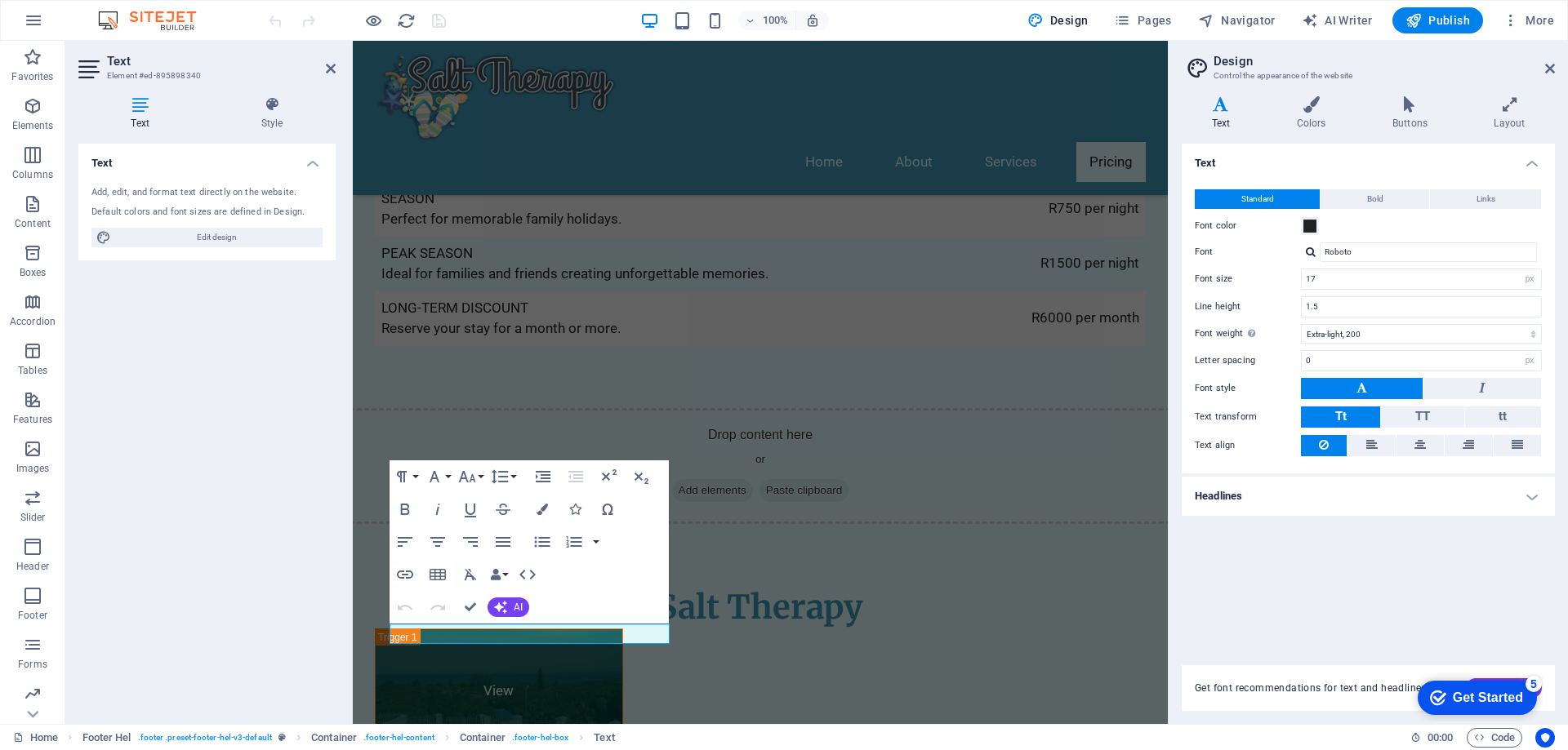
click at [1534, 492] on h4 "Headlines" at bounding box center [1368, 497] width 373 height 39
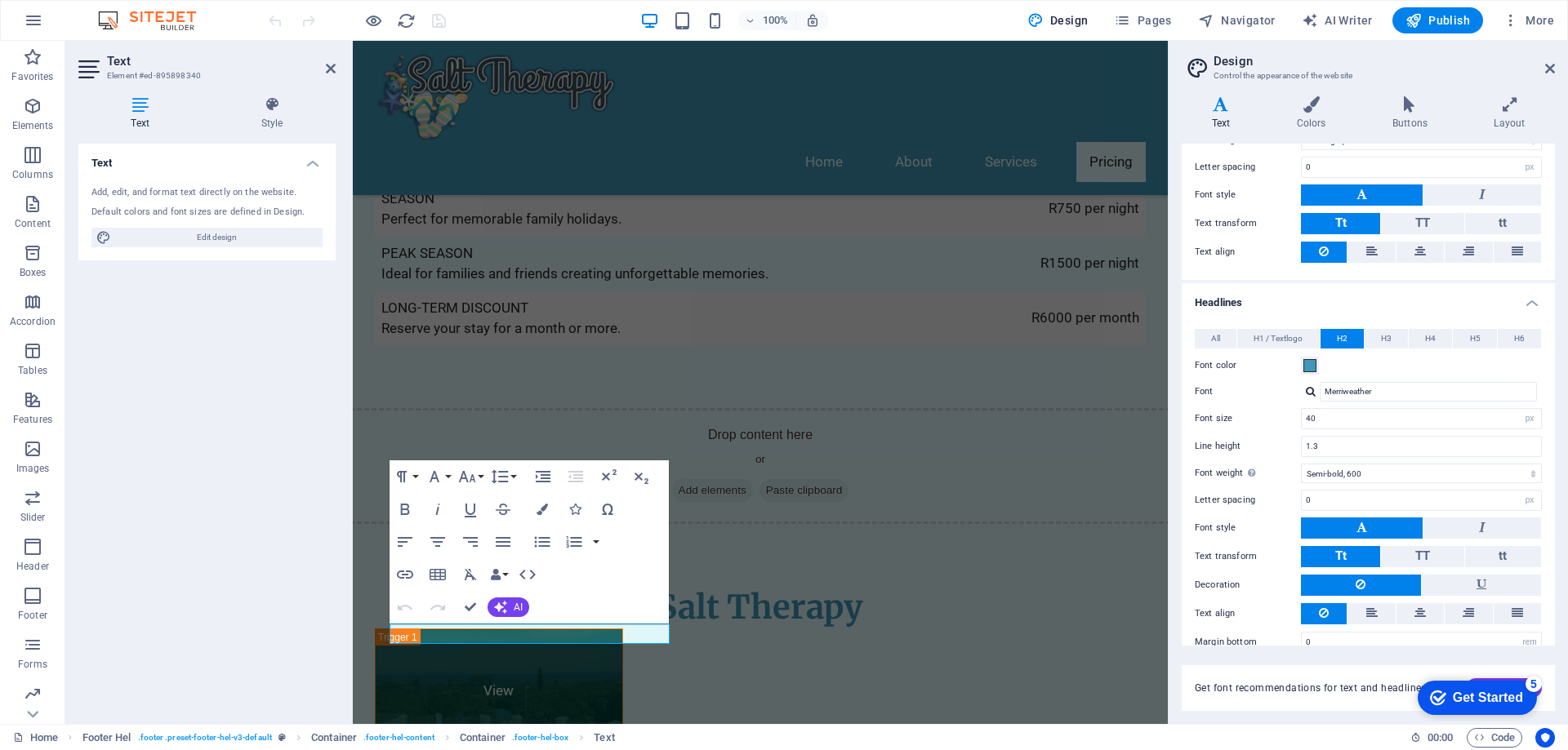
scroll to position [217, 0]
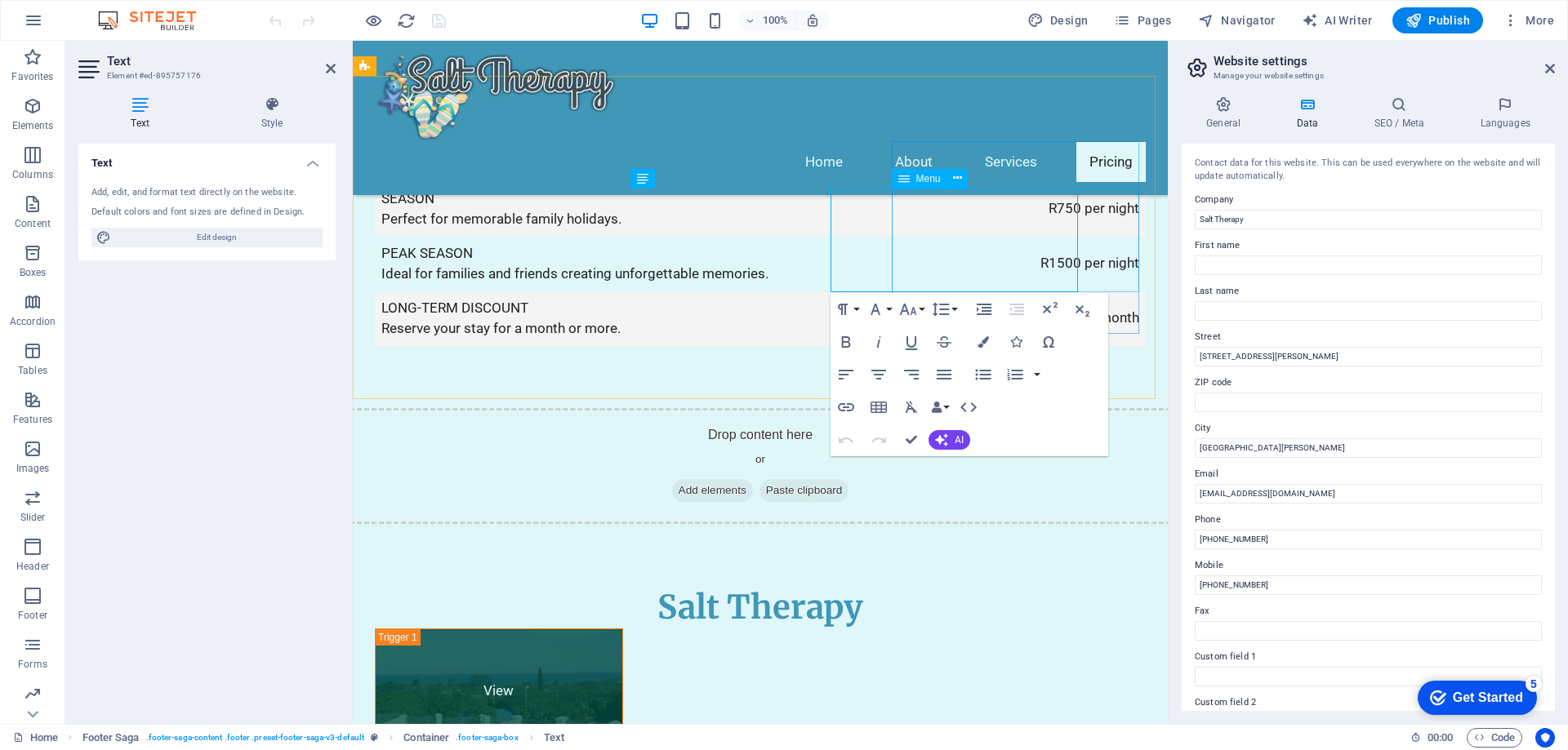
select select
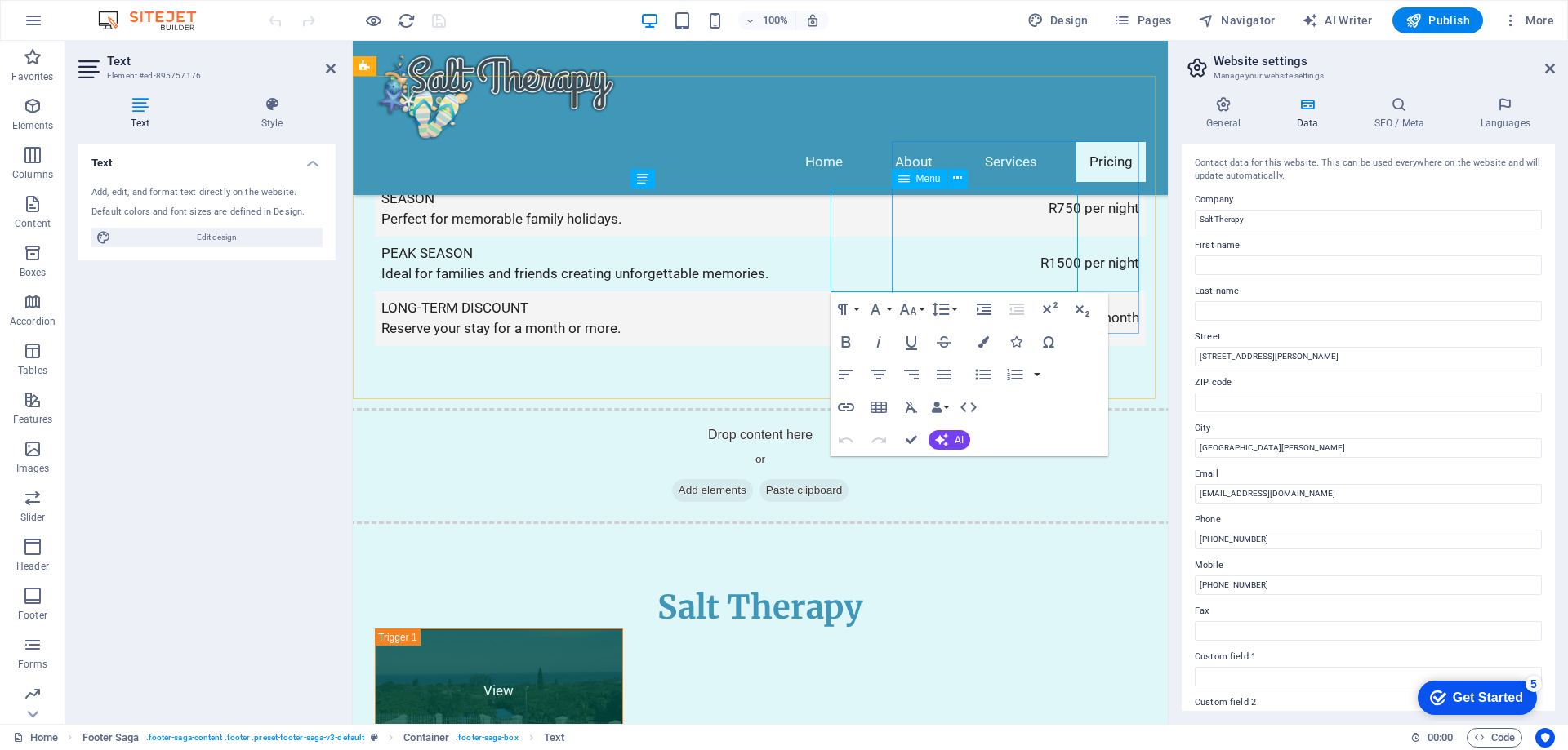
select select
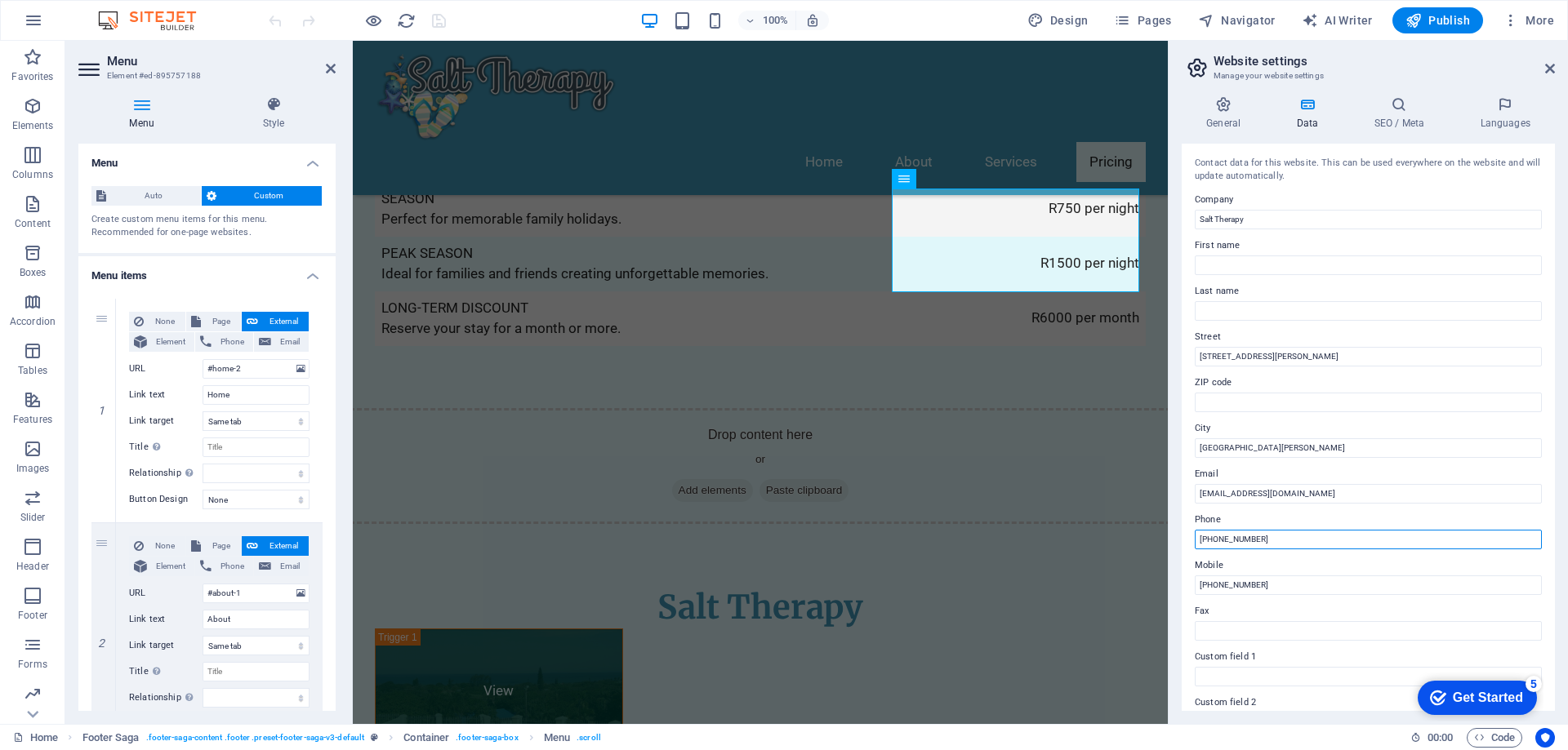
drag, startPoint x: 1216, startPoint y: 539, endPoint x: 1364, endPoint y: 541, distance: 148.0
click at [1364, 541] on input "[PHONE_NUMBER]" at bounding box center [1368, 539] width 347 height 20
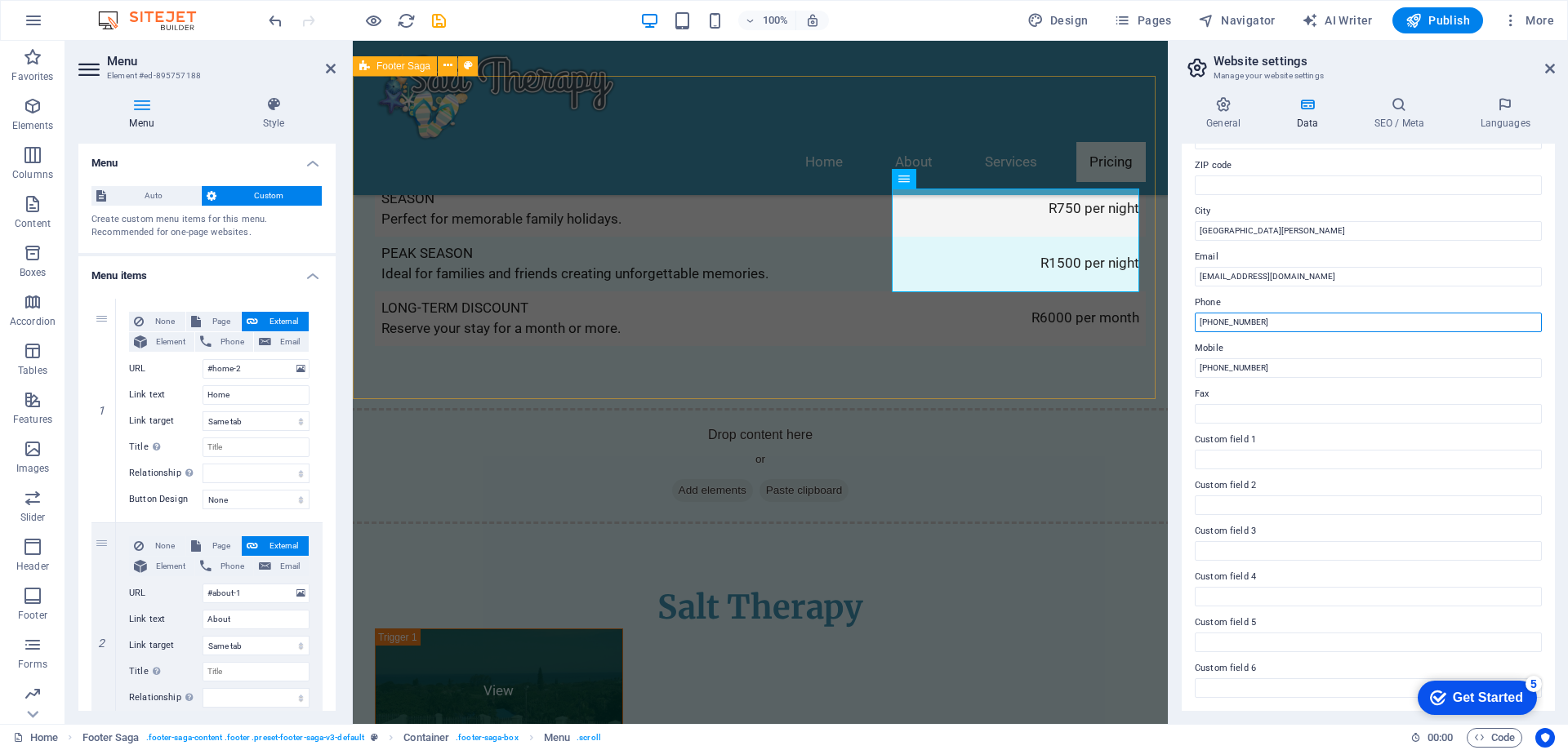
type input "+27 82 922 4974"
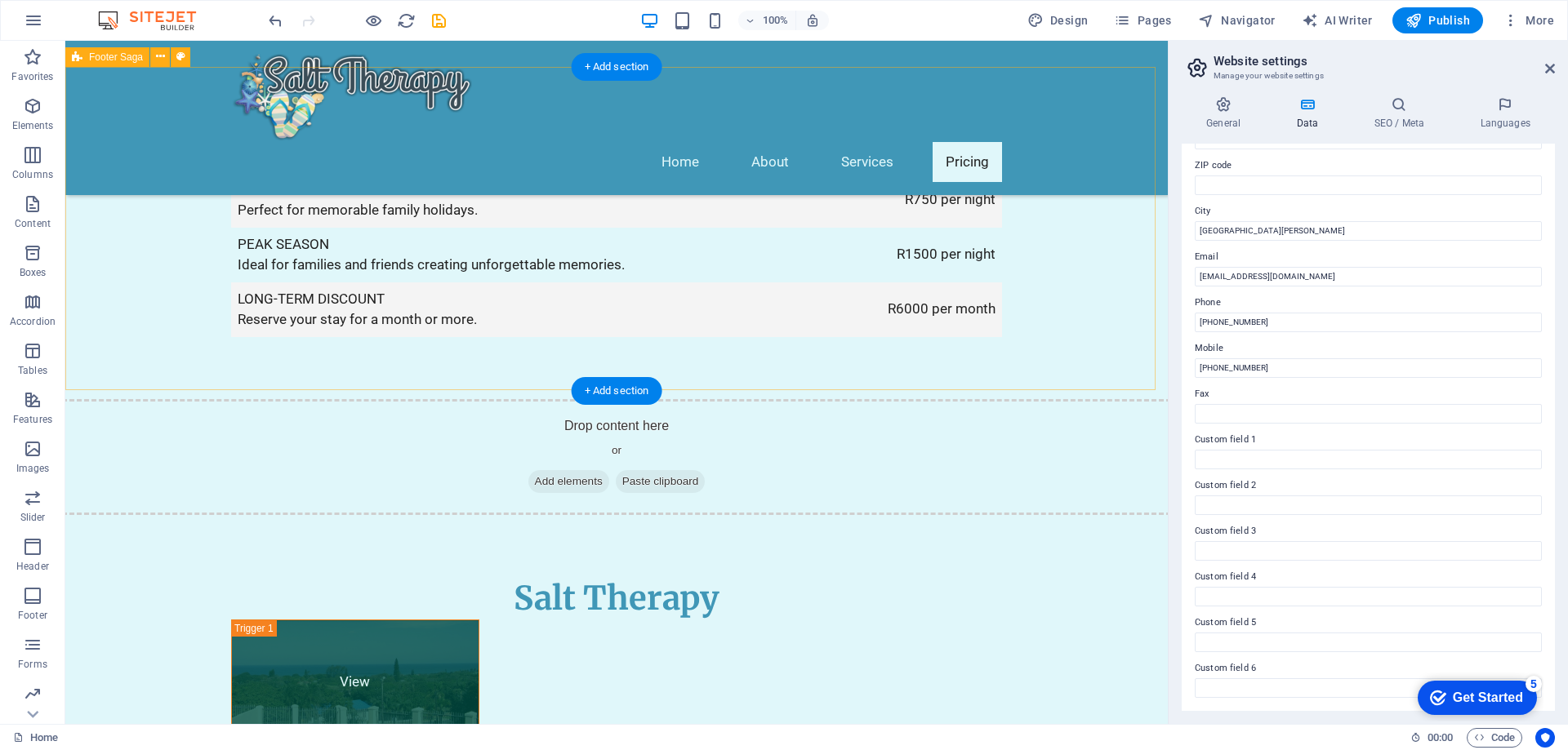
scroll to position [3193, 0]
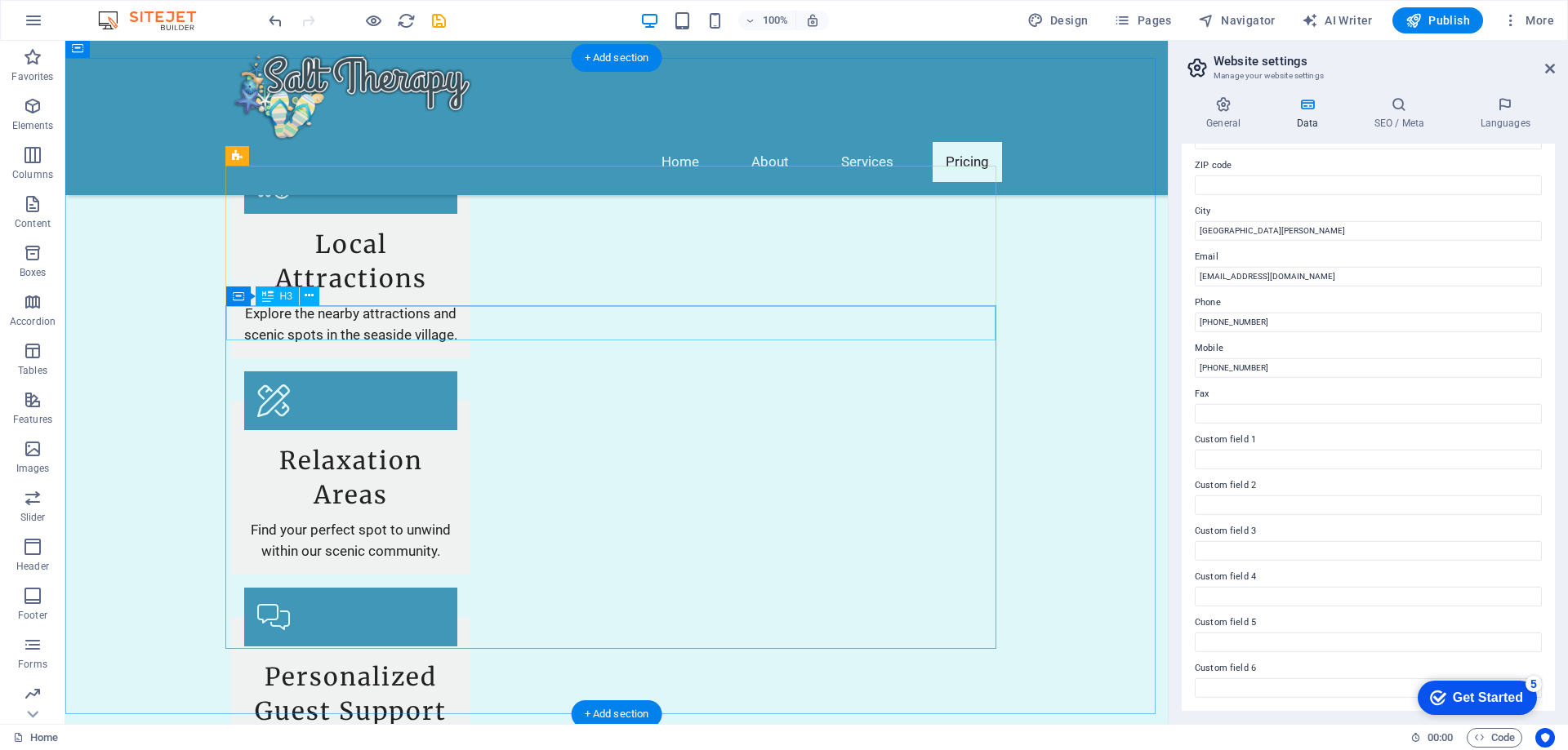
scroll to position [2132, 0]
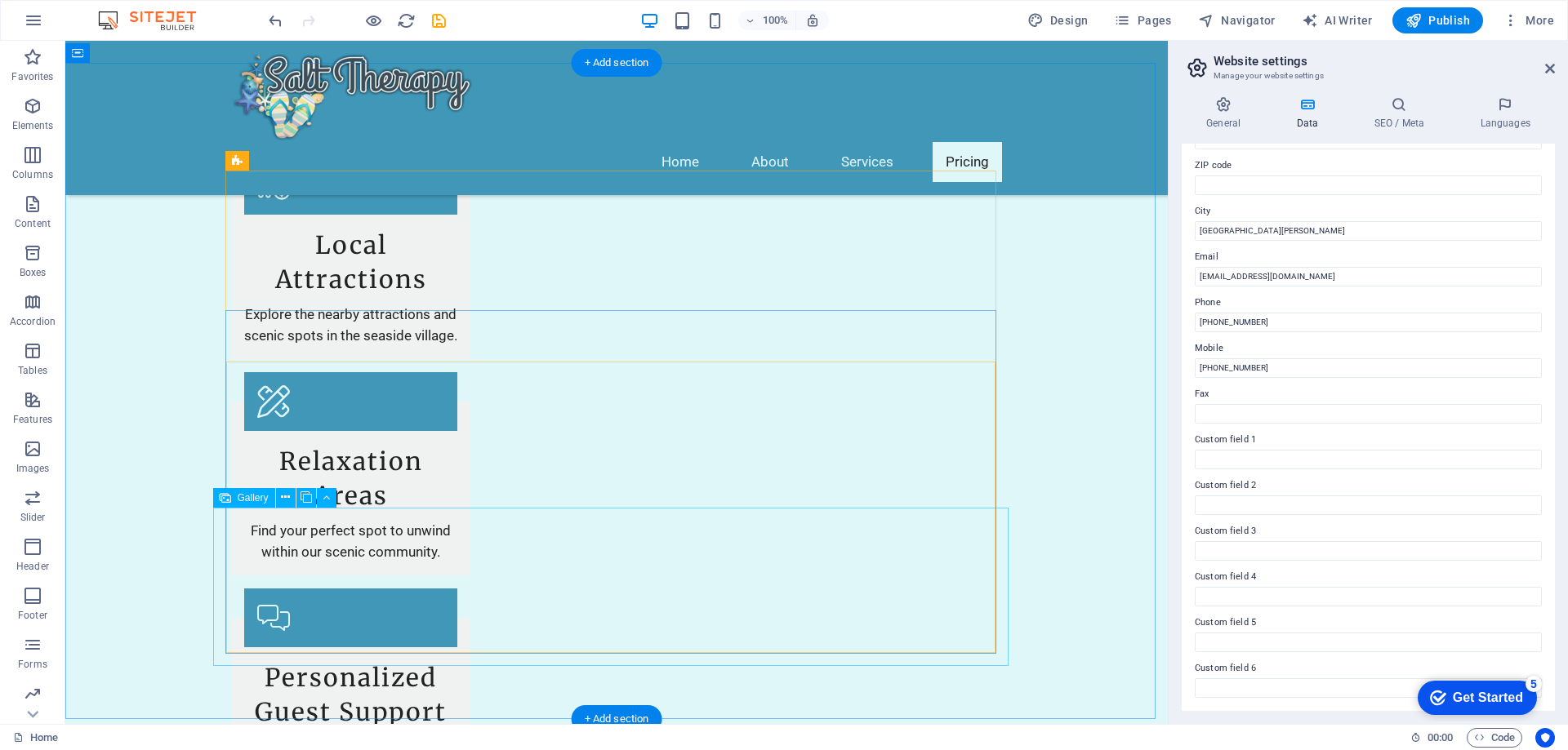
select select "4"
select select "px"
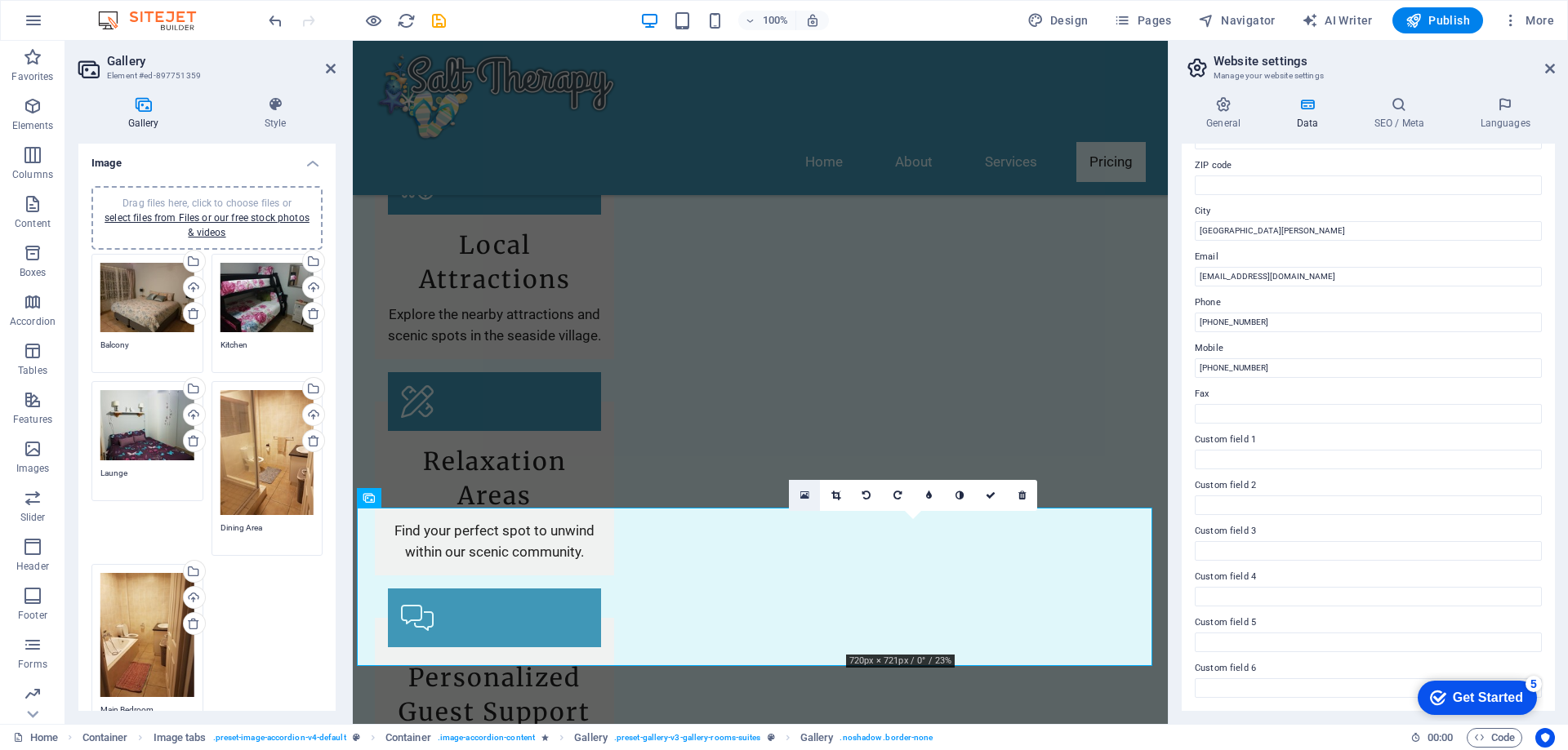
click at [806, 496] on icon at bounding box center [805, 496] width 9 height 11
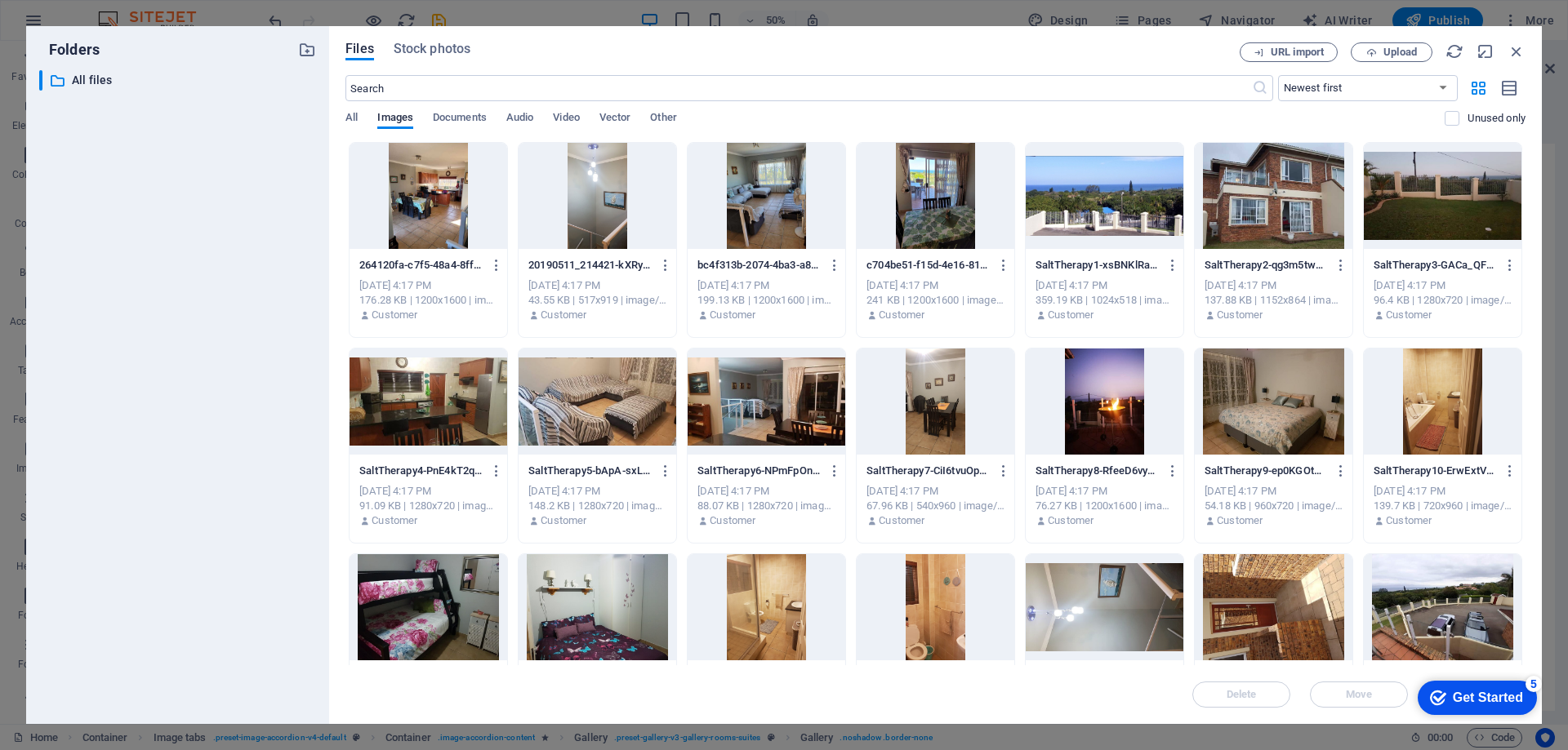
click at [779, 595] on div at bounding box center [767, 607] width 157 height 106
click at [779, 595] on div "1" at bounding box center [767, 607] width 157 height 106
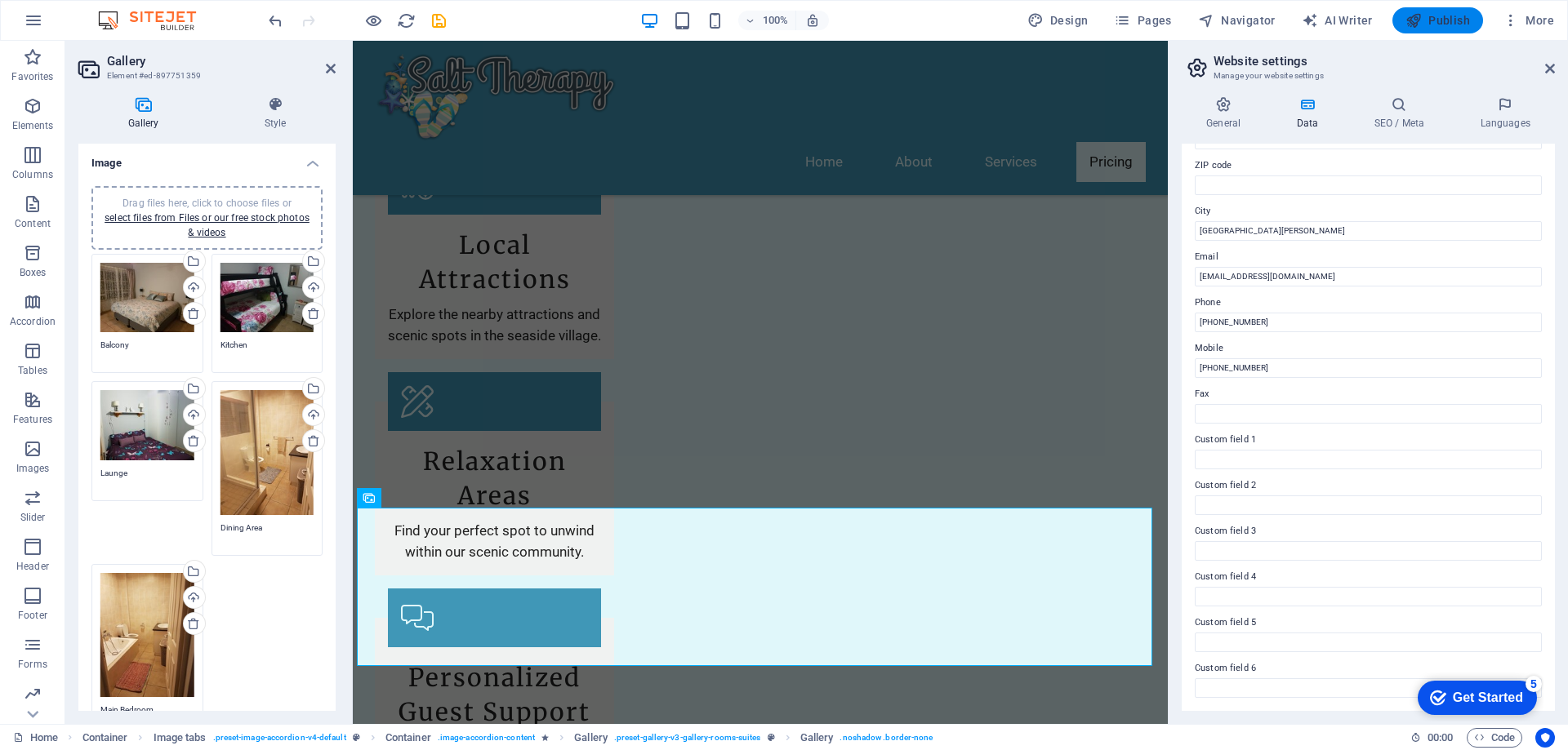
click at [1447, 17] on span "Publish" at bounding box center [1438, 20] width 65 height 16
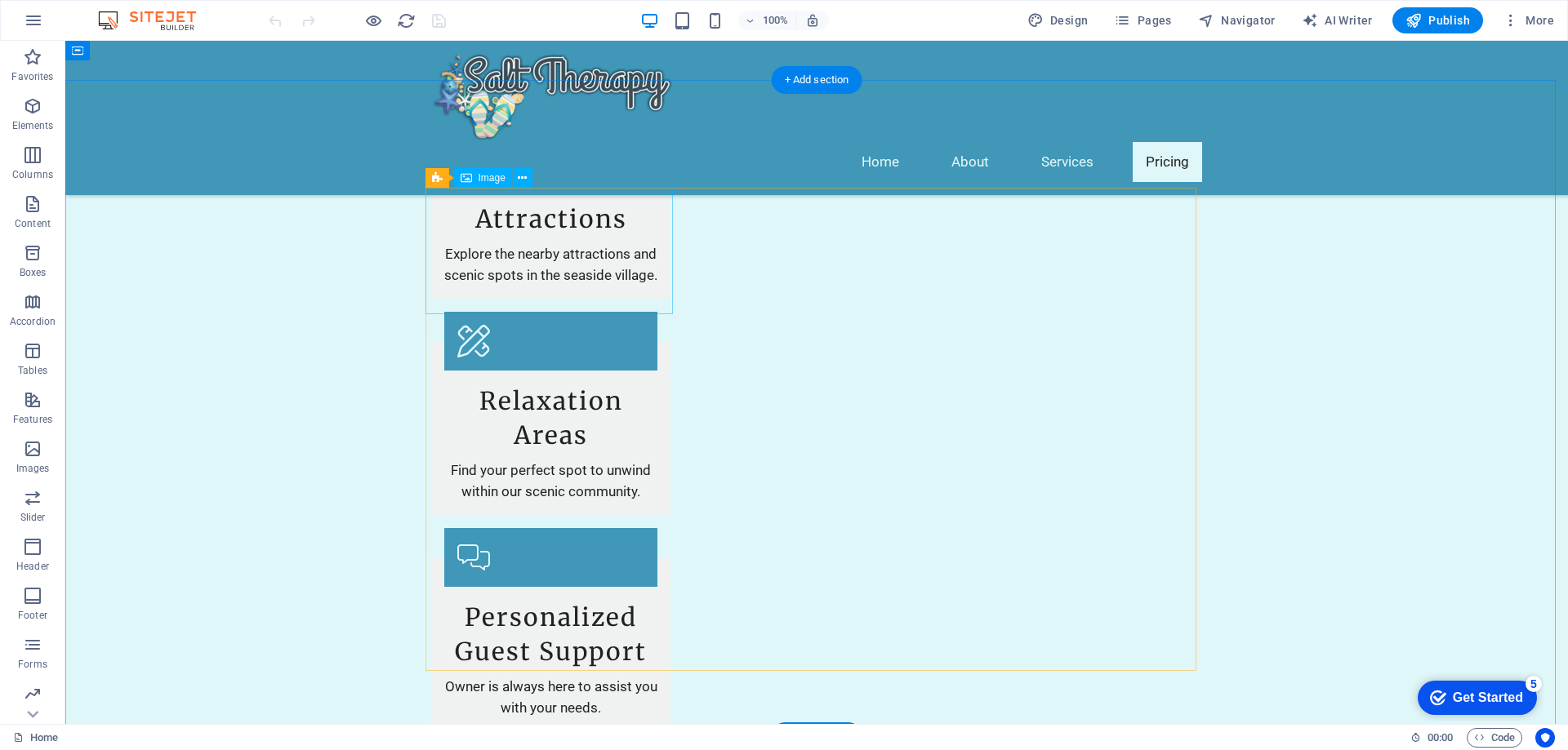
scroll to position [1959, 0]
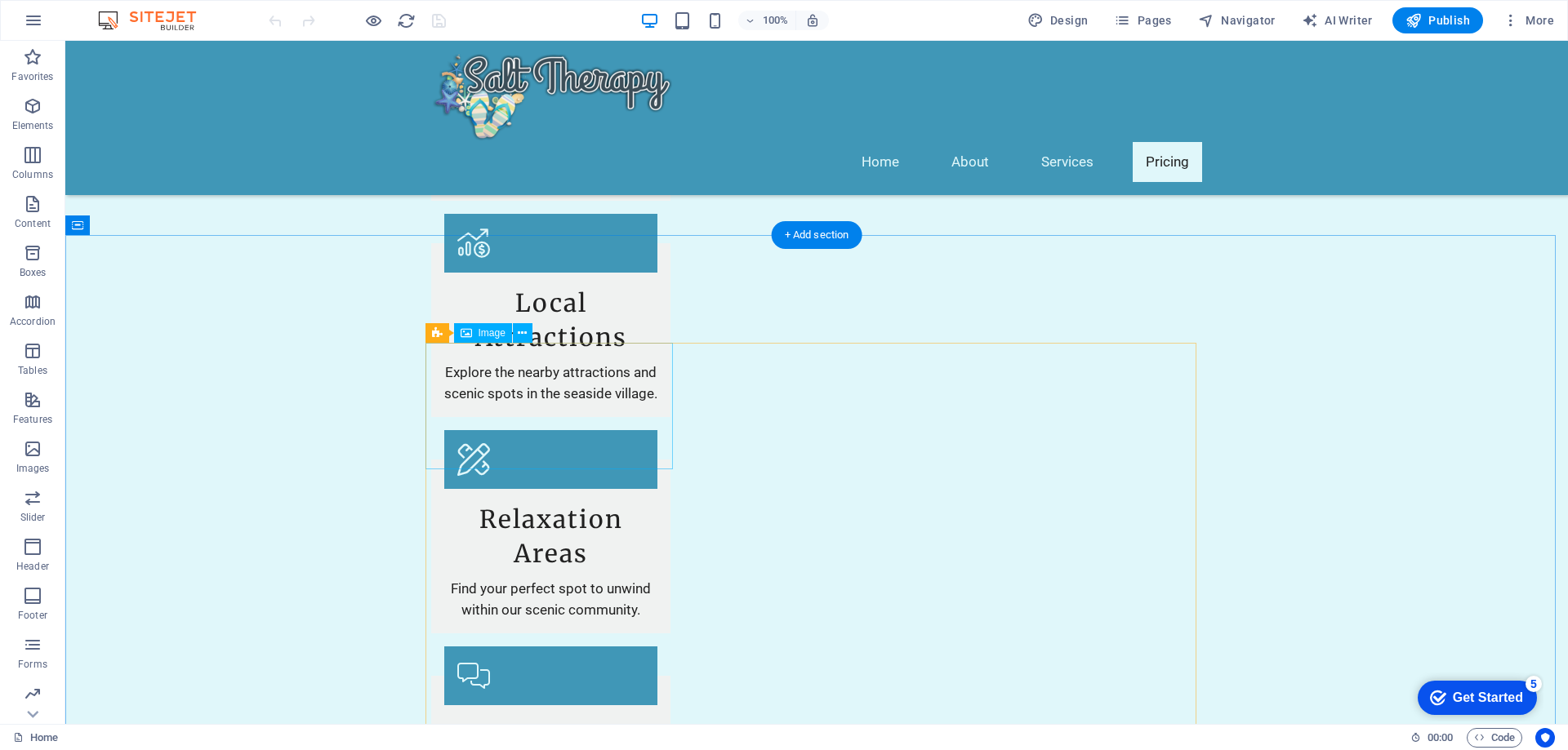
click at [521, 333] on icon at bounding box center [522, 333] width 9 height 17
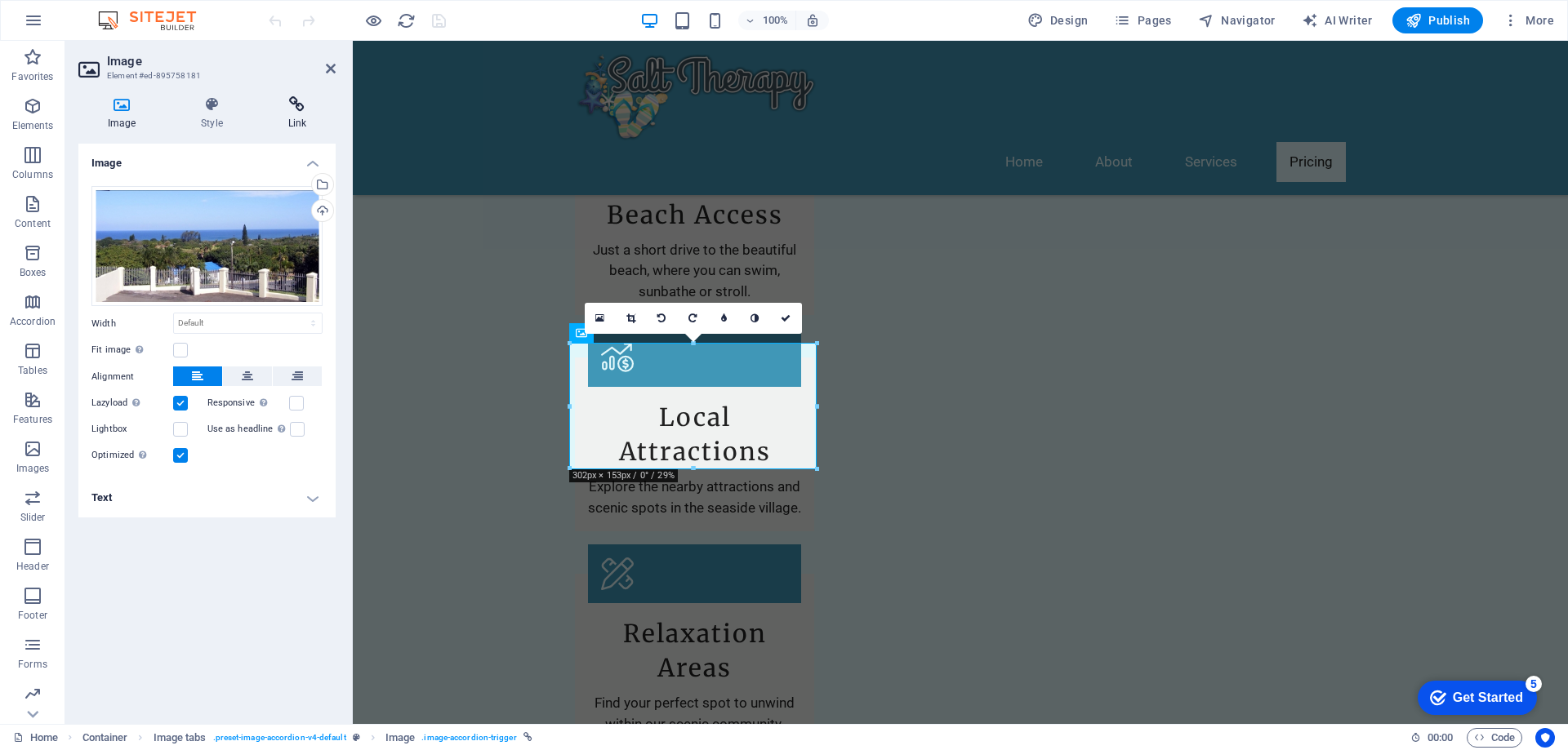
click at [289, 101] on icon at bounding box center [298, 105] width 77 height 16
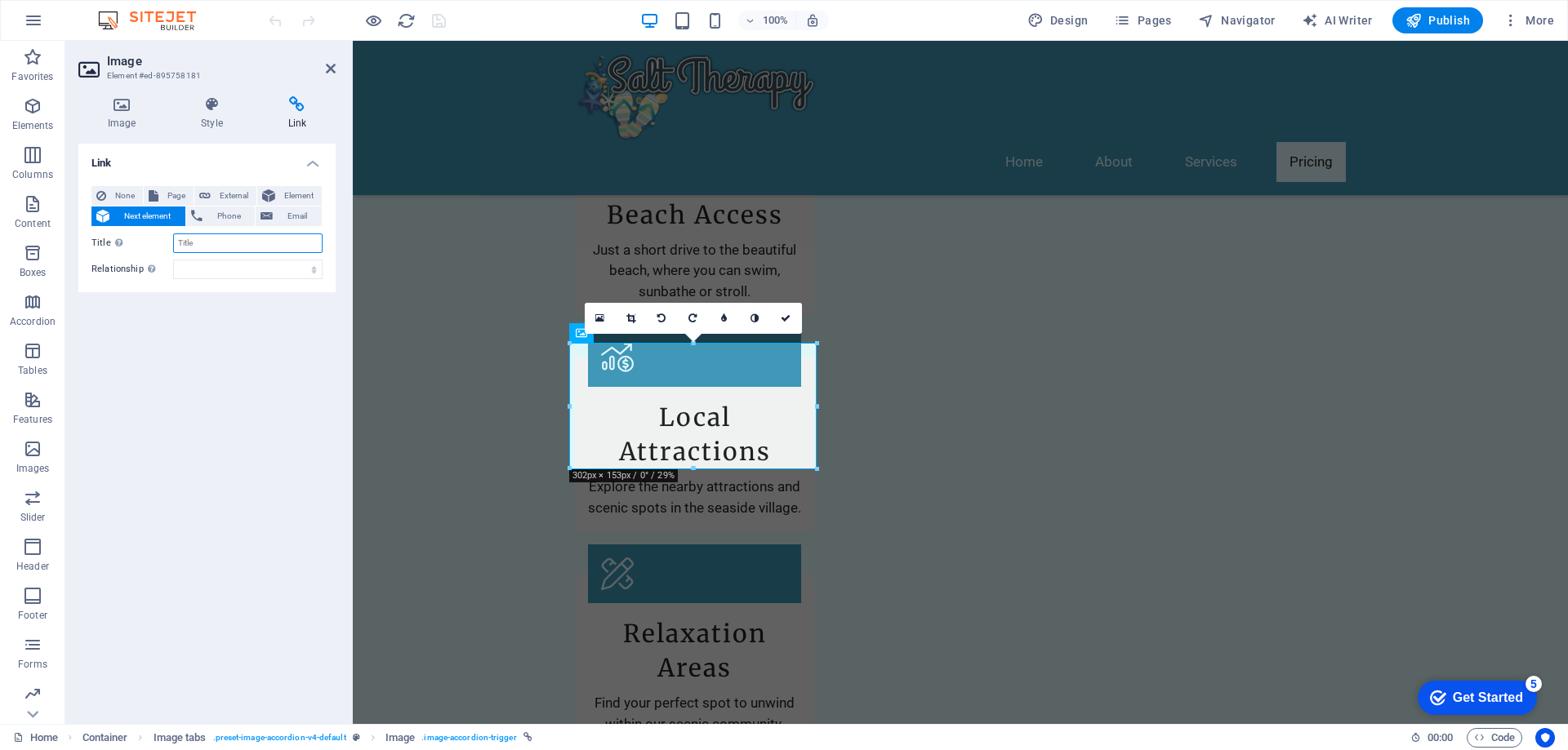
click at [228, 244] on input "Title Additional link description, should not be the same as the link text. The…" at bounding box center [248, 243] width 149 height 20
click at [167, 194] on span "Page" at bounding box center [175, 196] width 25 height 20
select select
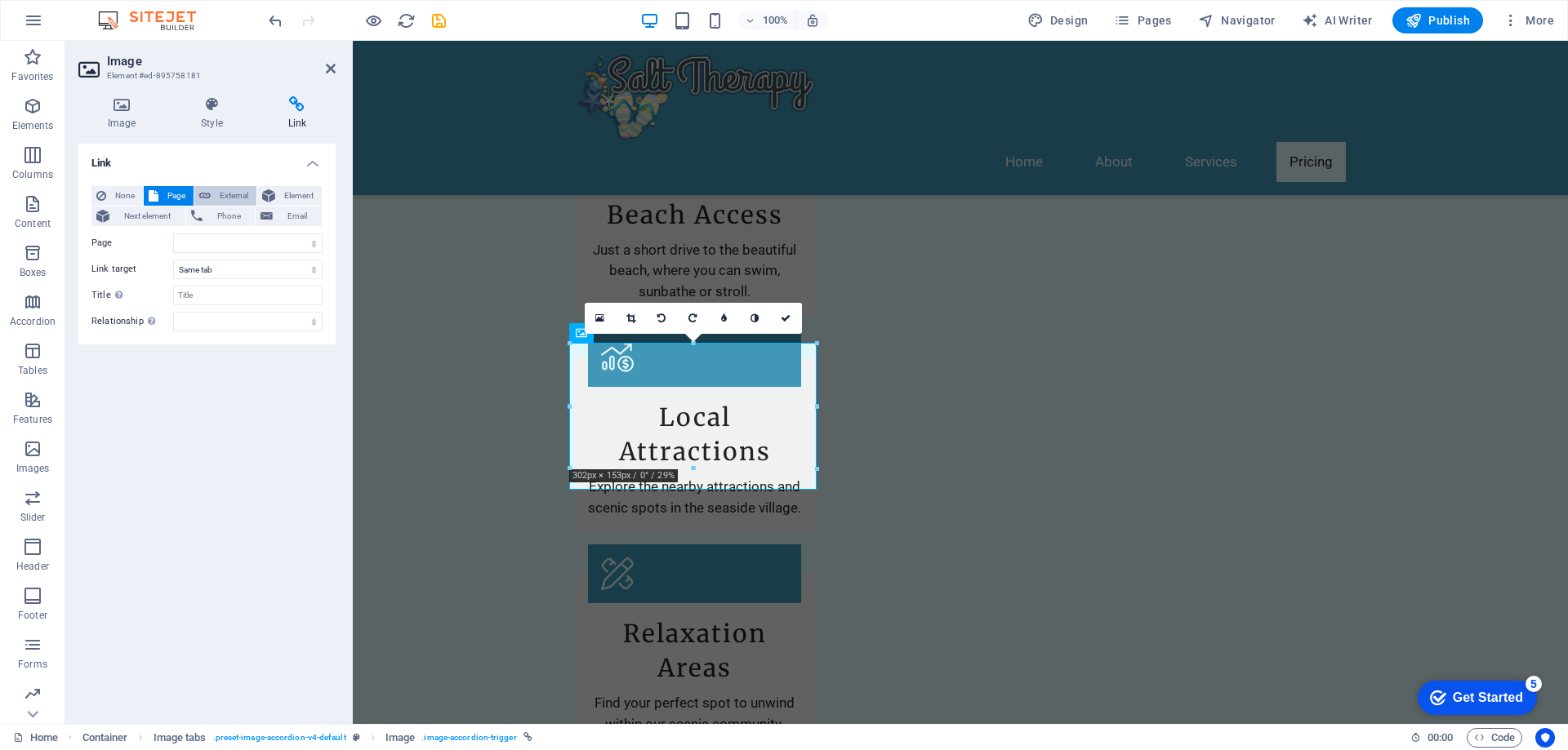
click at [210, 197] on icon at bounding box center [205, 196] width 11 height 20
select select "blank"
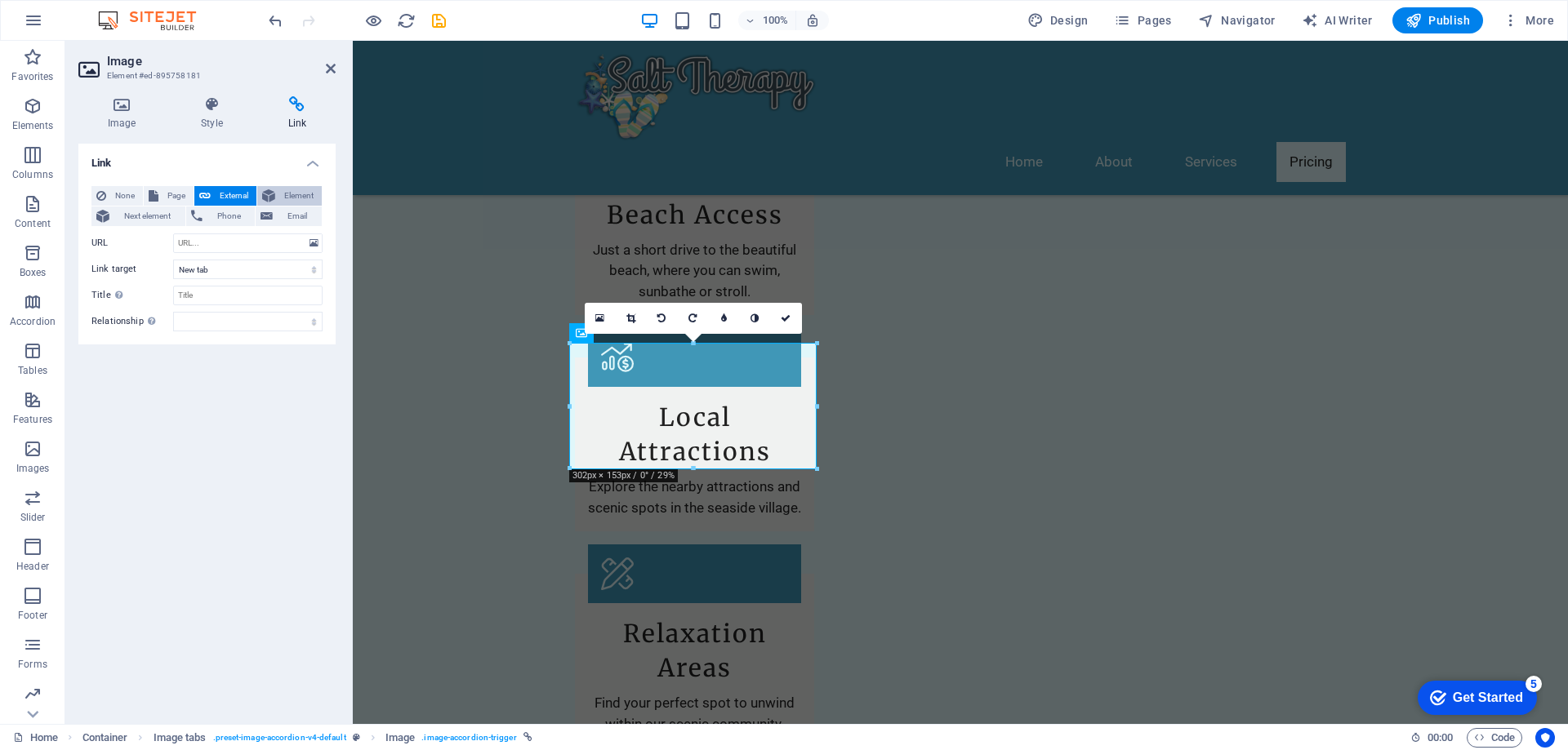
click at [293, 193] on span "Element" at bounding box center [299, 196] width 37 height 20
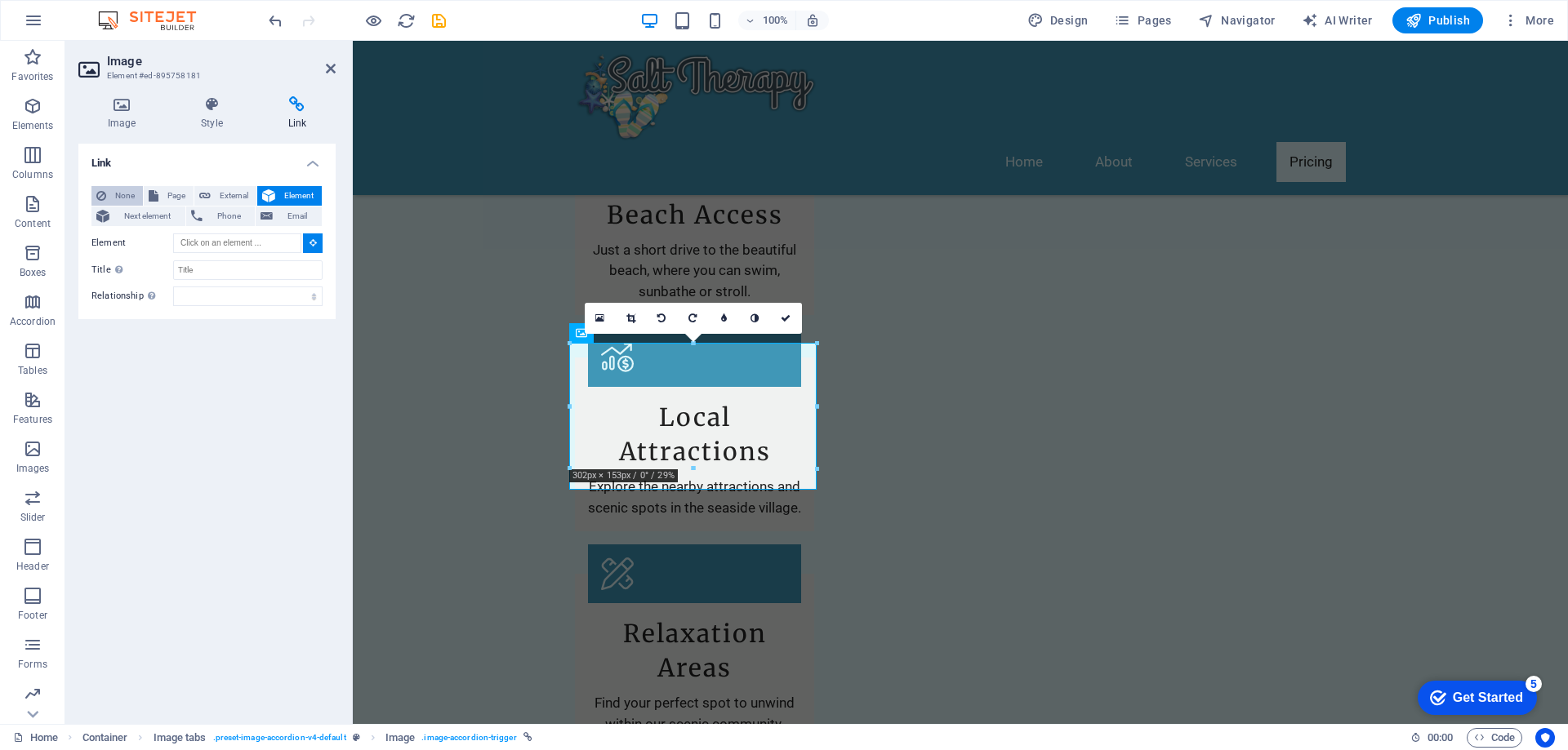
click at [113, 193] on span "None" at bounding box center [124, 196] width 27 height 20
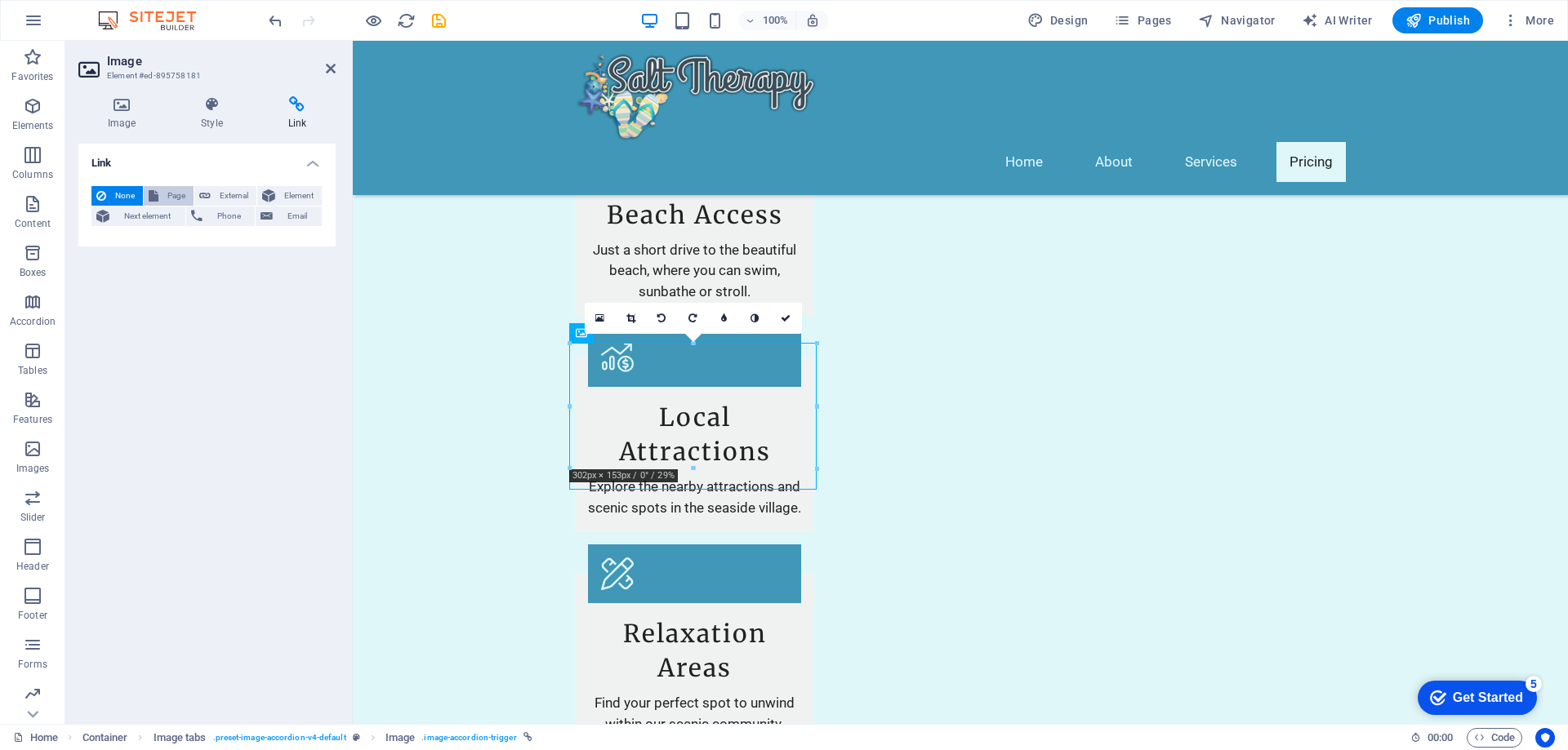
click at [161, 192] on button "Page" at bounding box center [168, 196] width 50 height 20
select select
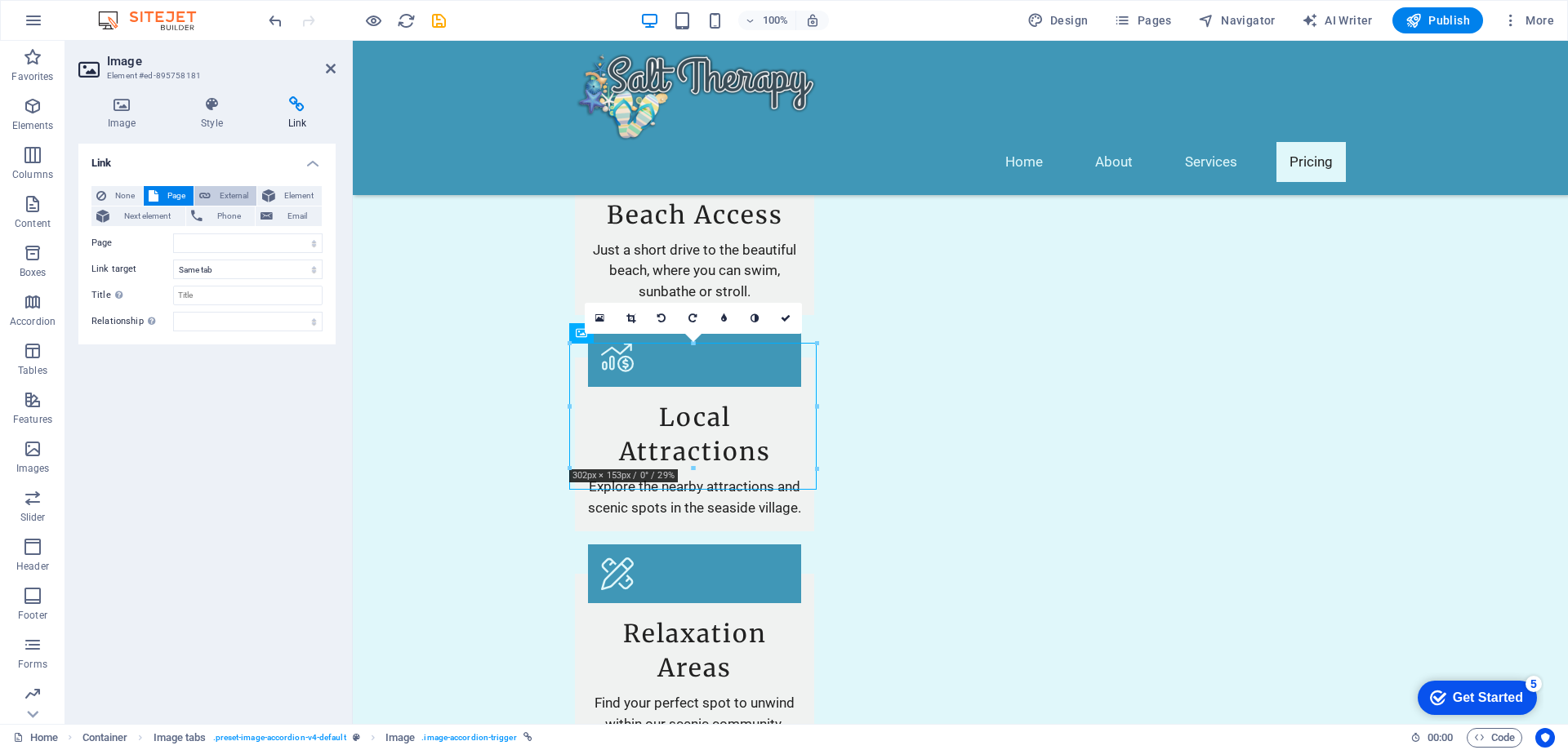
click at [229, 198] on span "External" at bounding box center [234, 196] width 36 height 20
click at [121, 192] on span "None" at bounding box center [124, 196] width 27 height 20
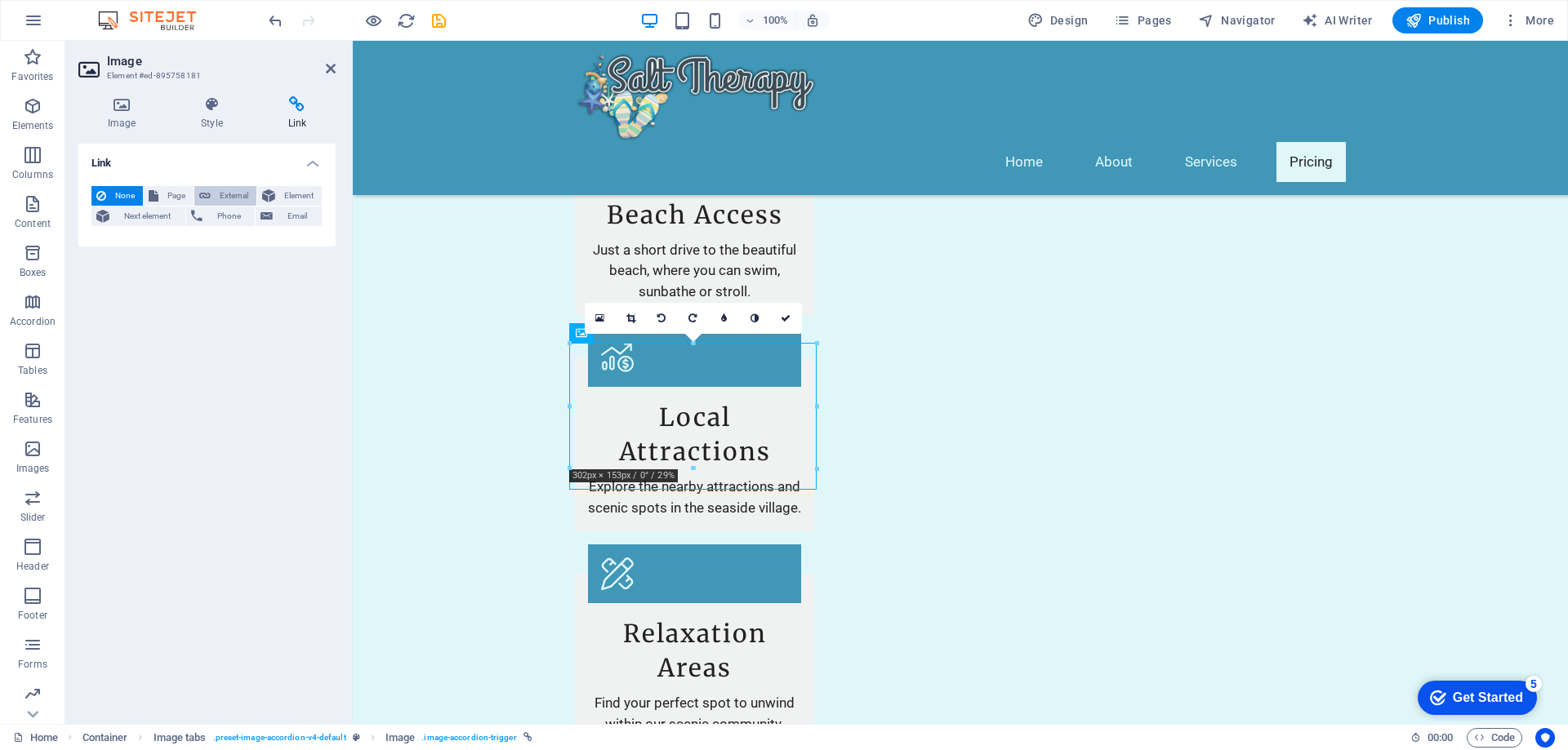
click at [244, 191] on span "External" at bounding box center [234, 196] width 36 height 20
select select "blank"
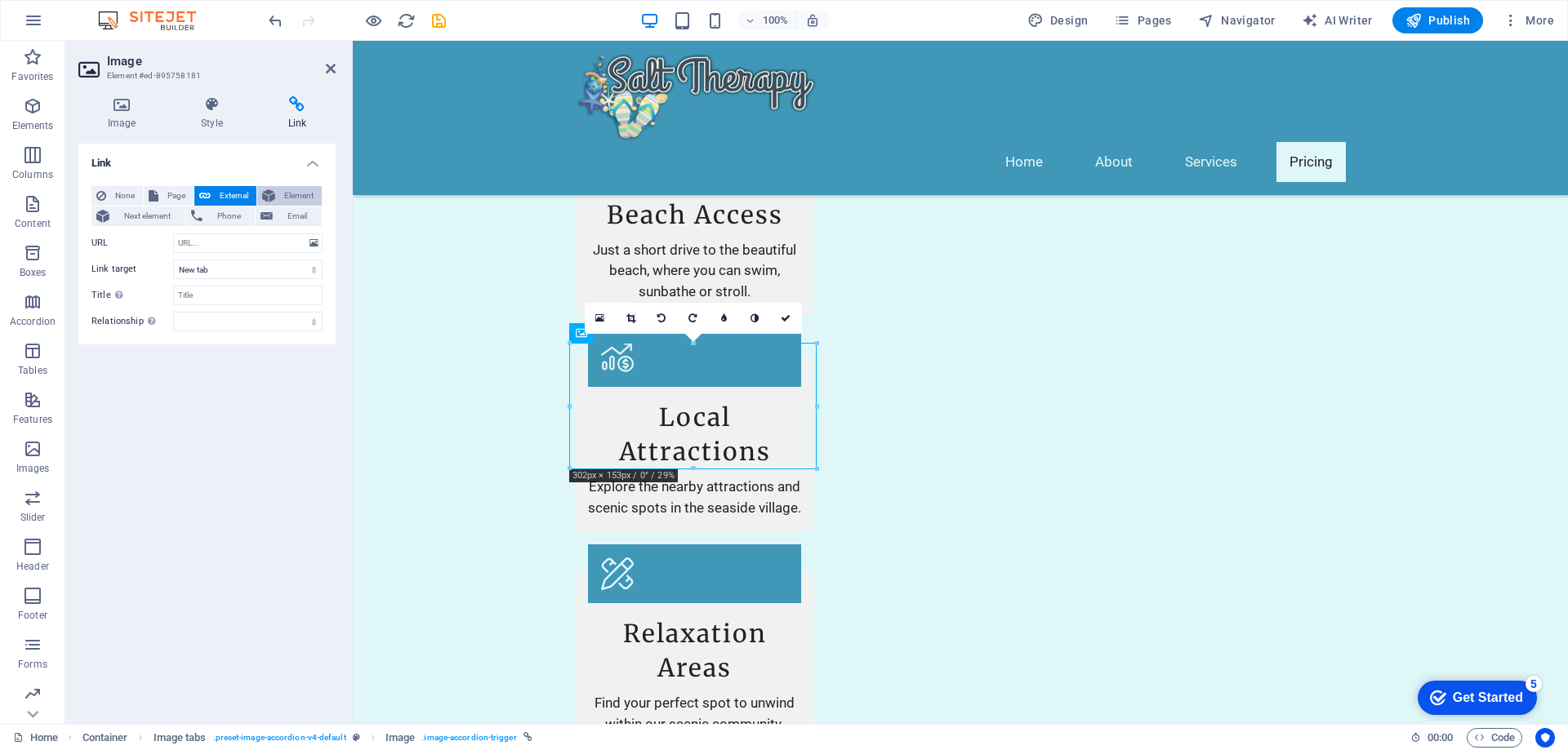
click at [301, 196] on span "Element" at bounding box center [299, 196] width 37 height 20
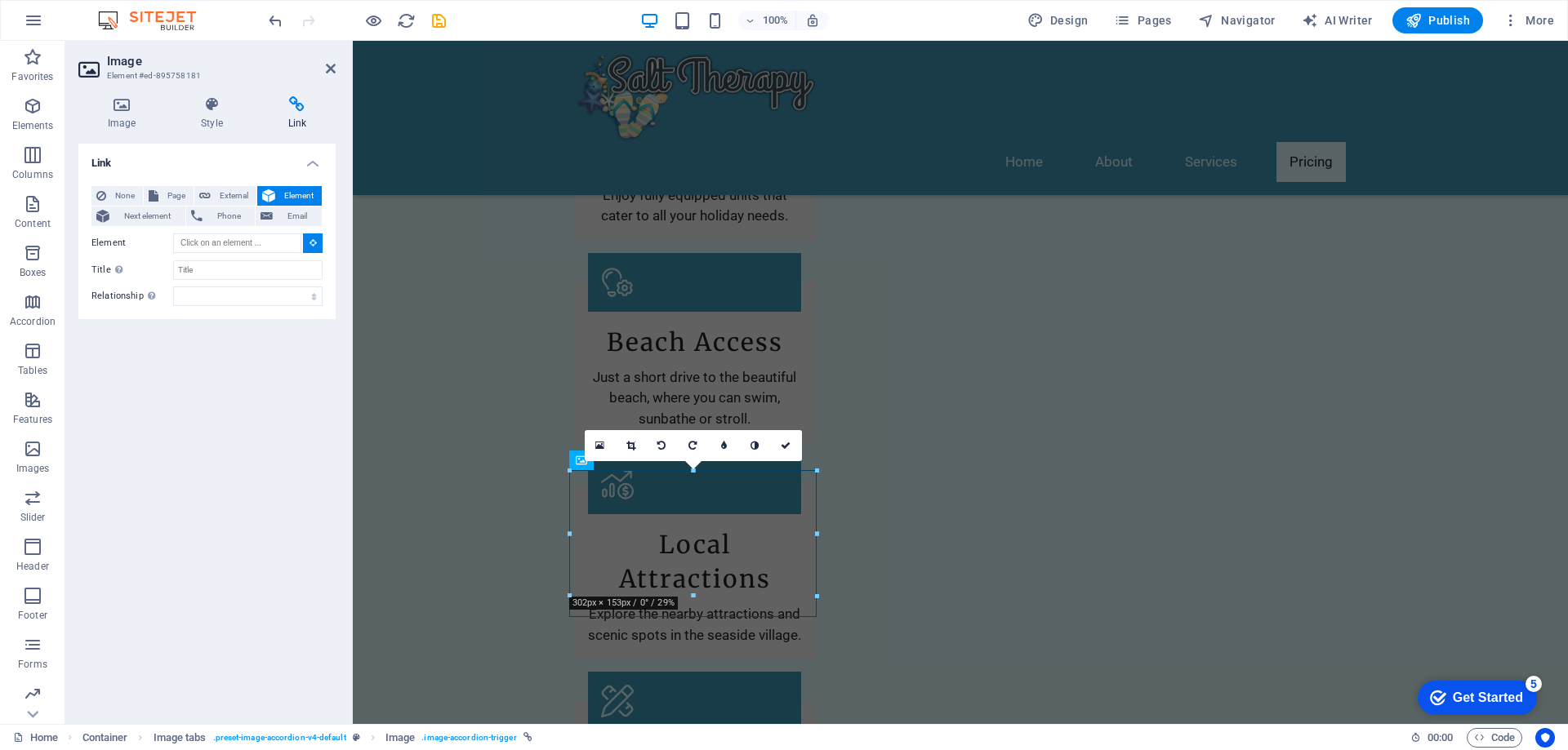
scroll to position [1780, 0]
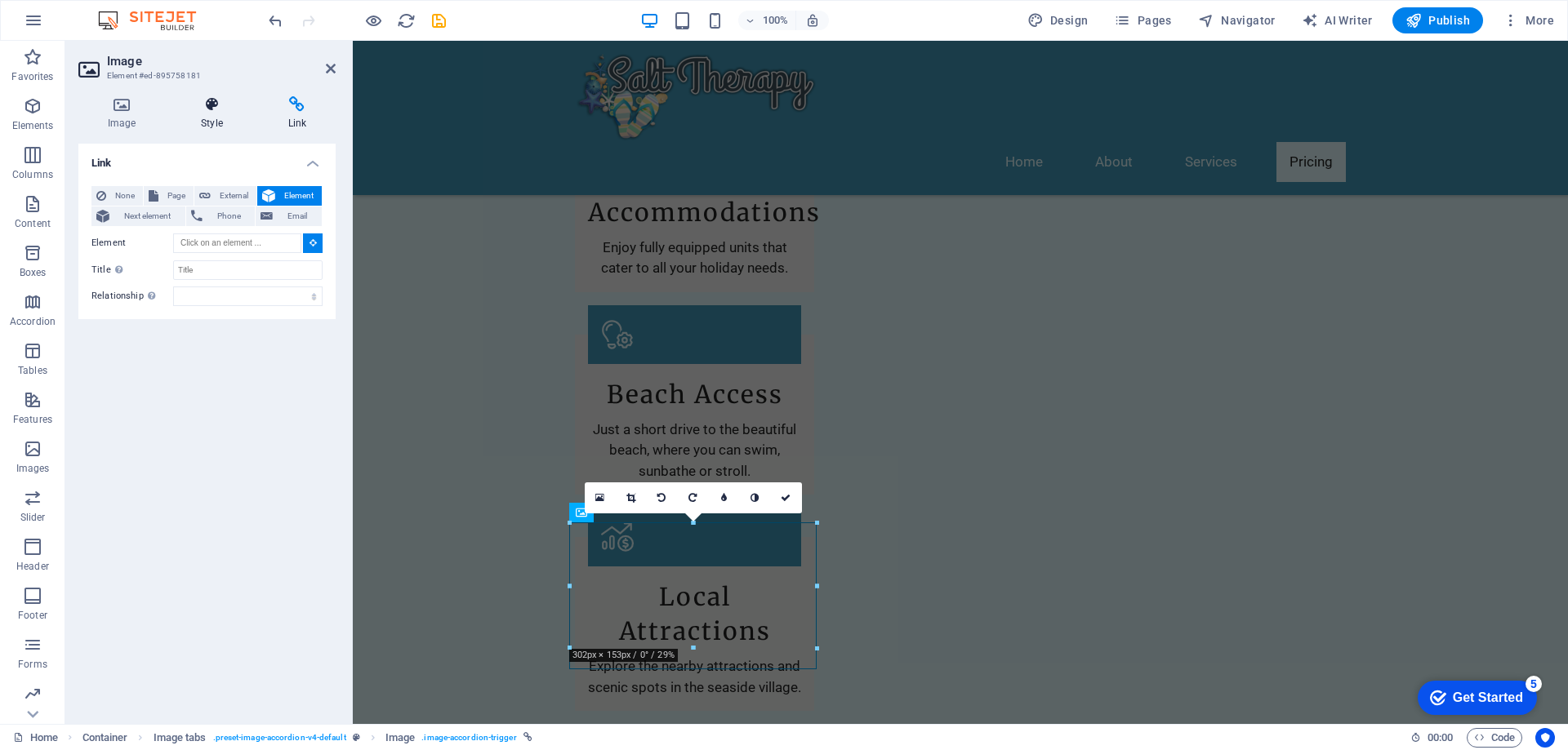
click at [214, 115] on h4 "Style" at bounding box center [215, 114] width 87 height 34
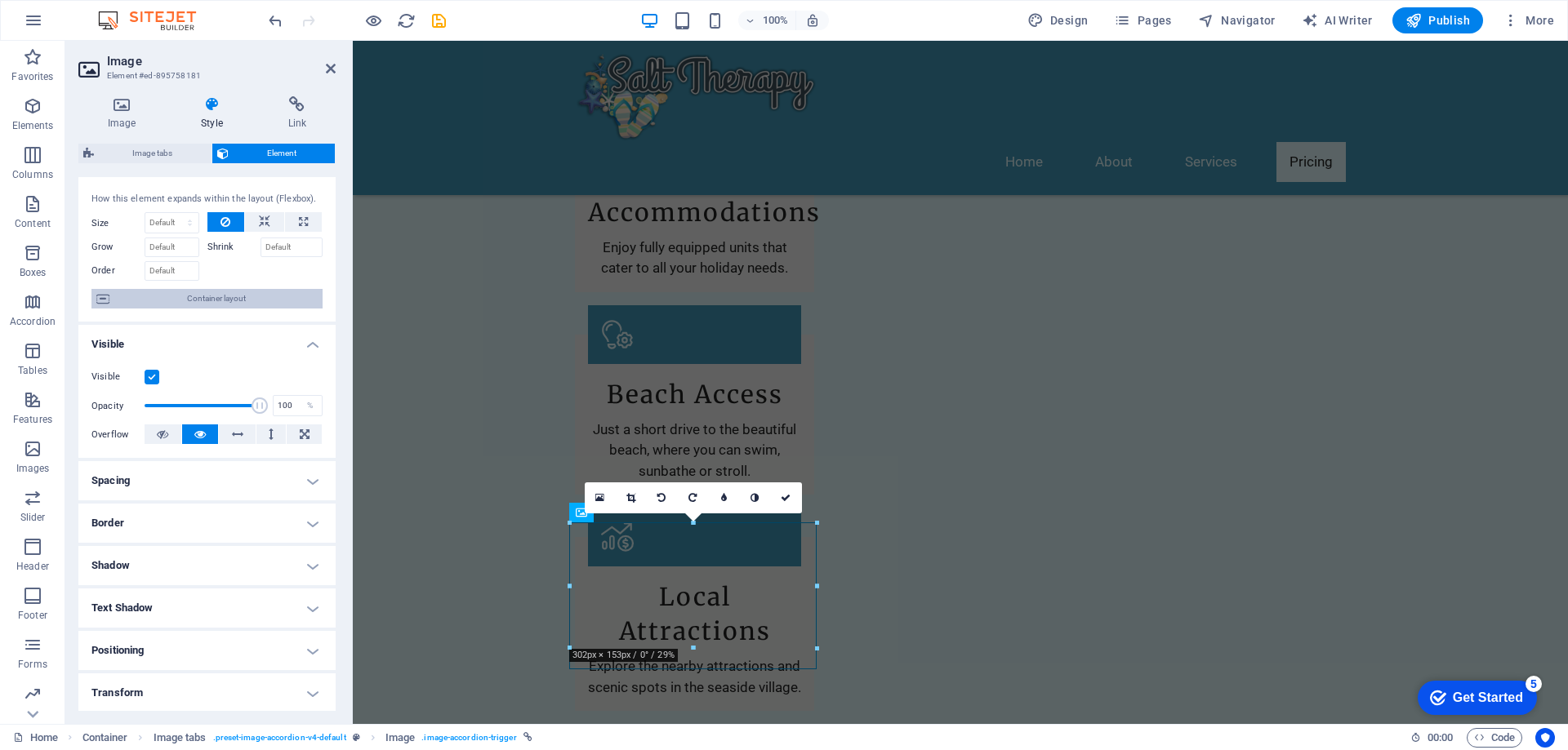
scroll to position [0, 0]
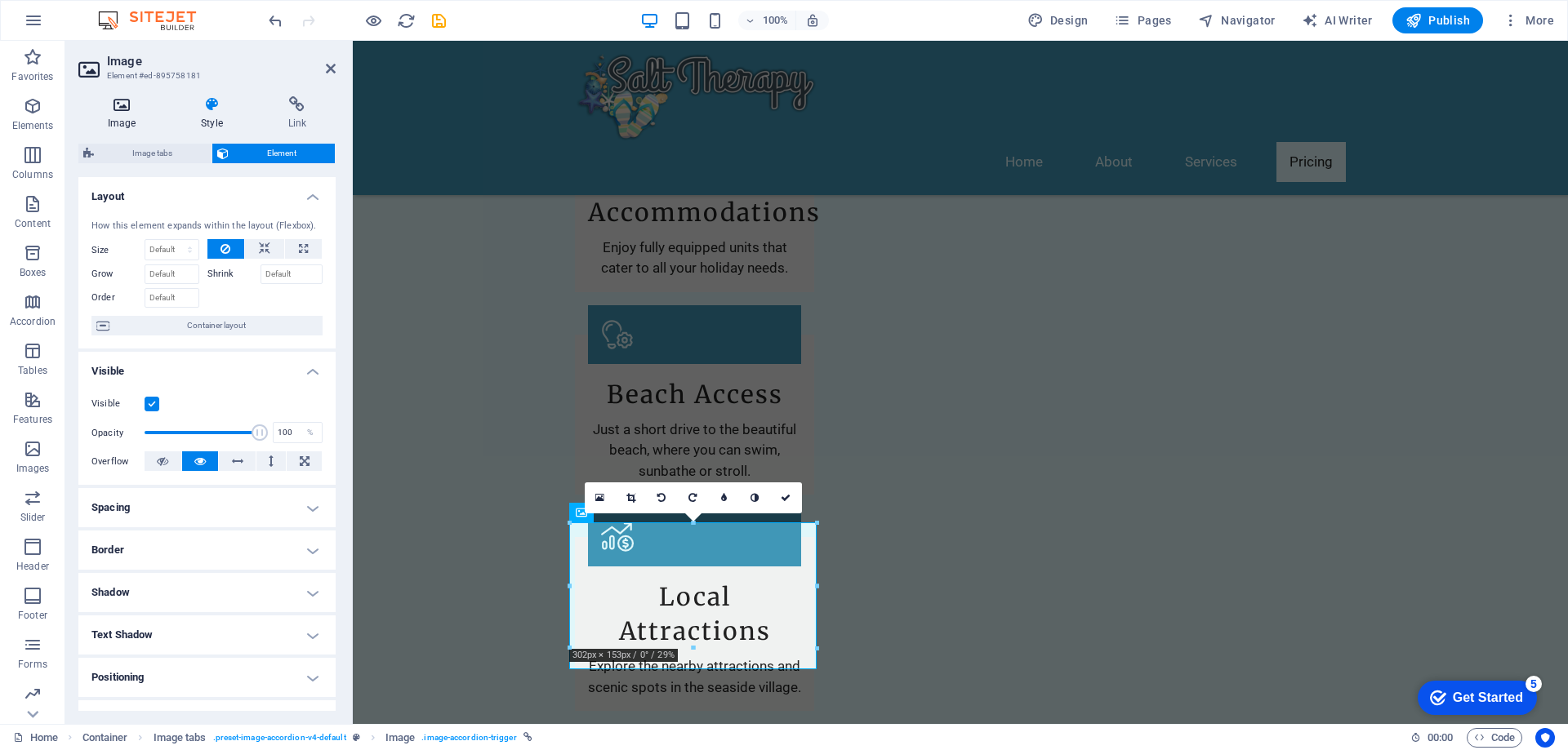
click at [123, 111] on icon at bounding box center [122, 105] width 87 height 16
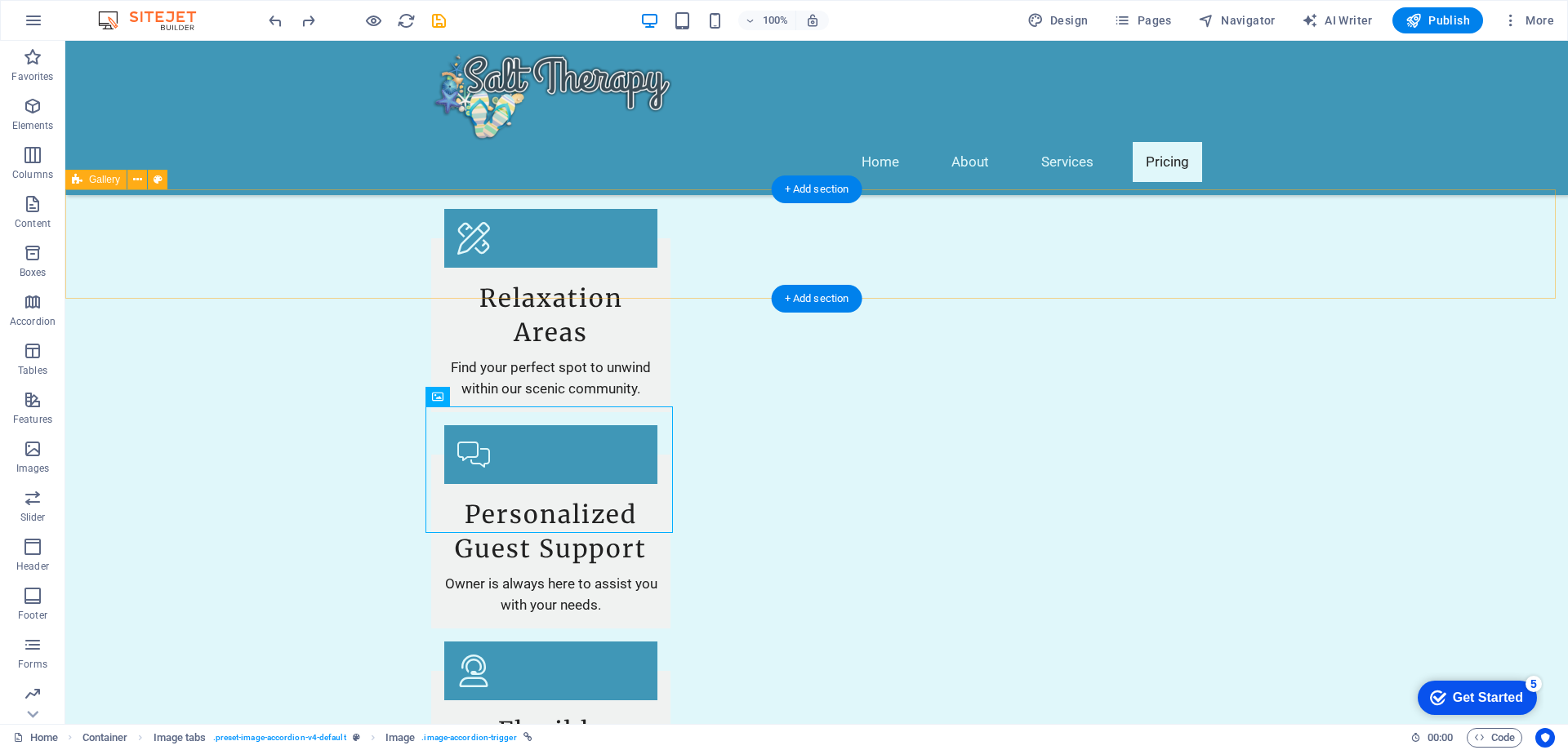
scroll to position [2352, 0]
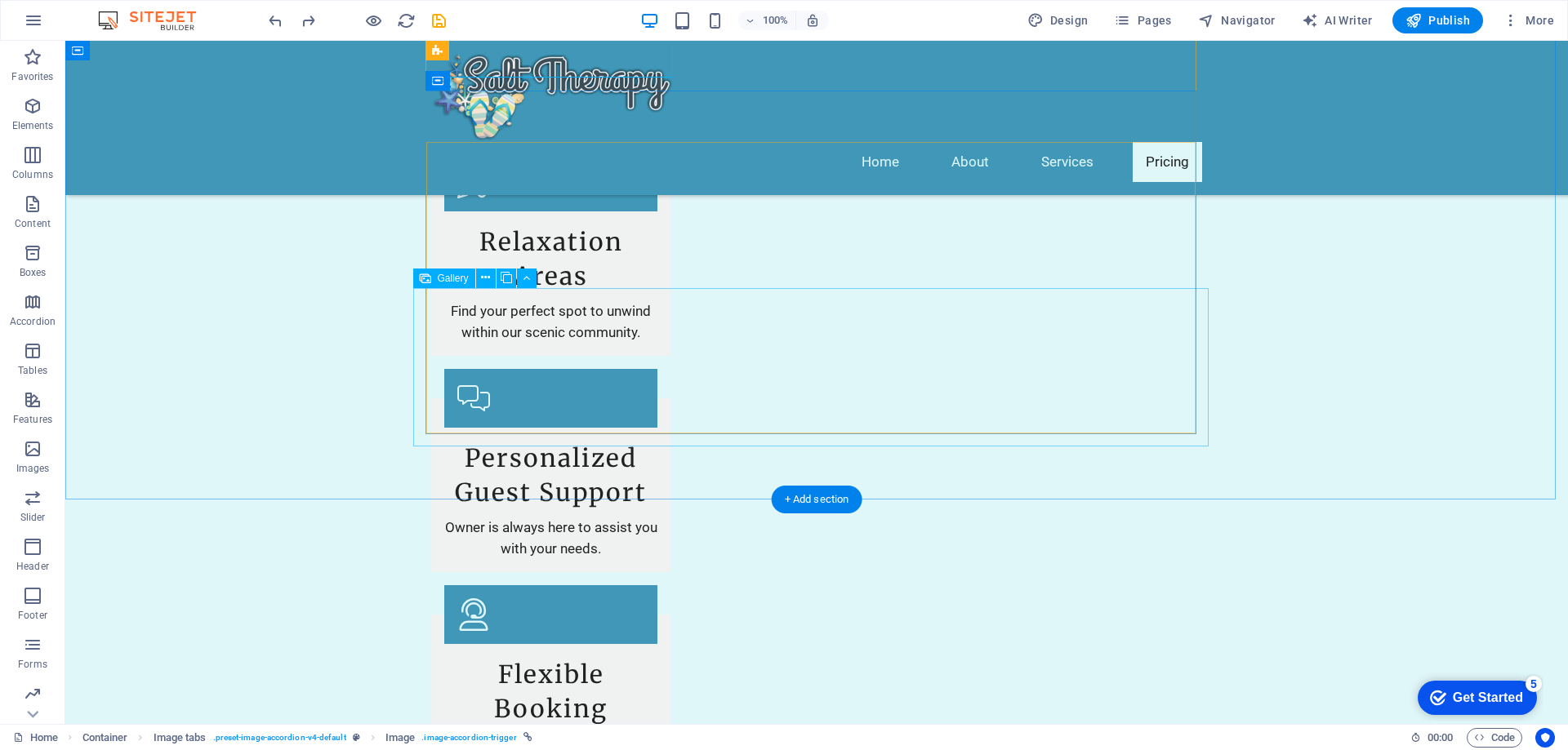
select select "4"
select select "px"
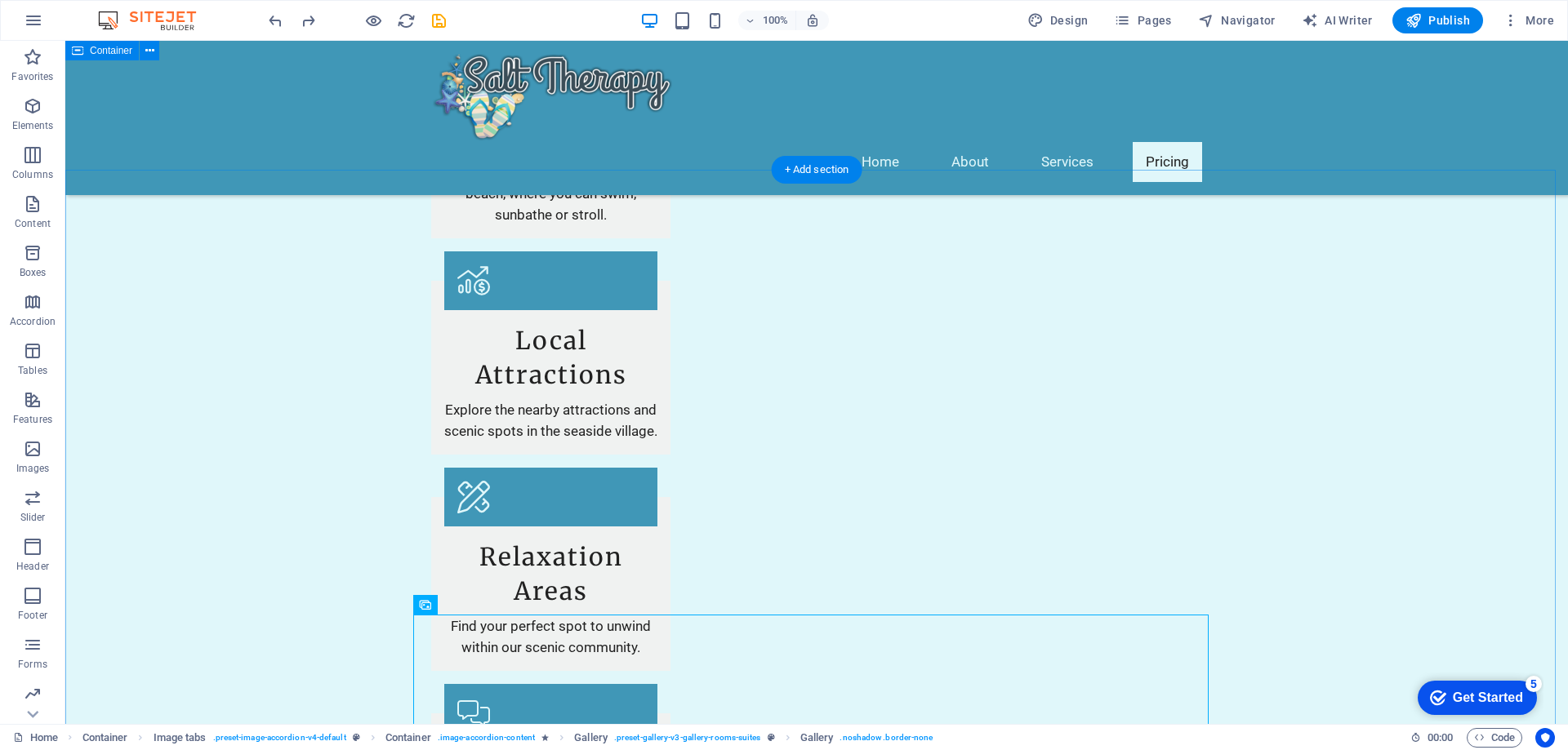
scroll to position [2025, 0]
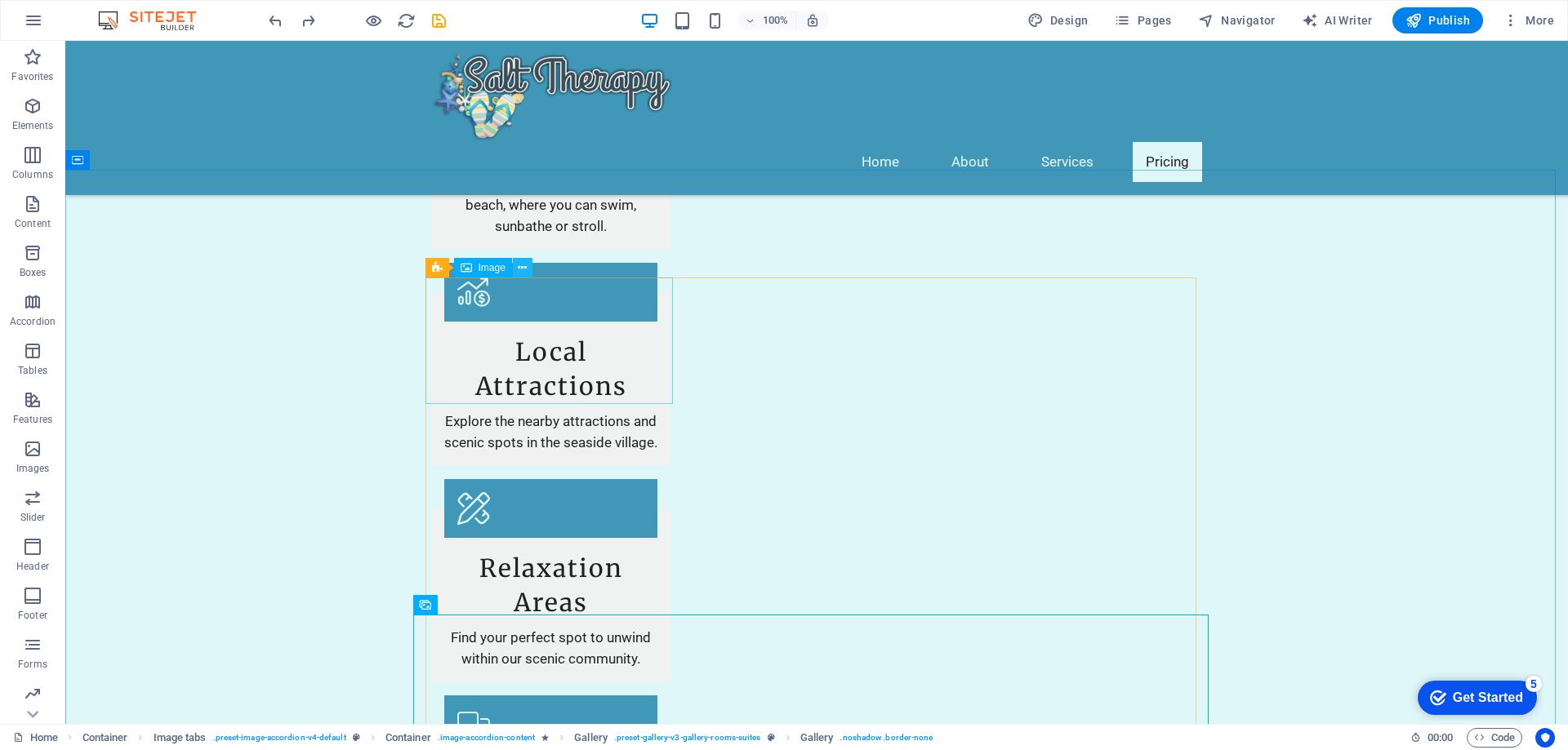
click at [523, 270] on icon at bounding box center [522, 268] width 9 height 17
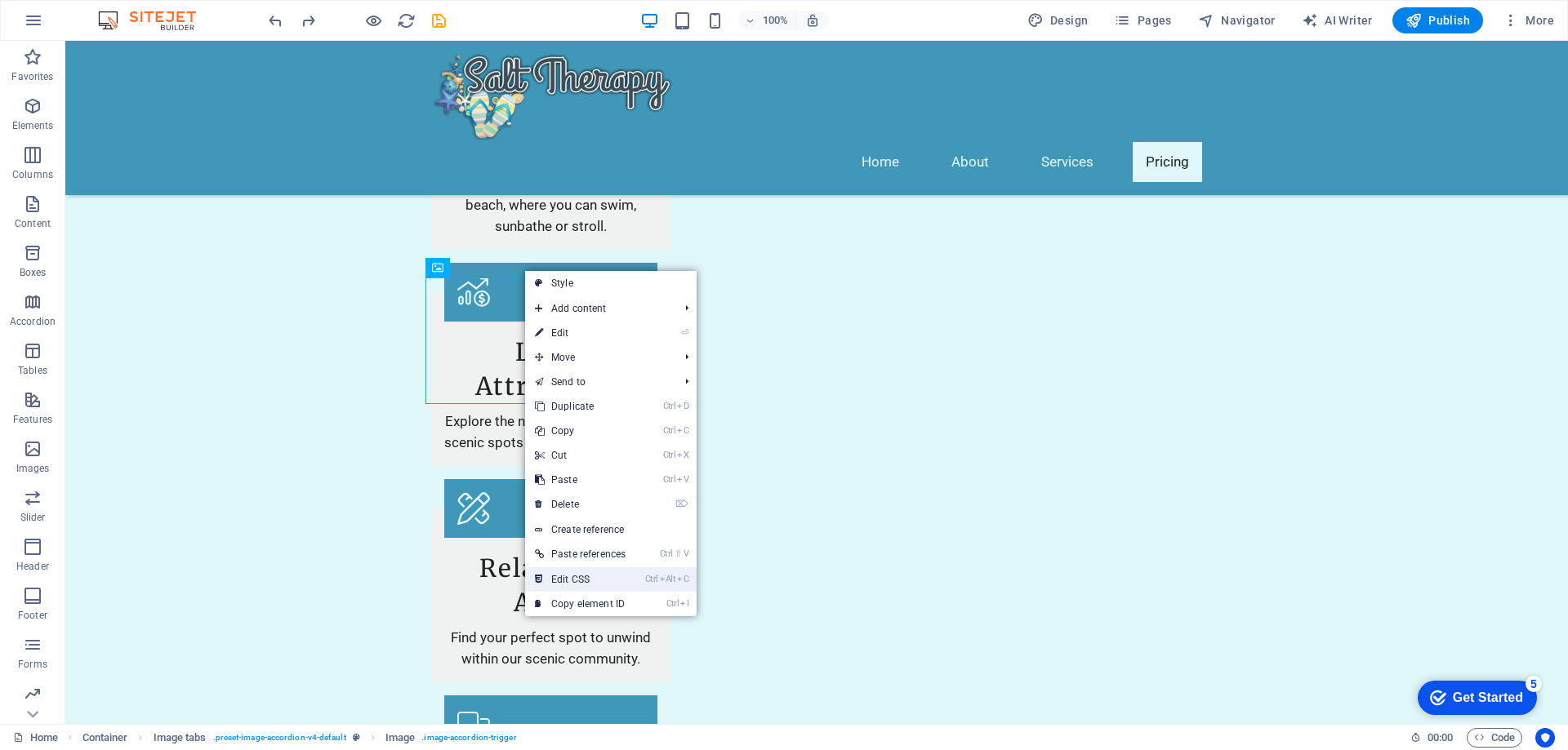
click at [568, 578] on link "Ctrl Alt C Edit CSS" at bounding box center [580, 580] width 110 height 25
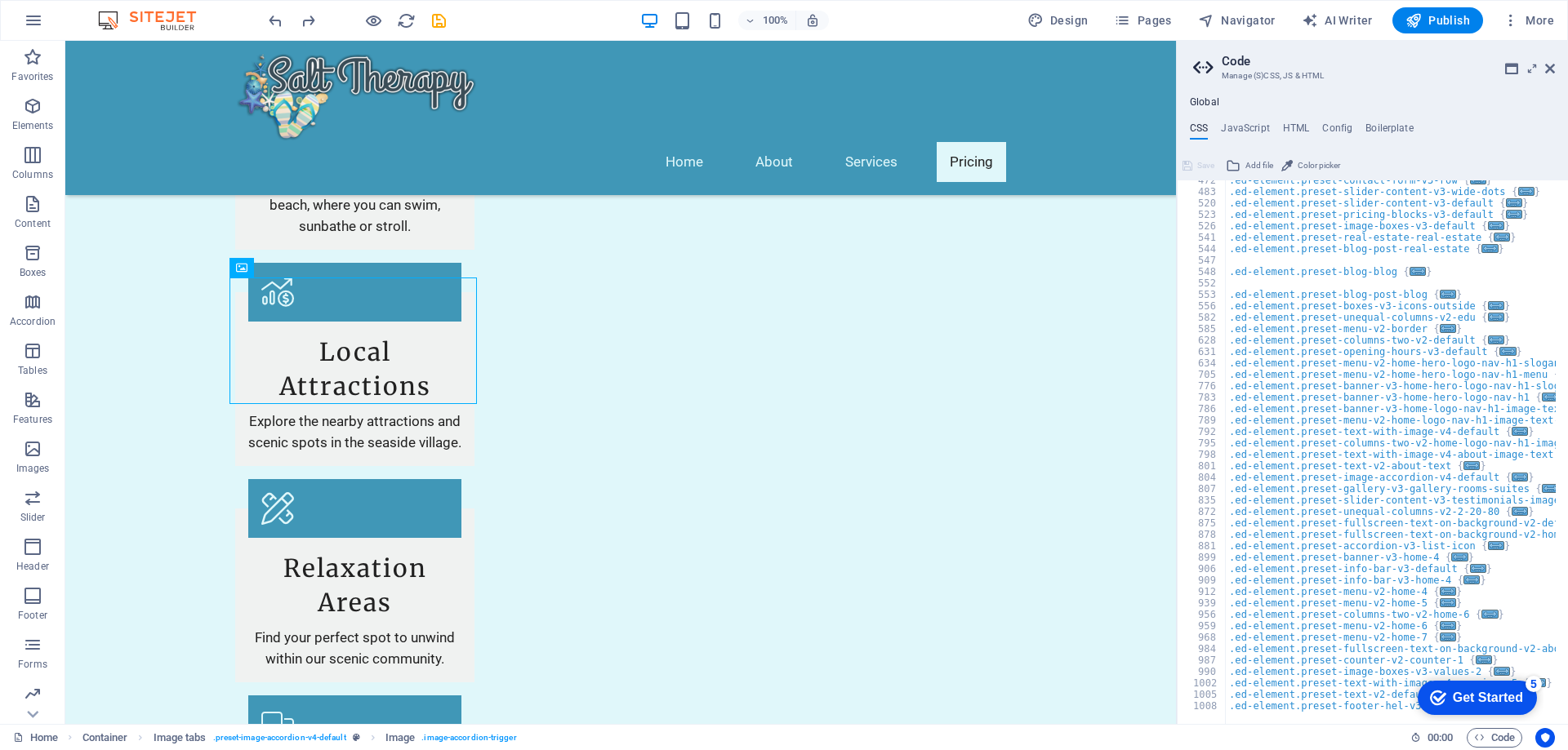
scroll to position [520, 0]
click at [323, 268] on icon at bounding box center [326, 268] width 9 height 17
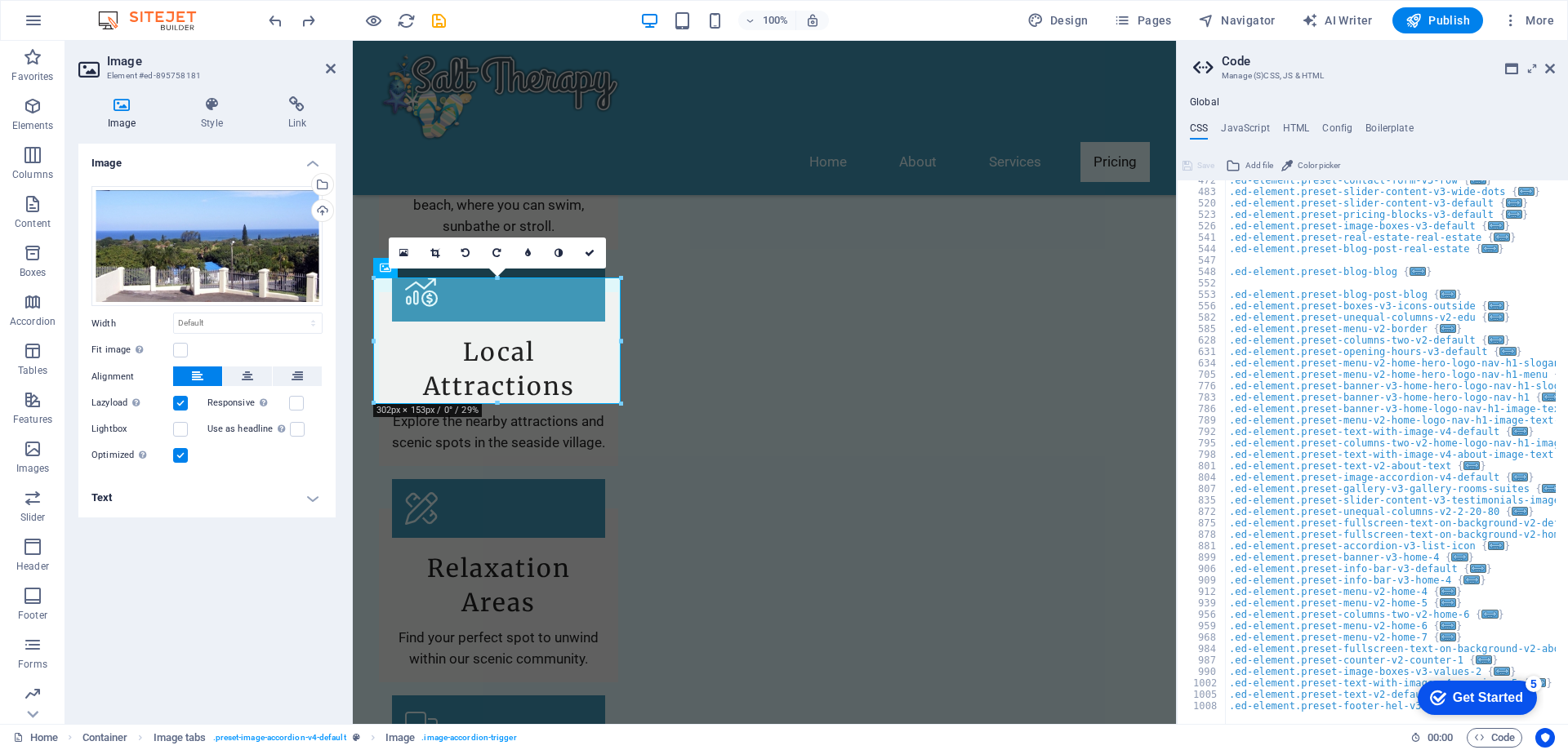
click at [311, 498] on h4 "Text" at bounding box center [207, 498] width 258 height 39
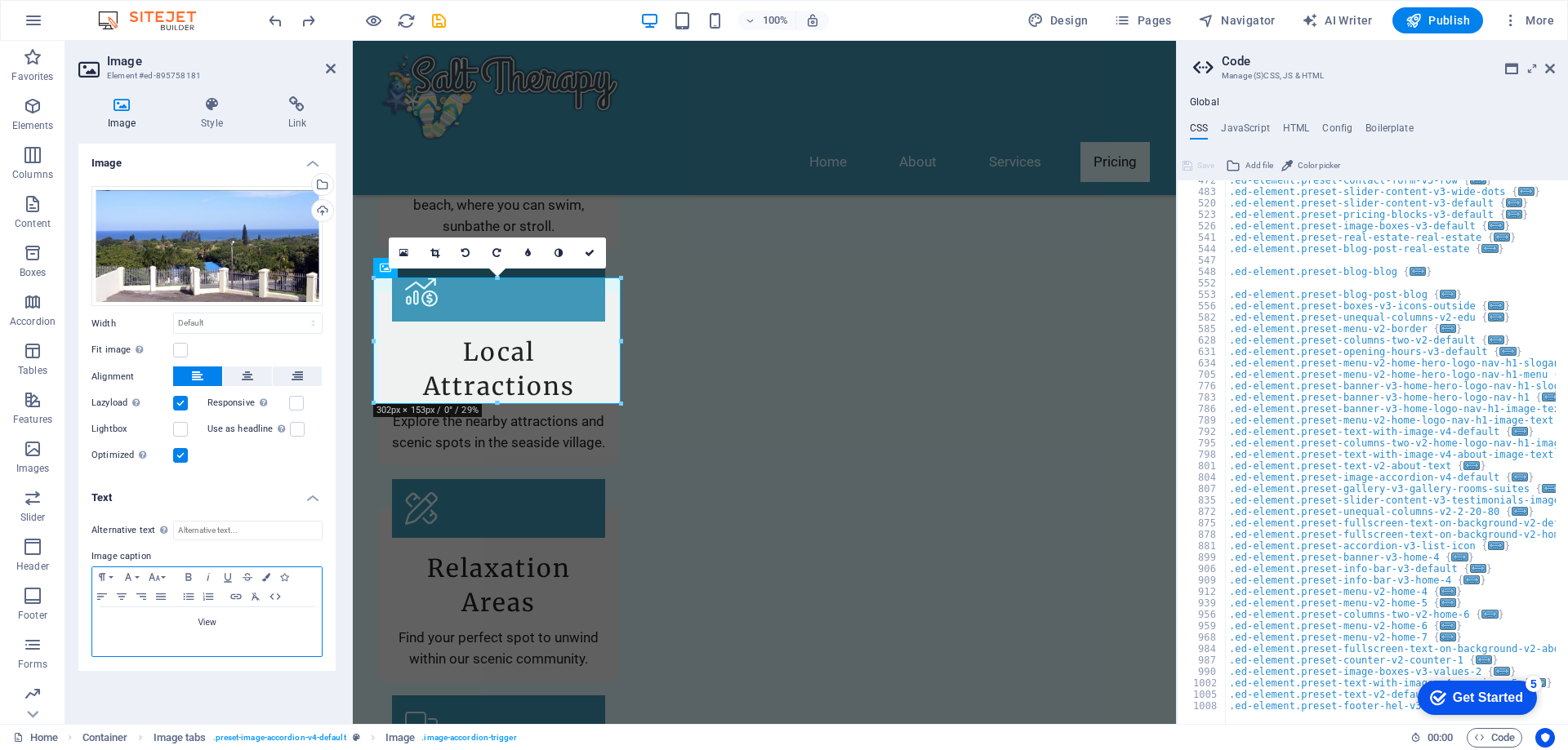
click at [218, 624] on p "View" at bounding box center [207, 623] width 213 height 15
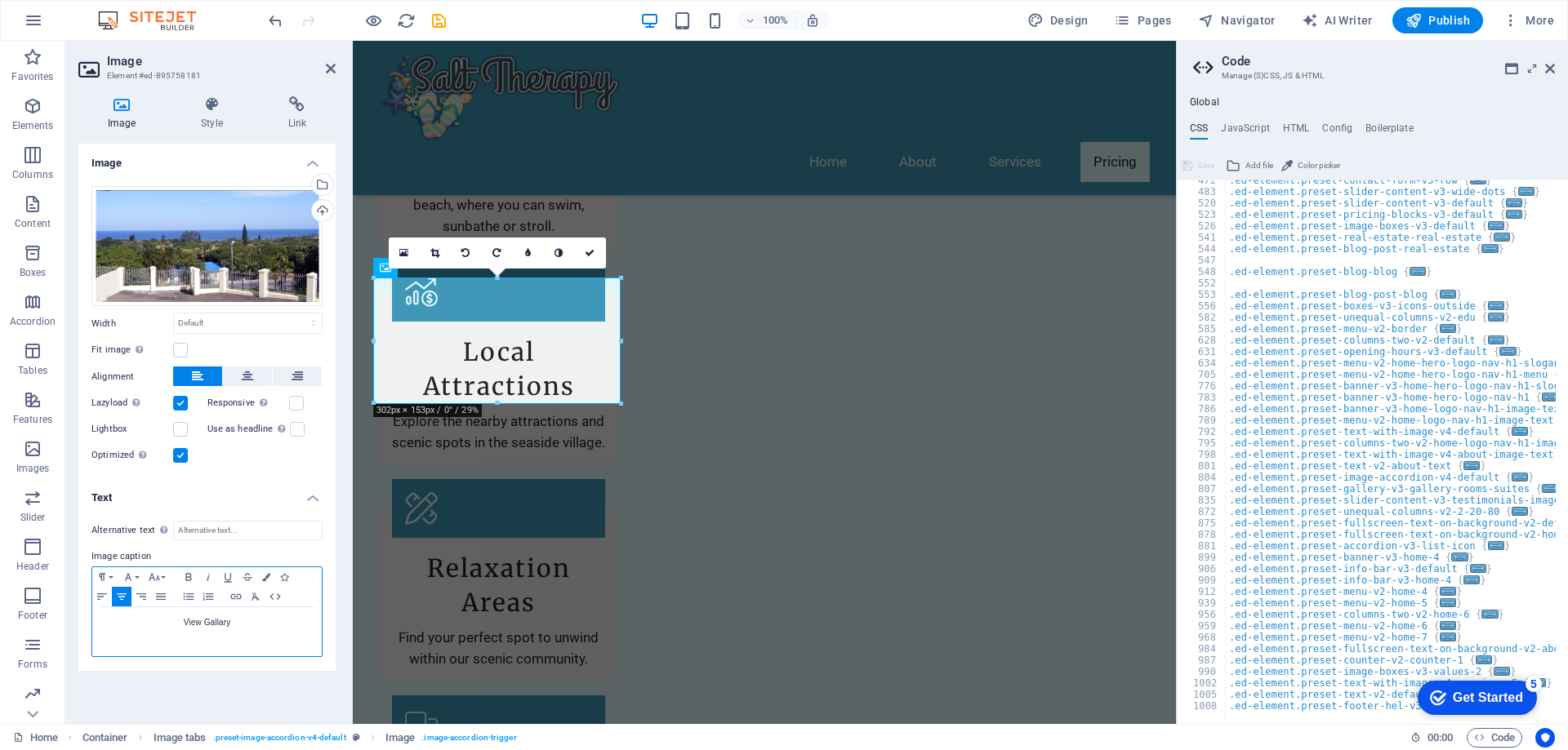
click at [217, 622] on p "View Gallary" at bounding box center [207, 623] width 213 height 15
drag, startPoint x: 230, startPoint y: 625, endPoint x: 171, endPoint y: 622, distance: 59.1
click at [171, 622] on p "View Gallery" at bounding box center [207, 623] width 213 height 15
click at [1433, 4] on div "100% Design Pages Navigator AI Writer Publish More" at bounding box center [784, 20] width 1566 height 39
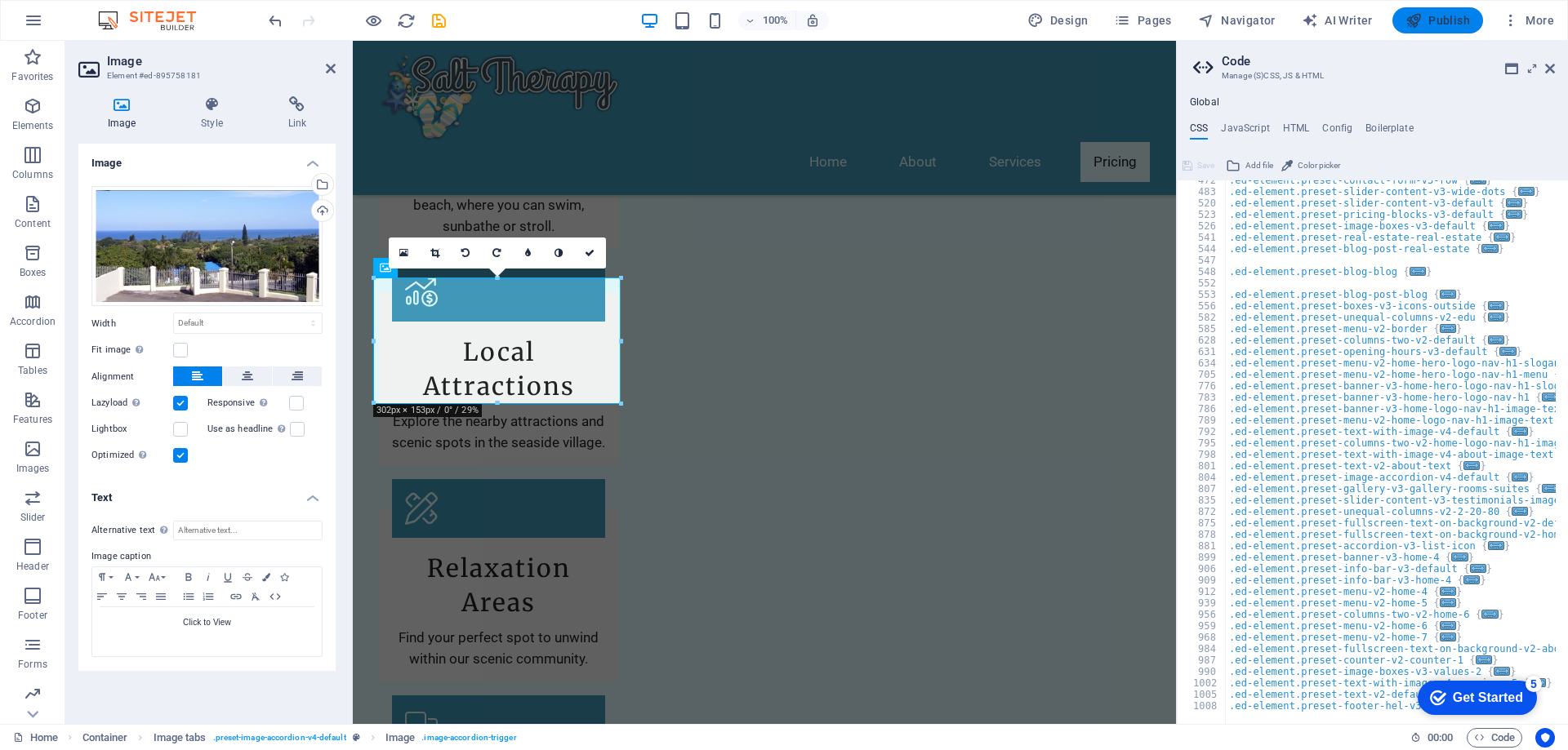
click at [1429, 16] on span "Publish" at bounding box center [1438, 20] width 65 height 16
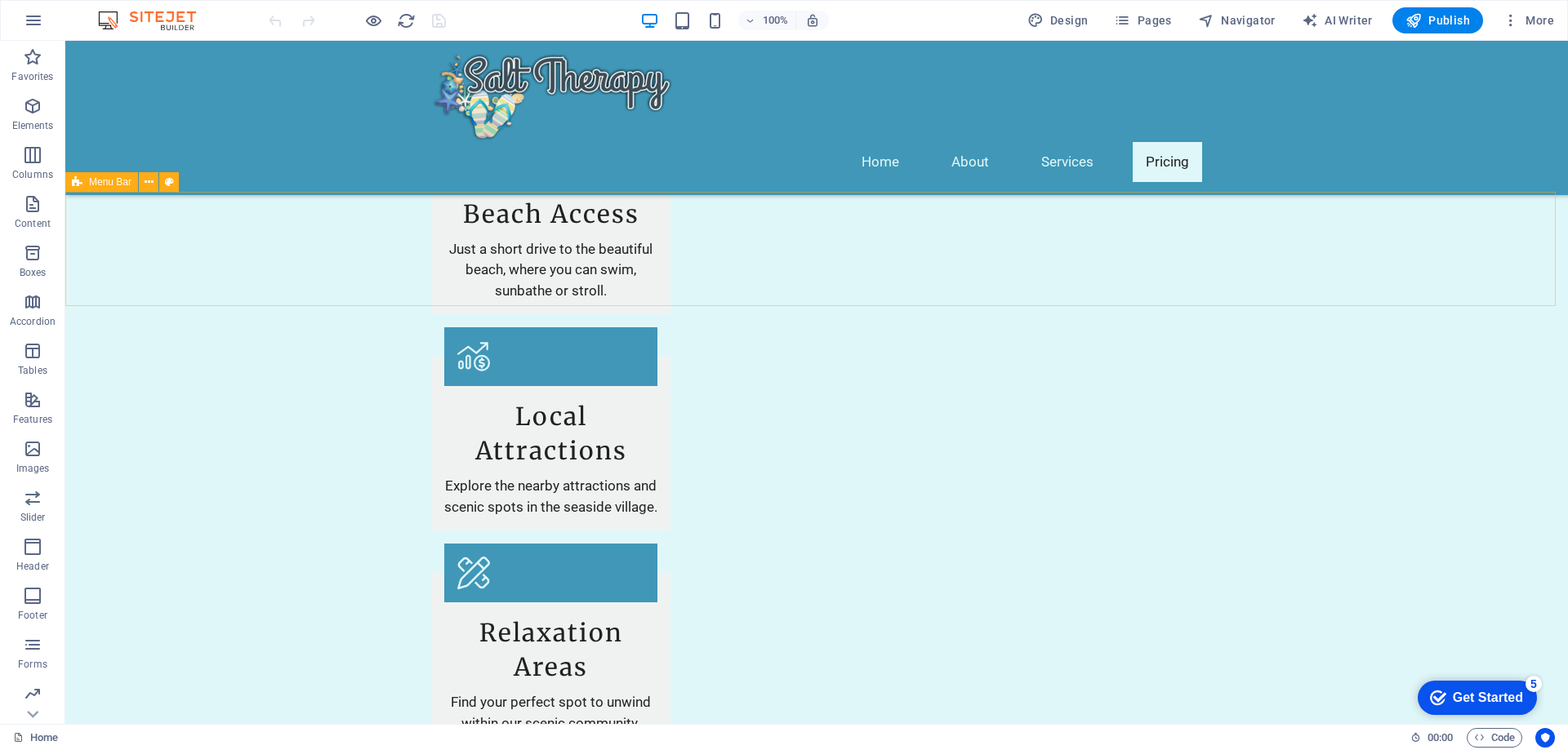
scroll to position [1959, 0]
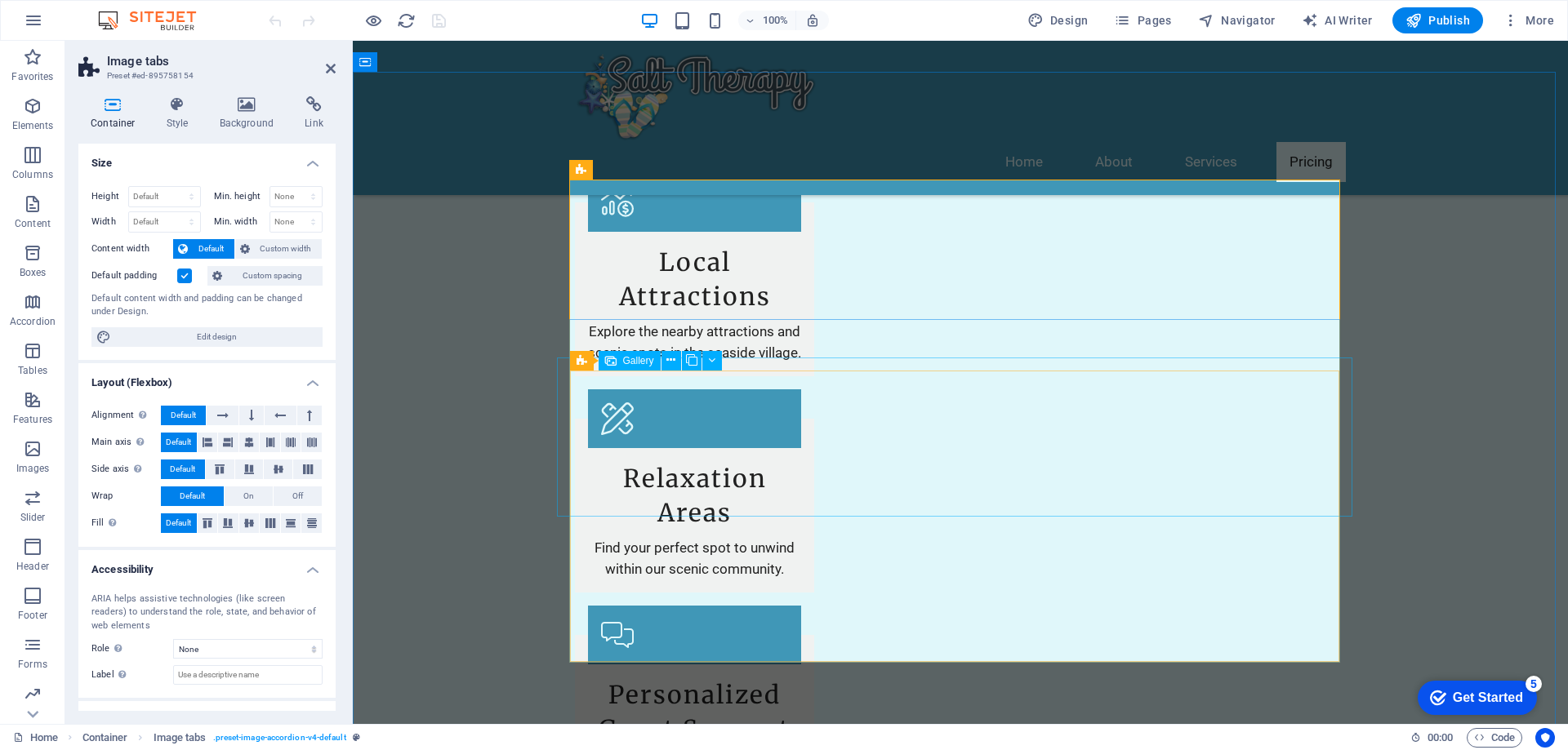
scroll to position [2123, 0]
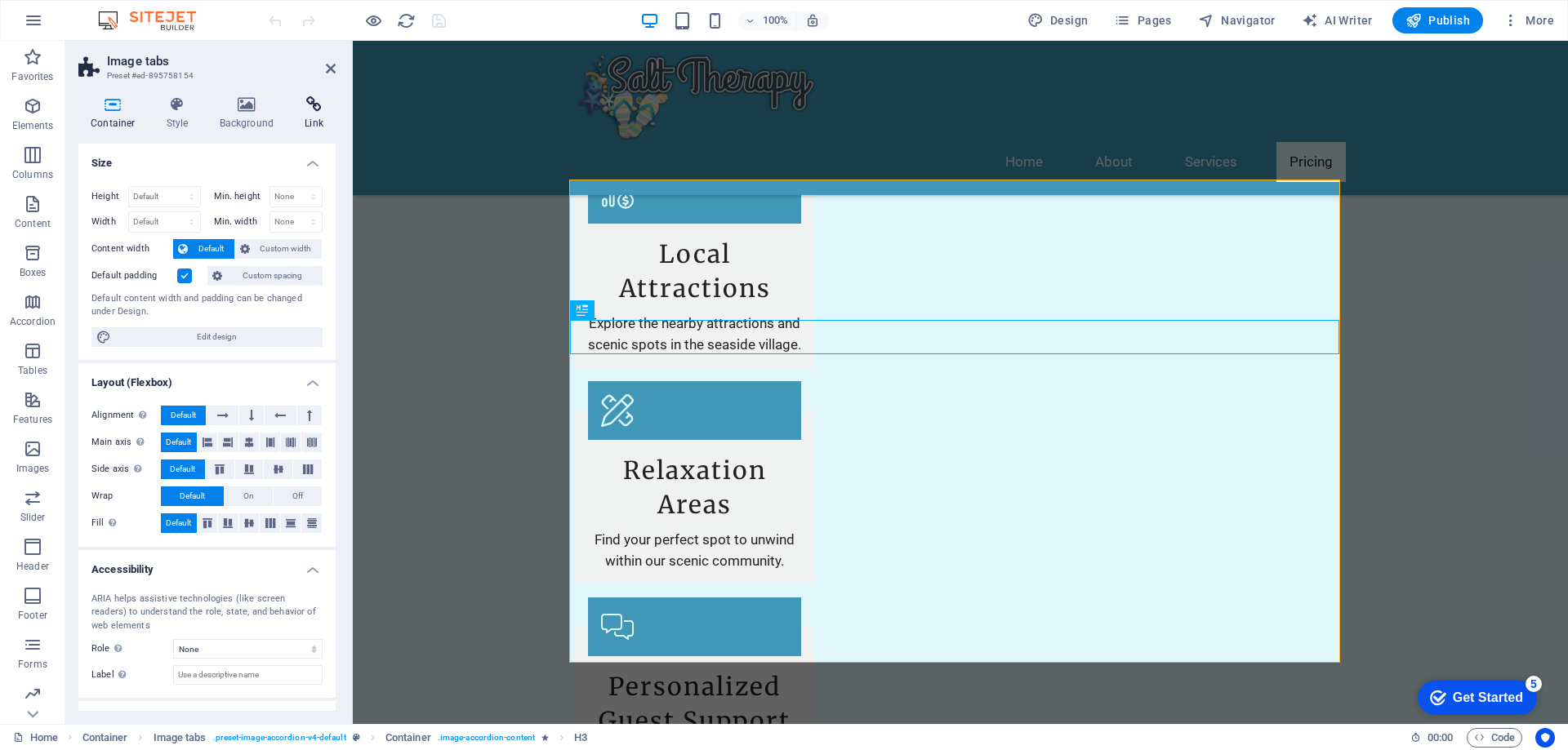
click at [315, 110] on icon at bounding box center [314, 105] width 43 height 16
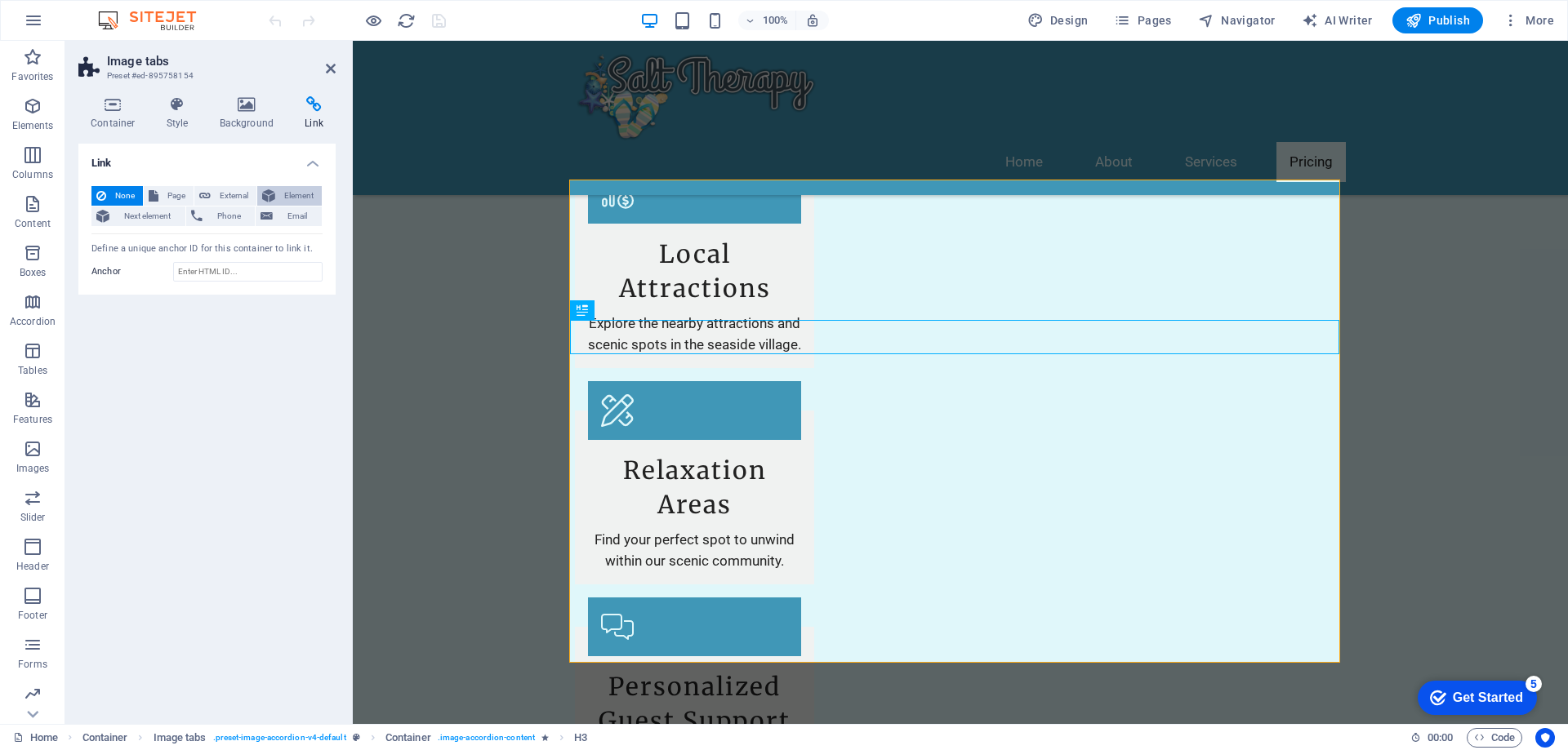
click at [299, 193] on span "Element" at bounding box center [299, 196] width 37 height 20
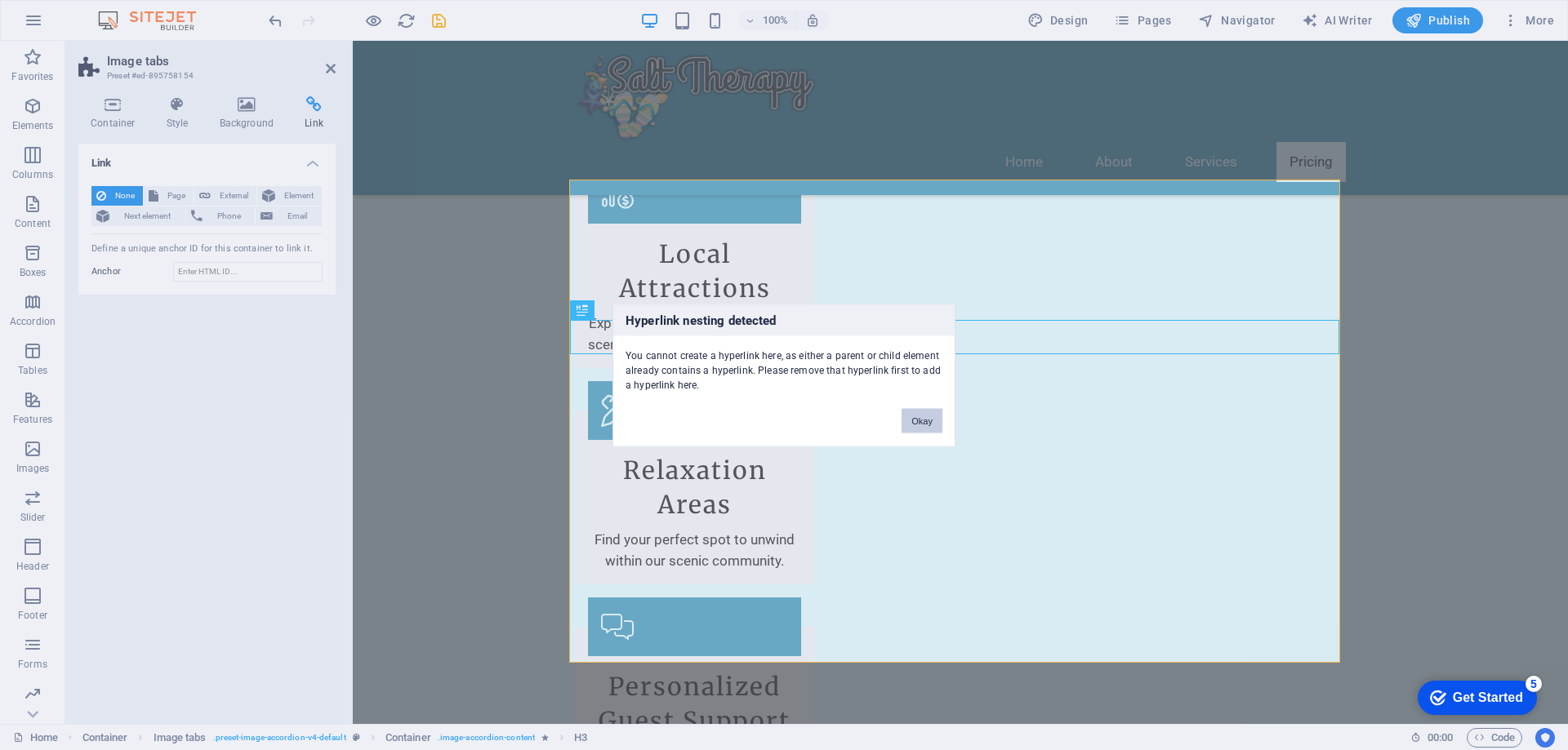
click at [912, 409] on button "Okay" at bounding box center [923, 420] width 41 height 25
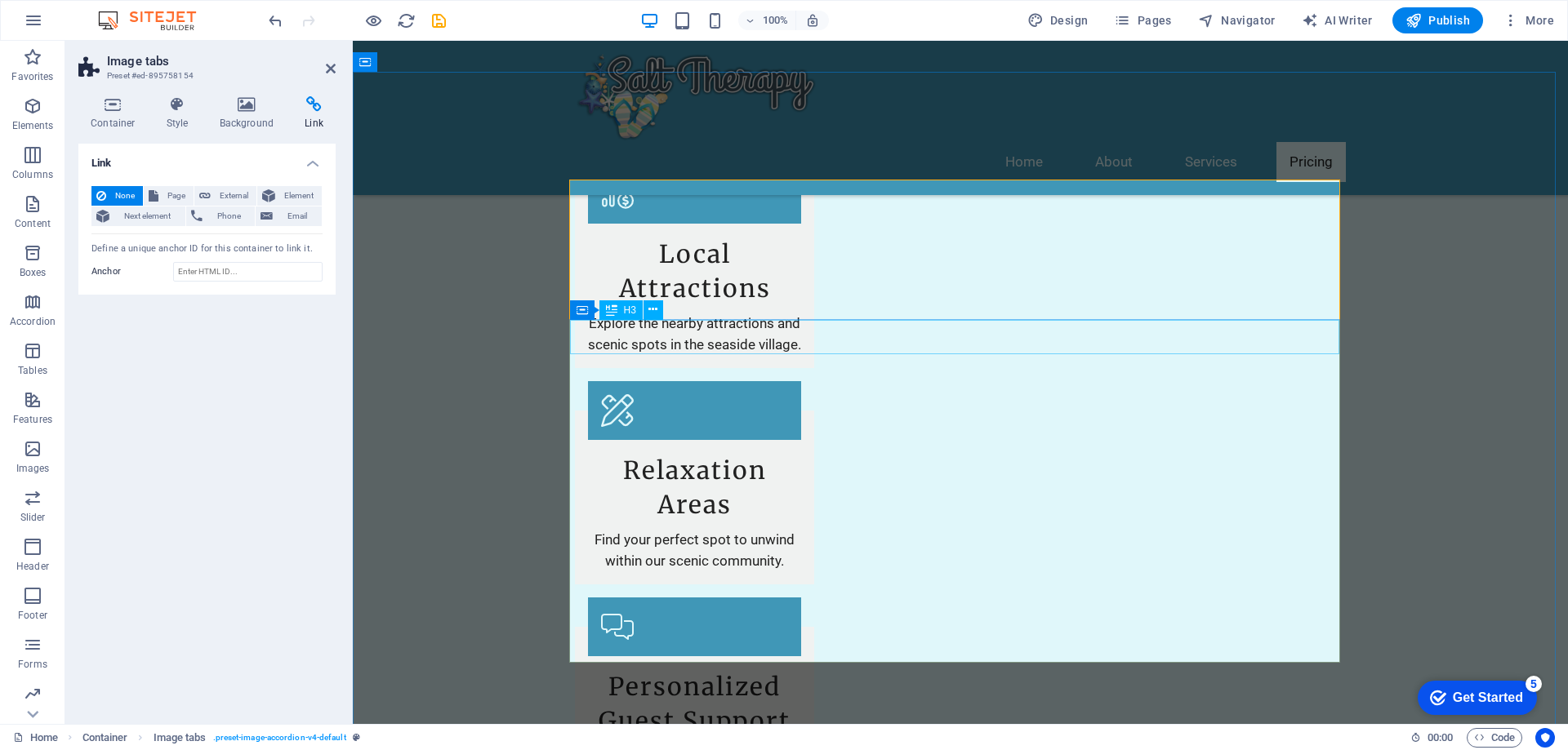
click at [304, 197] on span "Element" at bounding box center [299, 196] width 37 height 20
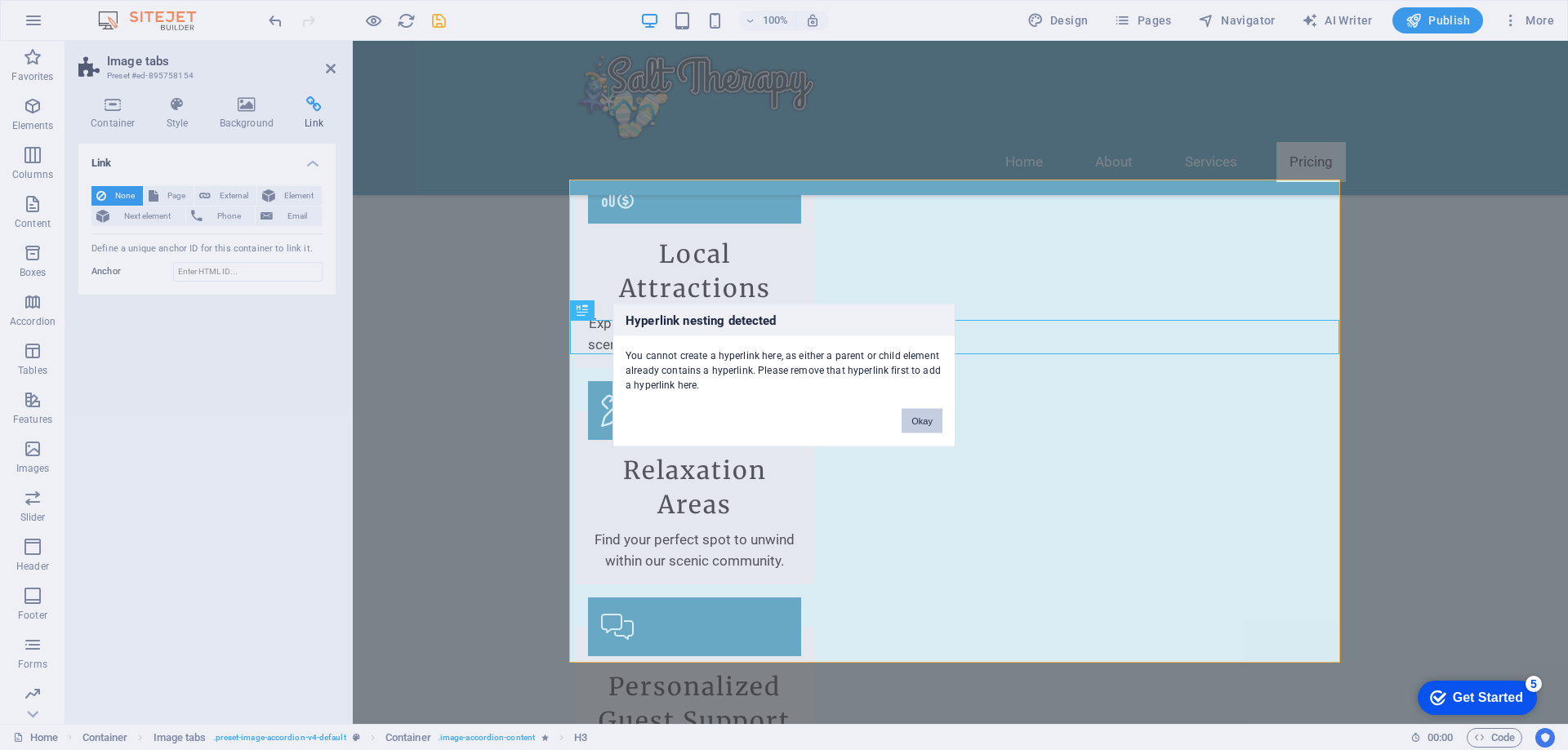
drag, startPoint x: 922, startPoint y: 420, endPoint x: 512, endPoint y: 384, distance: 411.6
click at [922, 420] on button "Okay" at bounding box center [923, 420] width 41 height 25
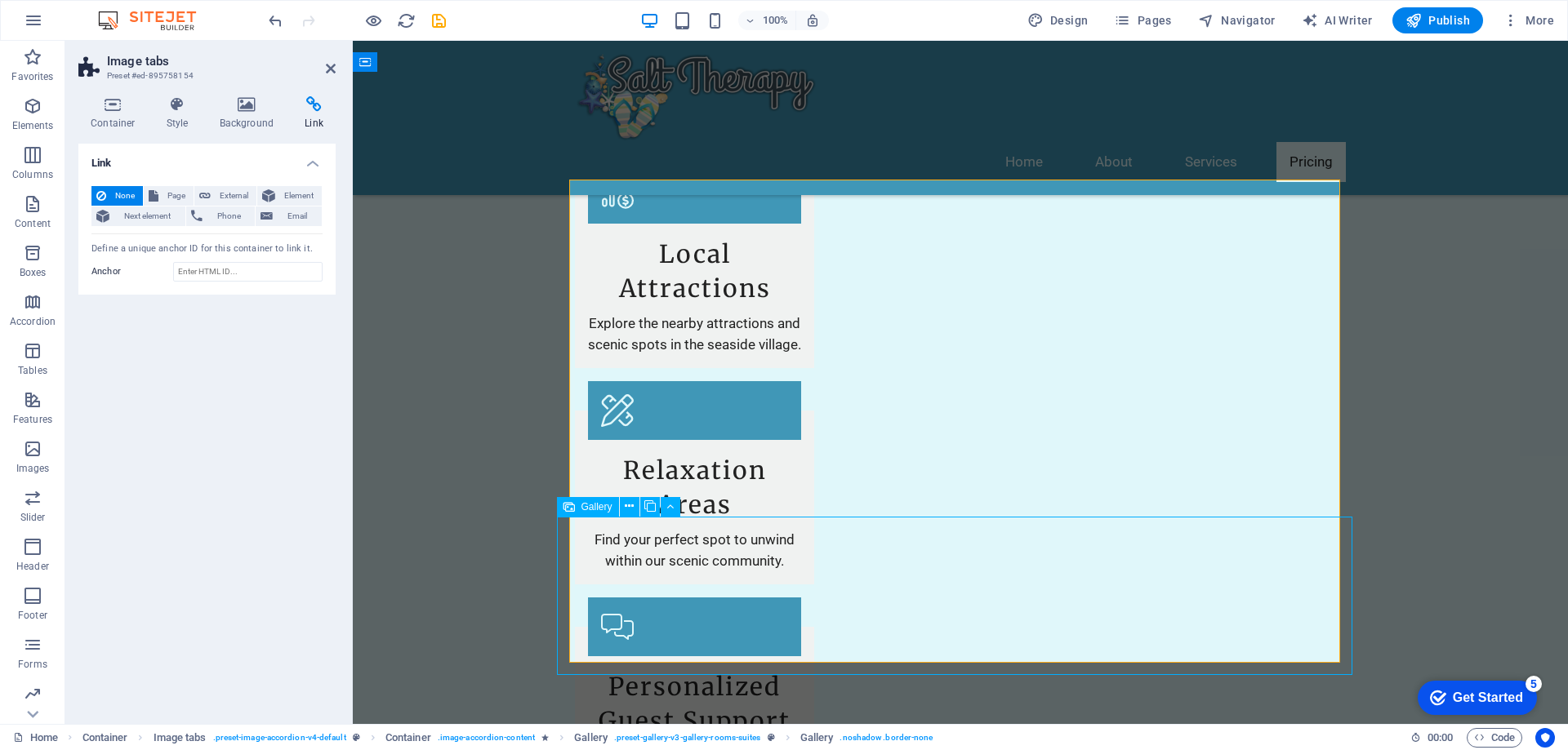
select select "4"
select select "px"
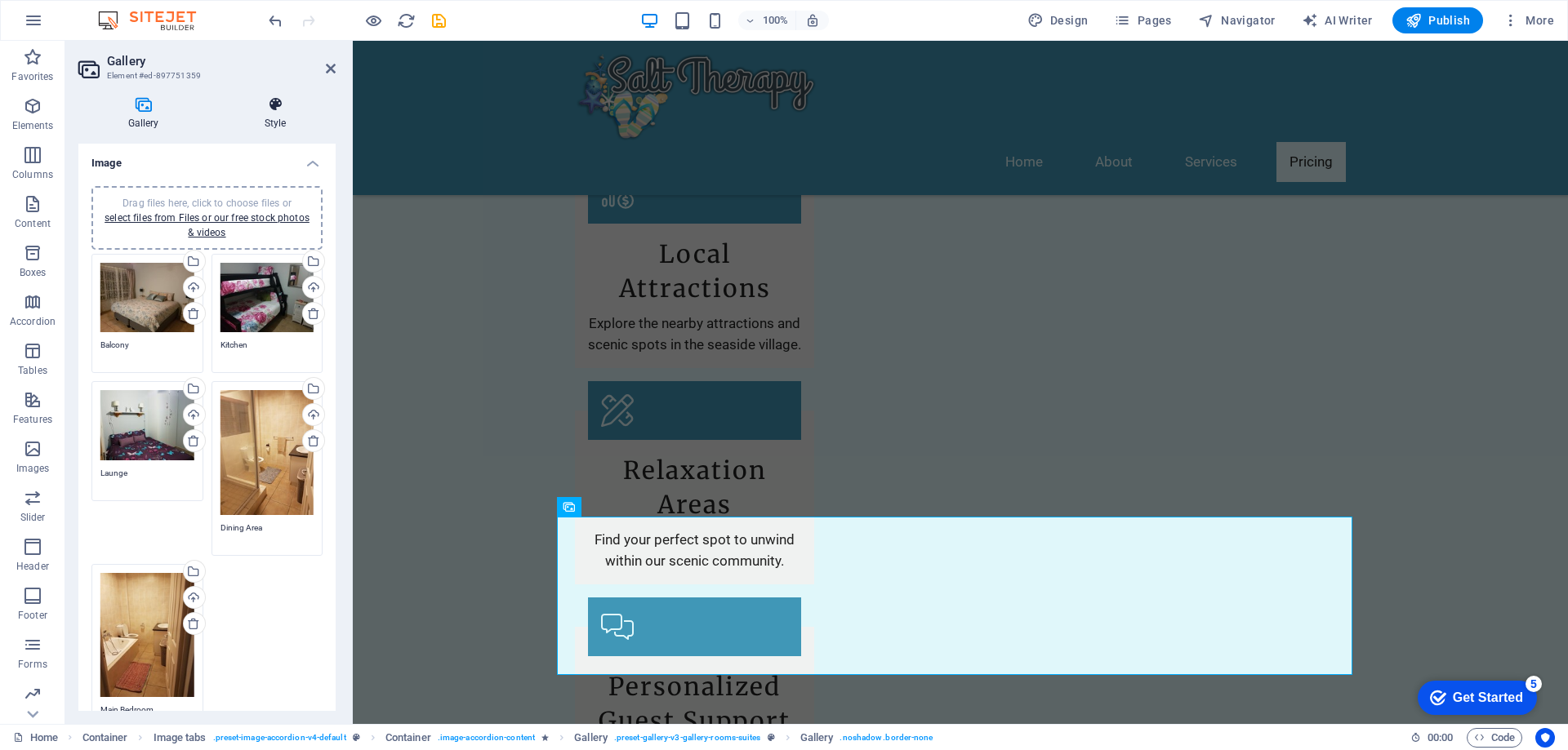
click at [276, 109] on icon at bounding box center [275, 105] width 121 height 16
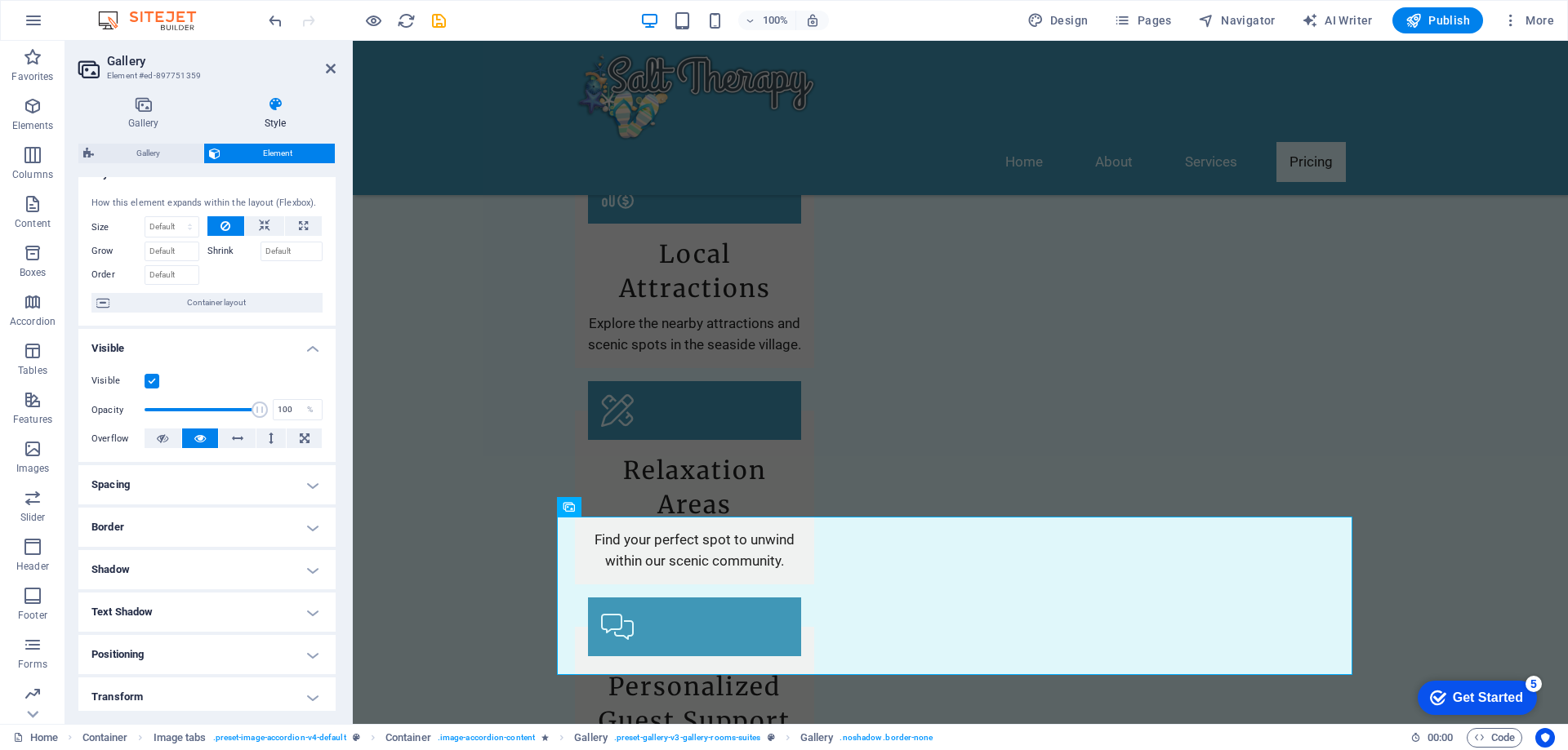
scroll to position [0, 0]
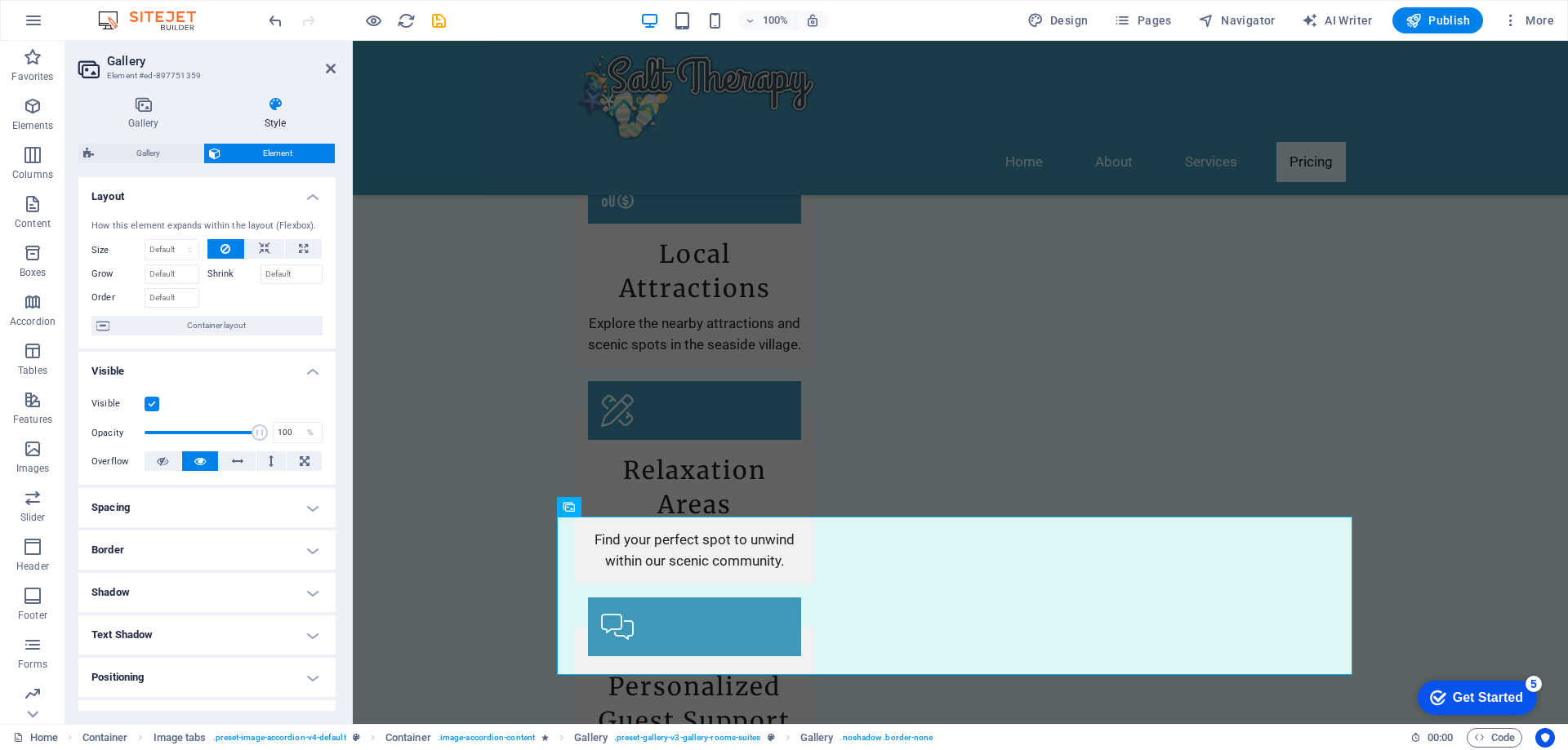
click at [257, 155] on span "Element" at bounding box center [278, 153] width 105 height 20
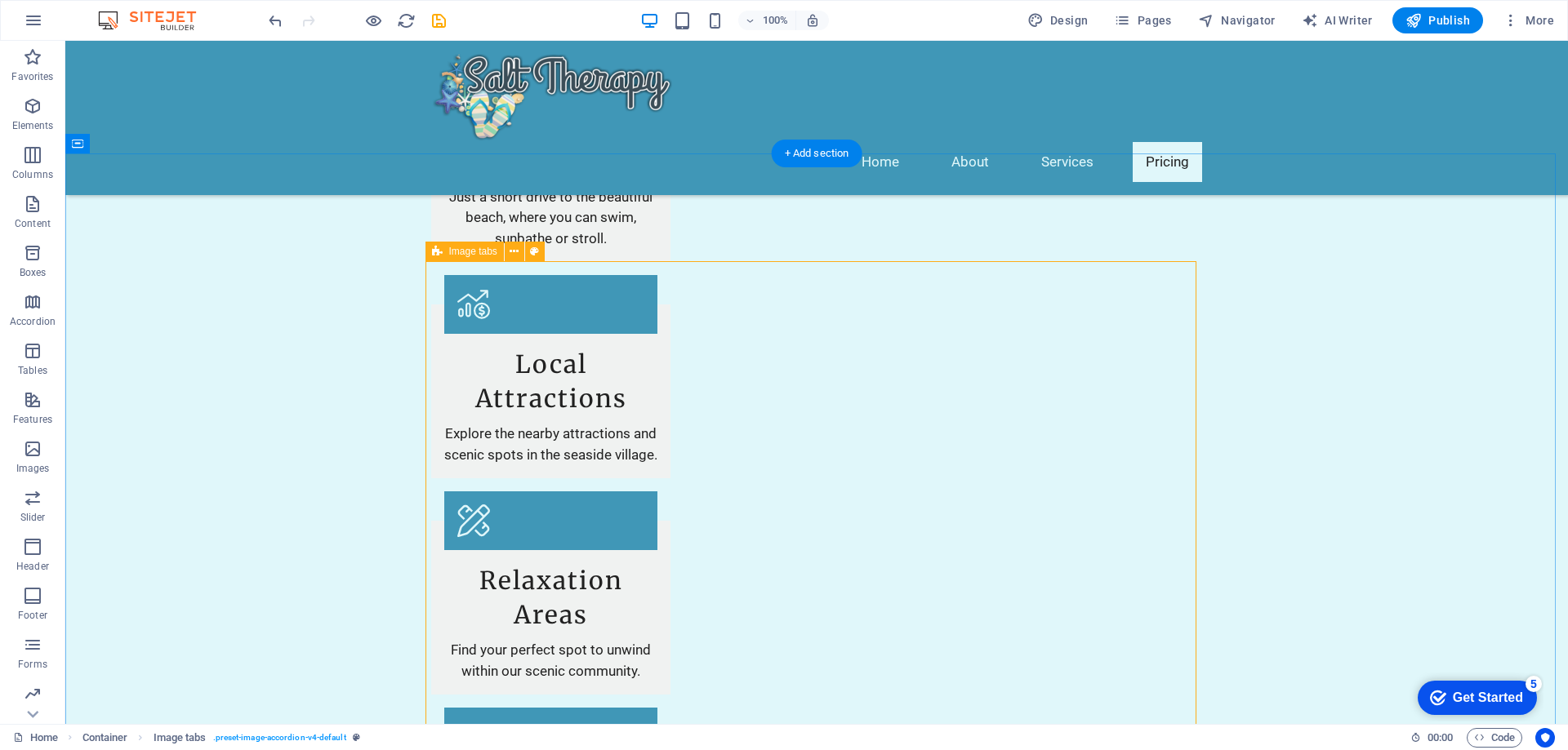
scroll to position [2041, 0]
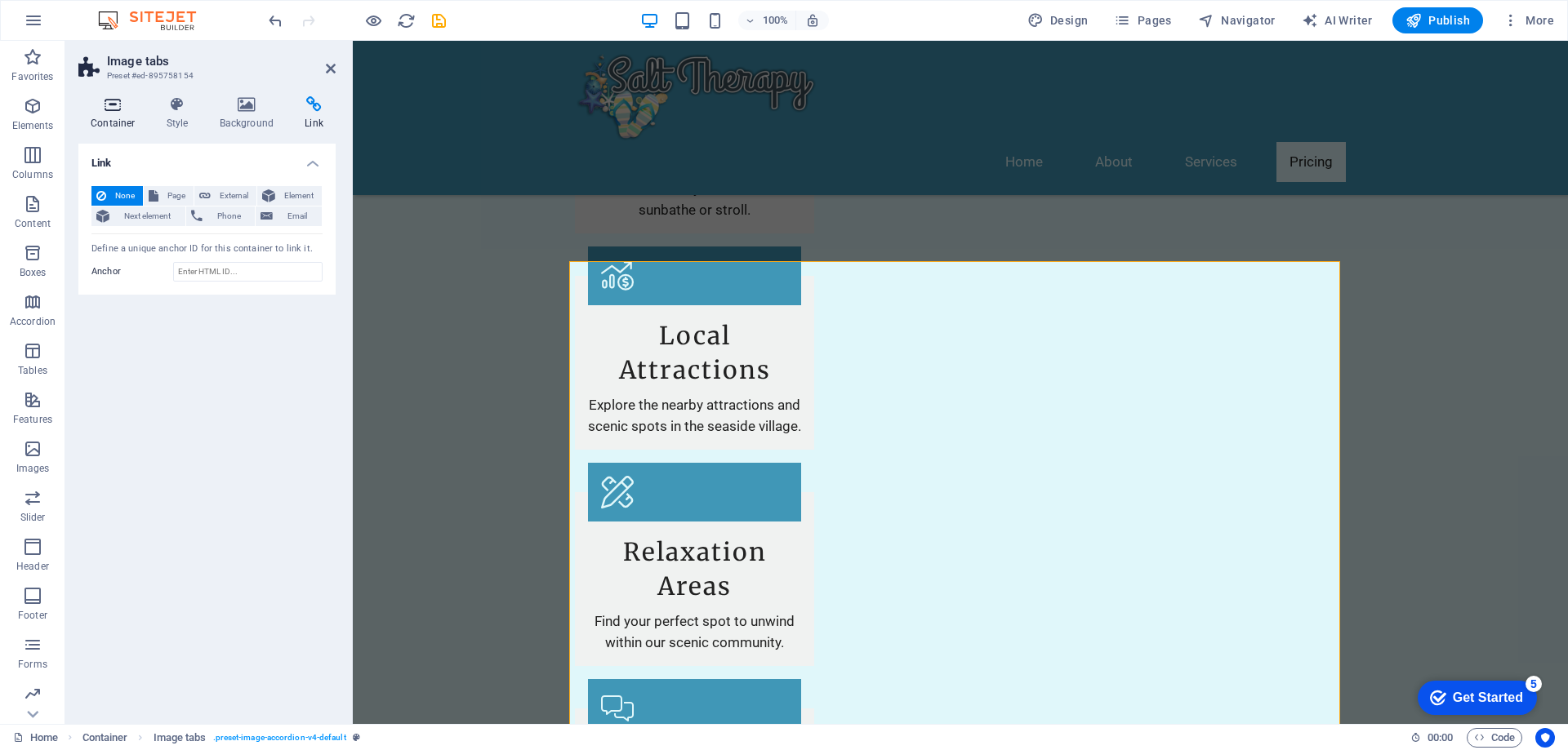
click at [111, 109] on icon at bounding box center [113, 105] width 70 height 16
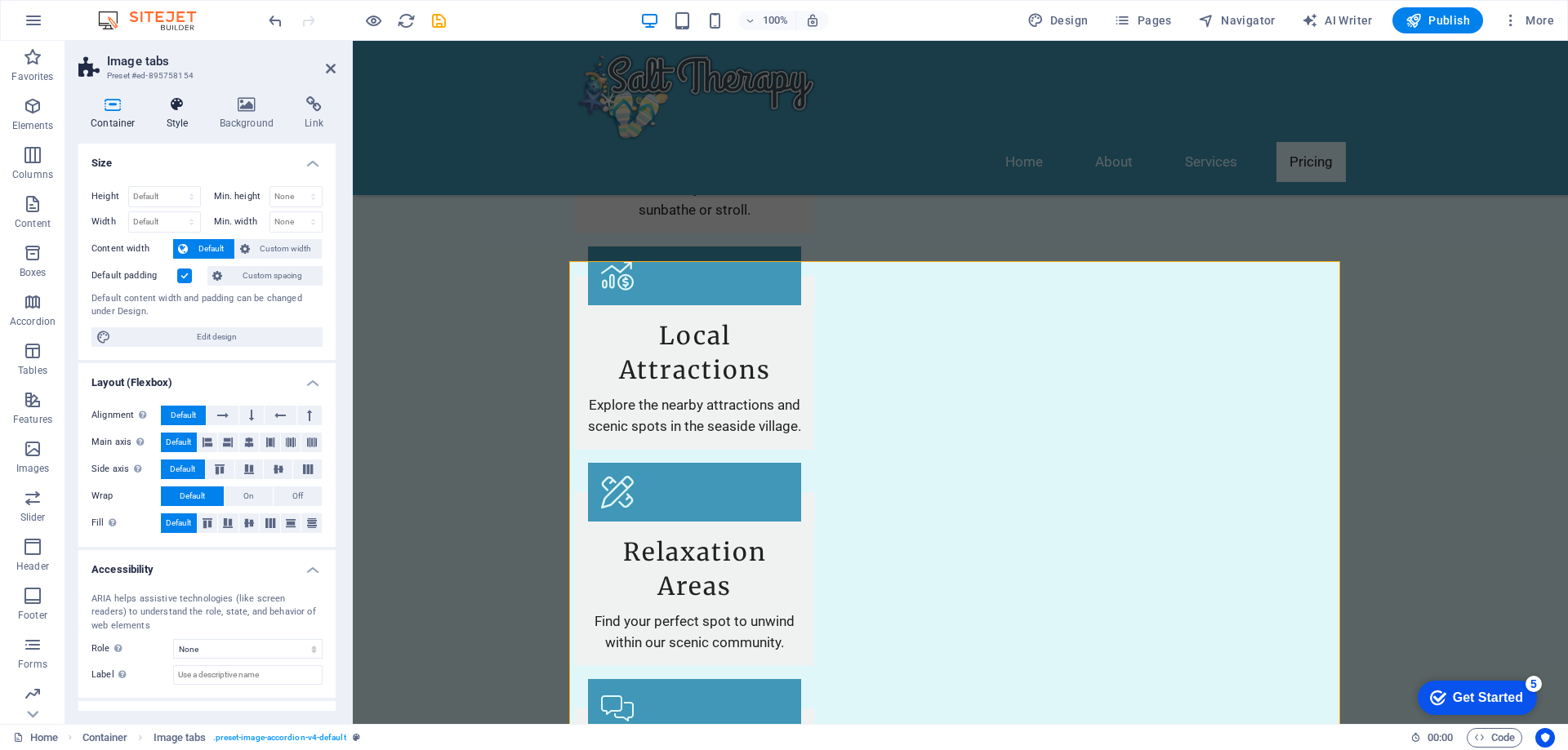
click at [171, 118] on h4 "Style" at bounding box center [180, 114] width 53 height 34
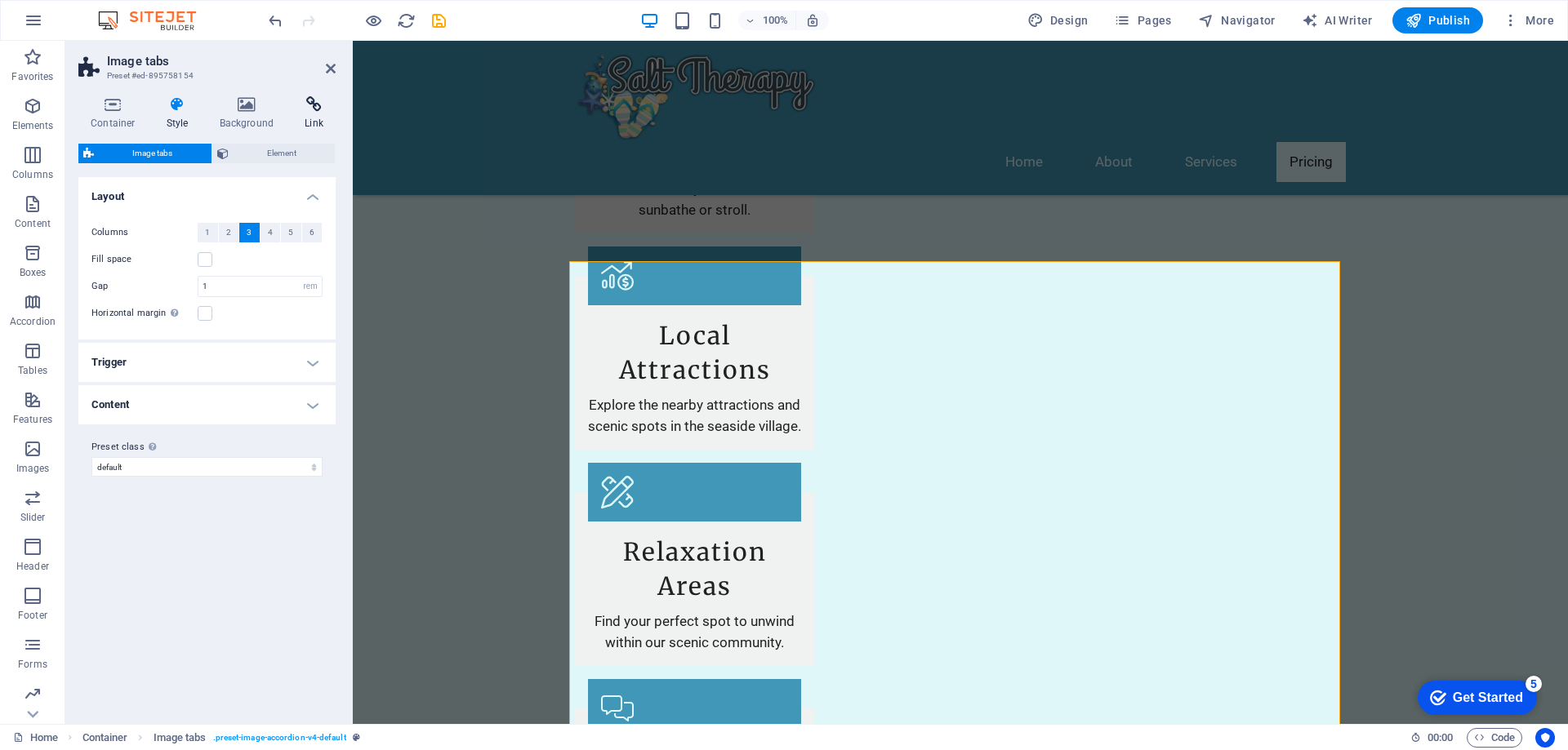
click at [320, 105] on icon at bounding box center [314, 105] width 43 height 16
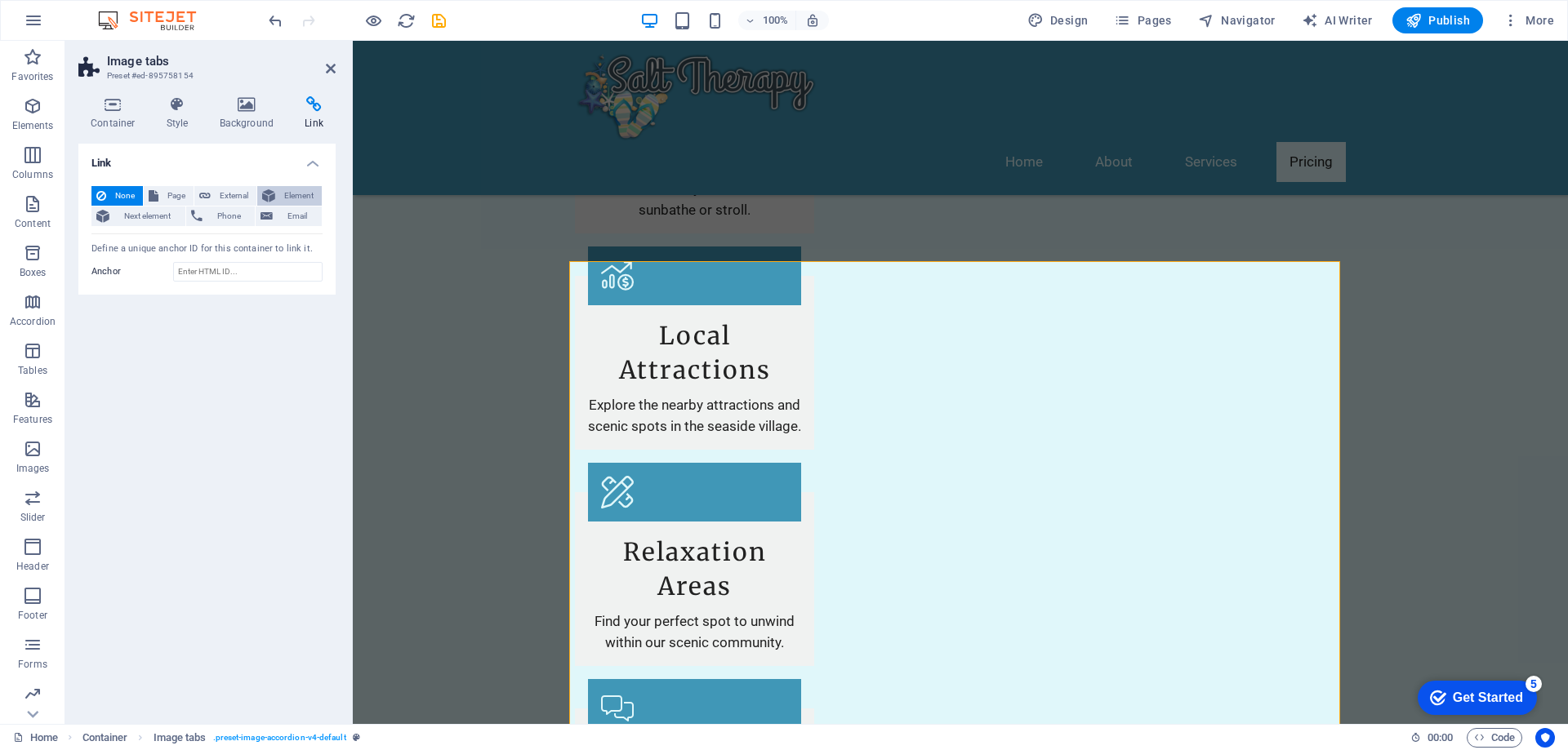
click at [289, 191] on span "Element" at bounding box center [299, 196] width 37 height 20
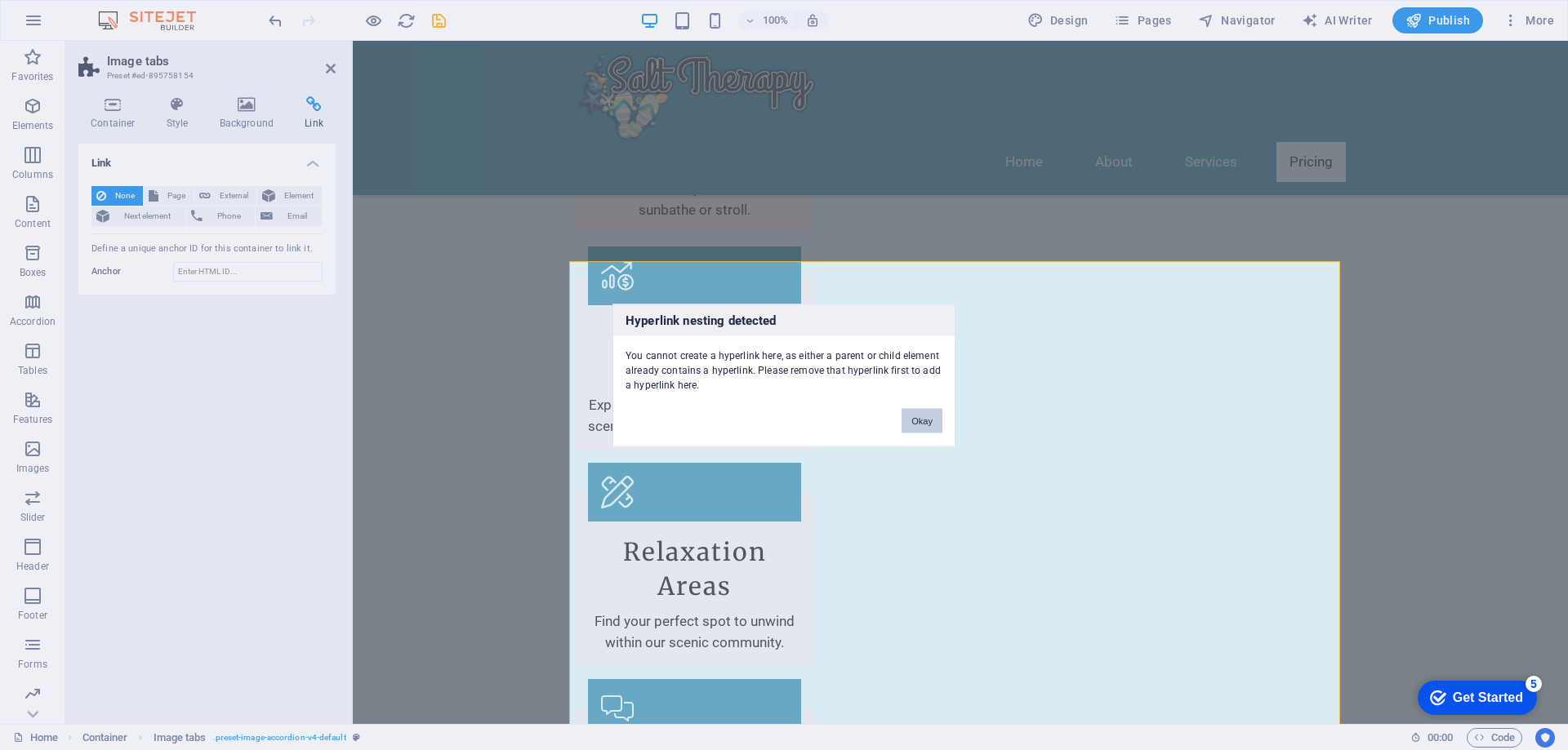
drag, startPoint x: 914, startPoint y: 418, endPoint x: 527, endPoint y: 378, distance: 389.1
click at [914, 418] on button "Okay" at bounding box center [923, 420] width 41 height 25
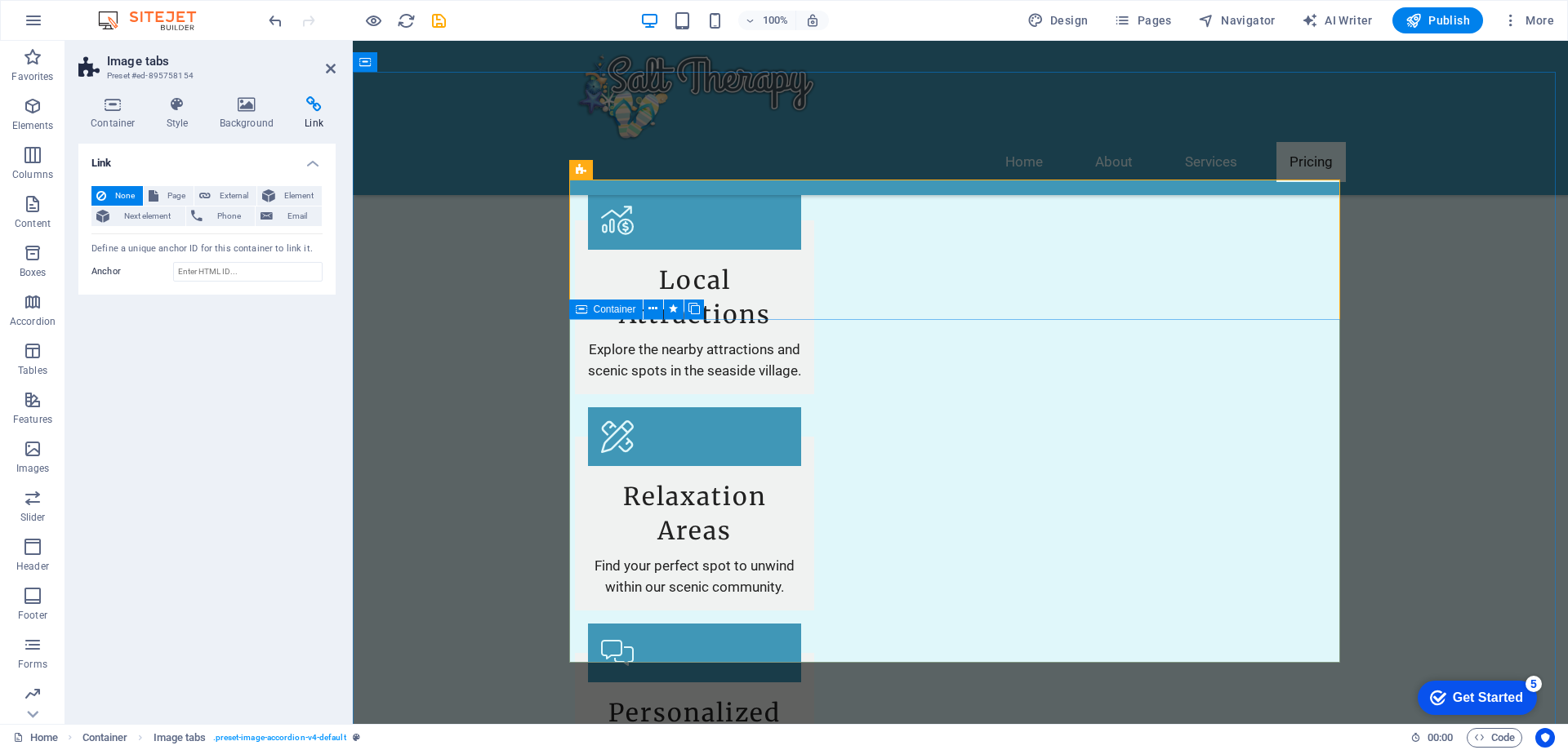
scroll to position [2123, 0]
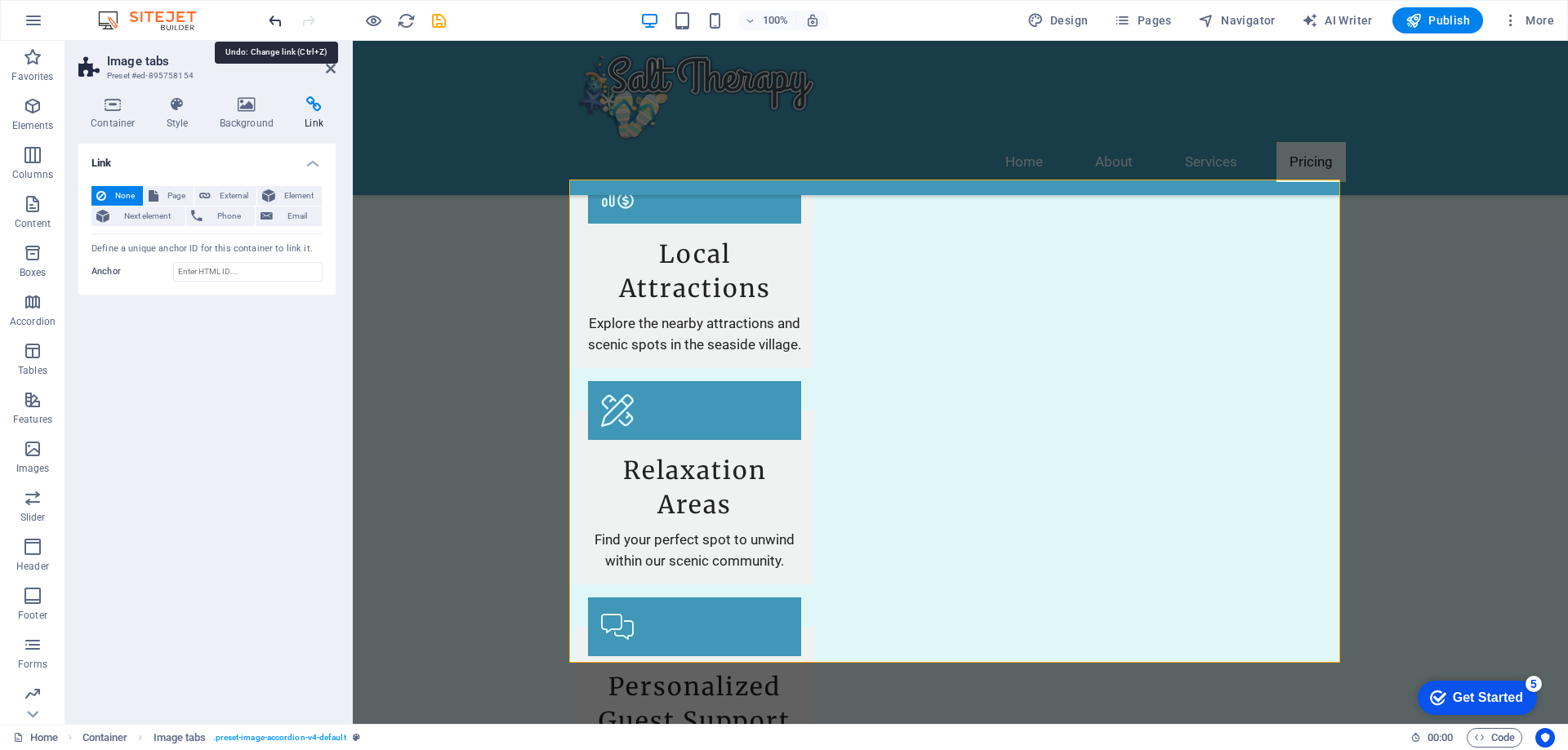
click at [278, 19] on icon "undo" at bounding box center [276, 20] width 19 height 19
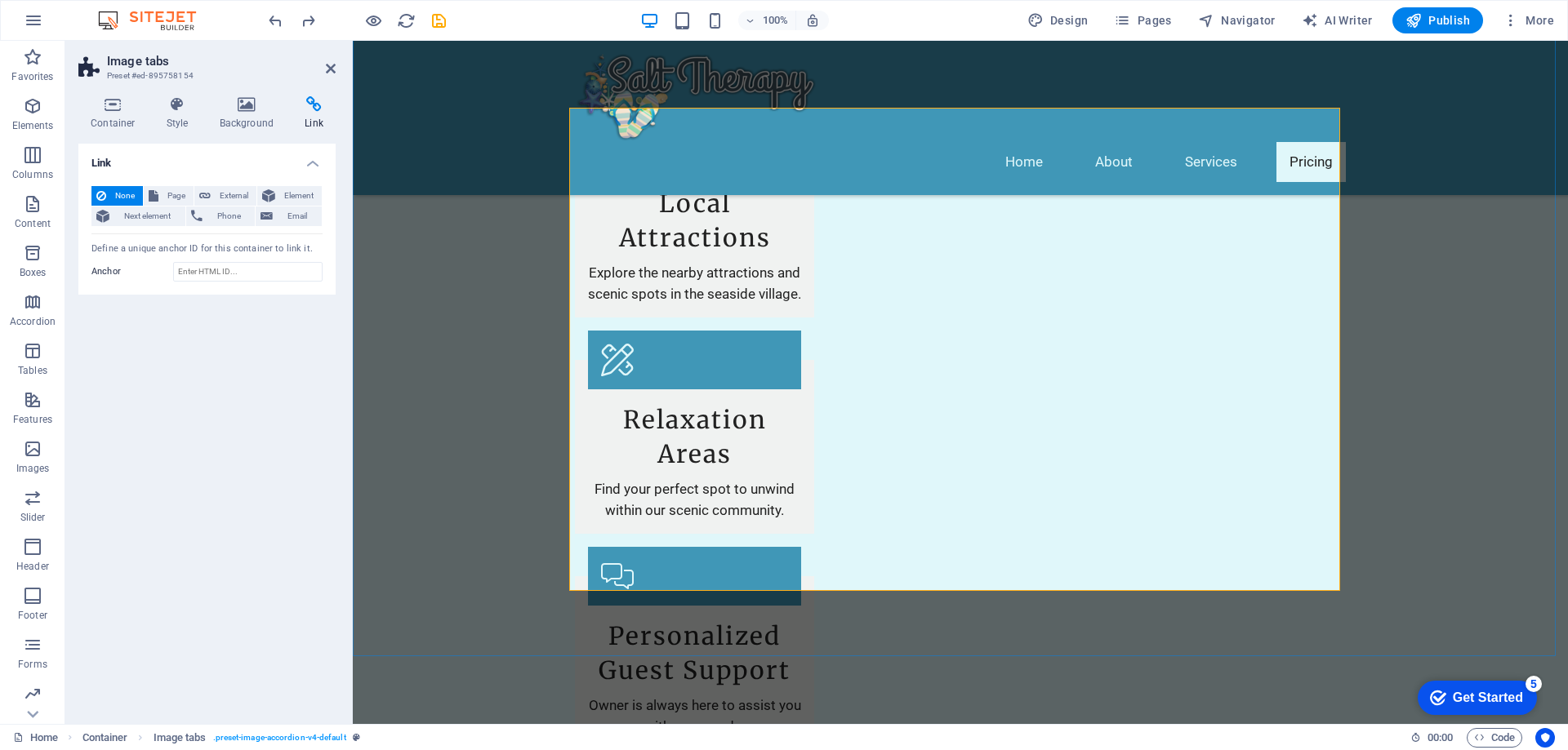
scroll to position [2204, 0]
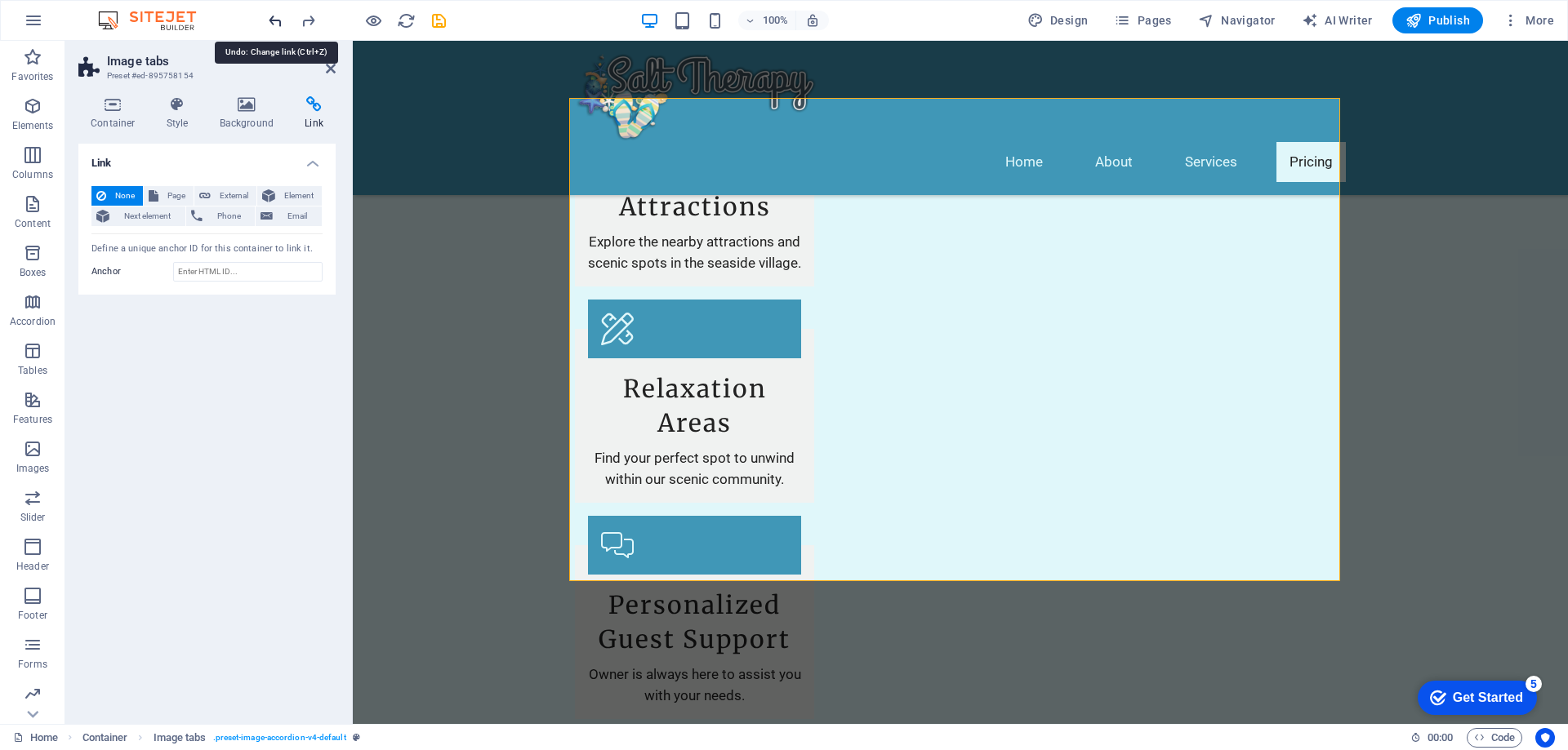
click at [280, 23] on icon "undo" at bounding box center [276, 20] width 19 height 19
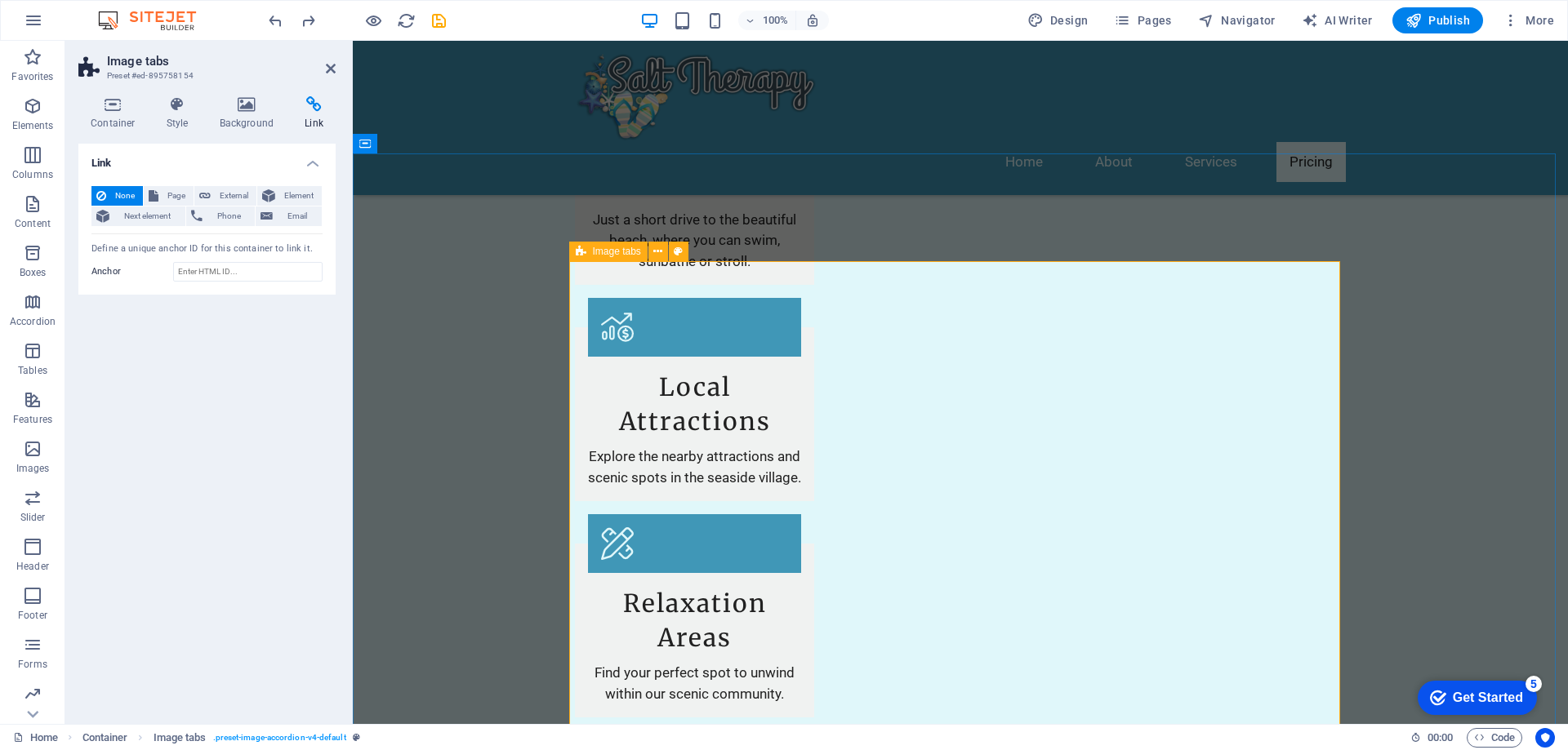
scroll to position [2041, 0]
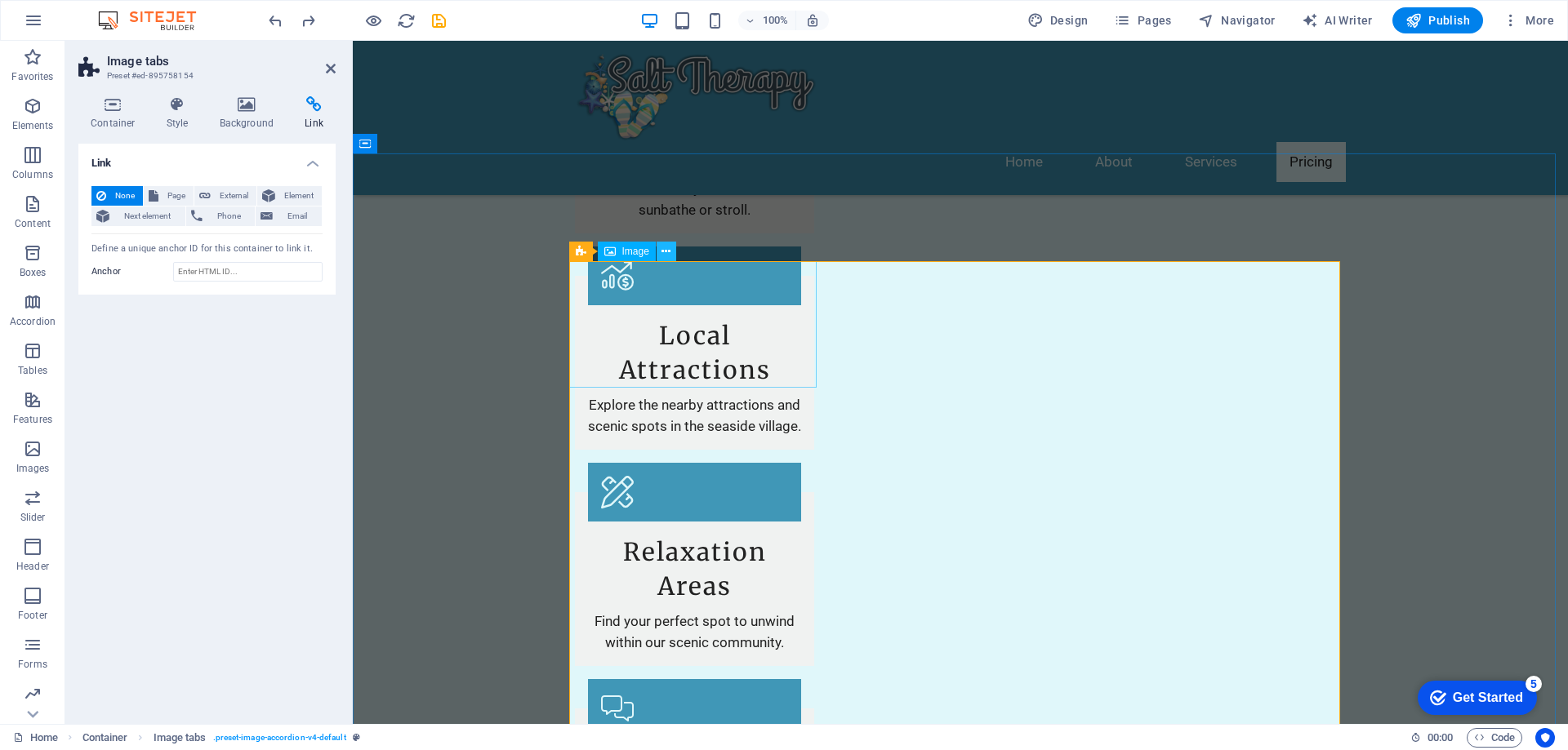
click at [663, 252] on icon at bounding box center [666, 252] width 9 height 17
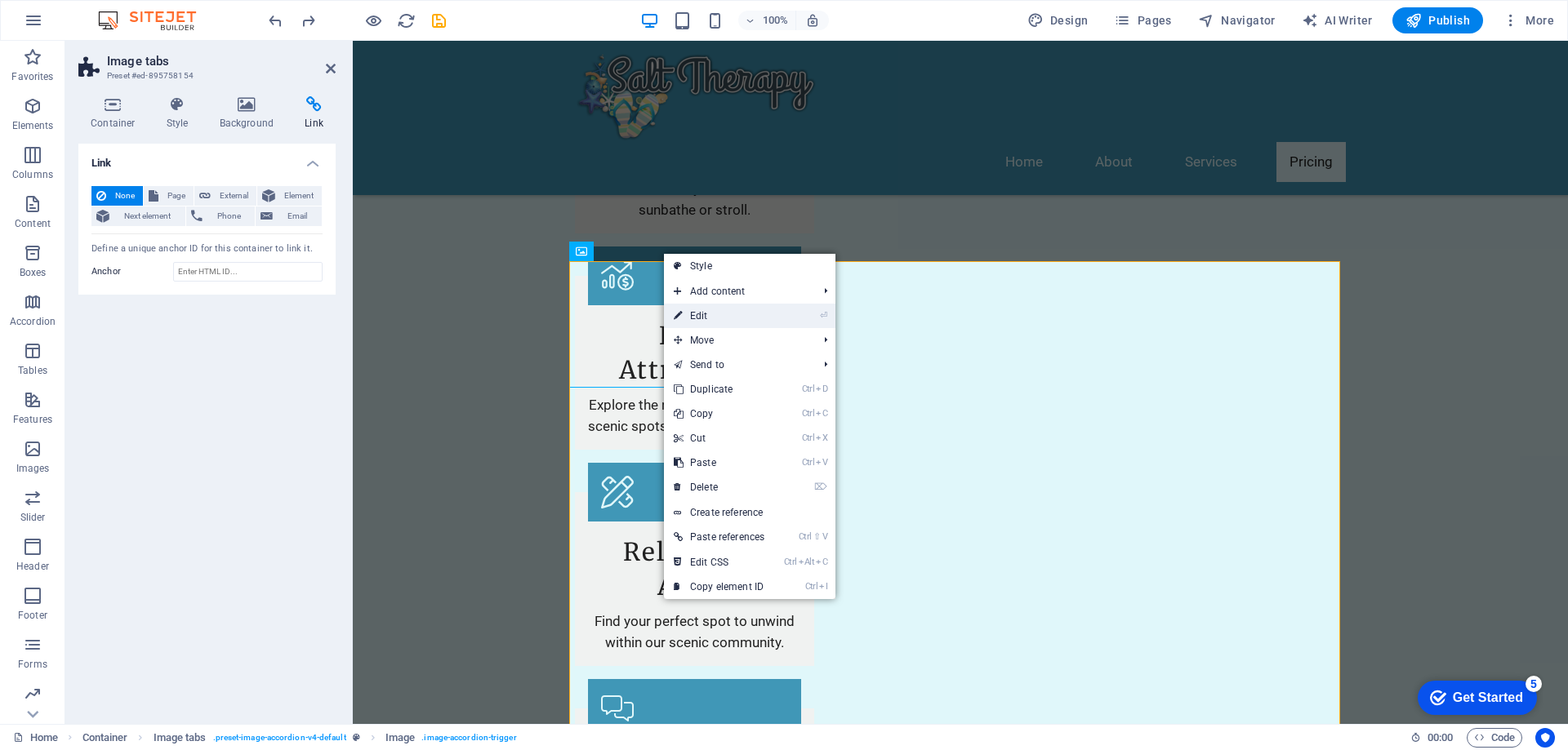
click at [729, 316] on link "⏎ Edit" at bounding box center [719, 316] width 110 height 25
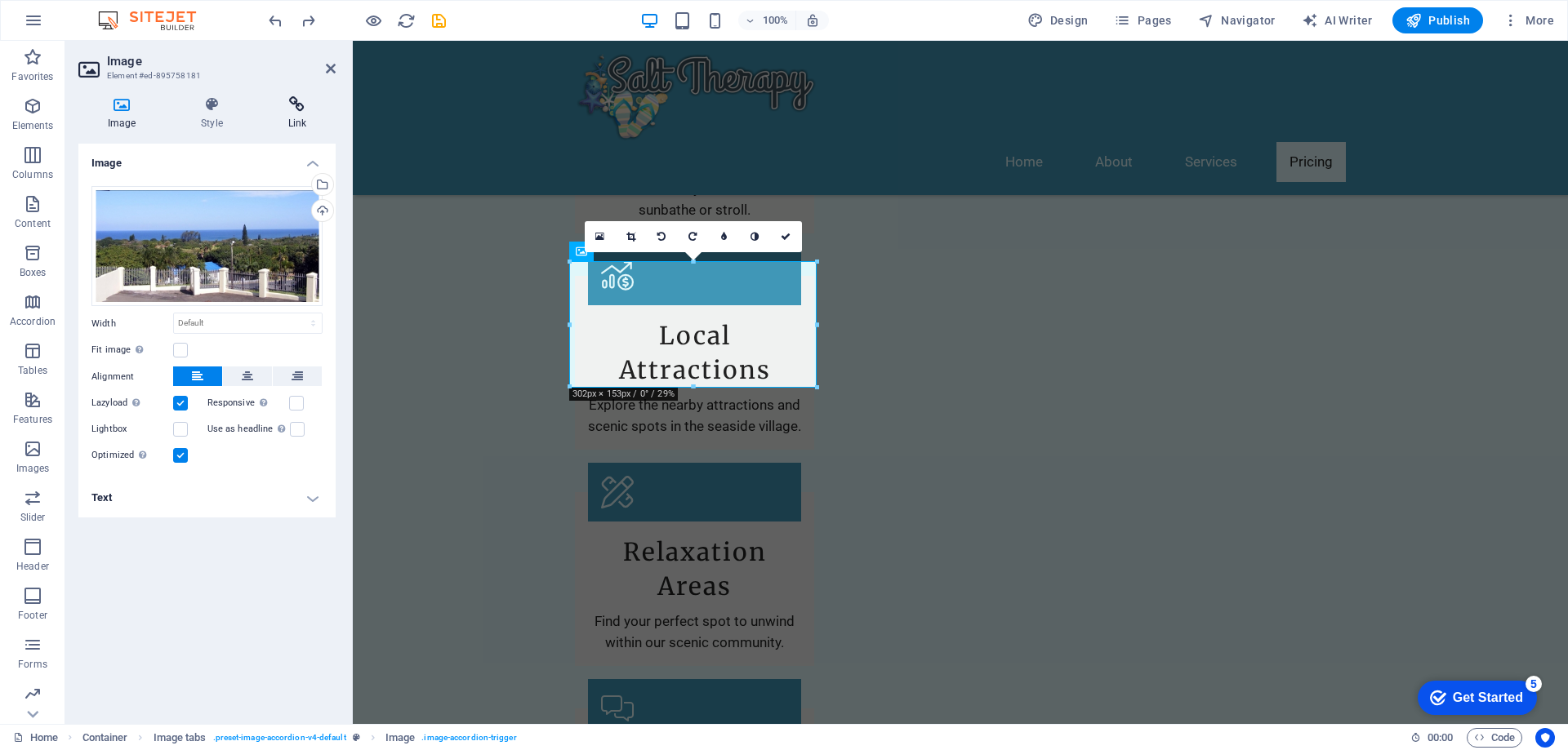
click at [300, 111] on icon at bounding box center [298, 105] width 77 height 16
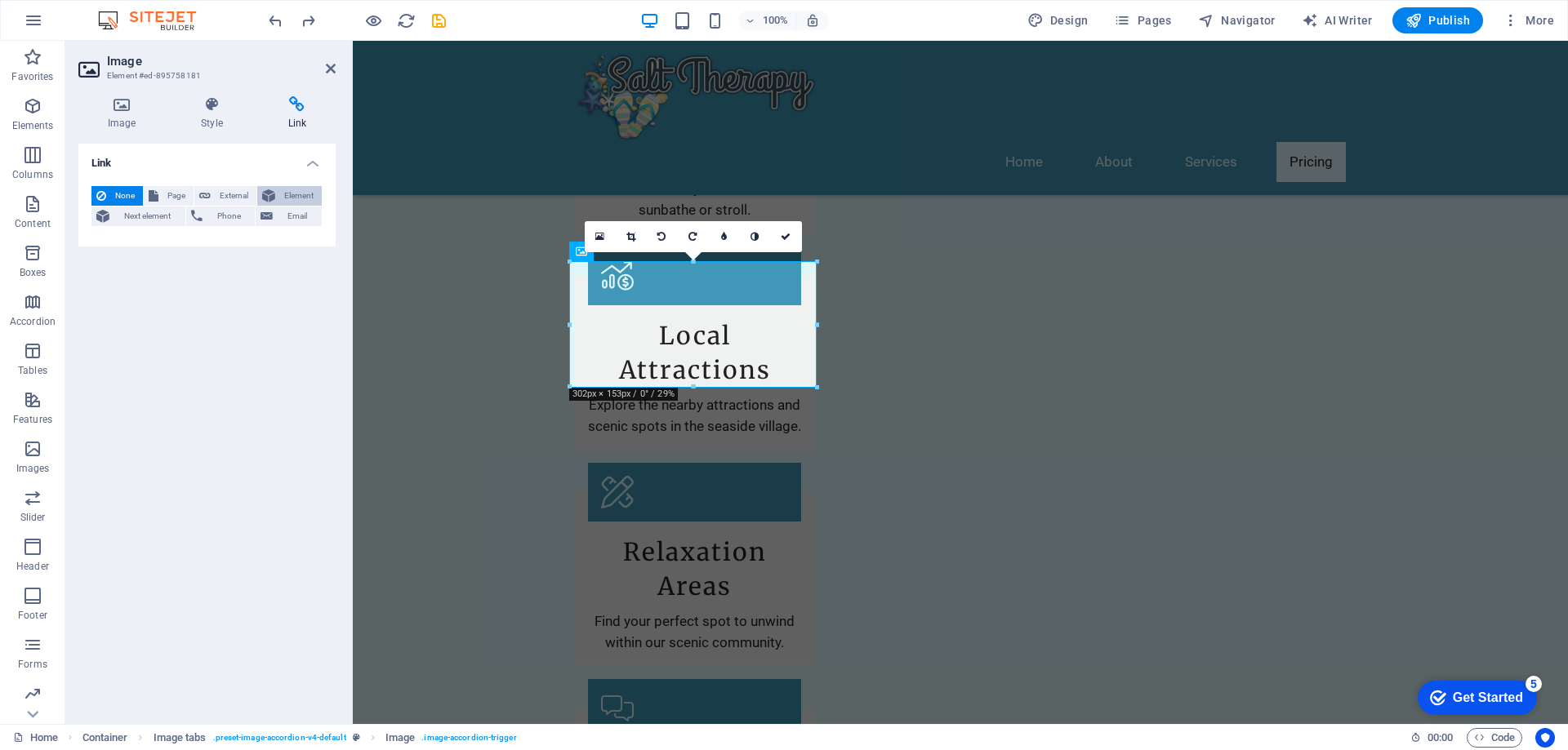
click at [285, 195] on span "Element" at bounding box center [299, 196] width 37 height 20
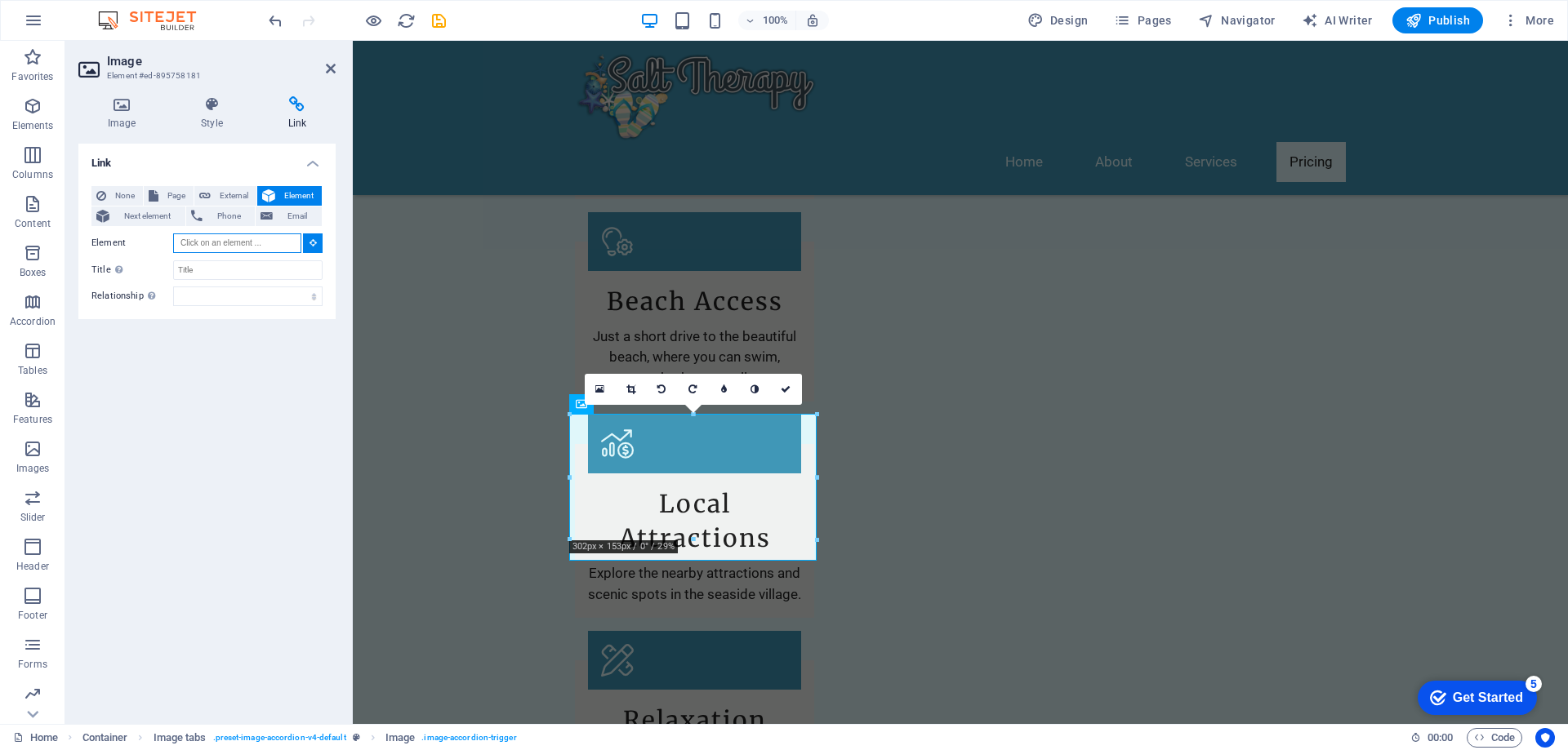
scroll to position [1871, 0]
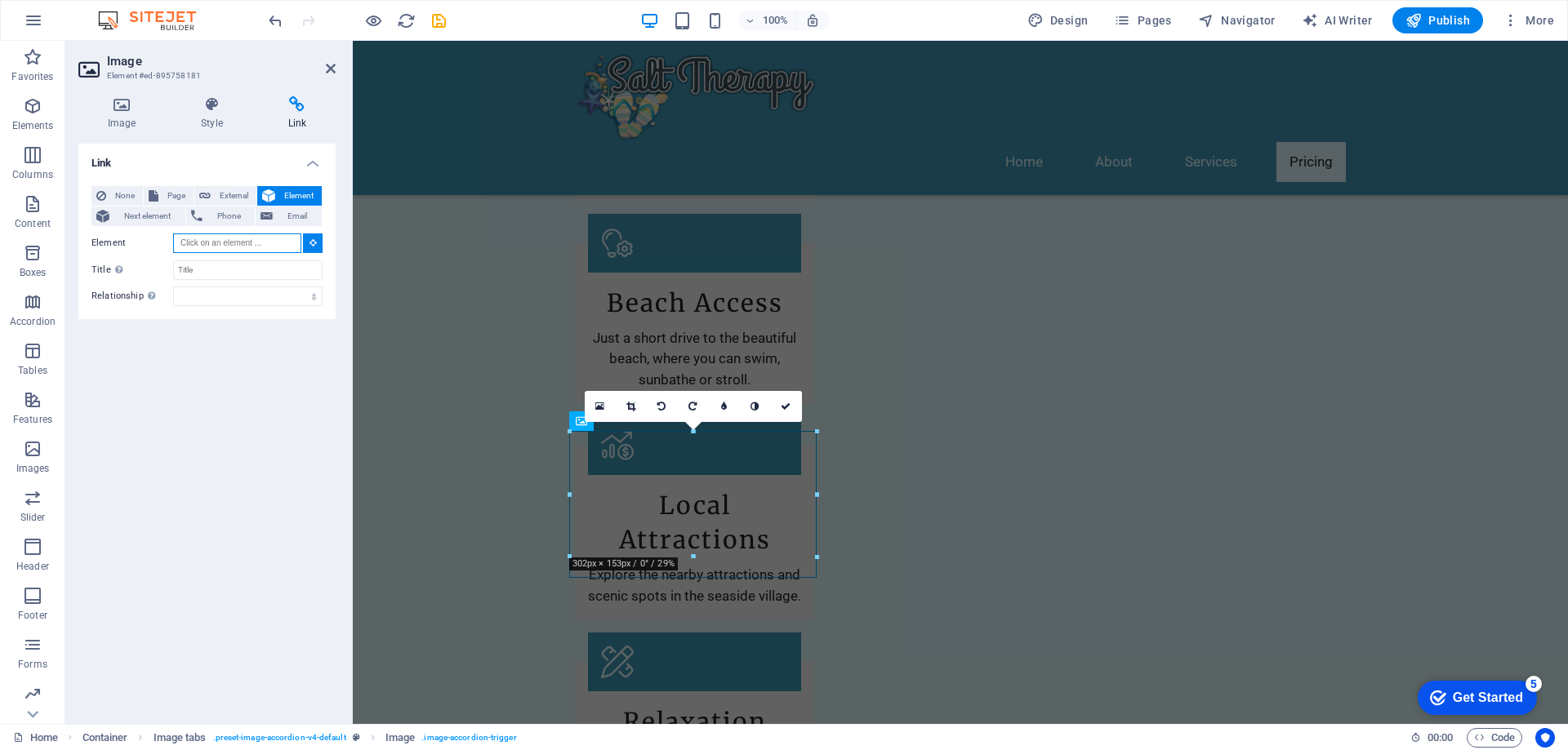
click at [221, 242] on input "Element" at bounding box center [237, 243] width 128 height 20
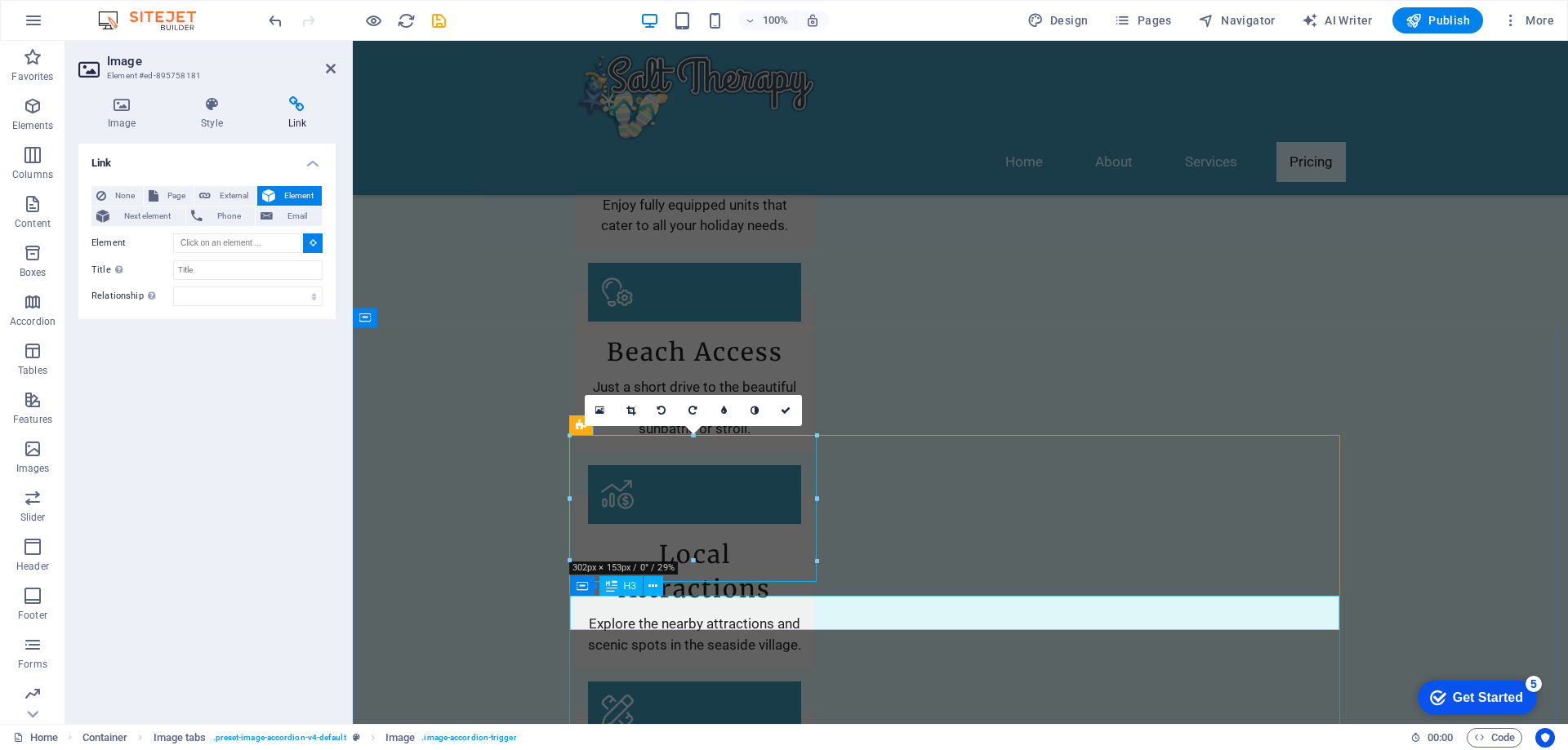
scroll to position [1920, 0]
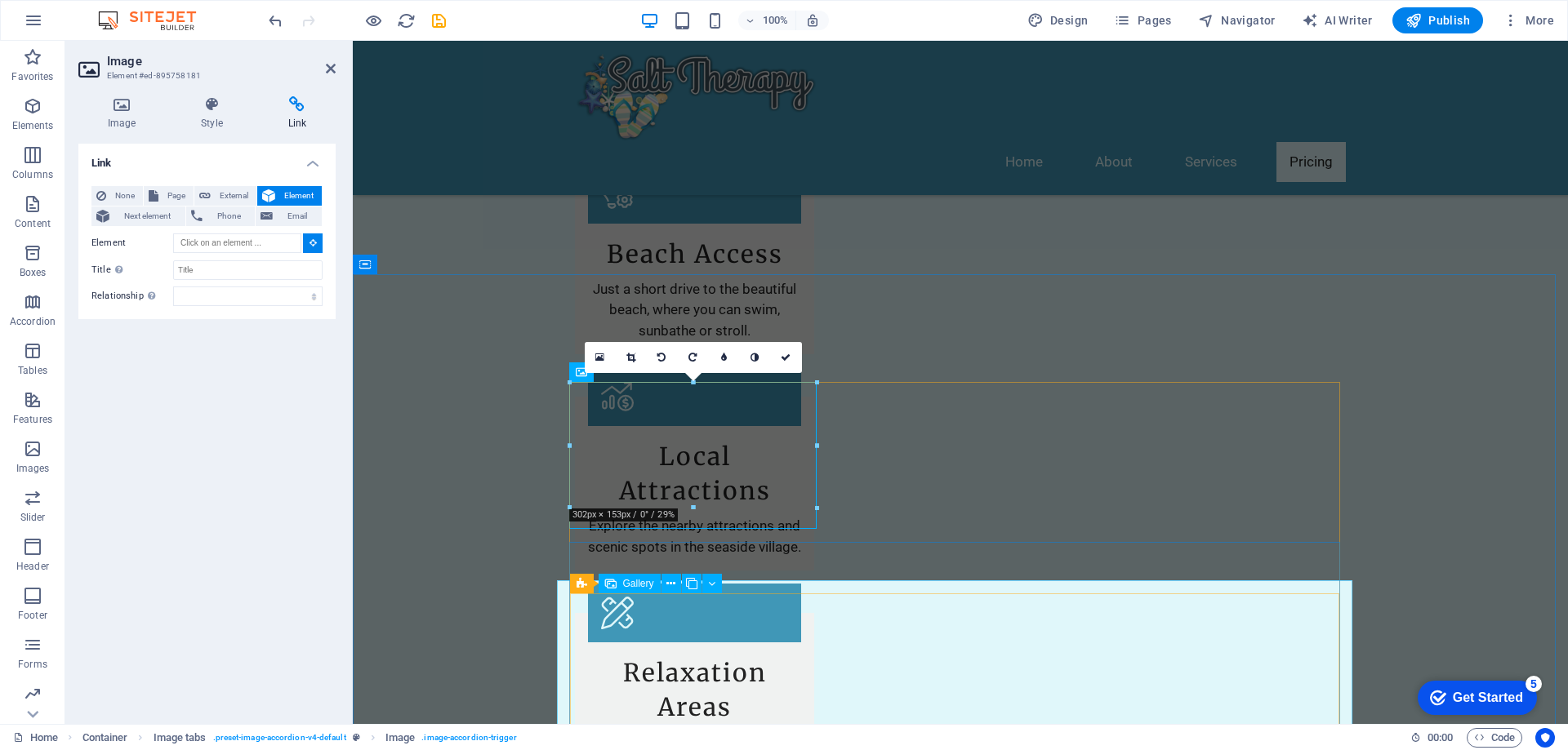
type input "#ed-895758202"
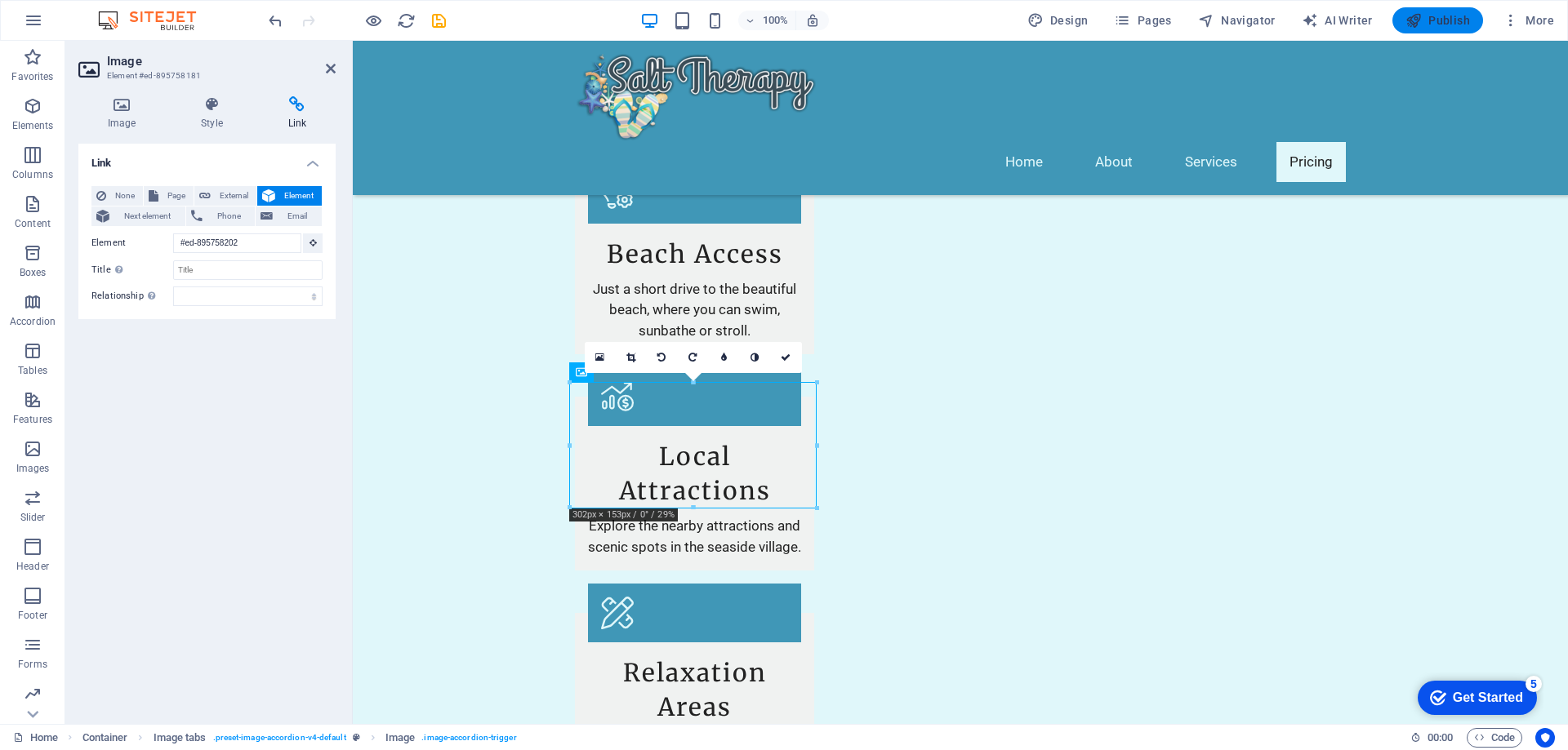
click at [1450, 18] on span "Publish" at bounding box center [1438, 20] width 65 height 16
